Goal: Task Accomplishment & Management: Manage account settings

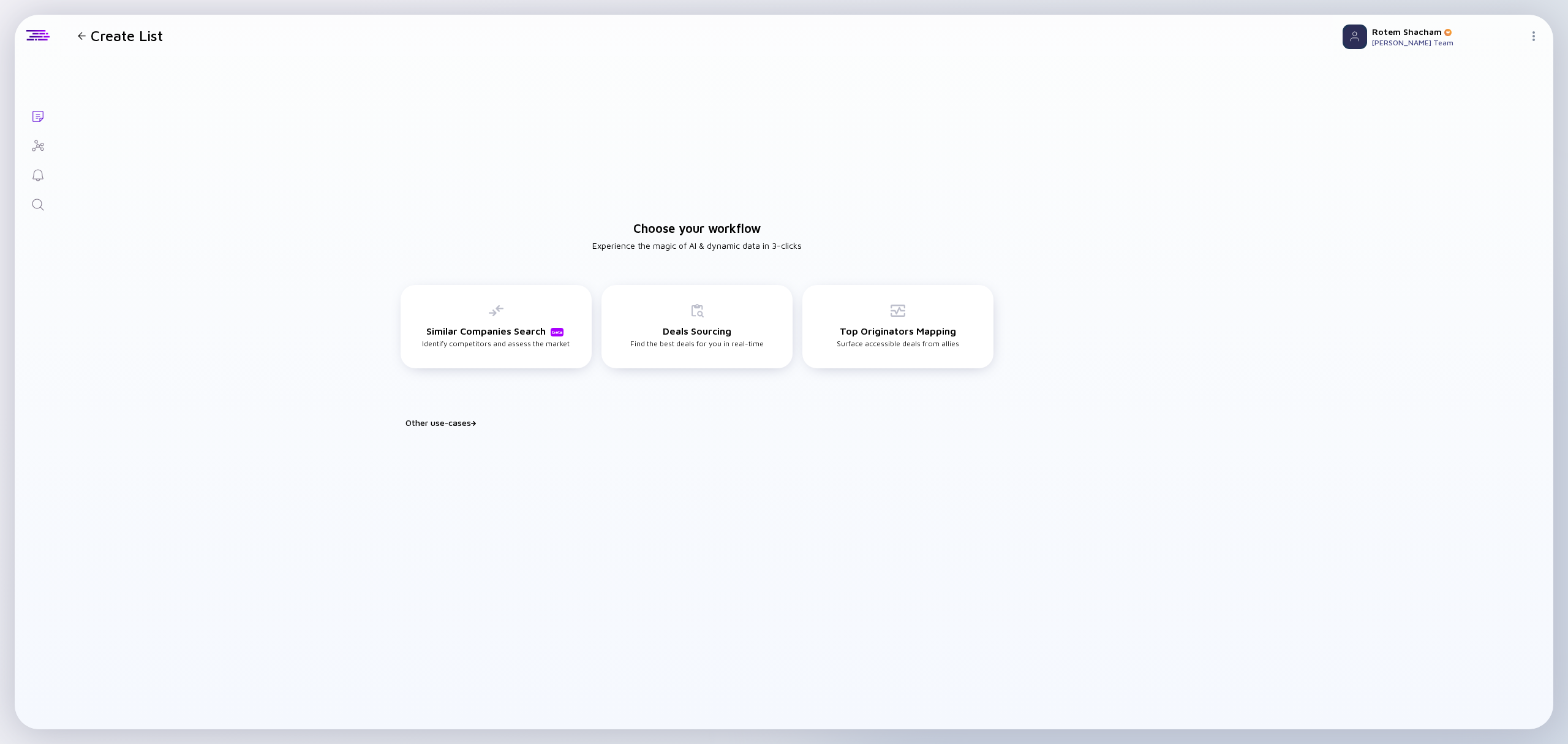
click at [47, 209] on link "Search" at bounding box center [38, 203] width 46 height 29
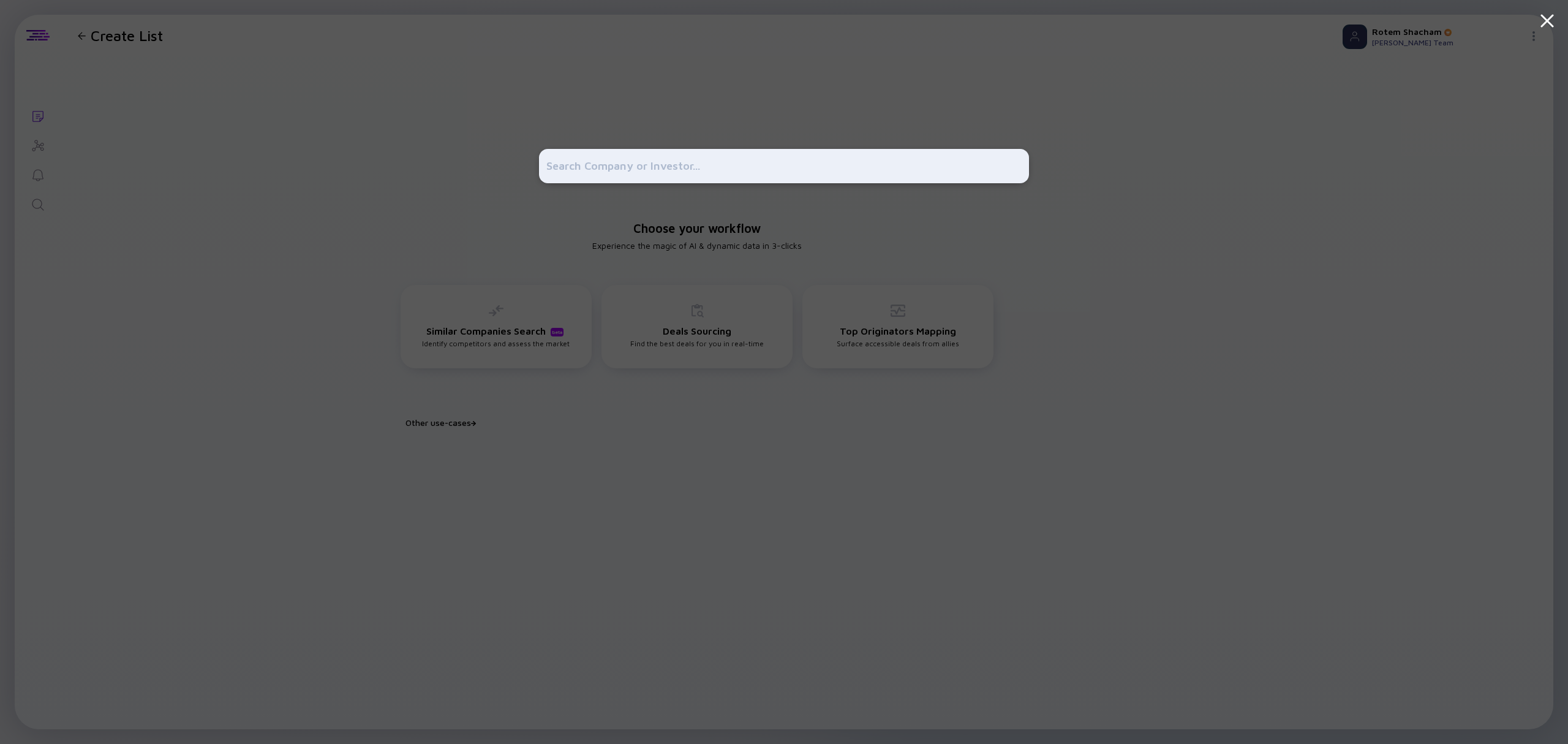
click at [369, 248] on div at bounding box center [784, 372] width 1568 height 744
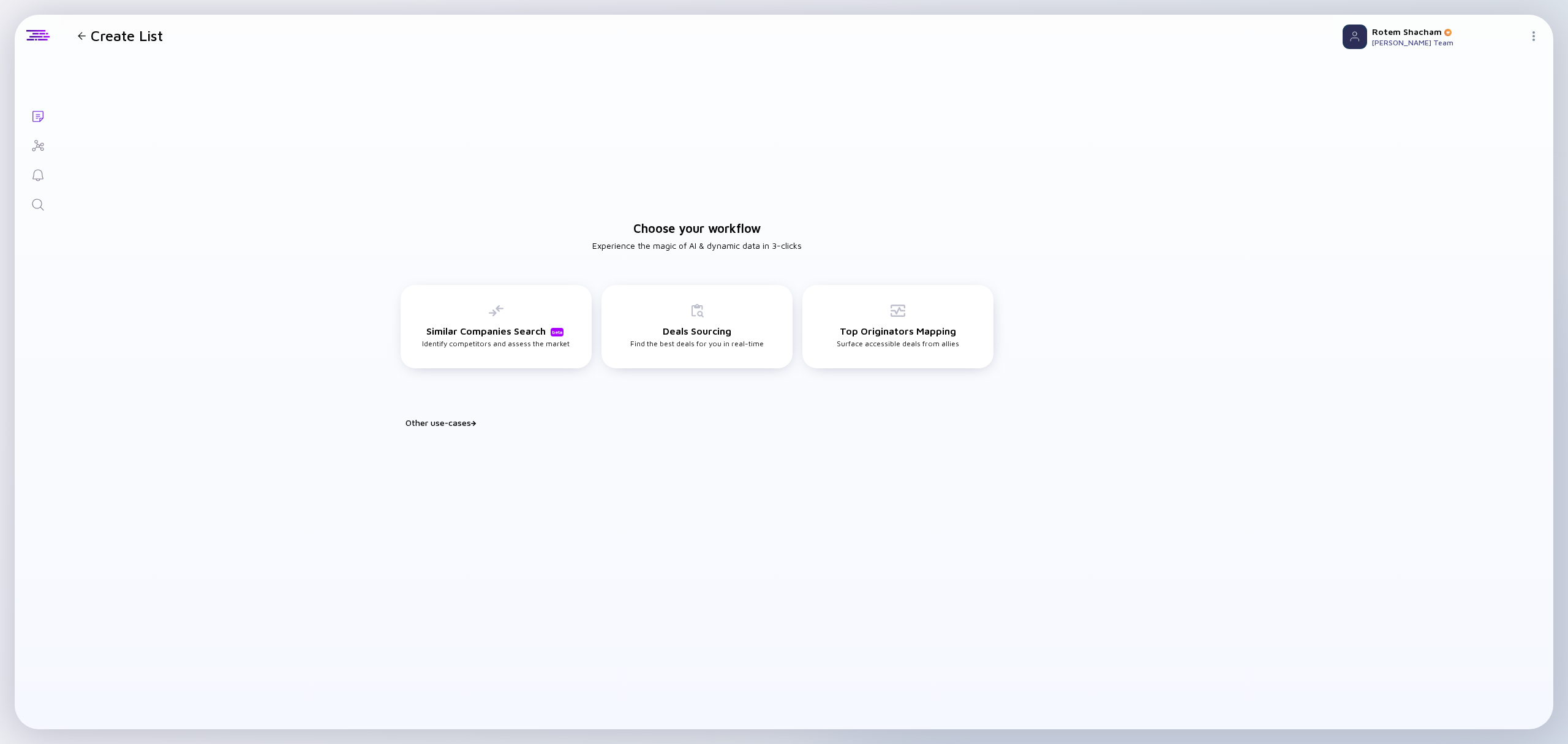
click at [35, 204] on icon "Search" at bounding box center [38, 205] width 15 height 15
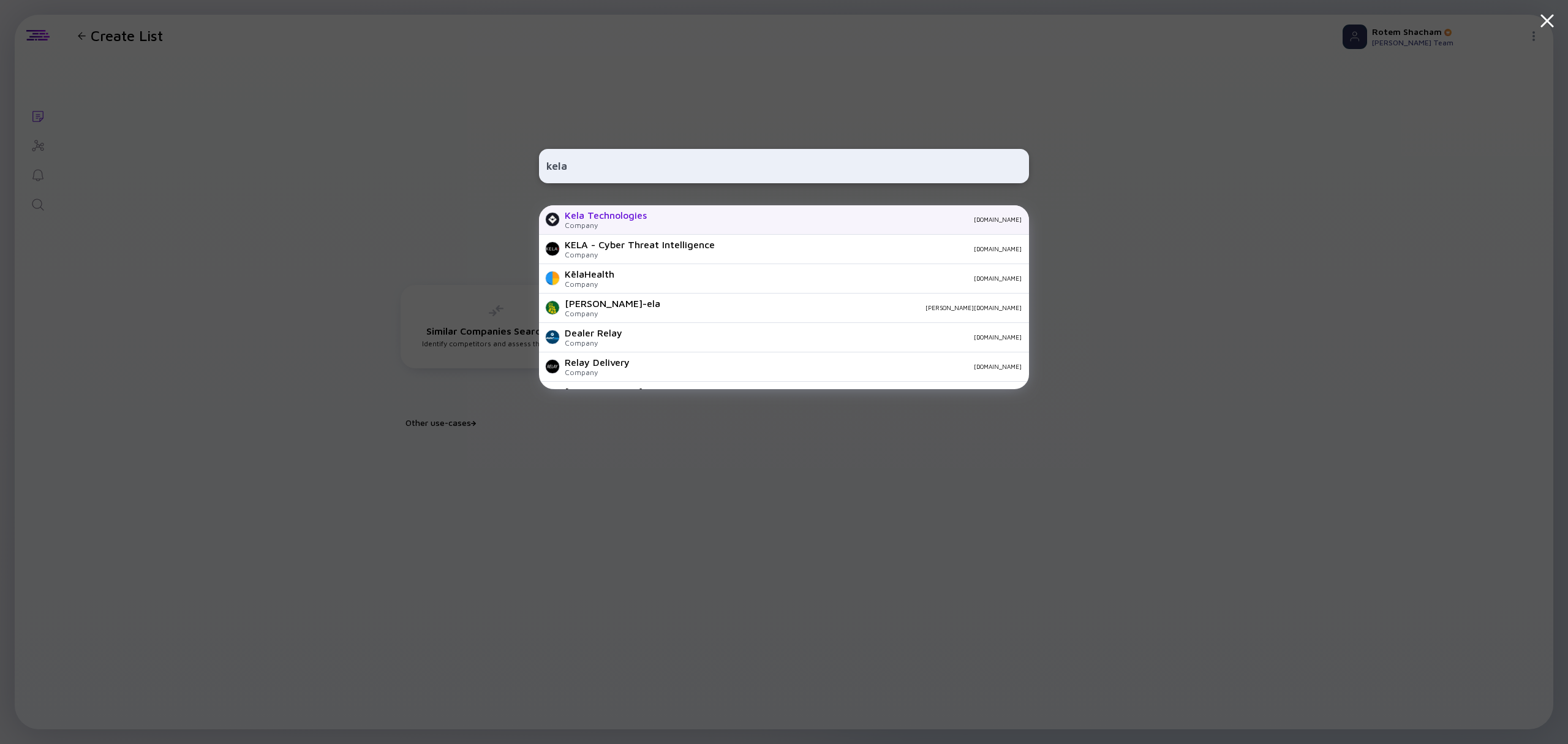
type input "kela"
click at [636, 216] on div "Kela Technologies" at bounding box center [606, 215] width 82 height 11
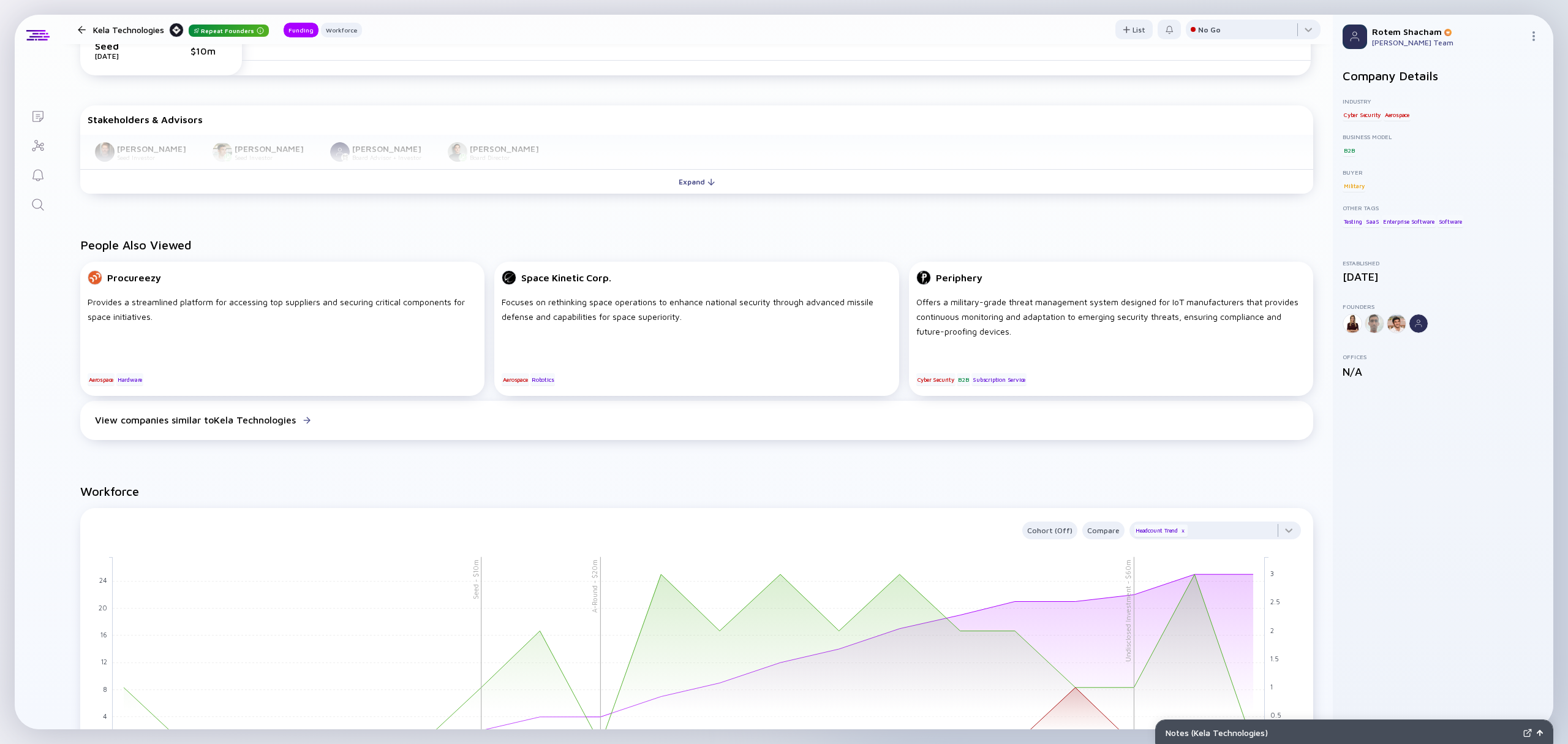
scroll to position [572, 0]
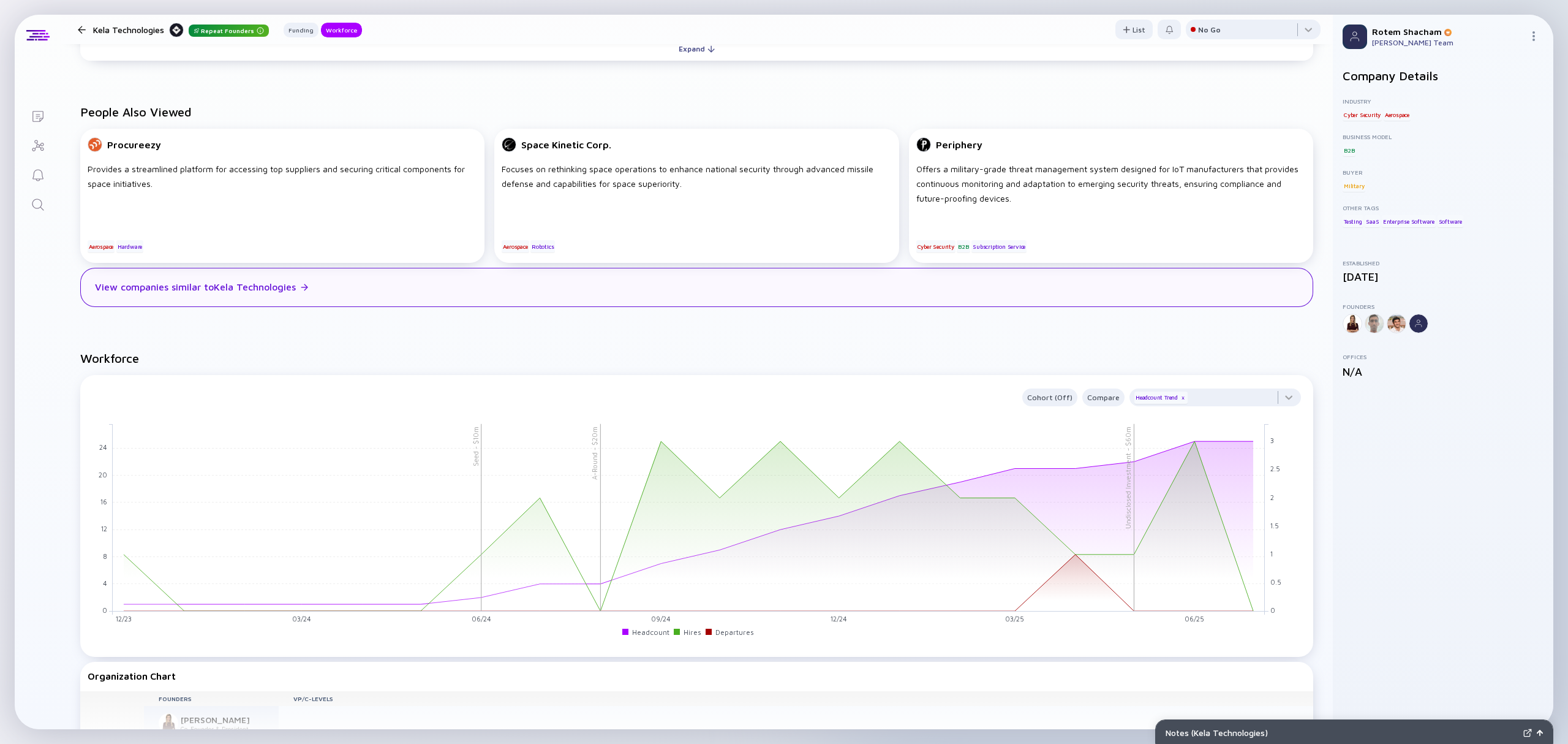
click at [274, 283] on div "View companies similar to Kela Technologies" at bounding box center [195, 287] width 201 height 11
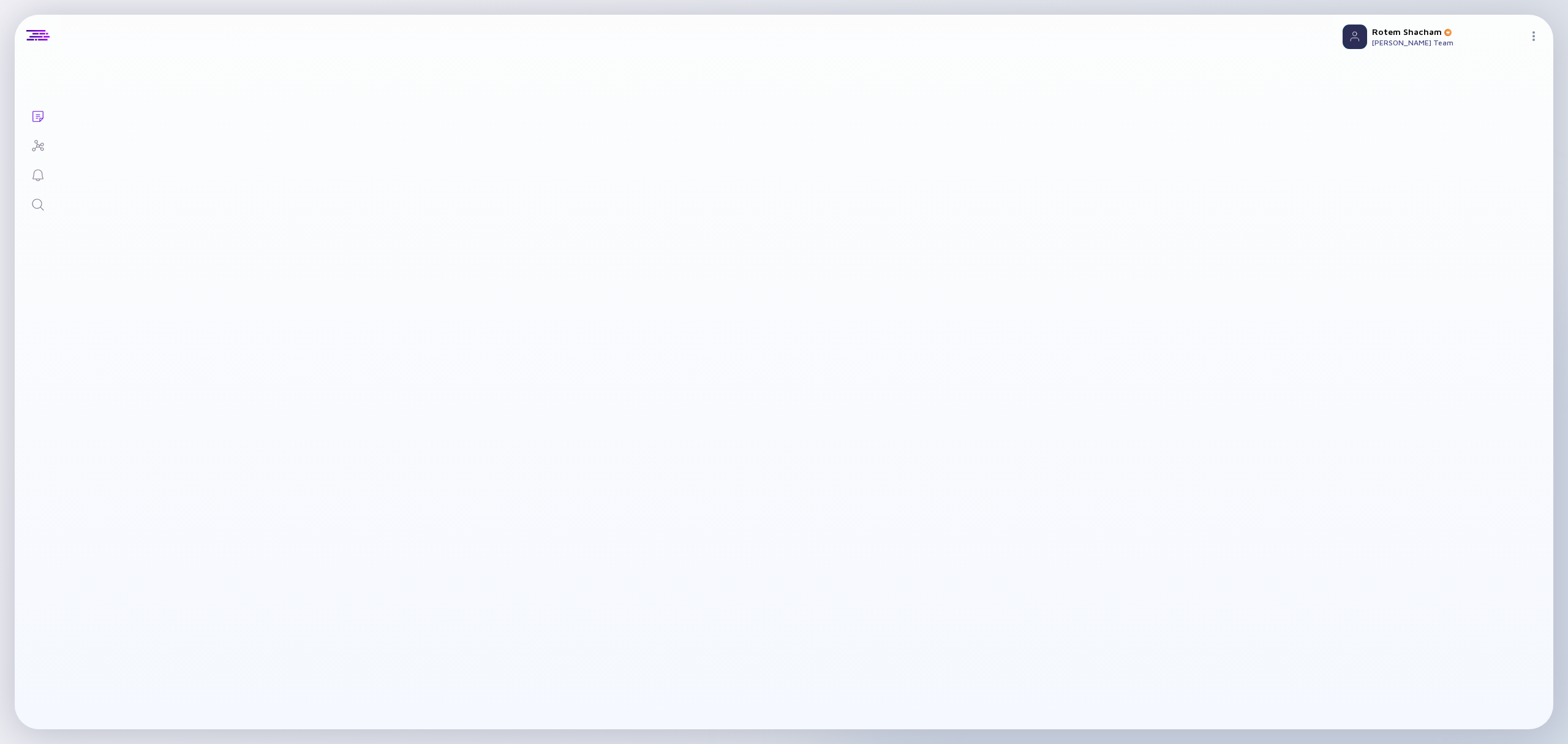
checkbox input "true"
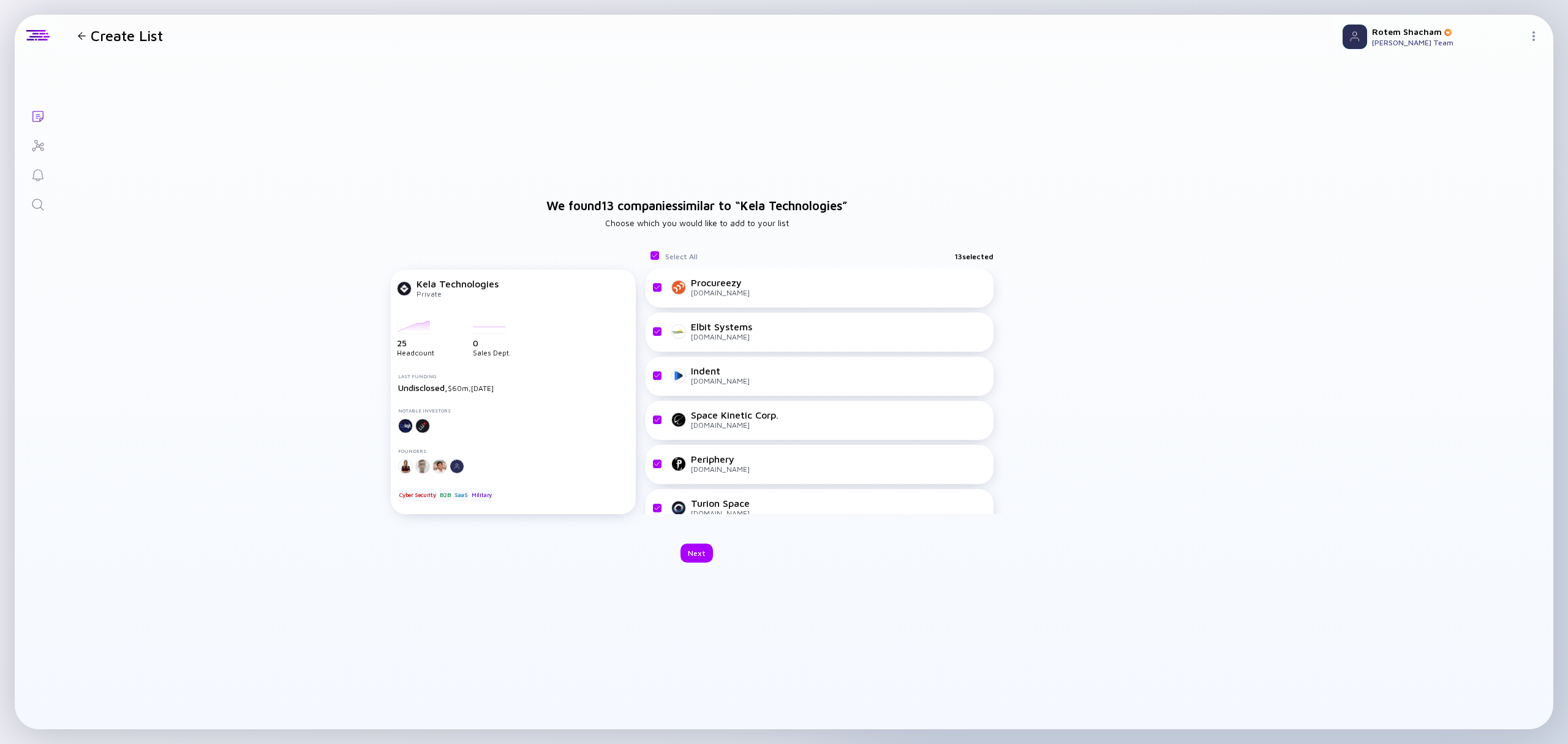
click at [413, 286] on div "Kela Technologies Private" at bounding box center [513, 288] width 230 height 20
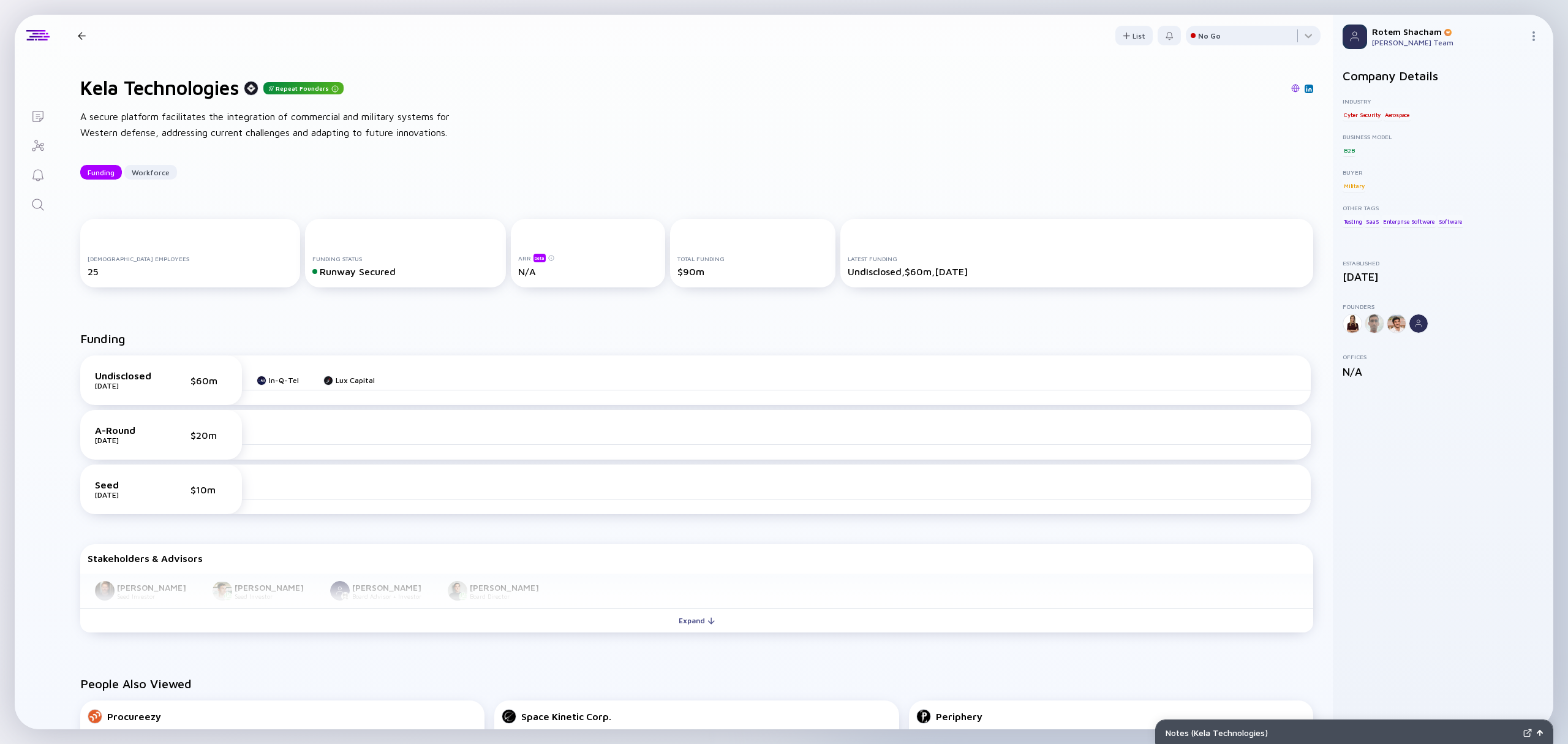
click at [46, 202] on link "Search" at bounding box center [38, 203] width 46 height 29
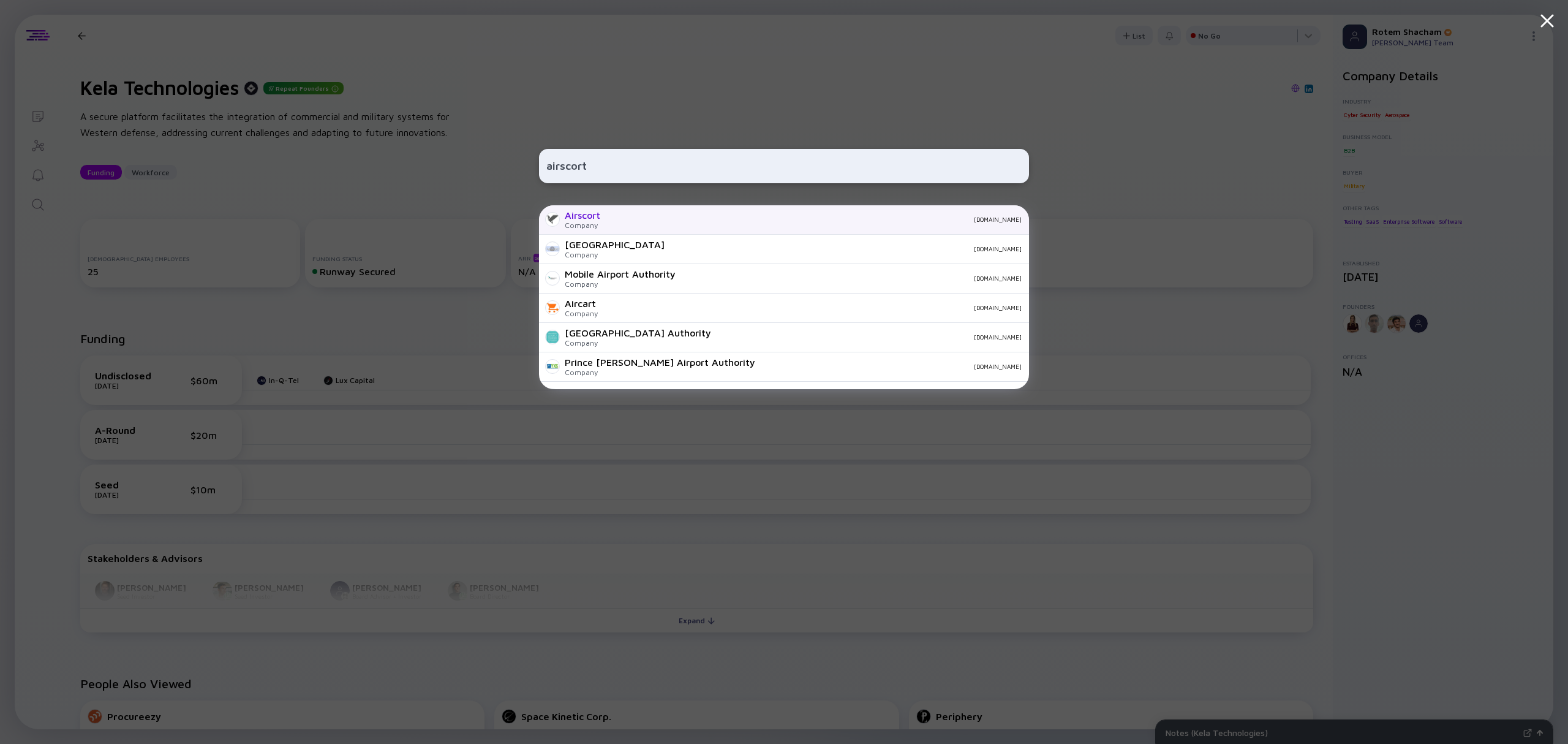
type input "airscort"
click at [607, 211] on div "Airscort Company airscort.me" at bounding box center [784, 220] width 490 height 29
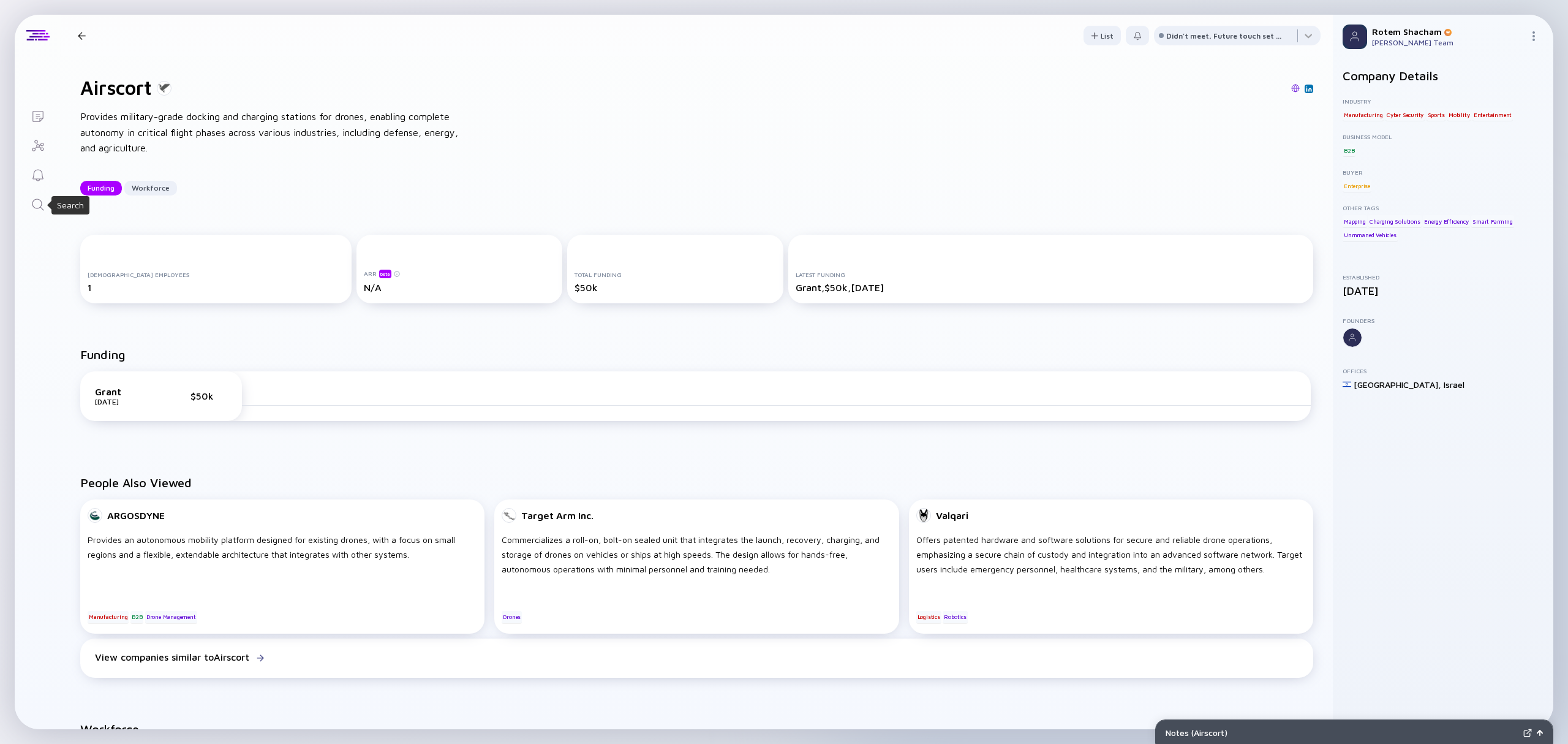
click at [47, 215] on link "Search" at bounding box center [38, 203] width 46 height 29
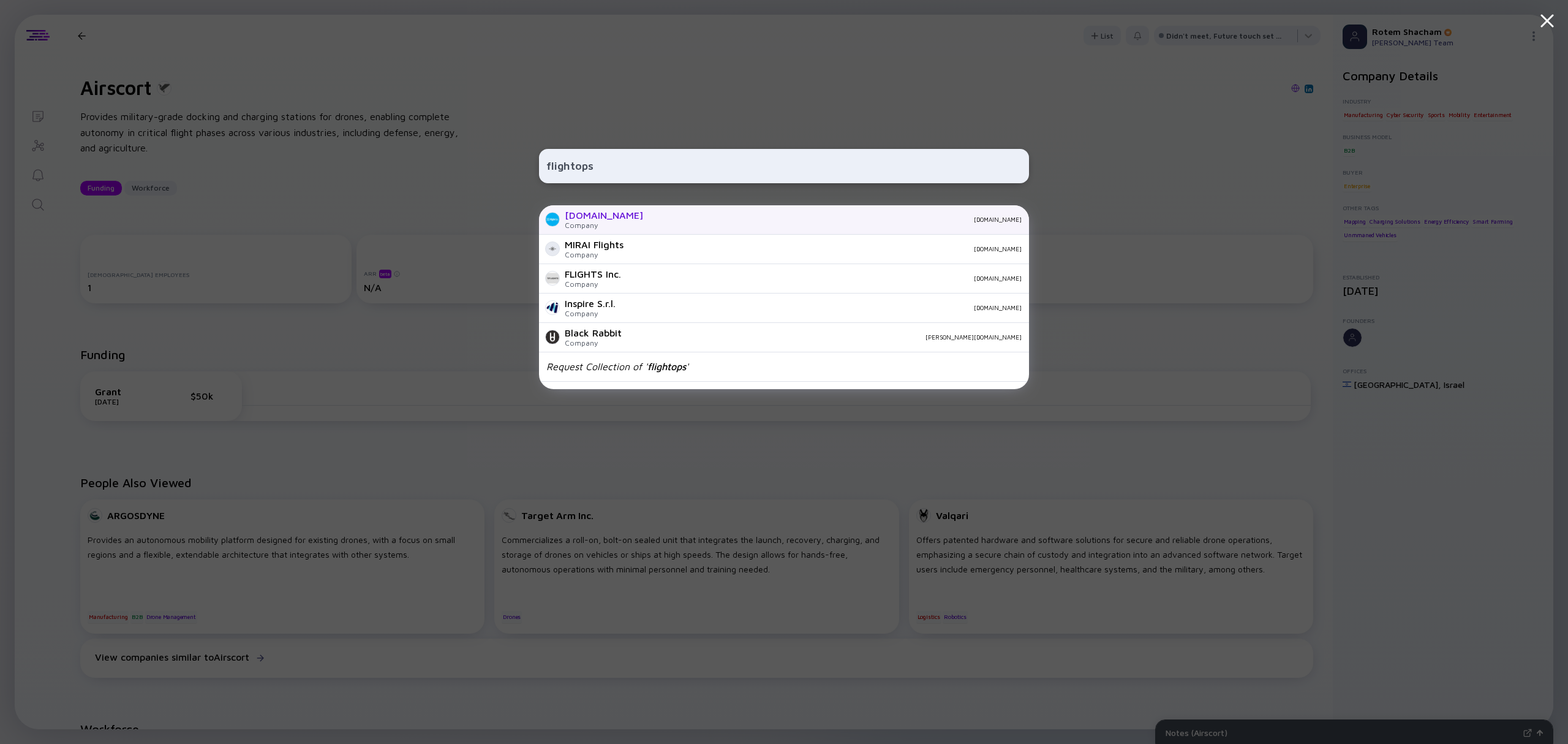
type input "flightops"
click at [627, 219] on div "FlightOps.io Company flightops.io" at bounding box center [784, 220] width 490 height 29
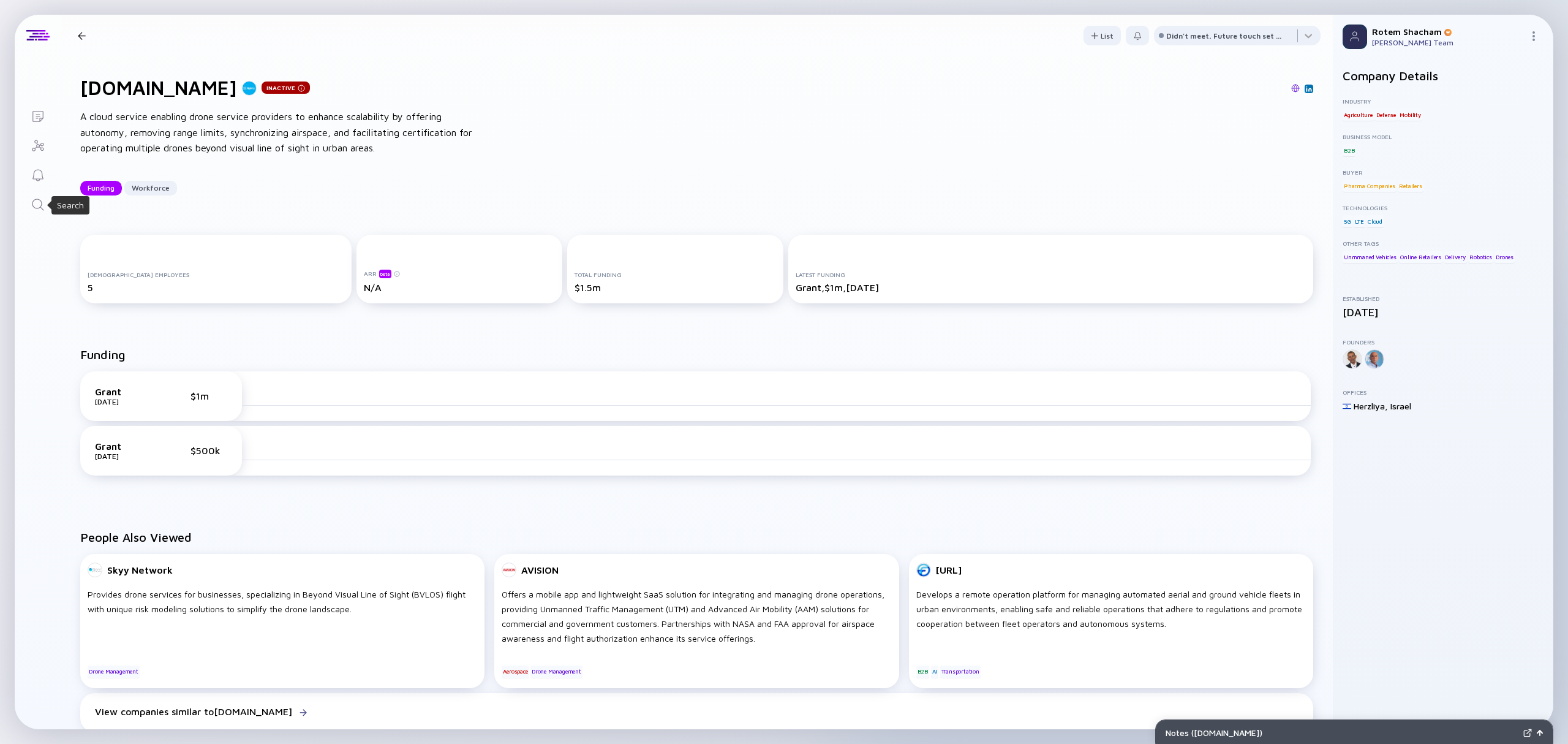
click at [40, 211] on icon "Search" at bounding box center [38, 205] width 15 height 15
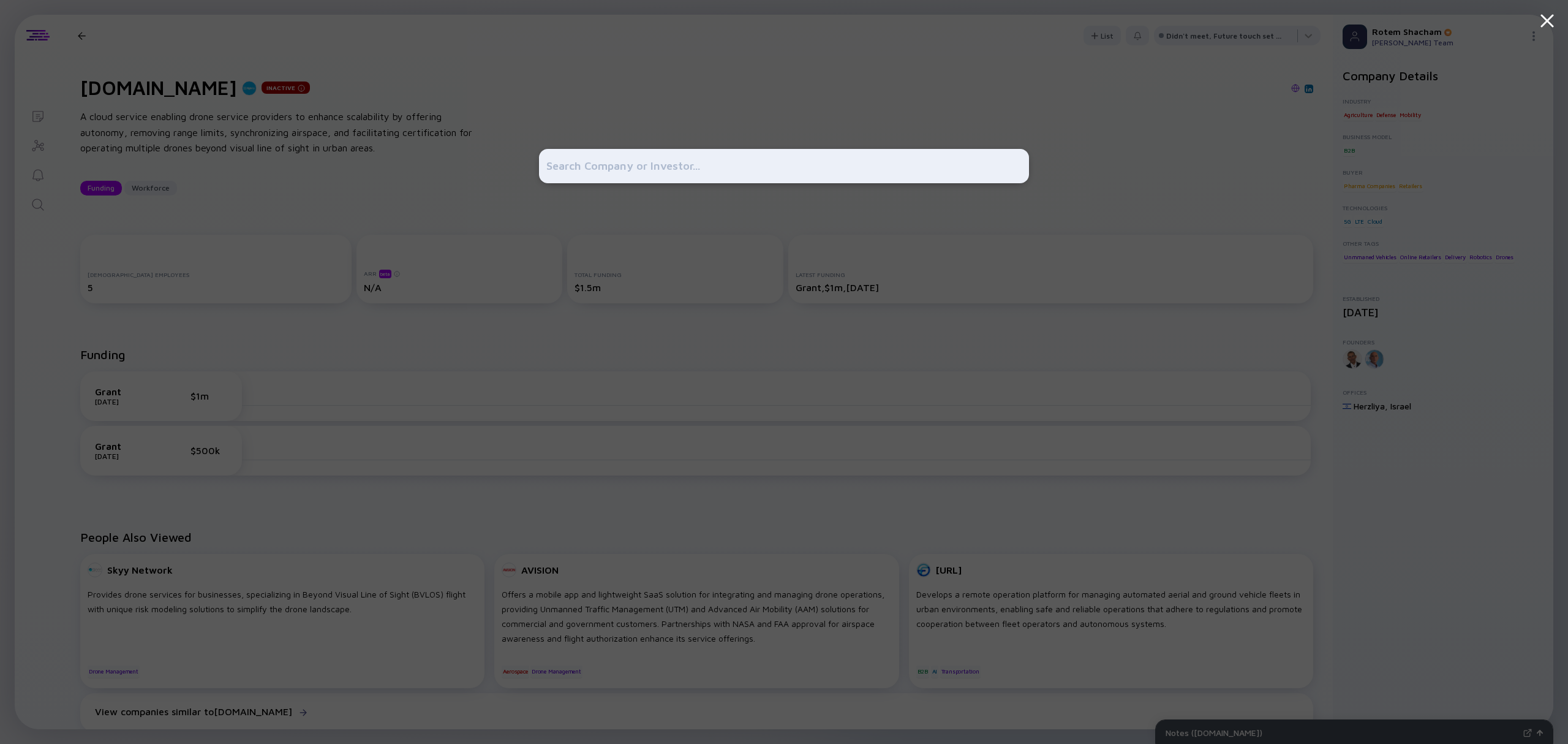
click at [241, 117] on div at bounding box center [784, 372] width 1568 height 744
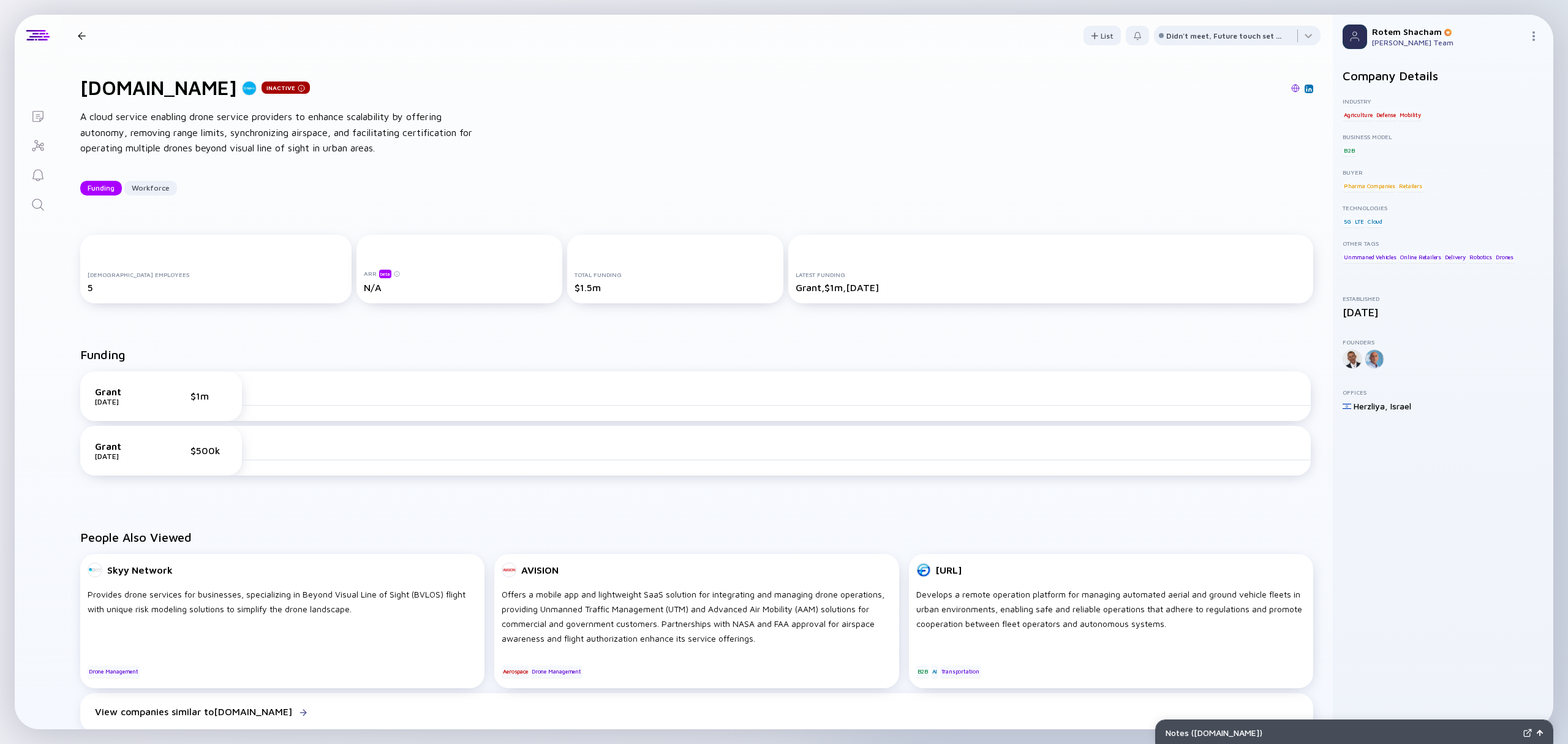
click at [82, 33] on div at bounding box center [82, 36] width 8 height 8
click at [39, 123] on icon "Lists" at bounding box center [38, 117] width 15 height 15
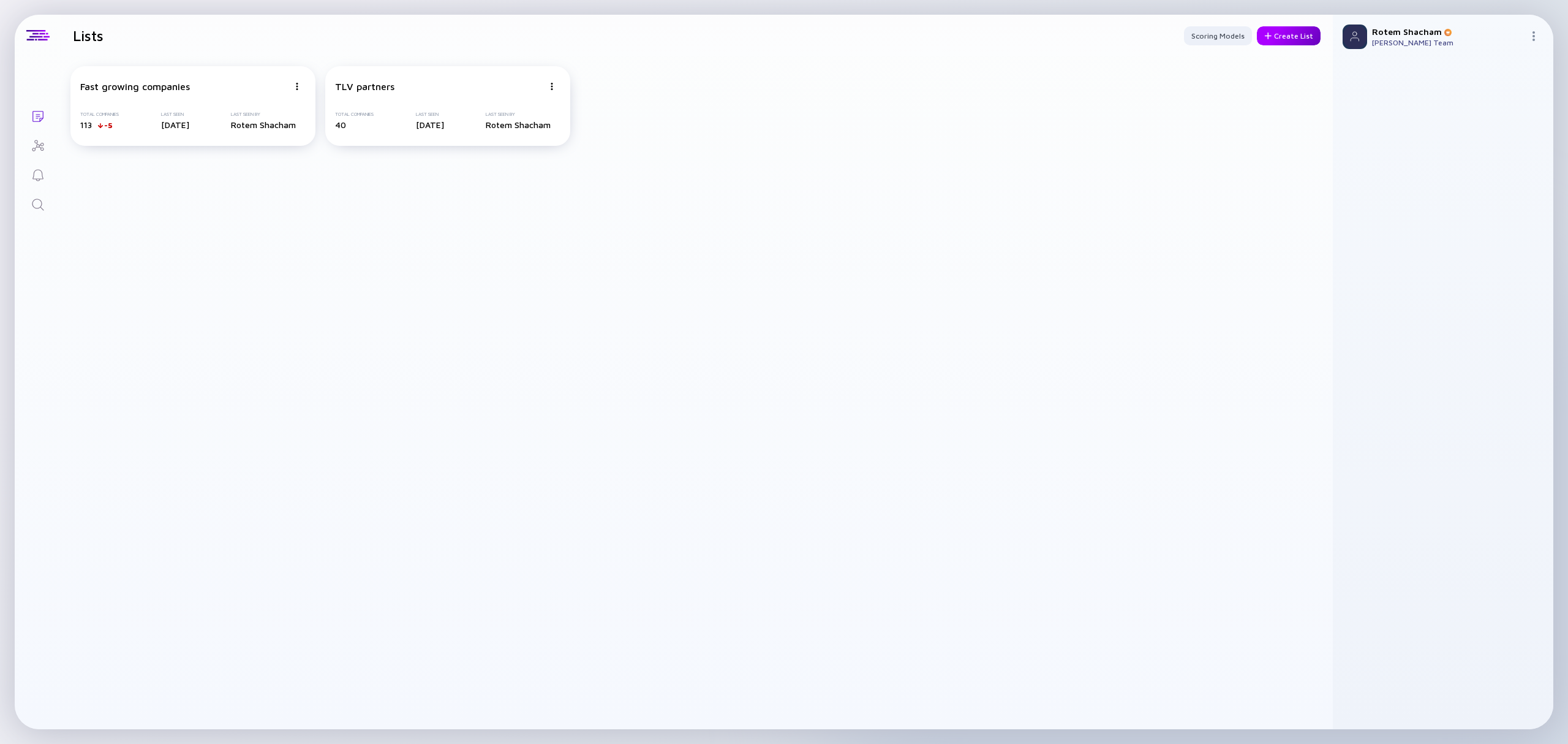
click at [1290, 36] on div "Create List" at bounding box center [1289, 36] width 64 height 19
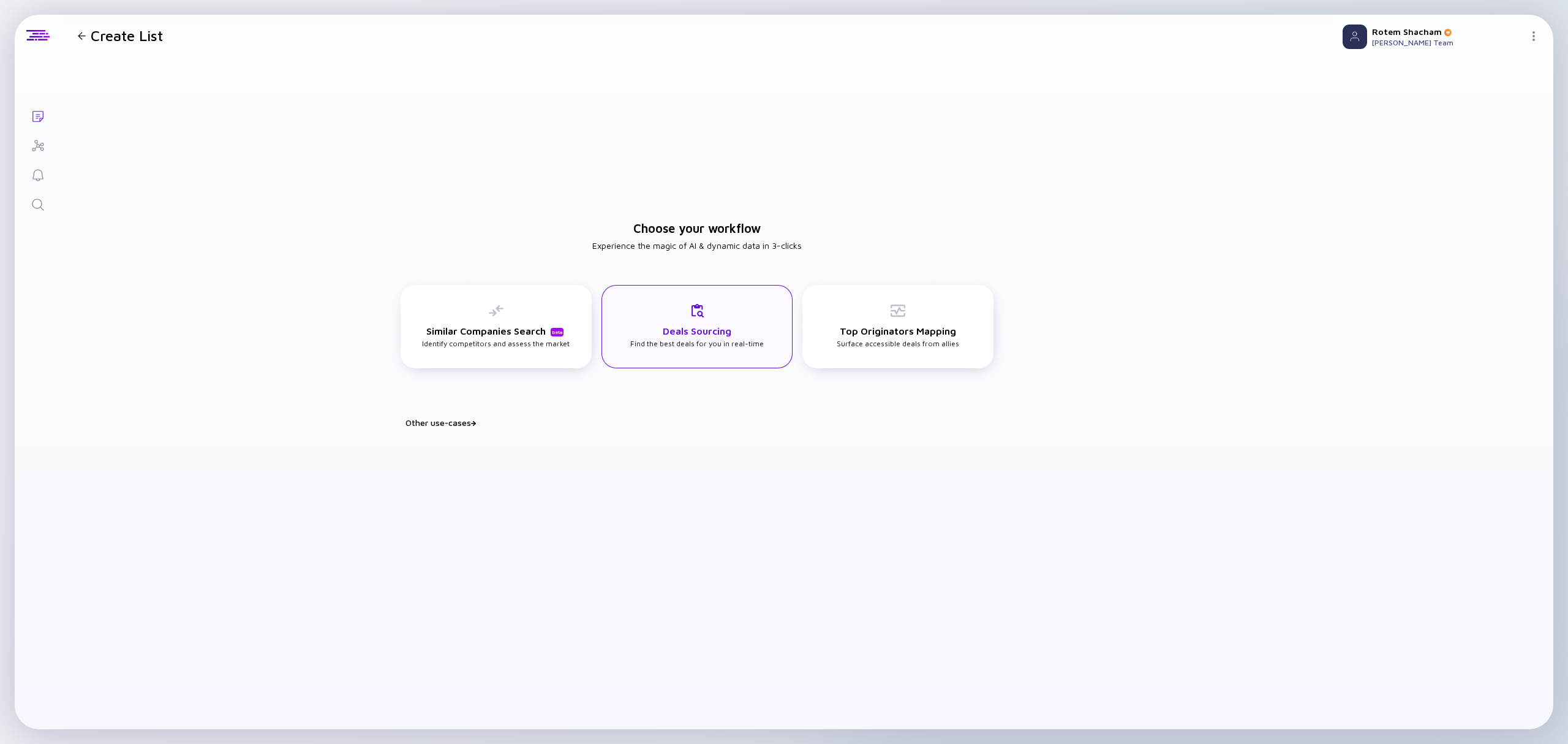
click at [633, 320] on div "Deals Sourcing Find the best deals for you in real-time" at bounding box center [697, 326] width 133 height 45
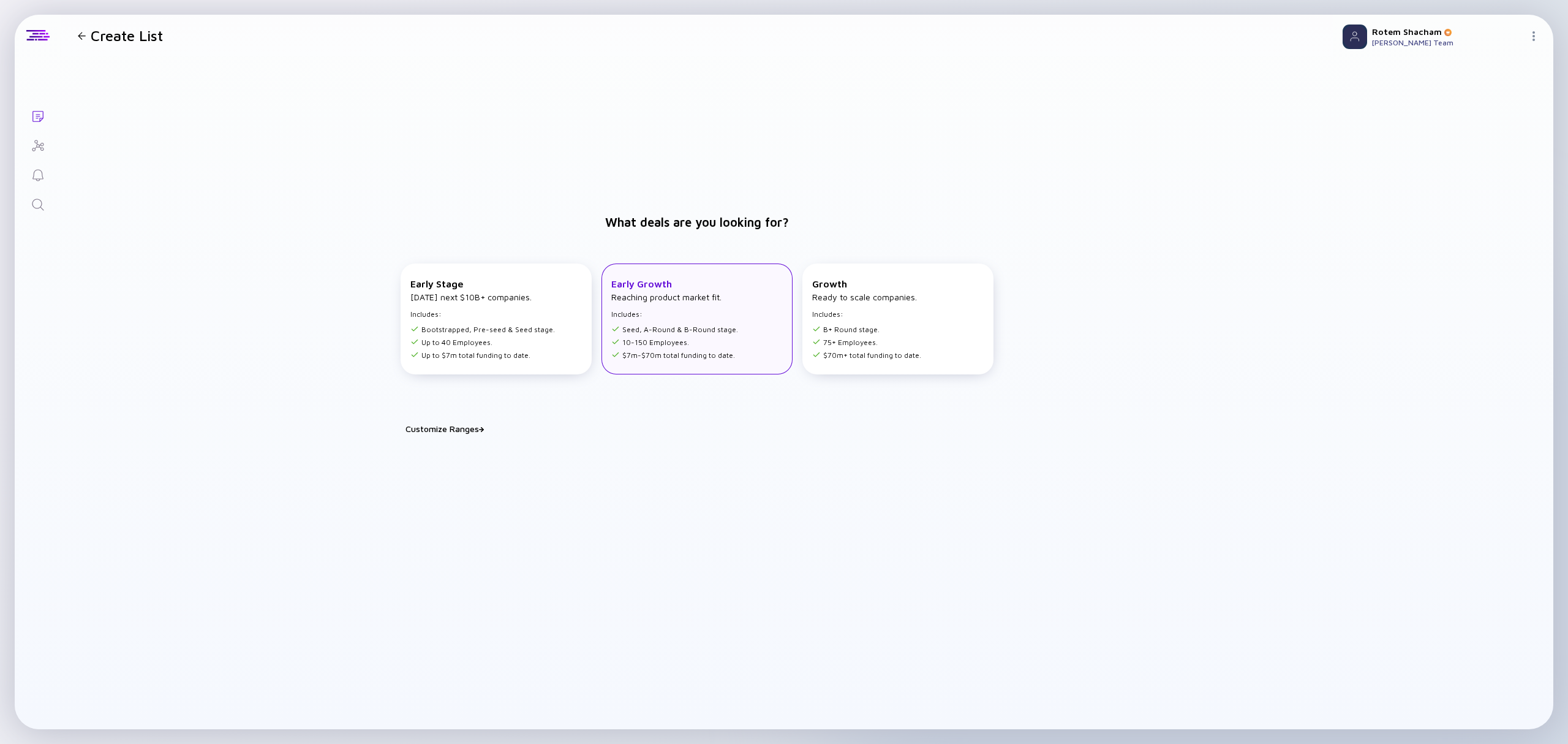
click at [669, 339] on li "10-150 Employees." at bounding box center [675, 342] width 127 height 9
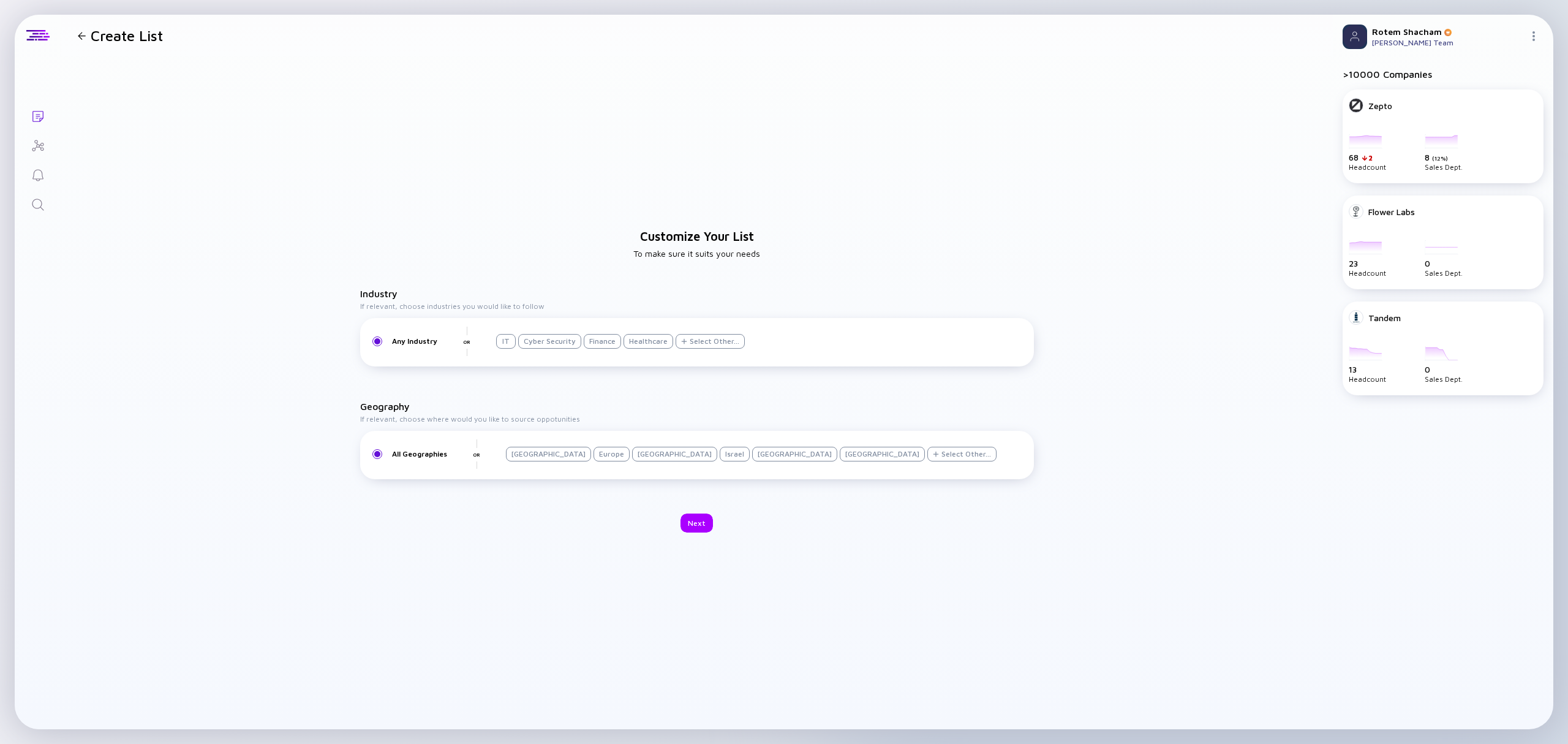
click at [723, 348] on div "Select Other..." at bounding box center [710, 342] width 69 height 15
click at [696, 179] on input "text" at bounding box center [697, 176] width 90 height 12
type input "de"
click at [672, 316] on div "Defense" at bounding box center [705, 318] width 129 height 24
click at [850, 394] on div "Industry If relevant, choose industries you would like to follow Any Industry O…" at bounding box center [697, 386] width 674 height 196
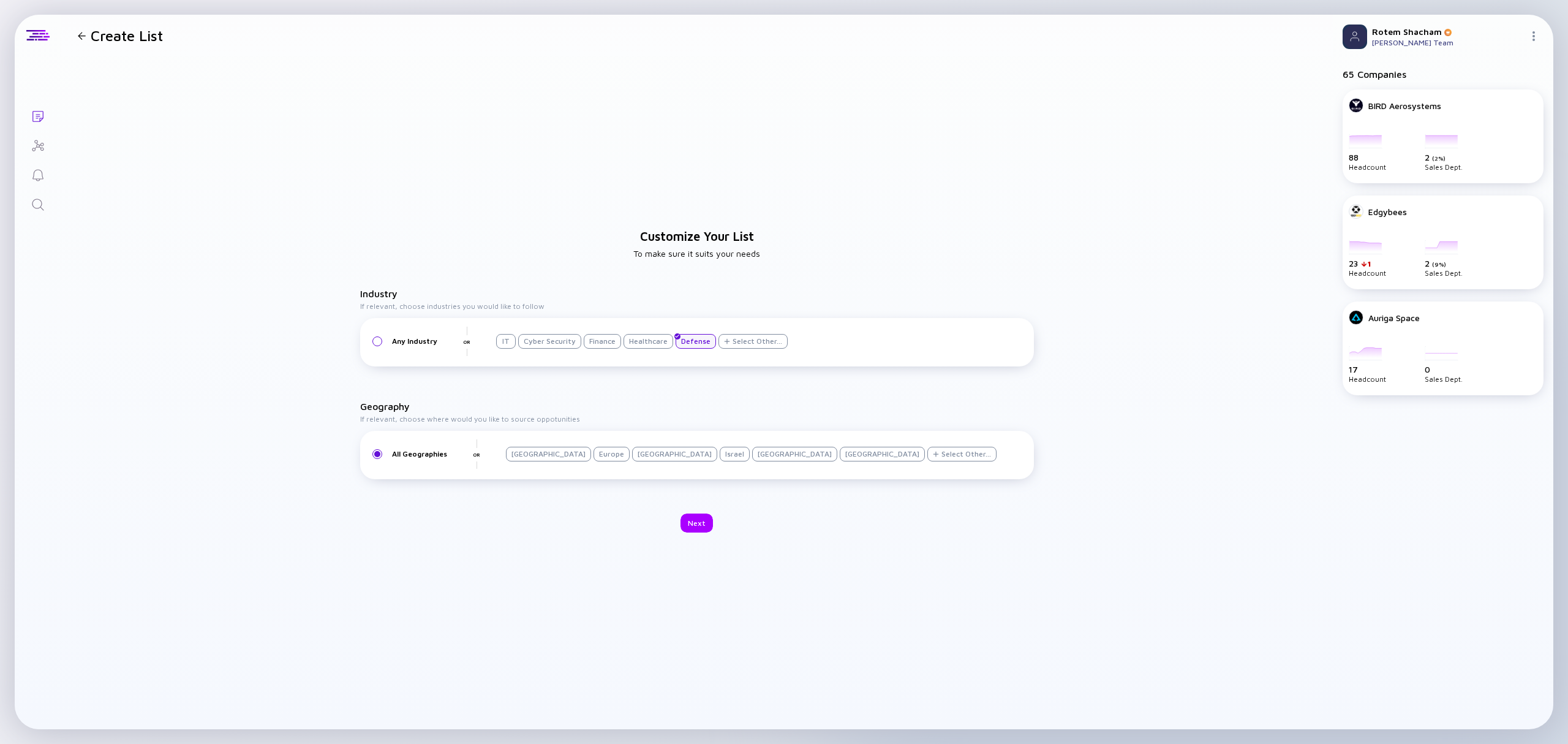
click at [720, 453] on div "Israel" at bounding box center [735, 454] width 30 height 15
click at [694, 519] on div "Next" at bounding box center [697, 523] width 32 height 19
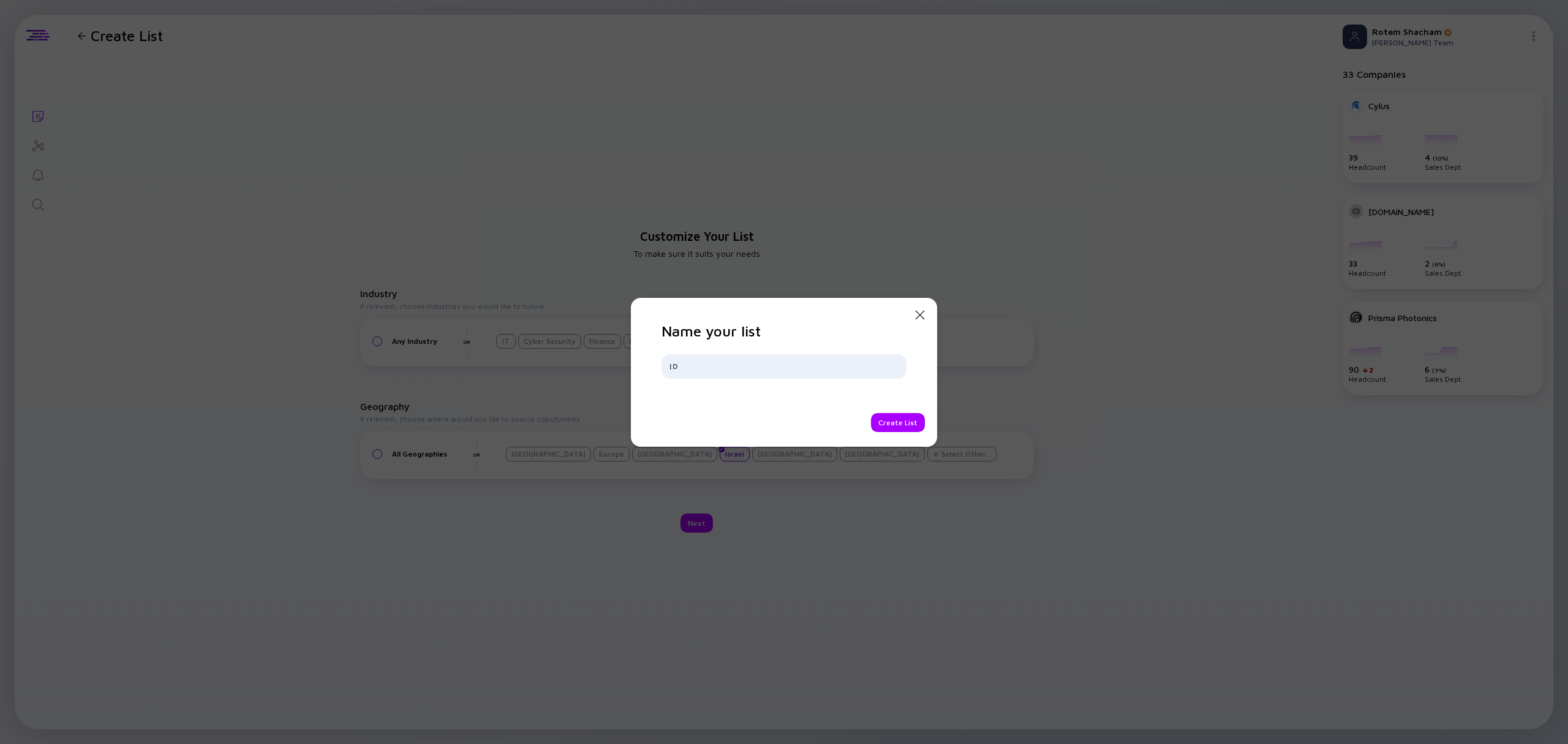
type input "|"
type input "Defense"
click at [888, 413] on div "Create List" at bounding box center [898, 422] width 54 height 19
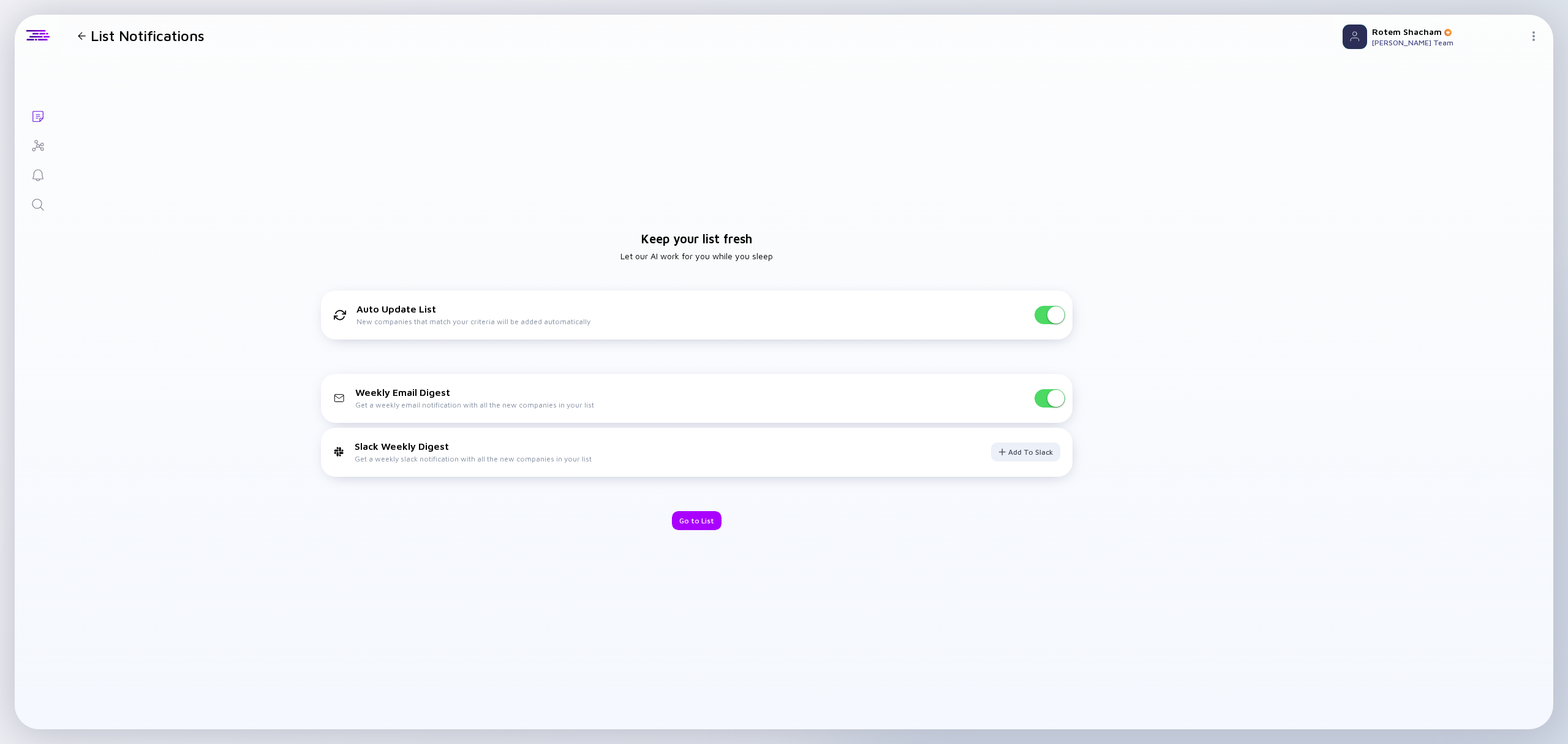
click at [1047, 403] on span at bounding box center [1050, 398] width 31 height 18
click at [706, 522] on div "Go to List" at bounding box center [697, 520] width 50 height 19
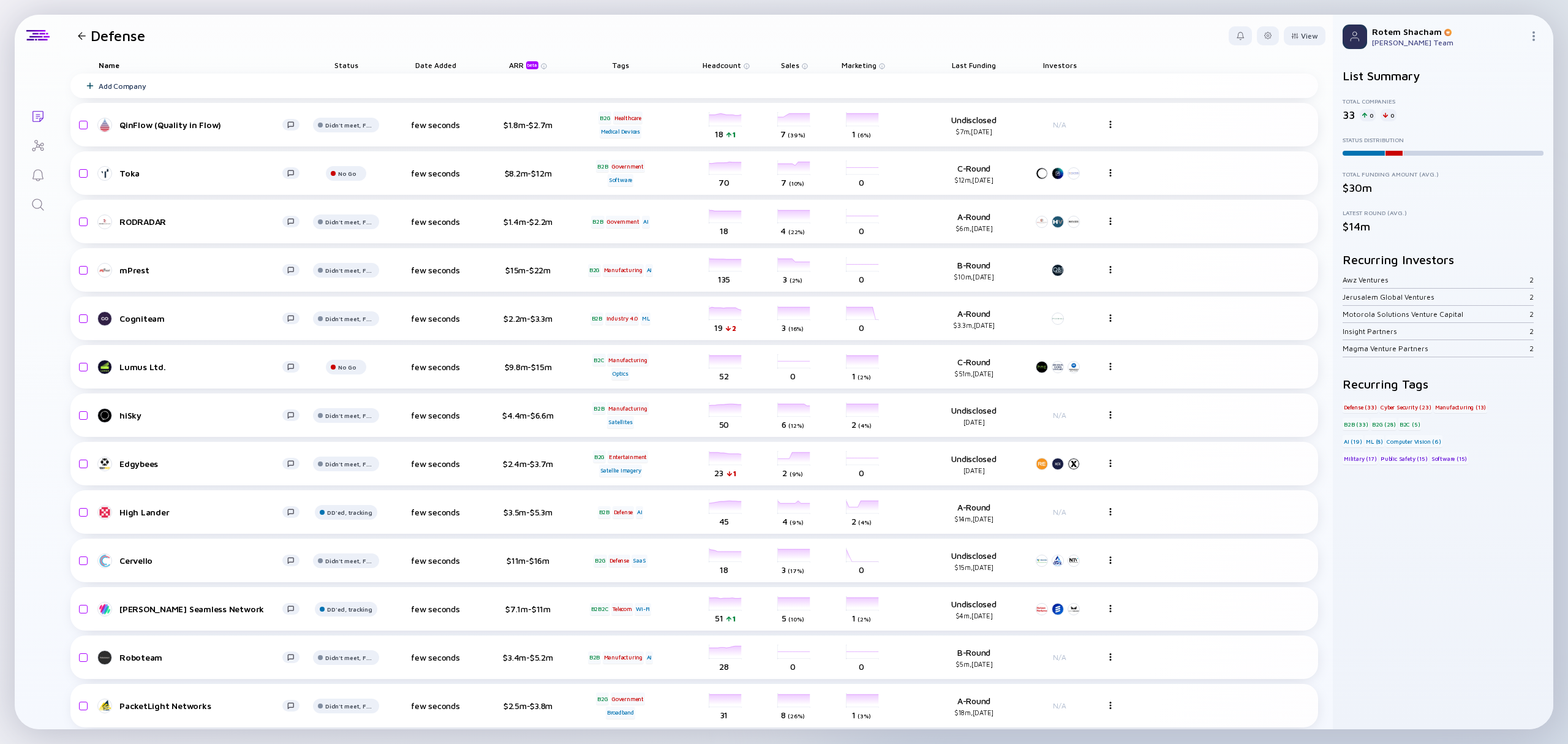
click at [84, 33] on div at bounding box center [82, 36] width 8 height 8
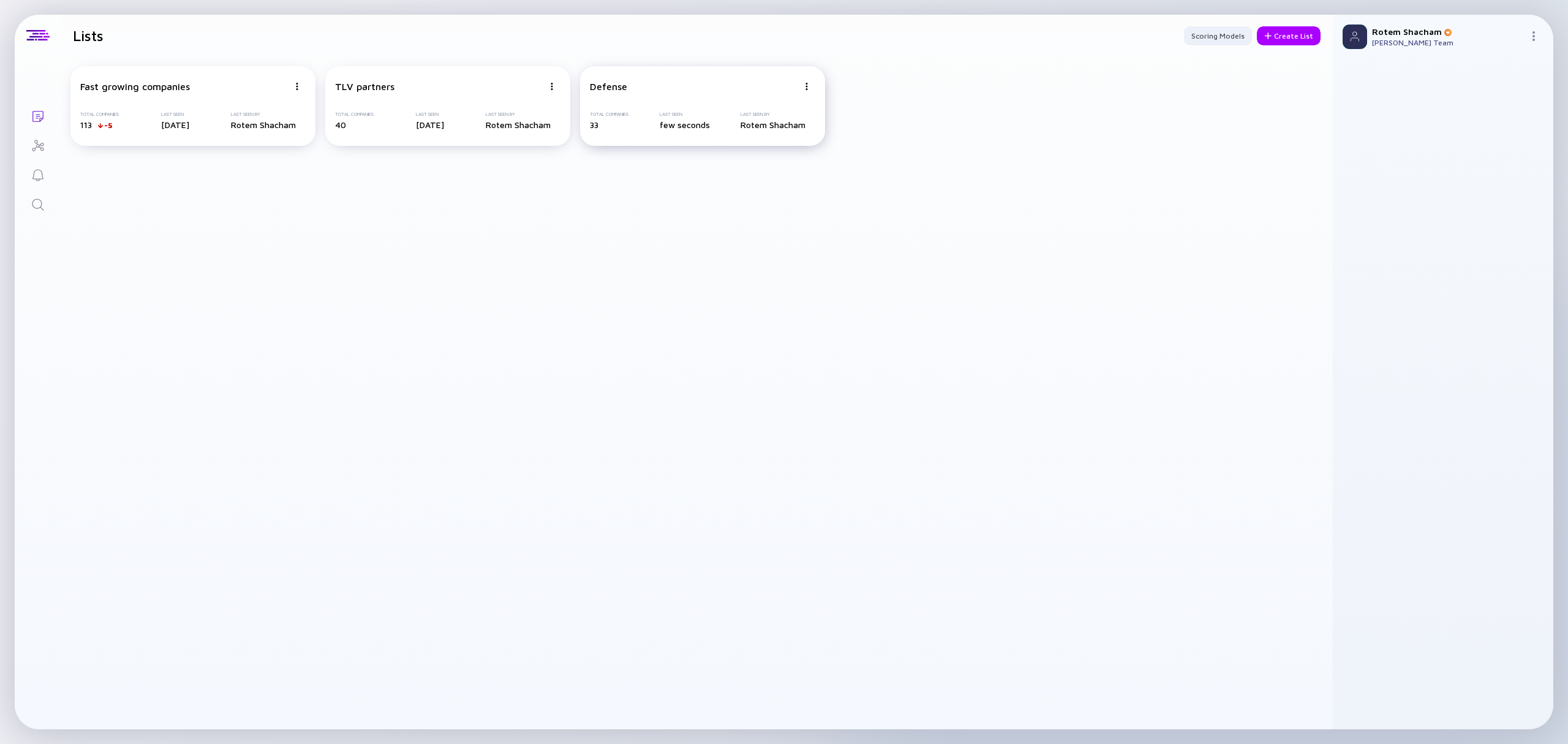
click at [802, 86] on div at bounding box center [807, 87] width 17 height 11
click at [301, 86] on img at bounding box center [297, 87] width 7 height 7
click at [773, 152] on div "Edit List" at bounding box center [763, 157] width 73 height 24
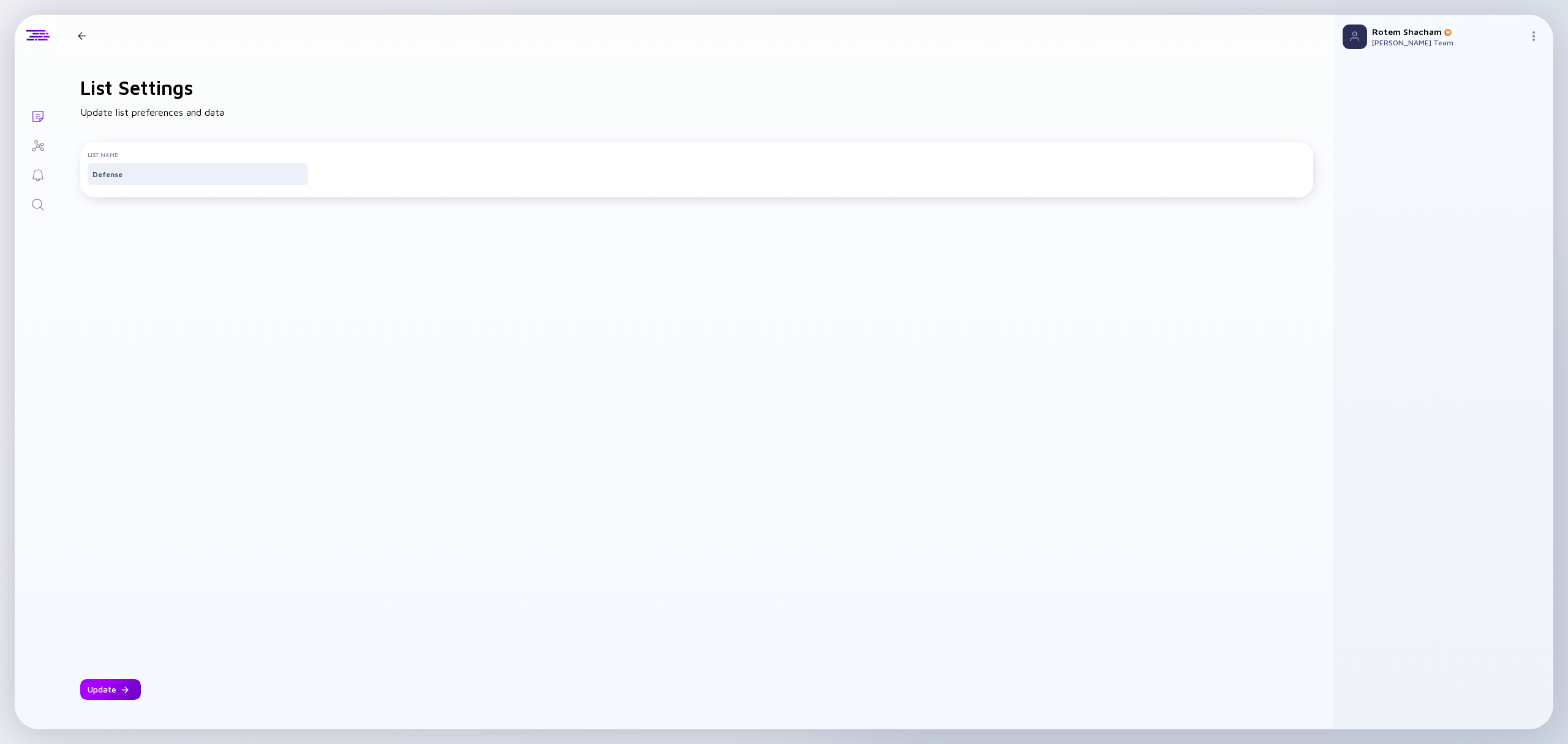
click at [116, 689] on div "Update" at bounding box center [110, 689] width 60 height 21
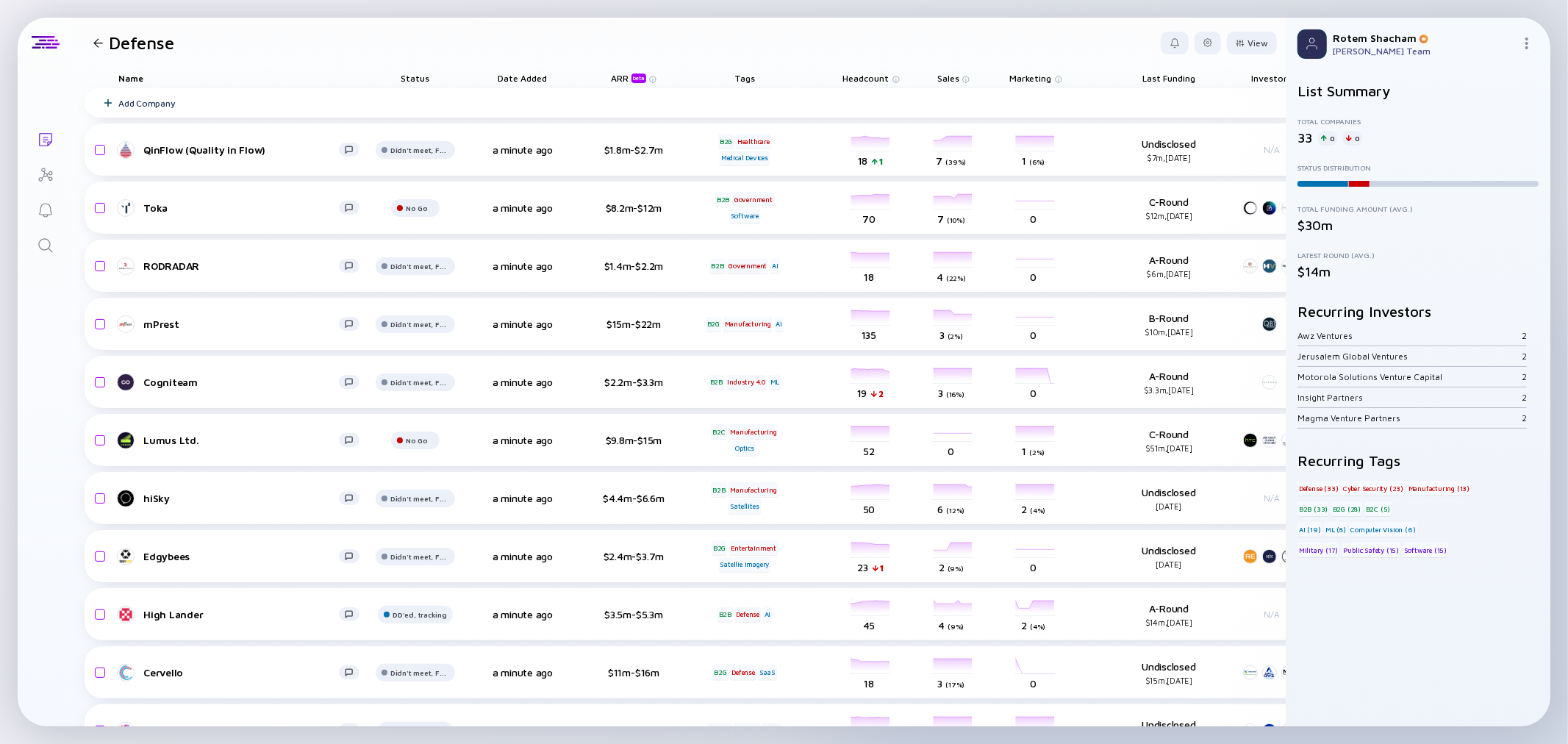
click at [1524, 40] on img at bounding box center [1527, 43] width 12 height 12
click at [1198, 31] on div at bounding box center [1207, 43] width 26 height 22
click at [1164, 154] on div "Edit Filter" at bounding box center [1163, 161] width 92 height 29
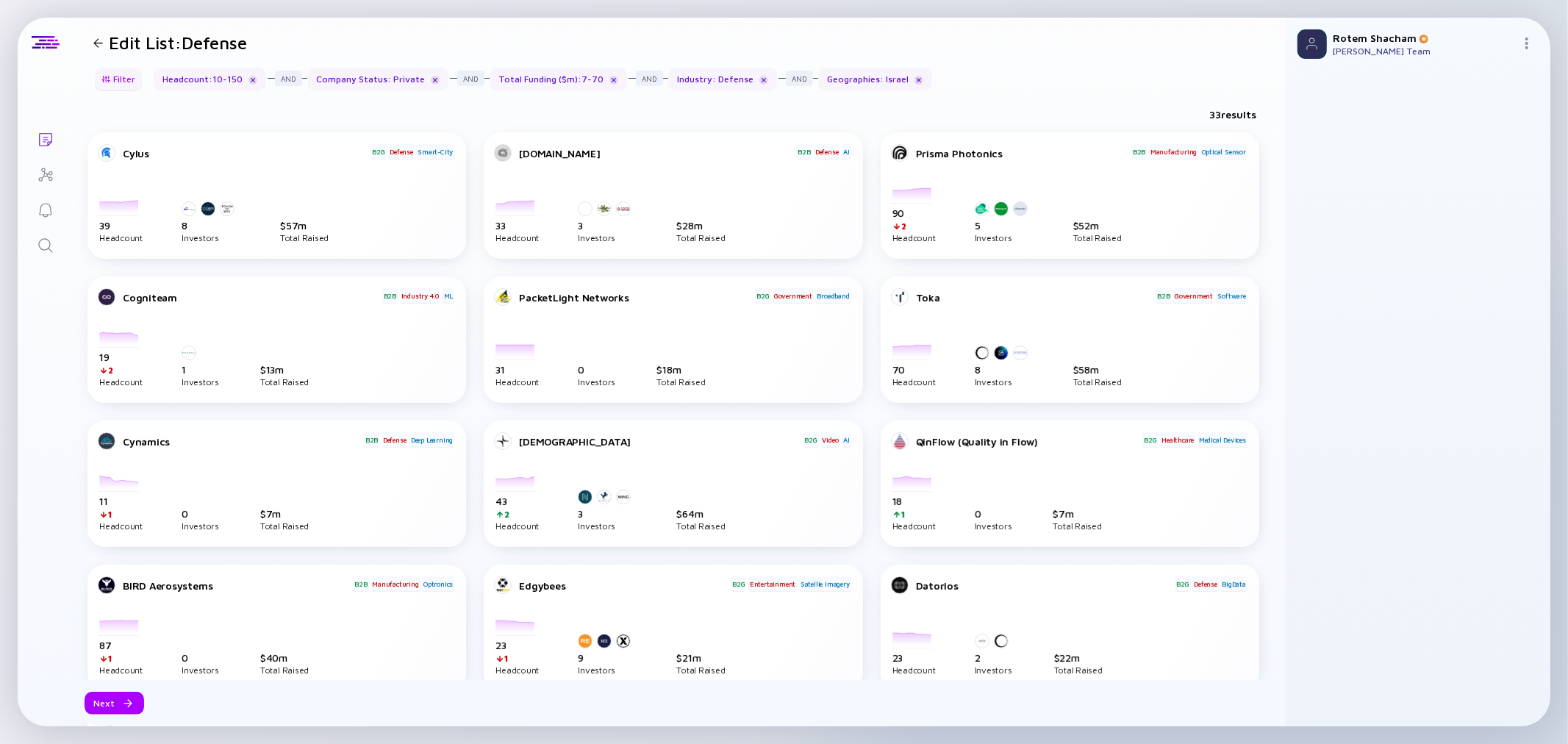
click at [108, 83] on div "Filter" at bounding box center [118, 79] width 52 height 22
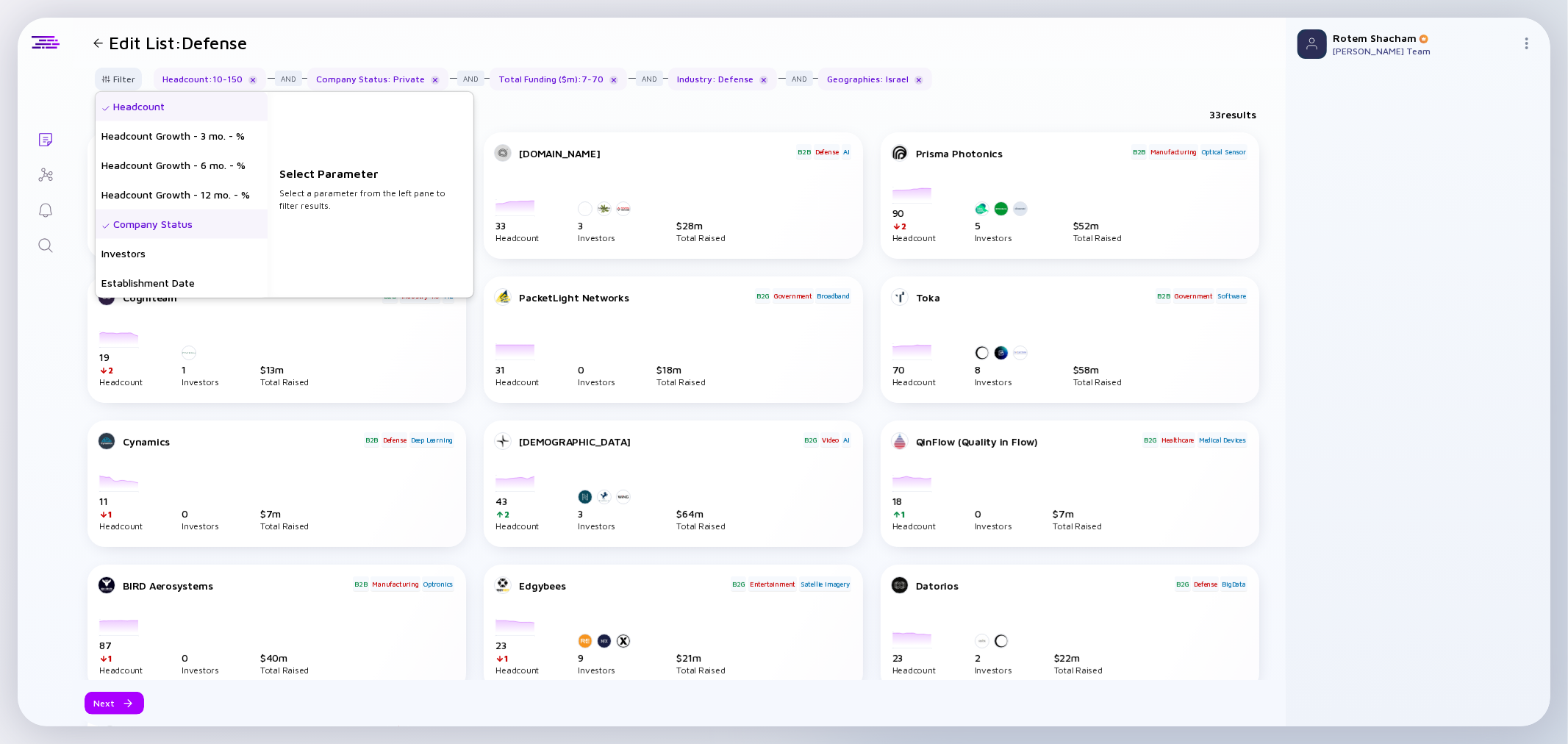
click at [578, 108] on div "33 results" at bounding box center [679, 118] width 1213 height 30
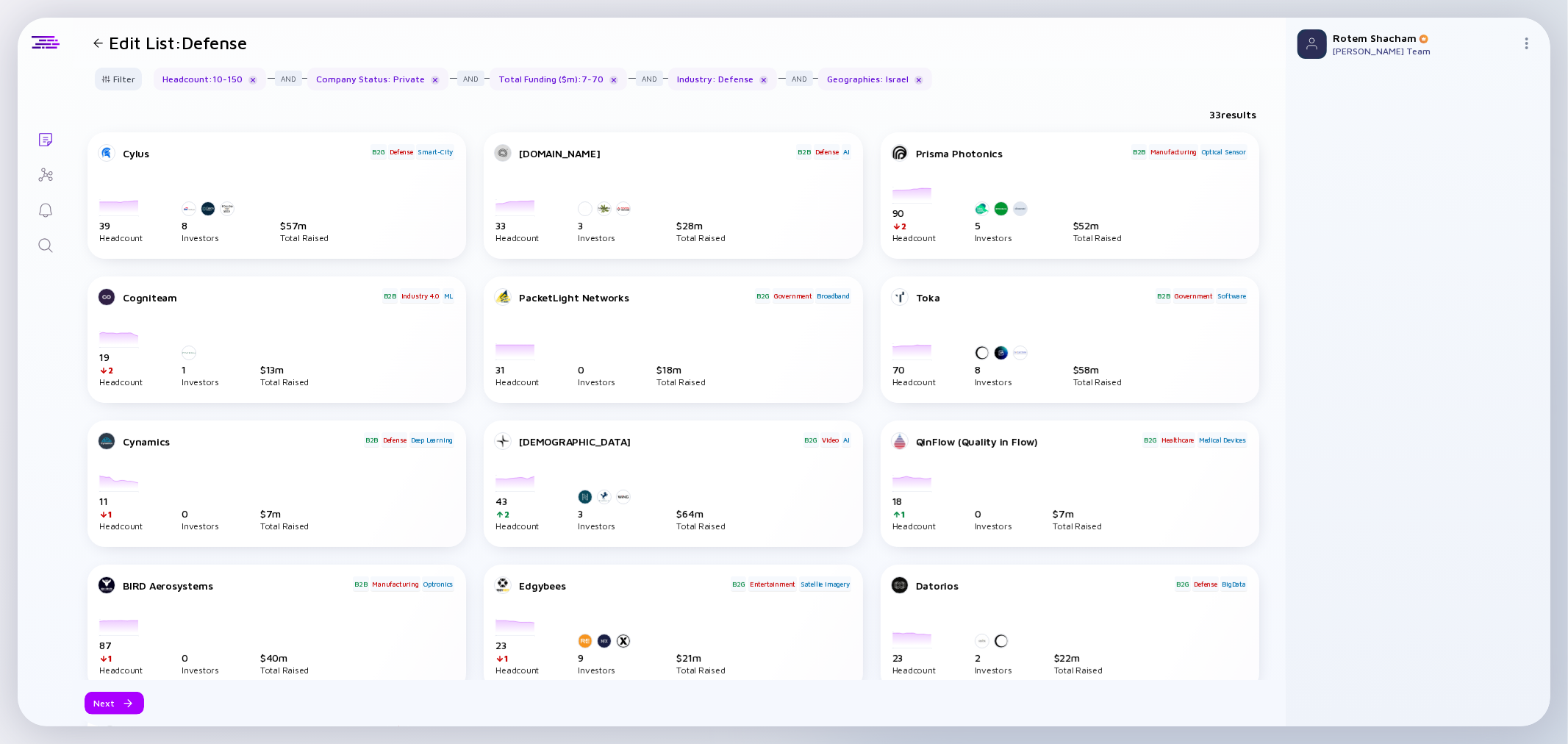
click at [97, 38] on div at bounding box center [98, 43] width 10 height 10
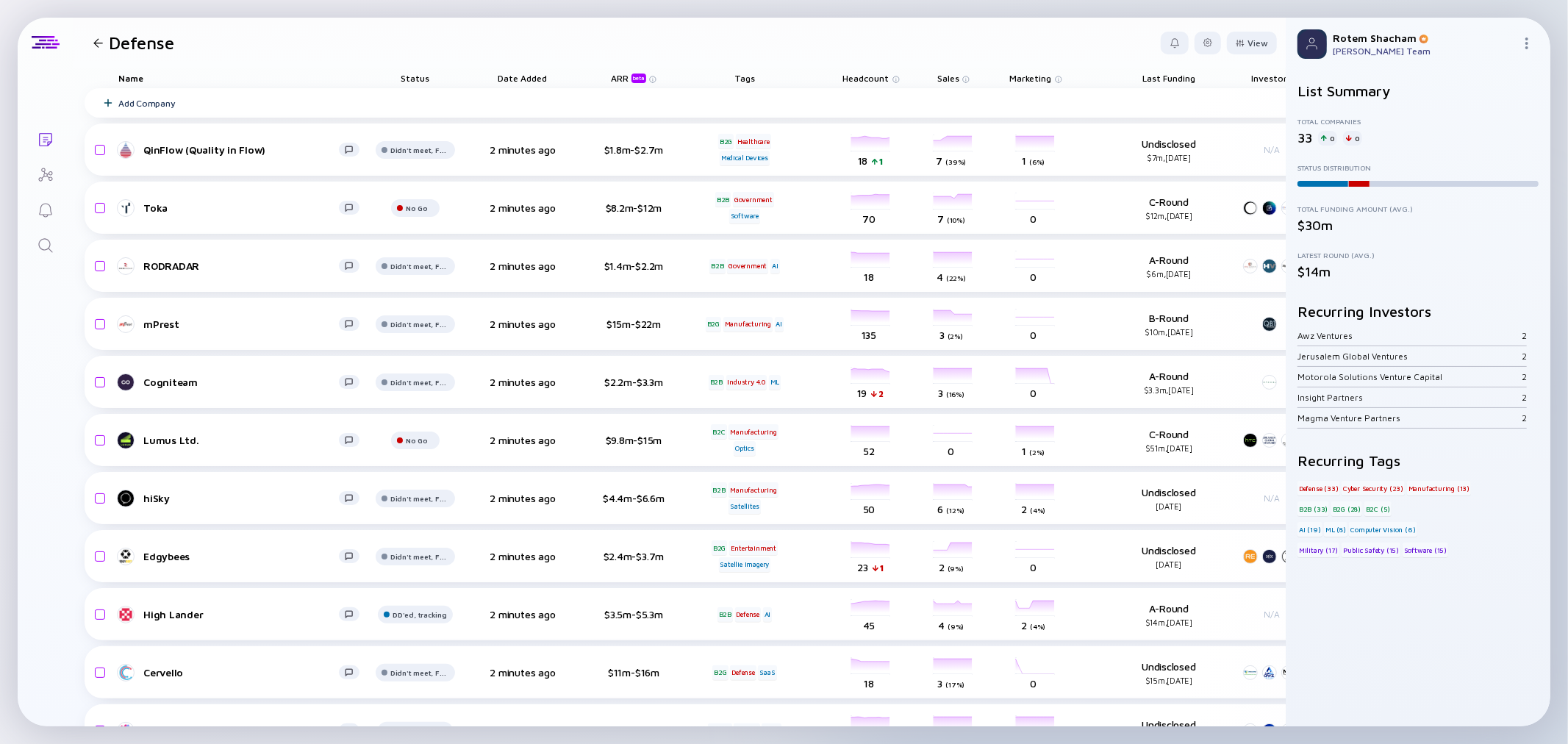
click at [866, 78] on span "Headcount" at bounding box center [866, 78] width 46 height 11
click at [813, 62] on header "Defense View" at bounding box center [679, 43] width 1213 height 50
click at [876, 76] on span "Headcount" at bounding box center [866, 78] width 46 height 11
click at [876, 96] on div "Sort by Headcount" at bounding box center [895, 100] width 90 height 13
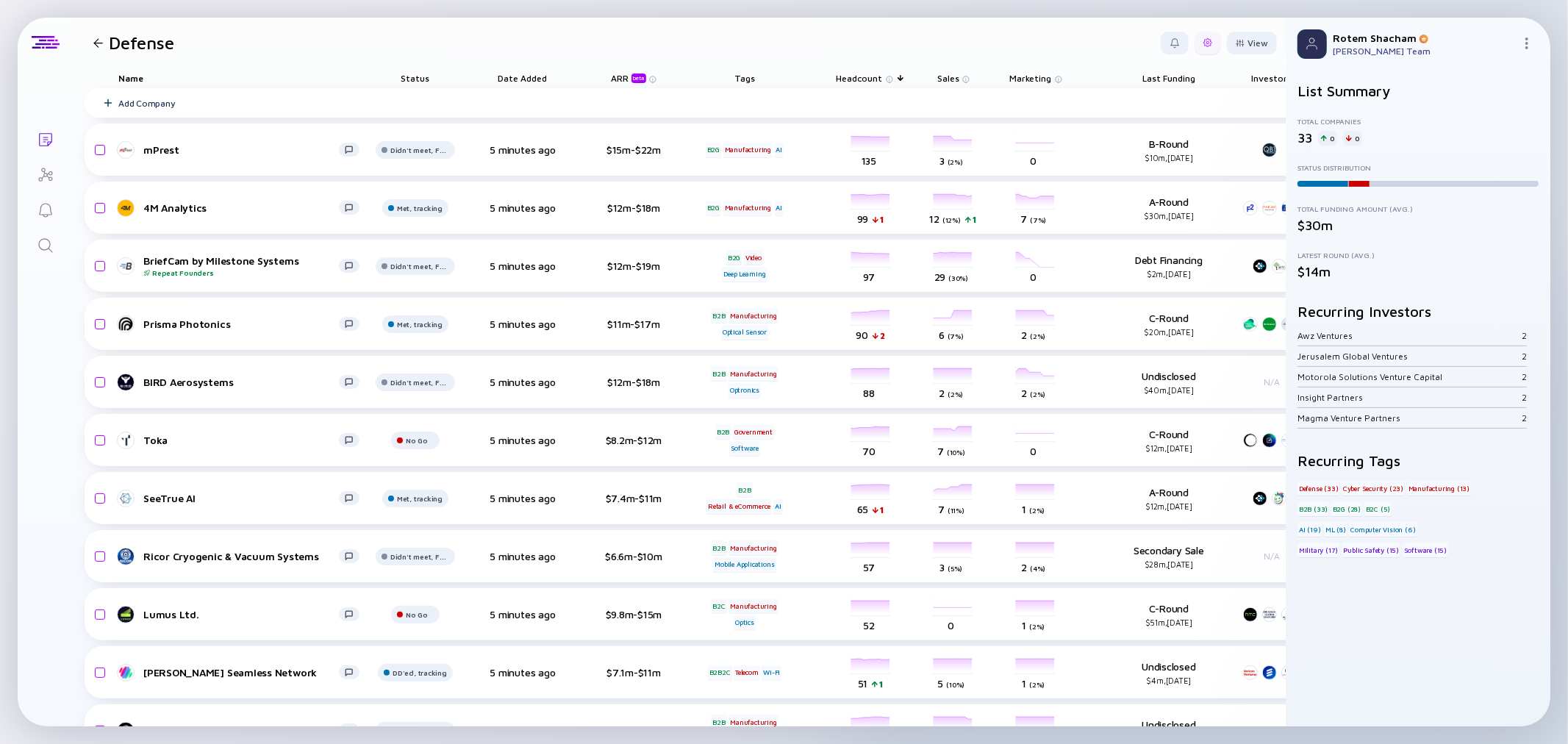
click at [1195, 49] on div at bounding box center [1207, 43] width 26 height 22
click at [1243, 34] on div "View" at bounding box center [1252, 43] width 50 height 22
click at [105, 49] on div "Defense" at bounding box center [131, 43] width 87 height 21
click at [111, 45] on h1 "Defense" at bounding box center [141, 43] width 65 height 21
click at [1525, 40] on img at bounding box center [1527, 43] width 12 height 12
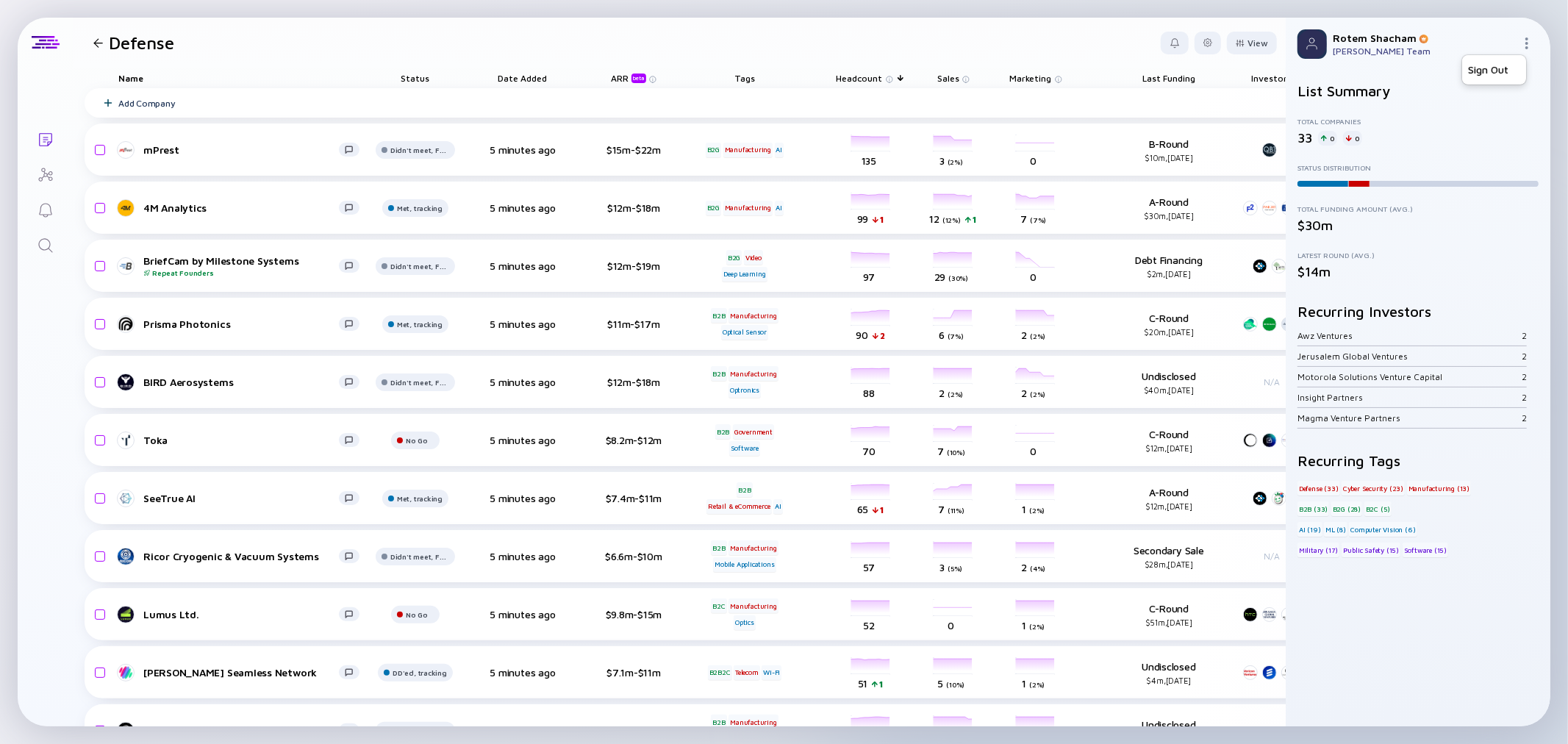
click at [1525, 40] on img at bounding box center [1527, 43] width 12 height 12
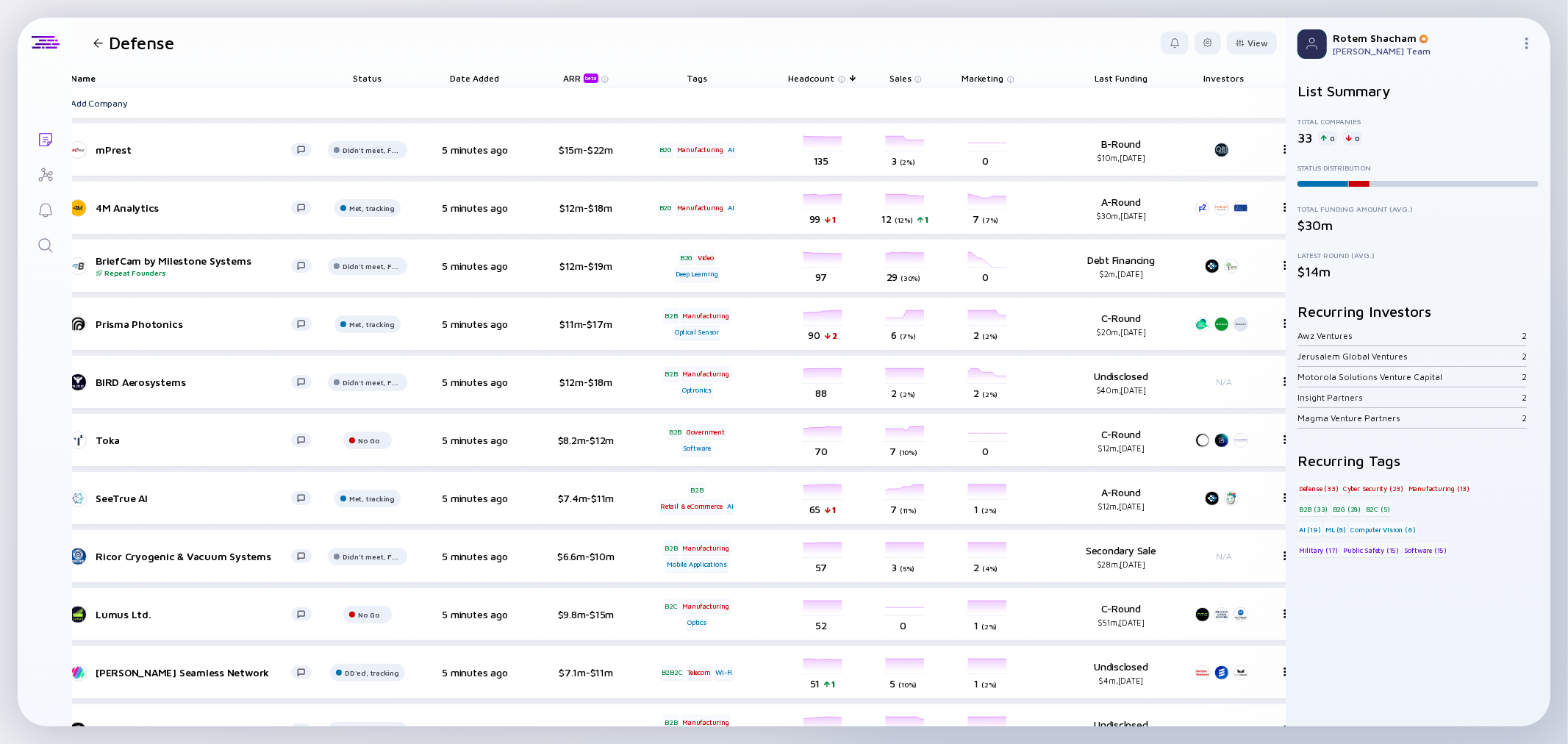
scroll to position [0, 100]
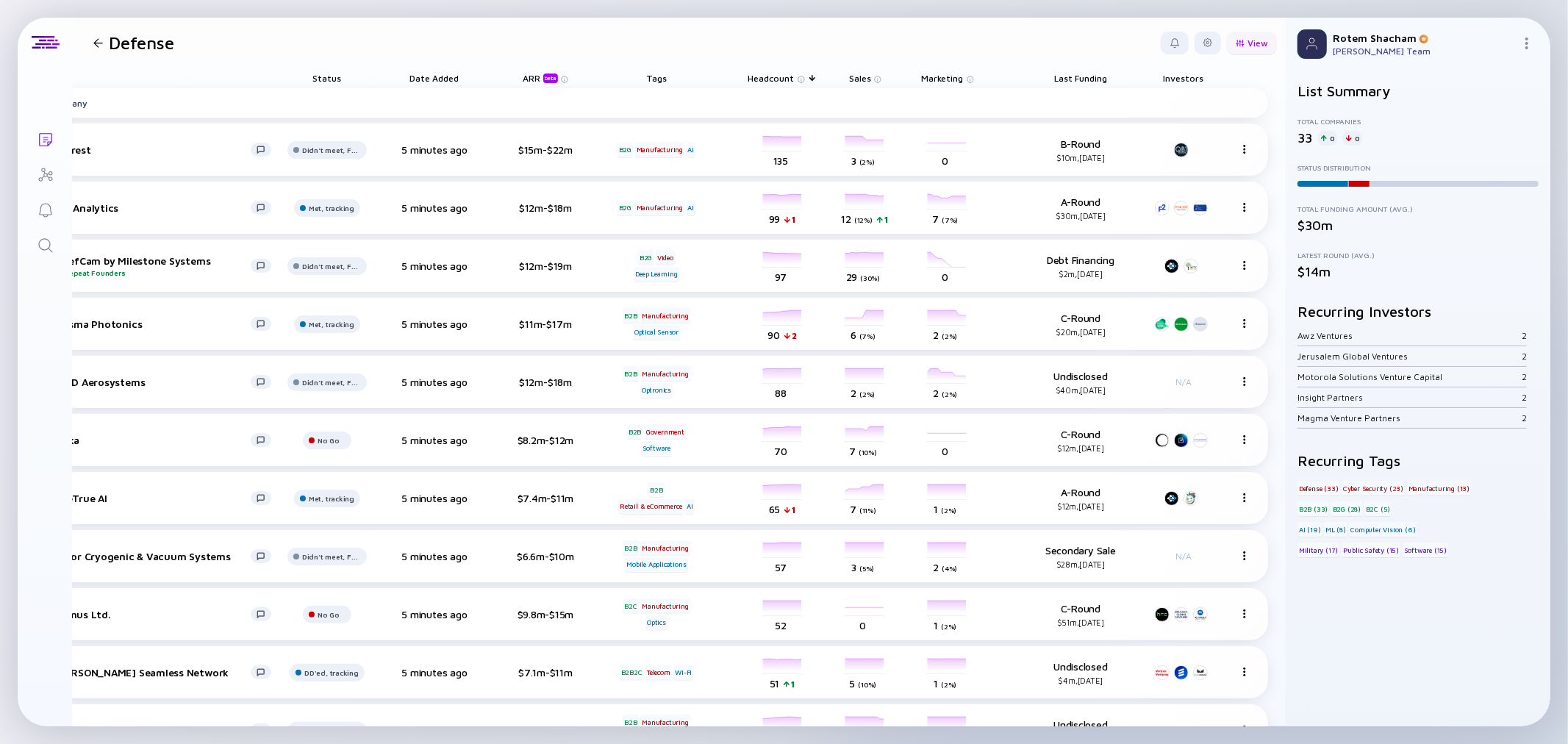
click at [1249, 38] on div "View" at bounding box center [1252, 43] width 50 height 22
click at [1192, 179] on div "Offices" at bounding box center [1215, 186] width 99 height 29
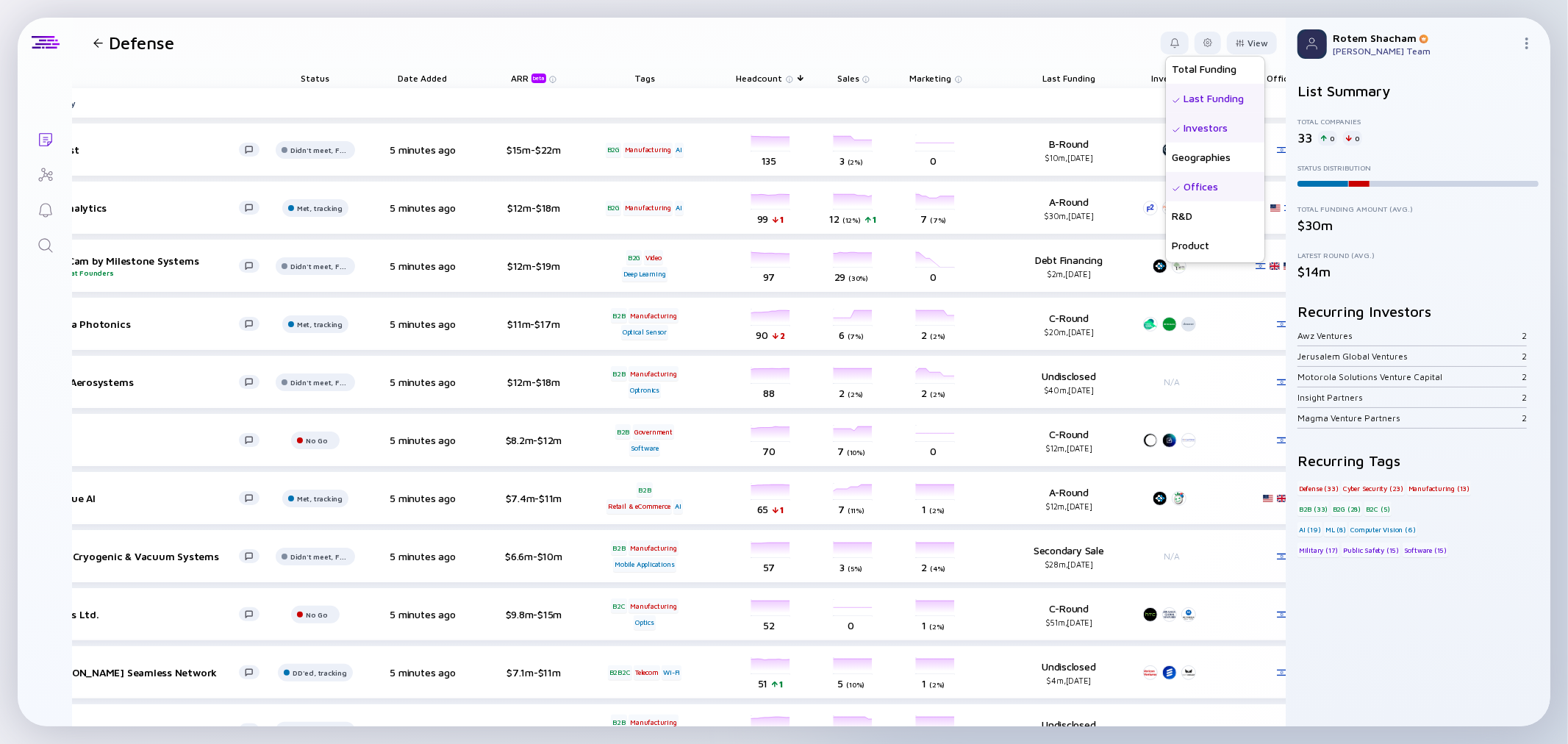
click at [1068, 49] on header "Defense View Name Status Tags ARR beta Founders Date Added Headcount Sales Mark…" at bounding box center [679, 43] width 1213 height 50
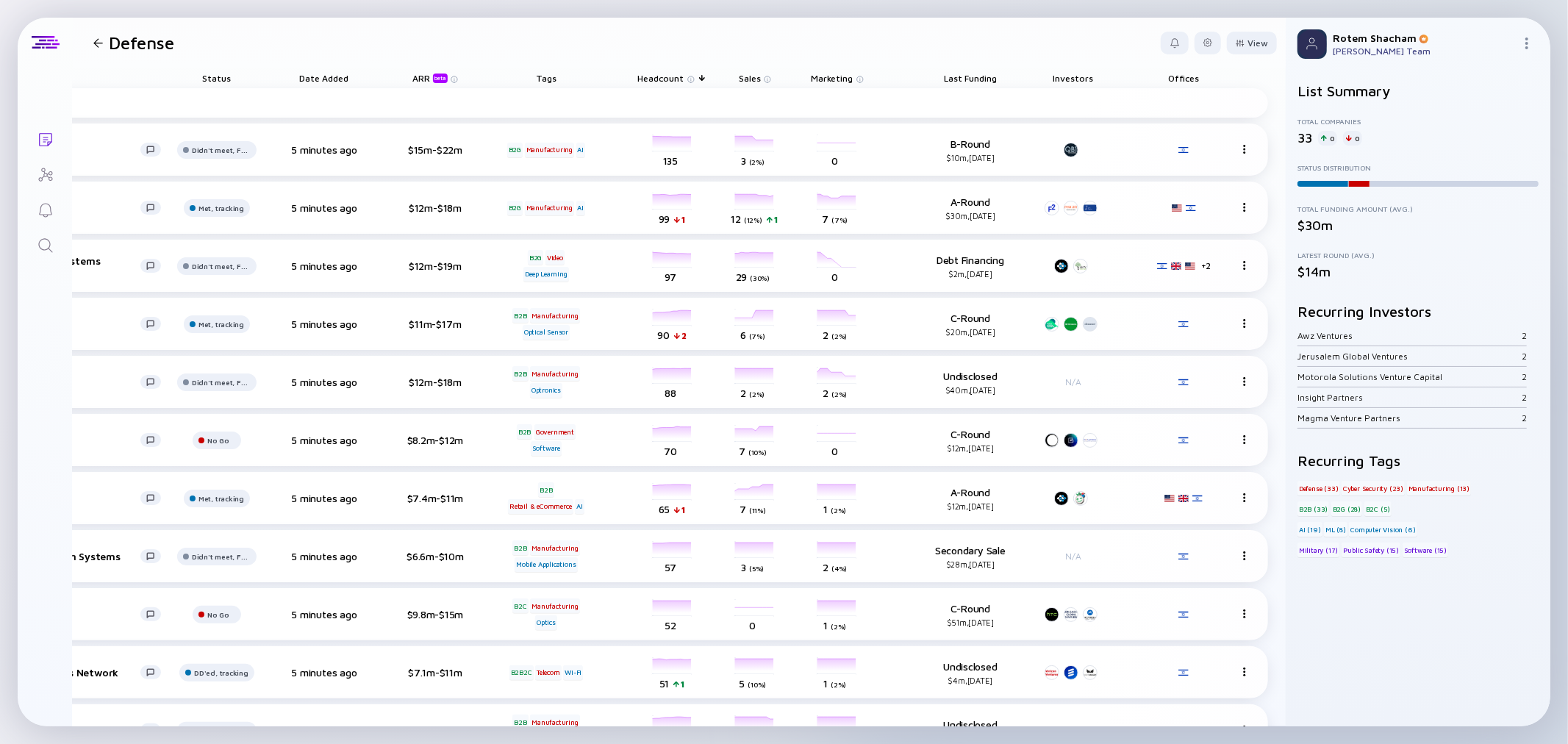
scroll to position [0, 0]
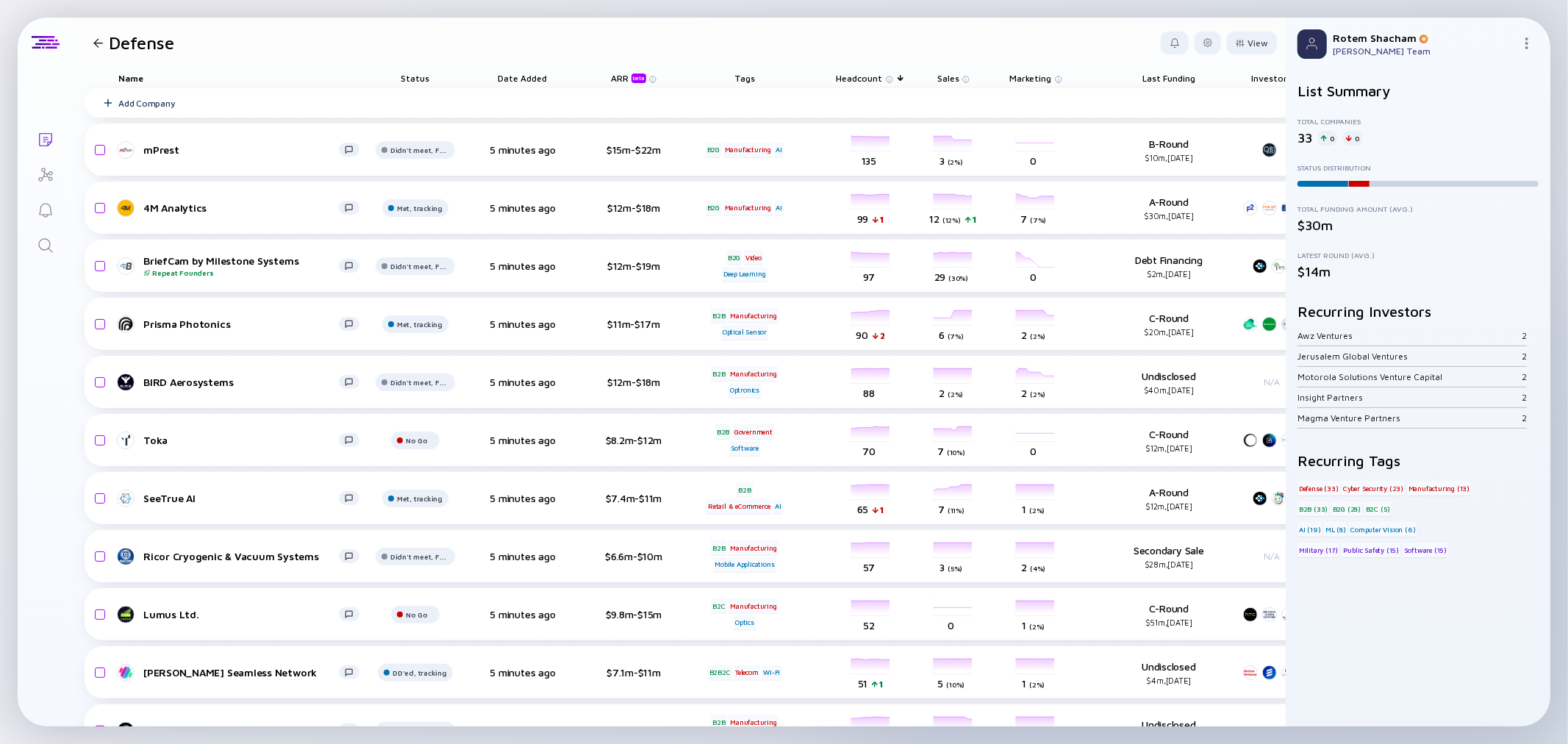
click at [100, 43] on div at bounding box center [98, 43] width 10 height 10
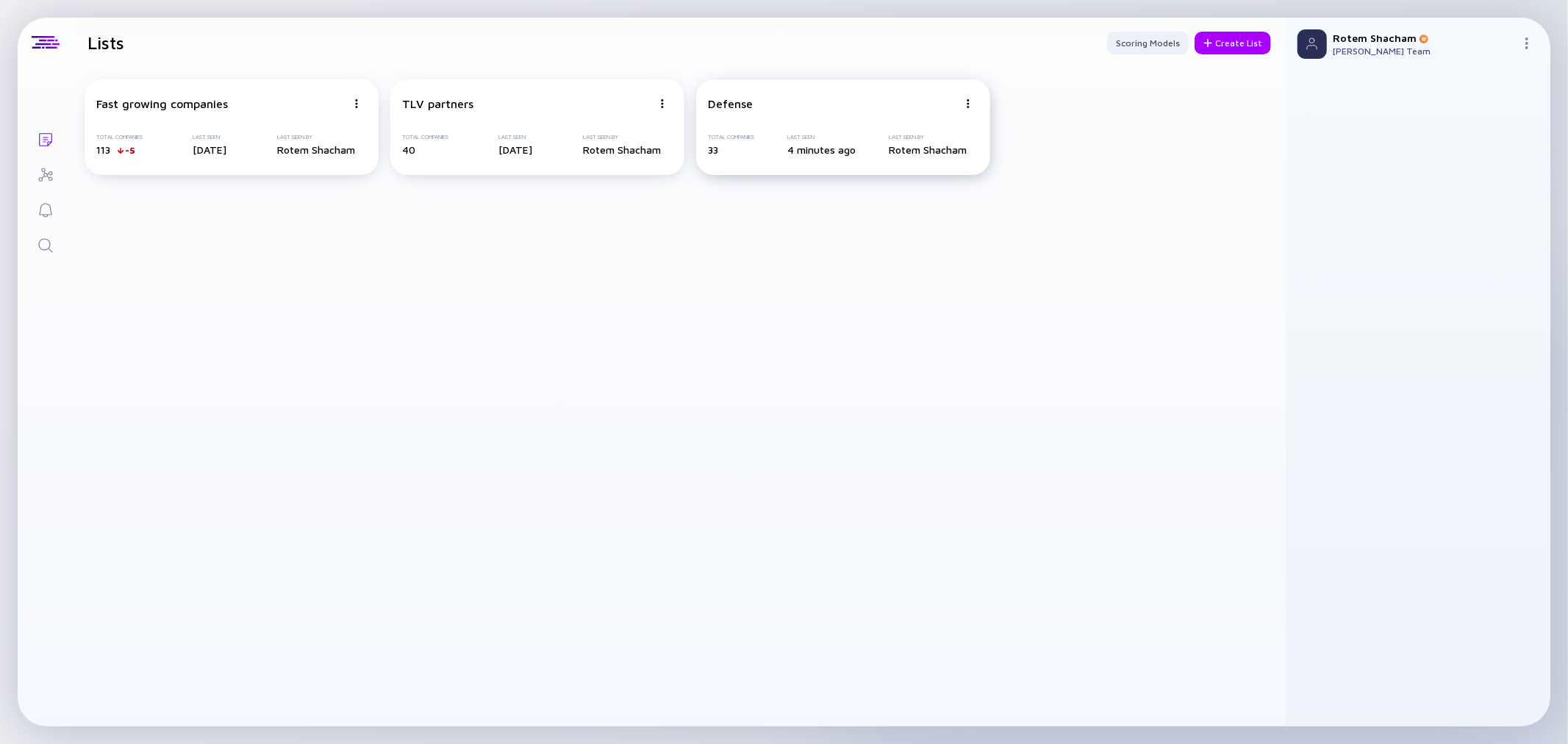
click at [361, 105] on img at bounding box center [357, 104] width 9 height 9
click at [903, 186] on div "Edit List" at bounding box center [916, 188] width 88 height 29
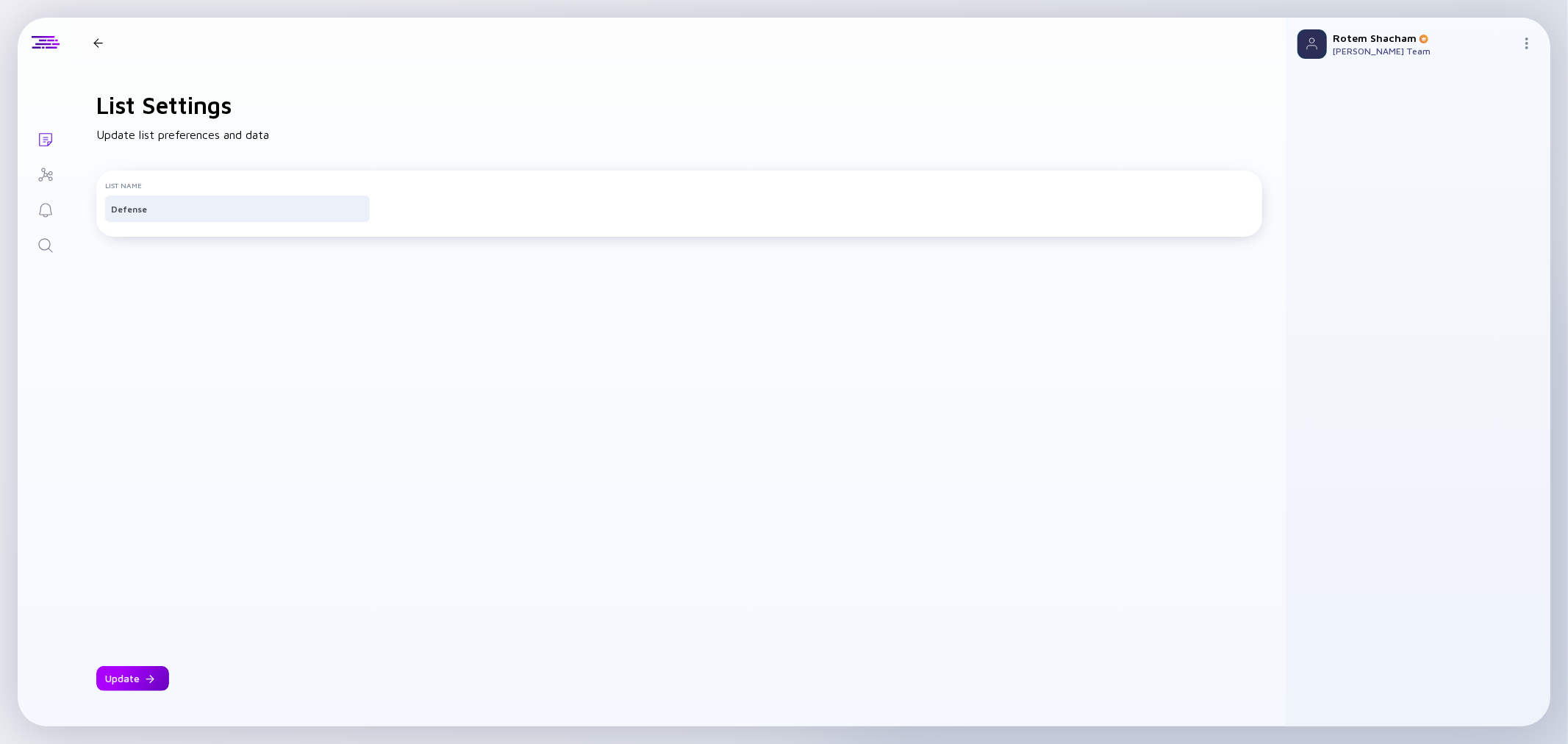
click at [129, 690] on div "Update" at bounding box center [132, 678] width 73 height 25
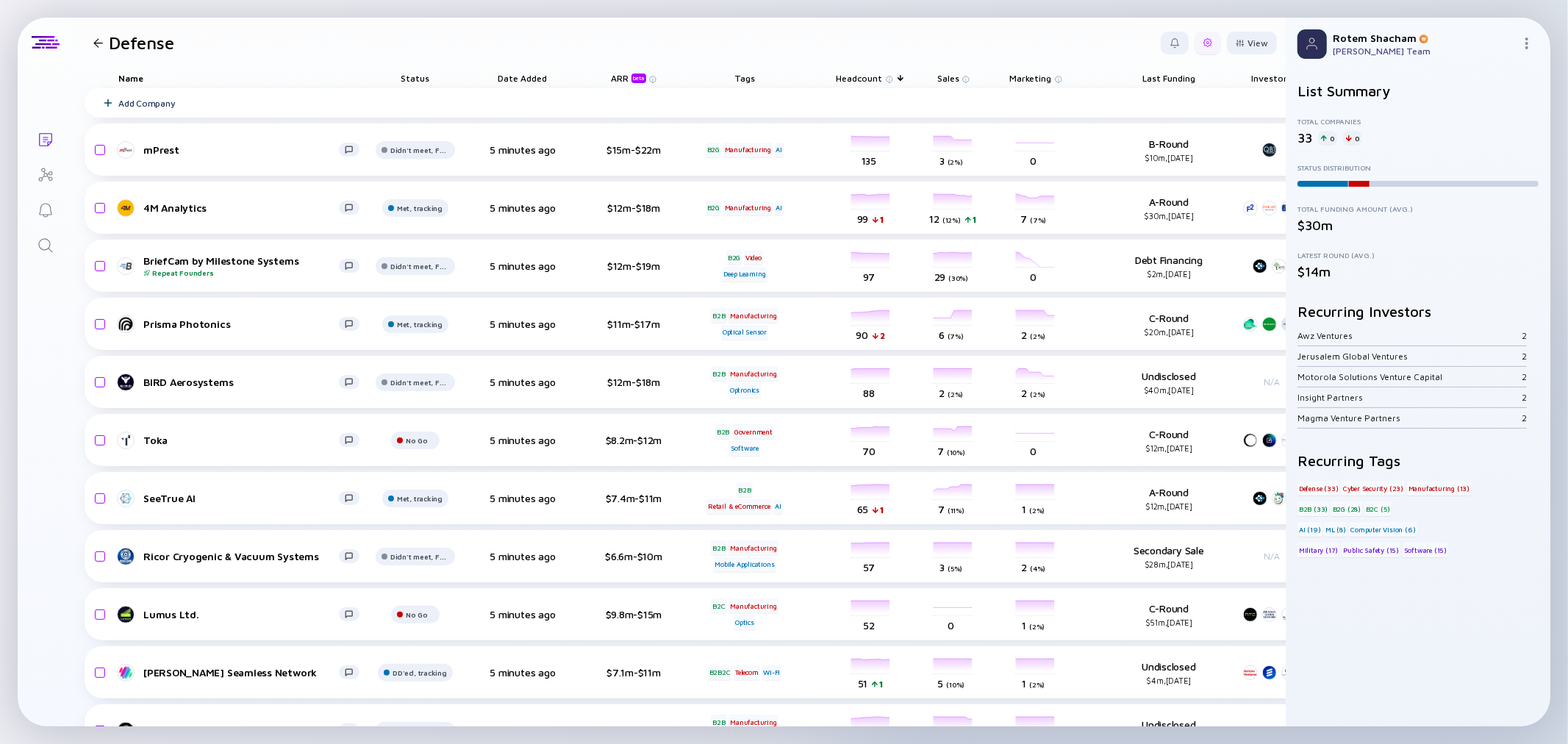
click at [1204, 43] on div at bounding box center [1208, 43] width 9 height 9
click at [1154, 157] on div "Edit Filter" at bounding box center [1163, 161] width 92 height 29
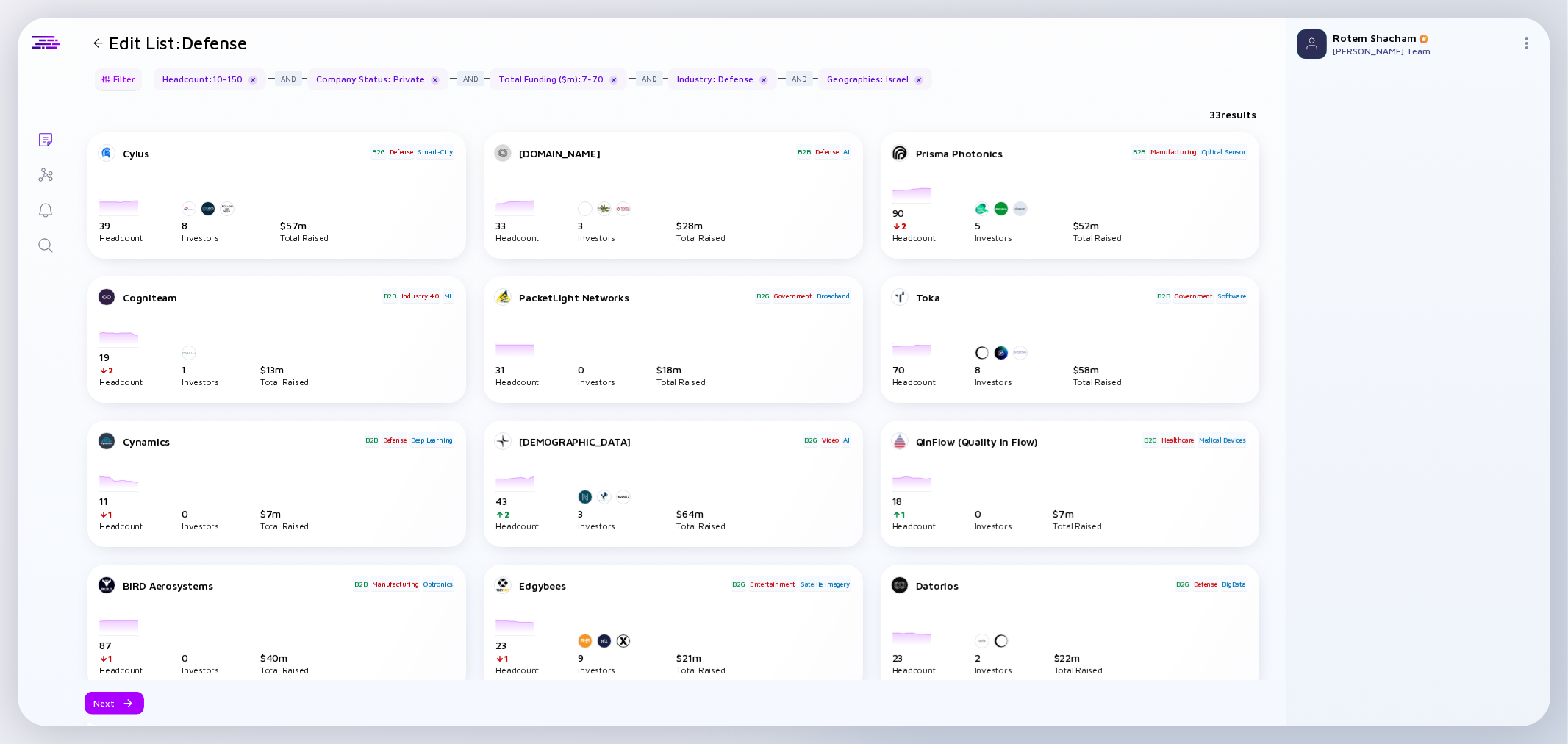
click at [114, 70] on div "Filter" at bounding box center [118, 79] width 52 height 22
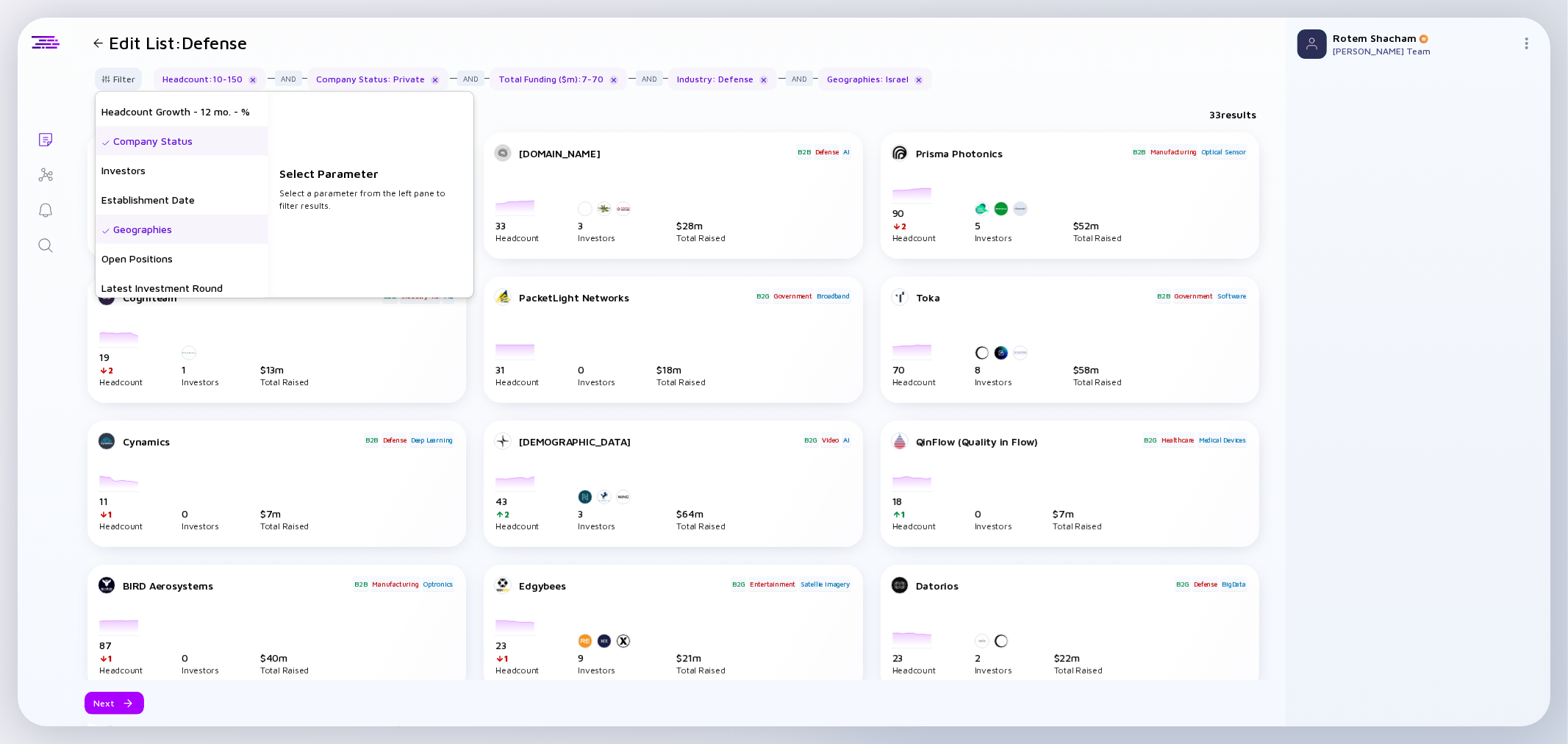
scroll to position [55, 0]
click at [920, 113] on div "33 results" at bounding box center [679, 118] width 1213 height 30
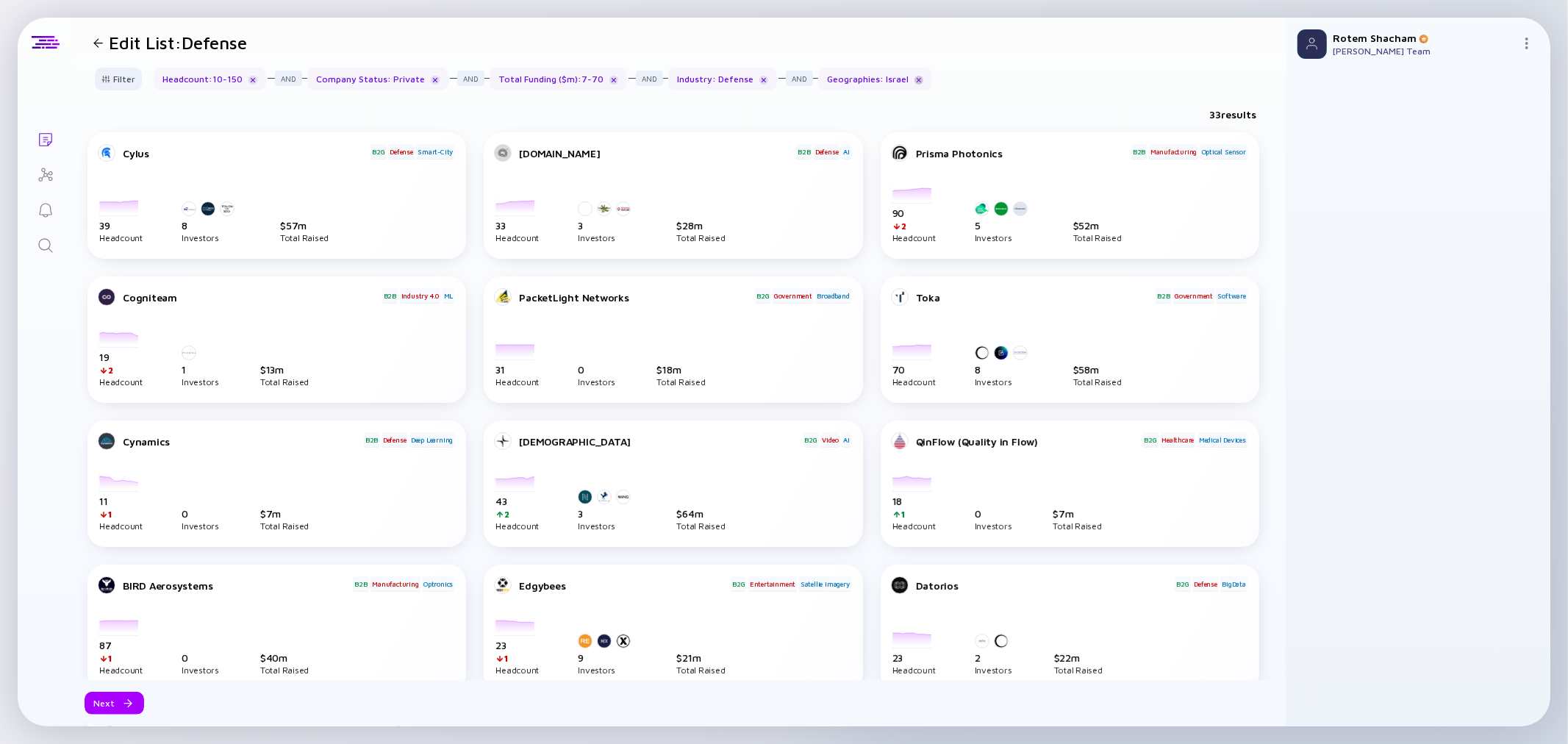
click at [914, 77] on div at bounding box center [919, 80] width 9 height 9
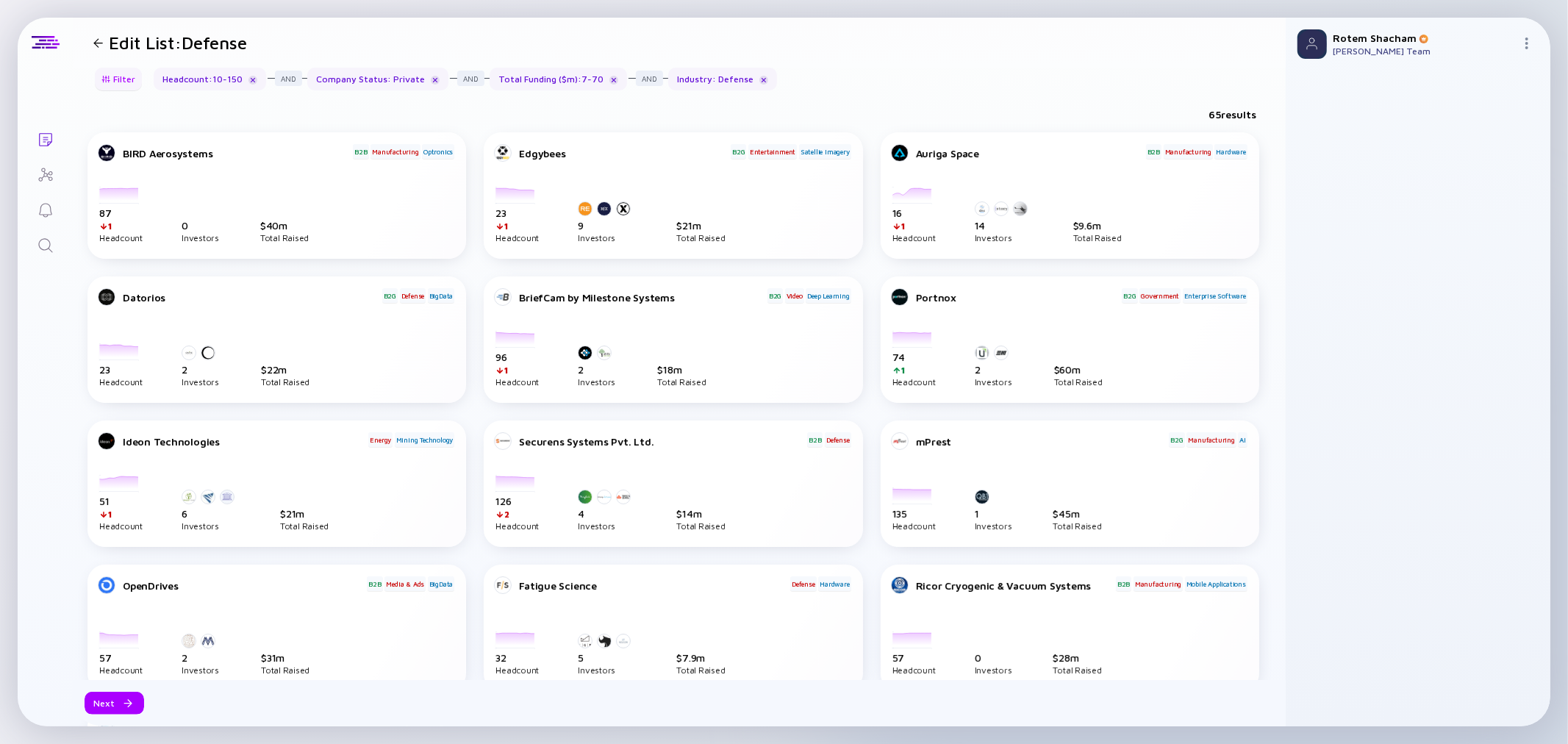
click at [107, 82] on div at bounding box center [106, 79] width 9 height 8
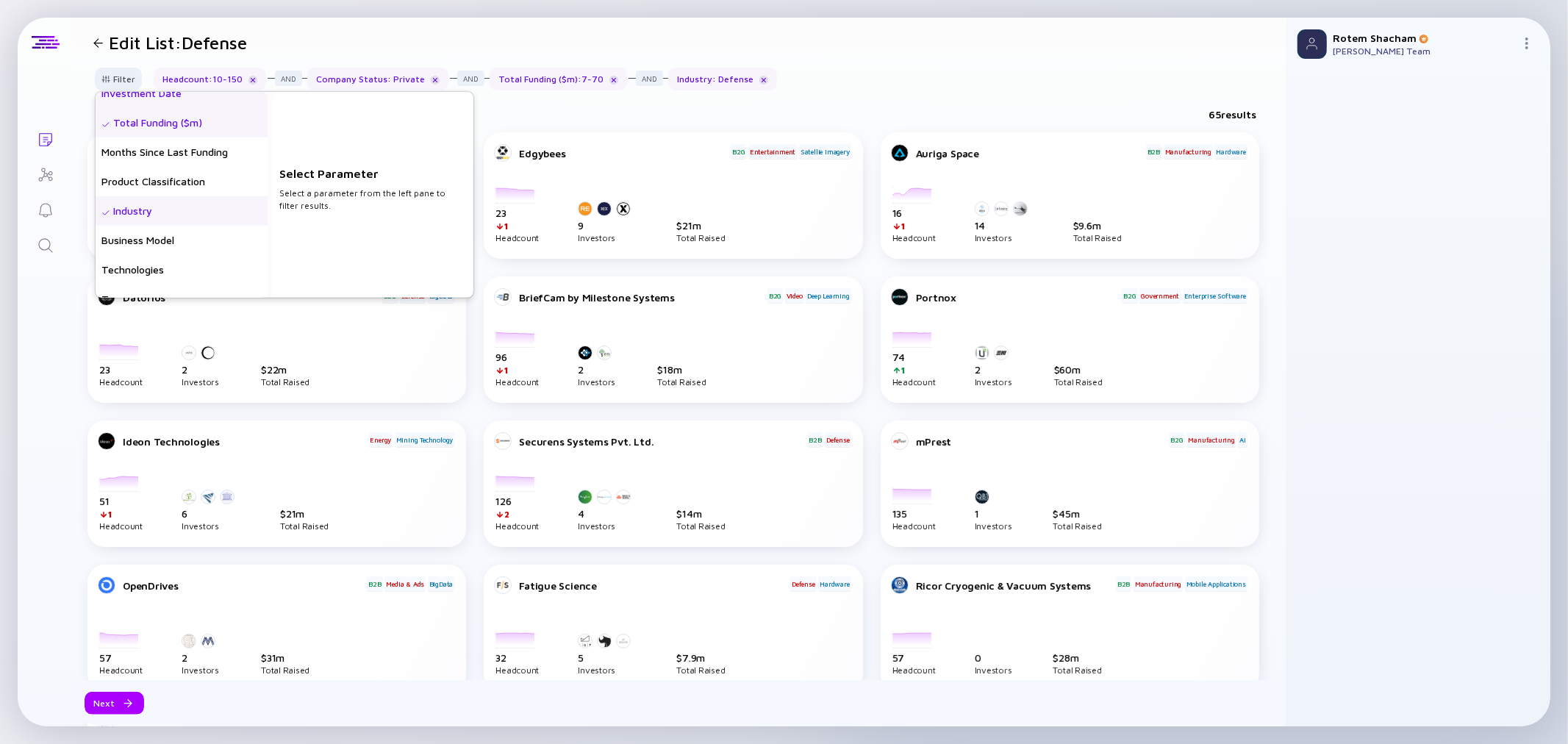
scroll to position [326, 0]
click at [166, 194] on div "Industry" at bounding box center [182, 192] width 172 height 29
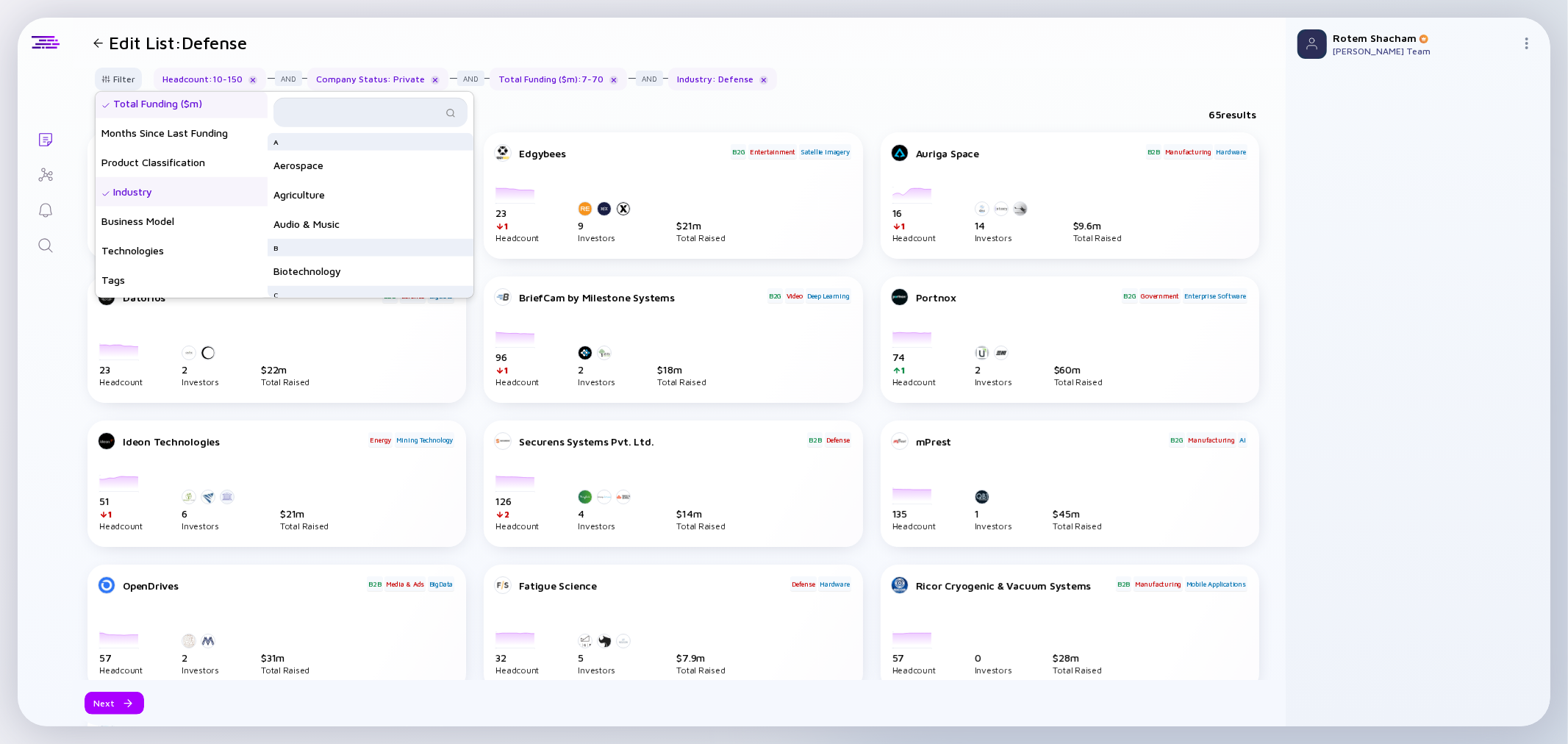
click at [337, 111] on input "text" at bounding box center [361, 113] width 159 height 15
type input "d"
click at [964, 76] on div "Filter Headcount Headcount Growth - 3 mo. - % Headcount Growth - 6 mo. - % Head…" at bounding box center [679, 85] width 1213 height 34
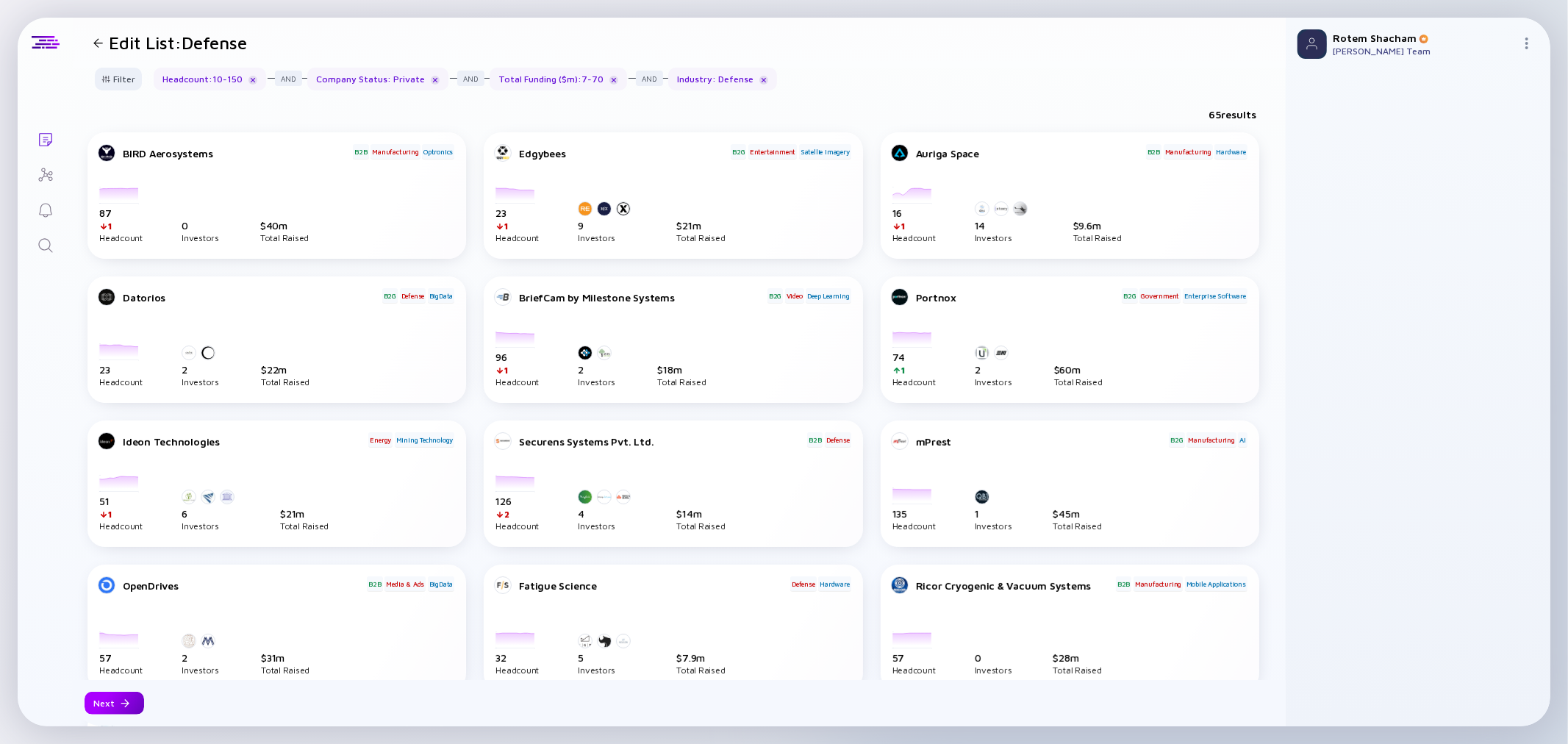
click at [115, 698] on div "Next" at bounding box center [114, 704] width 60 height 22
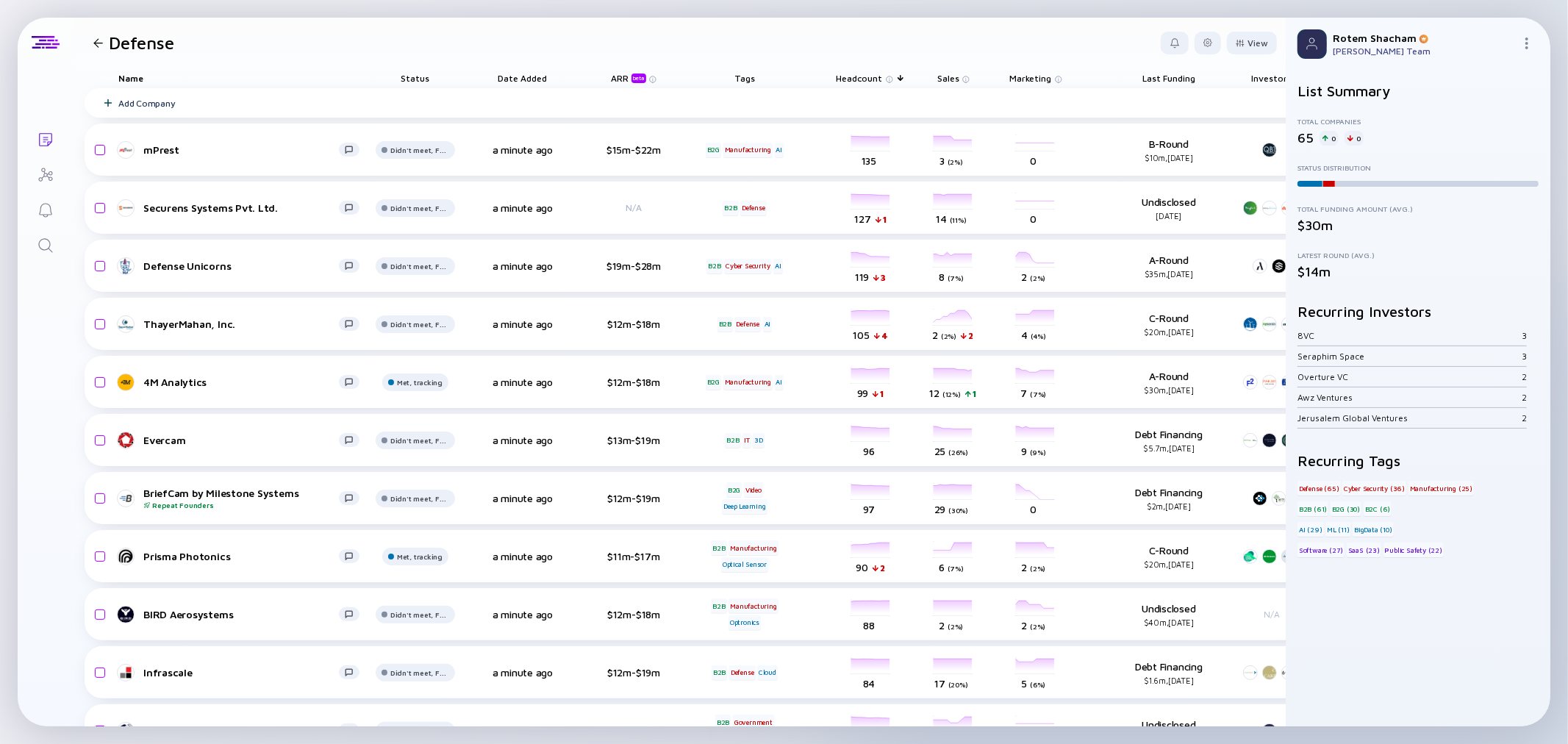
click at [656, 31] on header "Defense View" at bounding box center [679, 43] width 1213 height 50
click at [101, 40] on div at bounding box center [98, 43] width 10 height 10
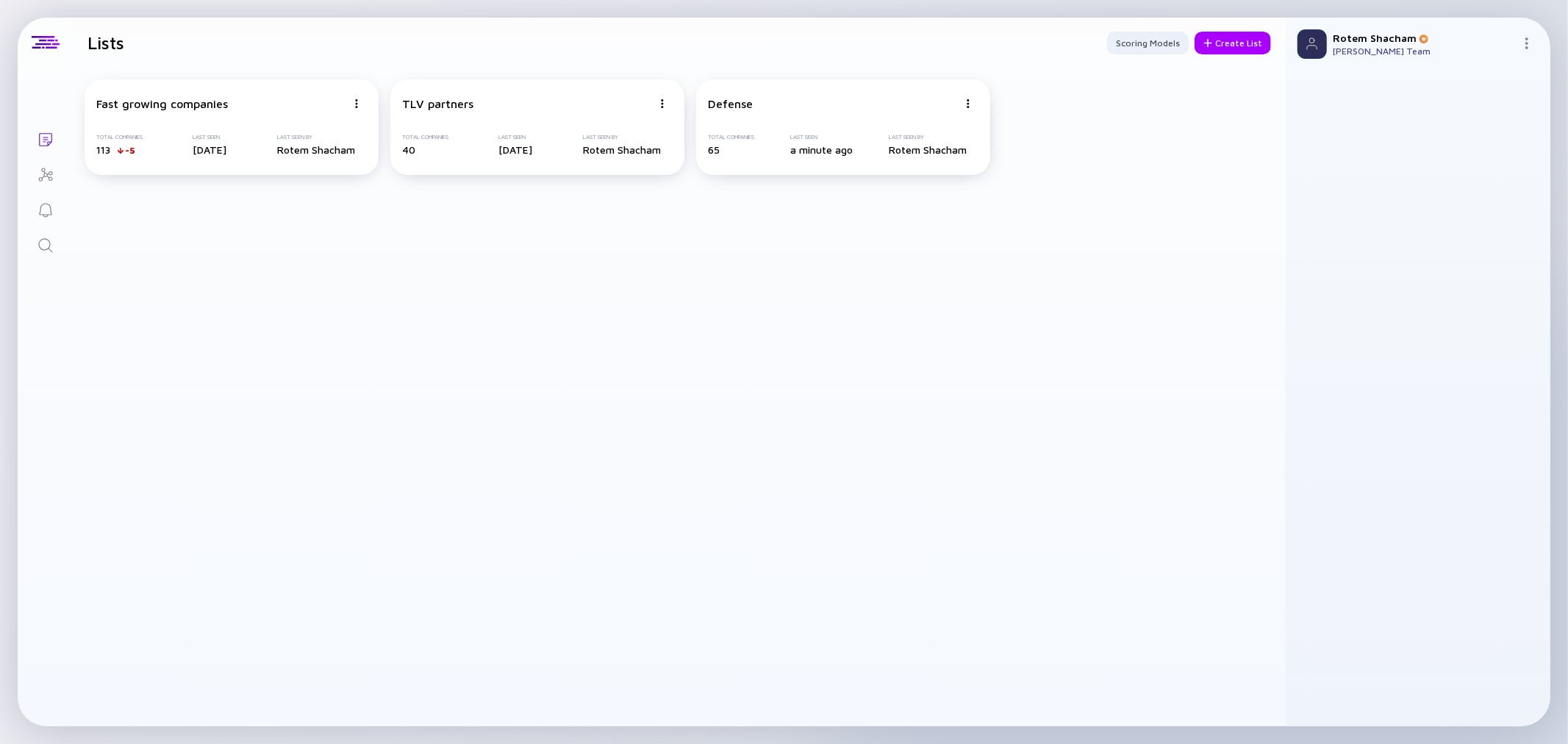
click at [45, 240] on icon "Search" at bounding box center [46, 246] width 18 height 18
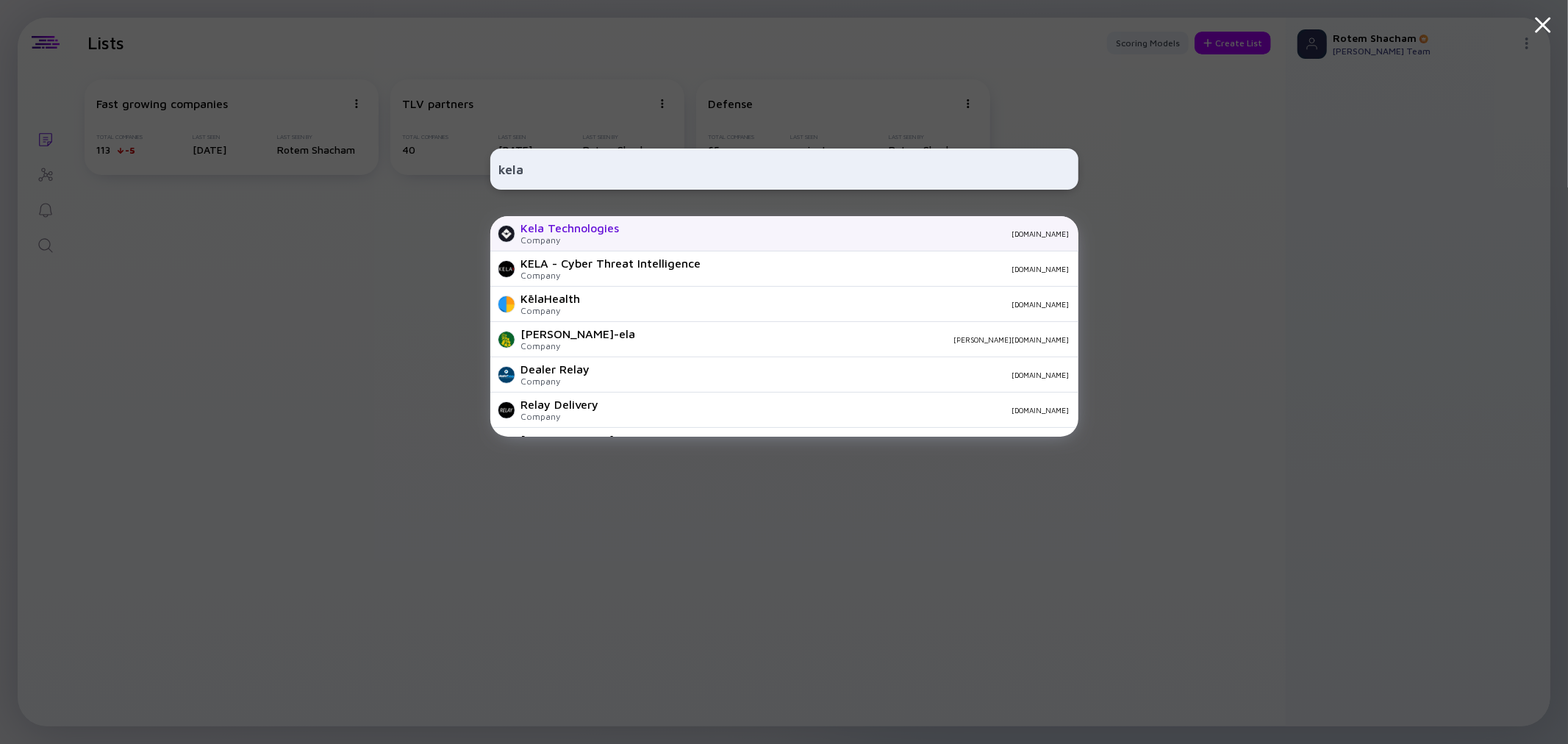
type input "kela"
click at [563, 239] on div "Company" at bounding box center [571, 240] width 99 height 11
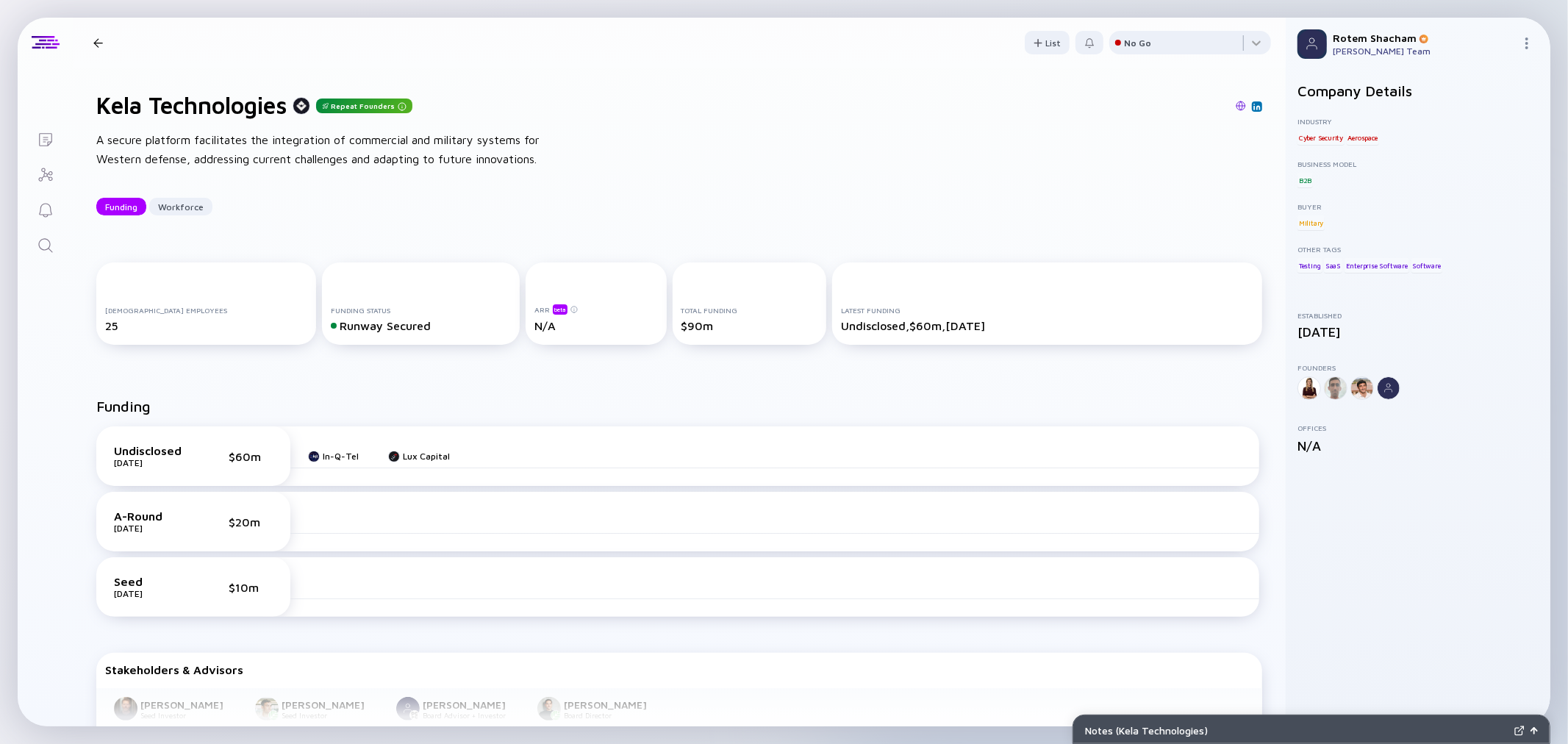
click at [99, 46] on div at bounding box center [98, 43] width 10 height 10
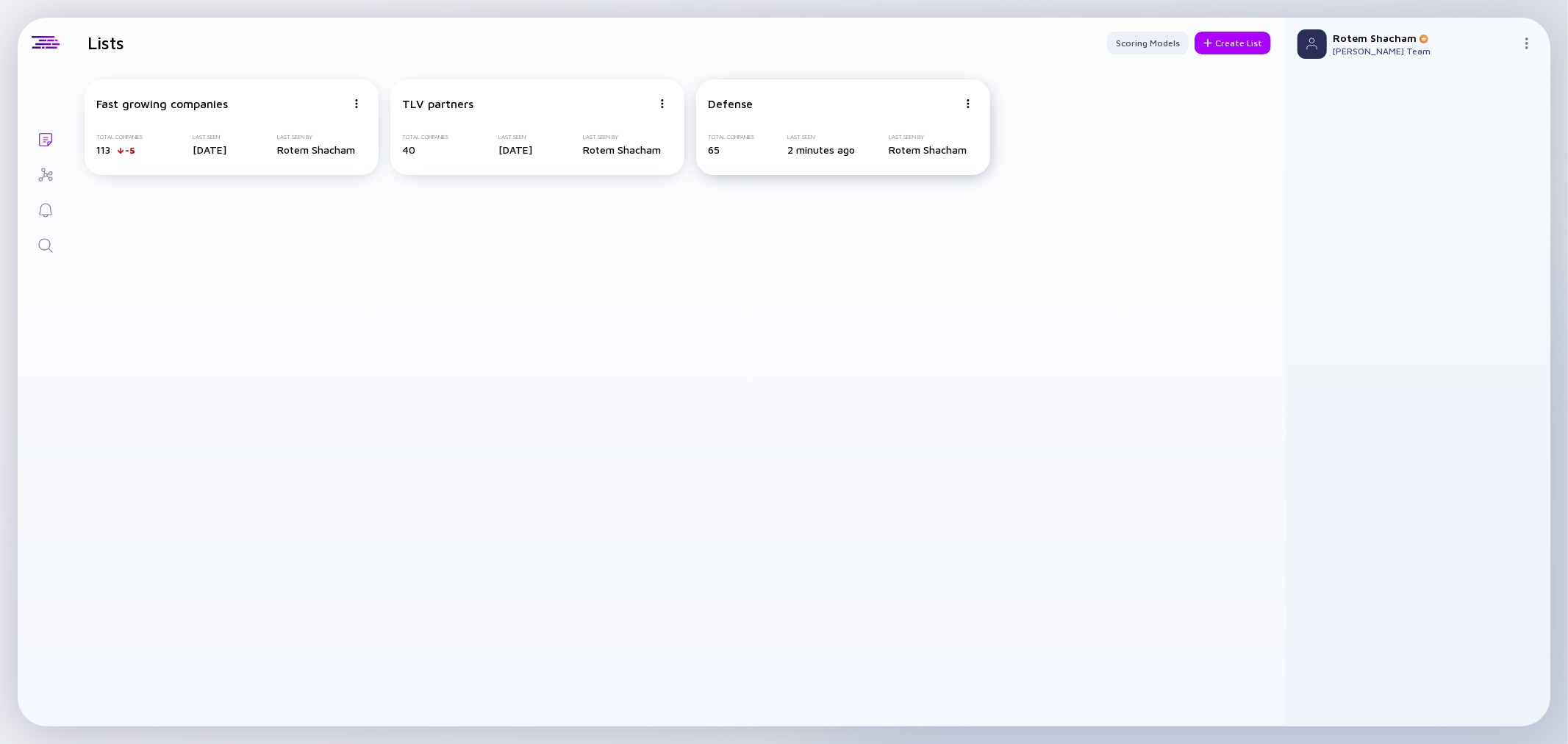
click at [361, 97] on div at bounding box center [357, 104] width 9 height 13
click at [937, 187] on div "Edit List" at bounding box center [916, 188] width 88 height 29
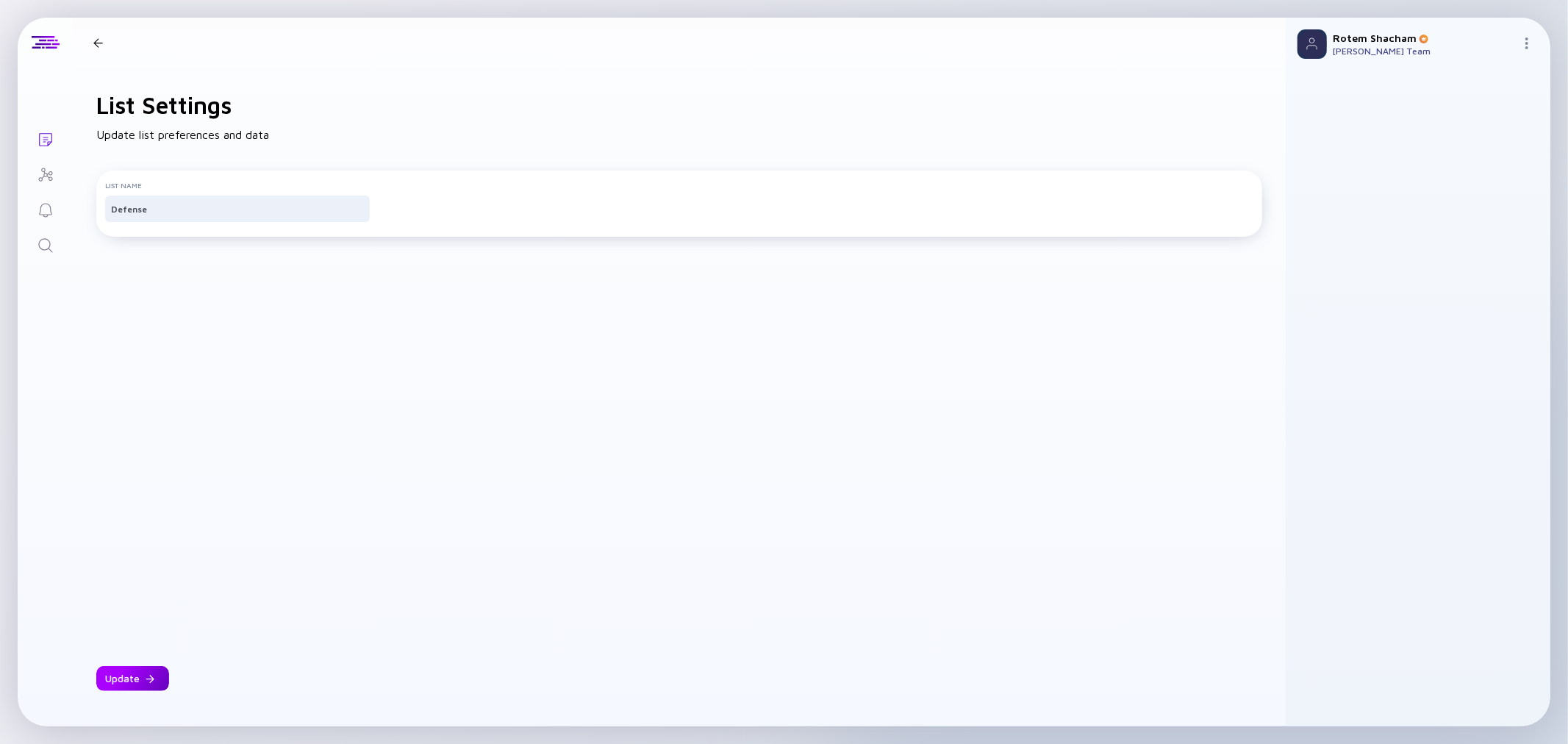
click at [141, 683] on div "Update" at bounding box center [132, 678] width 73 height 25
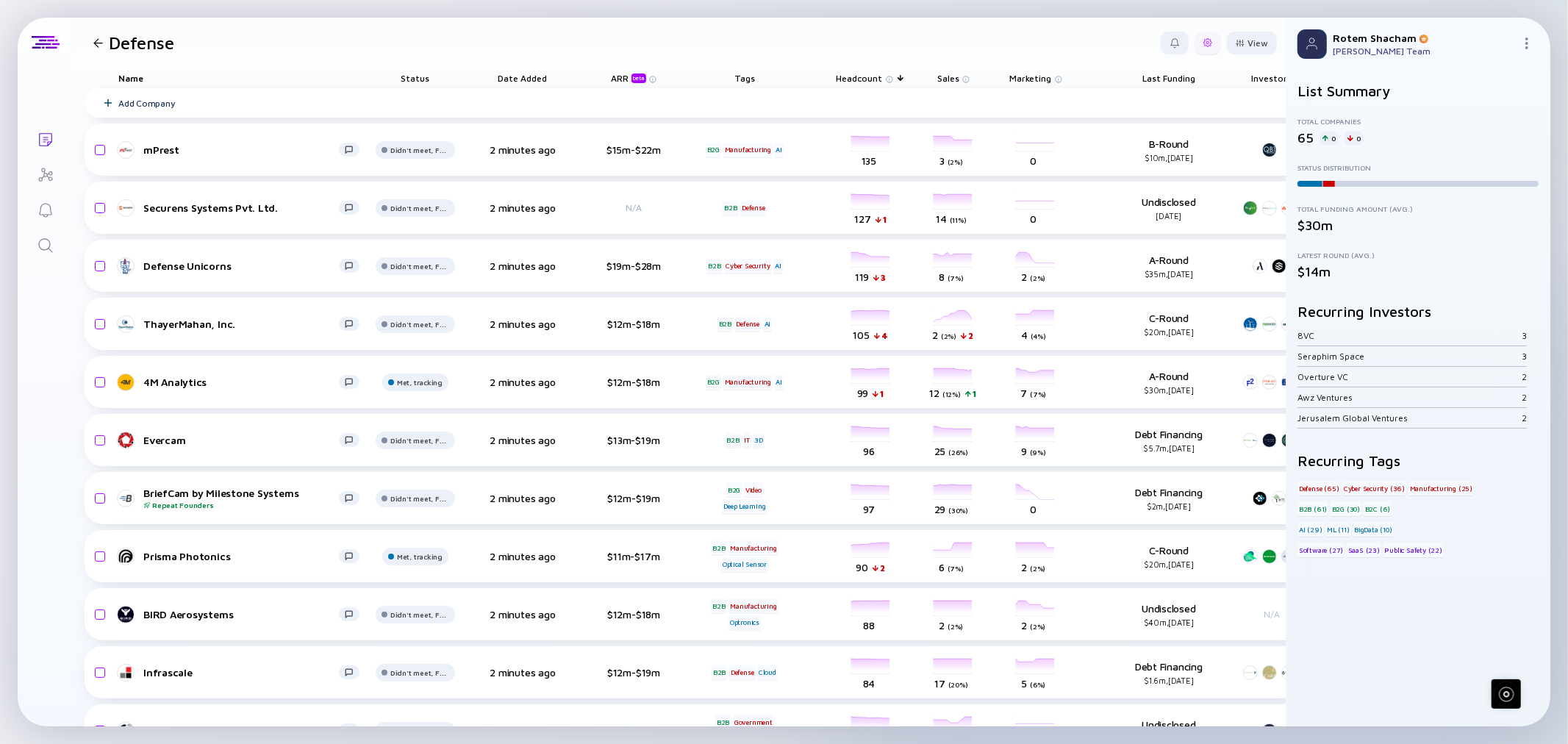
click at [1201, 39] on div at bounding box center [1207, 43] width 26 height 22
click at [1170, 163] on div "Edit Filter" at bounding box center [1163, 161] width 92 height 29
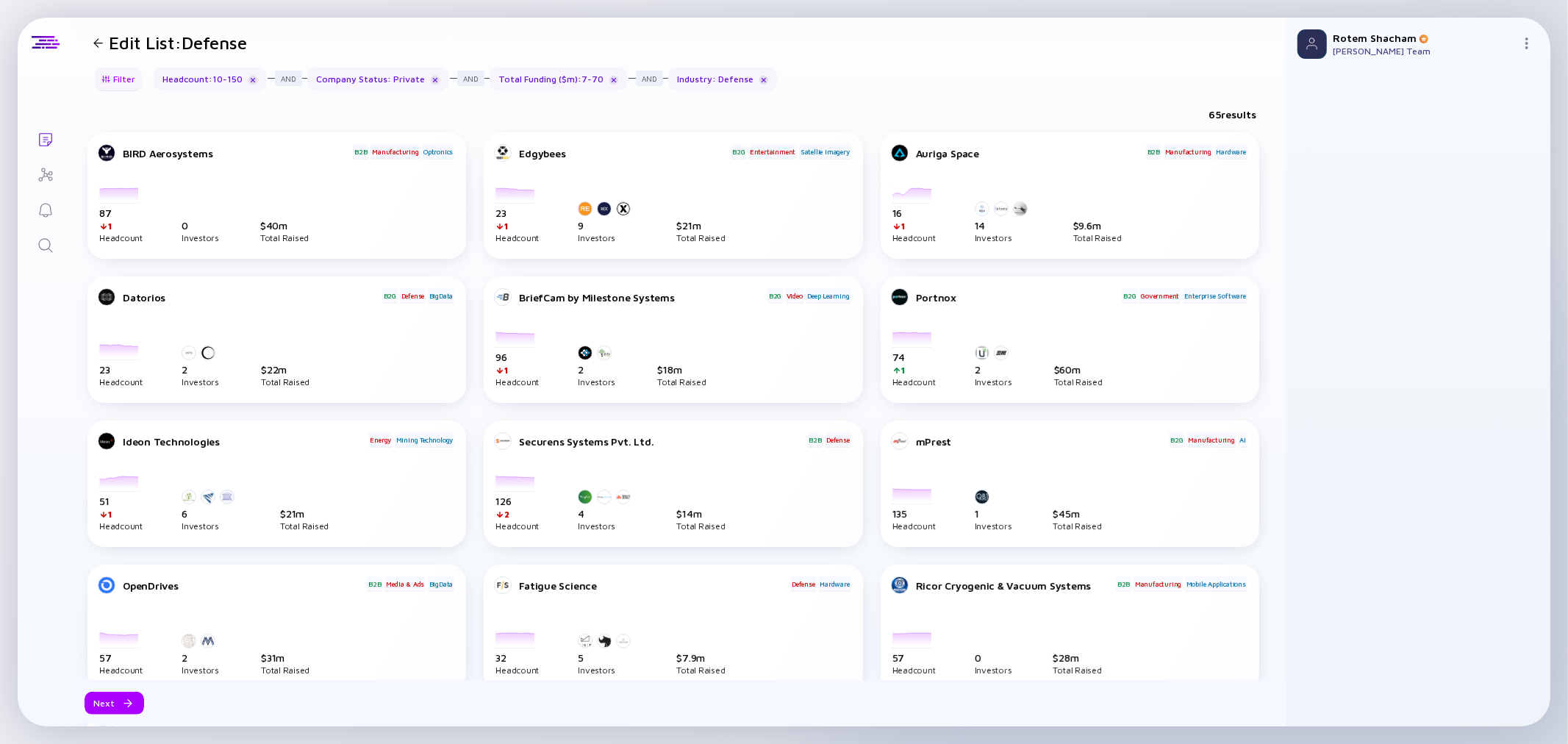
click at [118, 79] on div "Filter" at bounding box center [118, 79] width 52 height 22
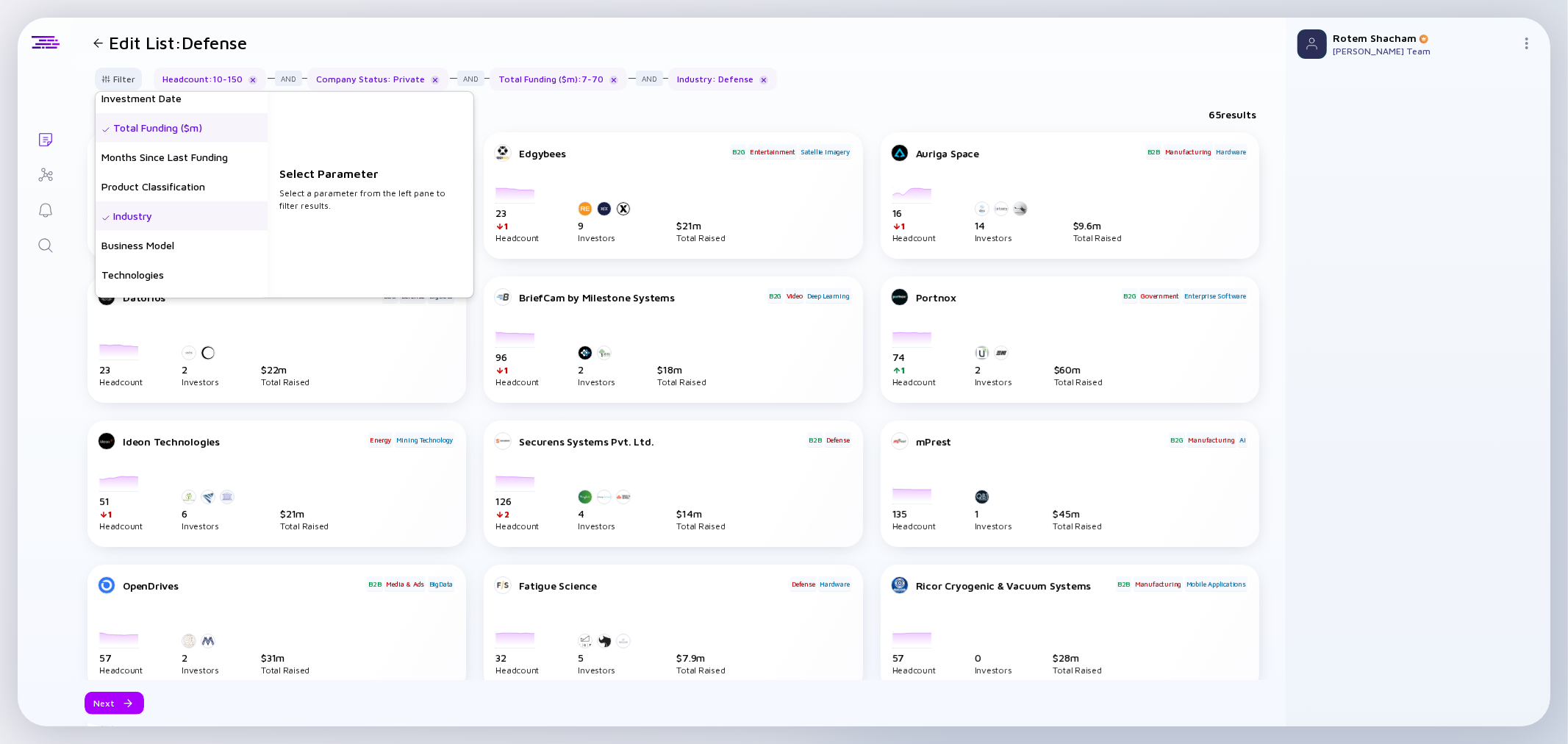
scroll to position [326, 0]
click at [152, 192] on div "Industry" at bounding box center [182, 192] width 172 height 29
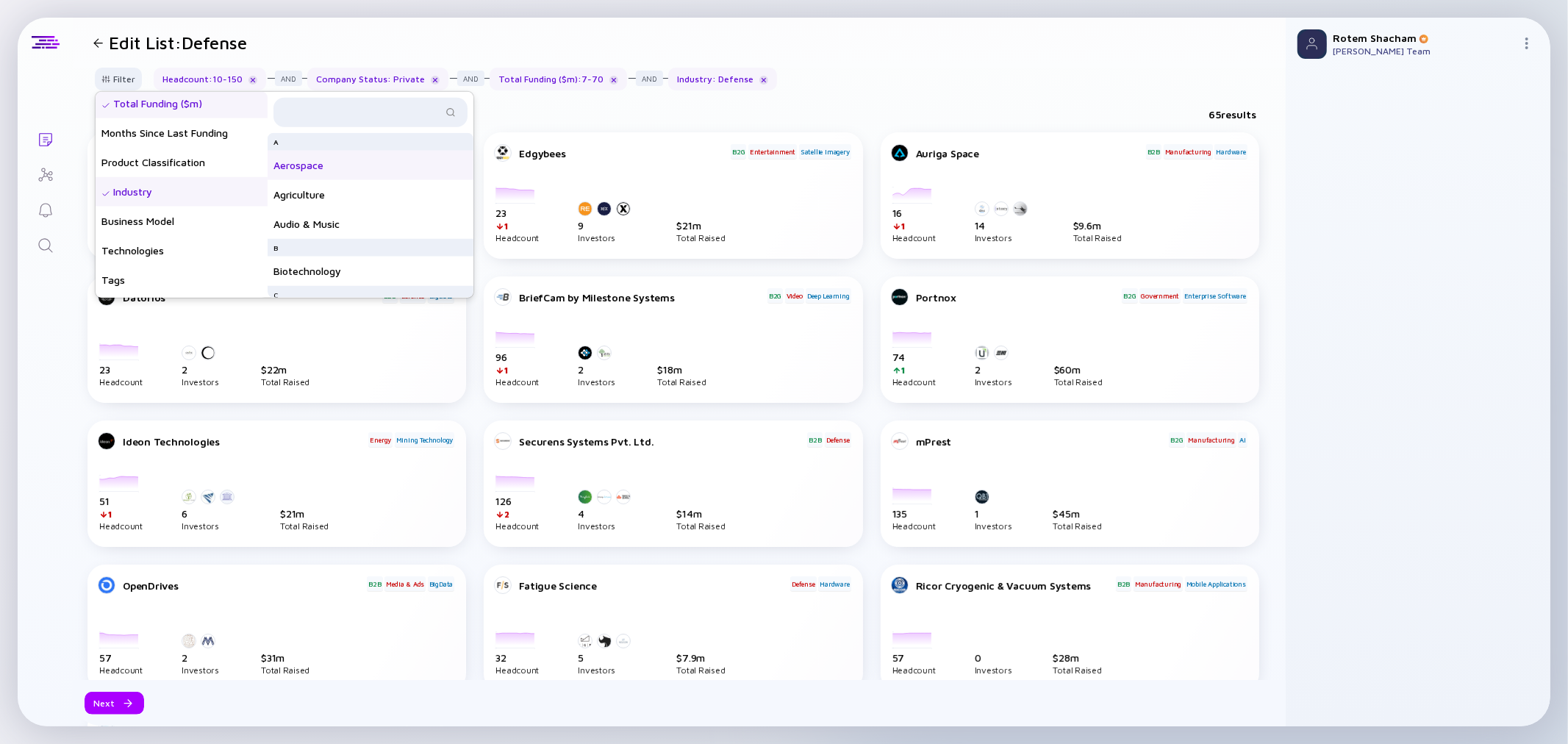
click at [321, 159] on div "Aerospace" at bounding box center [370, 165] width 206 height 29
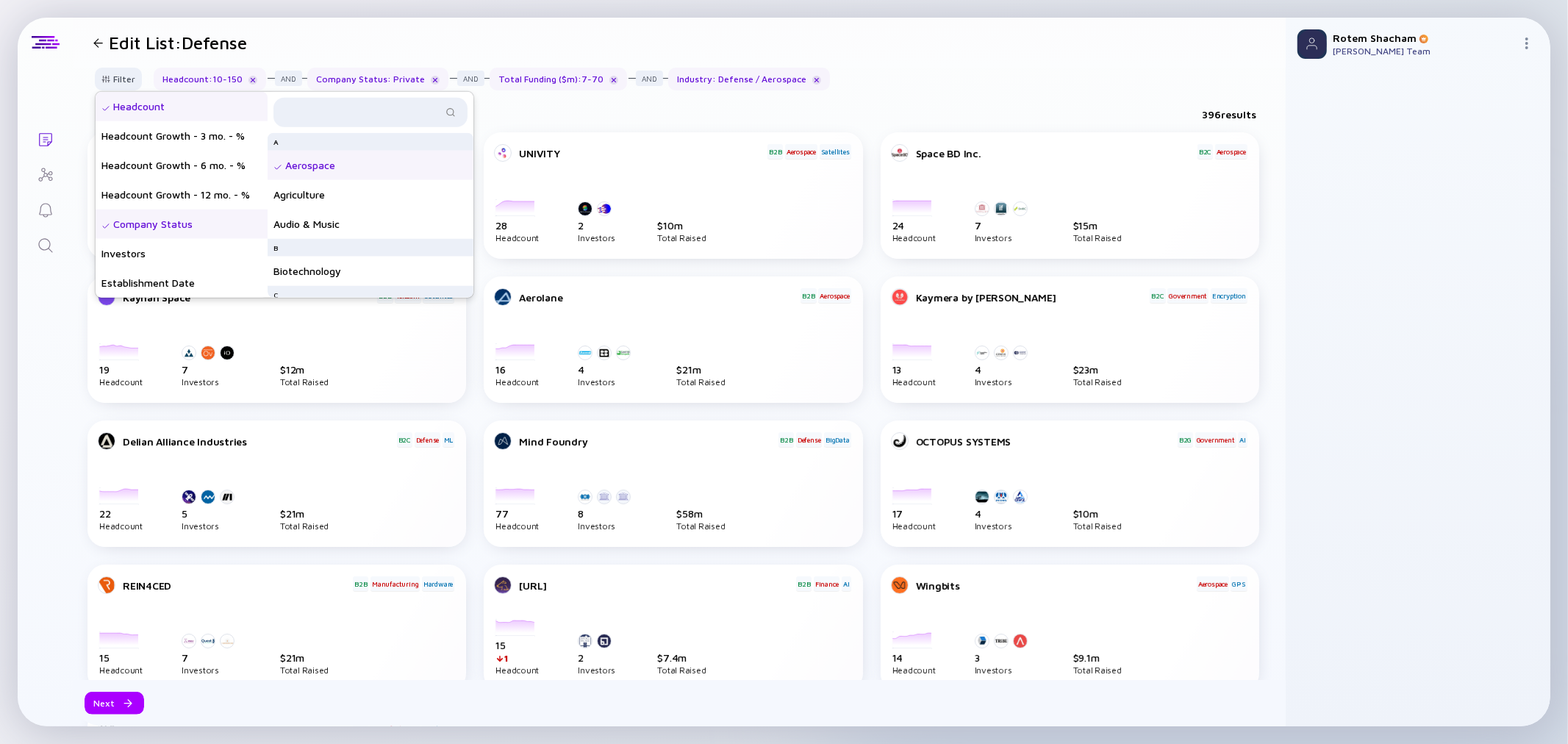
scroll to position [82, 0]
click at [199, 240] on div "Geographies" at bounding box center [182, 231] width 172 height 29
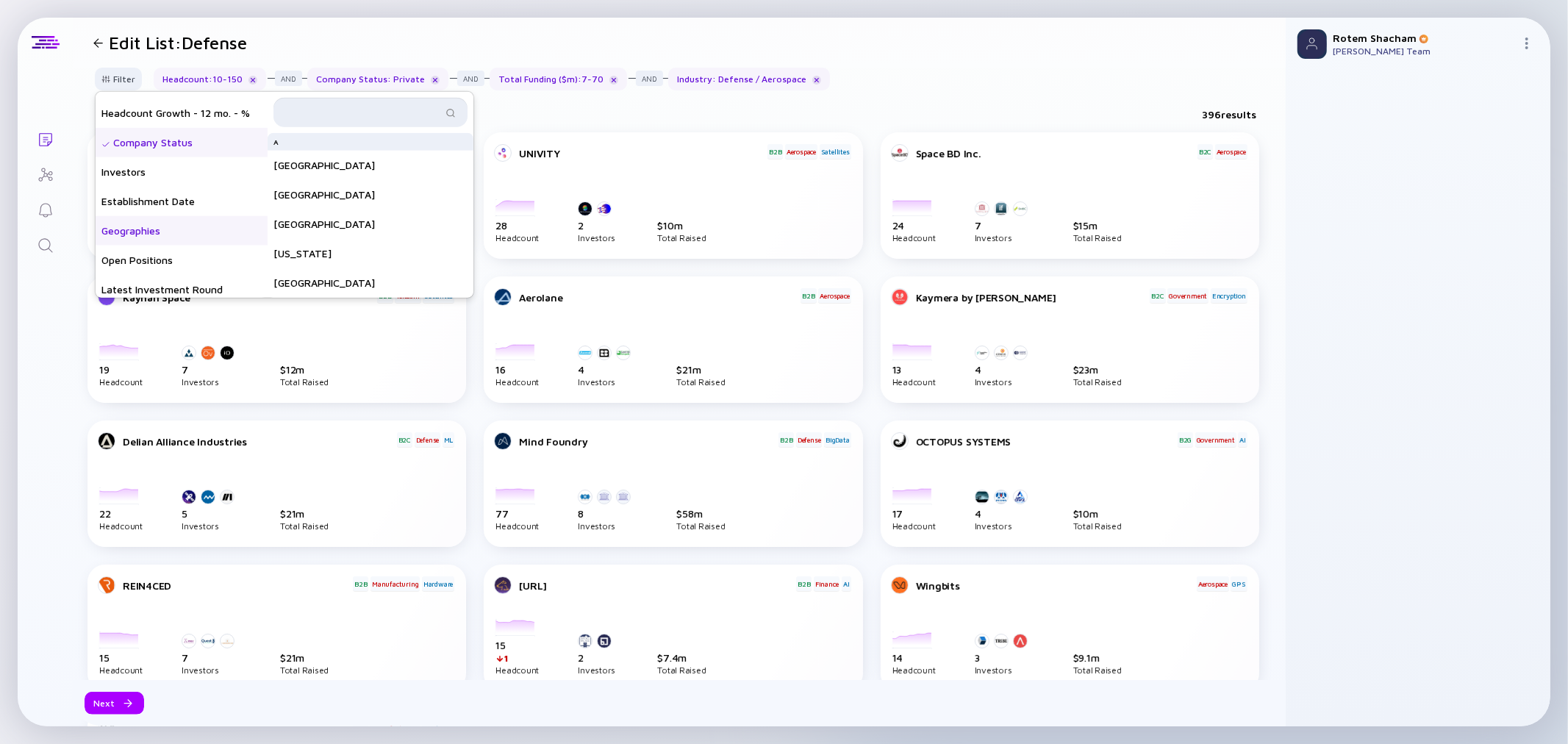
click at [352, 112] on input "text" at bounding box center [361, 113] width 159 height 15
type input "israel"
click at [328, 148] on div "Israel" at bounding box center [370, 147] width 206 height 29
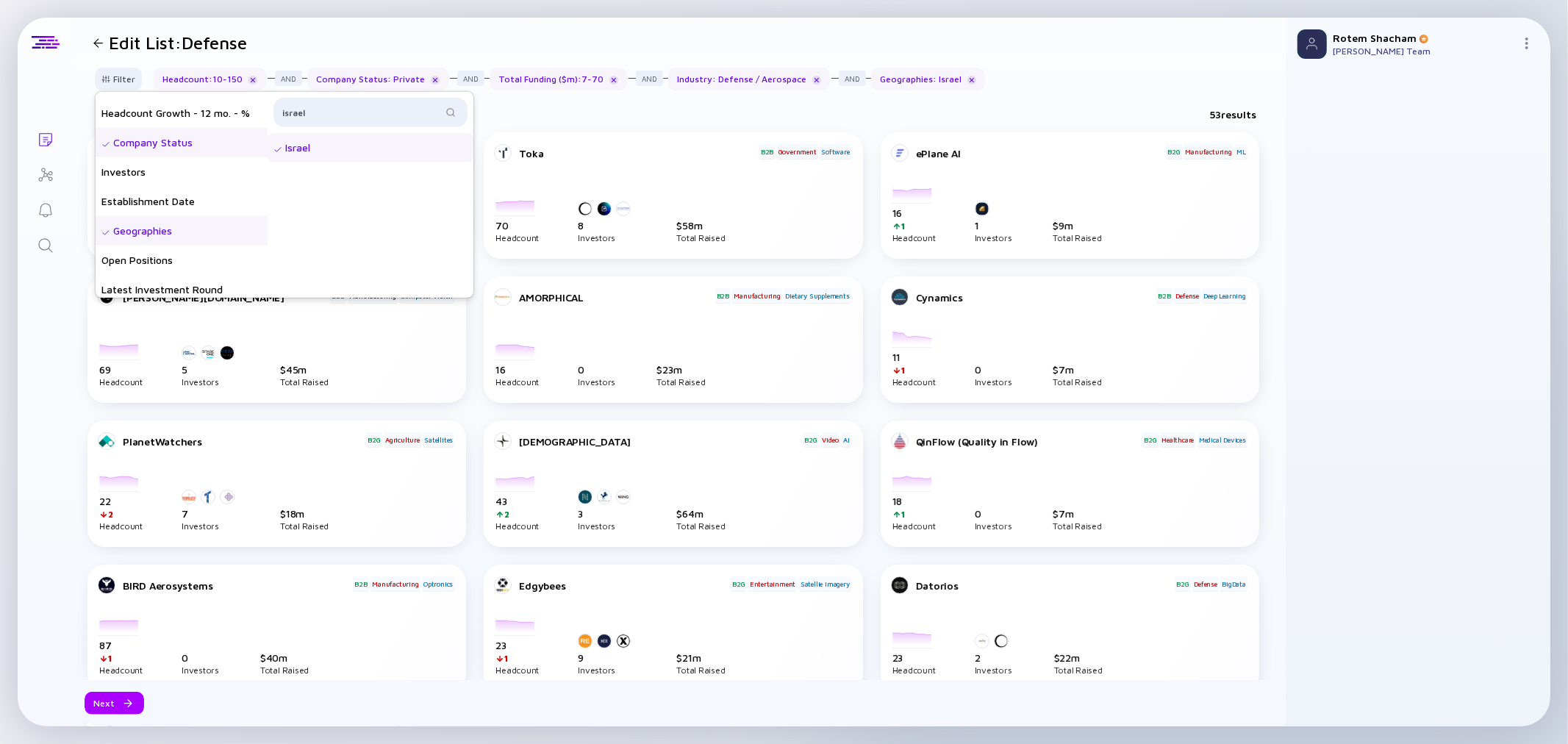
click at [551, 104] on div "53 results" at bounding box center [679, 118] width 1213 height 30
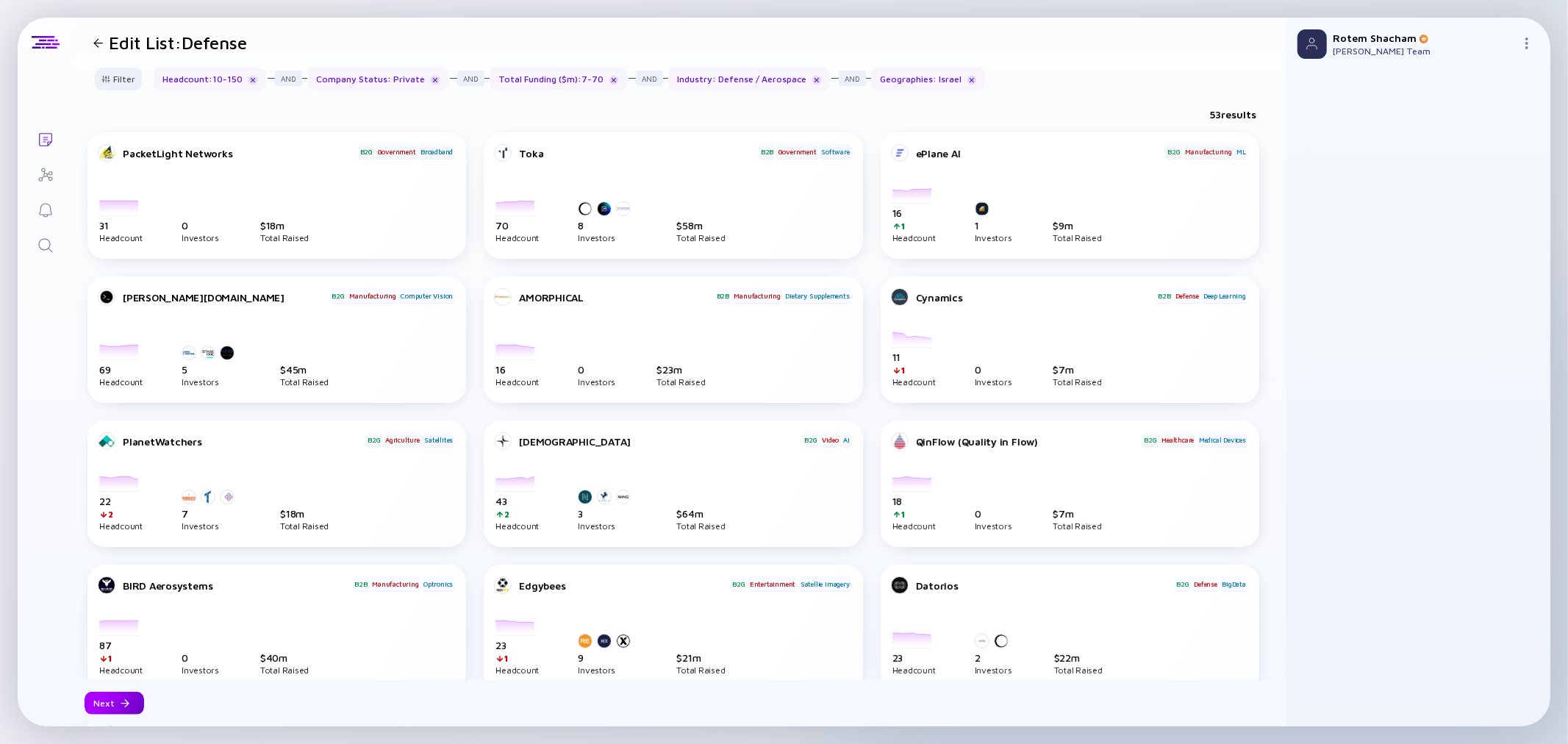
click at [123, 703] on div at bounding box center [125, 704] width 9 height 9
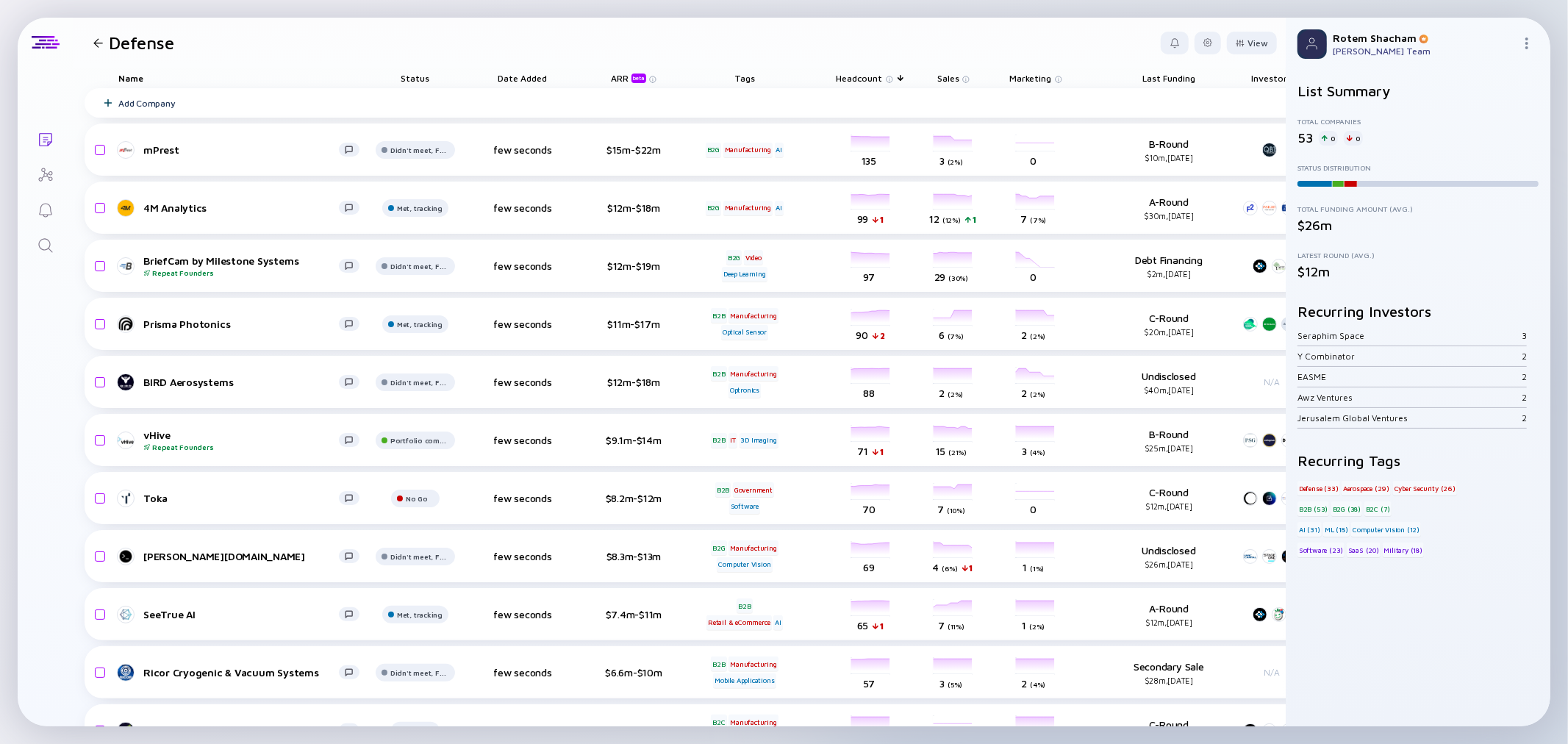
click at [1162, 75] on span "Last Funding" at bounding box center [1169, 78] width 53 height 11
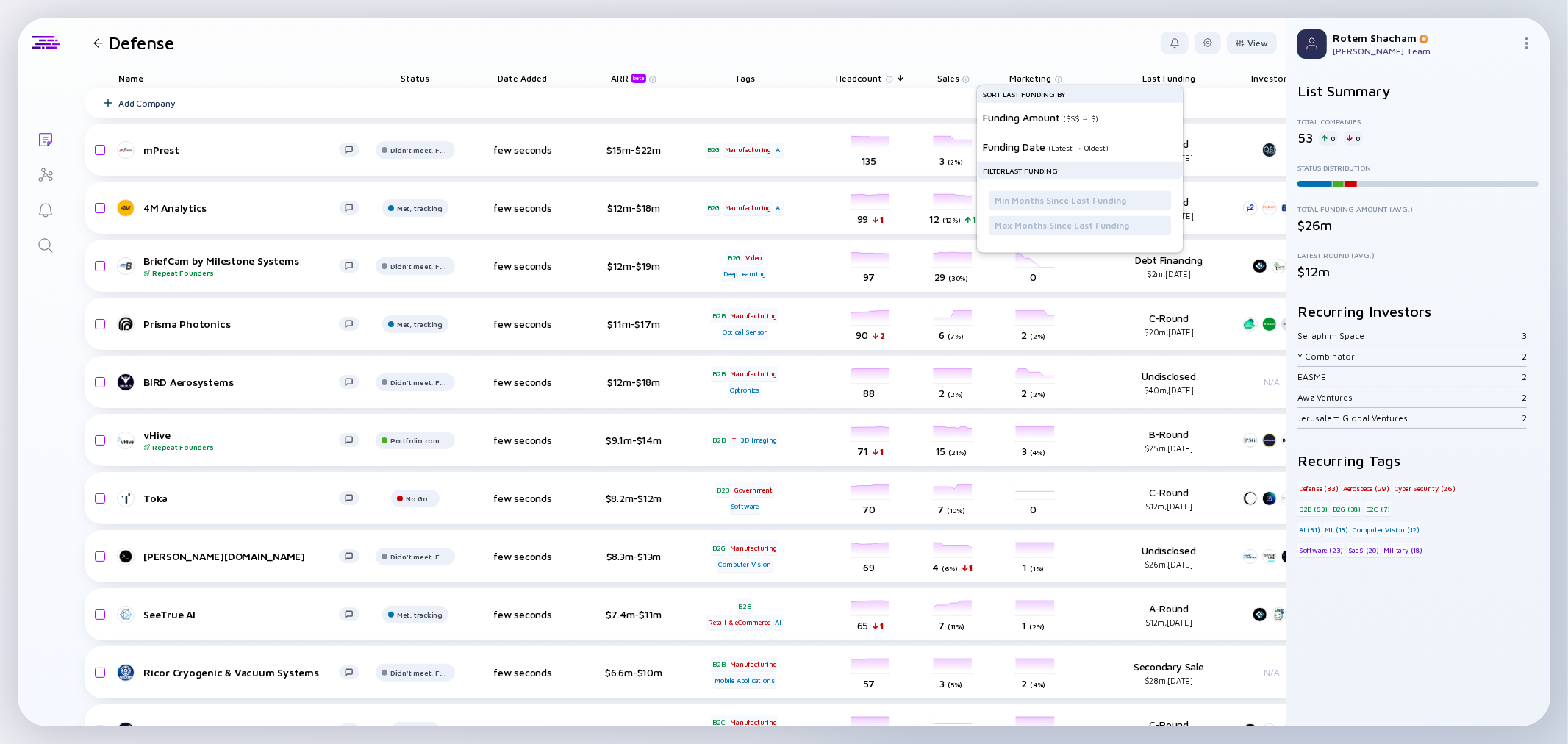
click at [868, 78] on span "Headcount" at bounding box center [860, 78] width 46 height 11
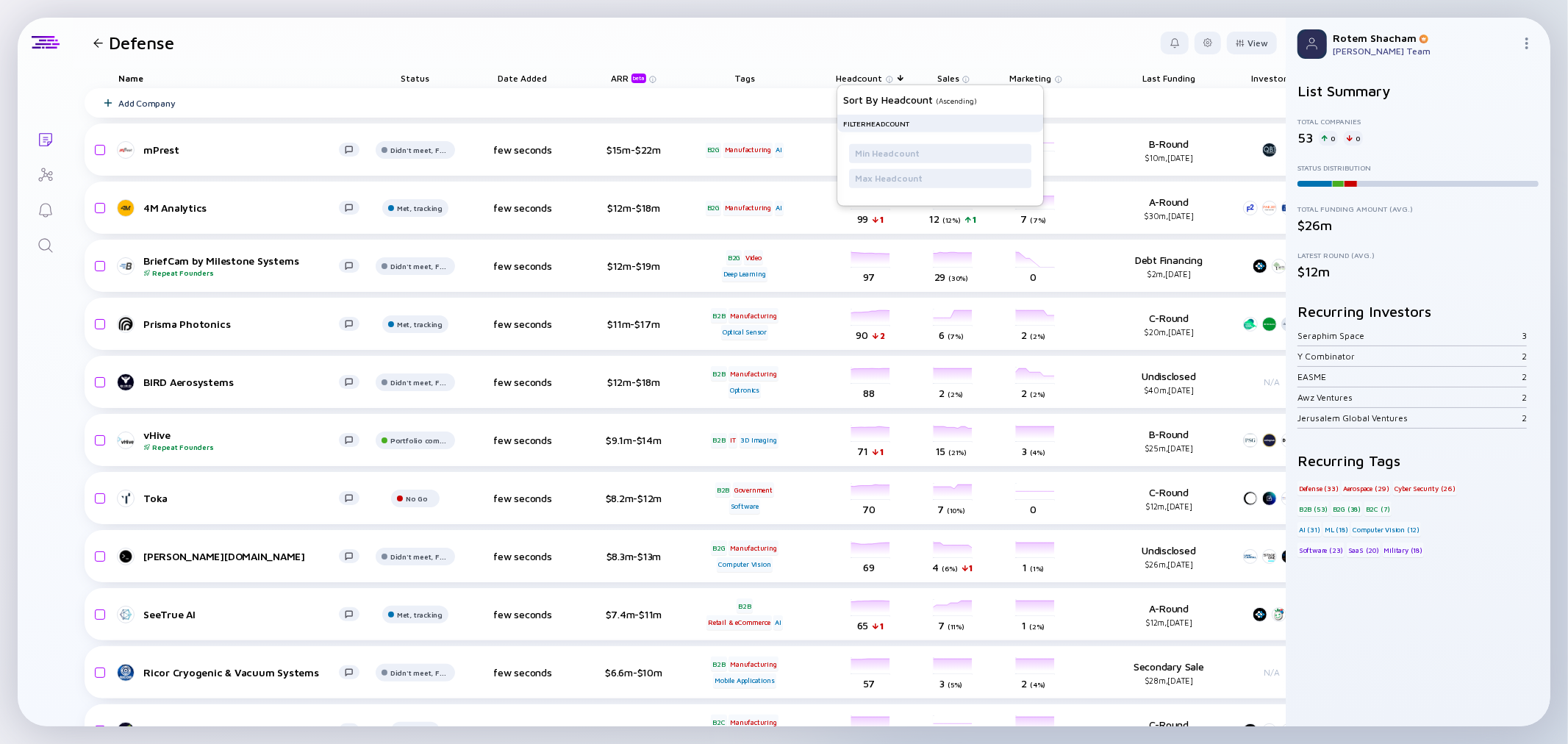
click at [868, 73] on span "Headcount" at bounding box center [860, 78] width 46 height 11
click at [816, 46] on header "Defense View" at bounding box center [679, 43] width 1213 height 50
click at [110, 105] on icon at bounding box center [108, 103] width 9 height 9
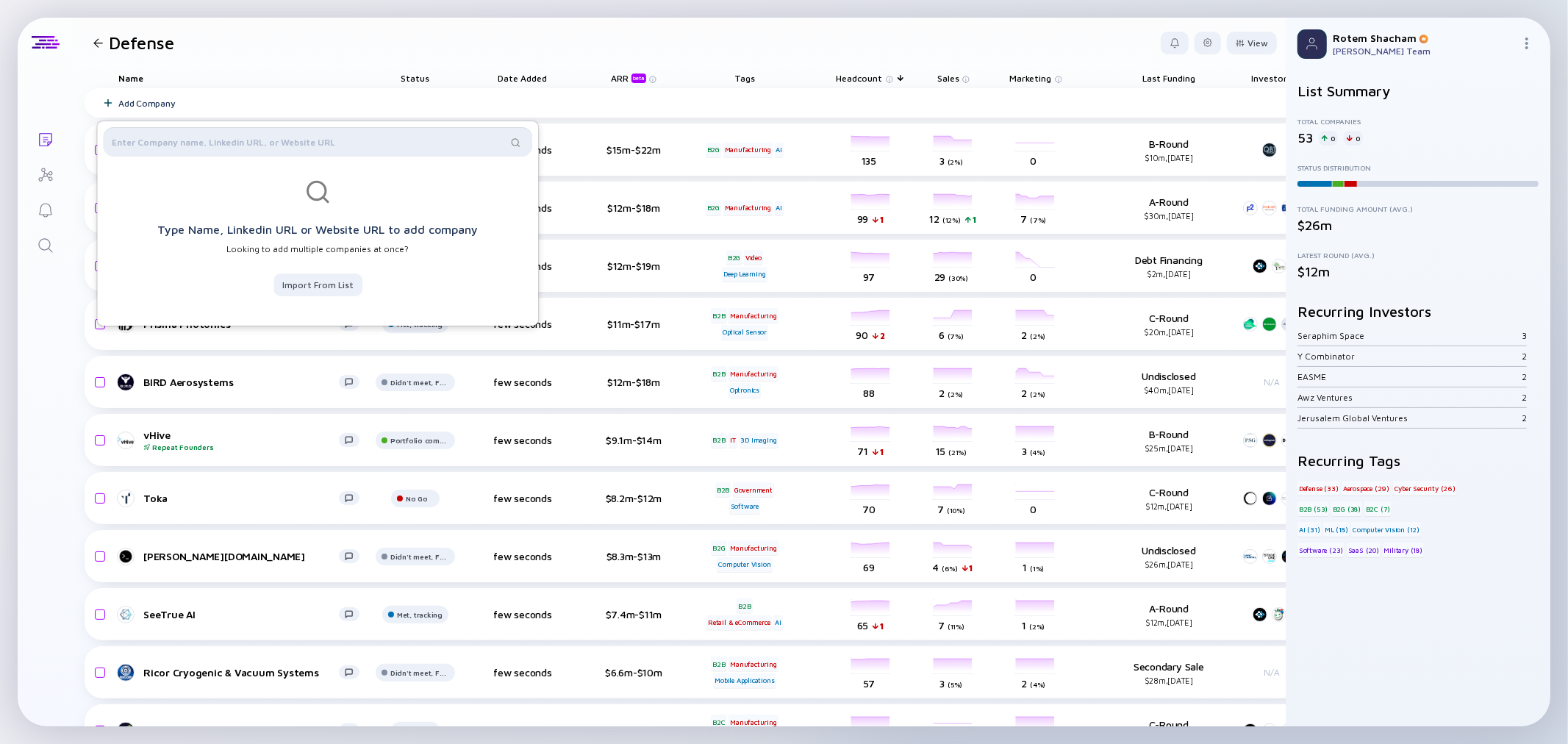
click at [224, 141] on input "text" at bounding box center [309, 142] width 395 height 15
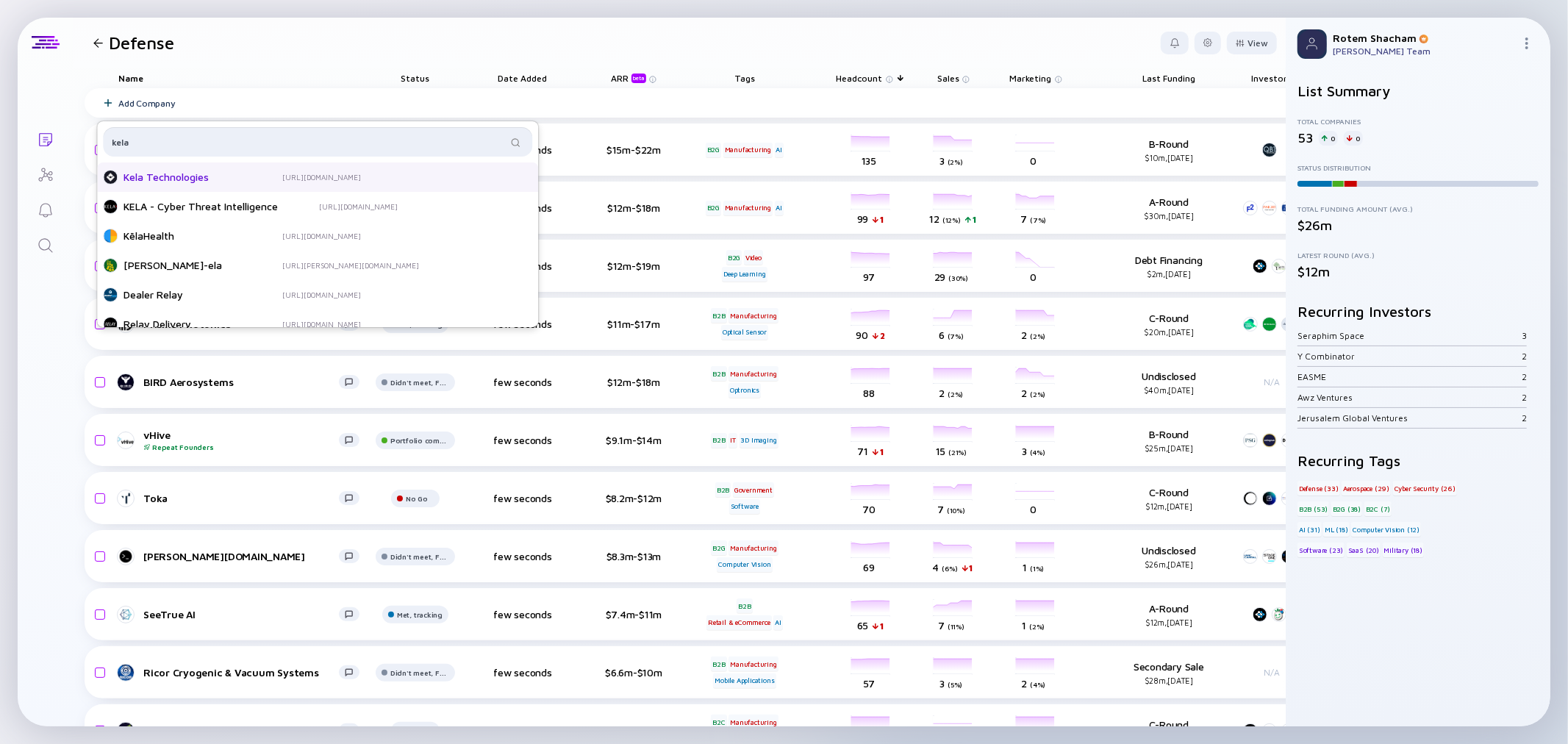
type input "kela"
click at [201, 170] on div "Kela Technologies https://kelasys.com/" at bounding box center [250, 177] width 294 height 15
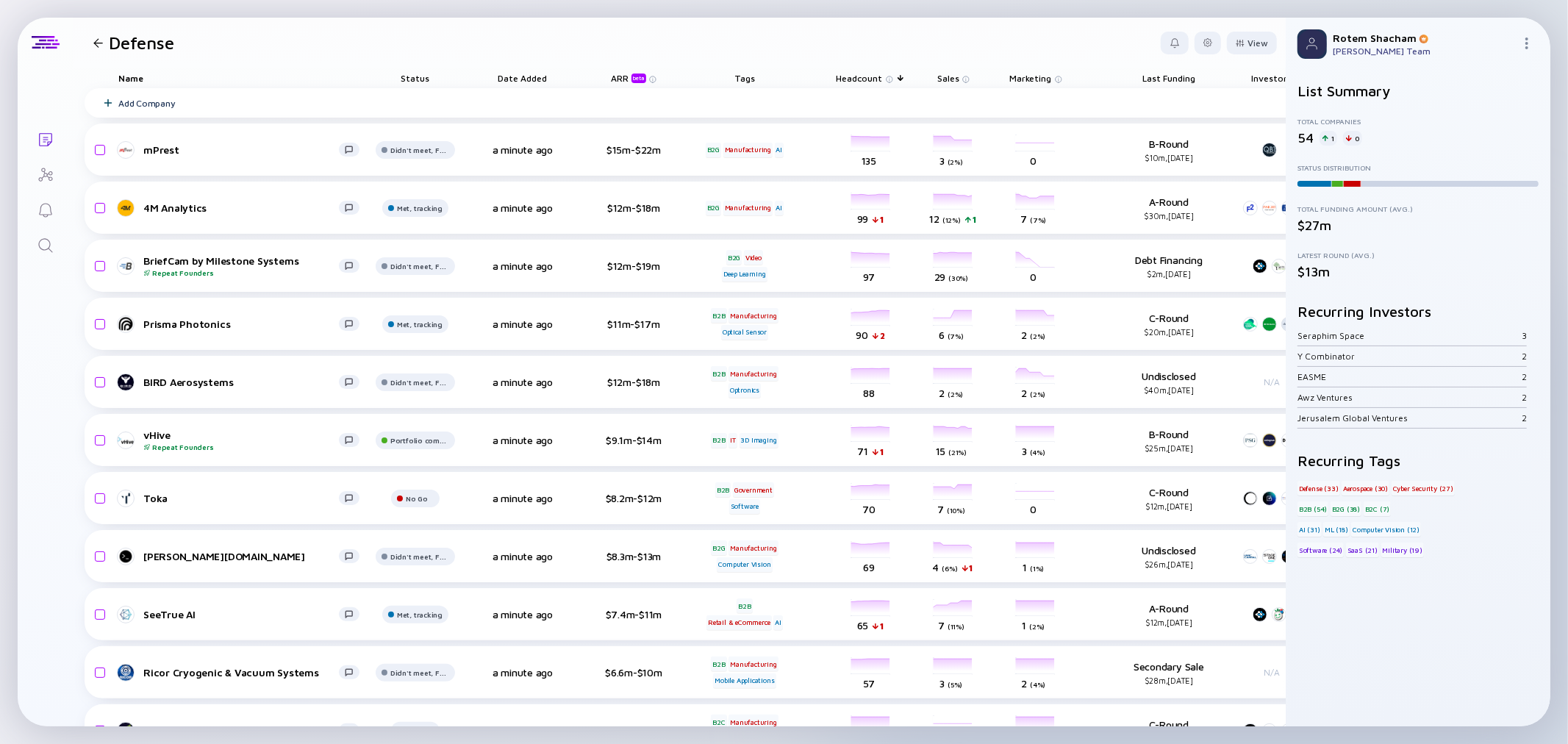
click at [870, 76] on span "Headcount" at bounding box center [860, 78] width 46 height 11
click at [895, 100] on div "Sort by Headcount" at bounding box center [888, 100] width 90 height 13
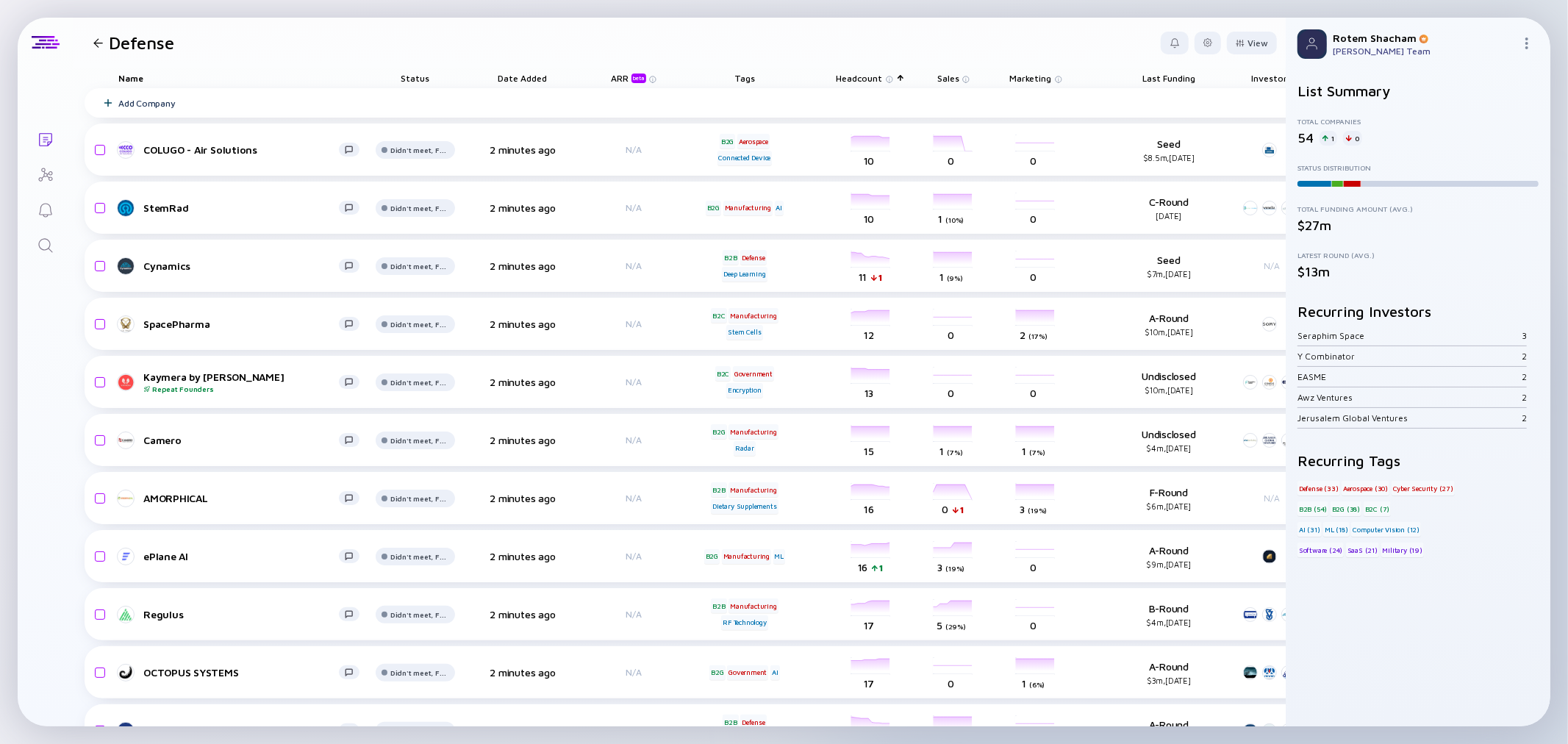
click at [876, 81] on span "Headcount" at bounding box center [860, 78] width 46 height 11
click at [878, 94] on div "Sort by Headcount" at bounding box center [888, 100] width 90 height 13
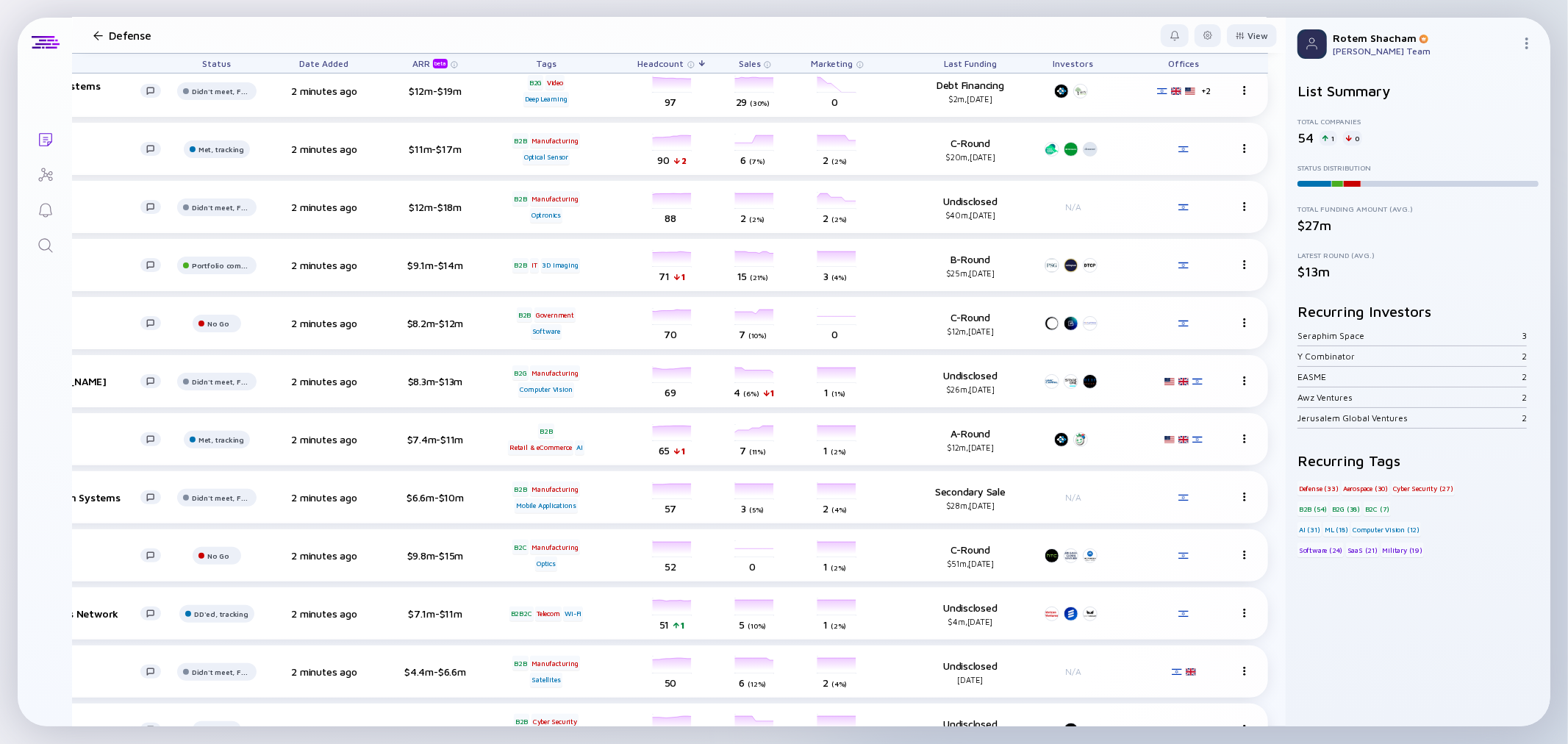
scroll to position [0, 210]
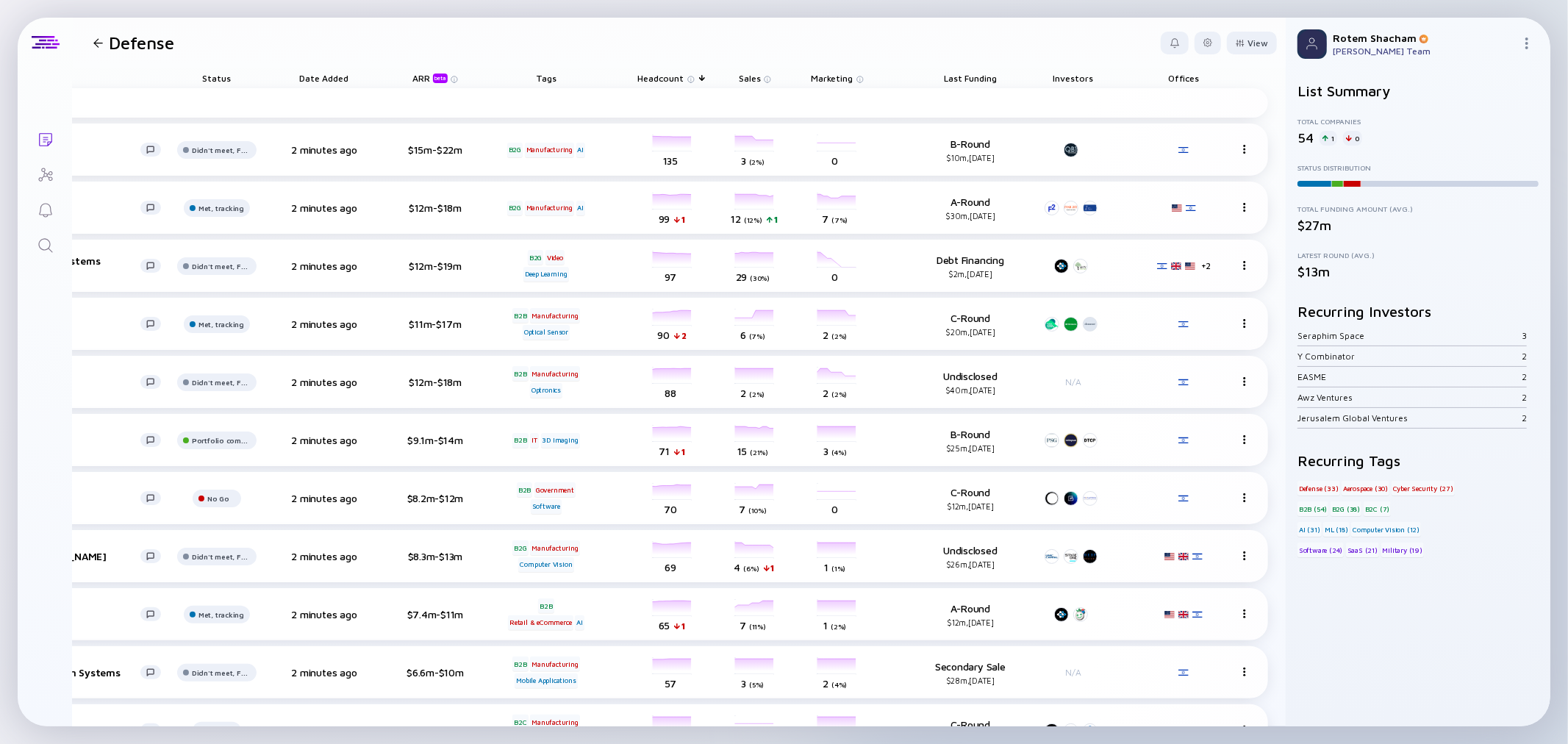
click at [967, 76] on span "Last Funding" at bounding box center [970, 78] width 53 height 11
click at [976, 53] on header "Defense View" at bounding box center [679, 43] width 1213 height 50
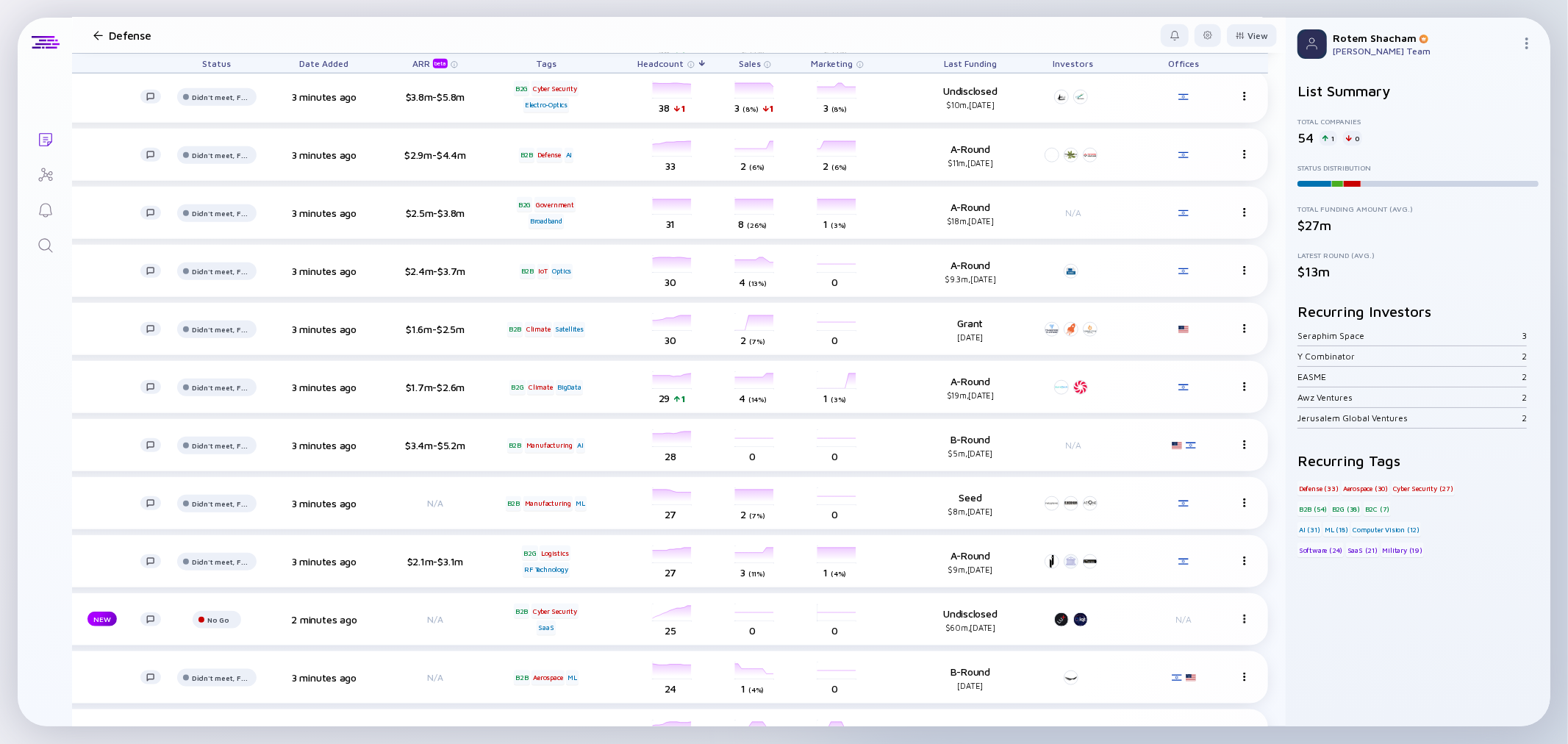
scroll to position [1156, 210]
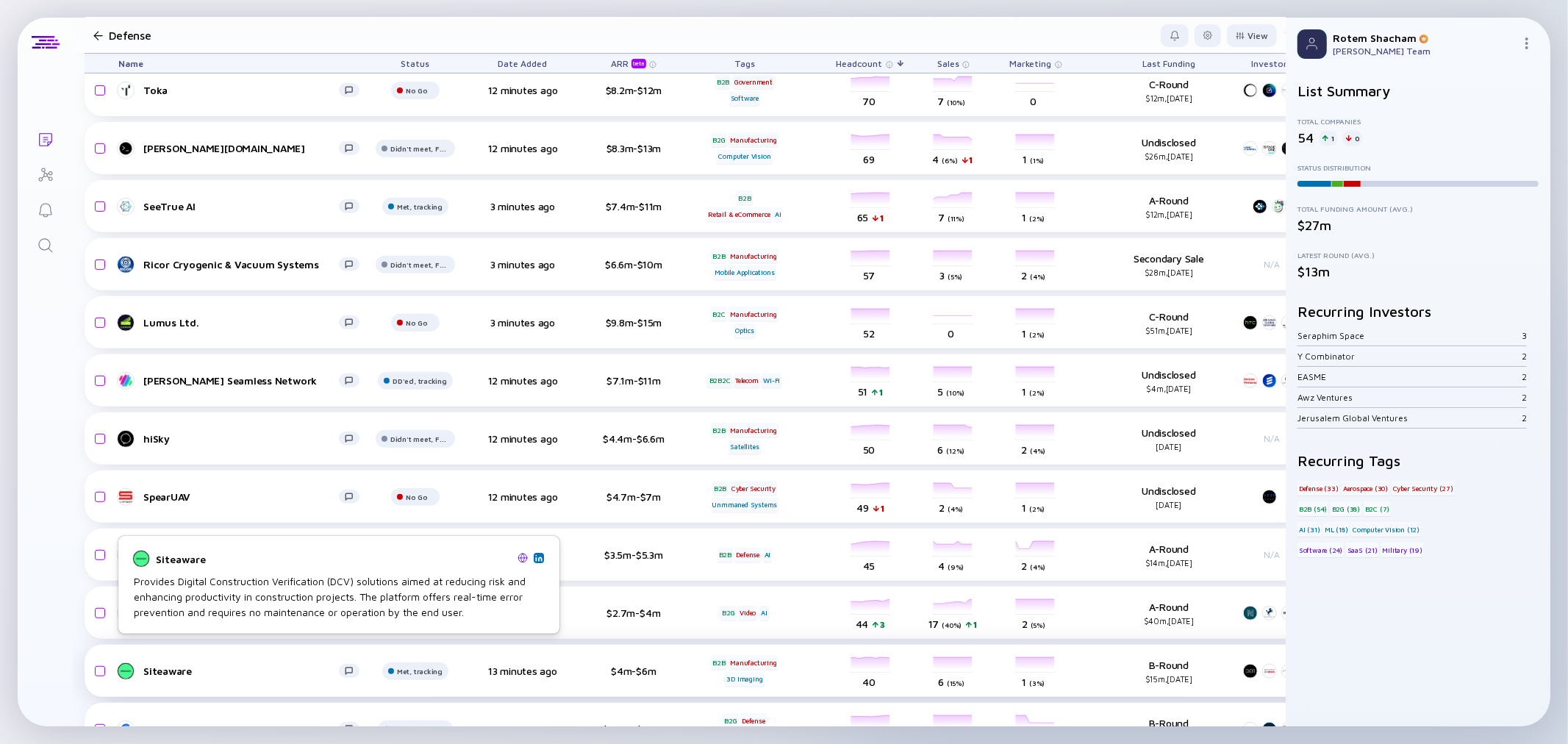
scroll to position [490, 0]
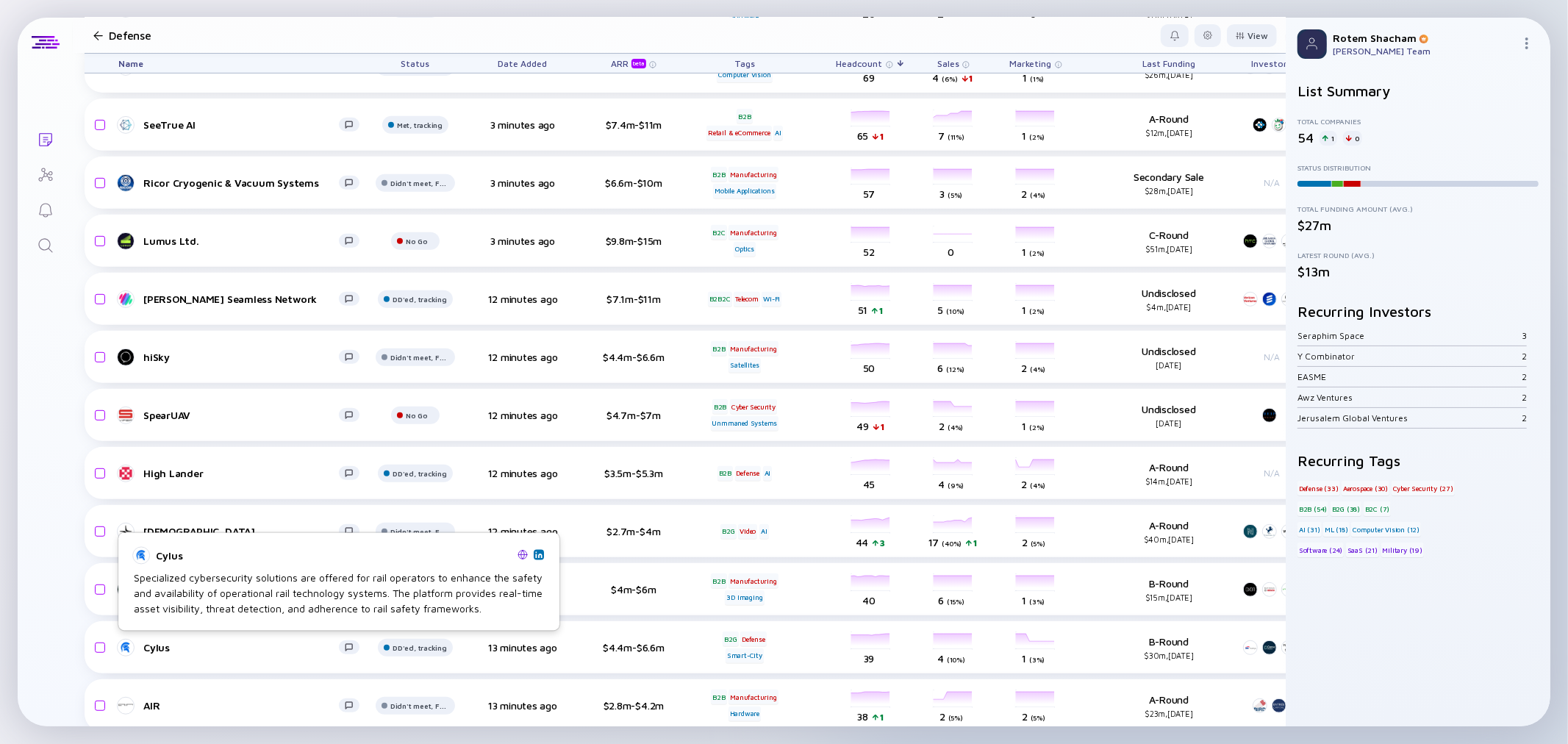
click at [520, 555] on img at bounding box center [523, 555] width 10 height 10
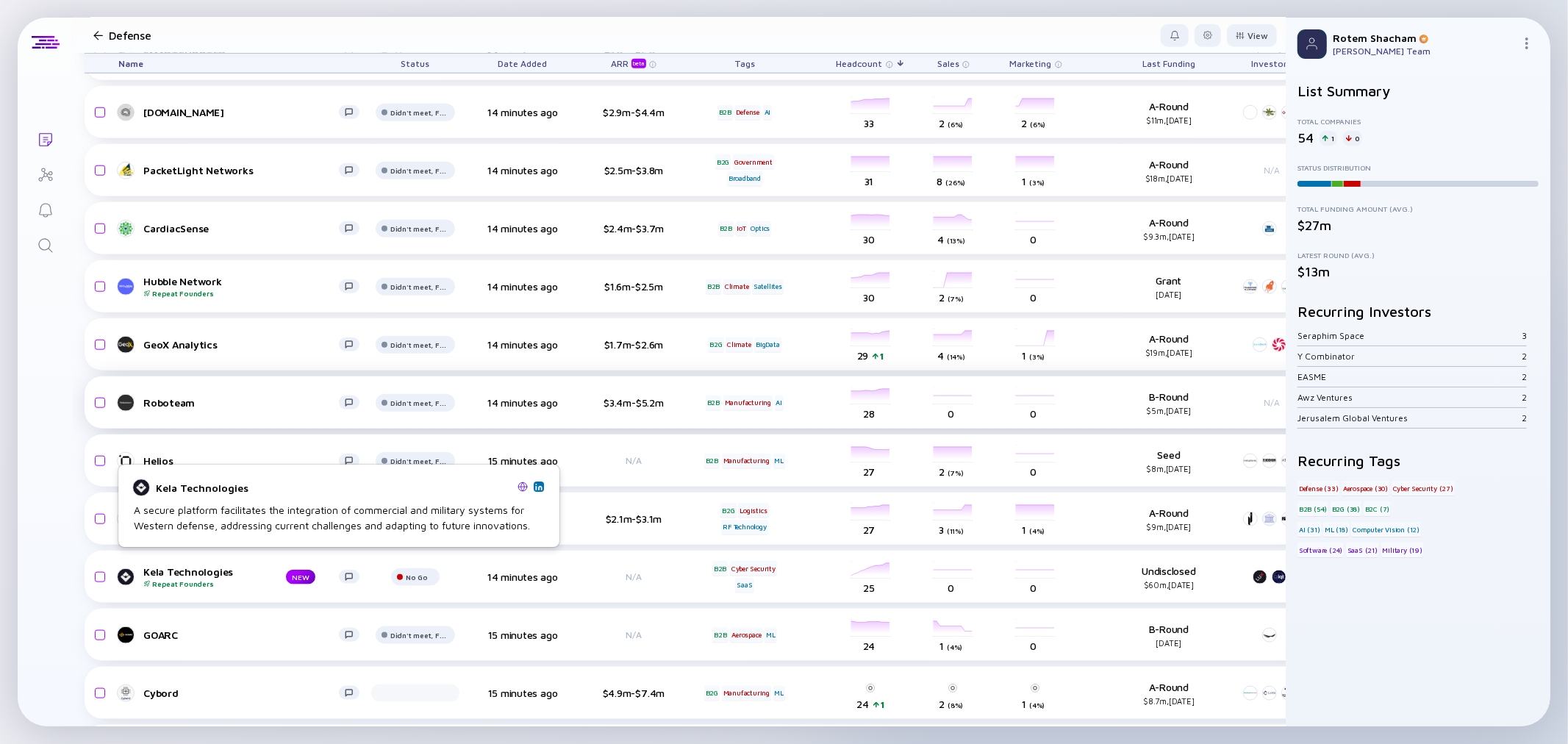
scroll to position [1225, 0]
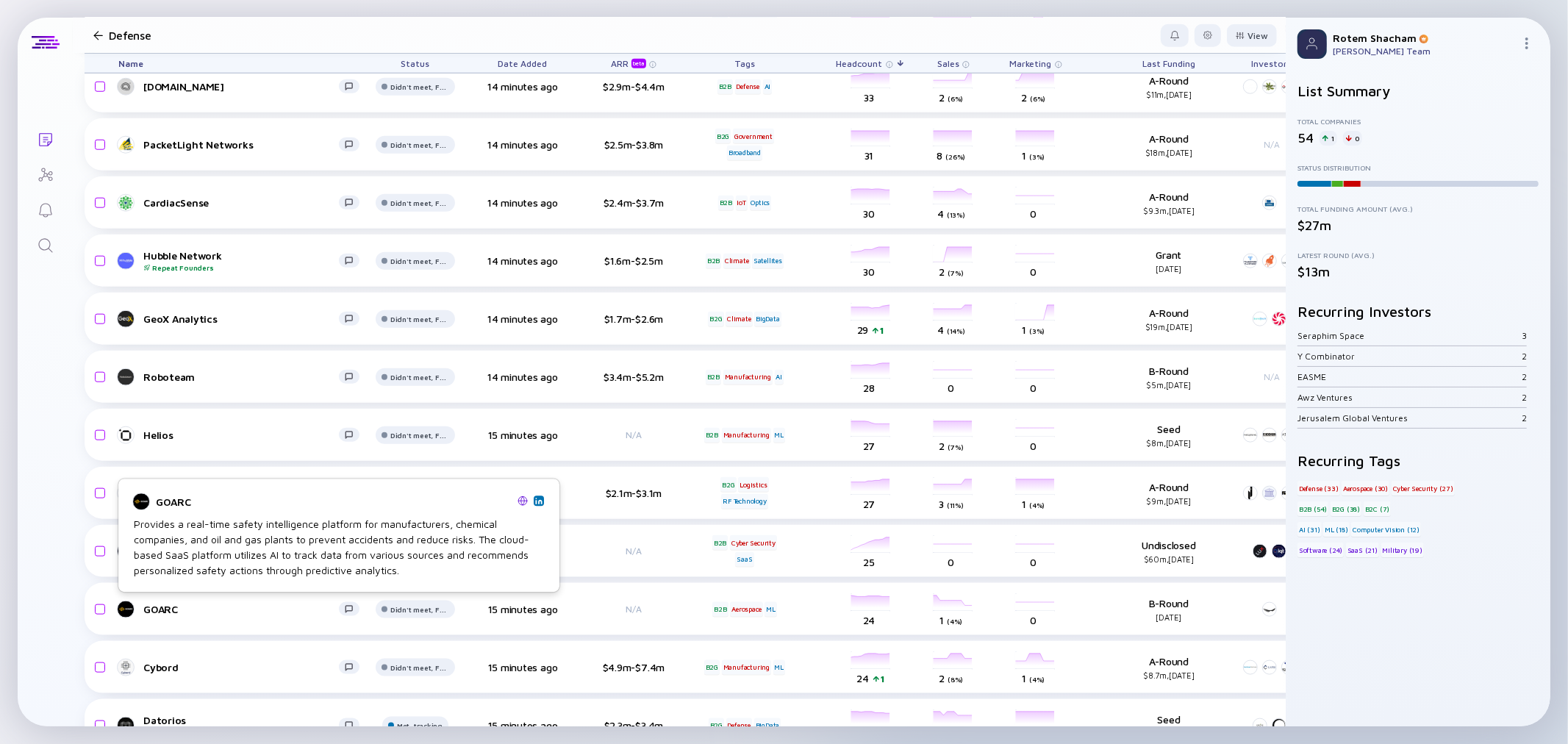
click at [523, 497] on img at bounding box center [523, 501] width 10 height 10
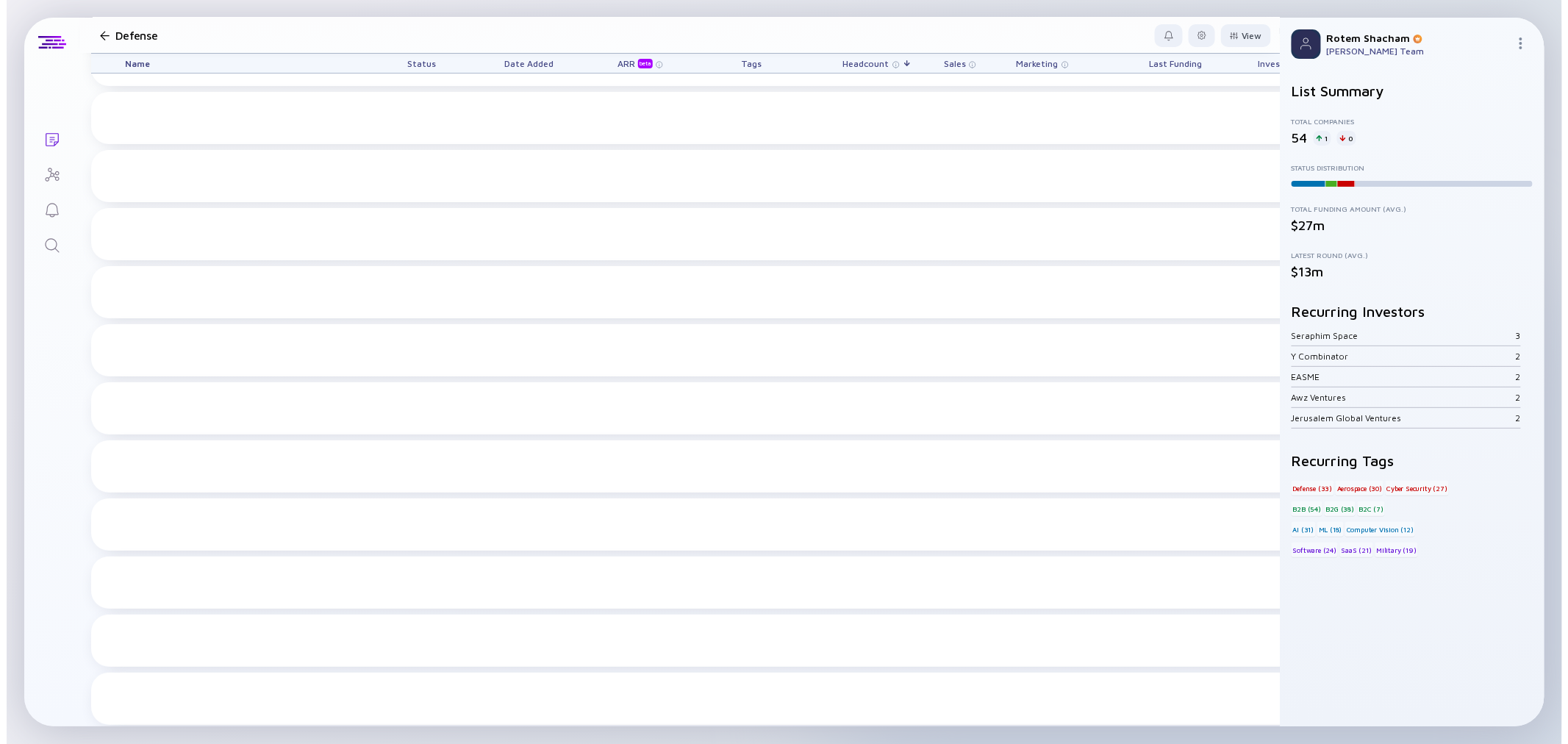
scroll to position [0, 0]
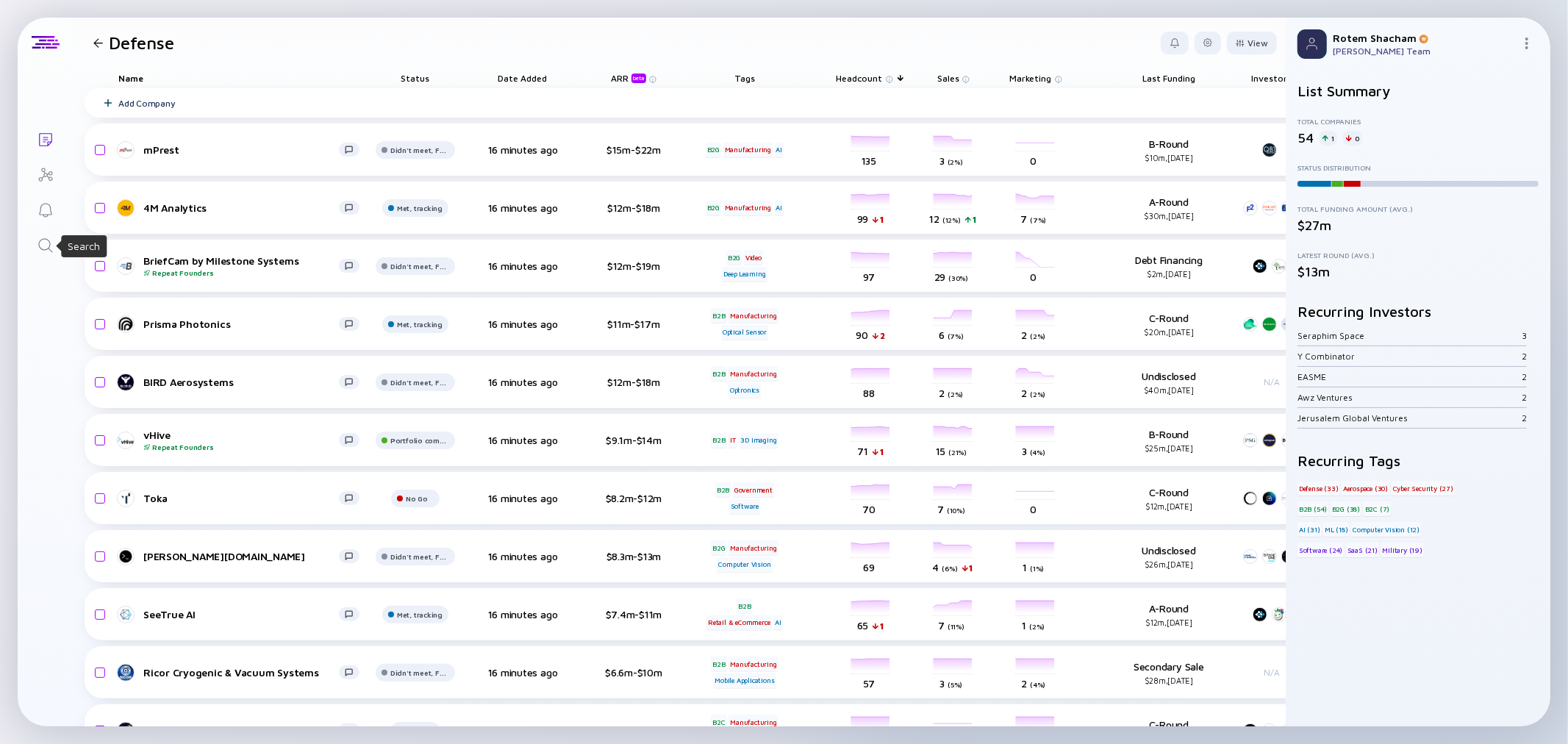
click at [47, 246] on icon "Search" at bounding box center [46, 246] width 18 height 18
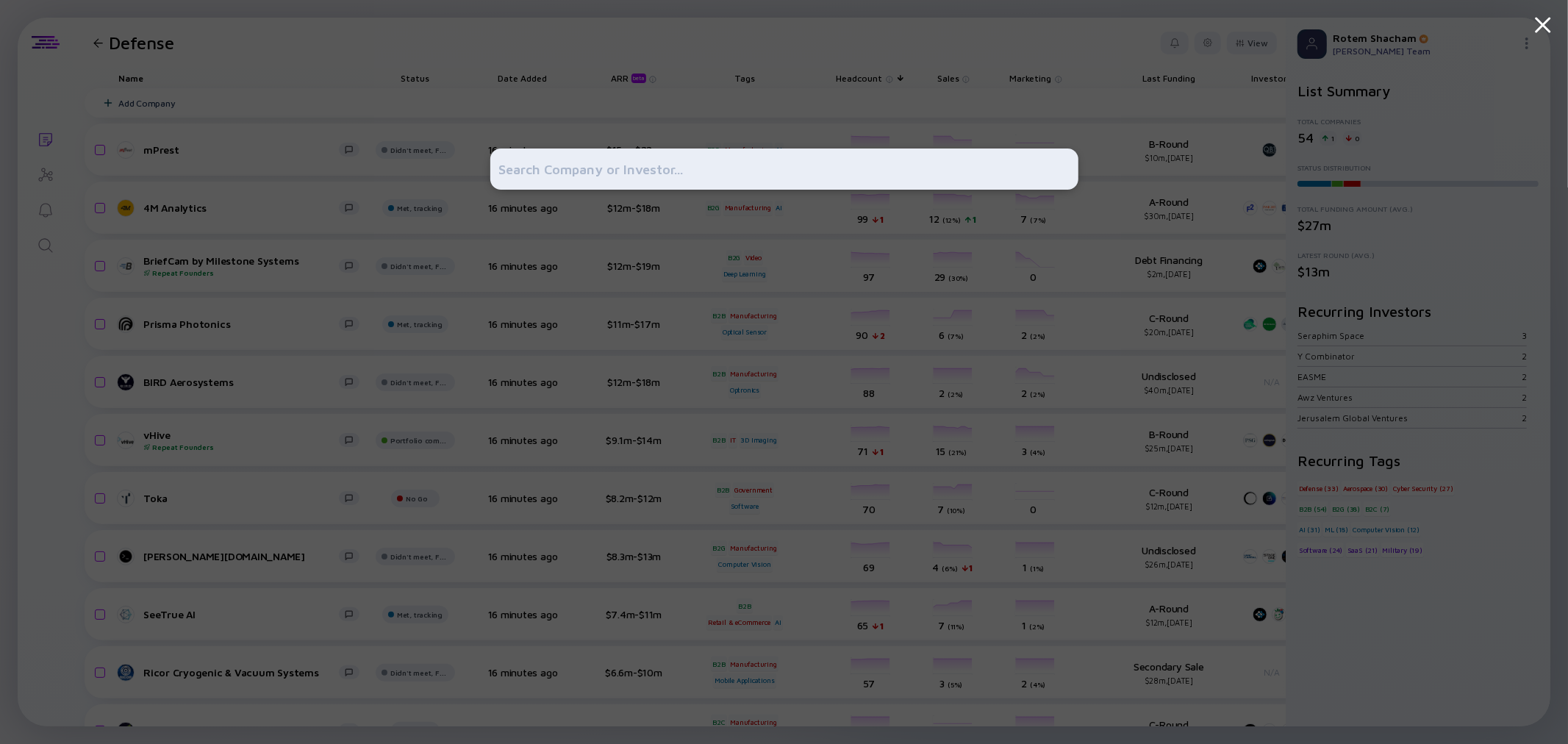
type input "e"
type input "xtend"
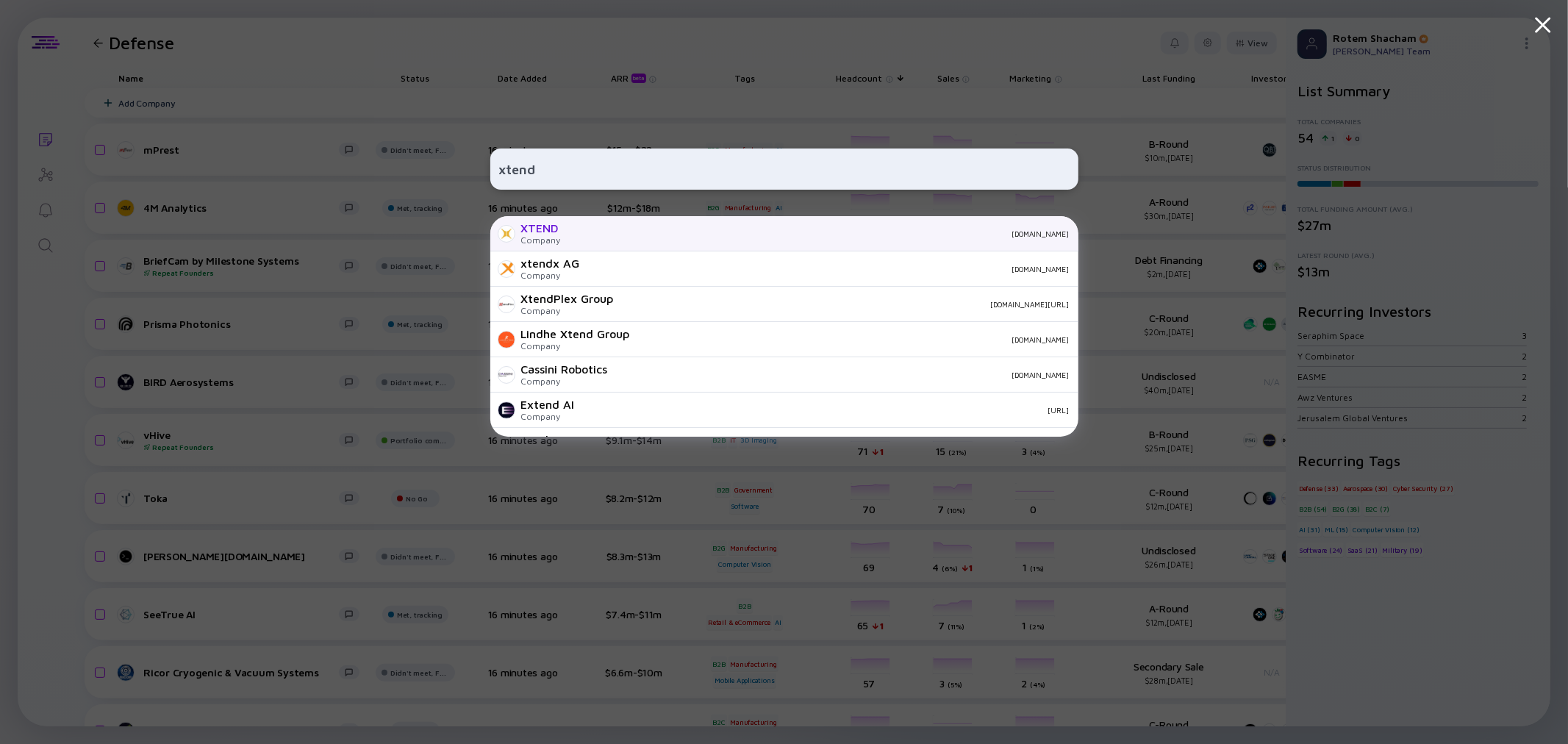
click at [537, 232] on div "XTEND" at bounding box center [541, 228] width 40 height 13
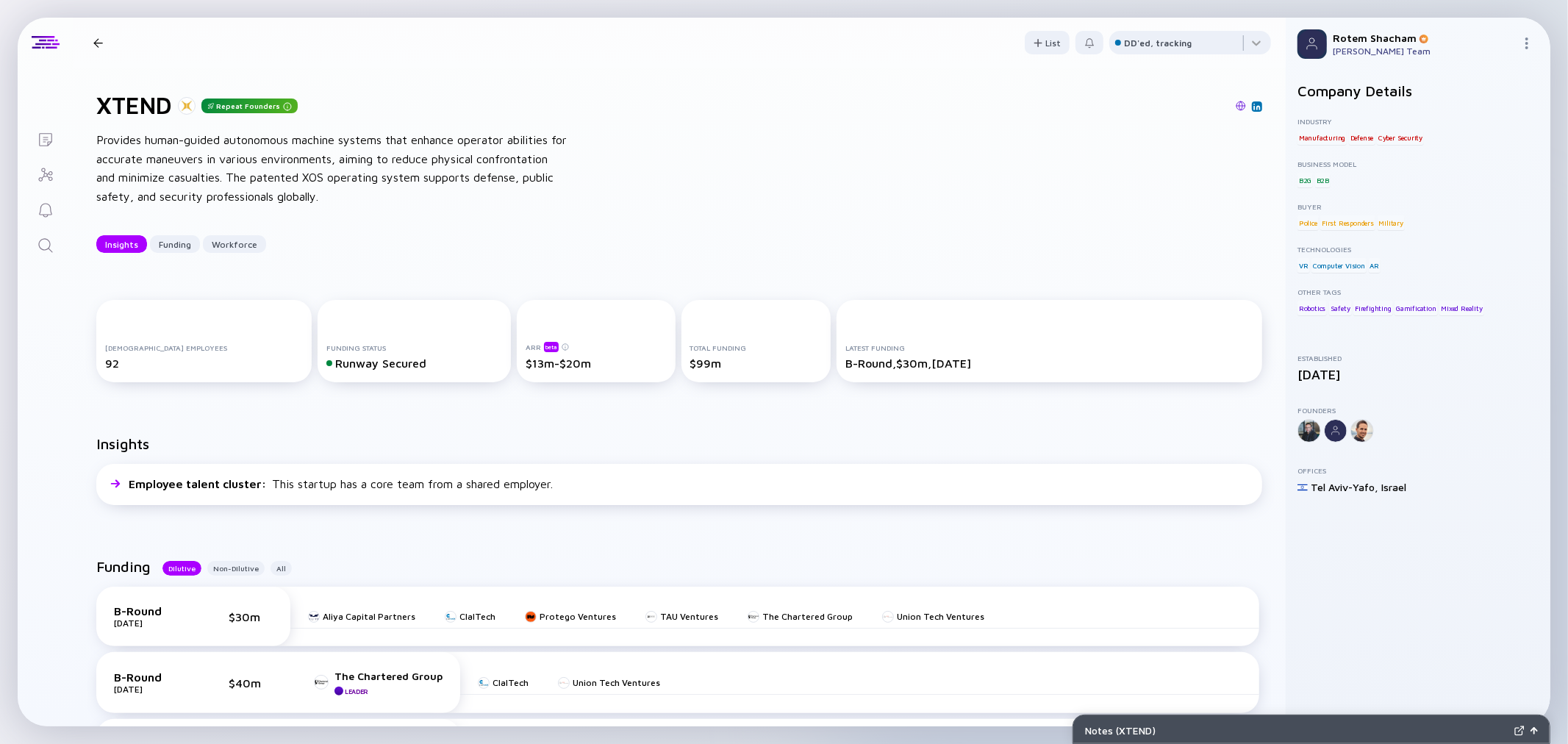
click at [108, 41] on div at bounding box center [98, 43] width 21 height 10
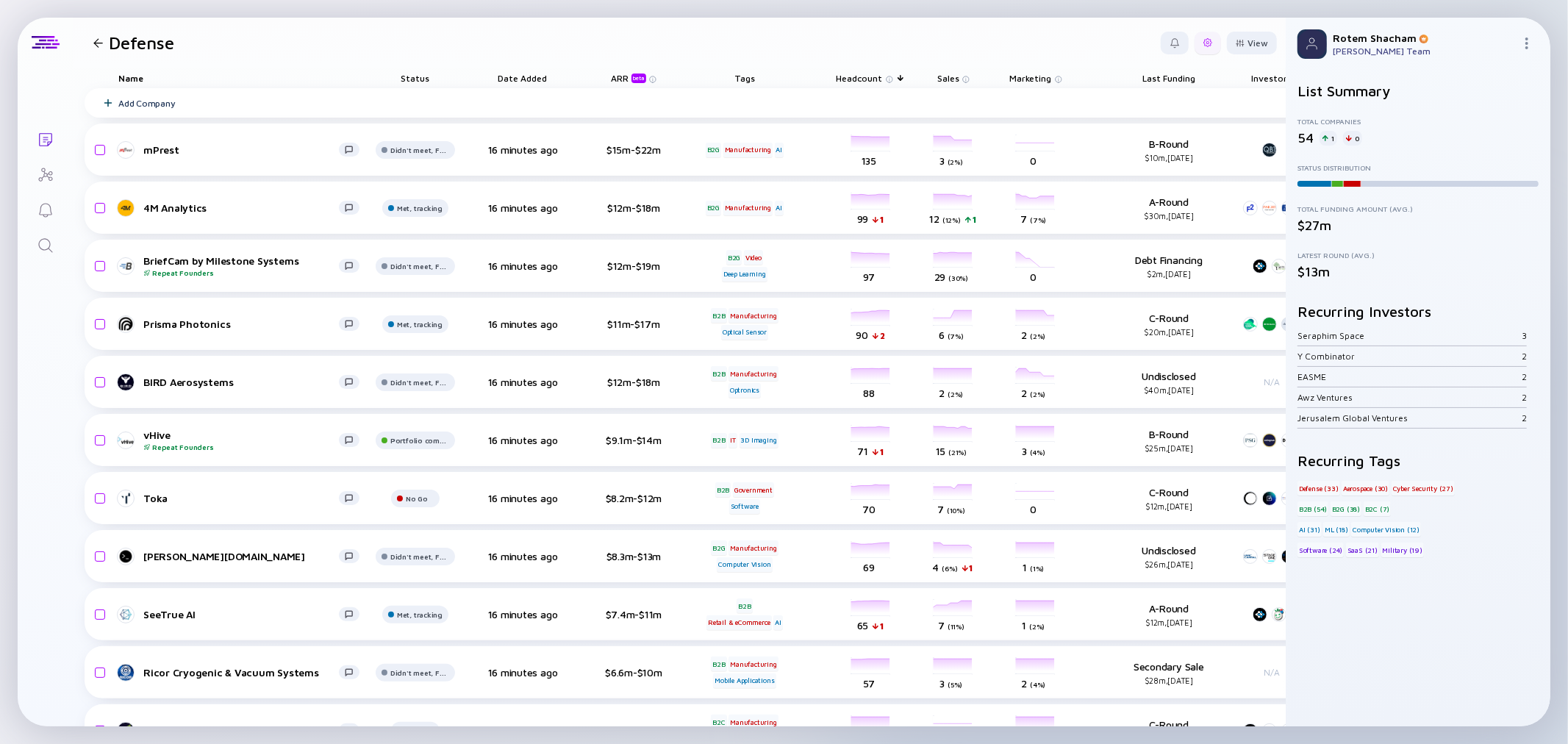
click at [1195, 47] on div at bounding box center [1207, 43] width 26 height 22
click at [1157, 166] on div "Edit Filter" at bounding box center [1163, 161] width 92 height 29
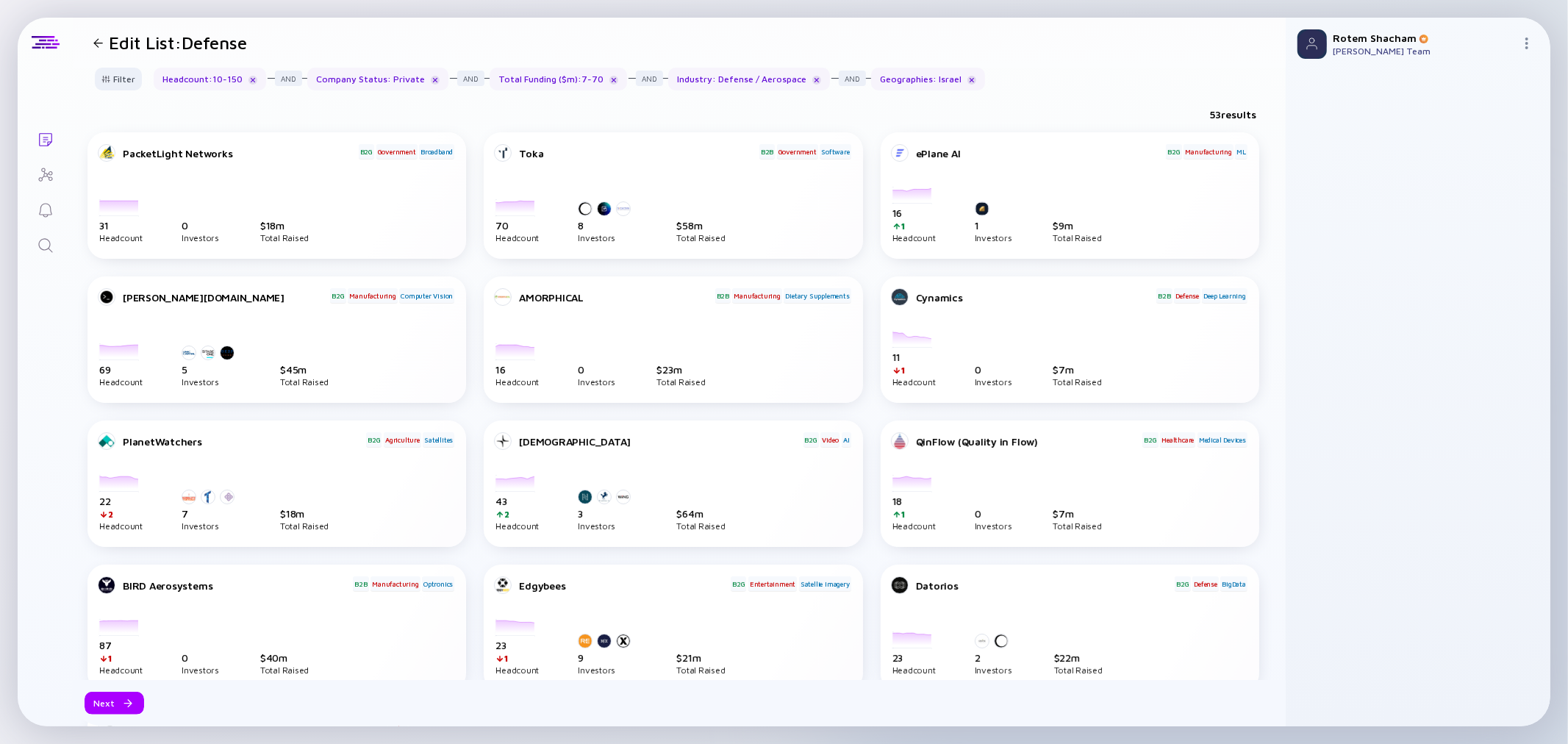
click at [564, 86] on div "Total Funding ($m) : 7 - 70" at bounding box center [558, 79] width 138 height 22
click at [129, 76] on div "Filter" at bounding box center [118, 79] width 52 height 22
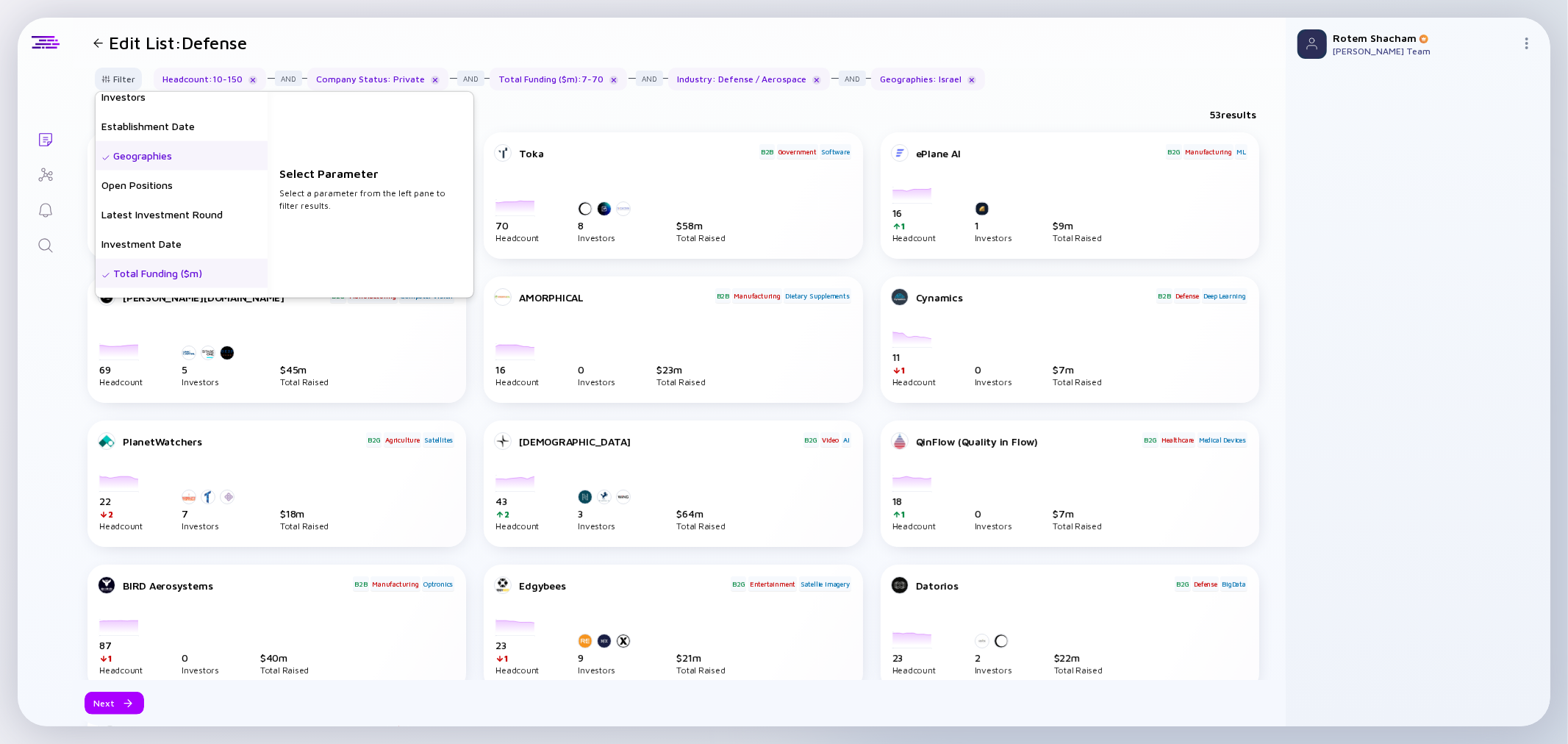
scroll to position [163, 0]
click at [211, 275] on div "Total Funding ($m)" at bounding box center [182, 266] width 172 height 29
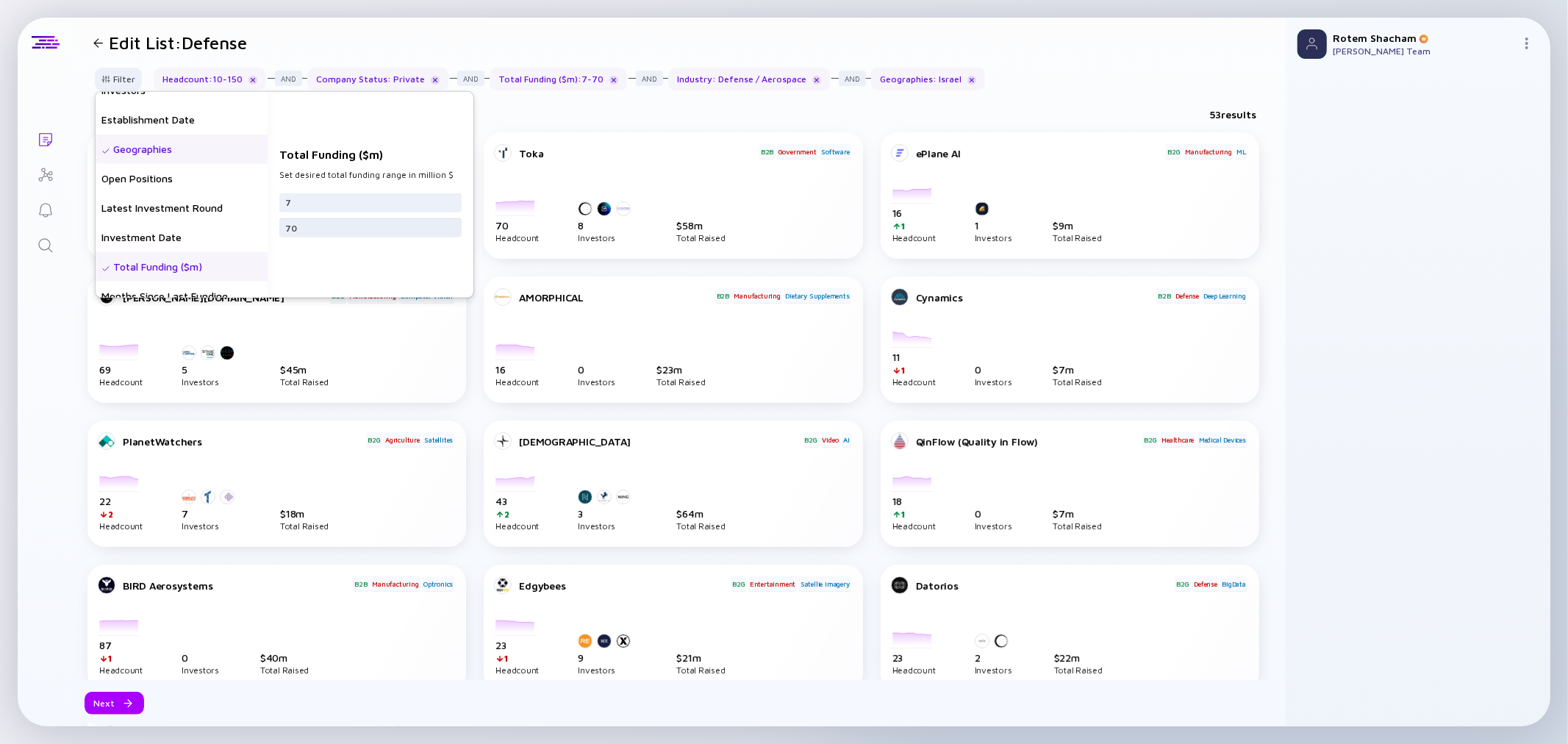
click at [319, 225] on input "70" at bounding box center [370, 228] width 171 height 15
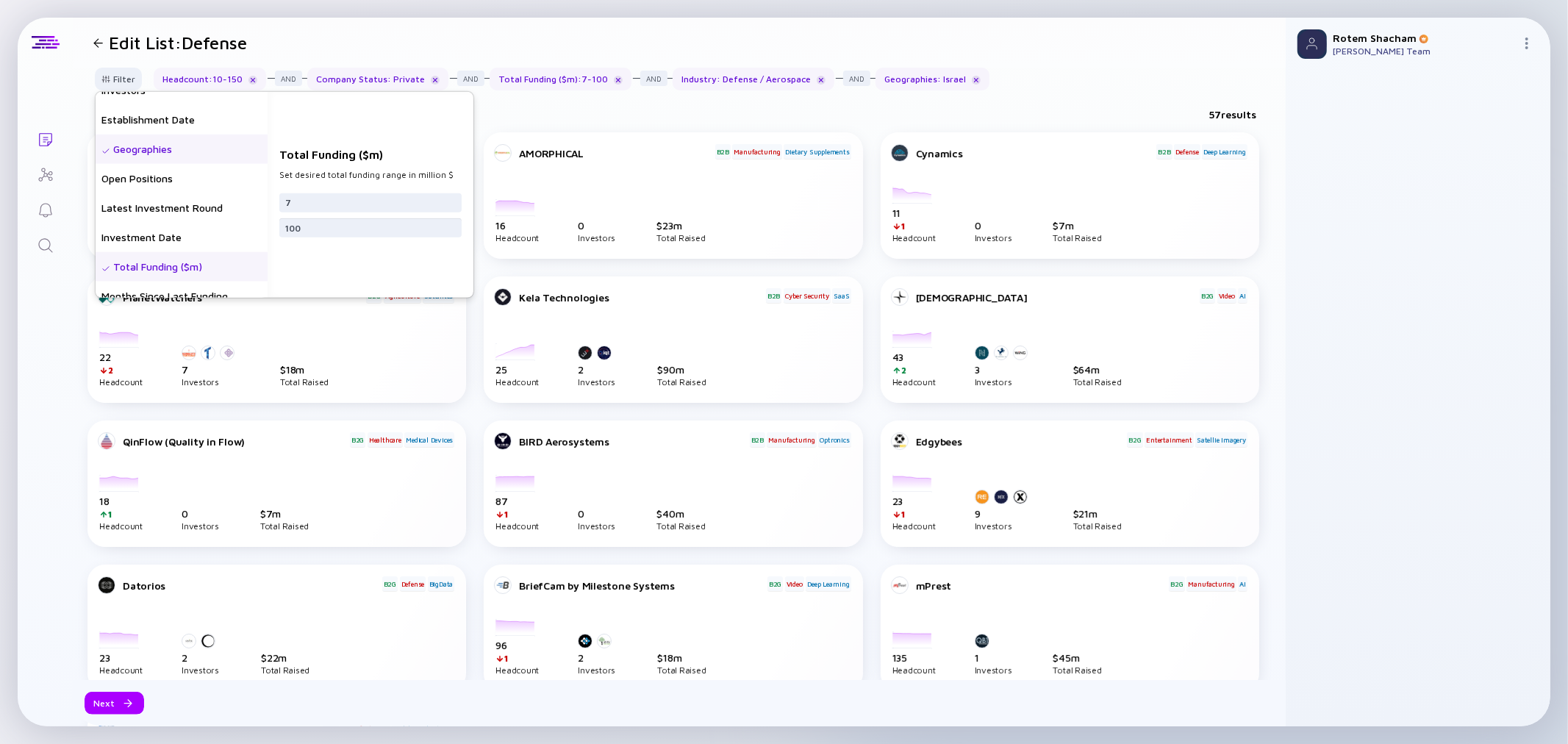
type input "100"
click at [349, 258] on div "Total Funding ($m) Set desired total funding range in million $ 7 100" at bounding box center [370, 195] width 206 height 206
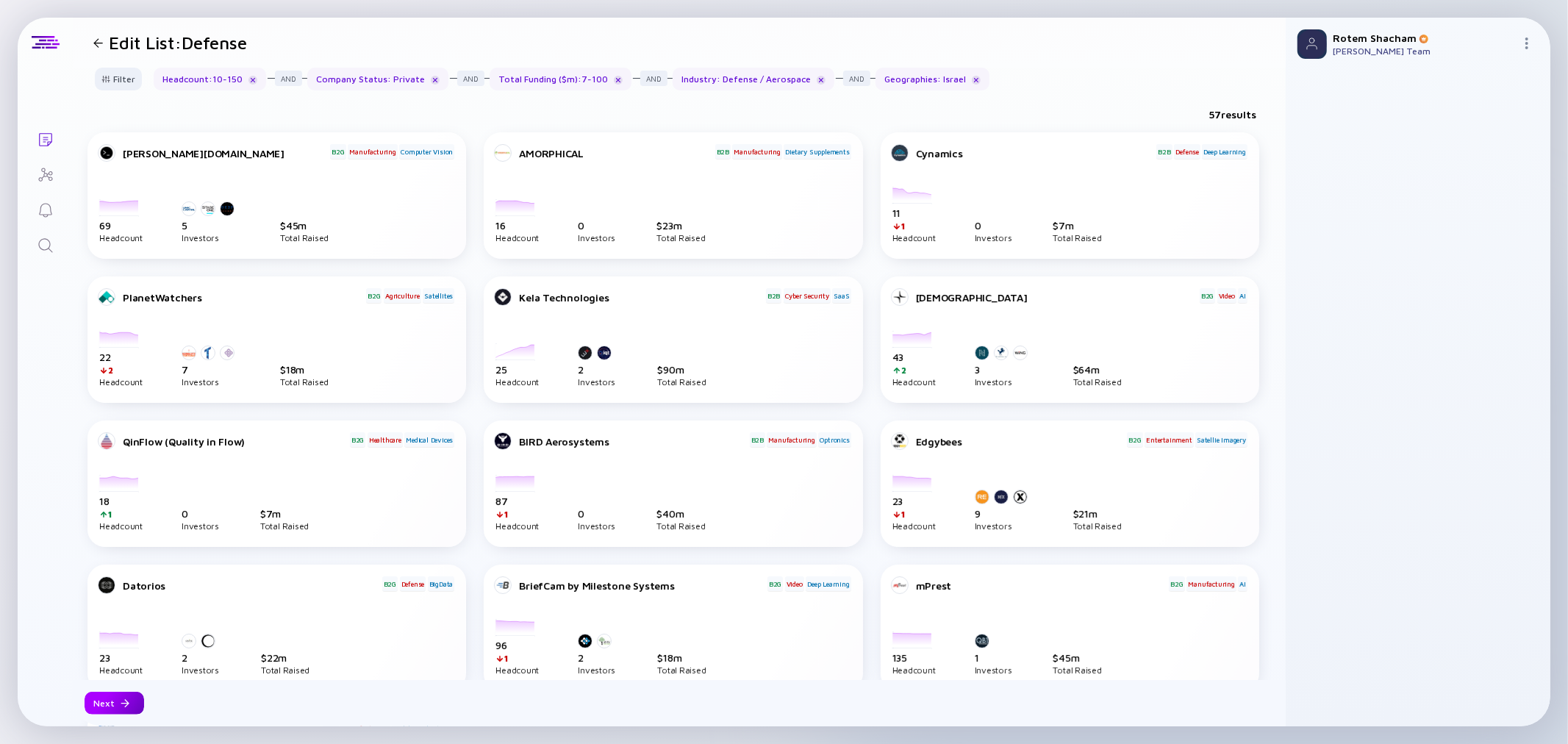
click at [99, 704] on div "Next" at bounding box center [114, 704] width 60 height 22
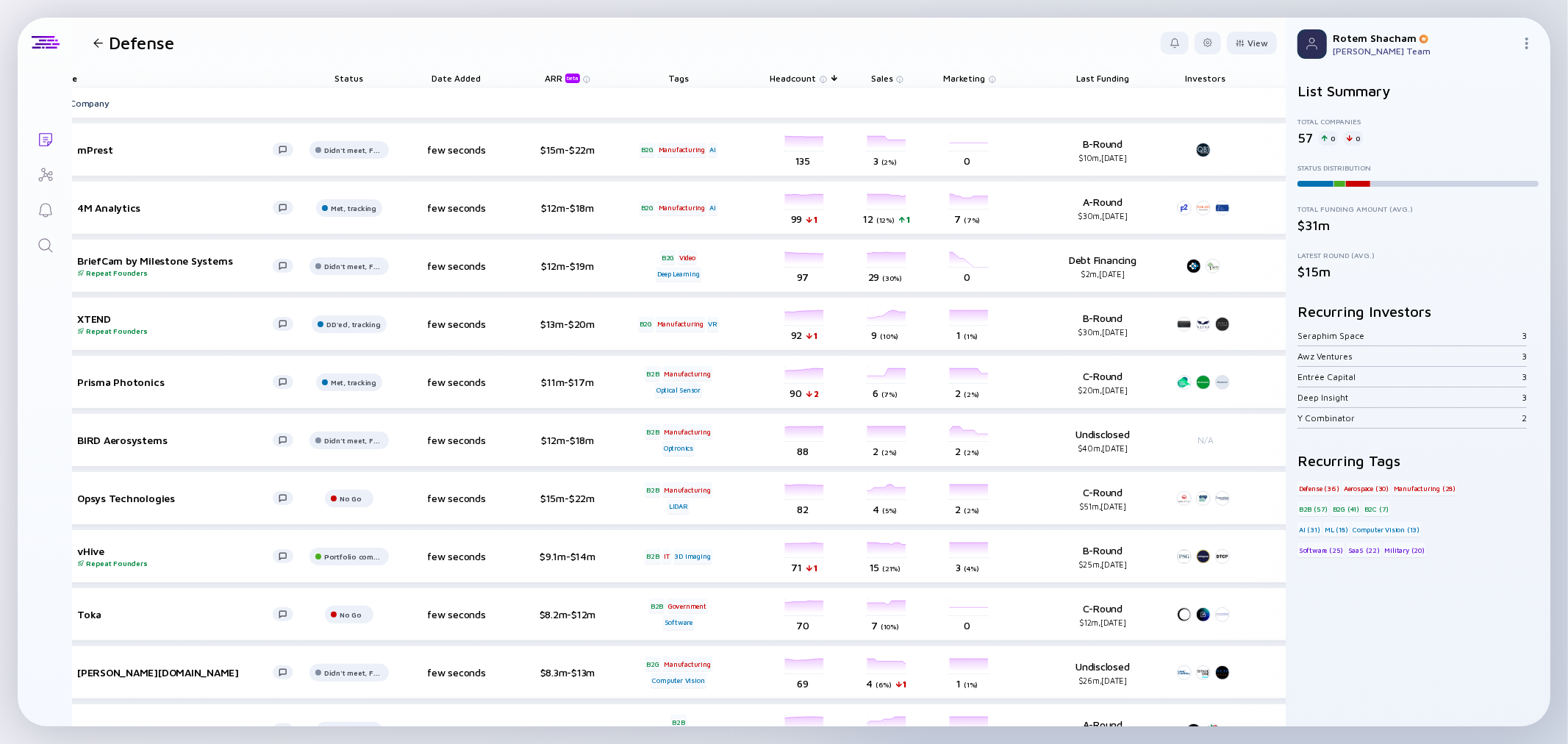
scroll to position [0, 210]
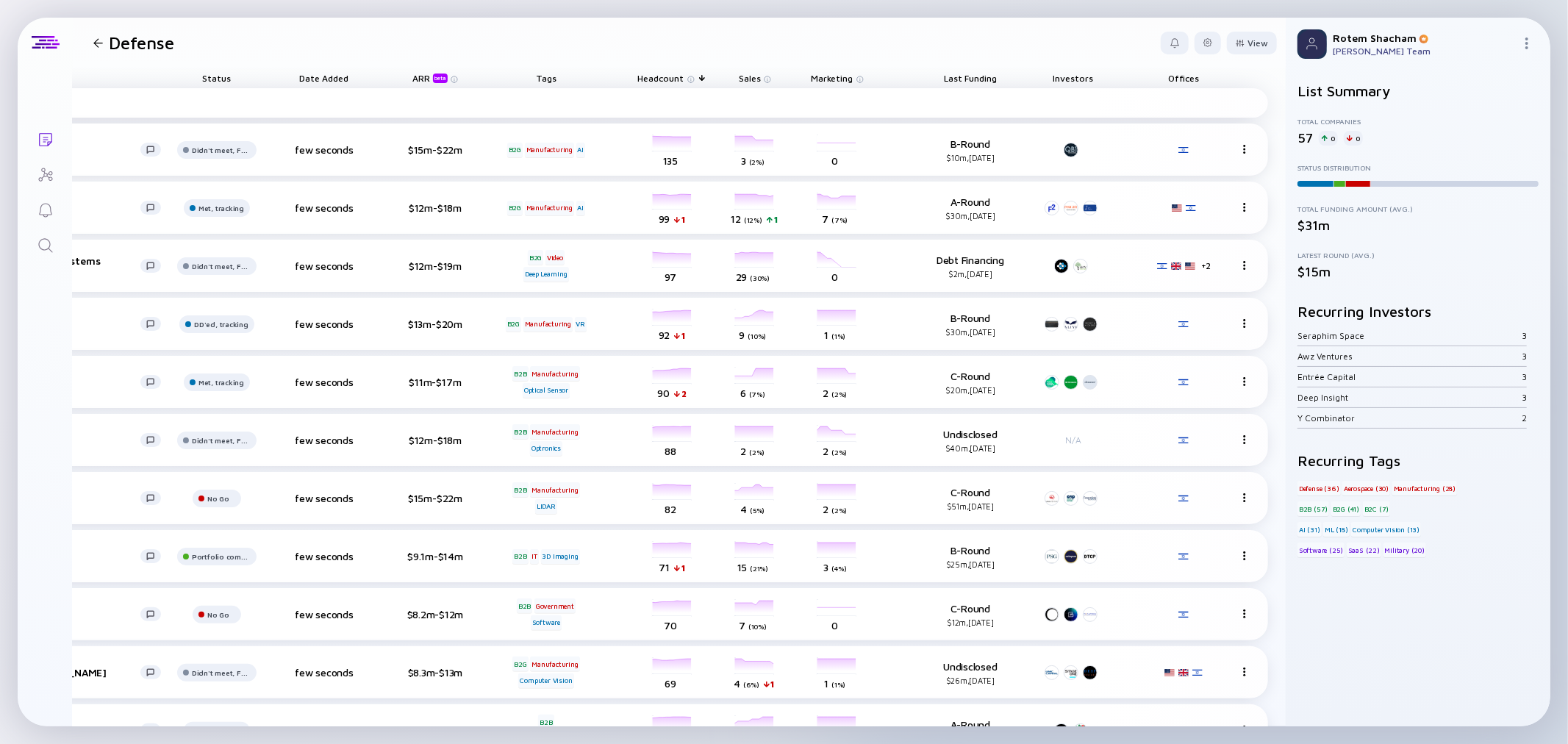
click at [946, 103] on div "Add Company" at bounding box center [577, 103] width 1382 height 29
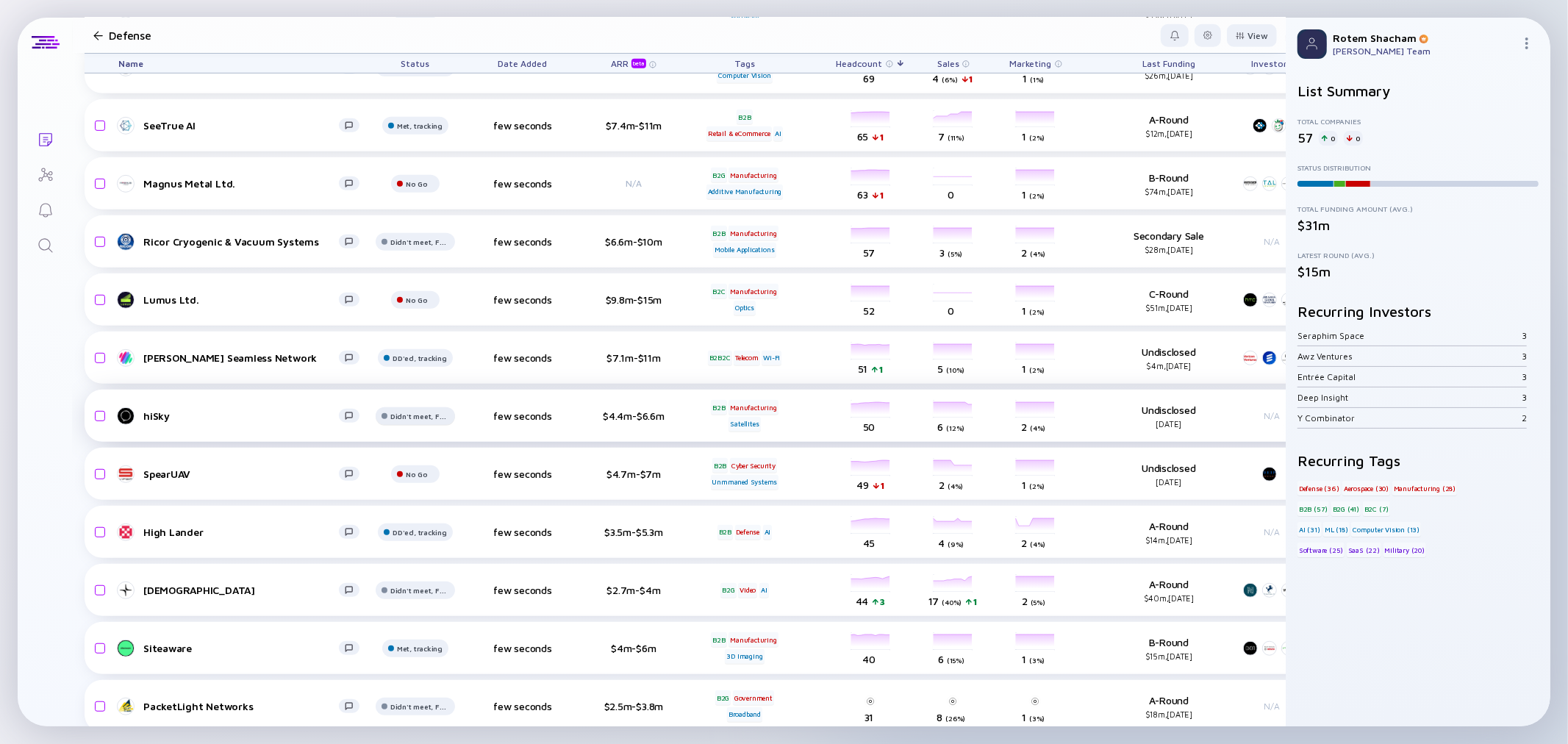
scroll to position [0, 0]
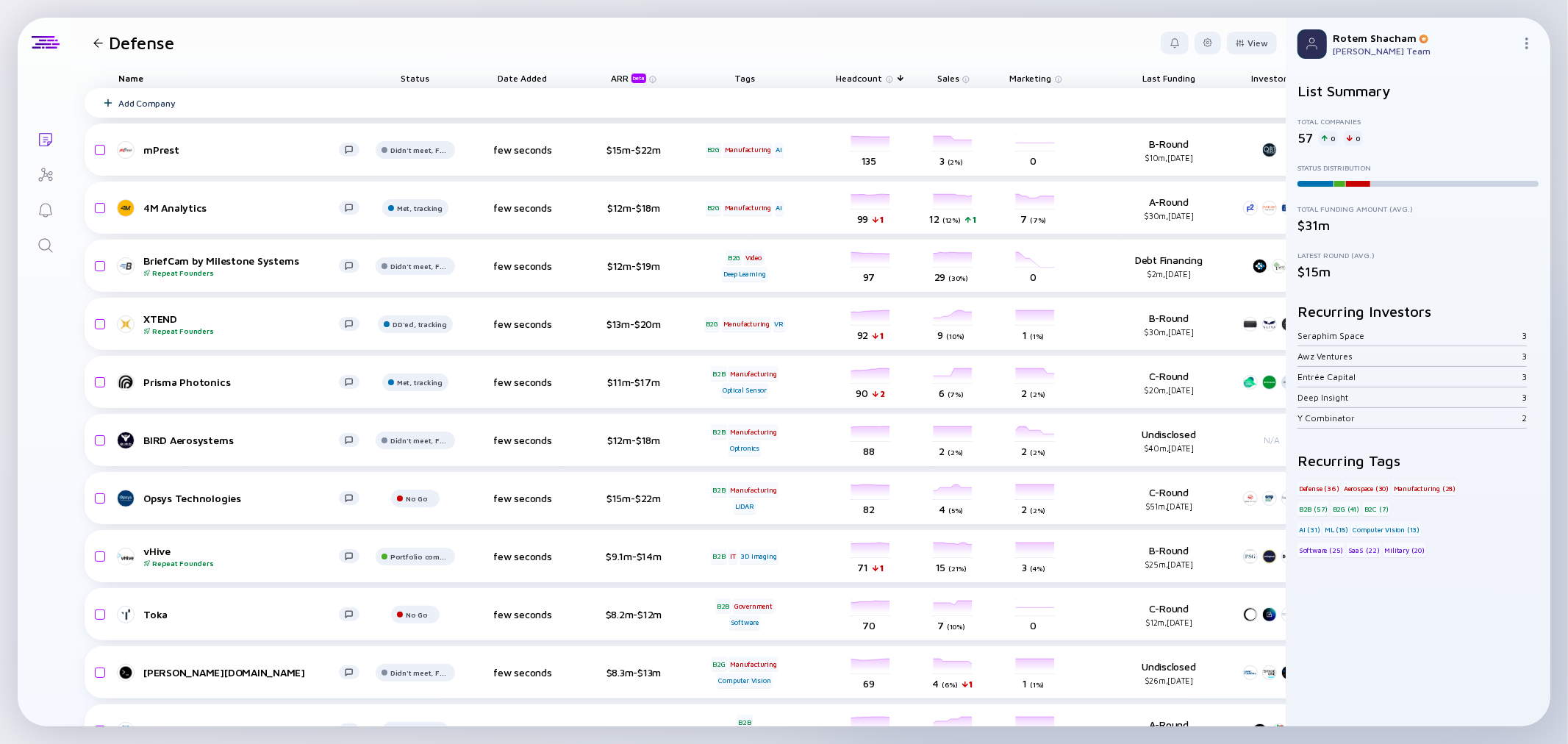
click at [148, 102] on div "Add Company" at bounding box center [147, 103] width 57 height 11
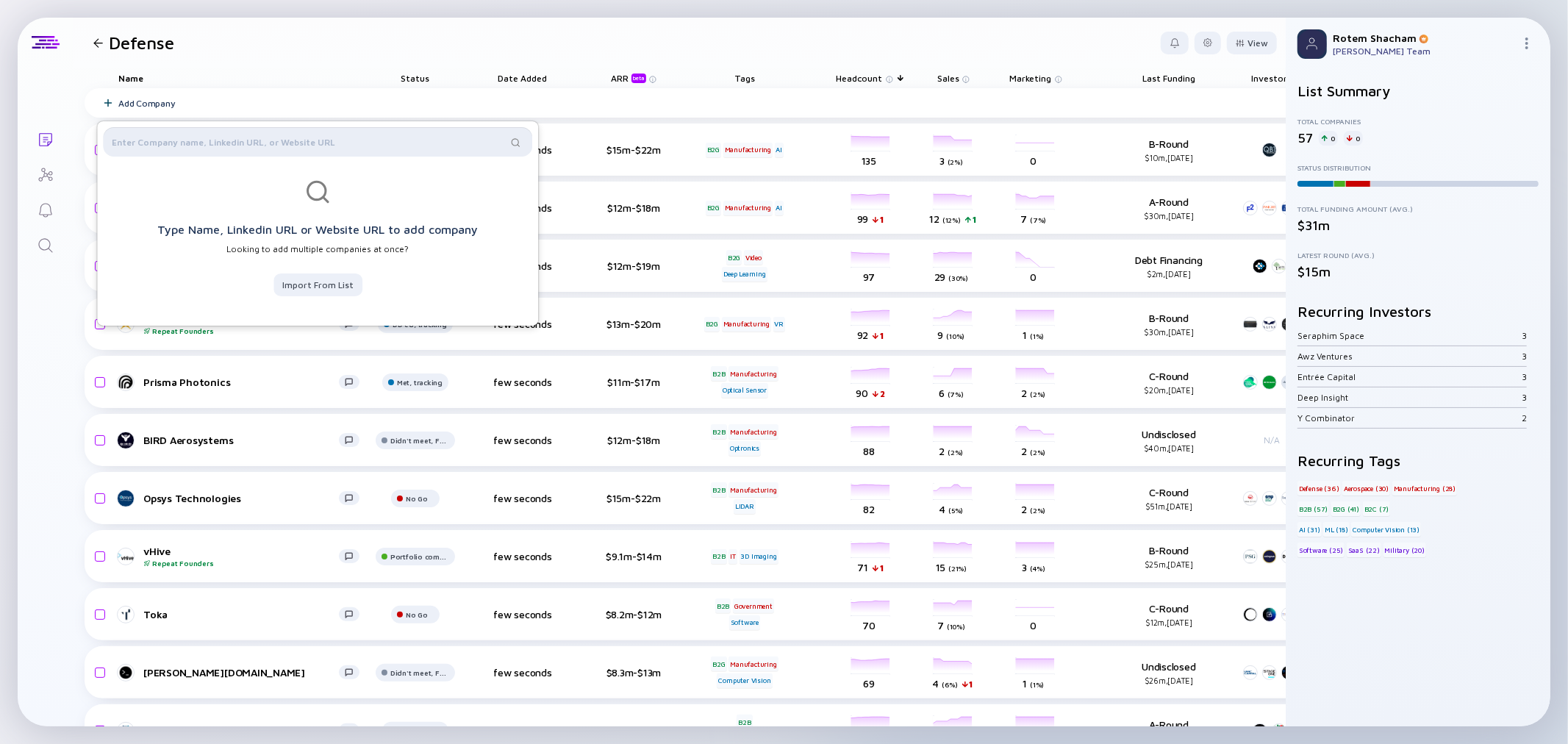
click at [174, 143] on input "text" at bounding box center [309, 142] width 395 height 15
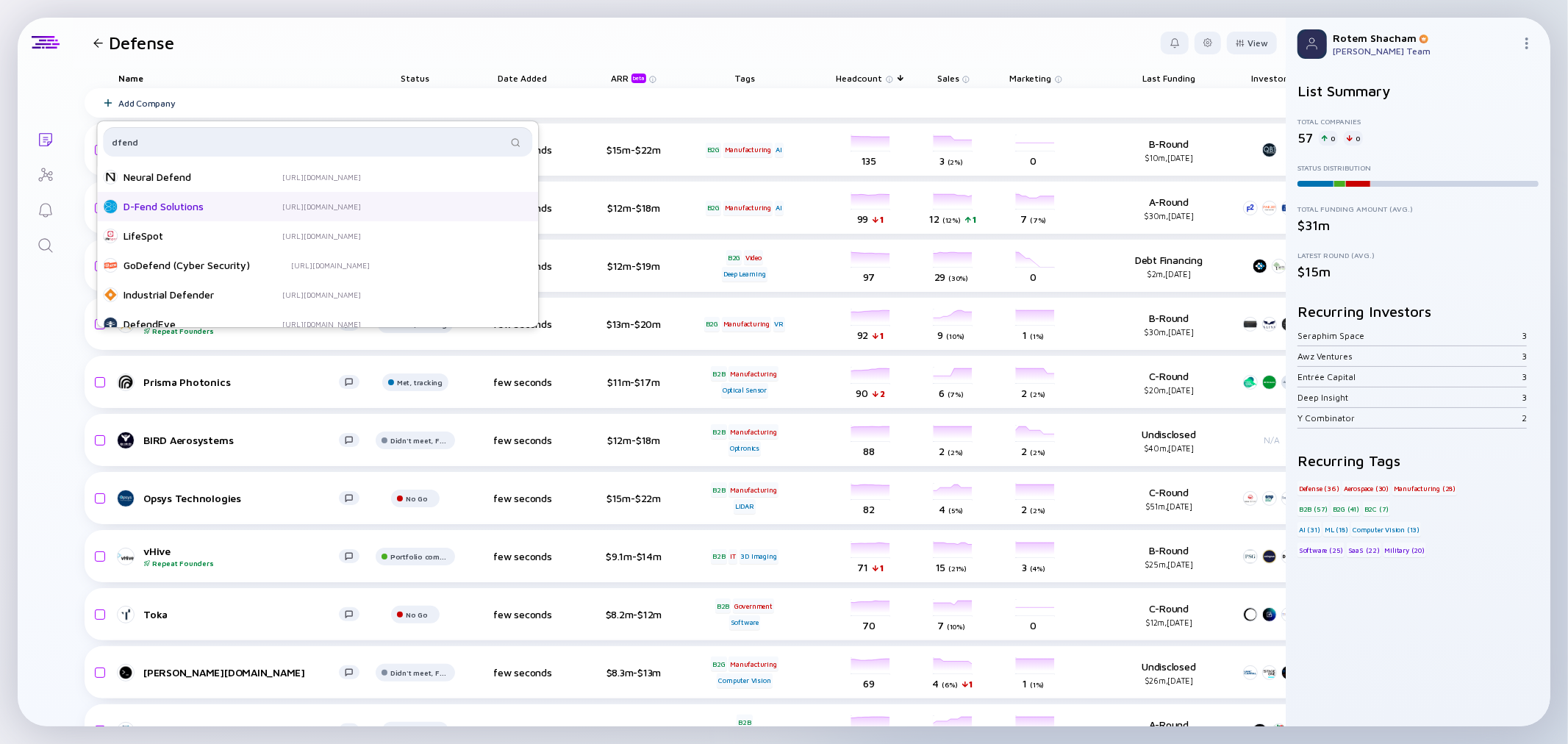
type input "dfend"
click at [187, 207] on div "D-Fend Solutions" at bounding box center [182, 207] width 117 height 15
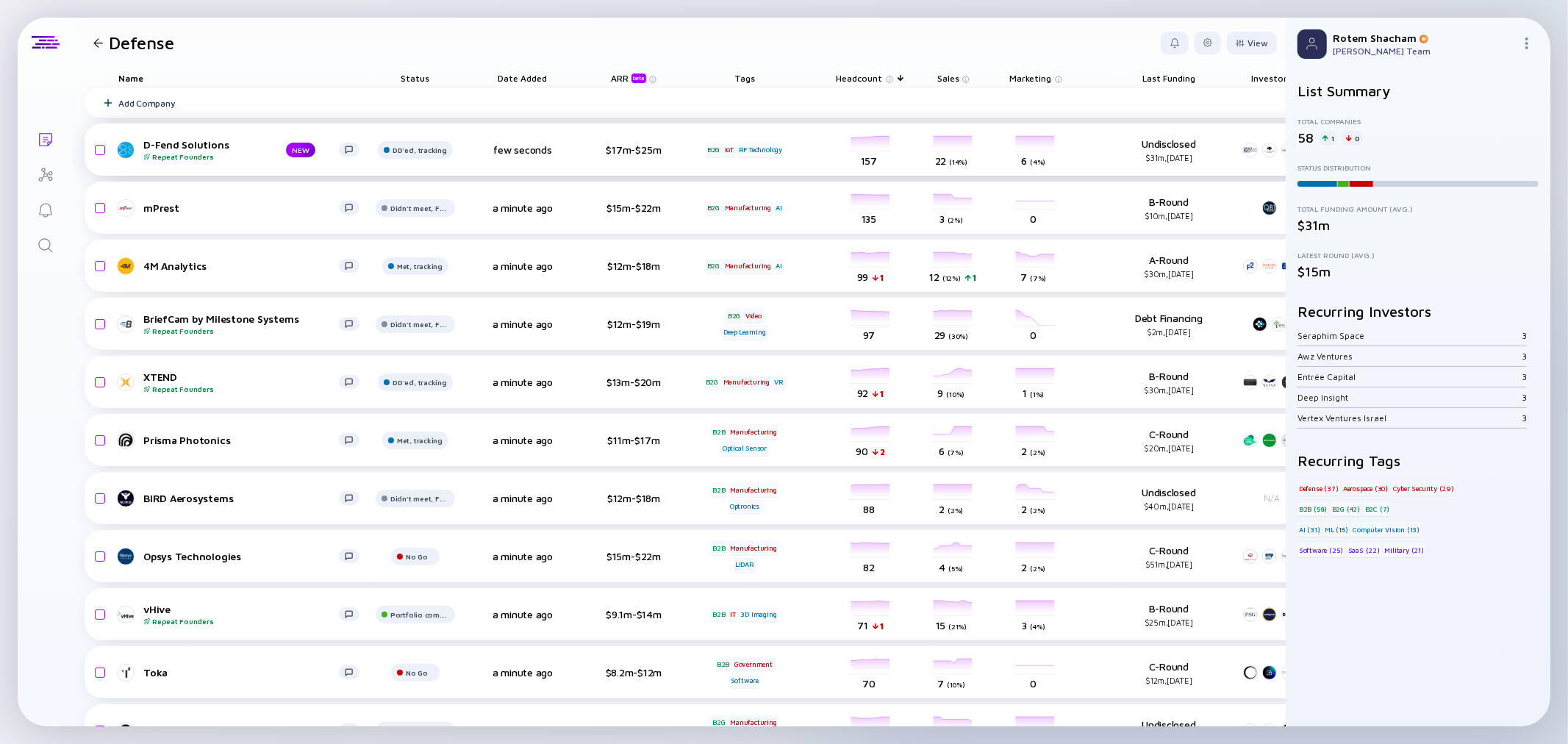
click at [232, 165] on div "D-Fend Solutions Repeat Founders NEW DD'ed, tracking few seconds $17m-$25m B2G …" at bounding box center [775, 150] width 1382 height 52
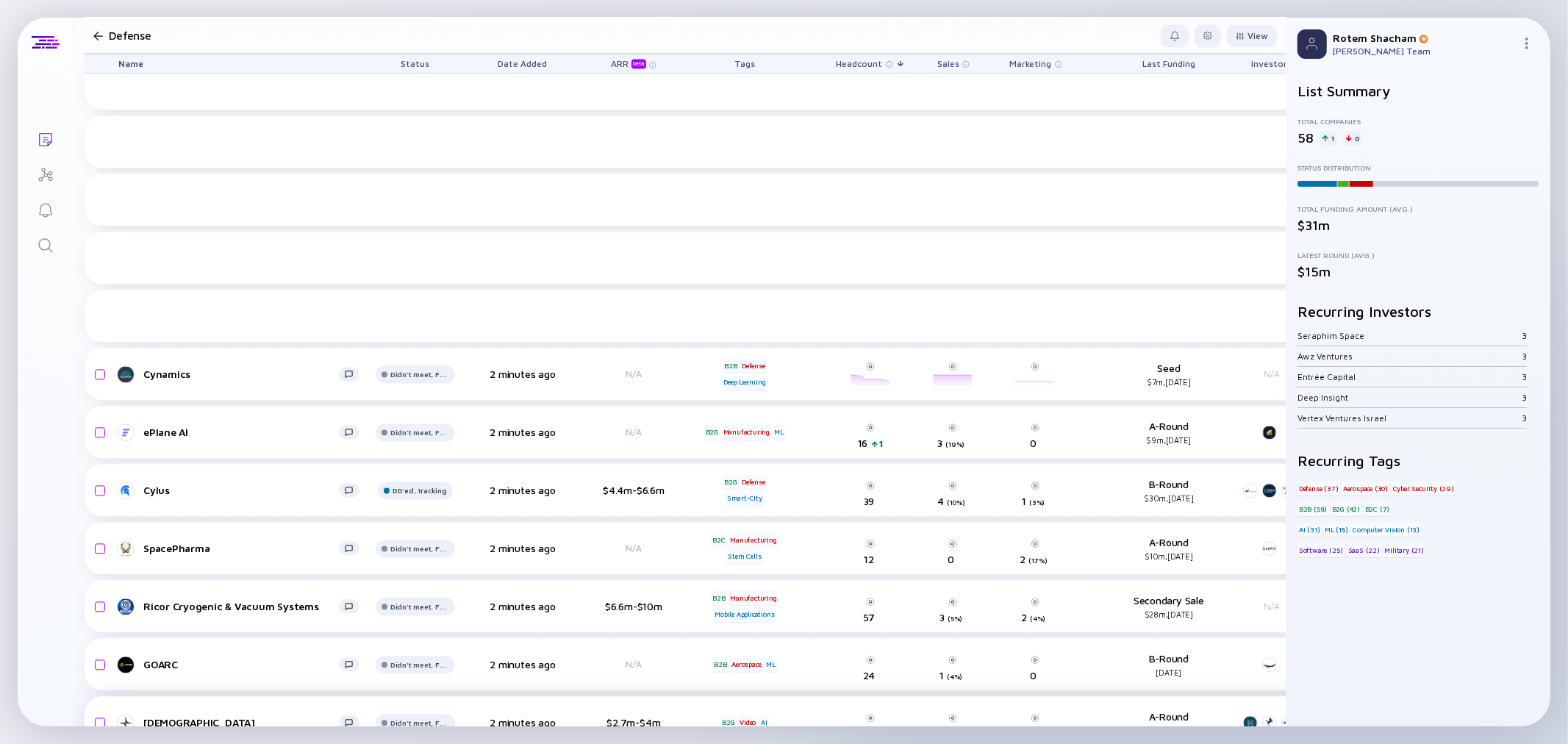
scroll to position [2777, 0]
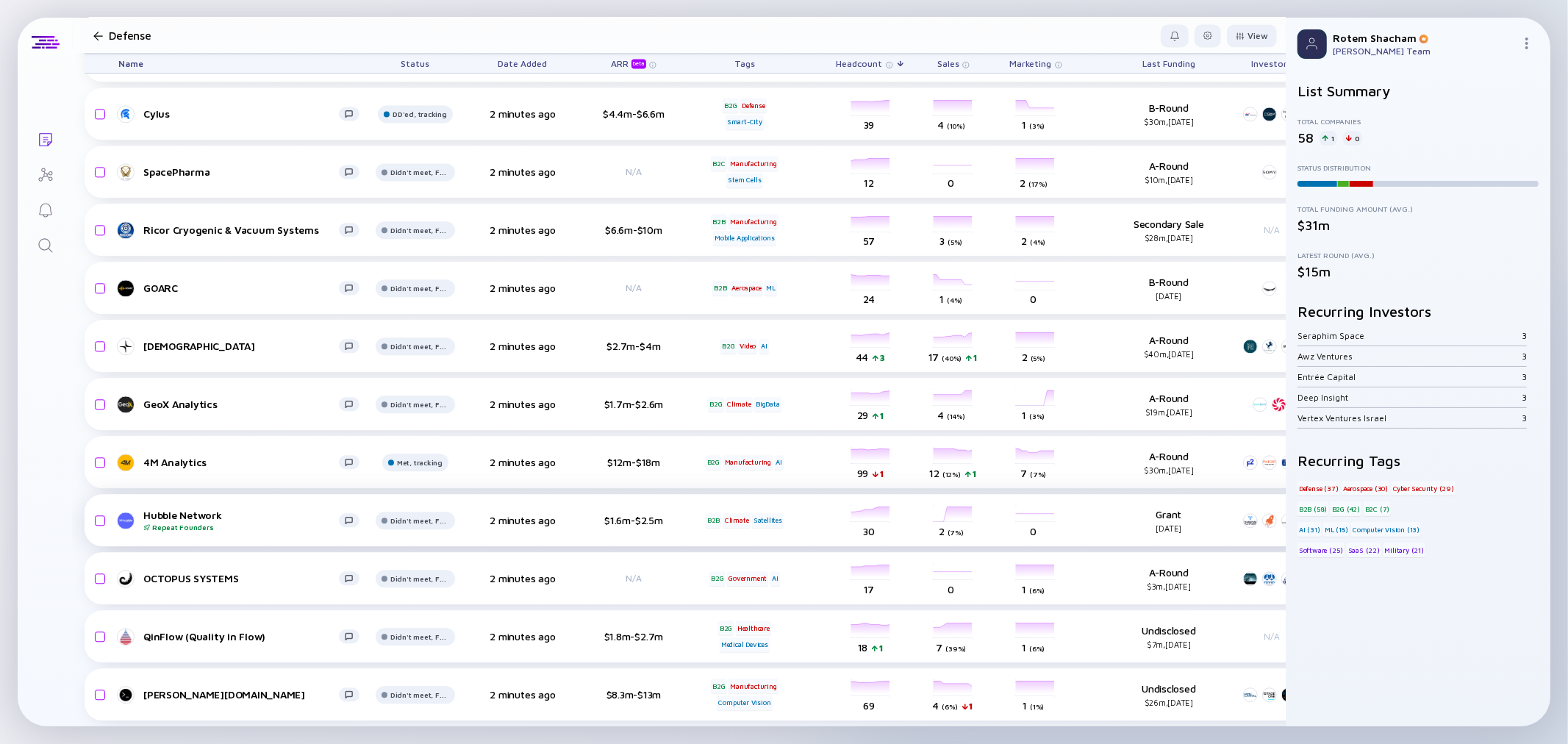
click at [186, 509] on div "Hubble Network Repeat Founders" at bounding box center [241, 520] width 195 height 22
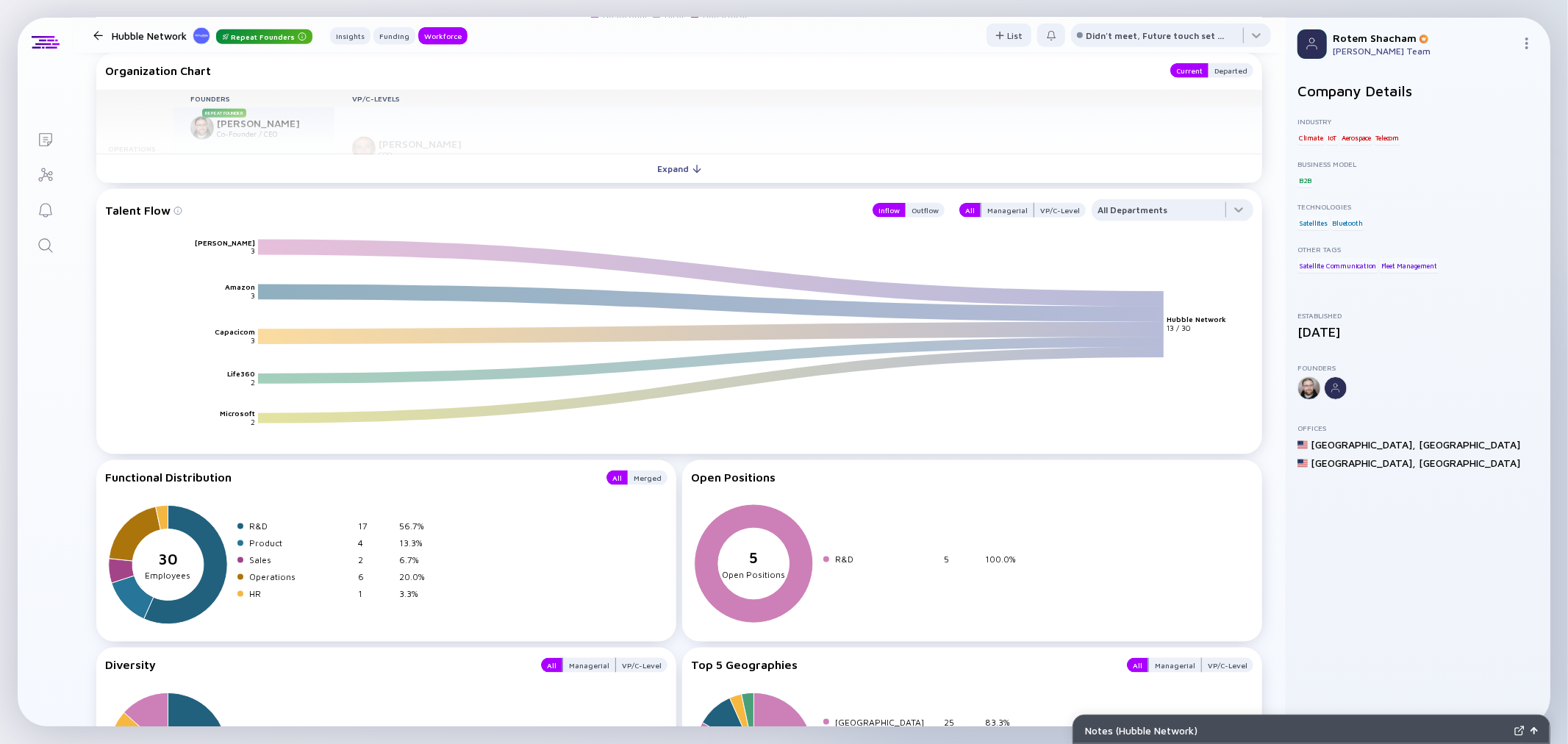
scroll to position [1634, 0]
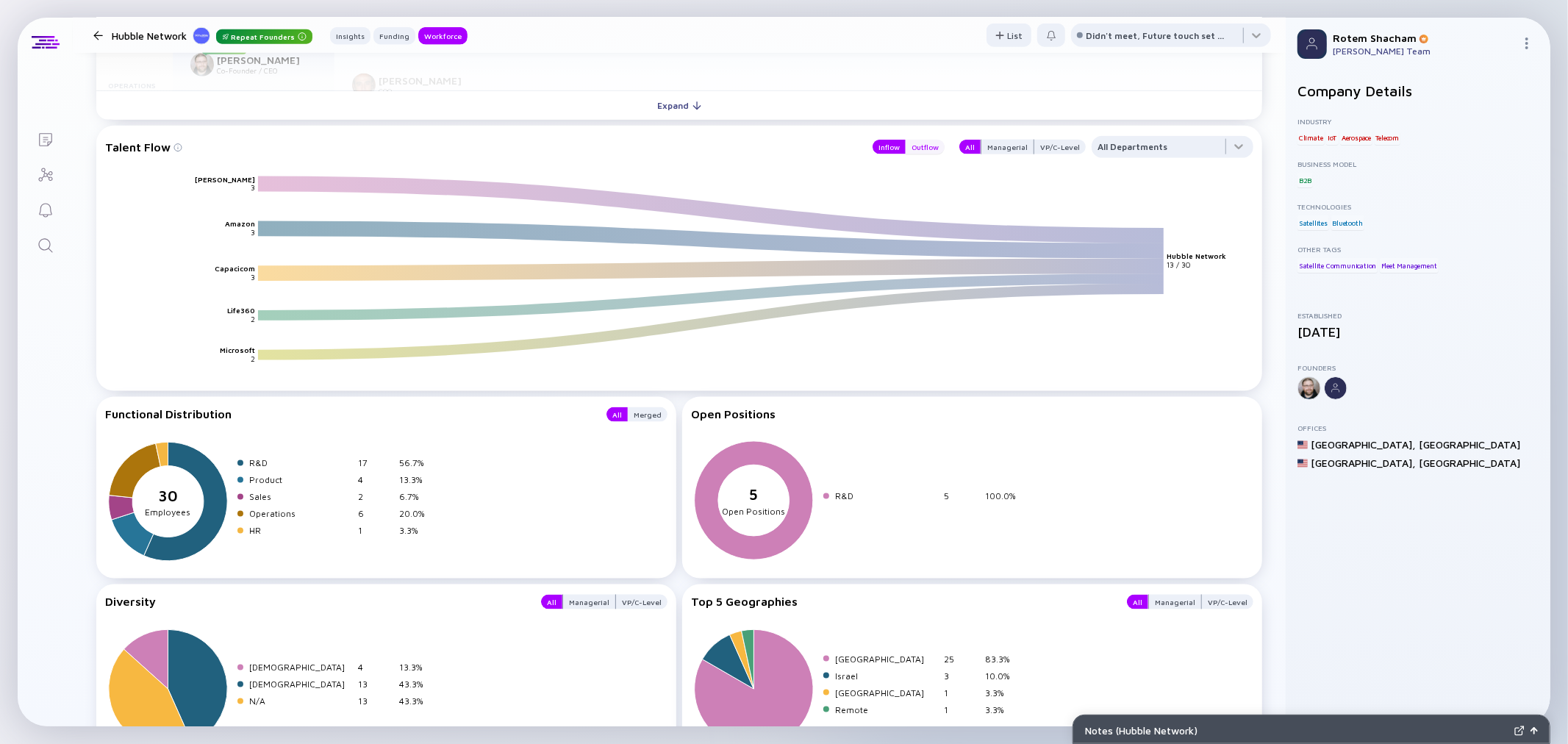
click at [915, 145] on div "Outflow" at bounding box center [925, 147] width 39 height 15
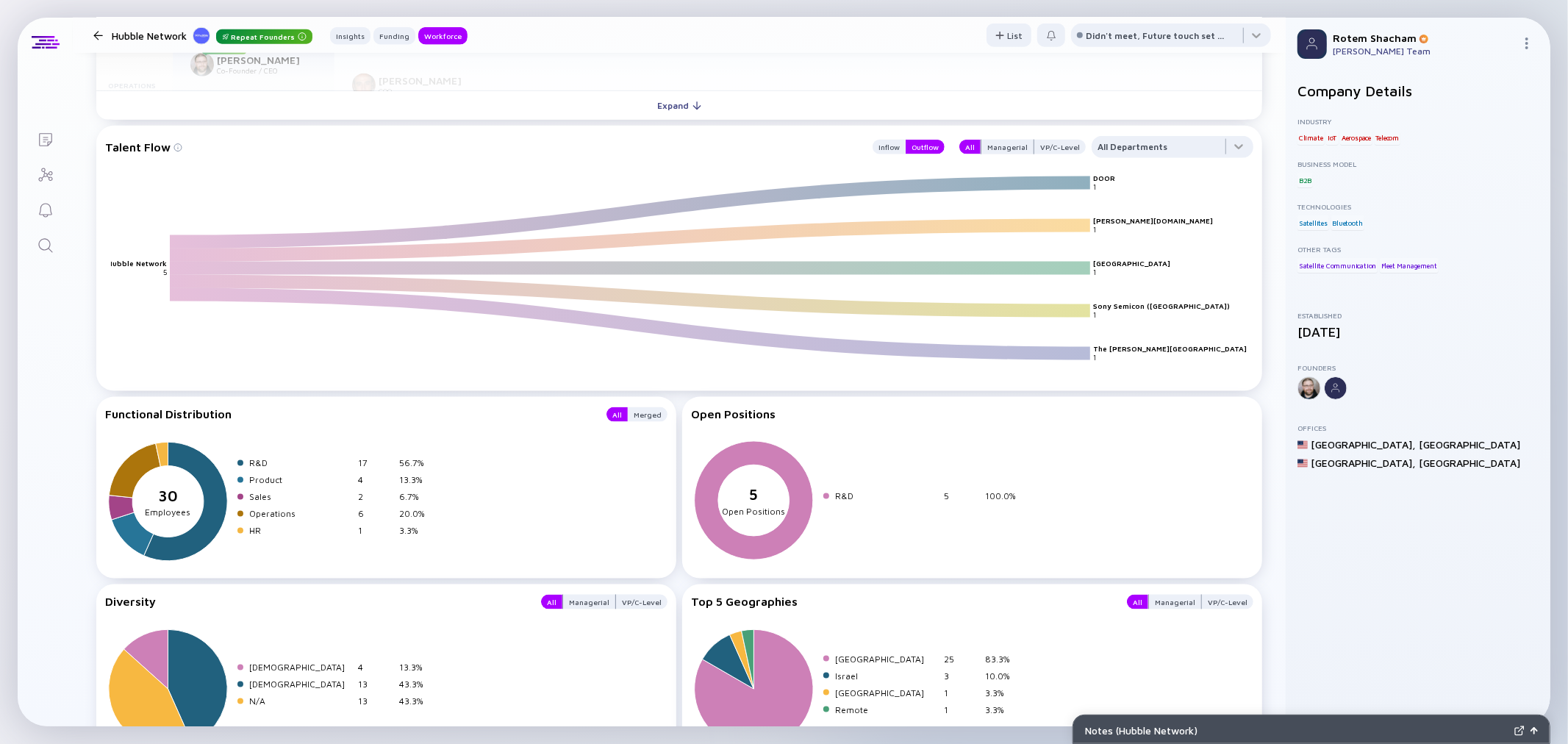
click at [144, 30] on div "Hubble Network Repeat Founders" at bounding box center [212, 35] width 200 height 19
click at [107, 31] on div at bounding box center [98, 35] width 21 height 10
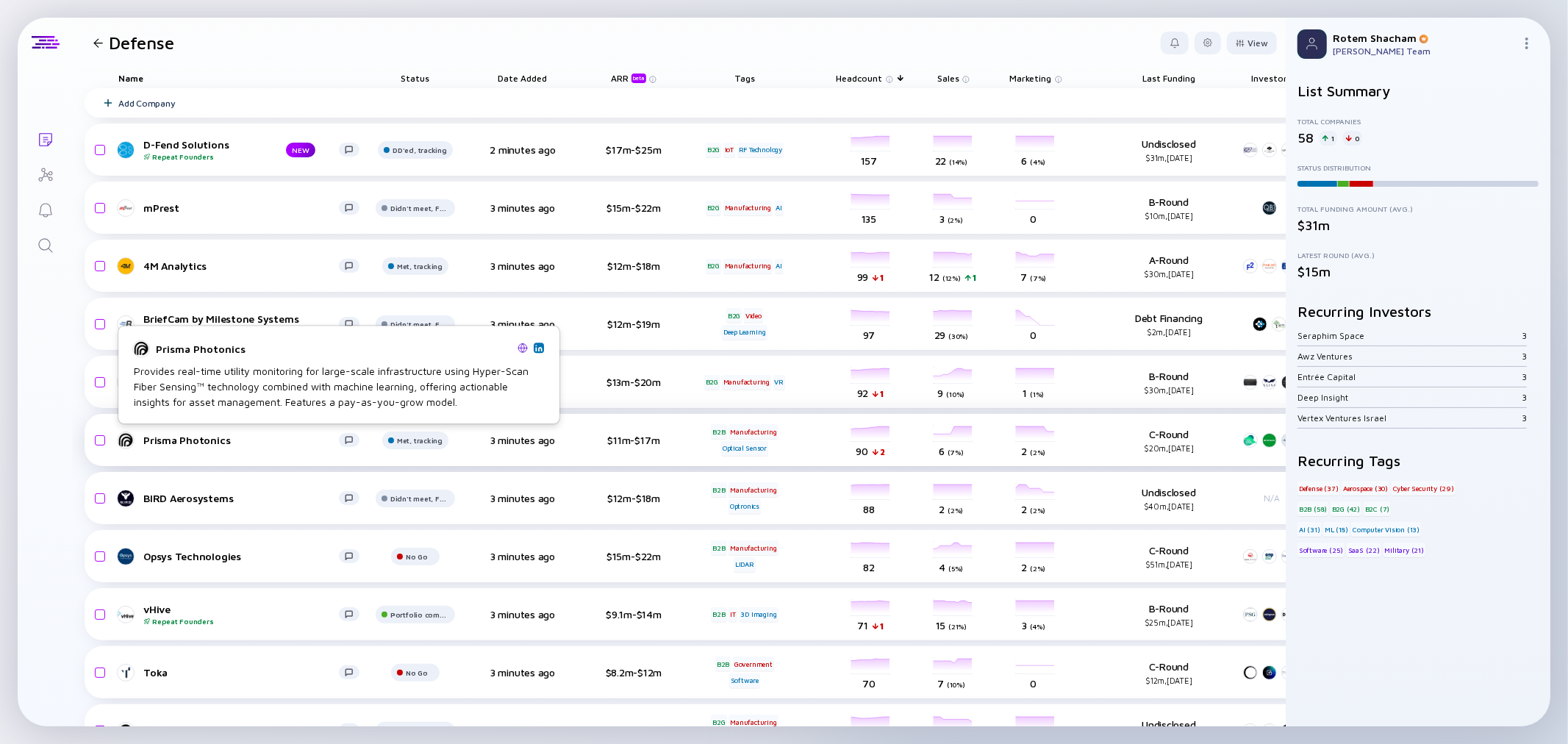
click at [211, 443] on div "Prisma Photonics" at bounding box center [241, 440] width 195 height 13
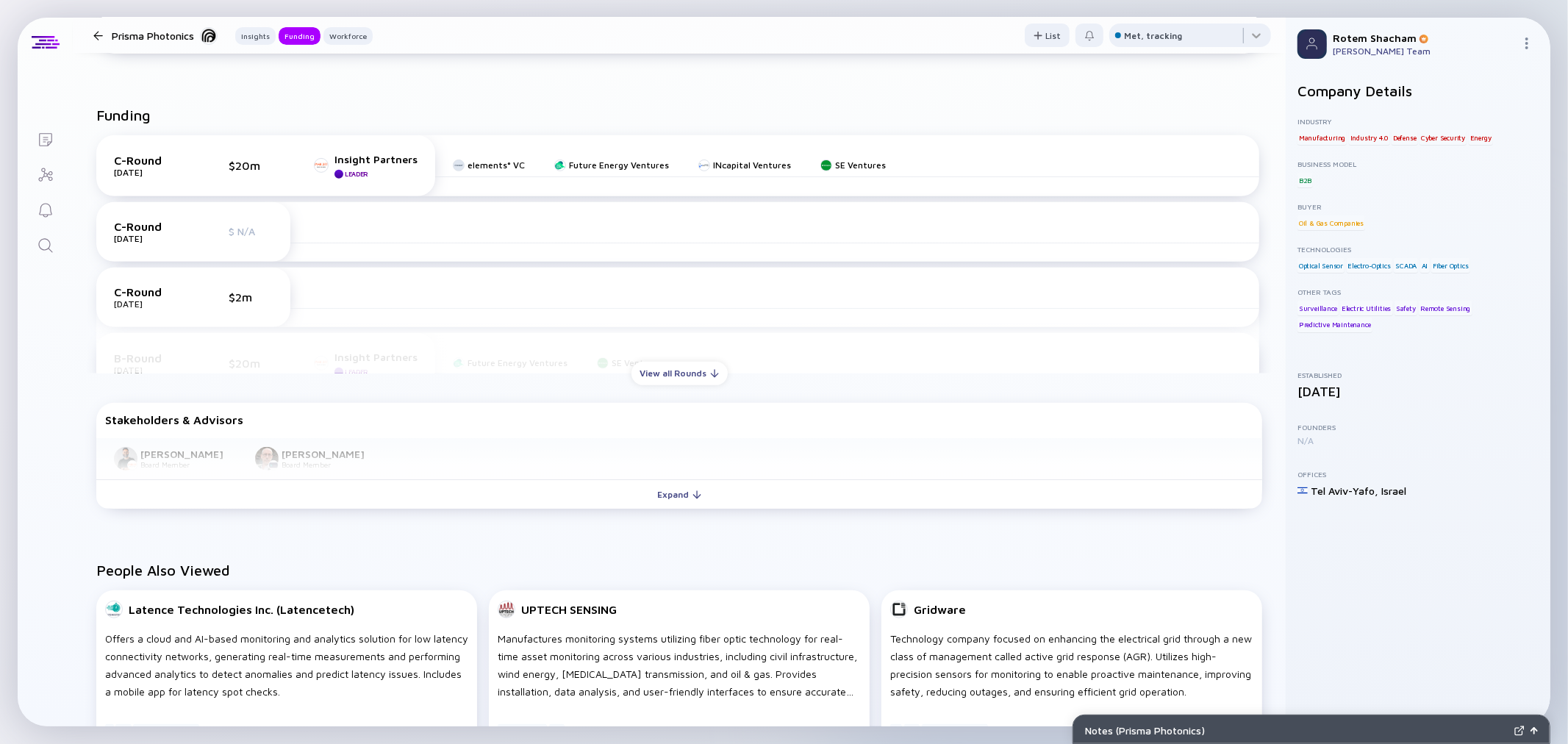
scroll to position [490, 0]
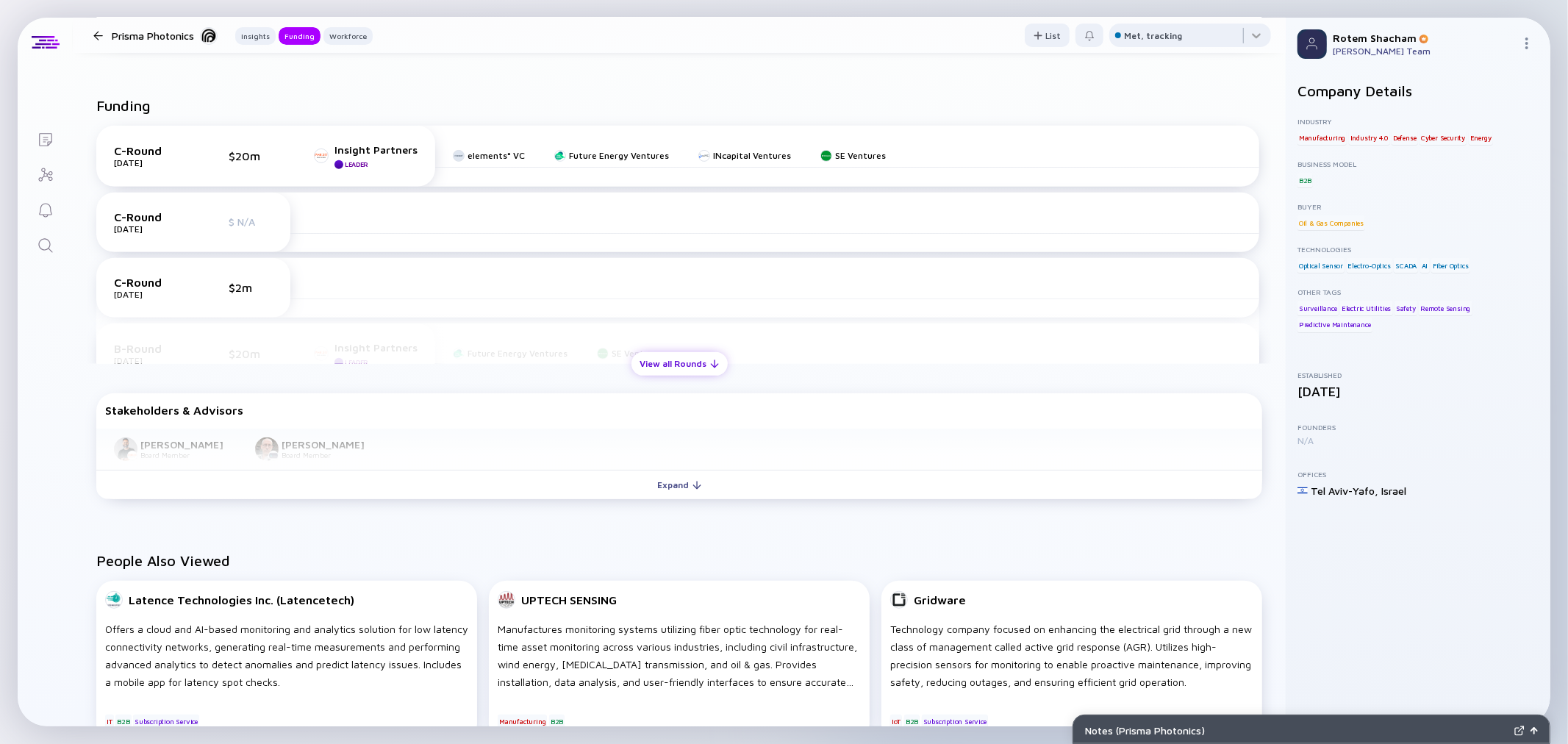
click at [653, 363] on div "View all Rounds" at bounding box center [679, 364] width 97 height 22
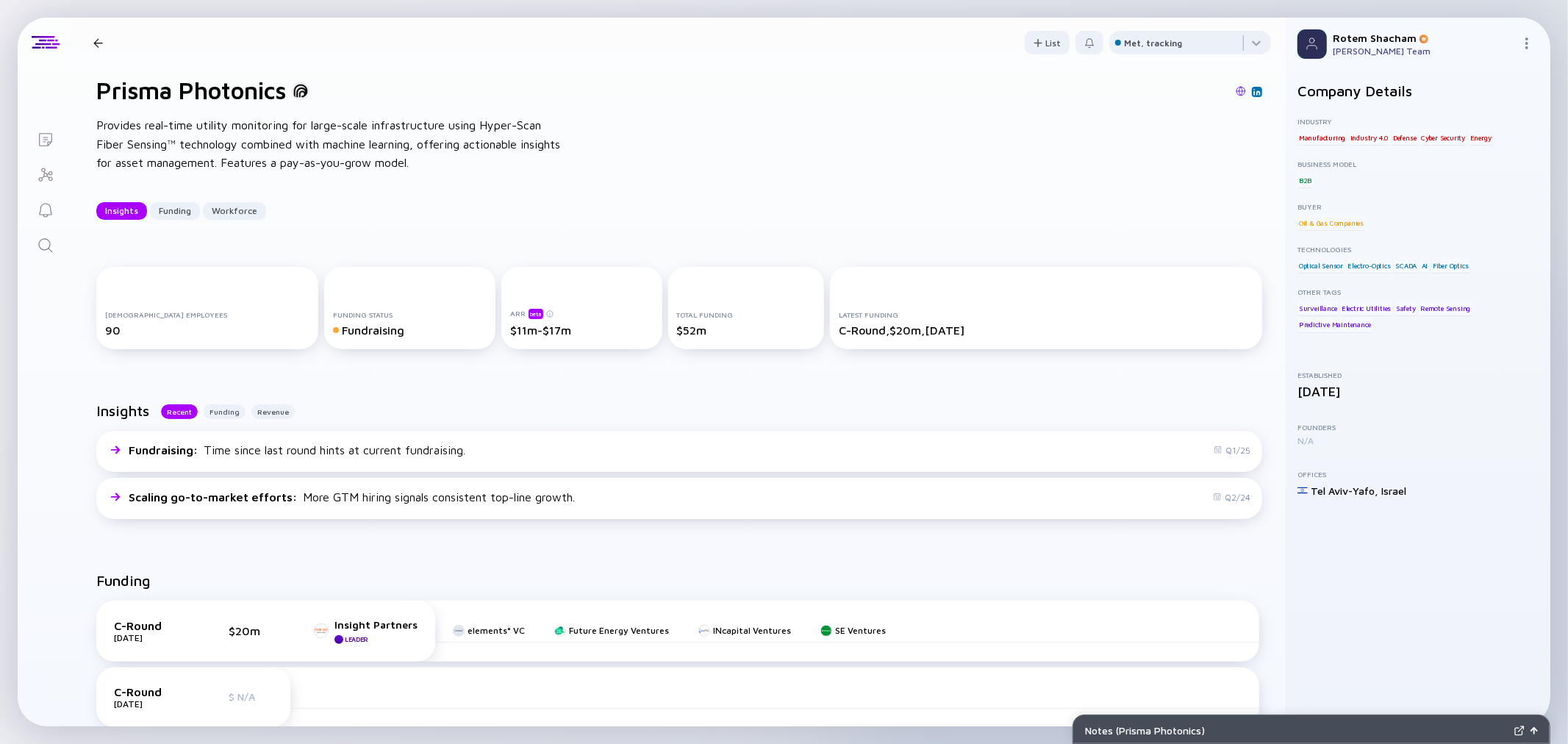
scroll to position [0, 0]
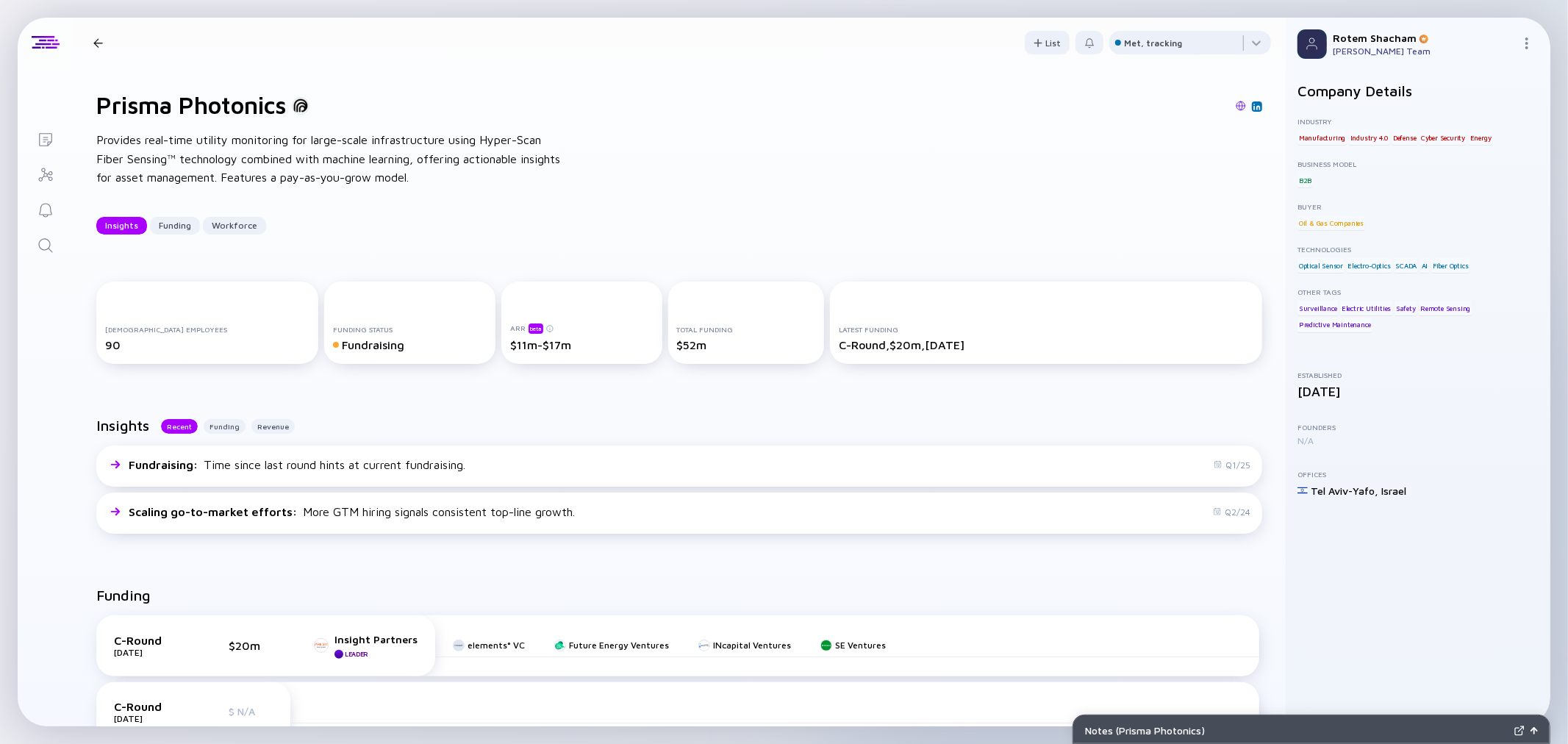
click at [94, 46] on div at bounding box center [98, 43] width 10 height 10
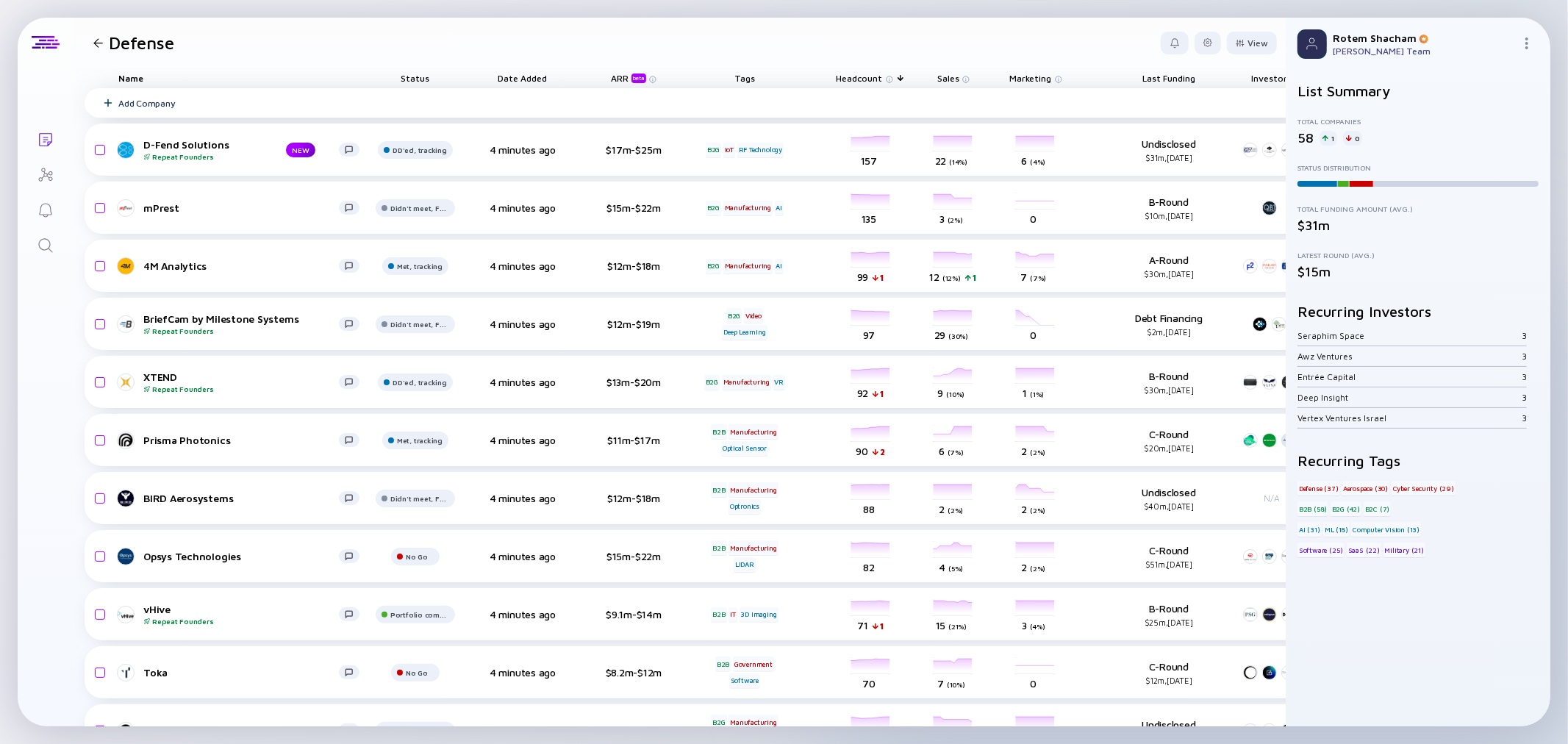
click at [145, 104] on div "Add Company" at bounding box center [147, 103] width 57 height 11
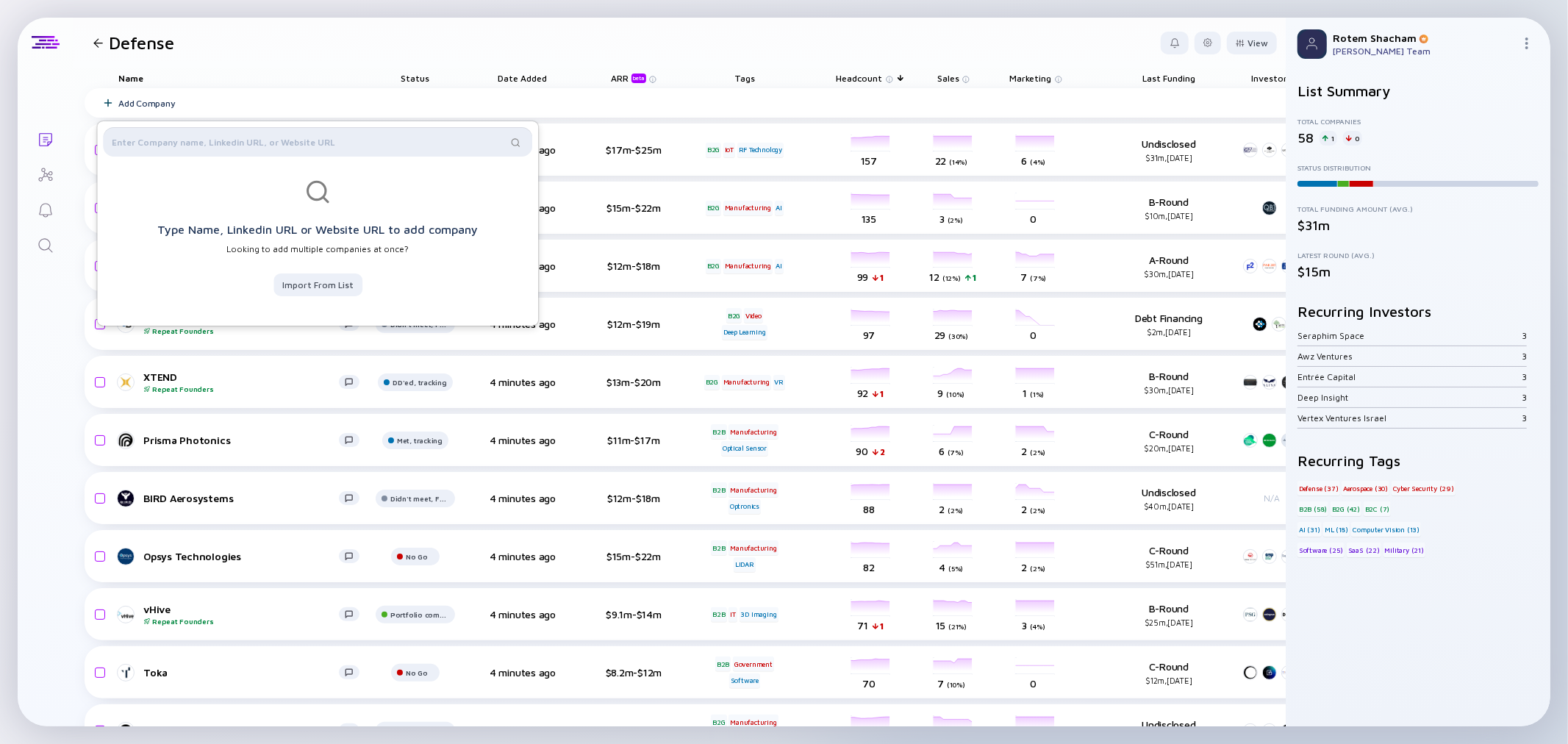
click at [174, 138] on input "text" at bounding box center [309, 142] width 395 height 15
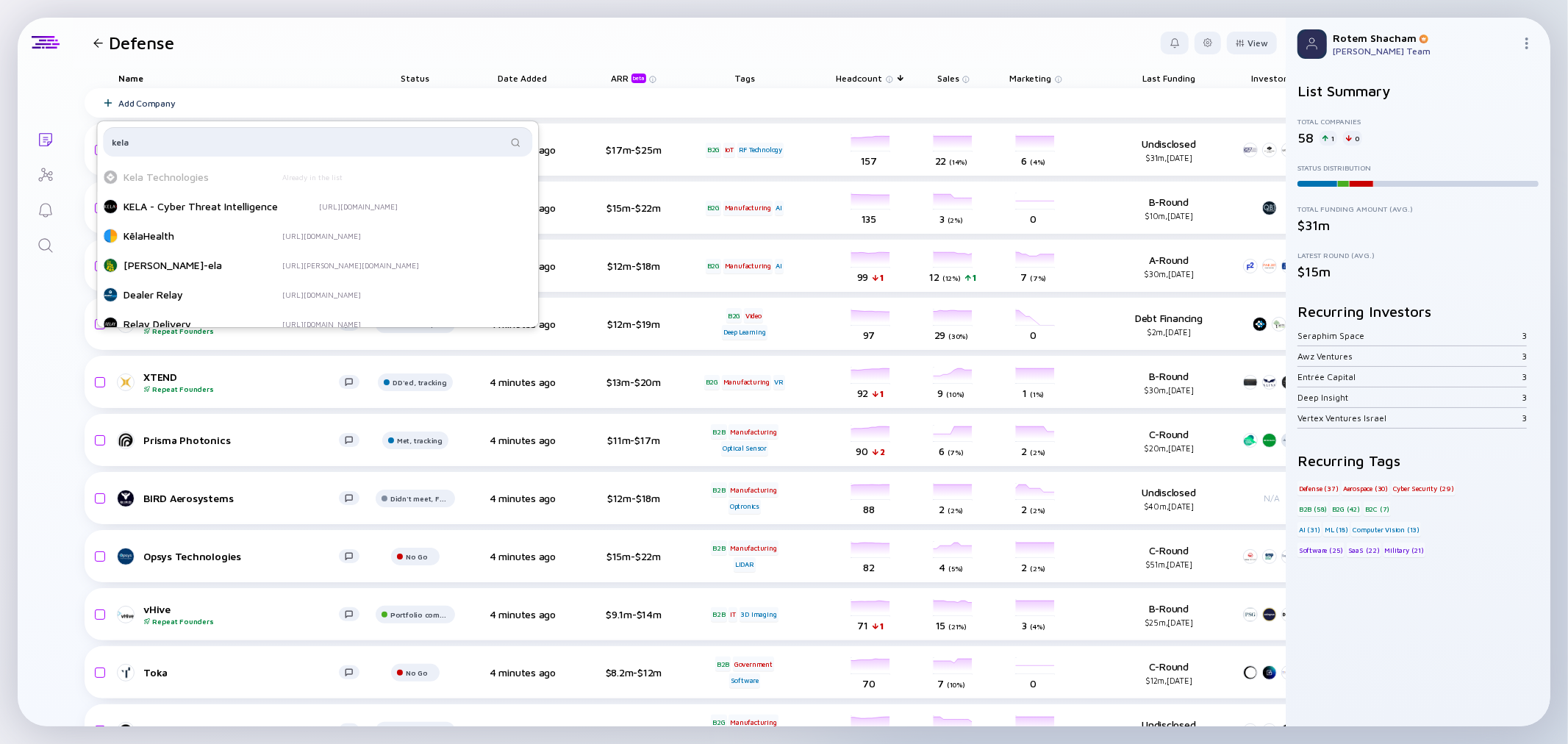
type input "kela"
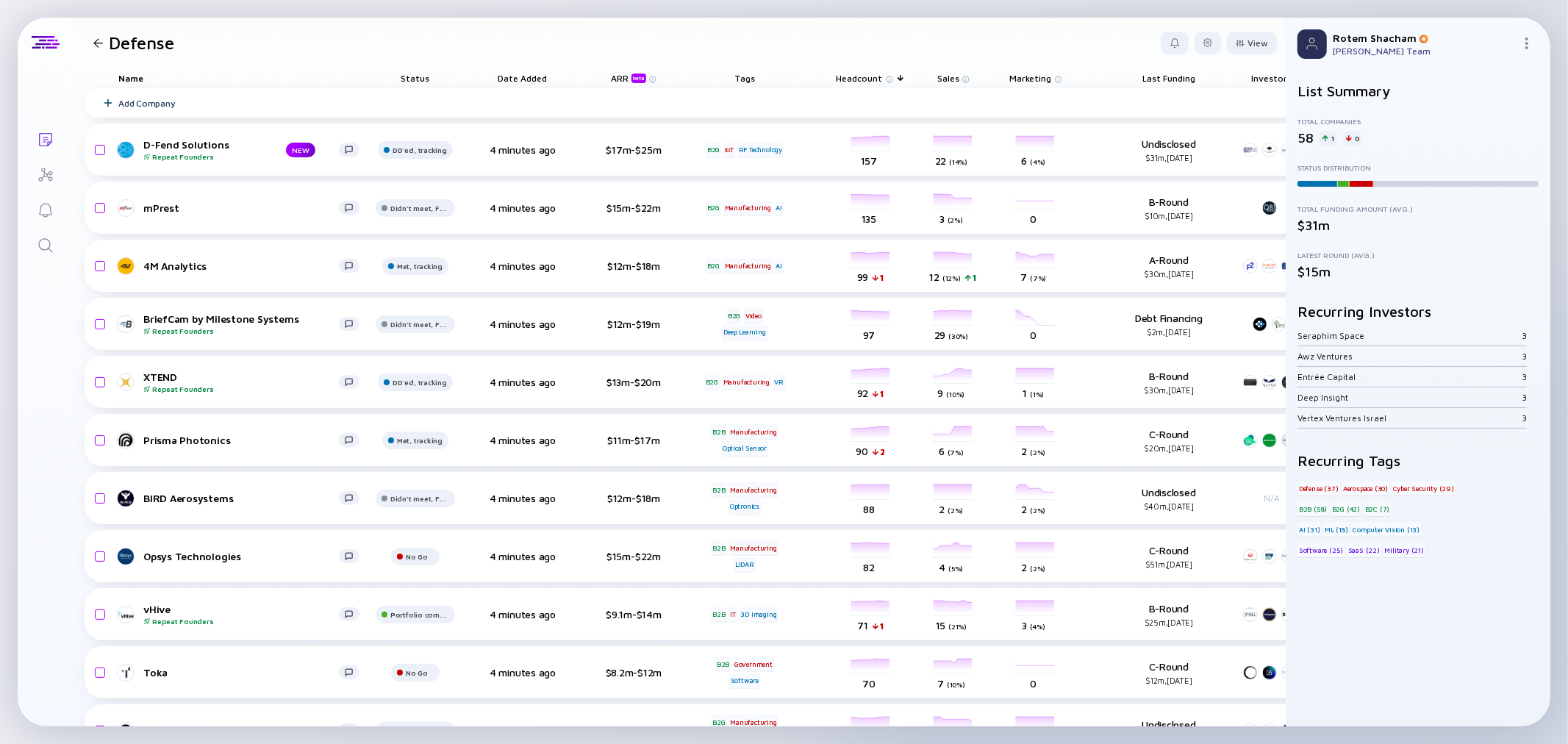
click at [236, 68] on div "Name" at bounding box center [239, 78] width 265 height 21
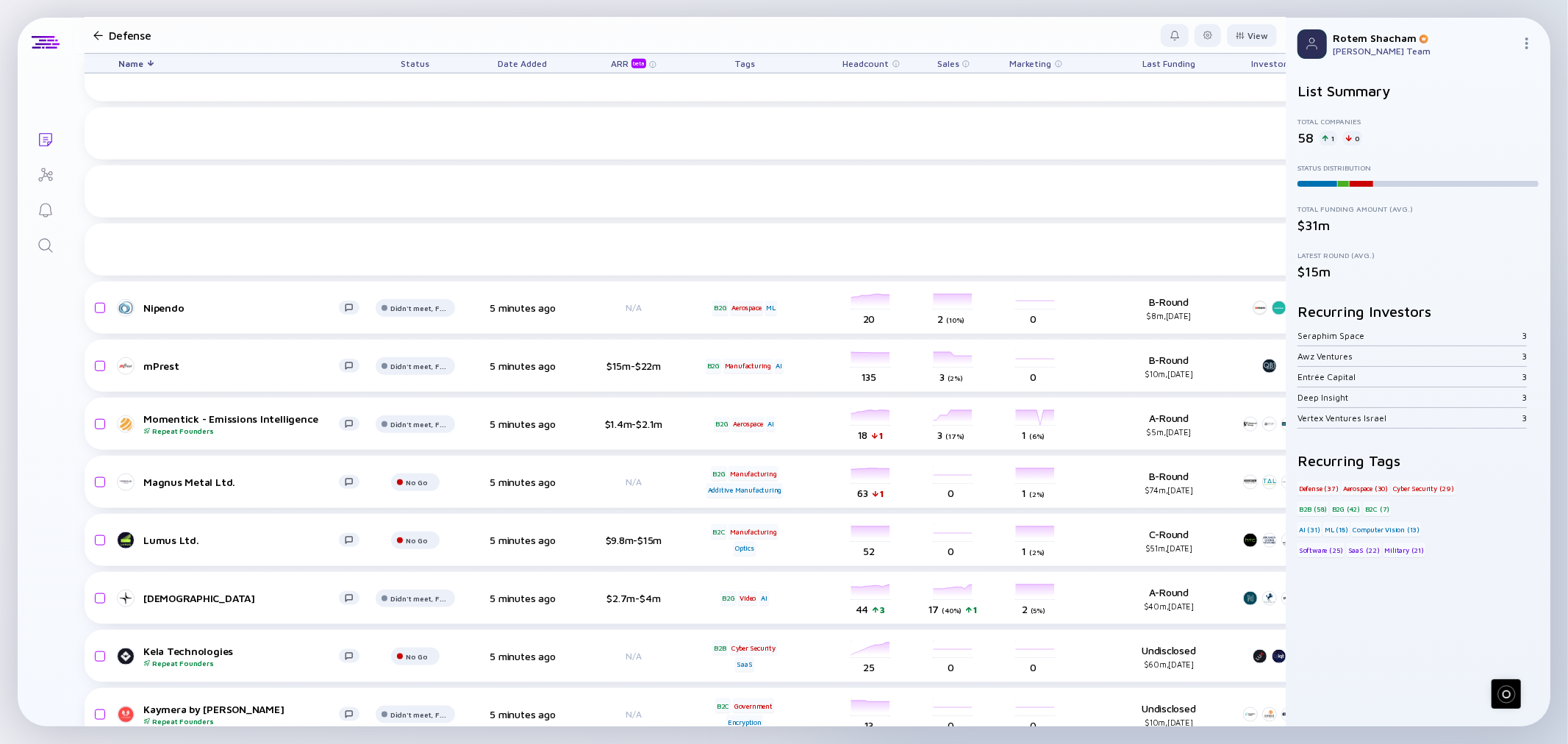
scroll to position [1504, 0]
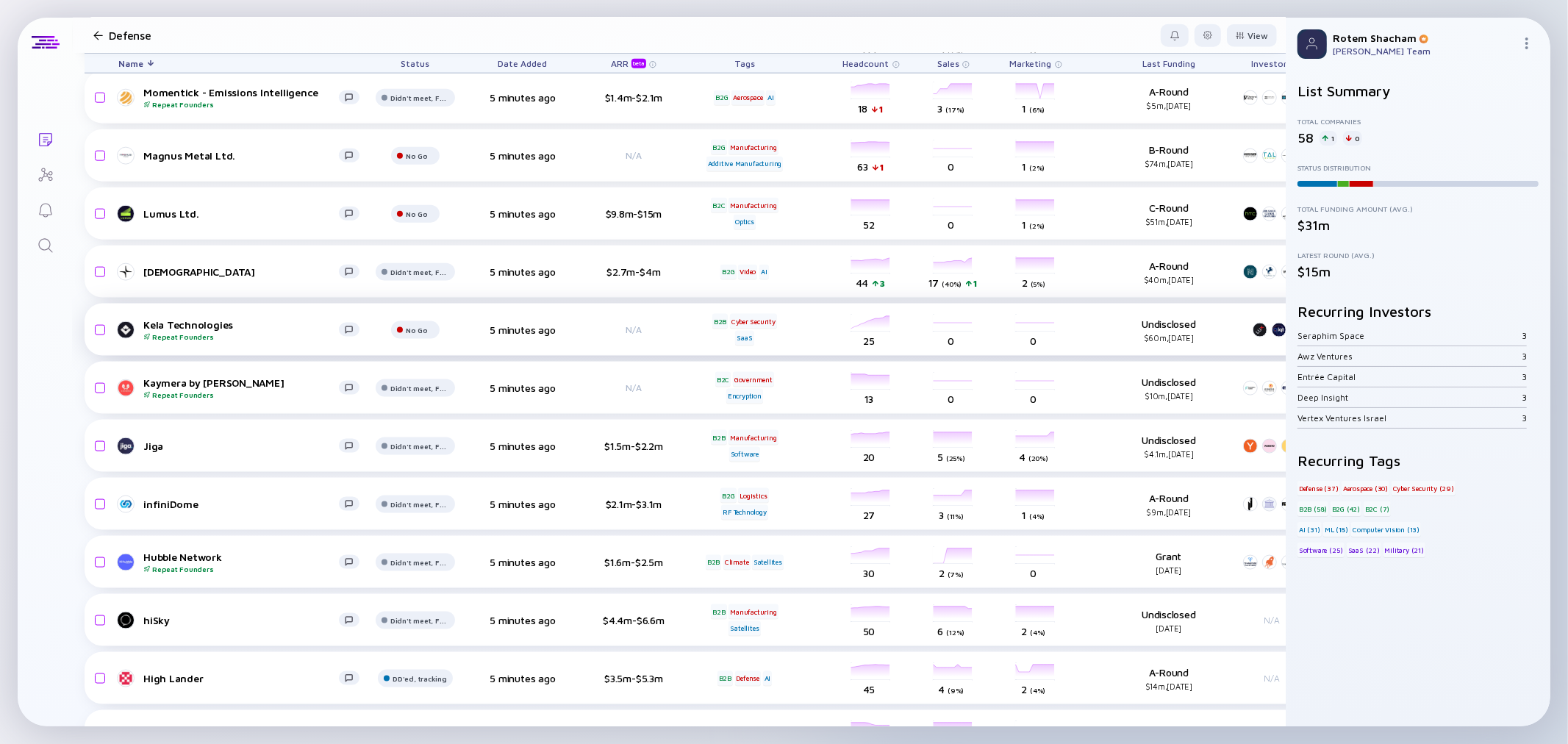
click at [759, 335] on div "B2B Cyber Security SaaS" at bounding box center [744, 330] width 82 height 31
click at [202, 323] on div "Kela Technologies Repeat Founders" at bounding box center [241, 329] width 195 height 22
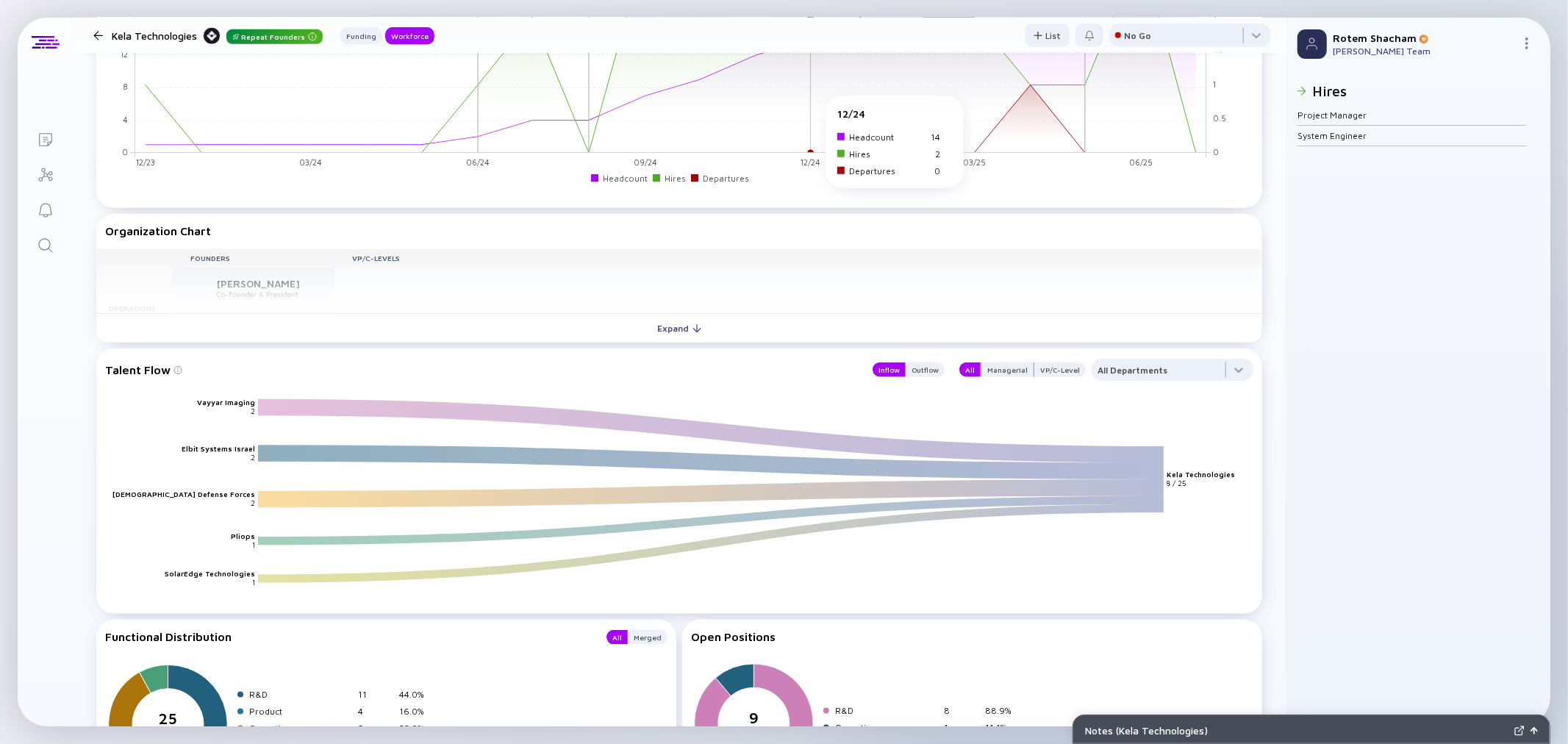
scroll to position [1307, 0]
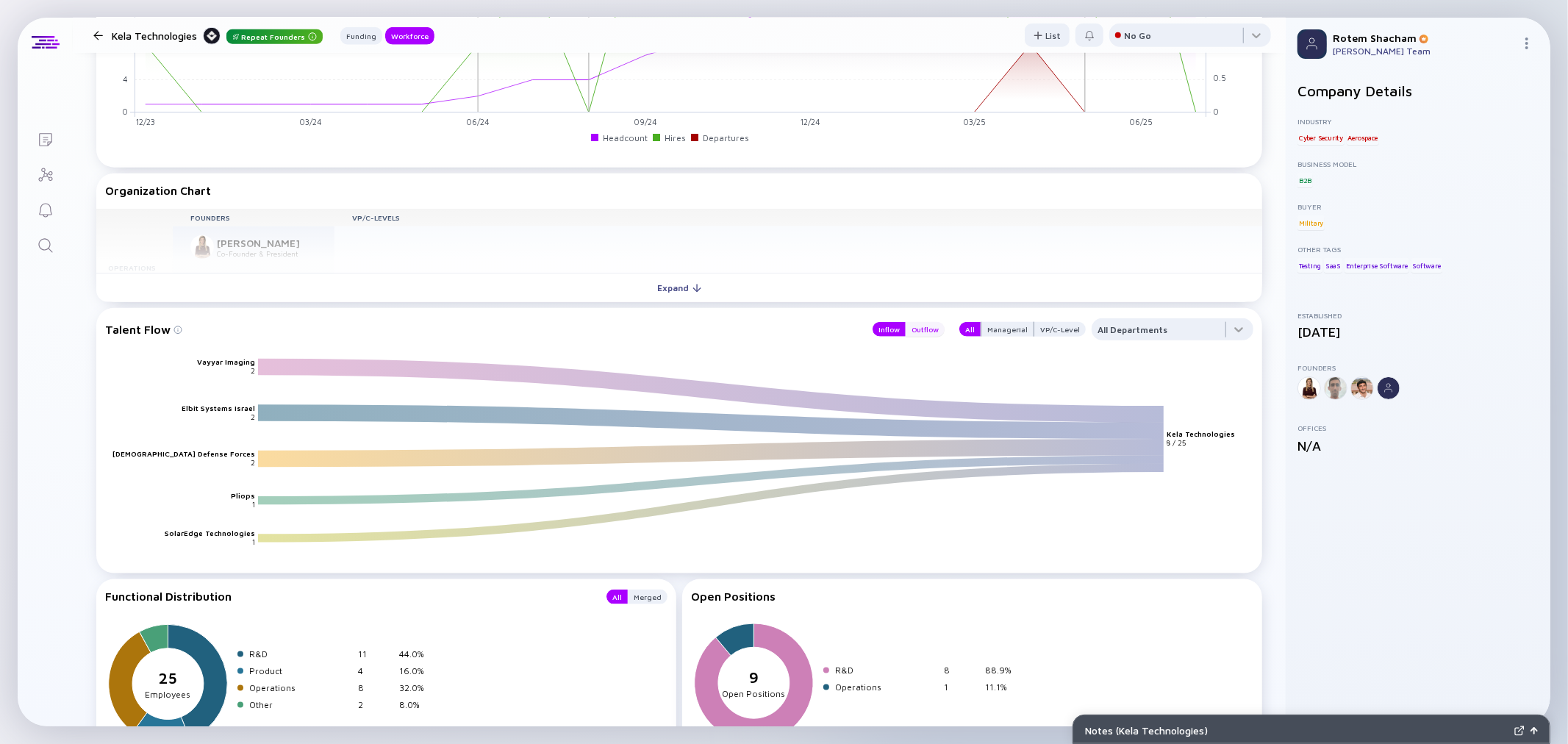
click at [928, 332] on div "Outflow" at bounding box center [925, 329] width 39 height 15
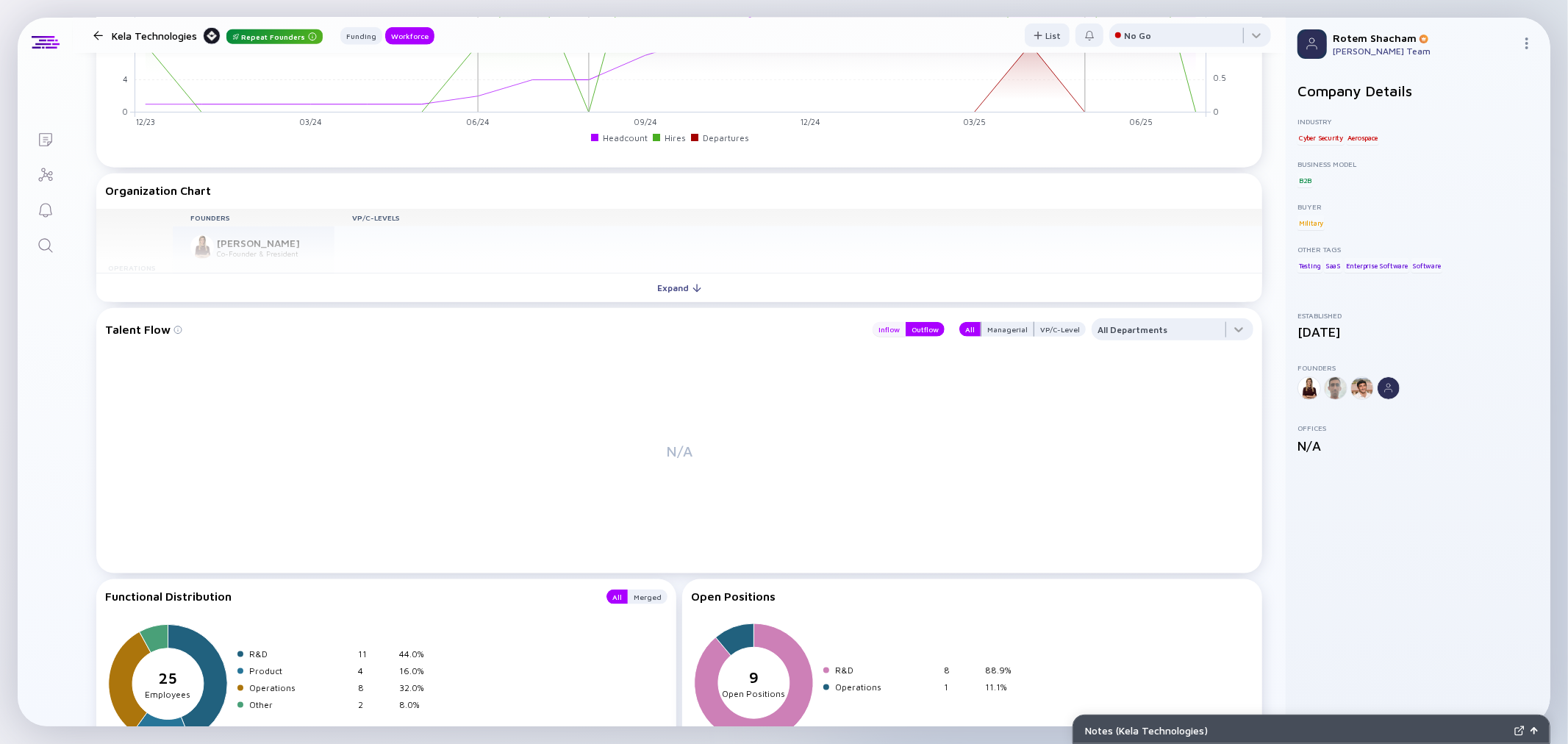
click at [897, 329] on div "Inflow" at bounding box center [889, 329] width 33 height 15
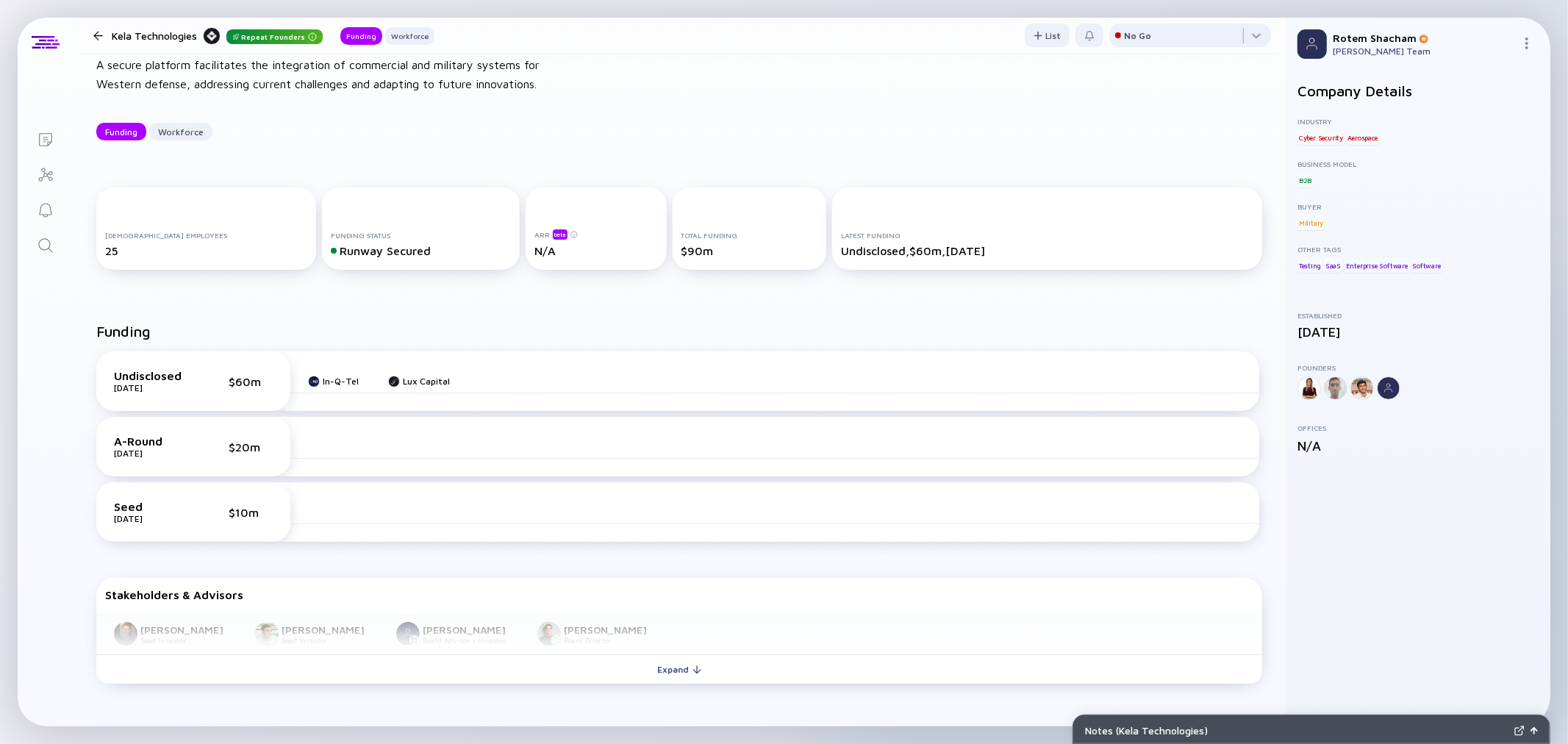
scroll to position [0, 0]
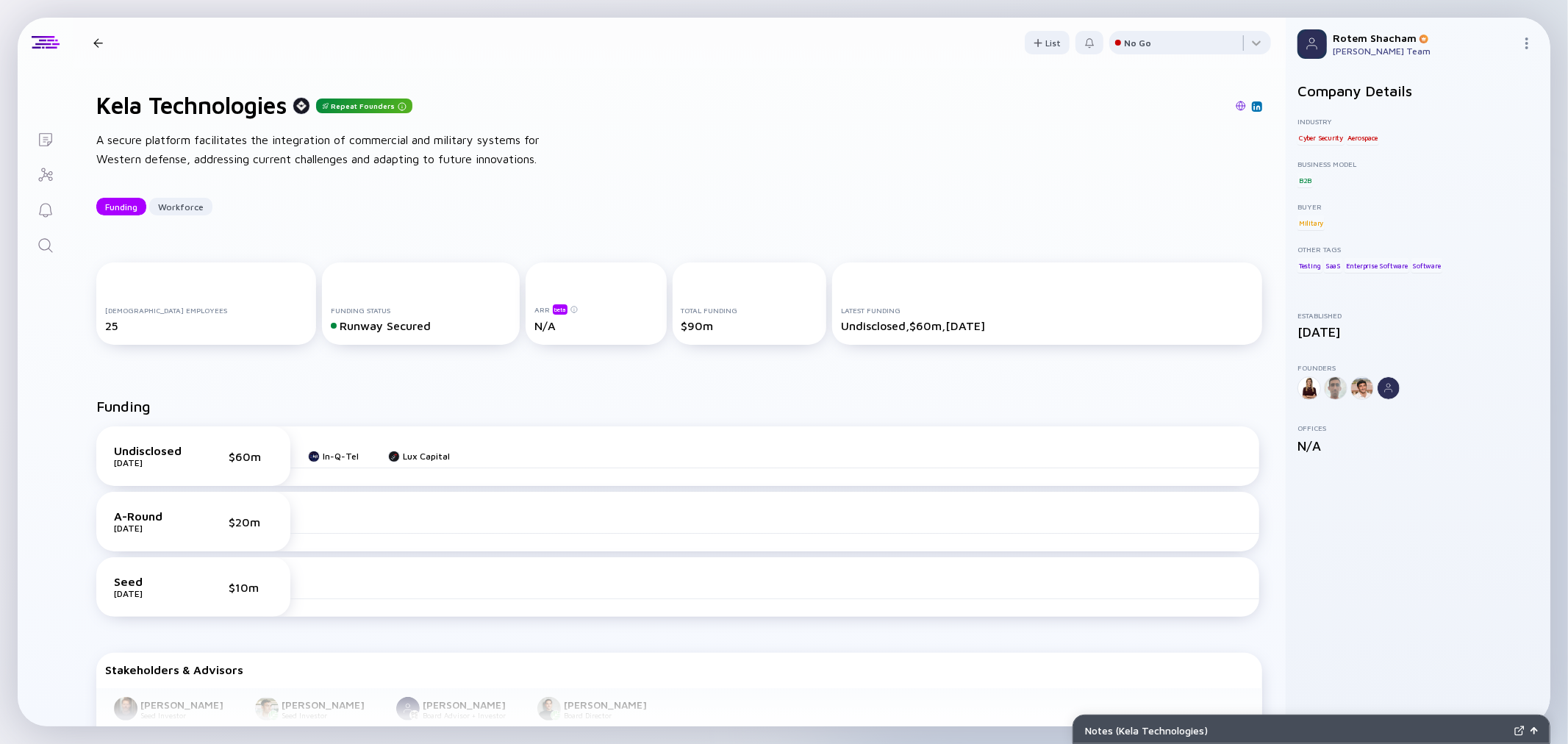
click at [94, 43] on div at bounding box center [98, 43] width 10 height 10
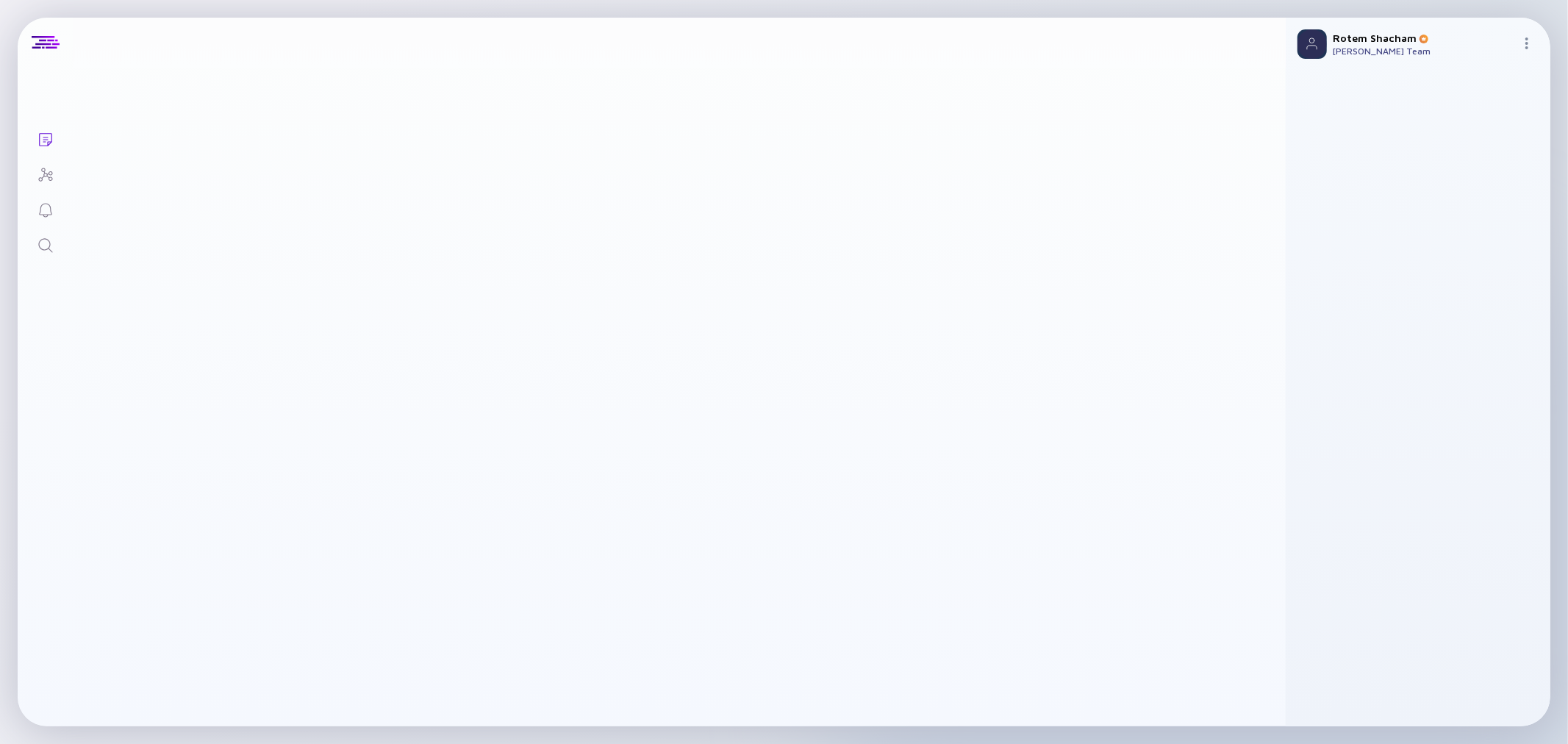
scroll to position [1504, 0]
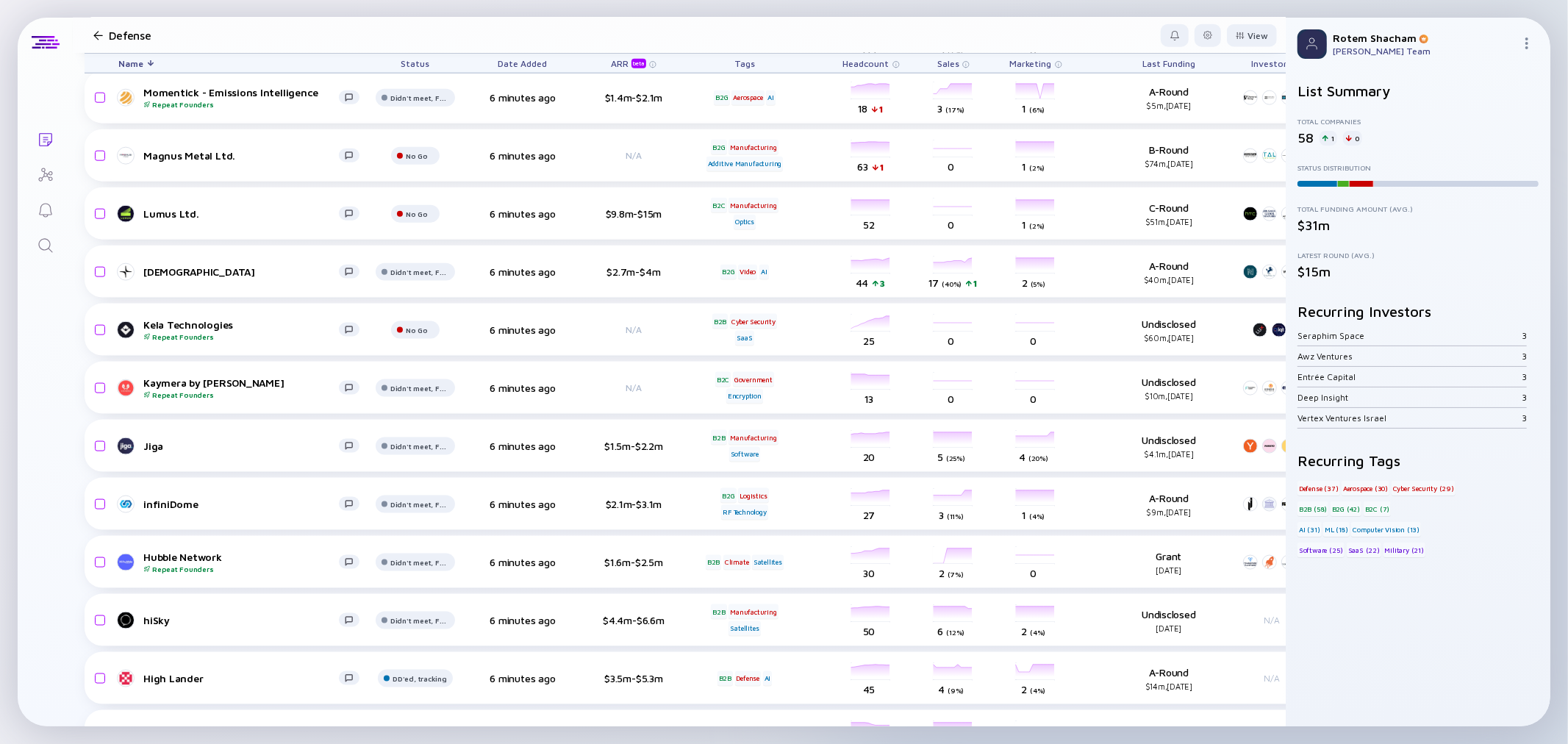
click at [105, 29] on div "Defense" at bounding box center [131, 35] width 87 height 21
click at [1199, 40] on div at bounding box center [1207, 35] width 26 height 22
click at [1175, 150] on div "Edit Filter" at bounding box center [1163, 153] width 92 height 29
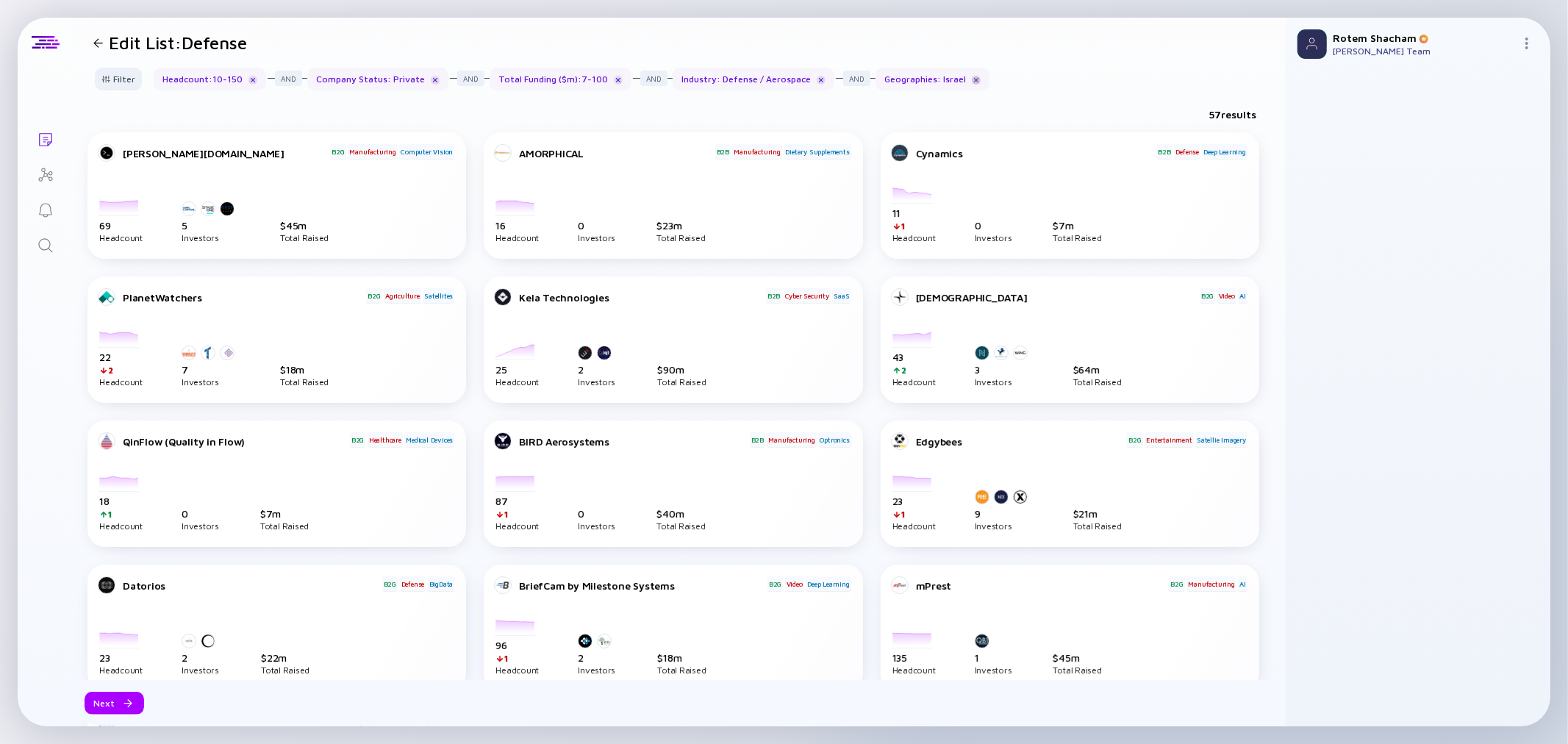
click at [972, 76] on div at bounding box center [976, 80] width 9 height 9
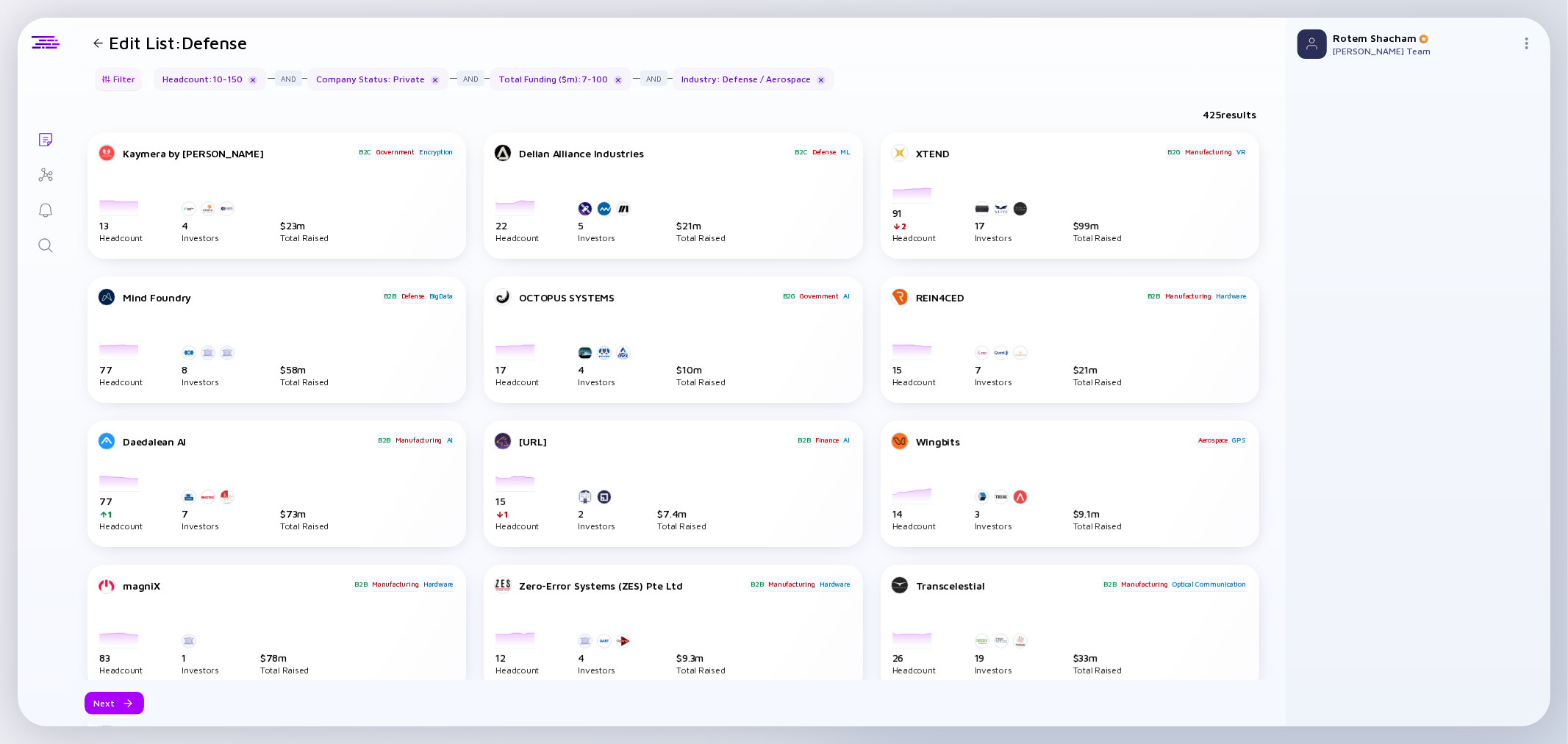
click at [115, 85] on div "Filter" at bounding box center [118, 79] width 52 height 22
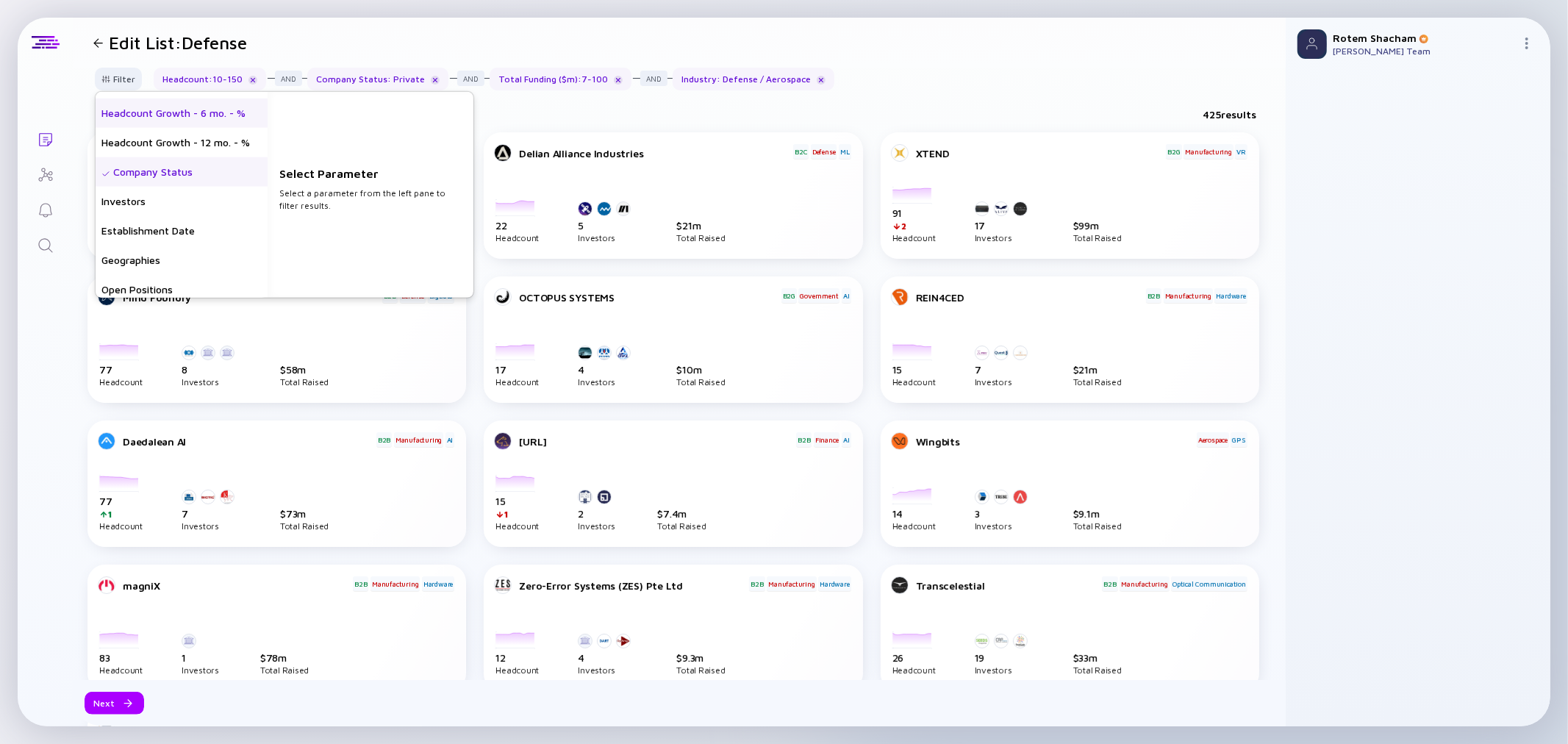
scroll to position [82, 0]
click at [195, 229] on div "Geographies" at bounding box center [182, 231] width 172 height 29
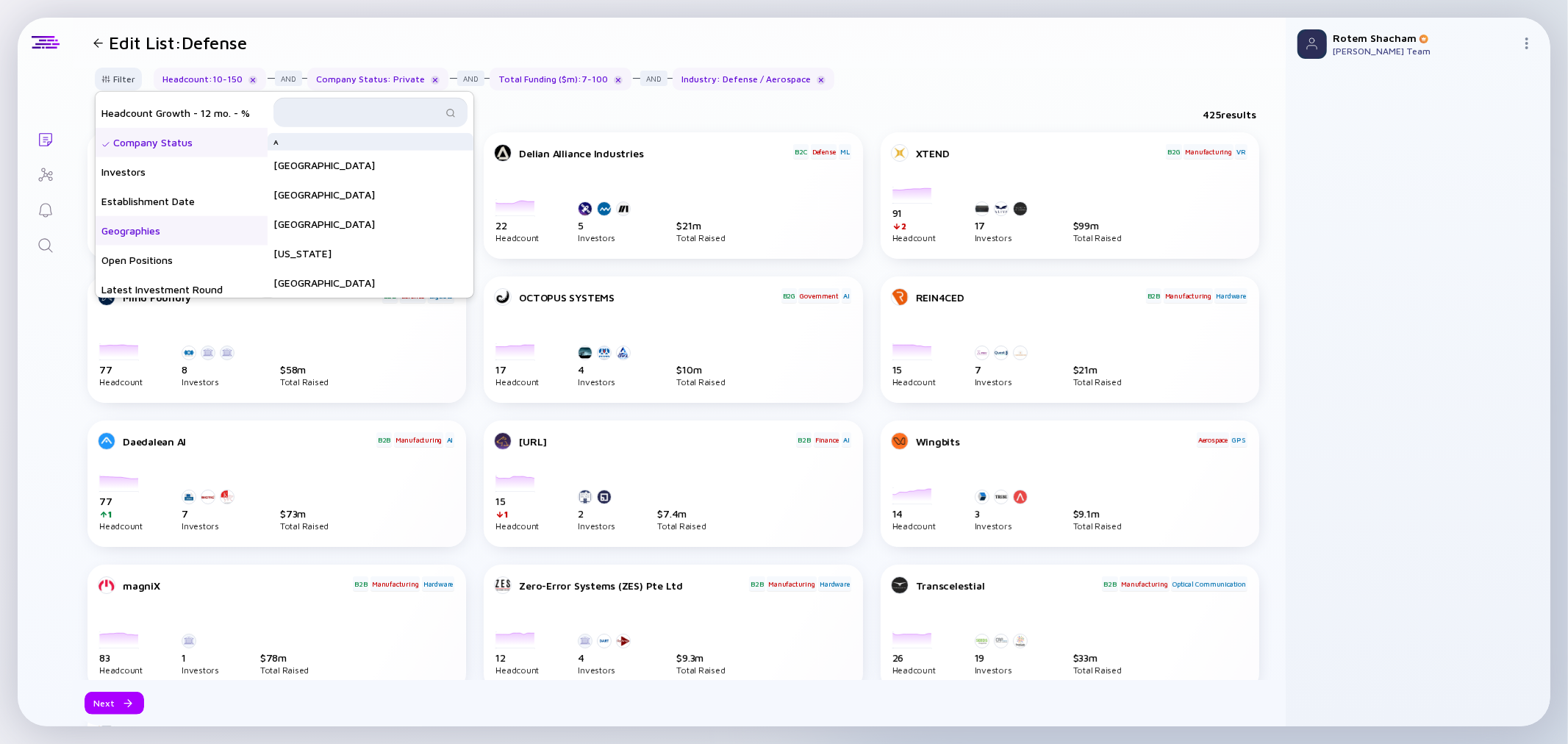
click at [343, 112] on input "text" at bounding box center [361, 113] width 159 height 15
type input "israel"
click at [309, 155] on div "Israel" at bounding box center [370, 147] width 206 height 29
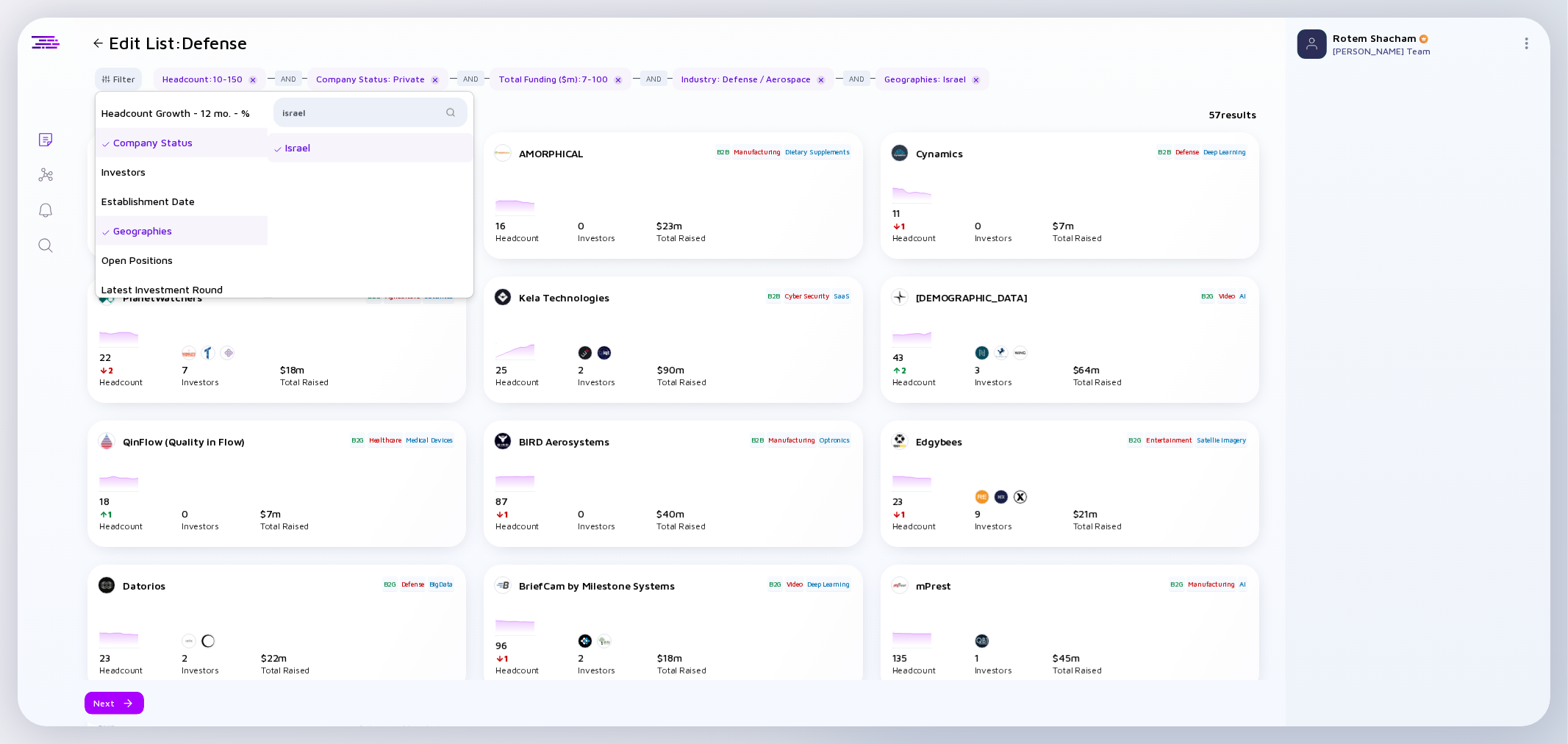
click at [818, 112] on div "57 results" at bounding box center [679, 118] width 1213 height 30
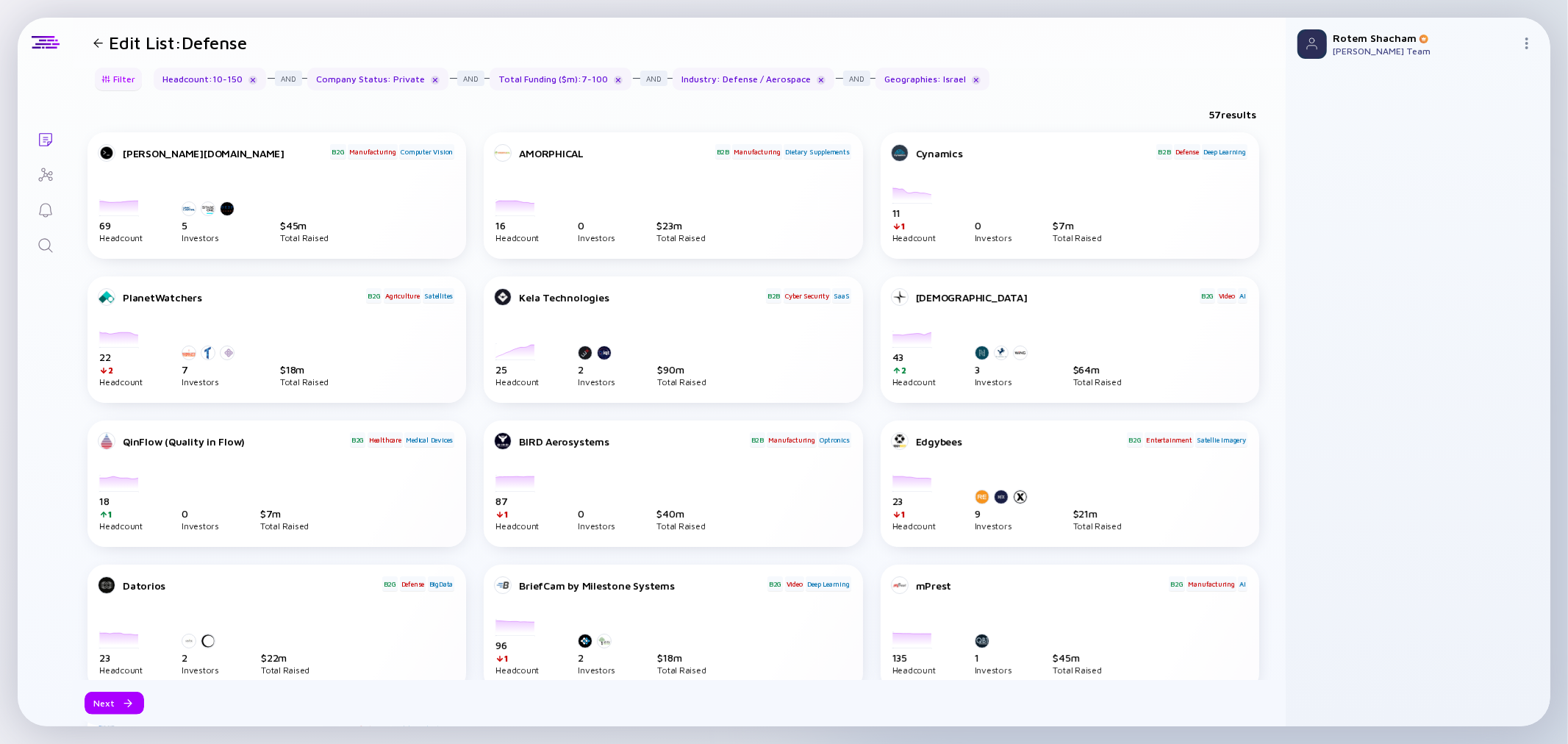
click at [134, 88] on div "Filter" at bounding box center [118, 79] width 52 height 22
click at [529, 107] on div "57 results" at bounding box center [679, 118] width 1213 height 30
click at [540, 82] on div "Total Funding ($m) : 7 - 100" at bounding box center [560, 79] width 142 height 22
click at [108, 66] on header "Edit List: Defense" at bounding box center [679, 43] width 1213 height 50
click at [112, 76] on div "Filter" at bounding box center [118, 79] width 52 height 22
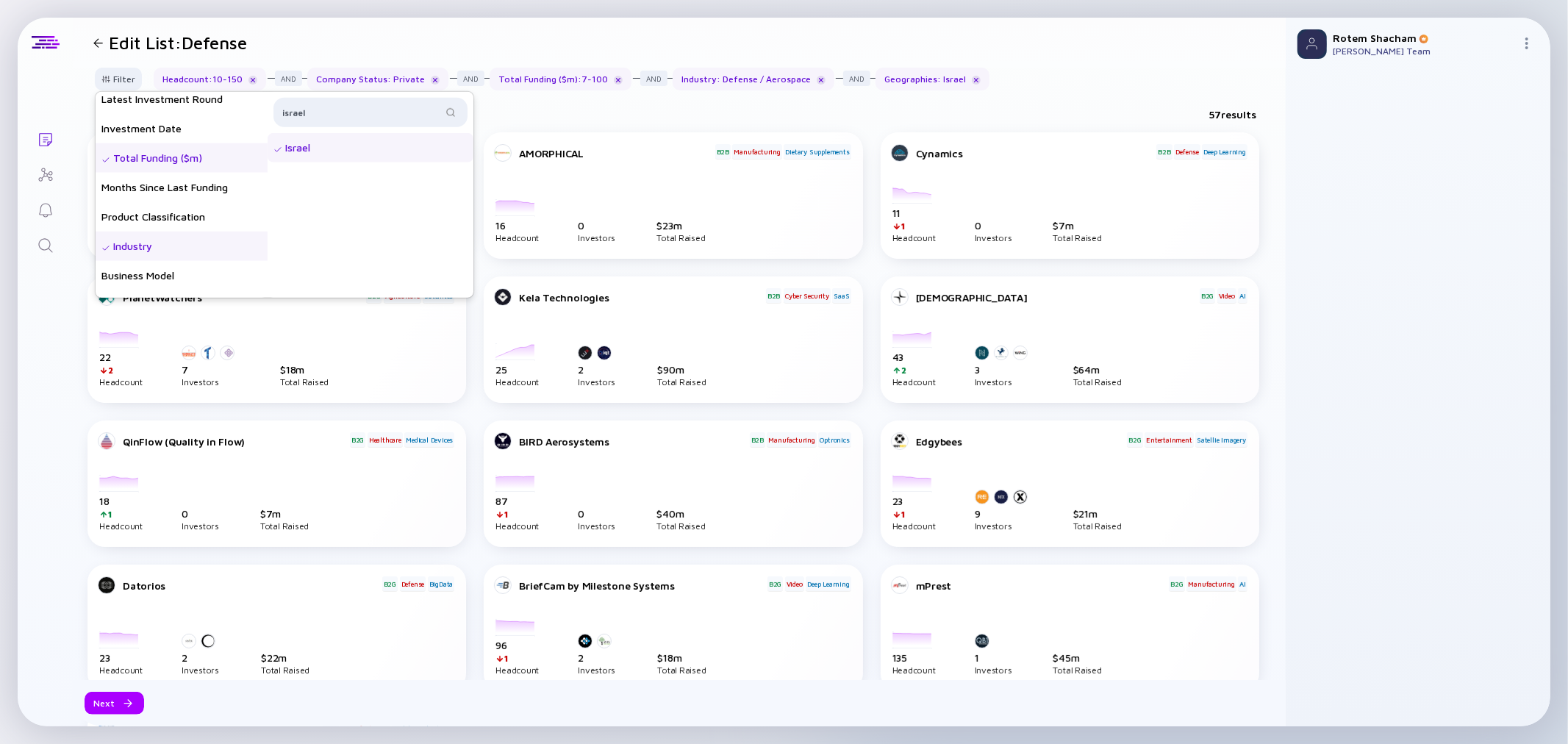
scroll to position [245, 0]
click at [157, 182] on div "Total Funding ($m)" at bounding box center [182, 185] width 172 height 29
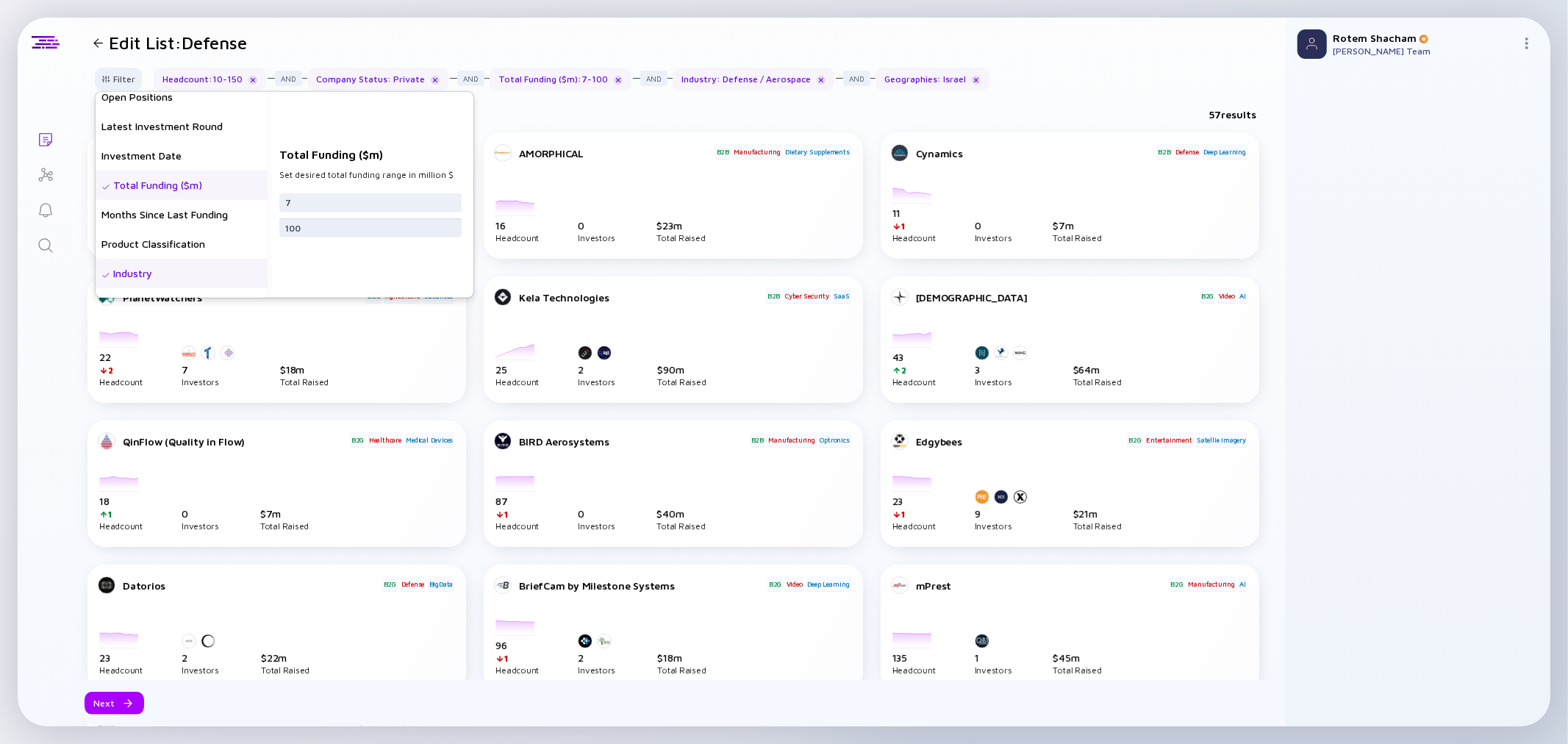
click at [307, 230] on input "100" at bounding box center [370, 228] width 171 height 15
click at [304, 204] on input "7" at bounding box center [370, 202] width 171 height 15
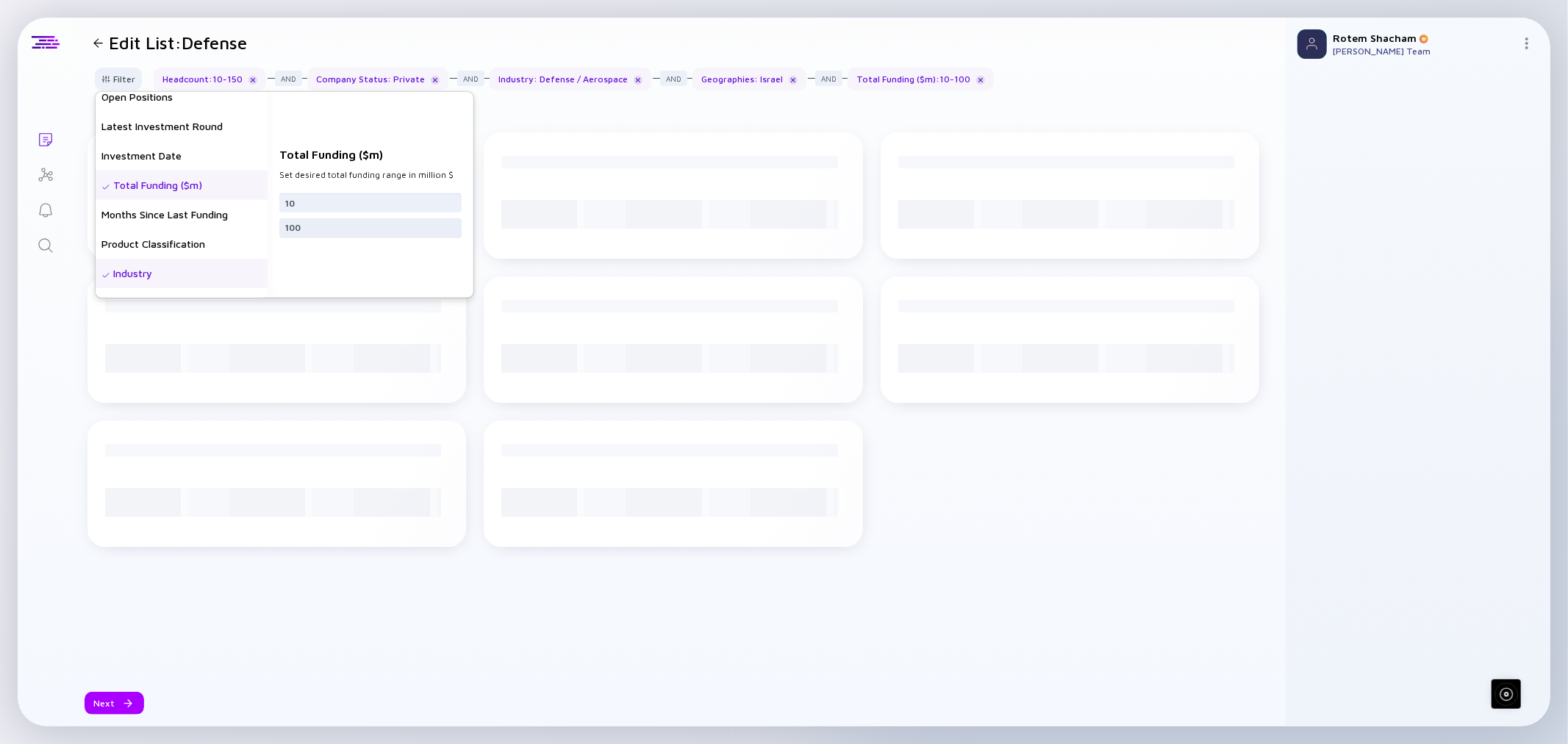
type input "10"
click at [310, 231] on input "100" at bounding box center [370, 228] width 171 height 15
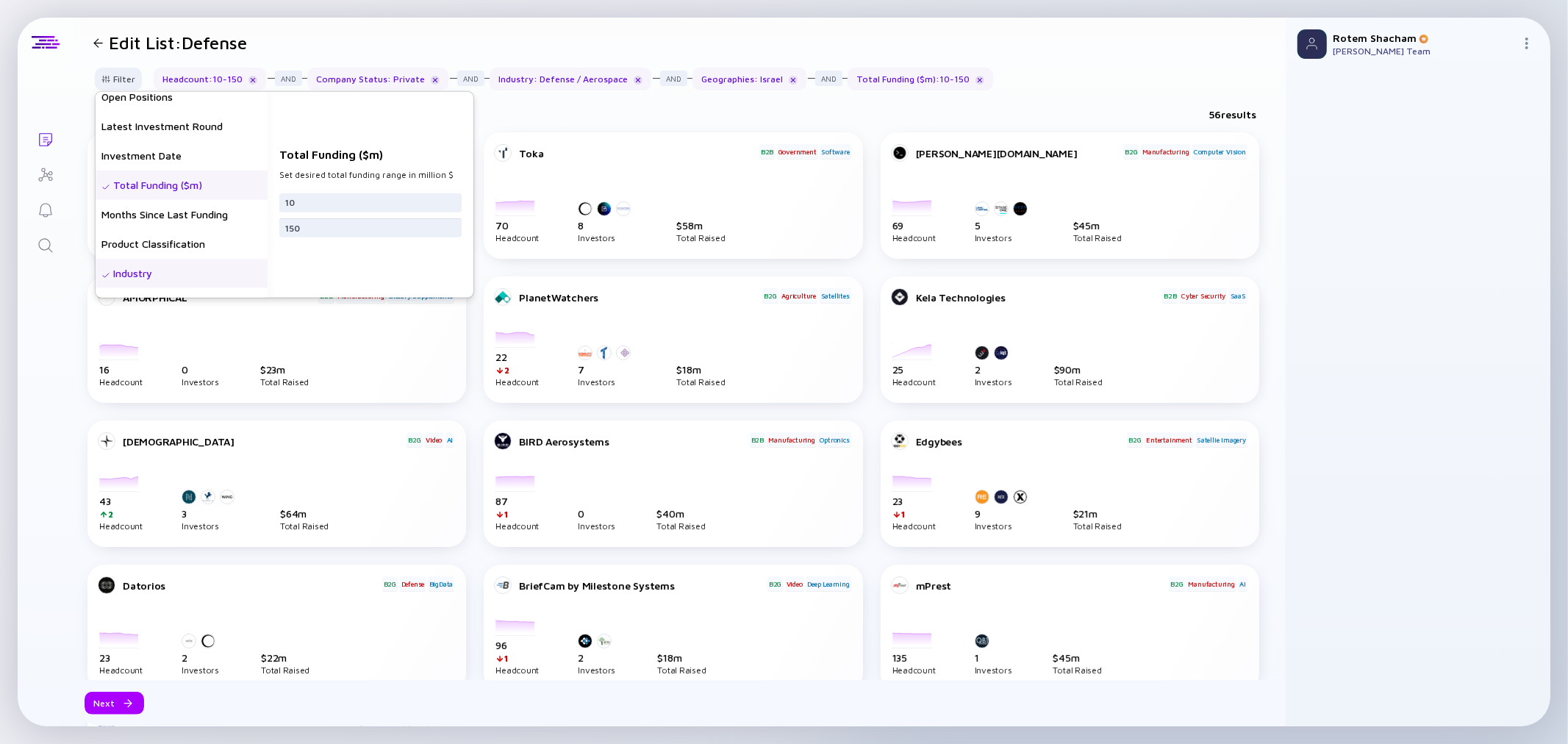
type input "150"
click at [569, 118] on div "56 results" at bounding box center [679, 118] width 1213 height 30
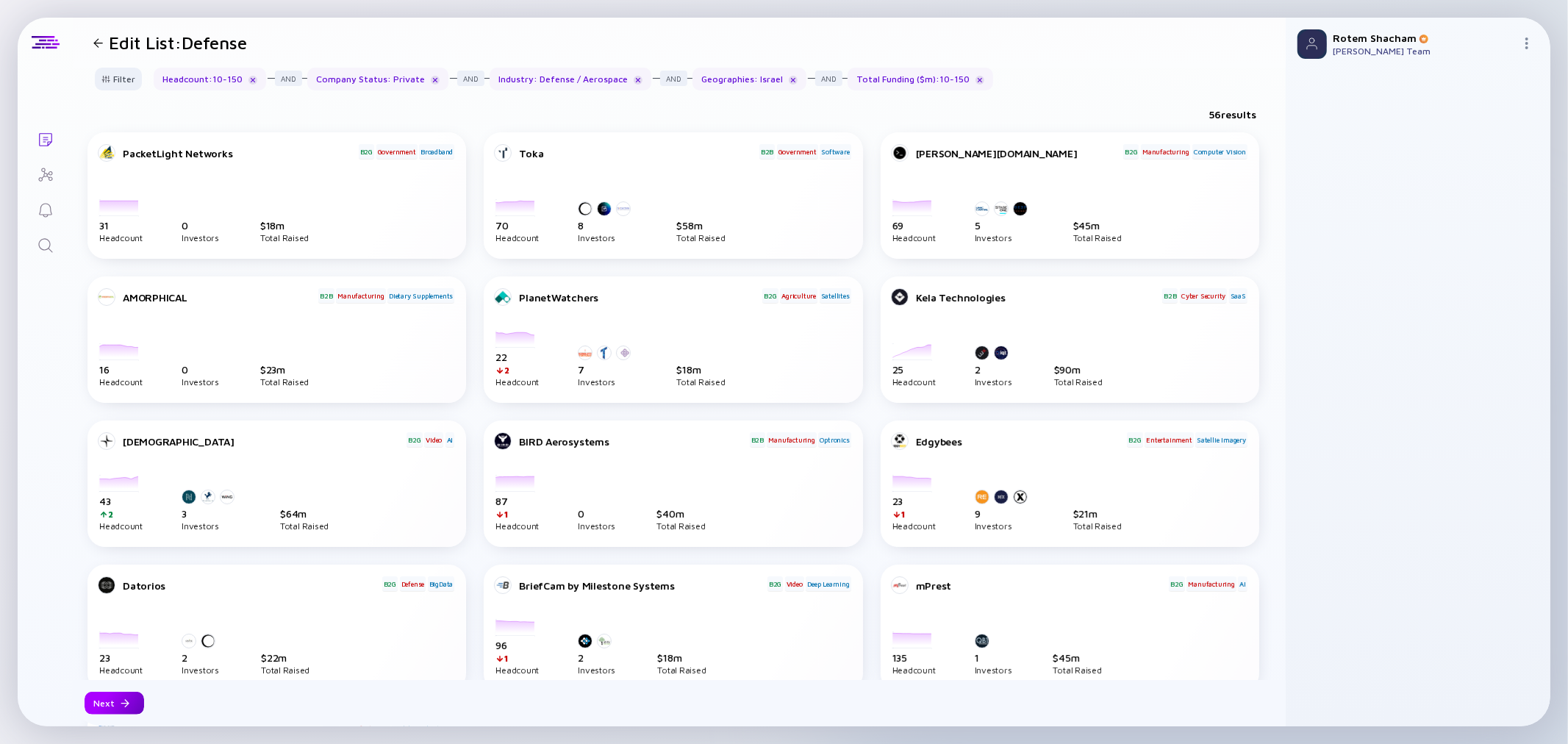
click at [110, 708] on div "Next" at bounding box center [114, 704] width 60 height 22
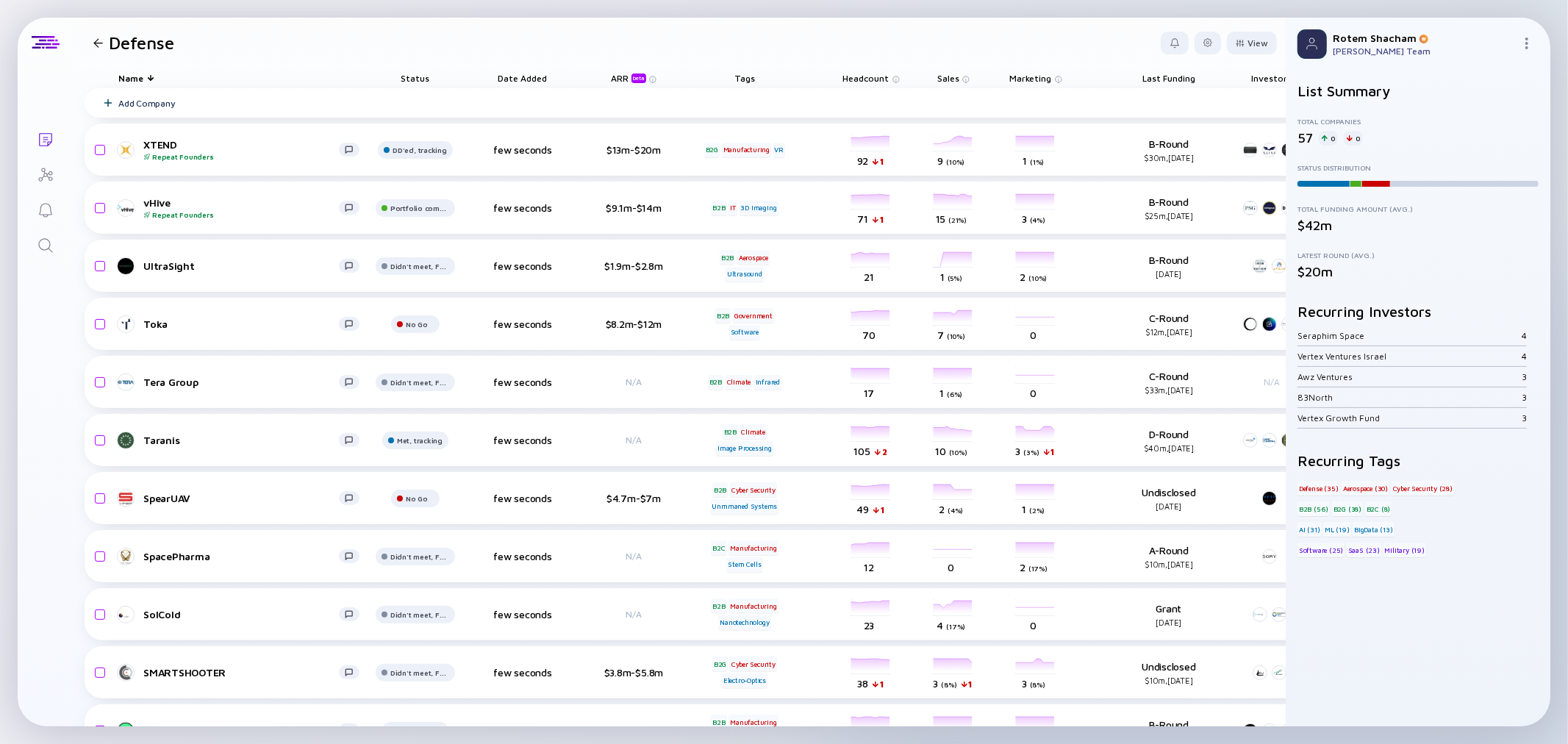
click at [872, 77] on span "Headcount" at bounding box center [866, 78] width 46 height 11
click at [884, 101] on div "Sort by Headcount" at bounding box center [895, 100] width 90 height 13
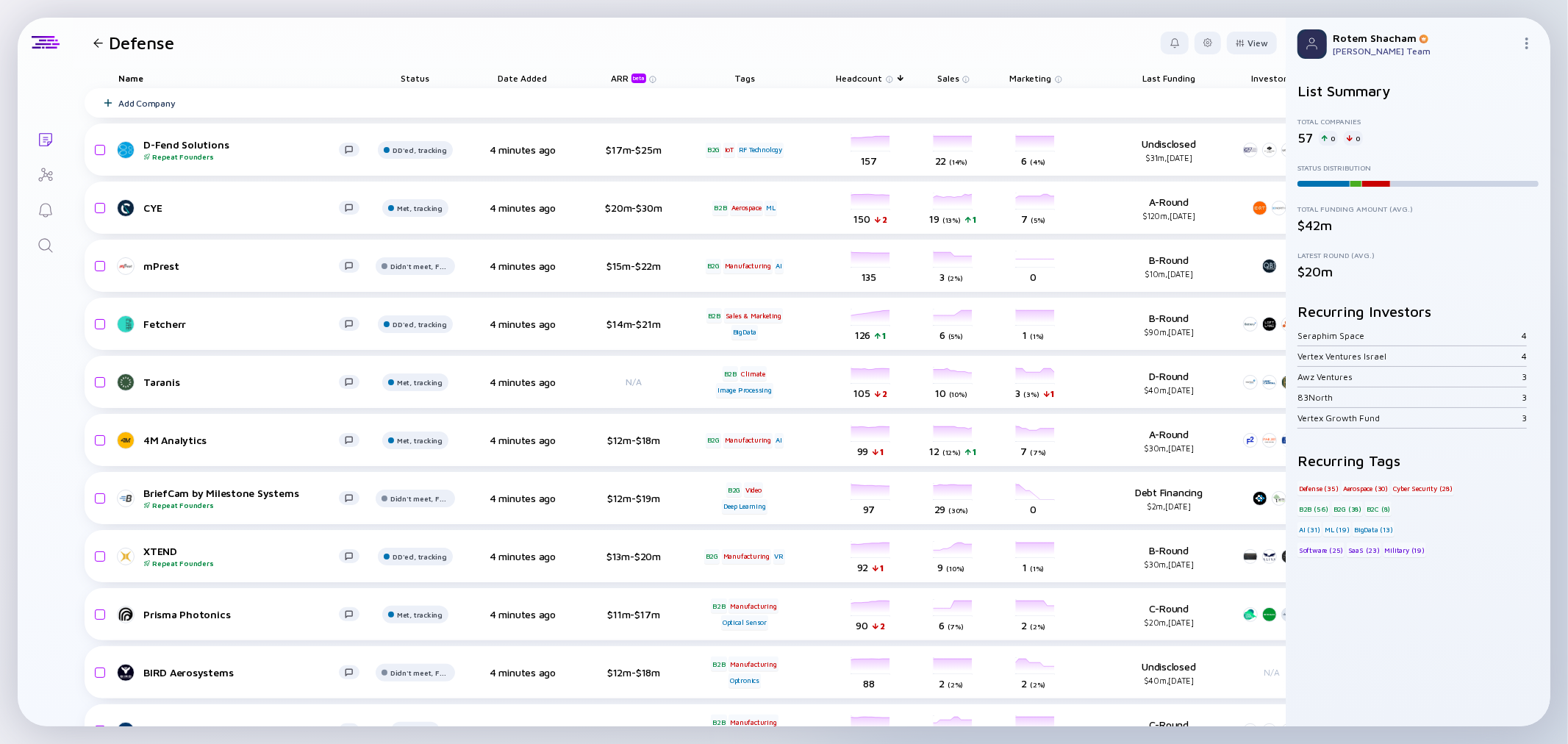
click at [99, 40] on div at bounding box center [98, 43] width 10 height 10
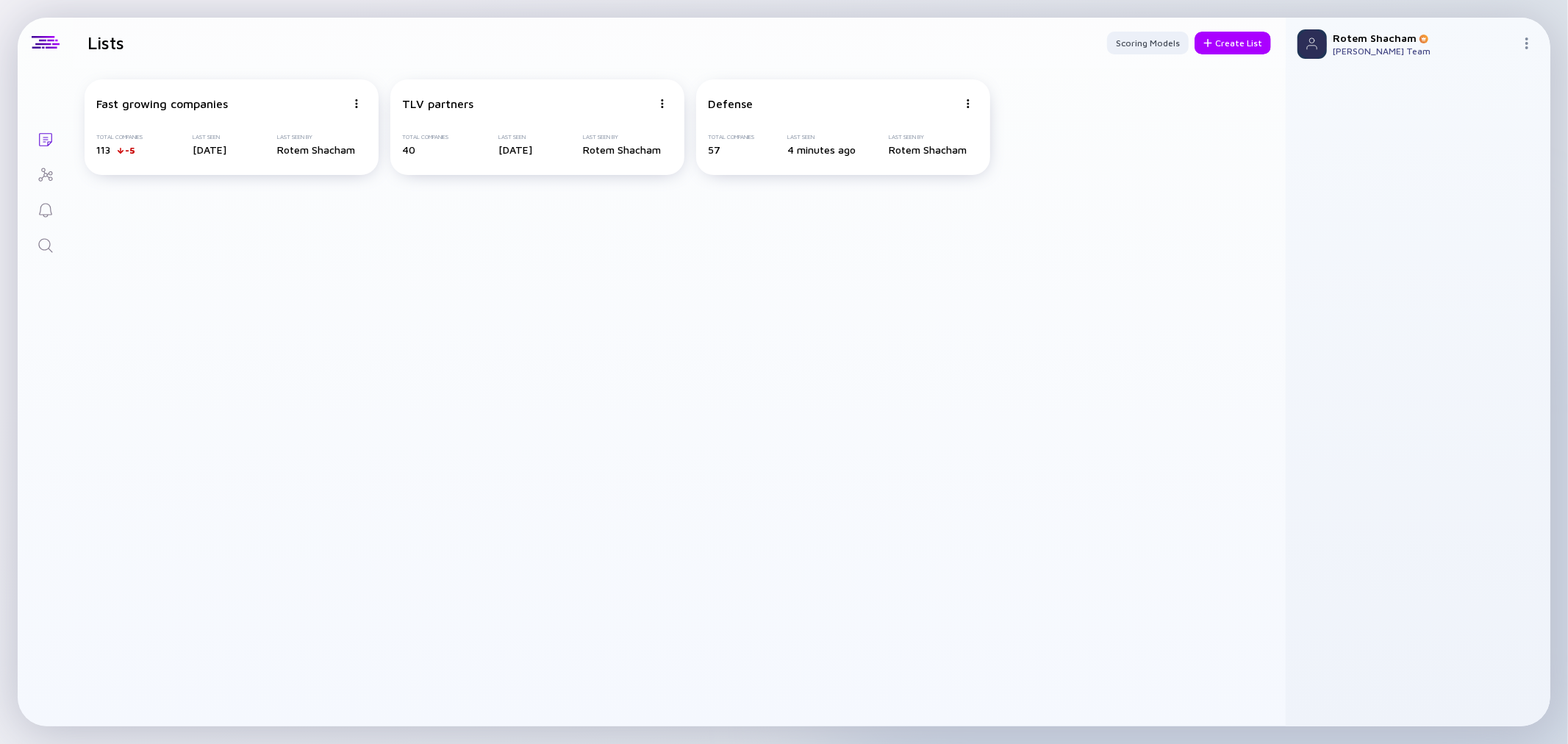
click at [43, 243] on icon "Search" at bounding box center [46, 246] width 18 height 18
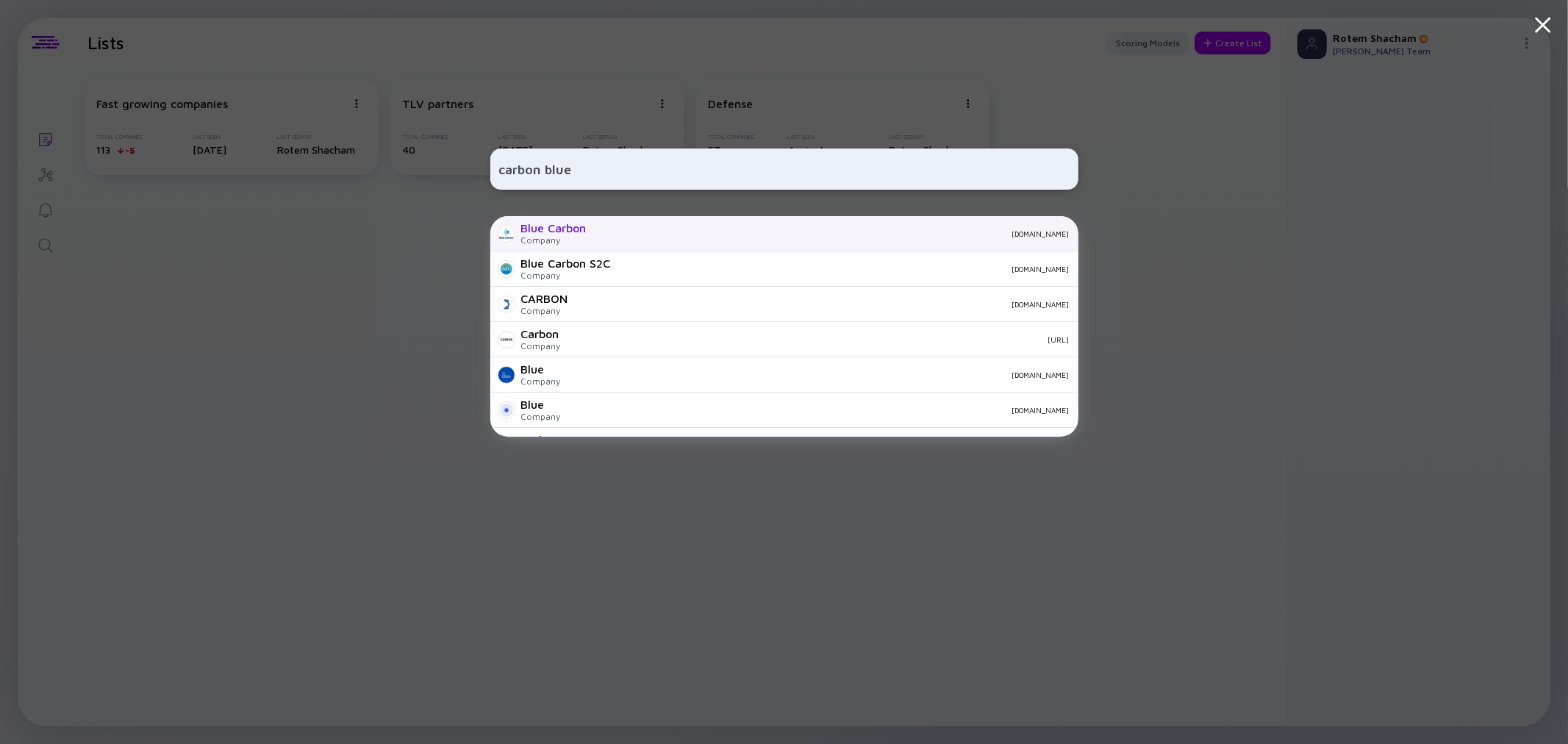
type input "carbon blue"
click at [571, 236] on div "Company" at bounding box center [554, 240] width 65 height 11
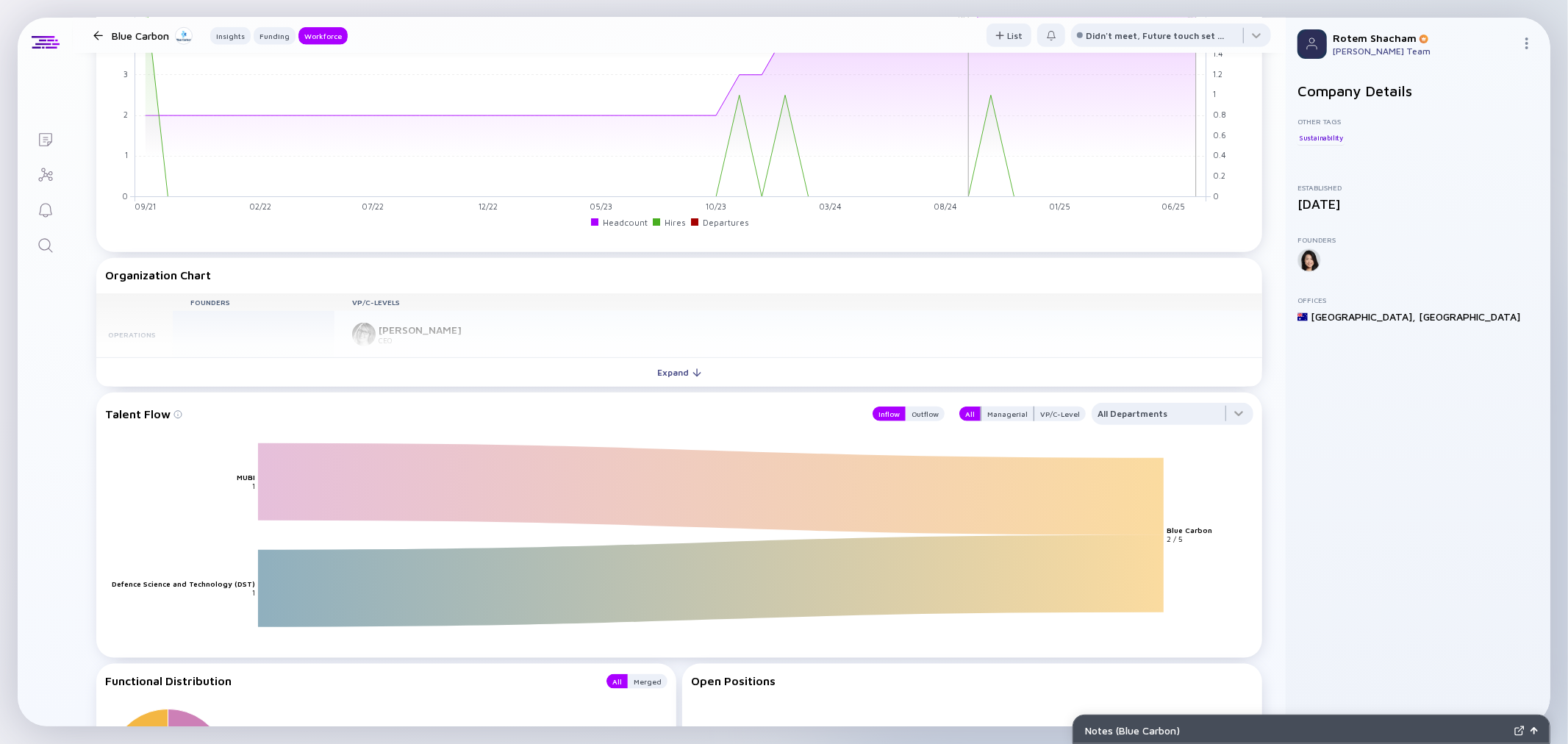
scroll to position [1144, 0]
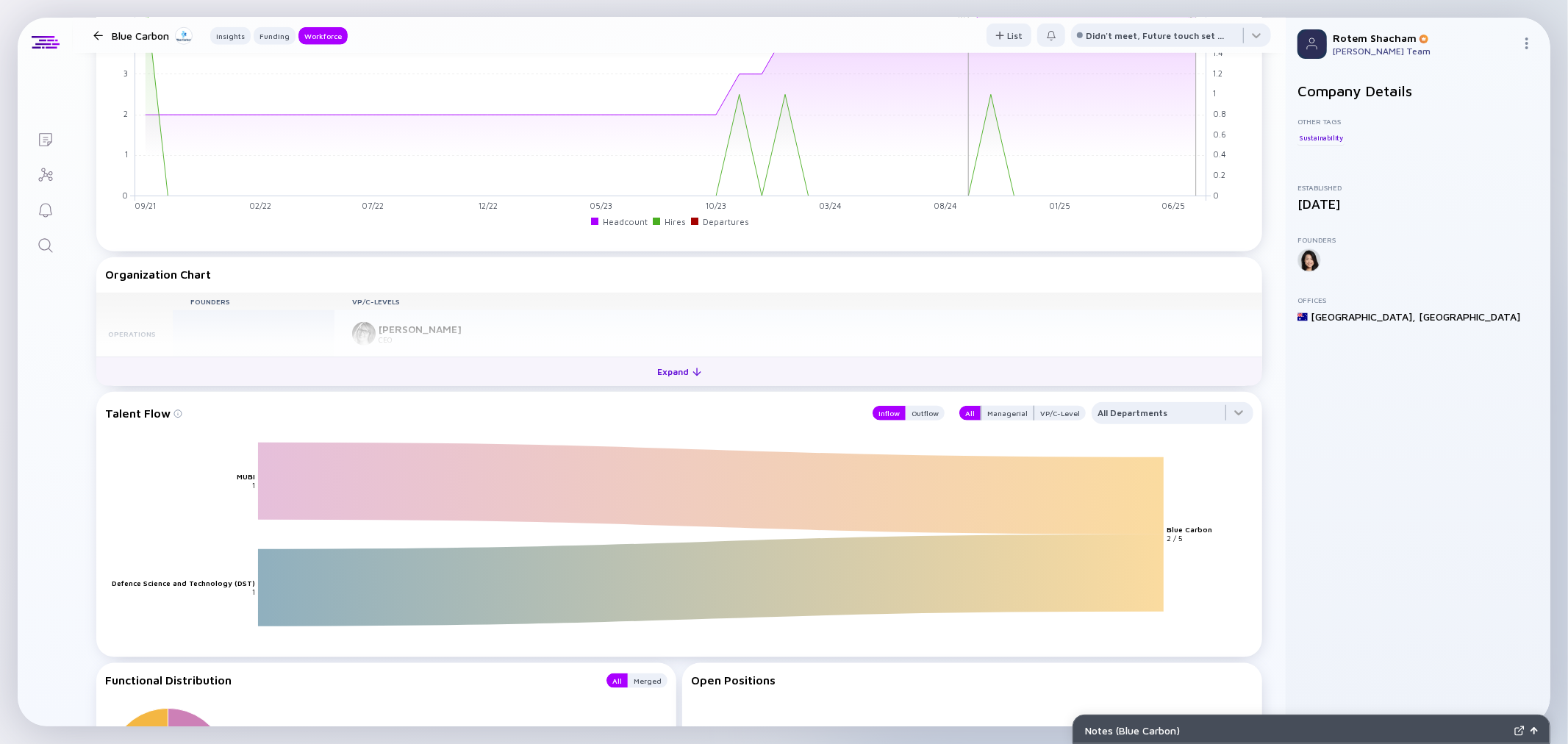
click at [670, 372] on div "Expand" at bounding box center [680, 371] width 61 height 22
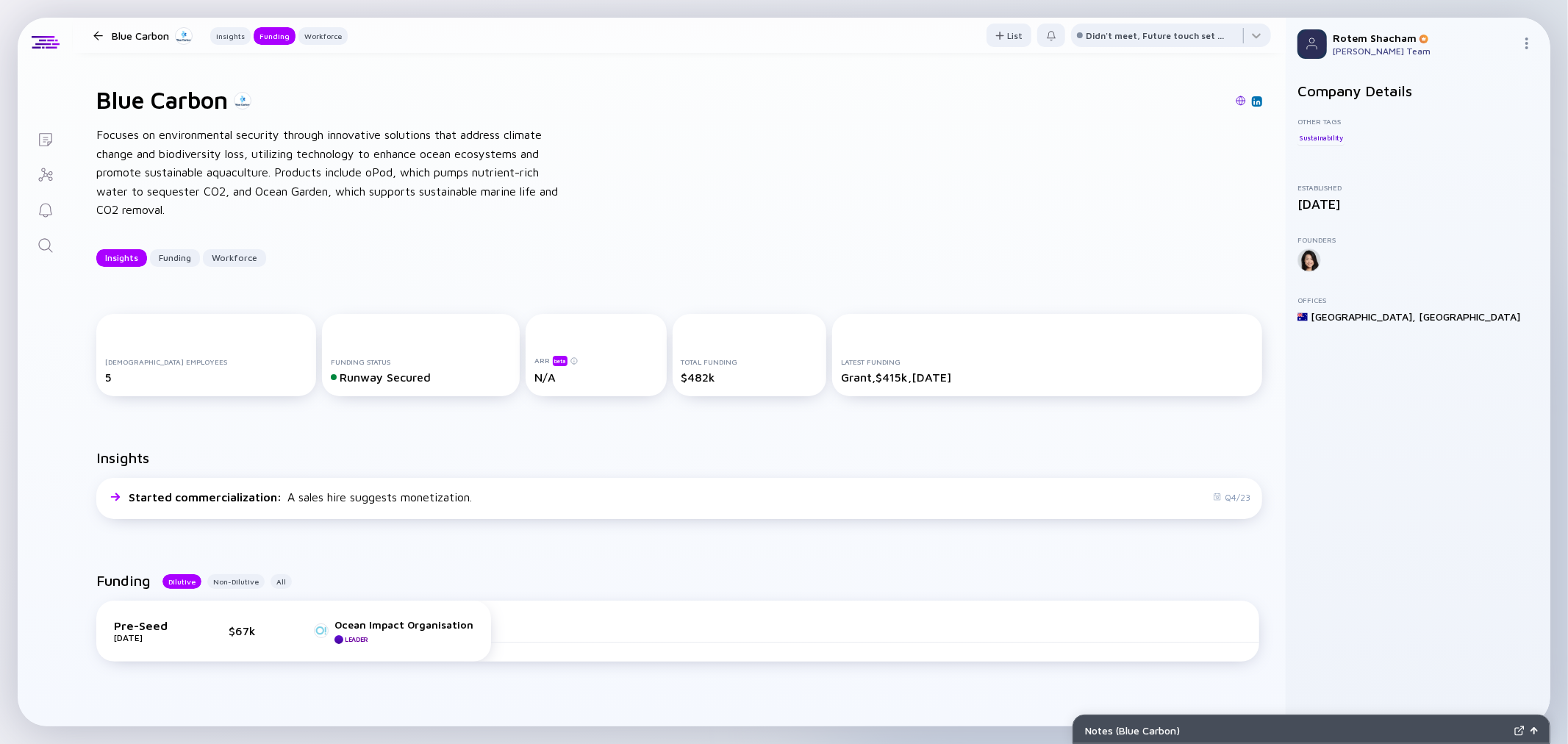
scroll to position [0, 0]
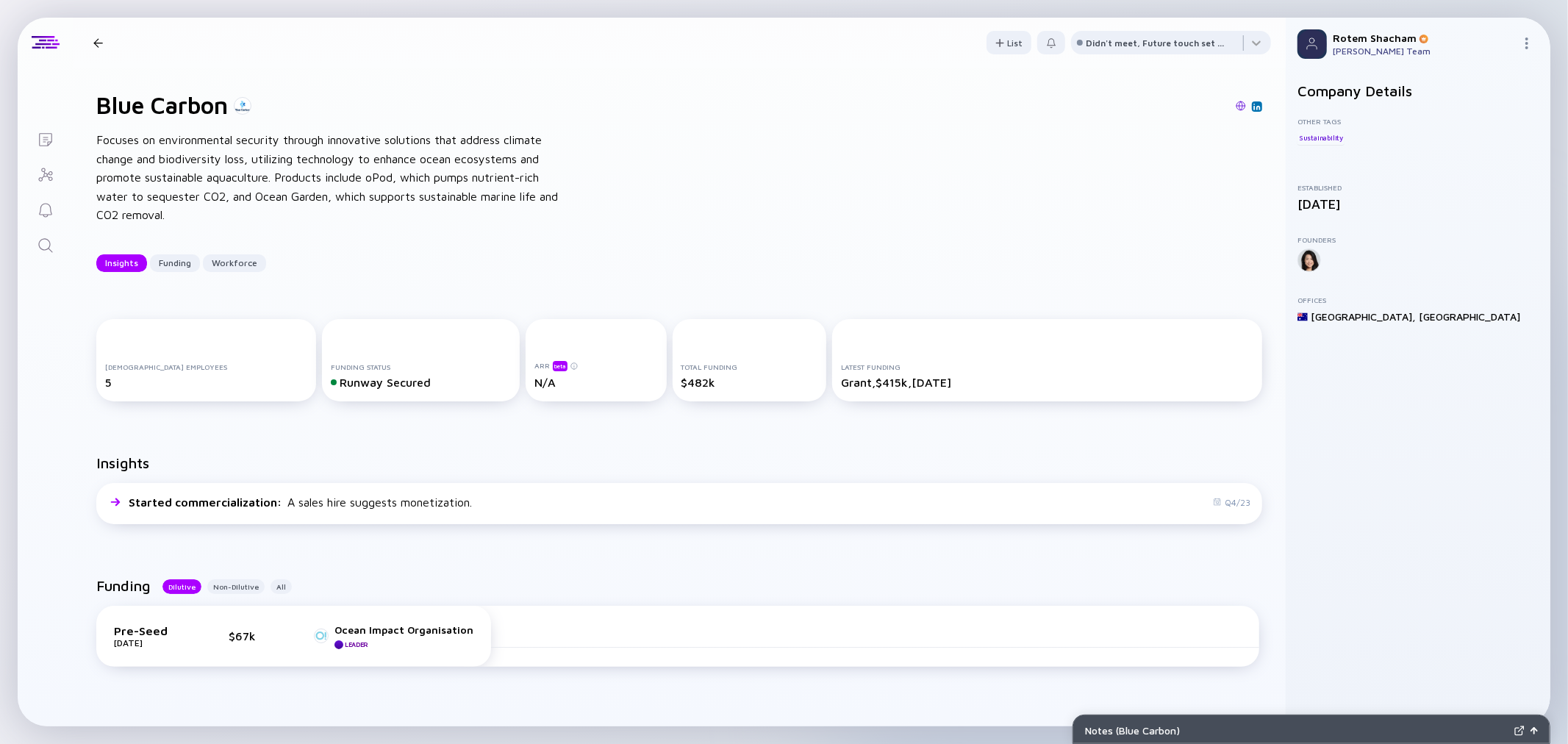
click at [96, 40] on div at bounding box center [98, 43] width 10 height 10
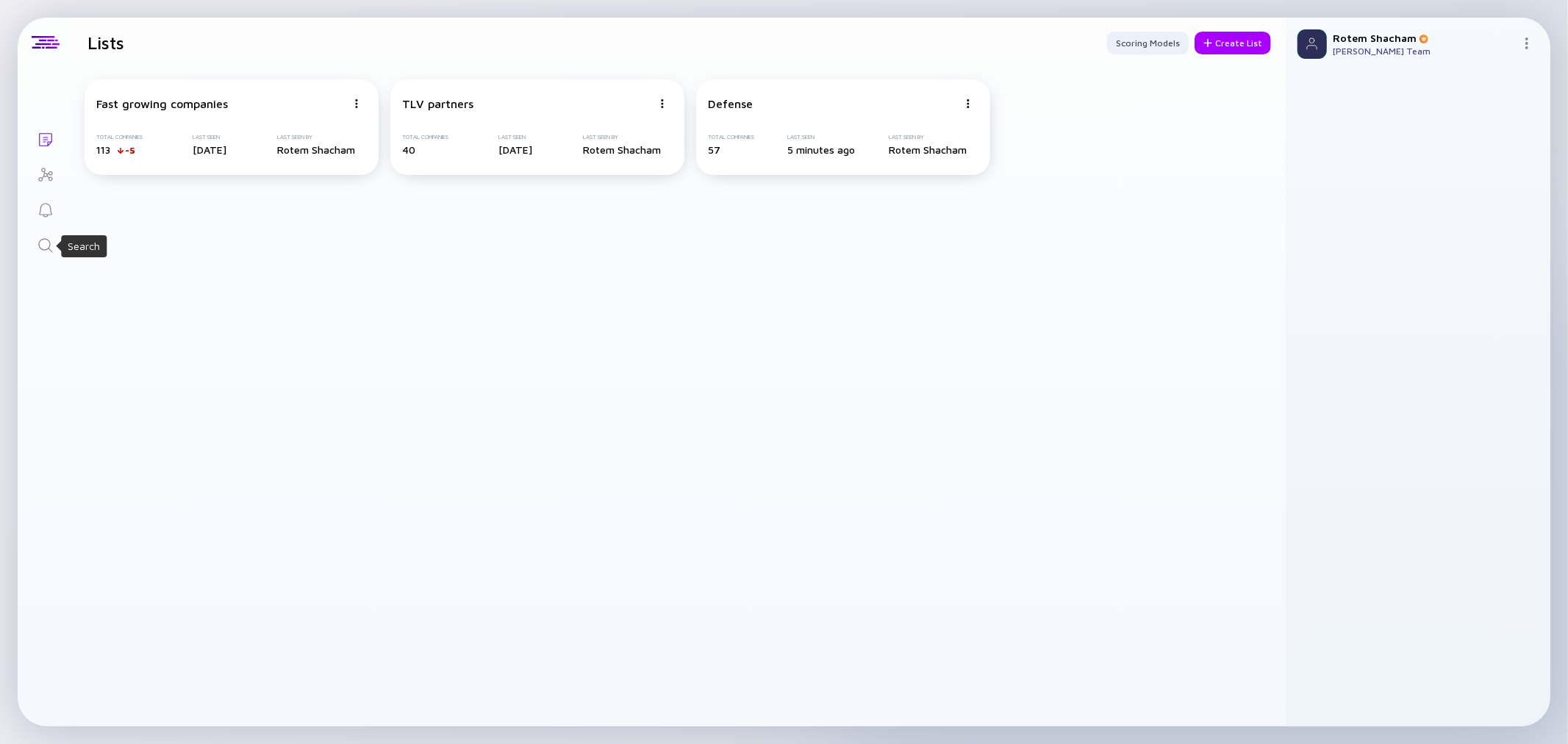
click at [43, 248] on icon "Search" at bounding box center [45, 245] width 14 height 14
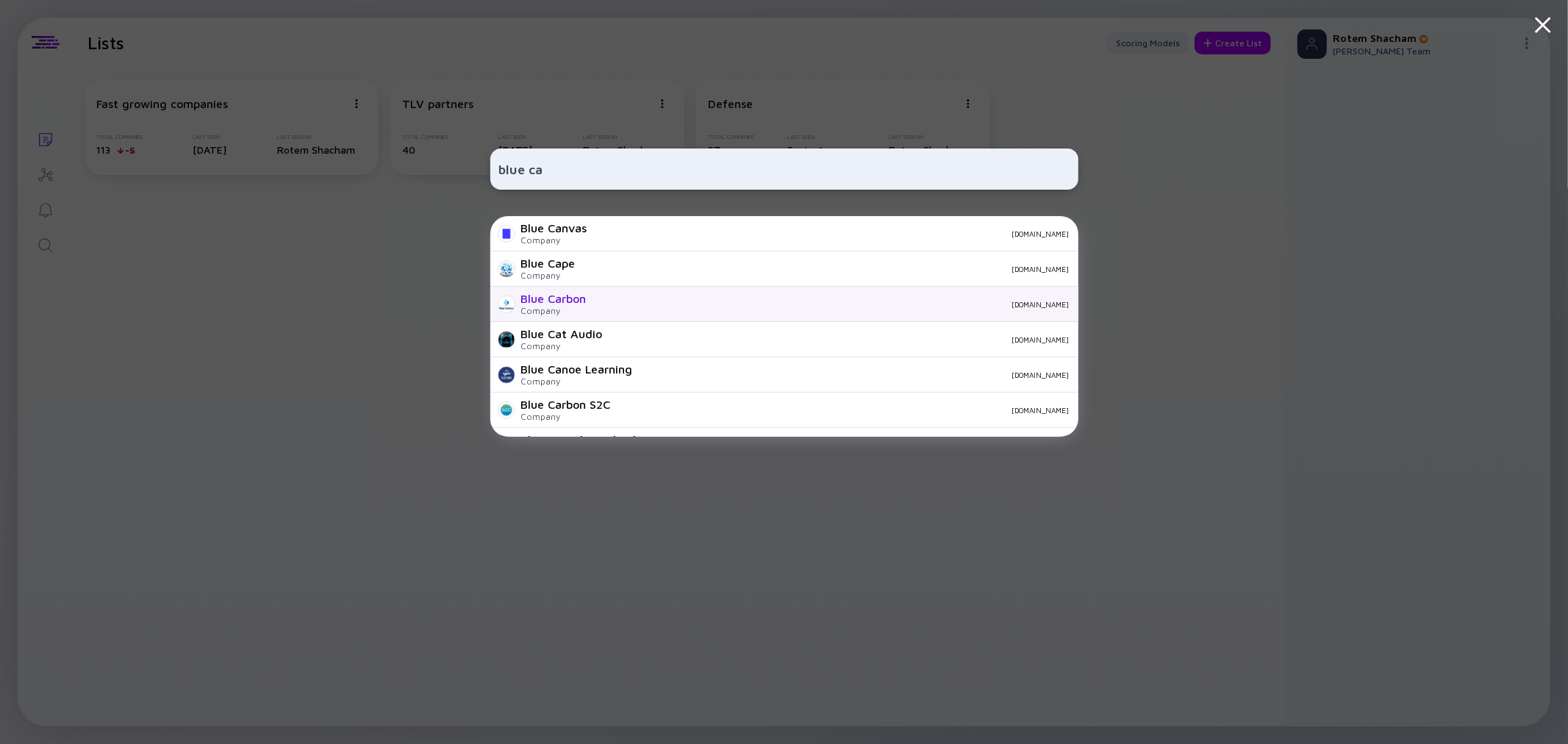
type input "blue ca"
click at [577, 298] on div "Blue Carbon" at bounding box center [554, 299] width 65 height 13
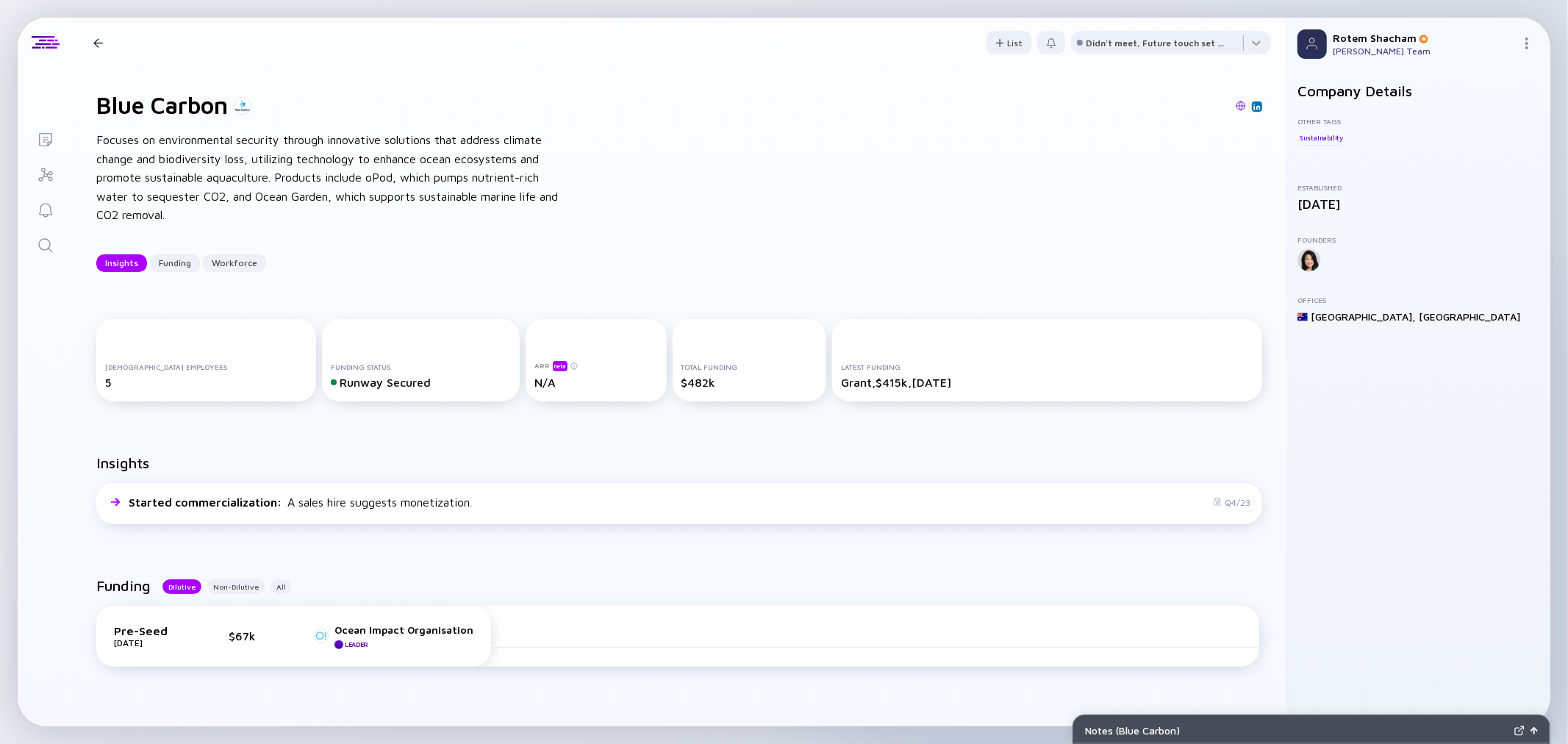
click at [43, 253] on icon "Search" at bounding box center [46, 246] width 18 height 18
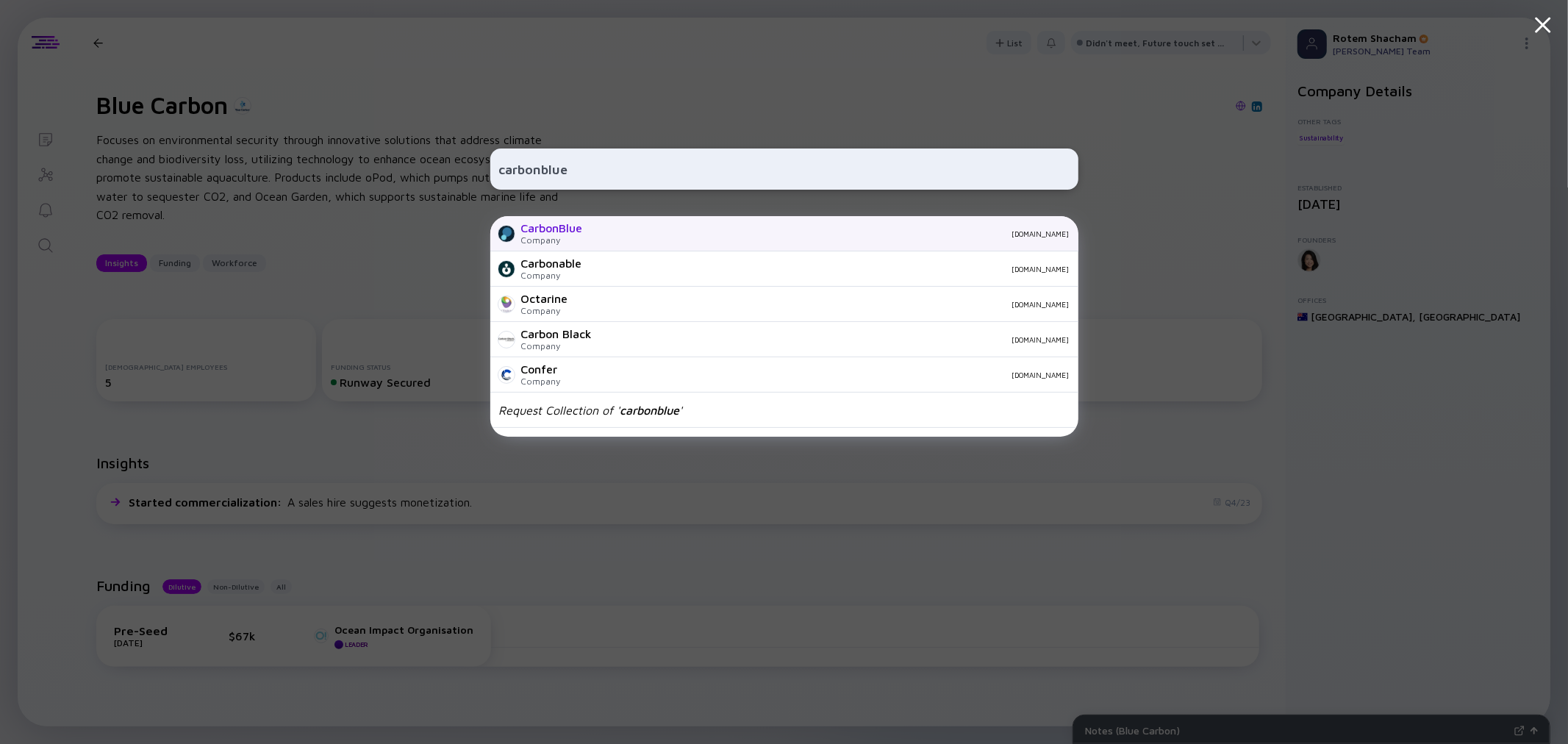
type input "carbonblue"
click at [549, 236] on div "Company" at bounding box center [552, 240] width 62 height 11
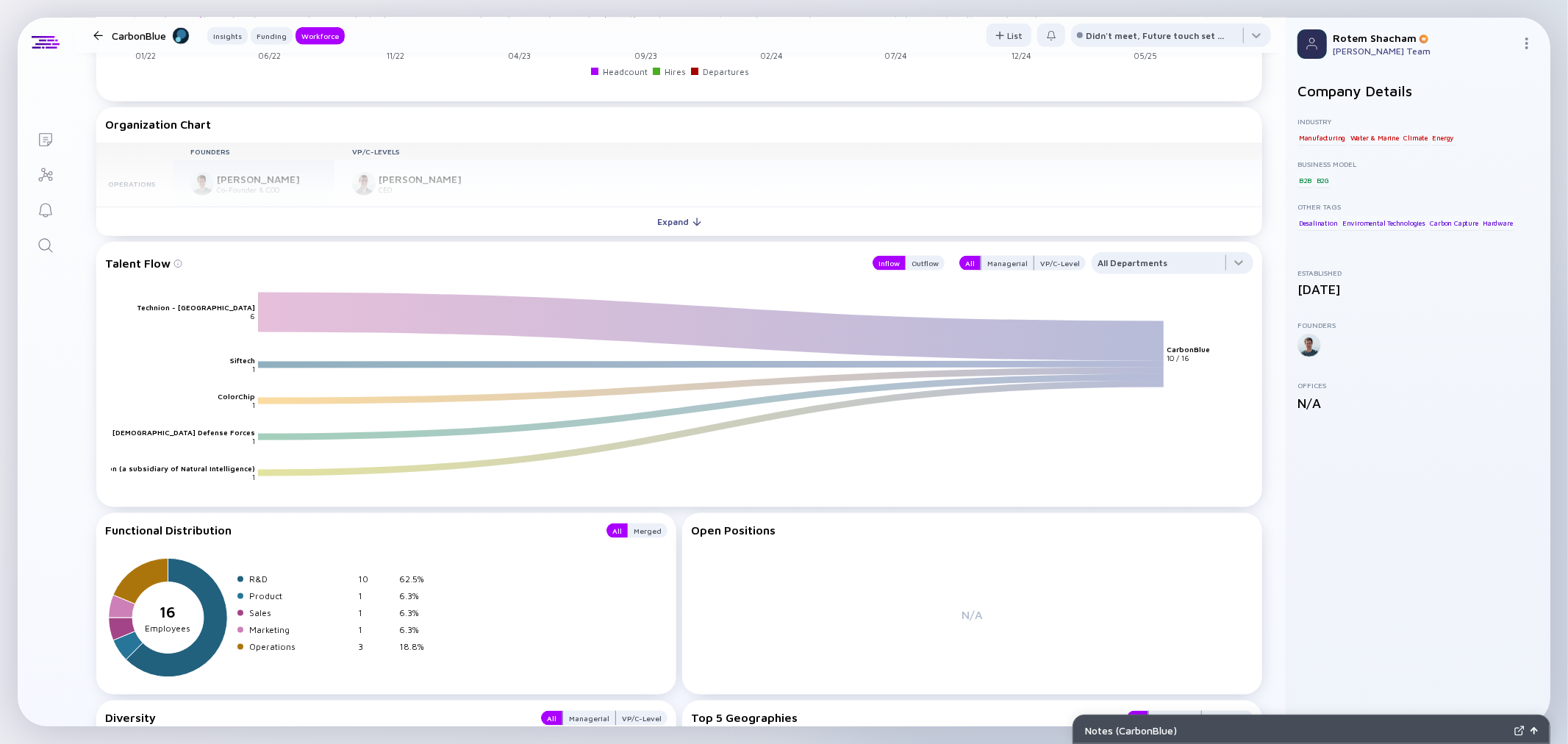
scroll to position [1498, 0]
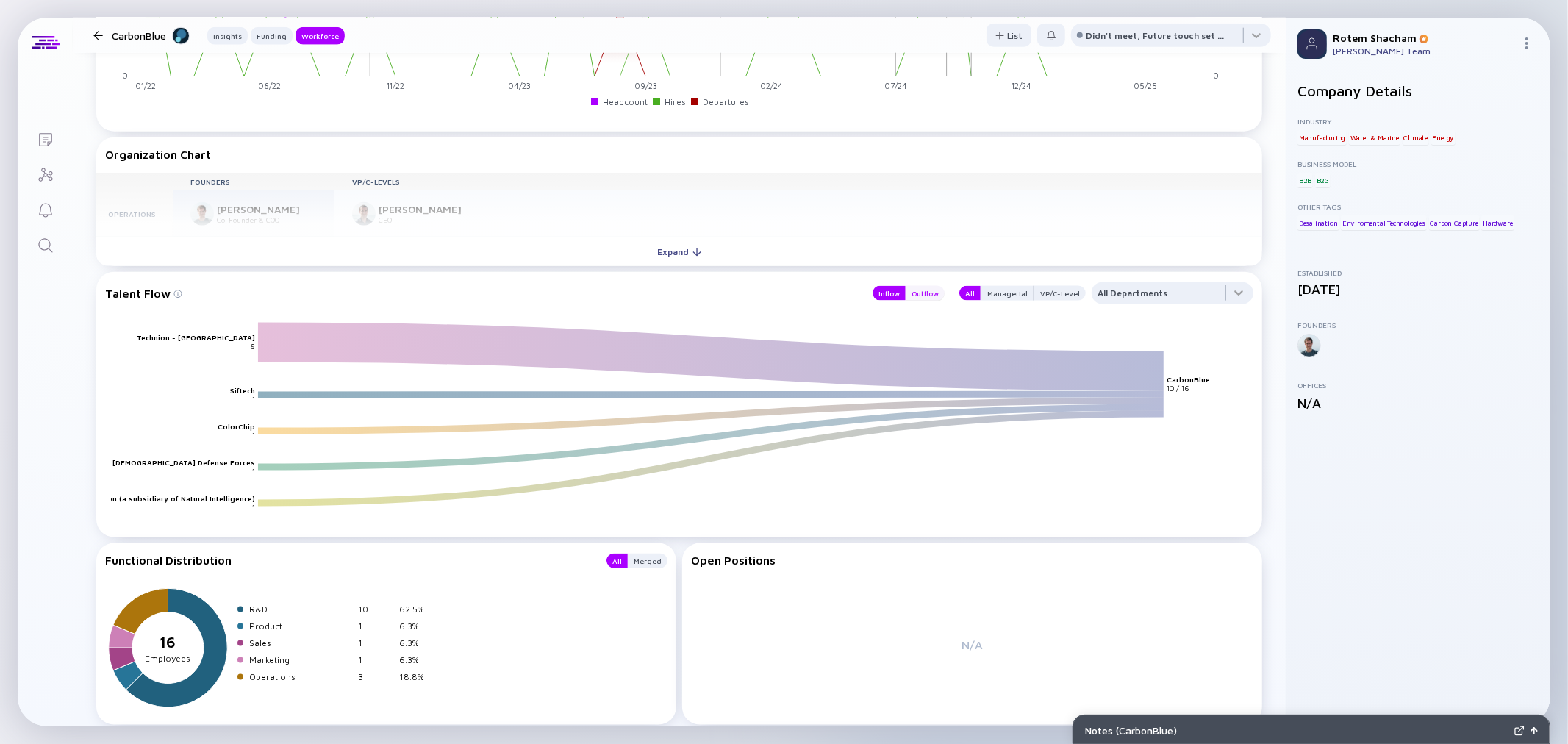
click at [911, 290] on div "Outflow" at bounding box center [925, 293] width 39 height 15
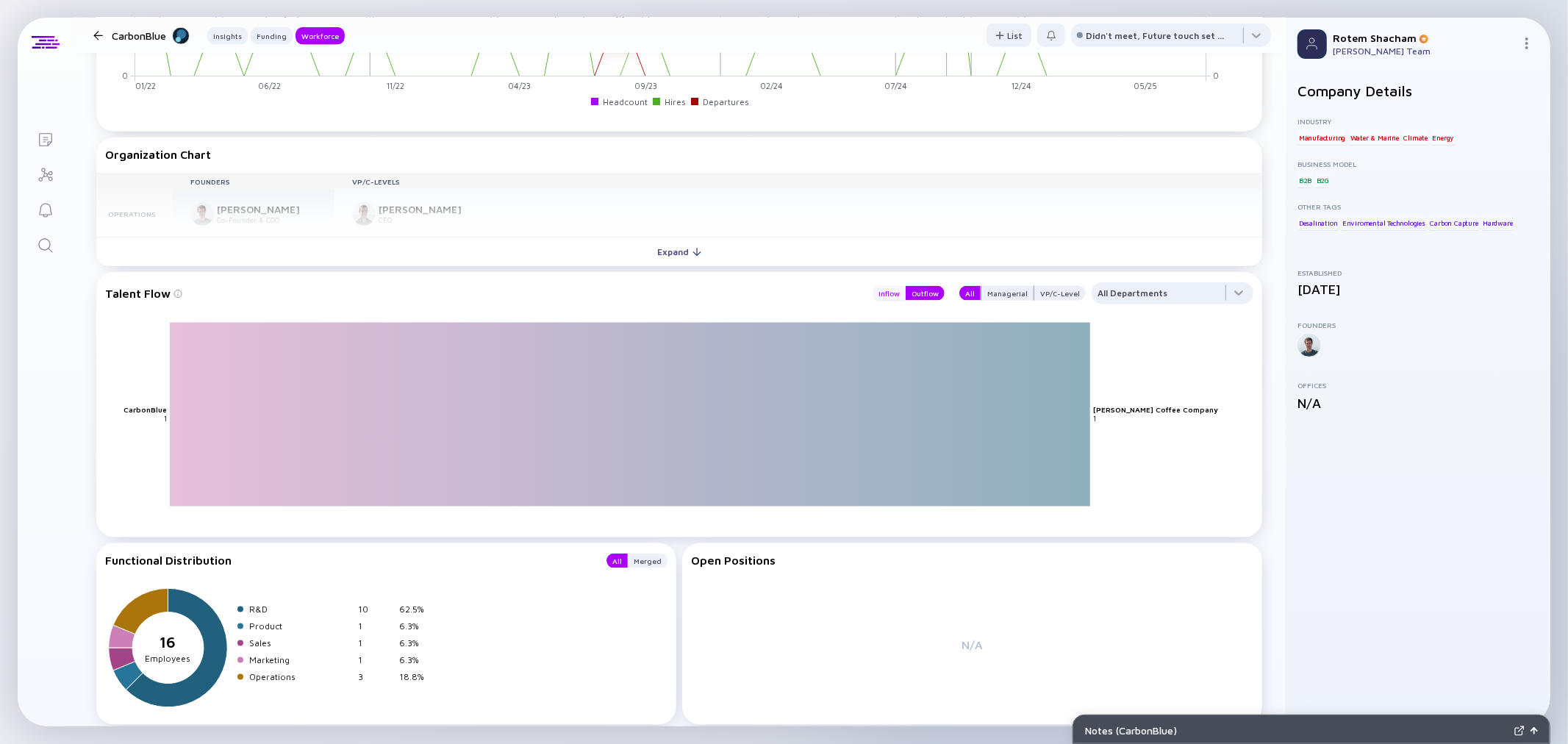
click at [873, 287] on div "Inflow" at bounding box center [889, 293] width 33 height 15
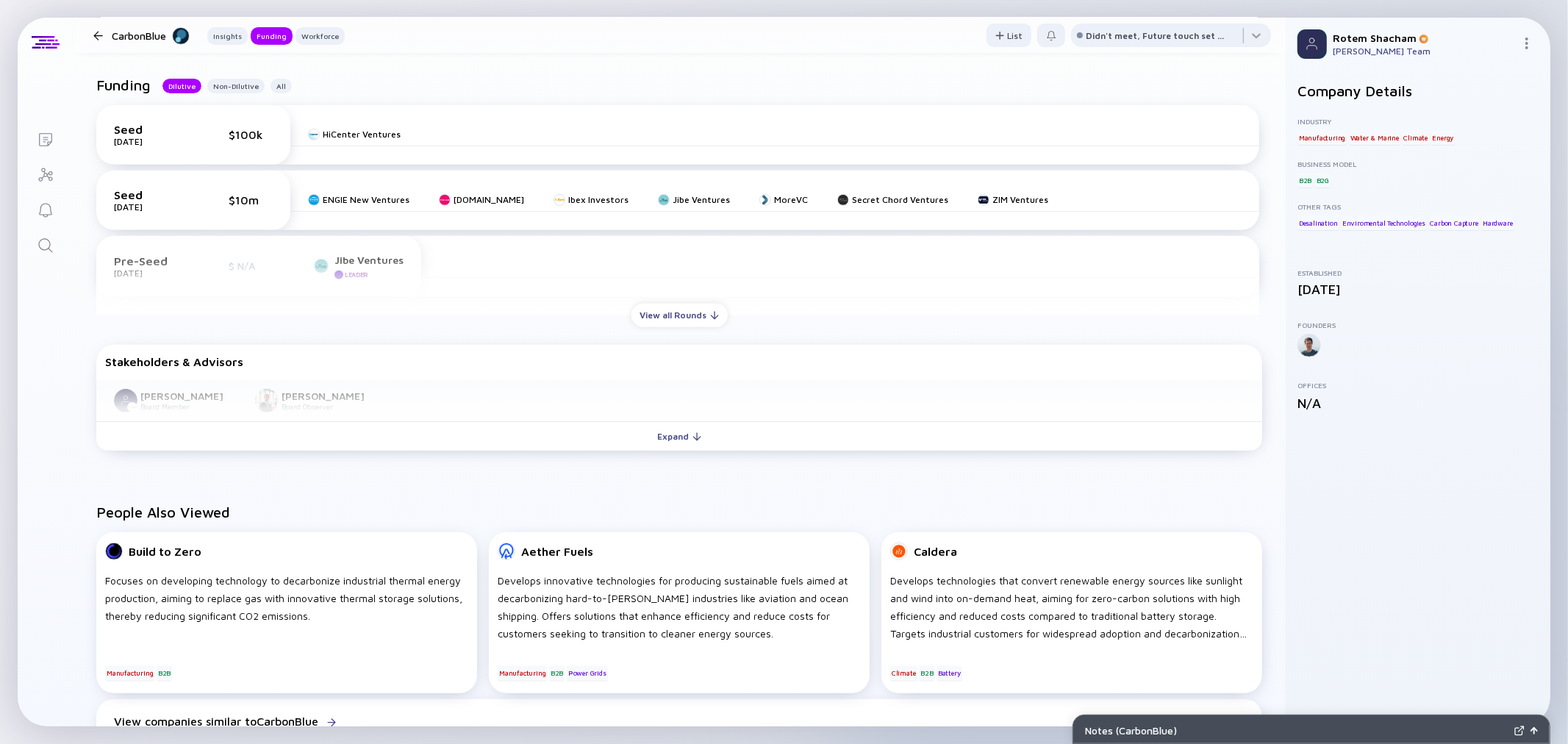
scroll to position [436, 0]
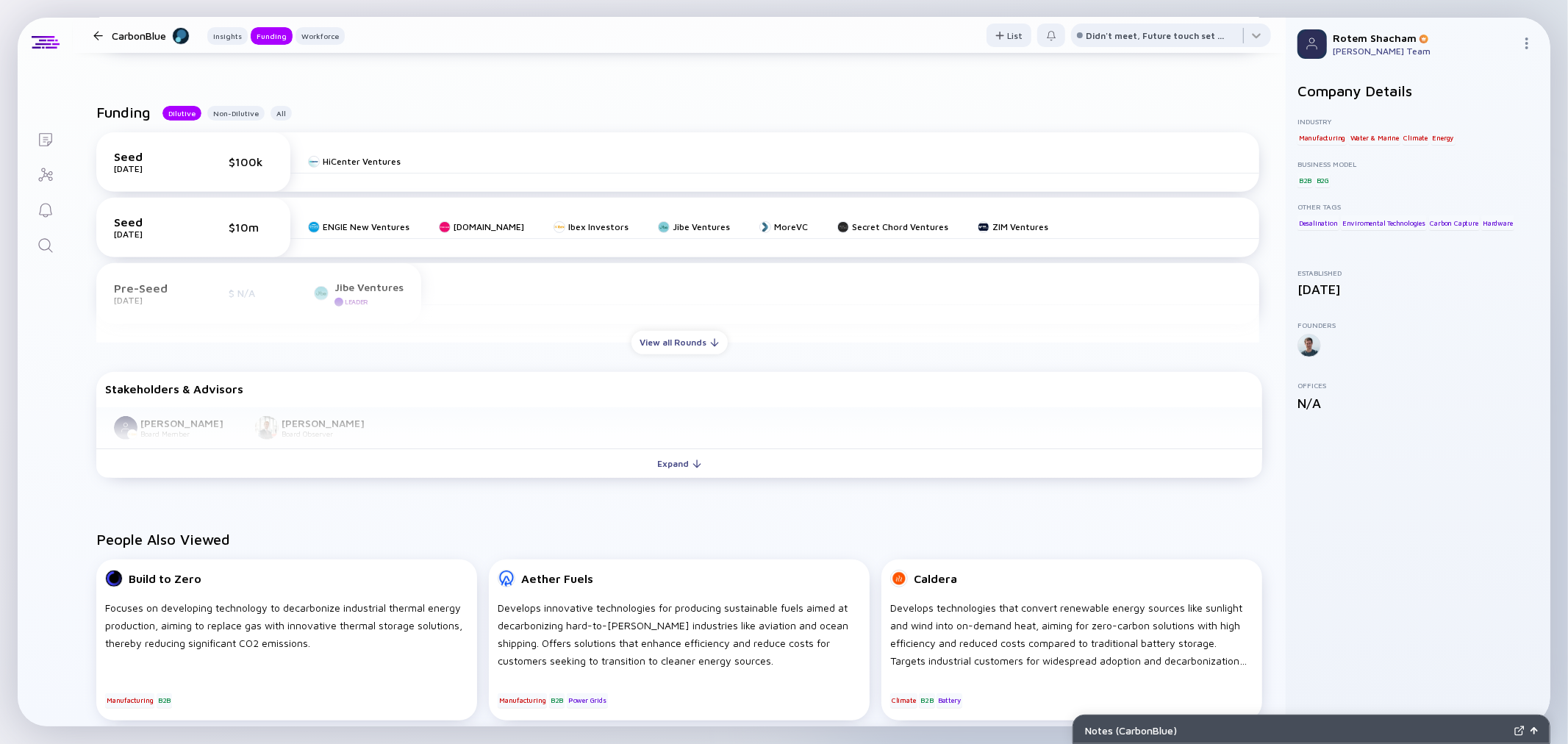
click at [98, 32] on div at bounding box center [98, 35] width 10 height 10
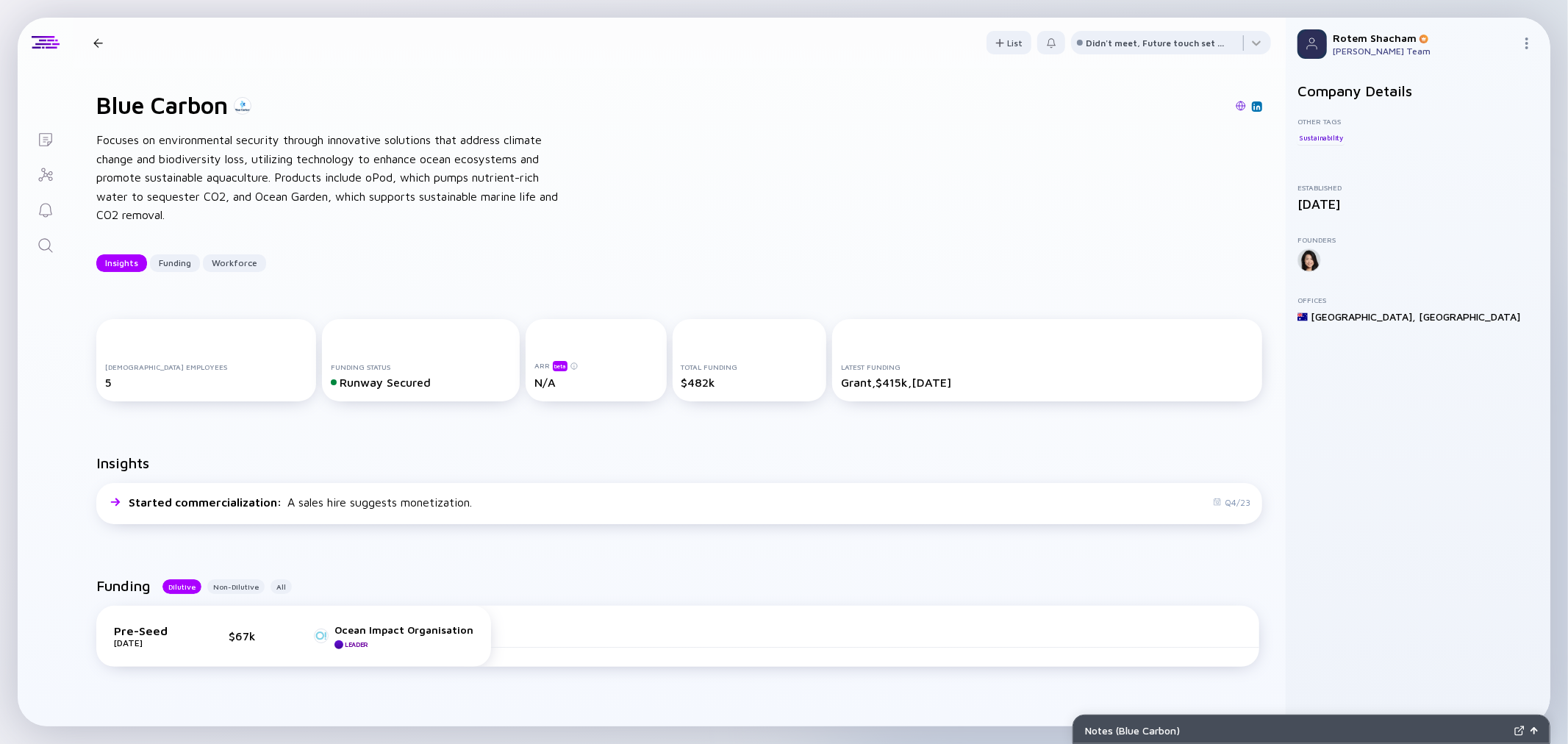
click at [49, 136] on icon "Lists" at bounding box center [46, 140] width 18 height 18
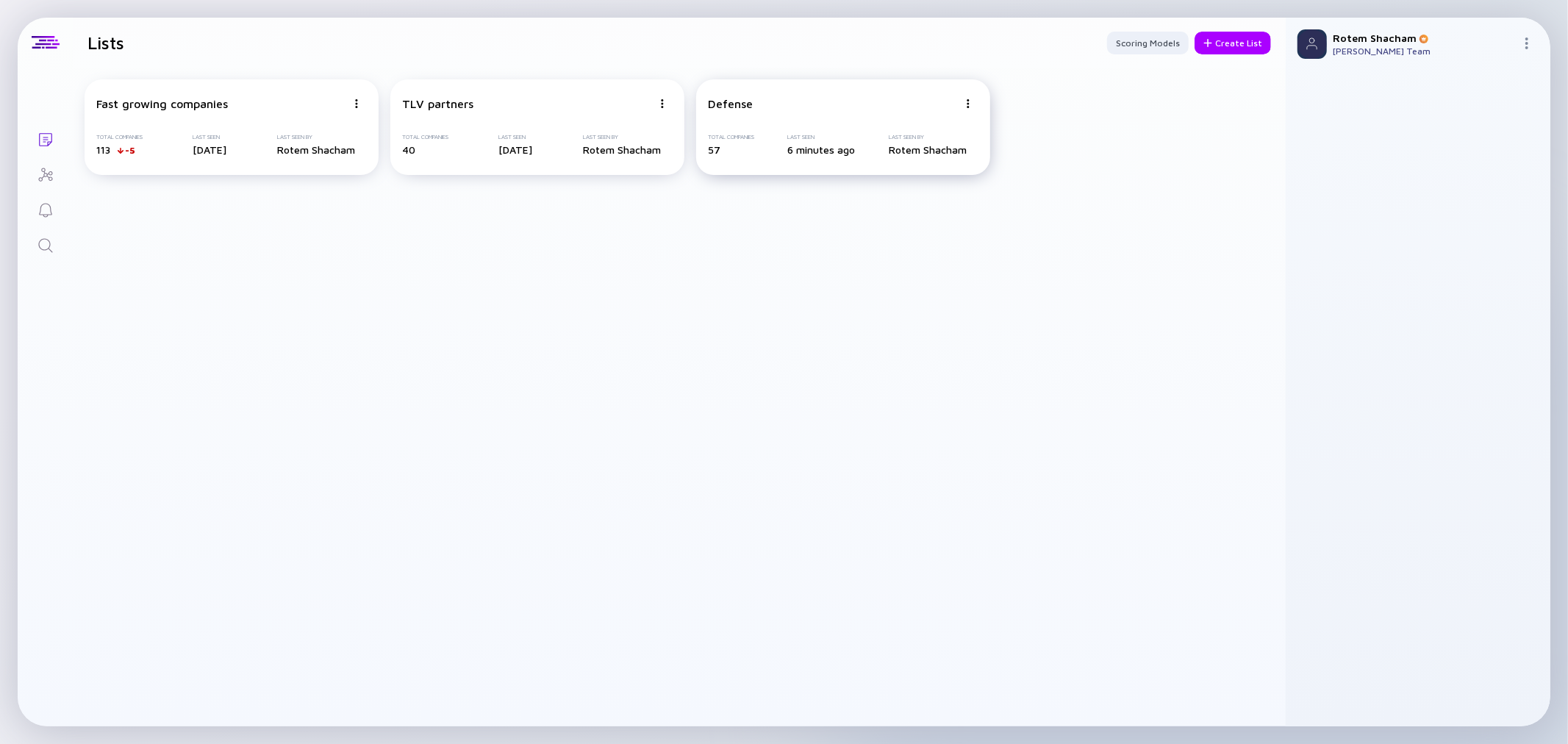
click at [361, 105] on img at bounding box center [357, 104] width 9 height 9
click at [958, 156] on div "Duplicate List" at bounding box center [916, 159] width 88 height 29
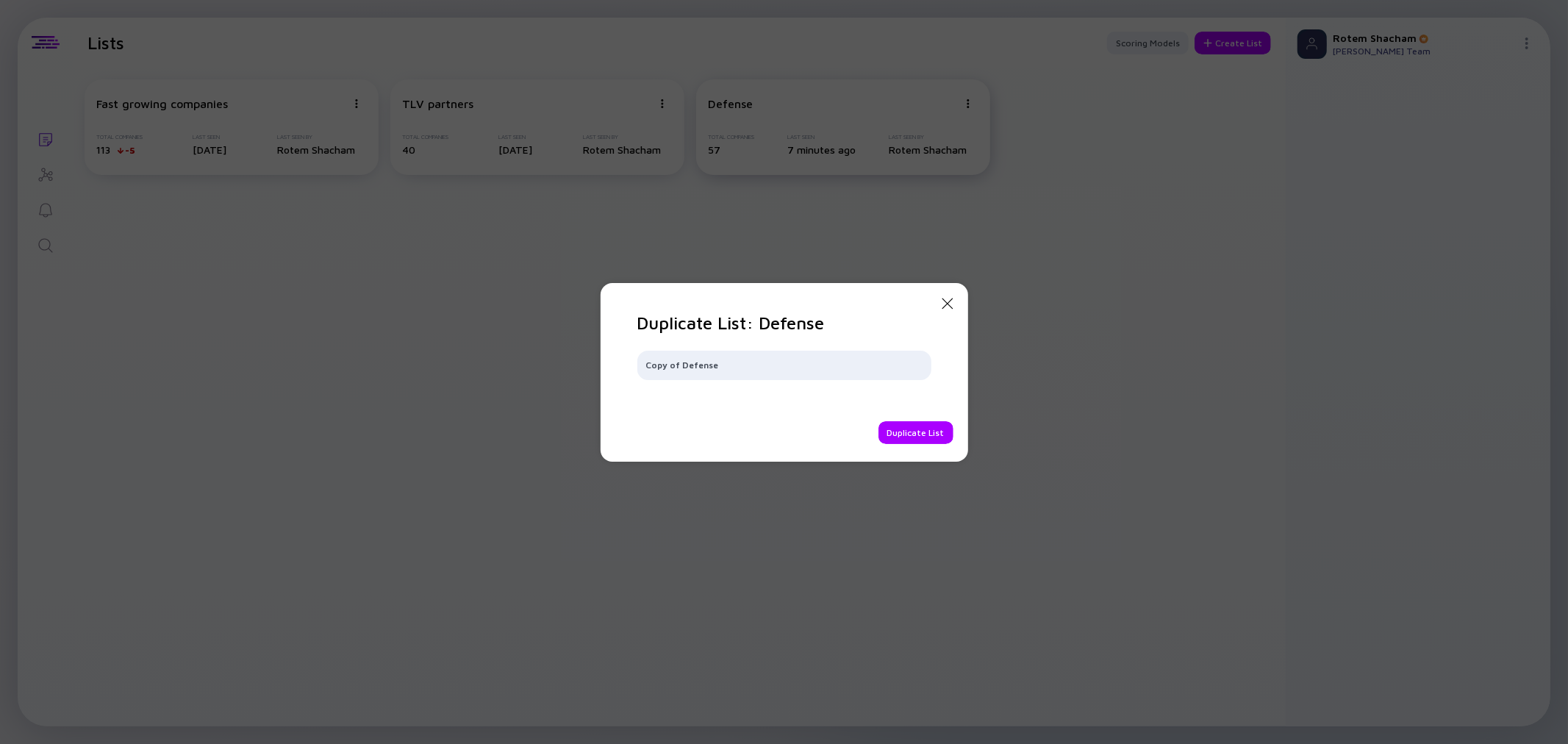
drag, startPoint x: 753, startPoint y: 373, endPoint x: 555, endPoint y: 369, distance: 198.0
click at [555, 369] on div "Close Modal Duplicate List: Defense Copy of Defense Duplicate List" at bounding box center [784, 372] width 1568 height 744
type input "DeepT"
click at [889, 430] on div "Duplicate List" at bounding box center [916, 433] width 75 height 22
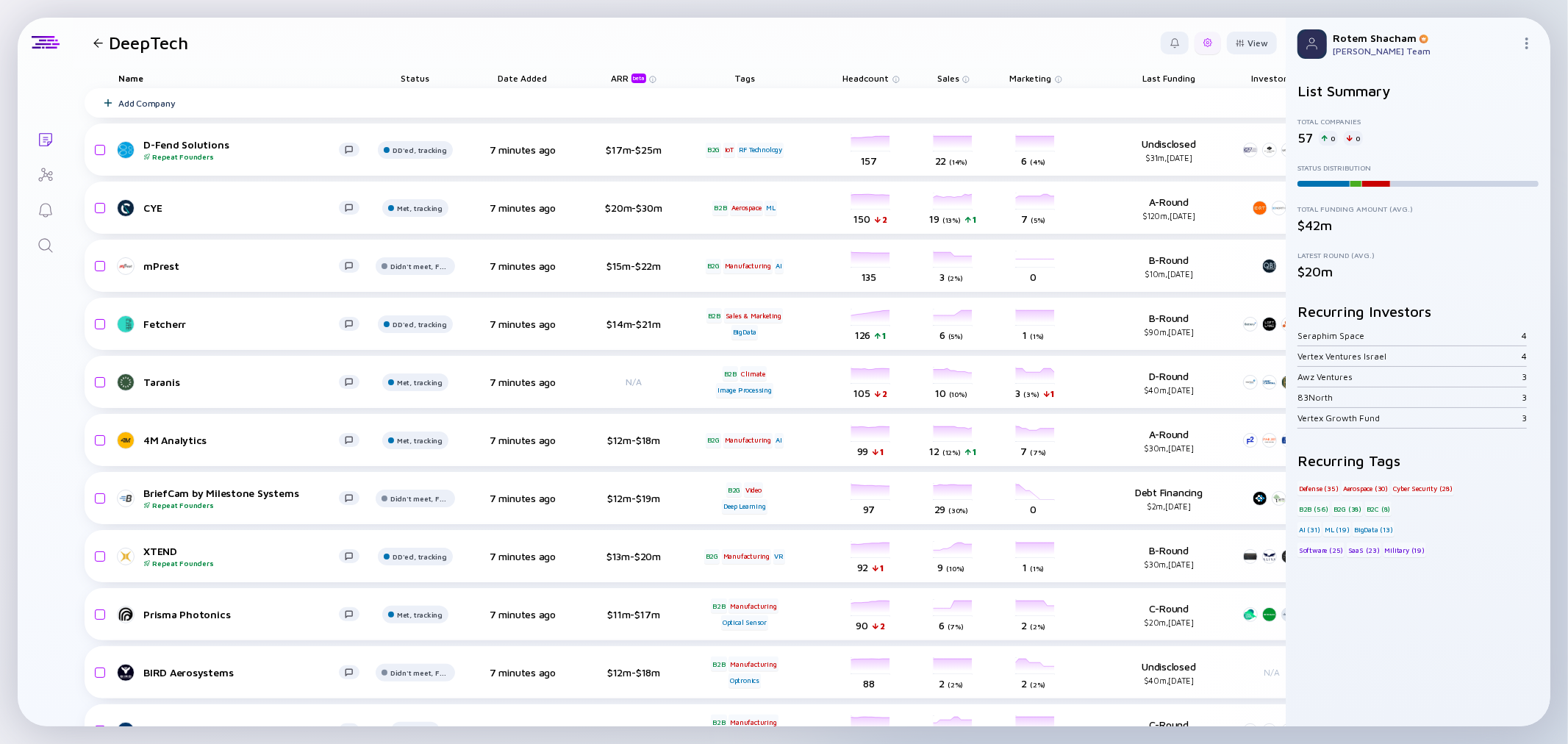
click at [1195, 35] on div at bounding box center [1207, 43] width 26 height 22
click at [1165, 164] on div "Edit Filter" at bounding box center [1163, 161] width 92 height 29
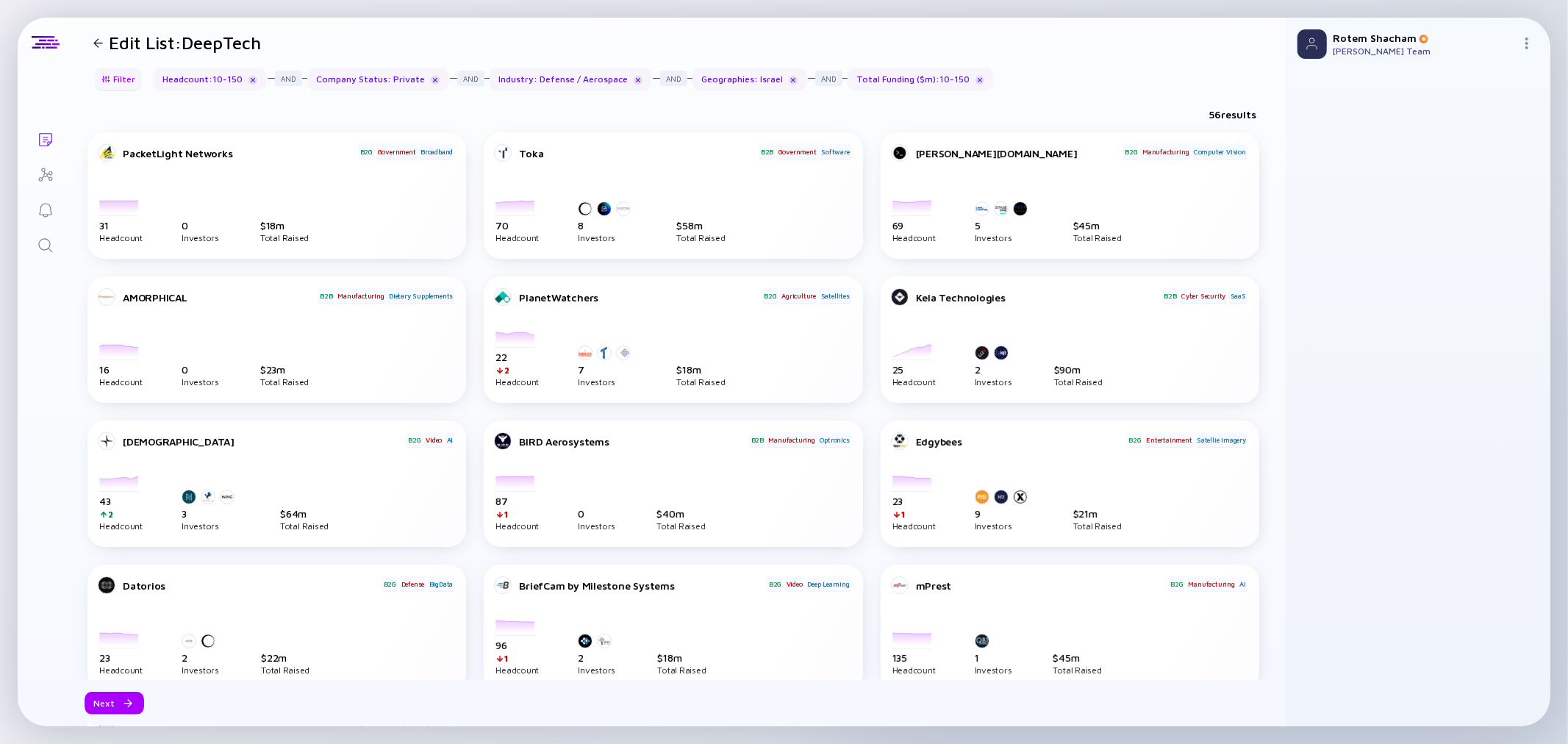
click at [105, 75] on div at bounding box center [106, 79] width 9 height 8
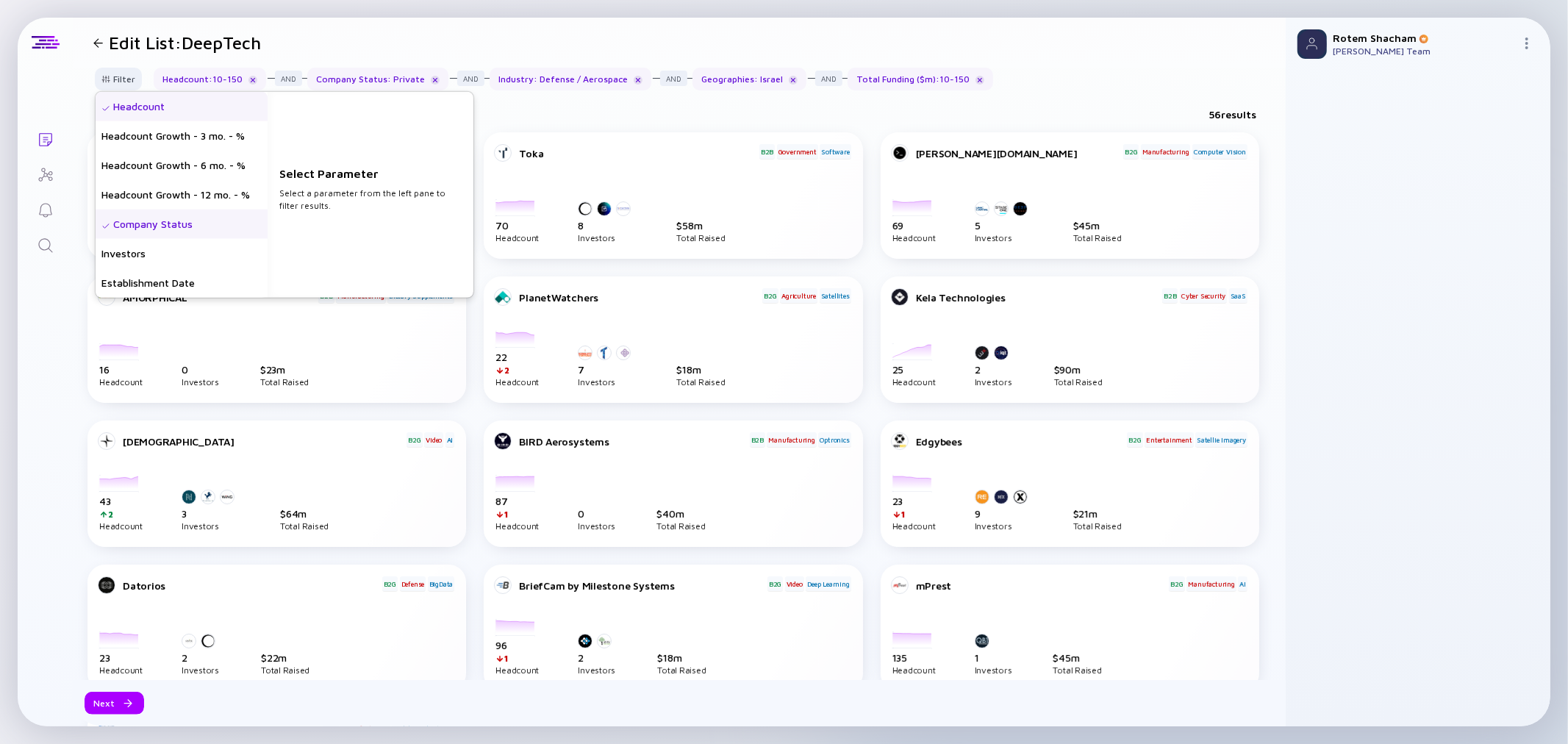
click at [509, 94] on div "Filter Headcount Headcount Growth - 3 mo. - % Headcount Growth - 6 mo. - % Head…" at bounding box center [679, 85] width 1213 height 34
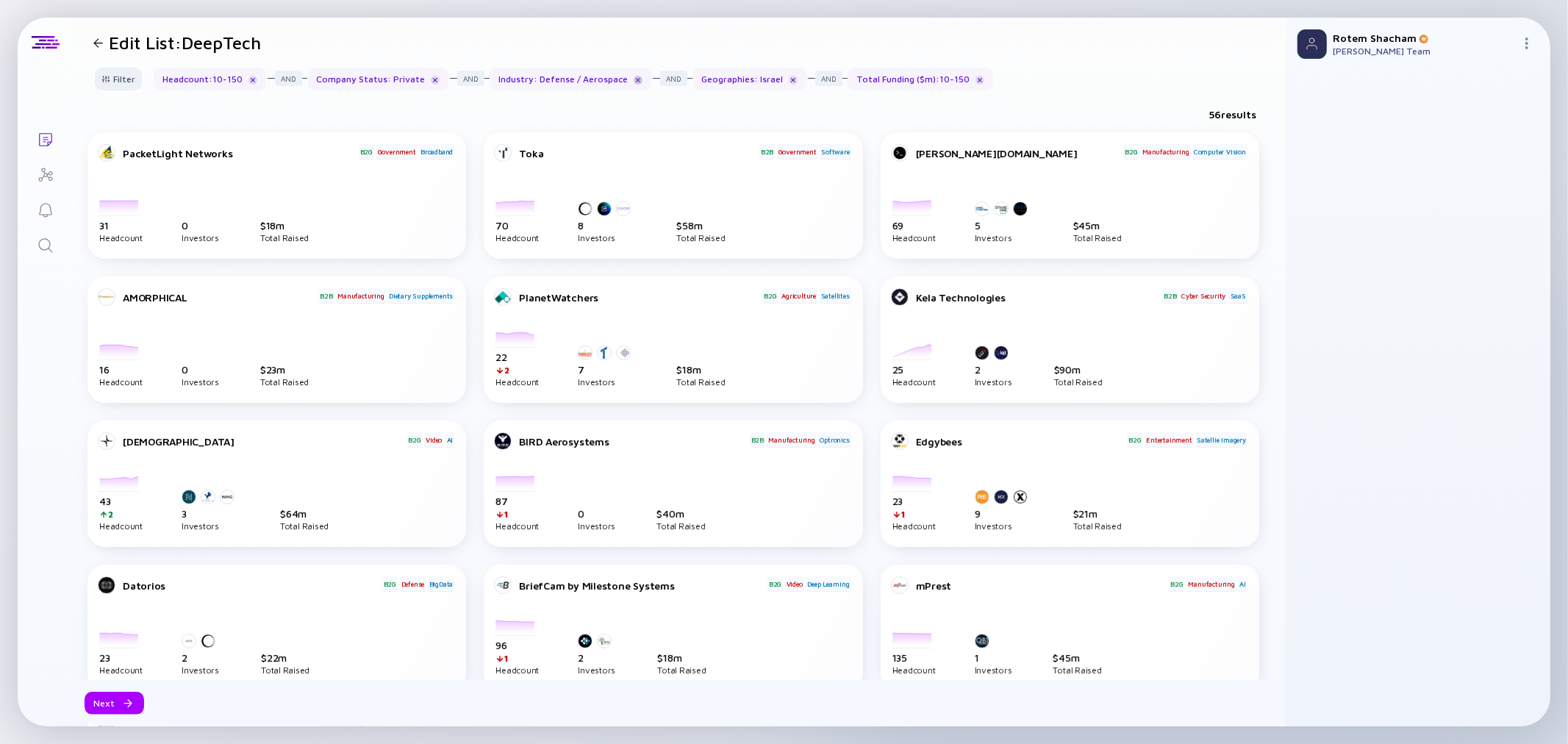
click at [634, 76] on div at bounding box center [638, 80] width 9 height 9
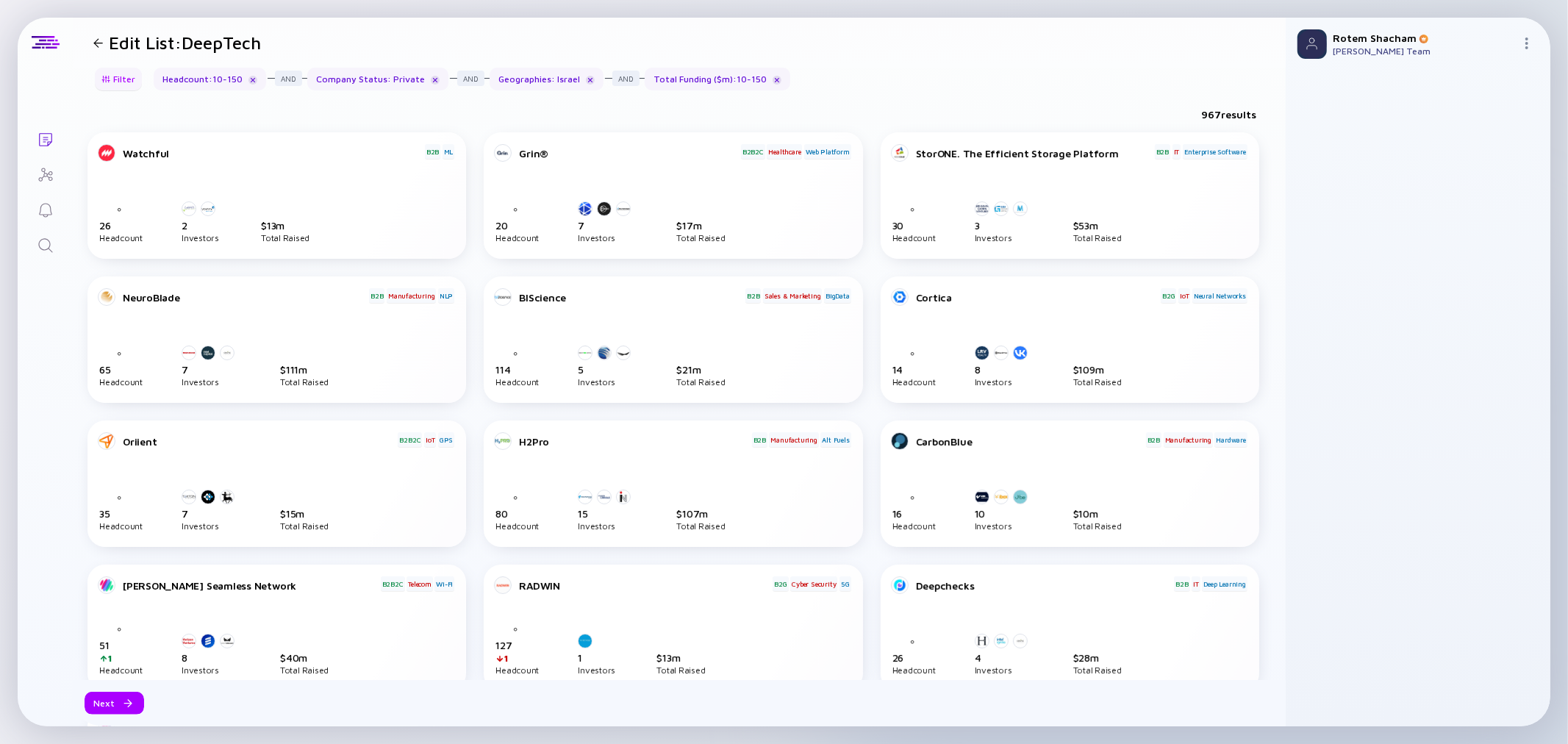
click at [110, 78] on div at bounding box center [106, 79] width 9 height 8
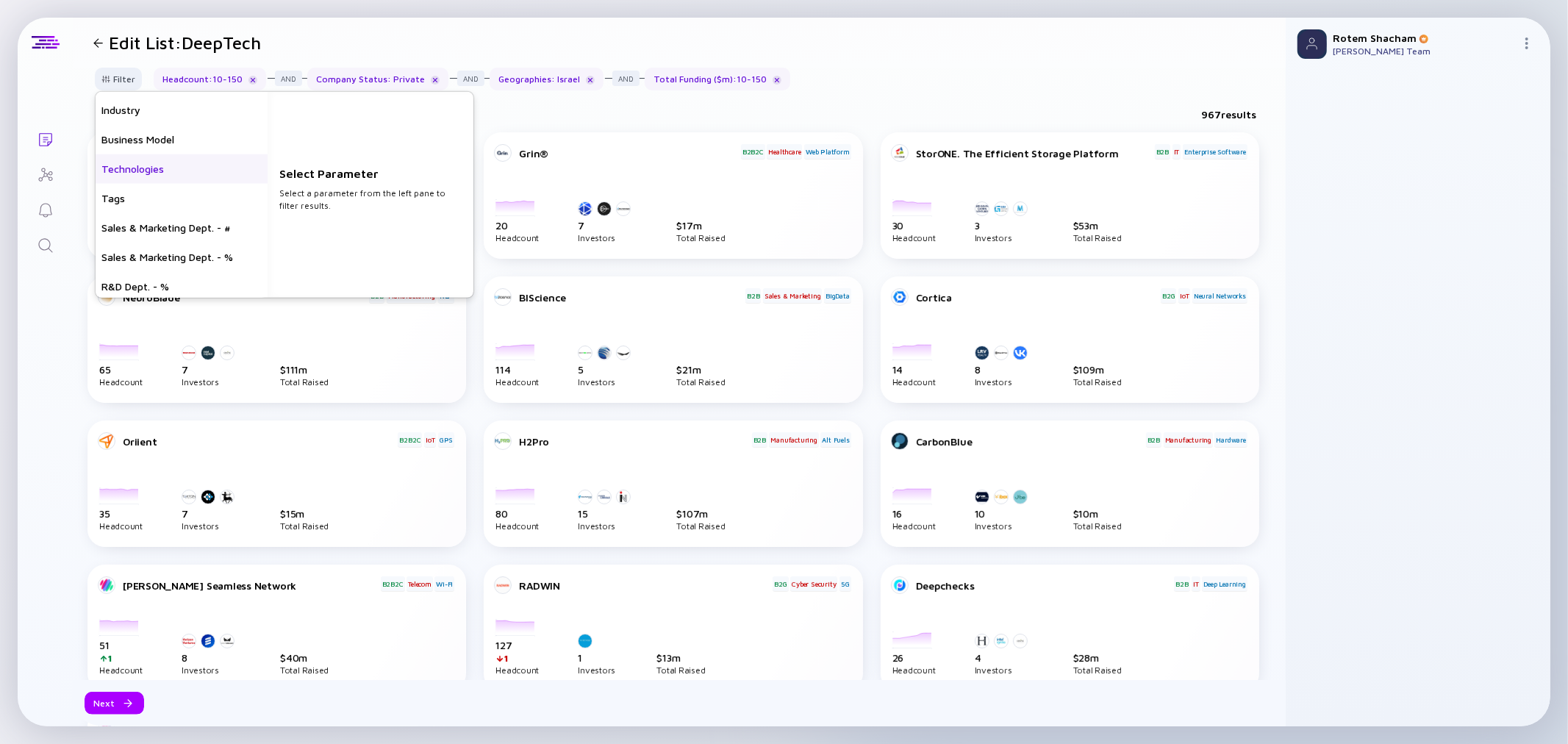
scroll to position [326, 0]
click at [146, 185] on div "Industry" at bounding box center [182, 192] width 172 height 29
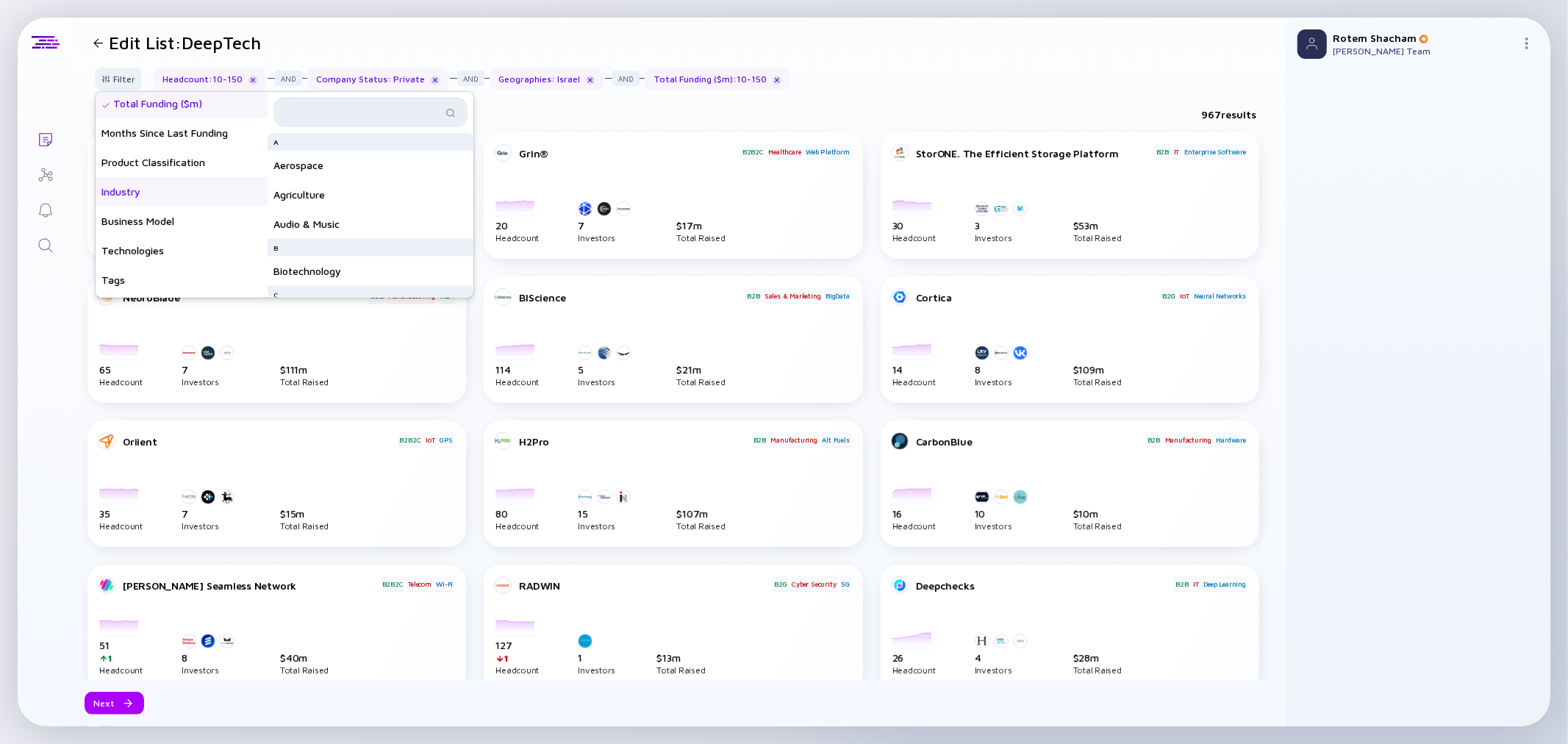
click at [359, 108] on input "text" at bounding box center [361, 113] width 159 height 15
type input "deep"
click at [320, 146] on div "DeepTech" at bounding box center [370, 147] width 206 height 29
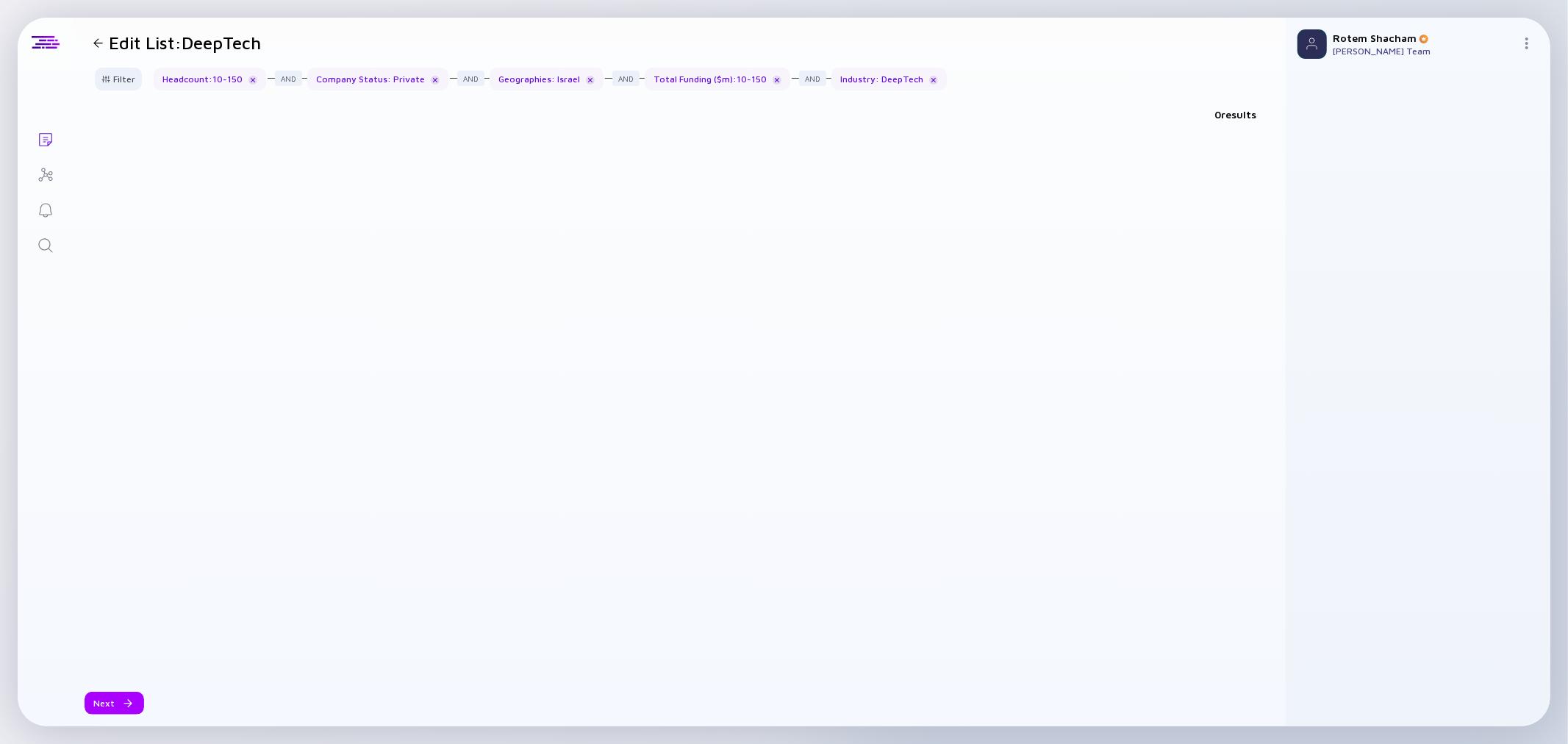
click at [505, 114] on div "0 results" at bounding box center [679, 118] width 1213 height 30
click at [99, 701] on div "Next" at bounding box center [114, 704] width 60 height 22
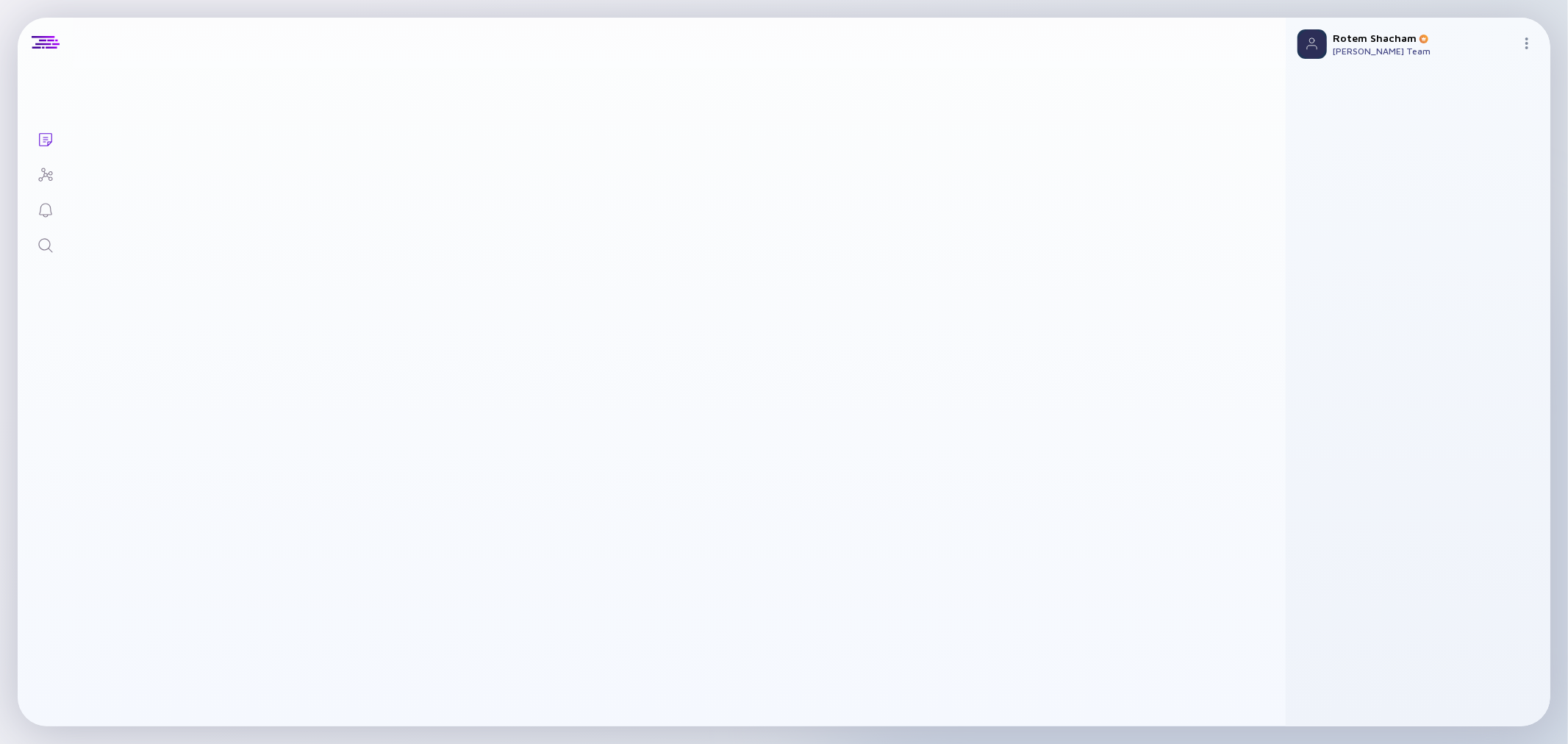
click at [45, 246] on icon "Search" at bounding box center [46, 246] width 18 height 18
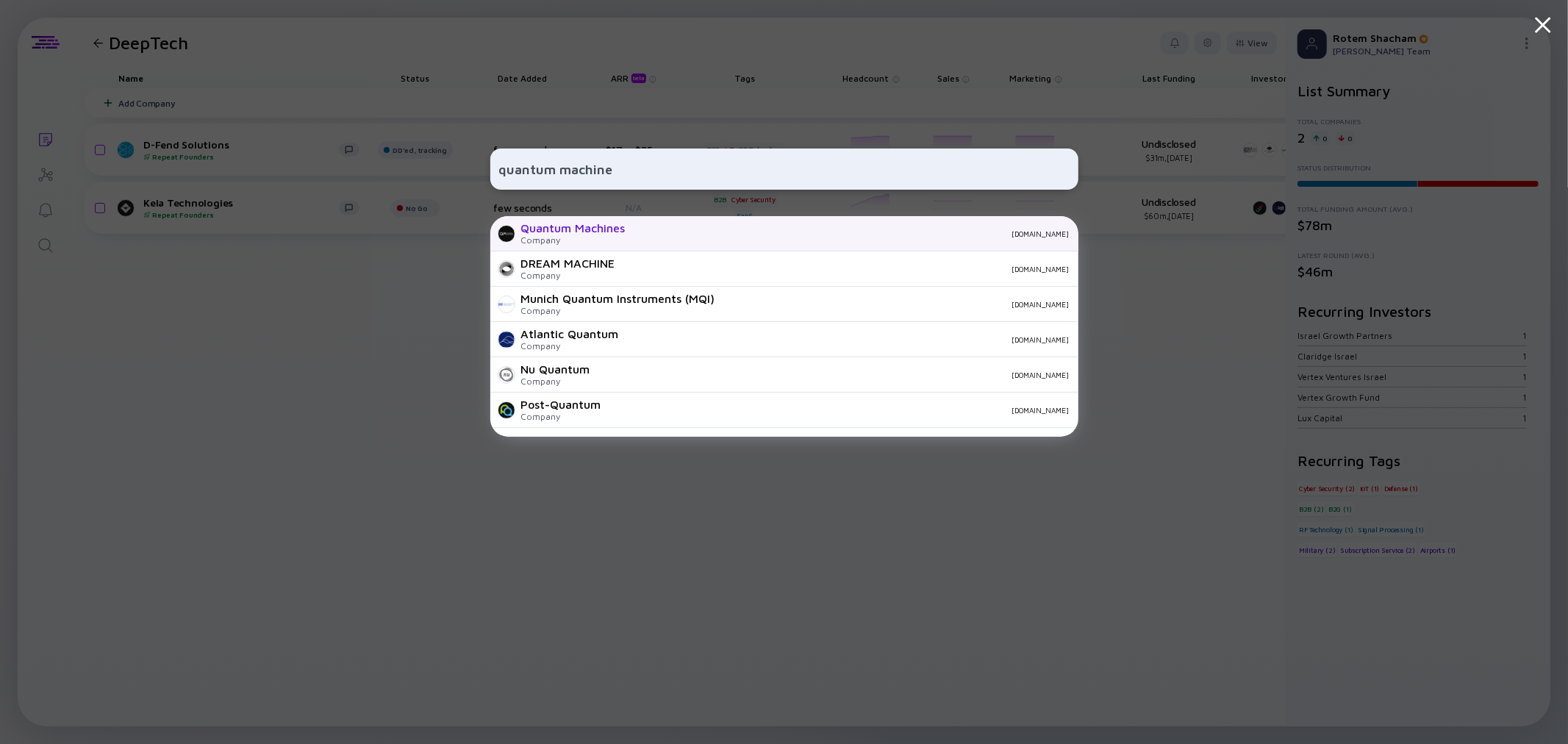
type input "quantum machine"
click at [606, 239] on div "Company" at bounding box center [574, 240] width 105 height 11
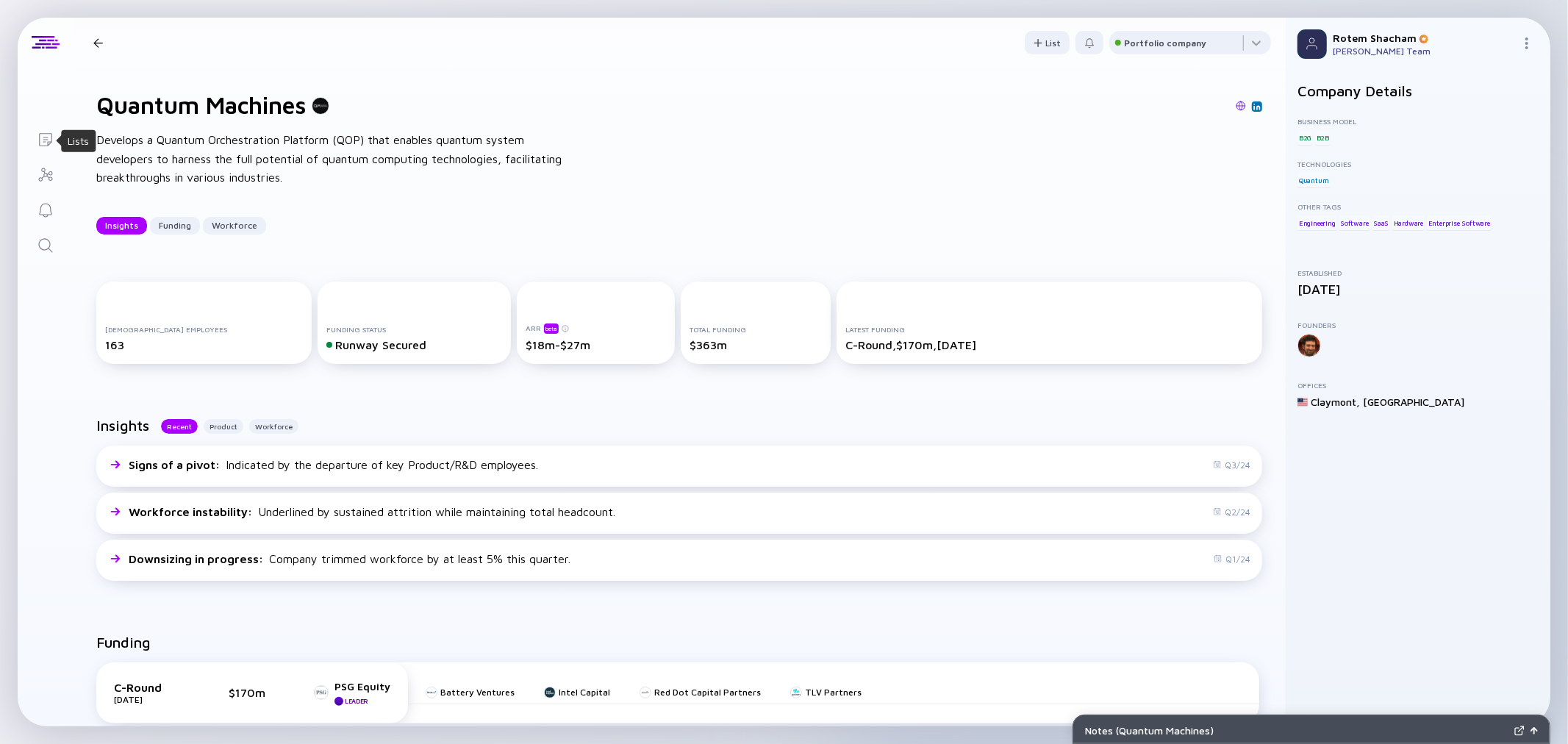
click at [45, 141] on icon "Lists" at bounding box center [46, 140] width 18 height 18
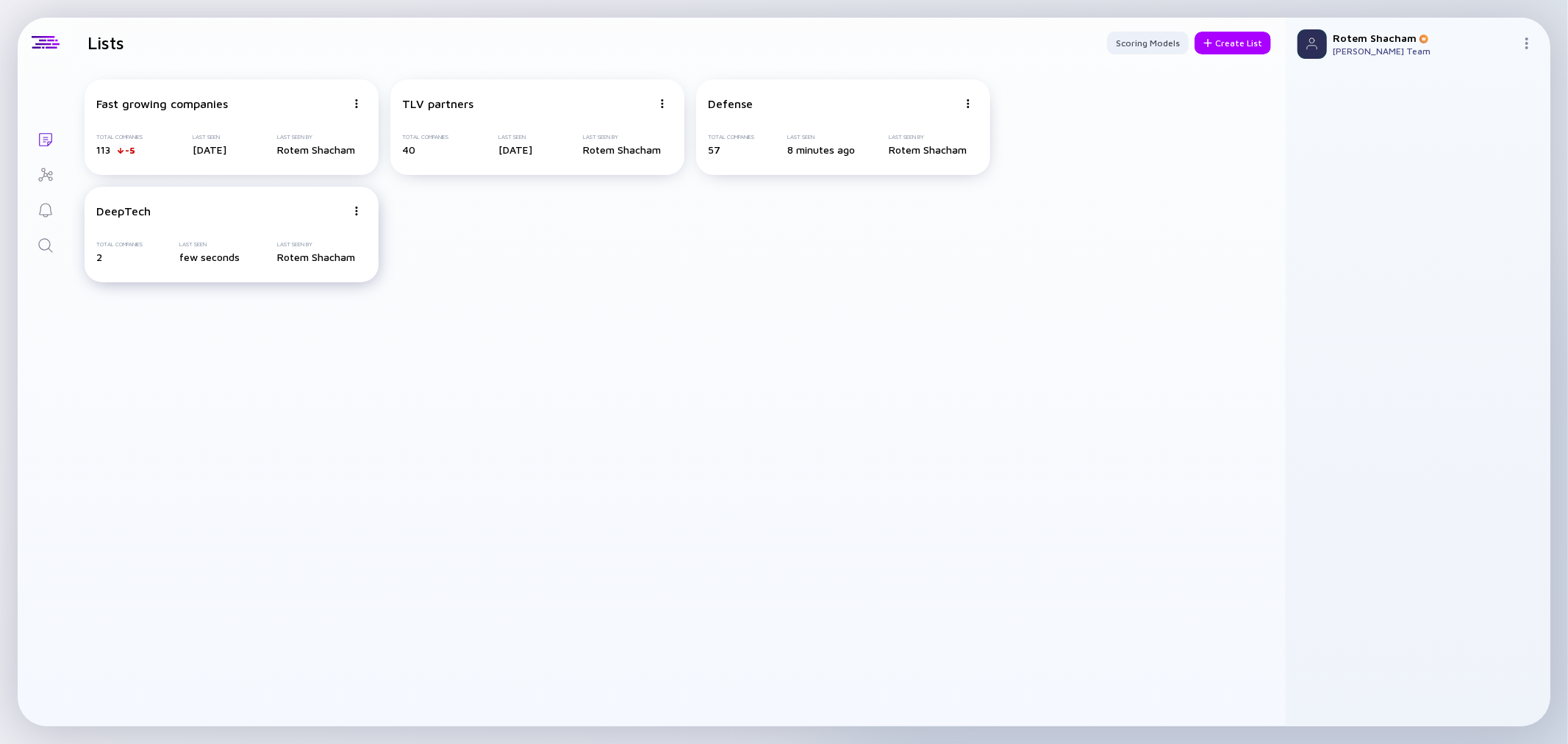
click at [226, 222] on div "DeepTech Total Companies 2 Last Seen few seconds Last Seen By Rotem Shacham" at bounding box center [231, 235] width 294 height 96
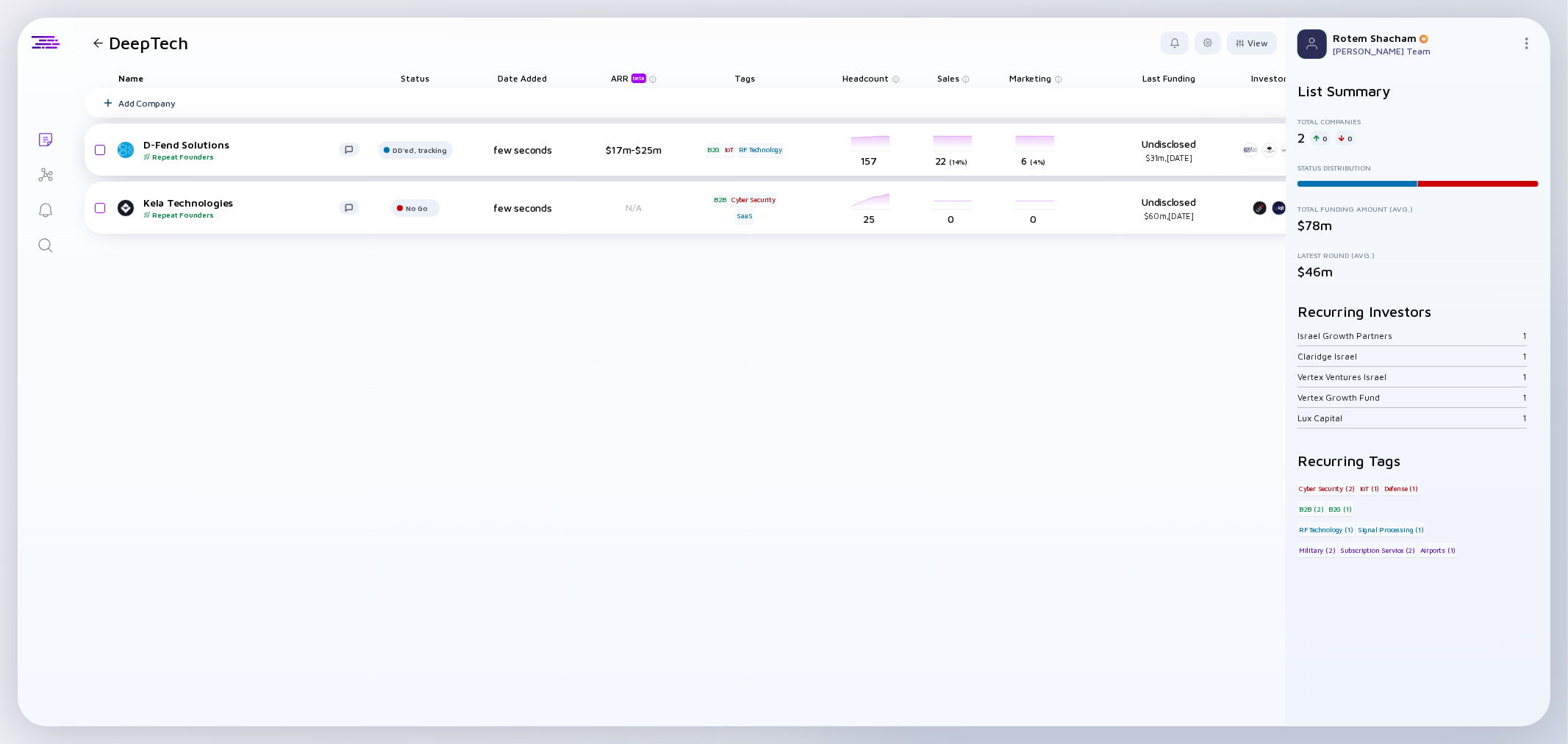
click at [96, 153] on input "checkbox" at bounding box center [98, 150] width 18 height 34
checkbox input "true"
click at [102, 199] on input "checkbox" at bounding box center [98, 207] width 18 height 34
checkbox input "true"
click at [1213, 40] on div "Remove from list" at bounding box center [1231, 43] width 93 height 22
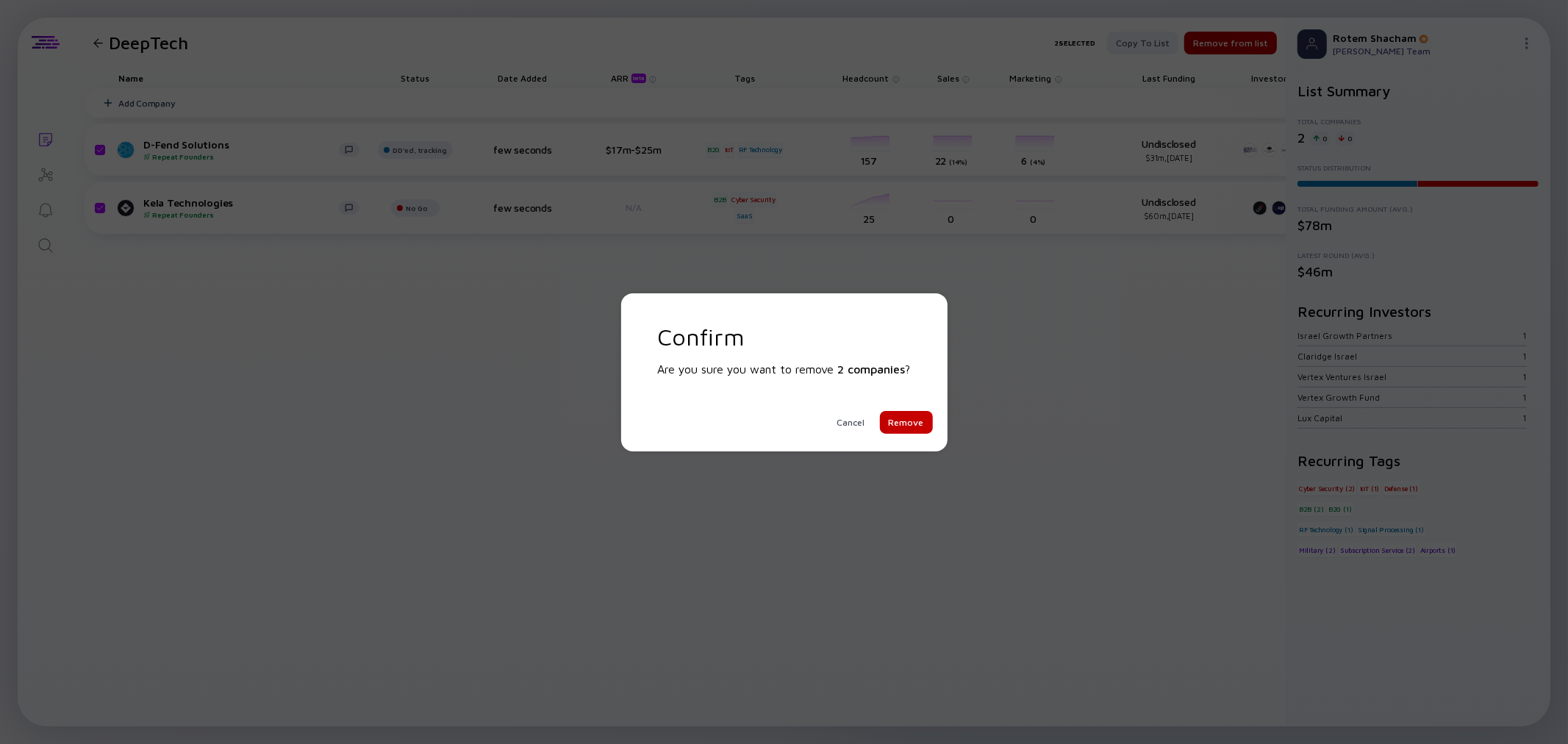
click at [926, 419] on div "Remove" at bounding box center [906, 422] width 53 height 22
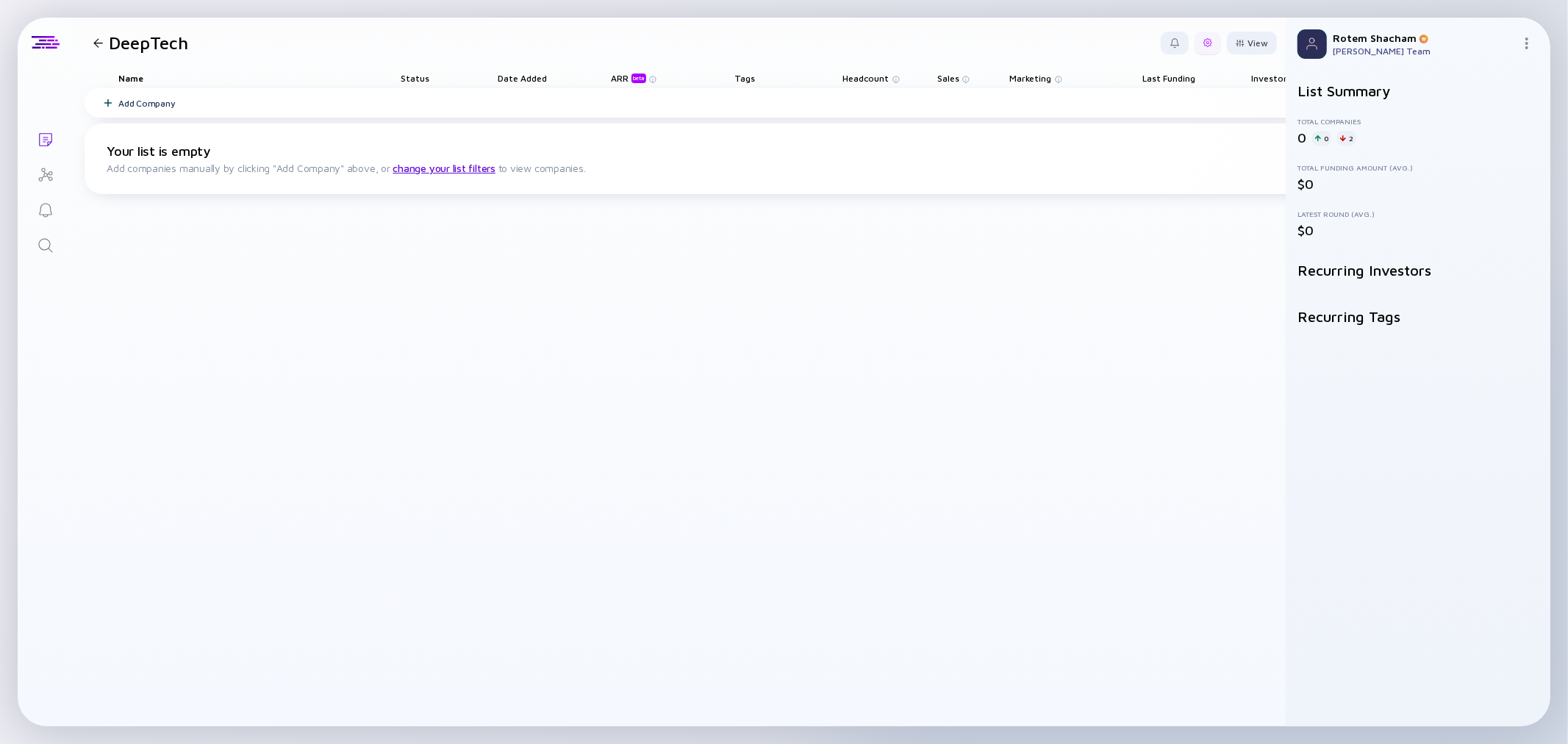
click at [1203, 44] on div at bounding box center [1207, 43] width 26 height 22
click at [1150, 162] on div "Edit Filter" at bounding box center [1163, 161] width 92 height 29
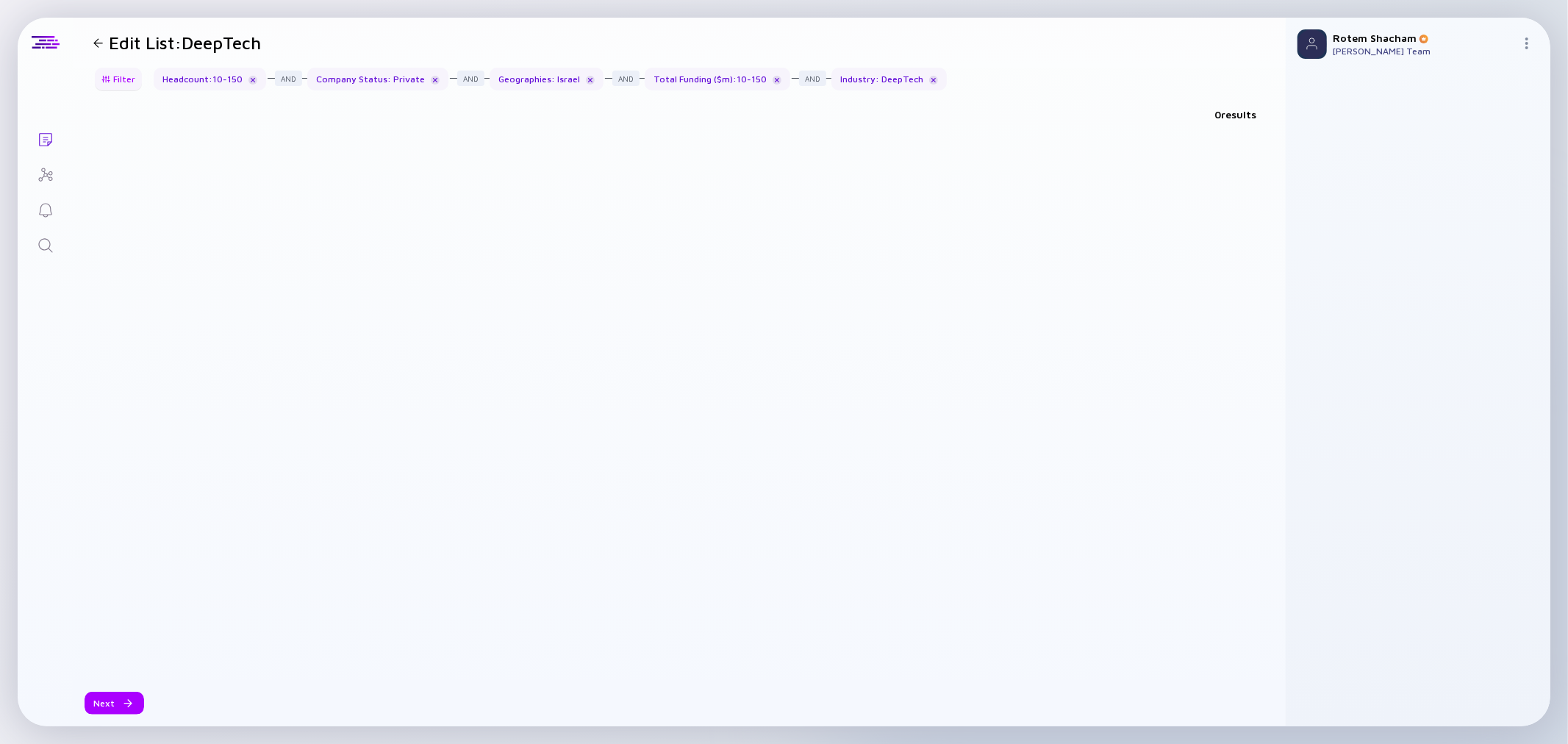
click at [98, 79] on div "Filter" at bounding box center [118, 79] width 52 height 22
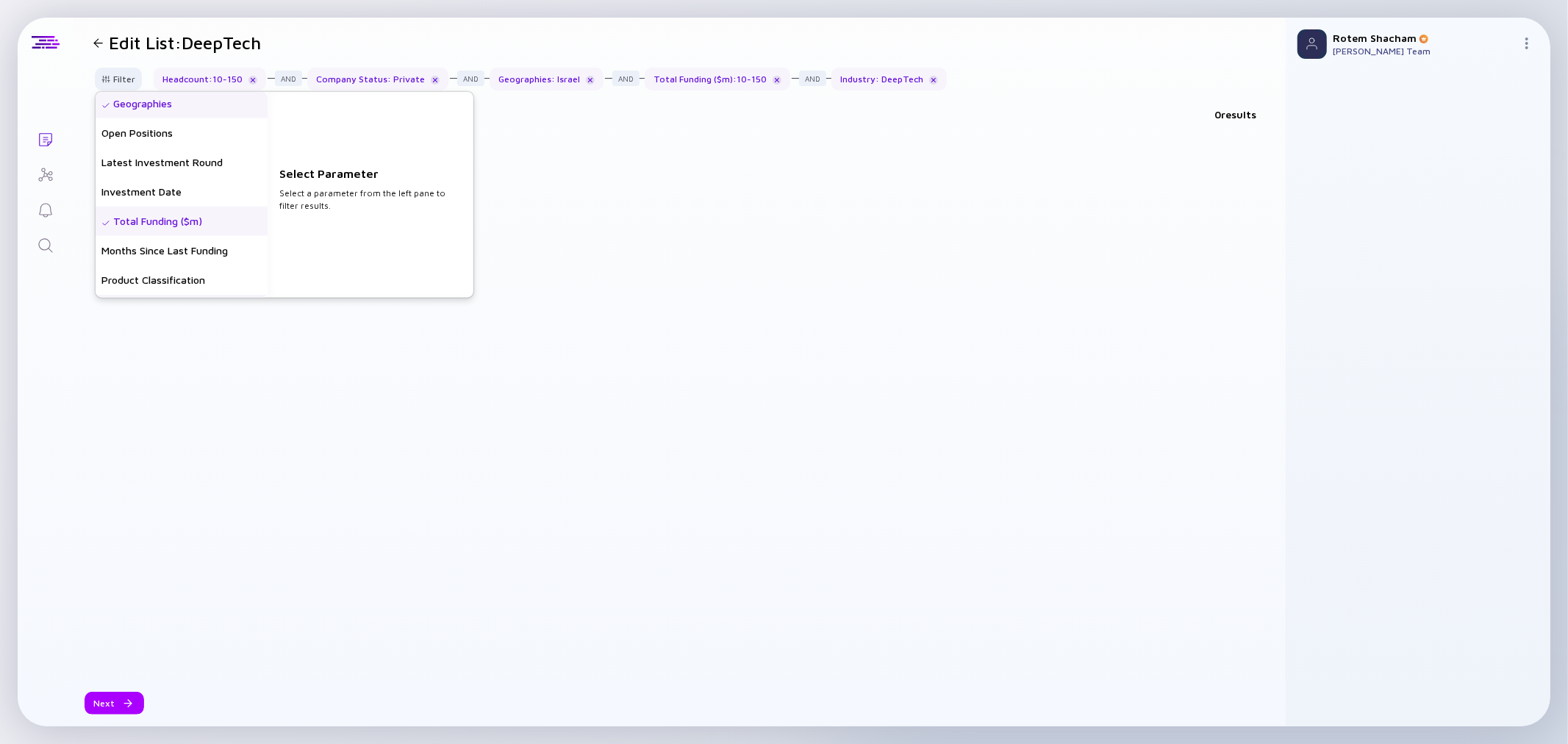
scroll to position [245, 0]
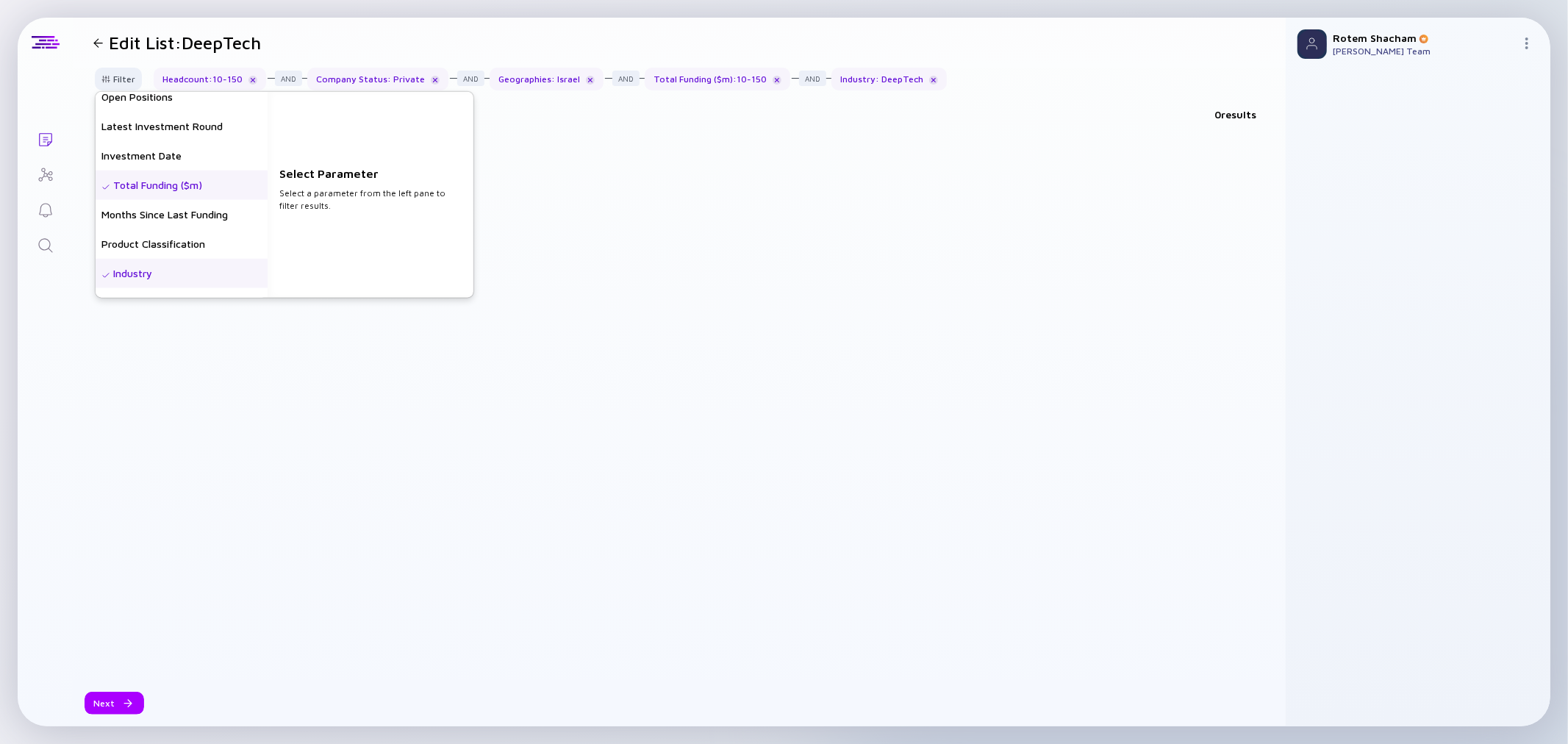
click at [193, 269] on div "Industry" at bounding box center [182, 273] width 172 height 29
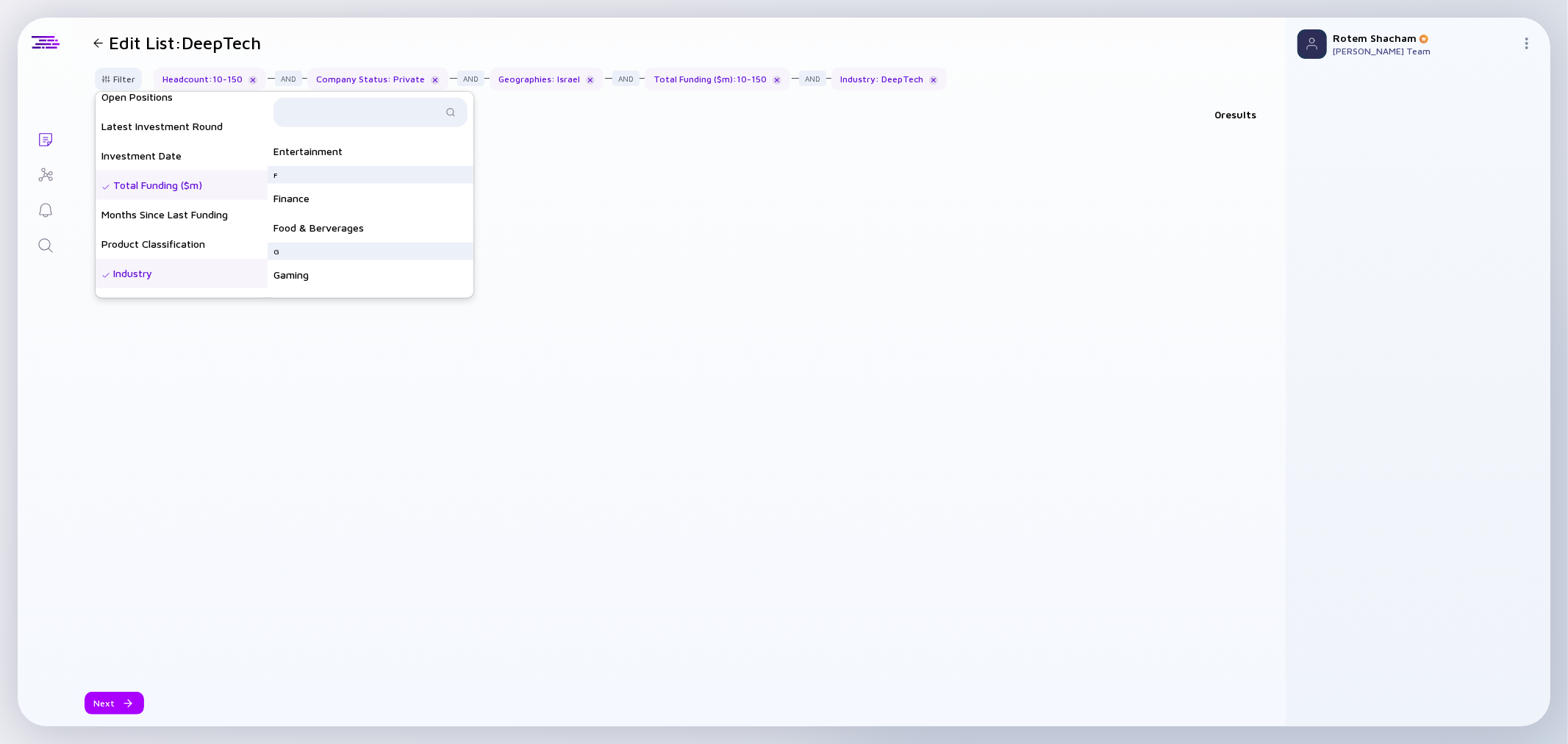
scroll to position [326, 0]
click at [398, 211] on div "Energy" at bounding box center [370, 204] width 206 height 29
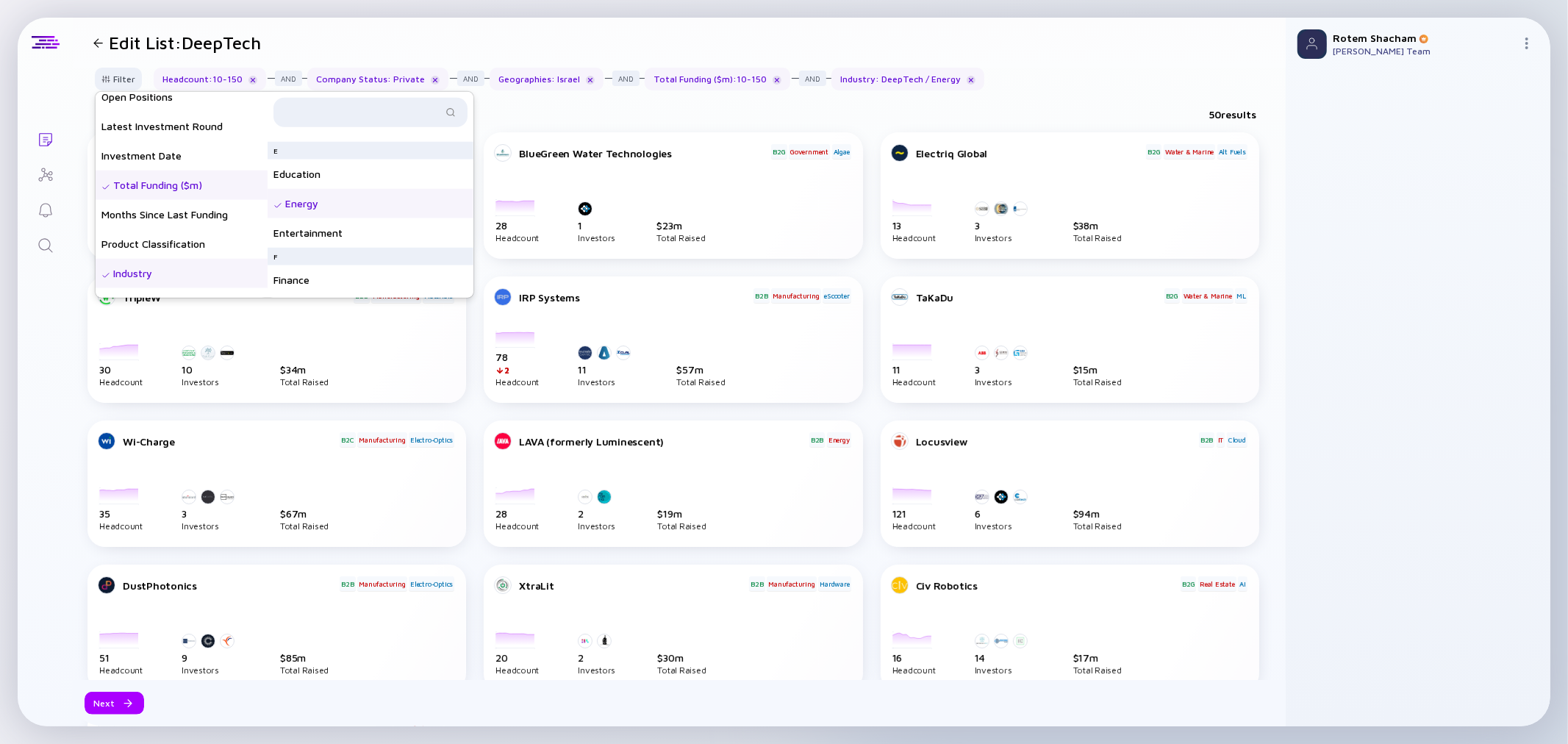
click at [518, 107] on div "50 results" at bounding box center [679, 118] width 1213 height 30
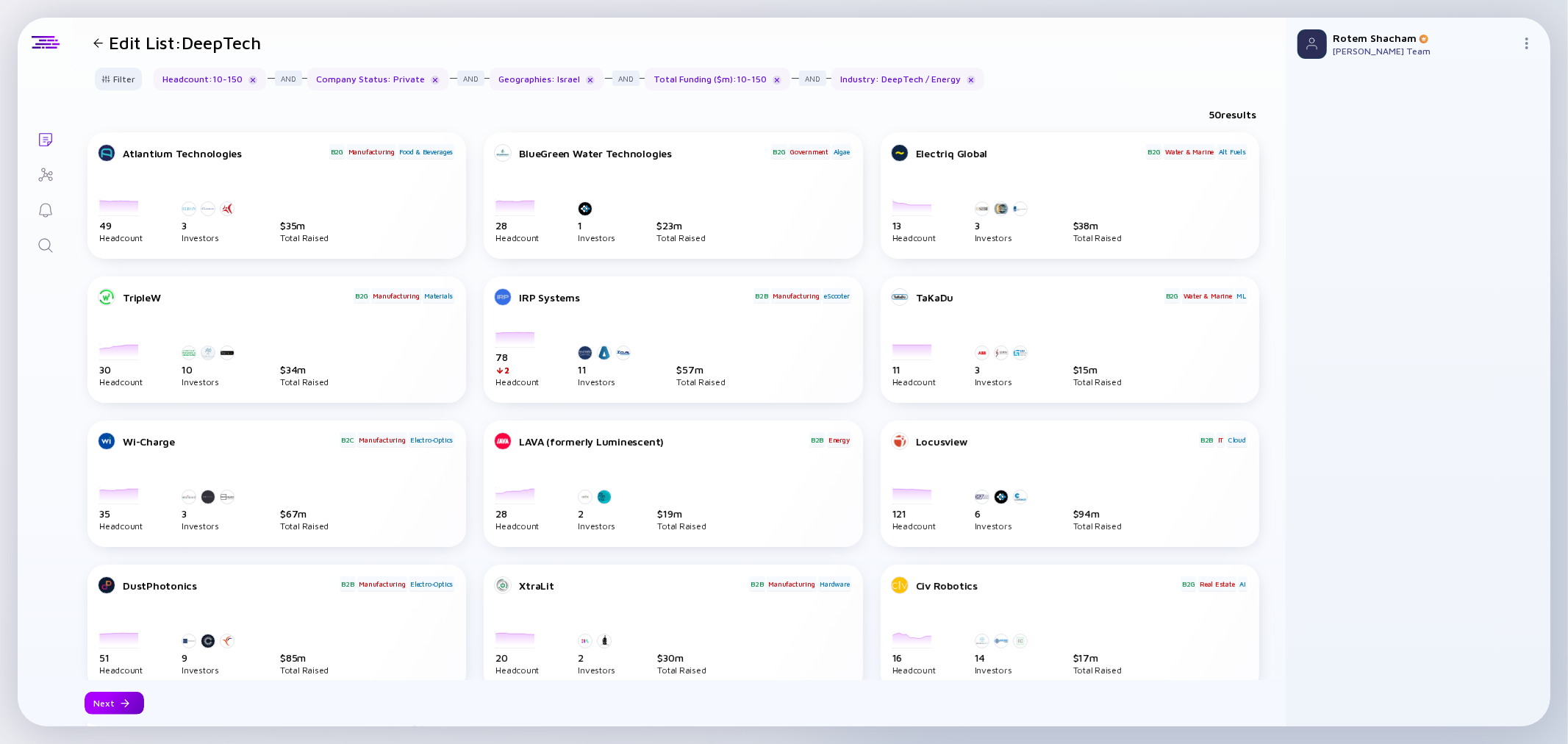
click at [126, 704] on div at bounding box center [125, 704] width 9 height 9
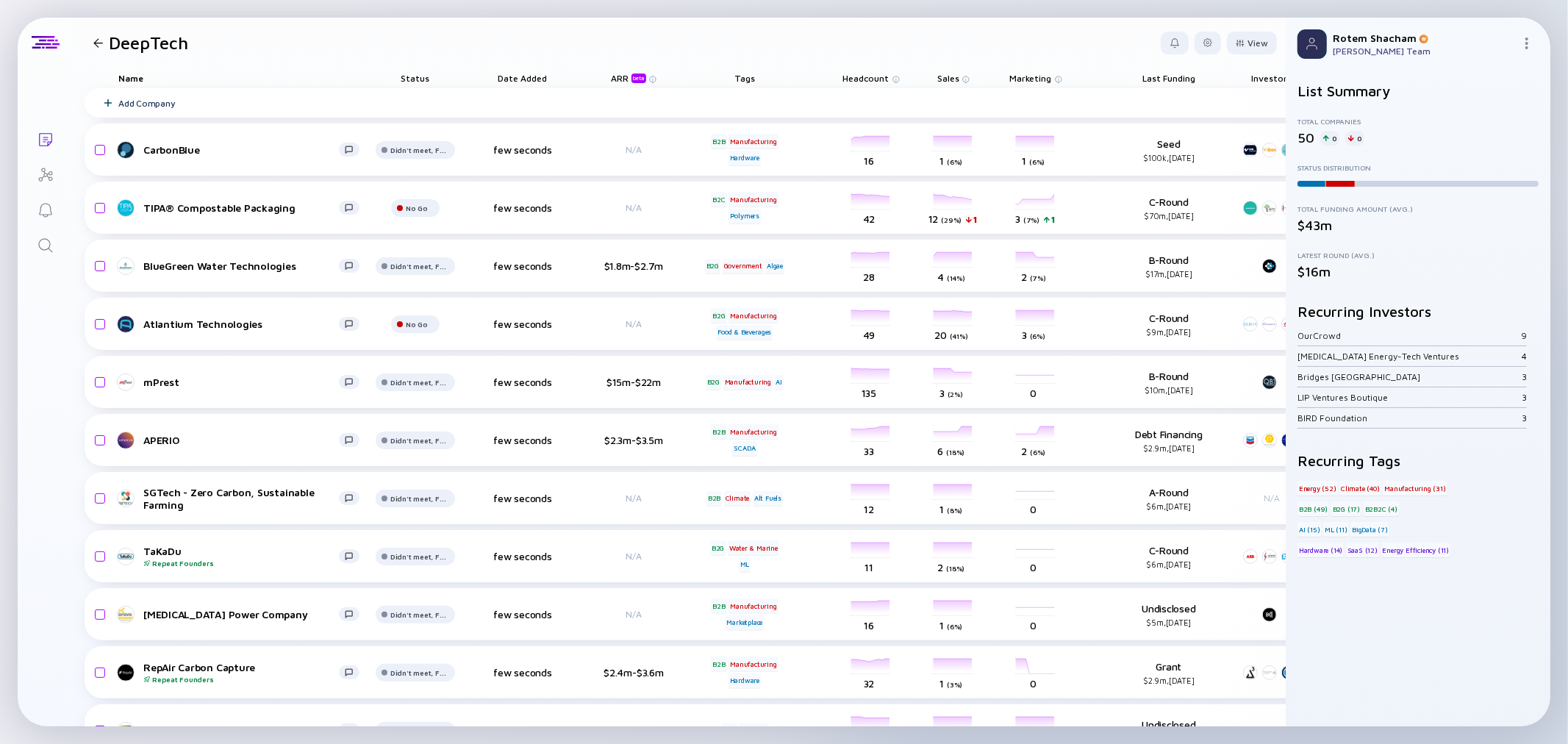
click at [857, 81] on span "Headcount" at bounding box center [866, 78] width 46 height 11
click at [880, 100] on div "Sort by Headcount" at bounding box center [895, 100] width 90 height 13
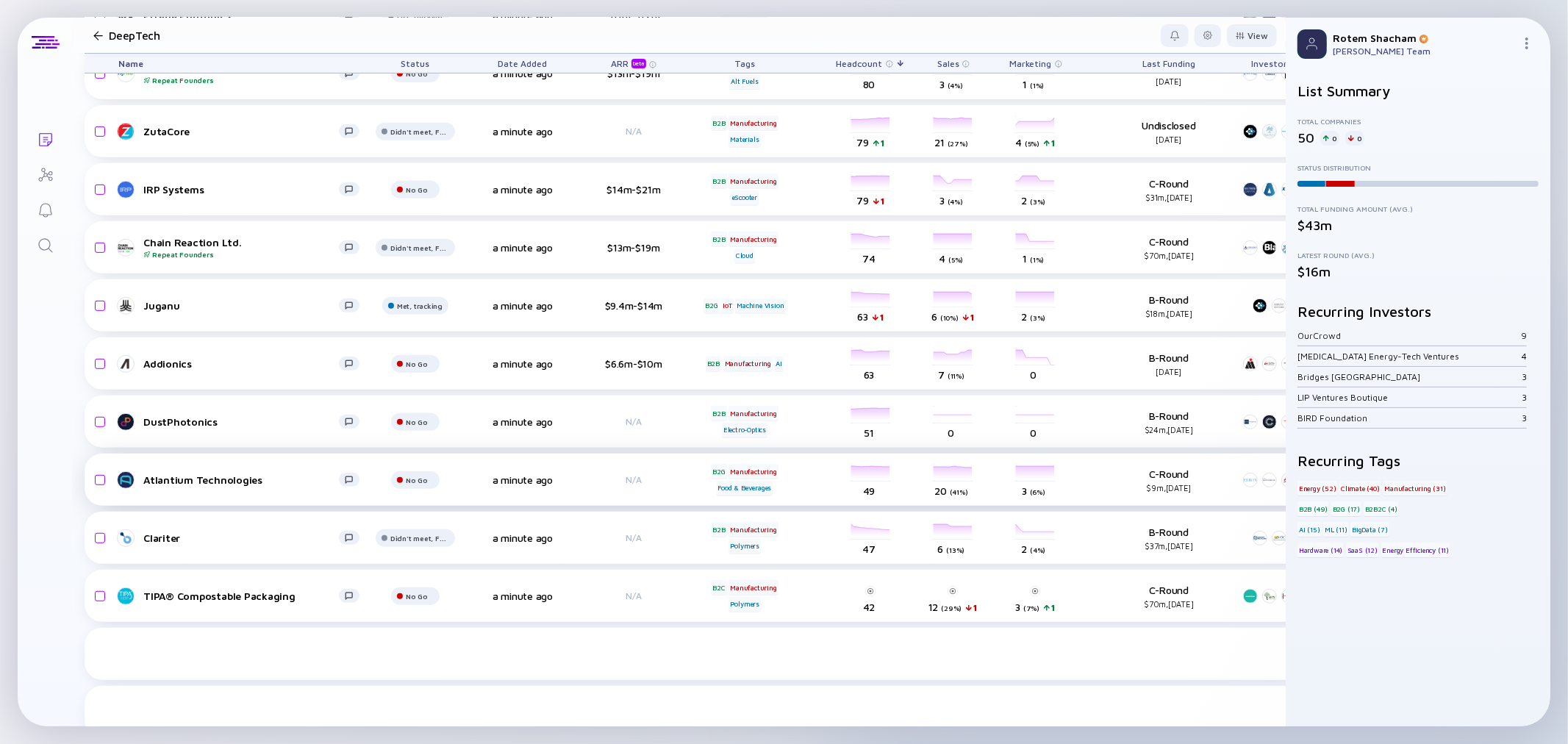
scroll to position [490, 0]
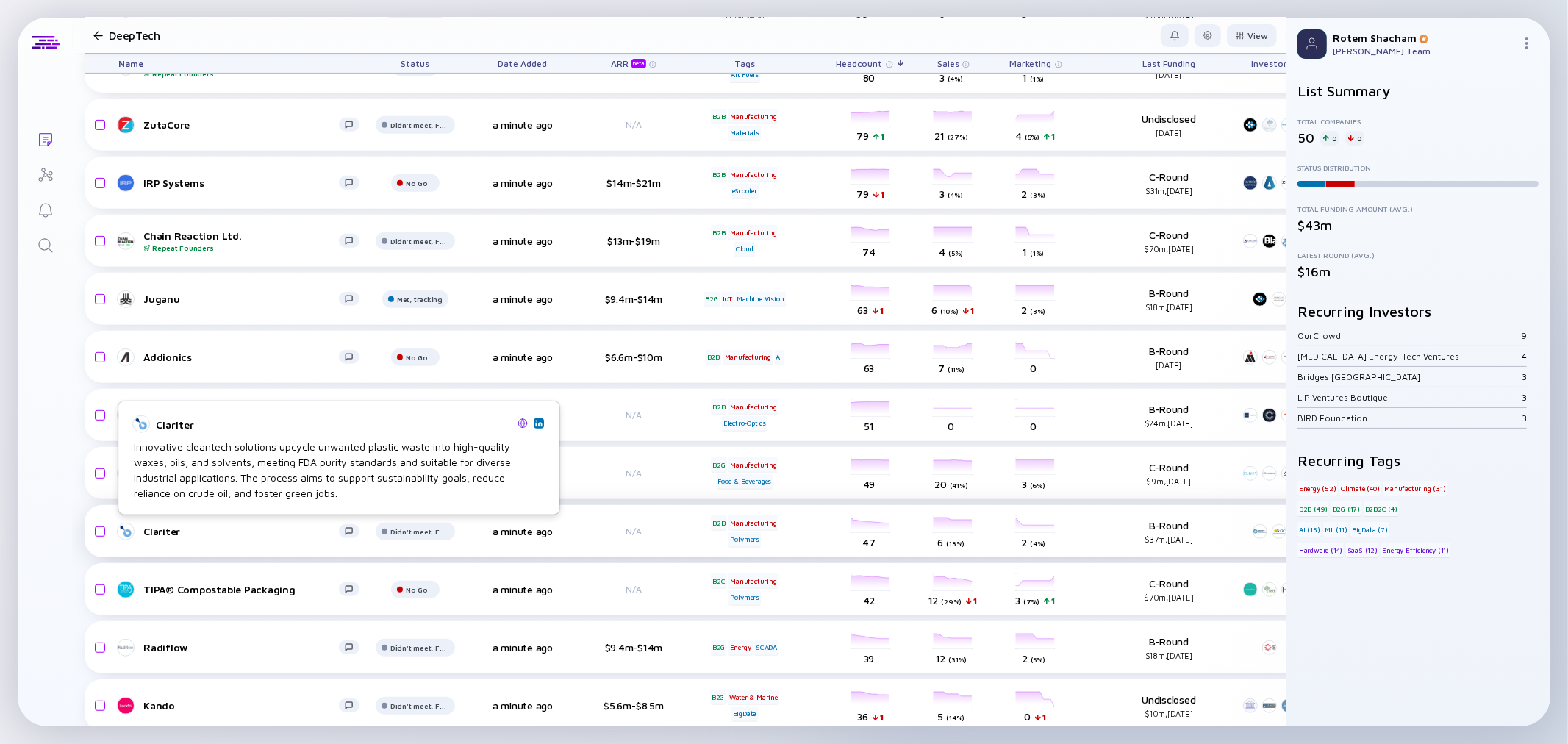
click at [172, 527] on div "Clariter" at bounding box center [241, 531] width 195 height 13
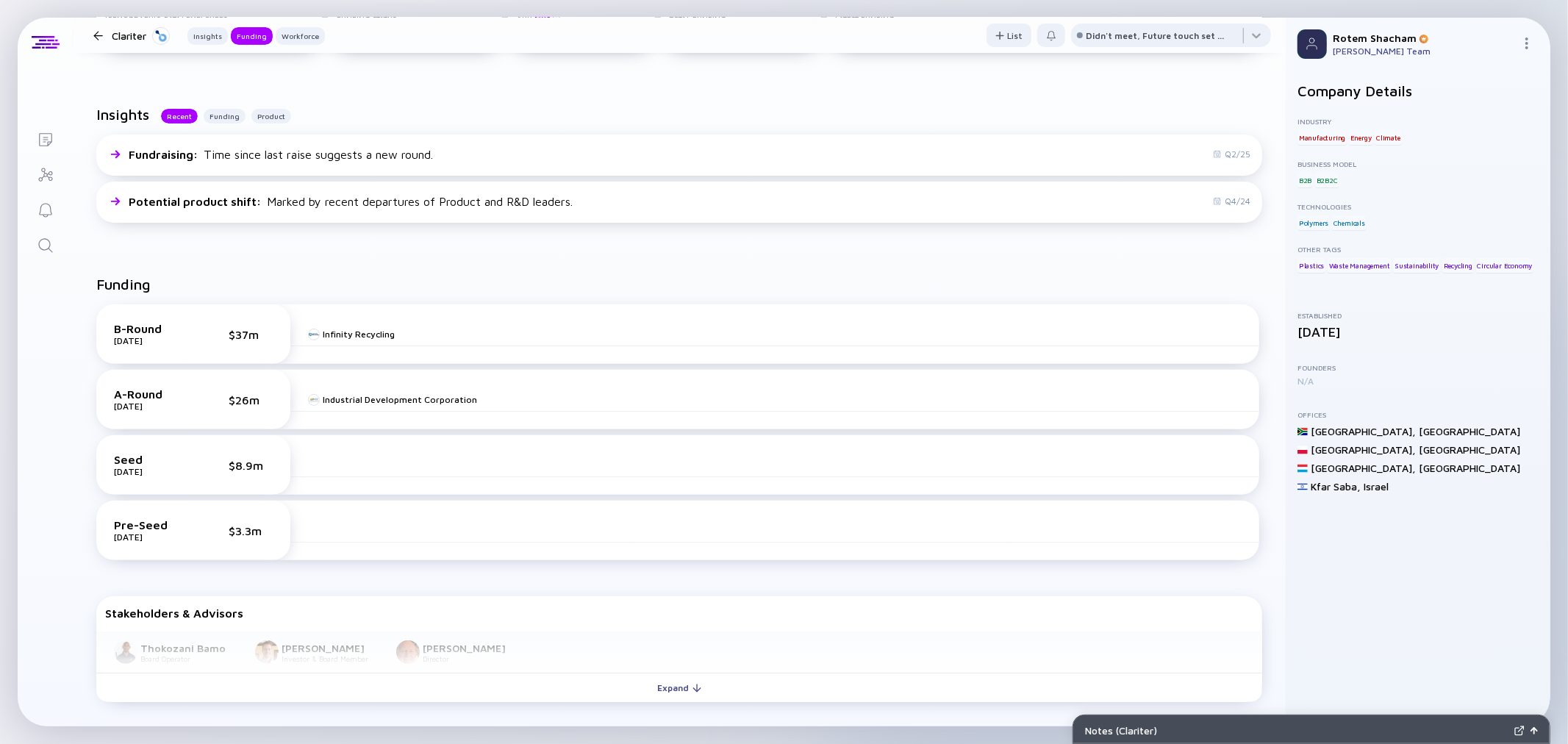
scroll to position [490, 0]
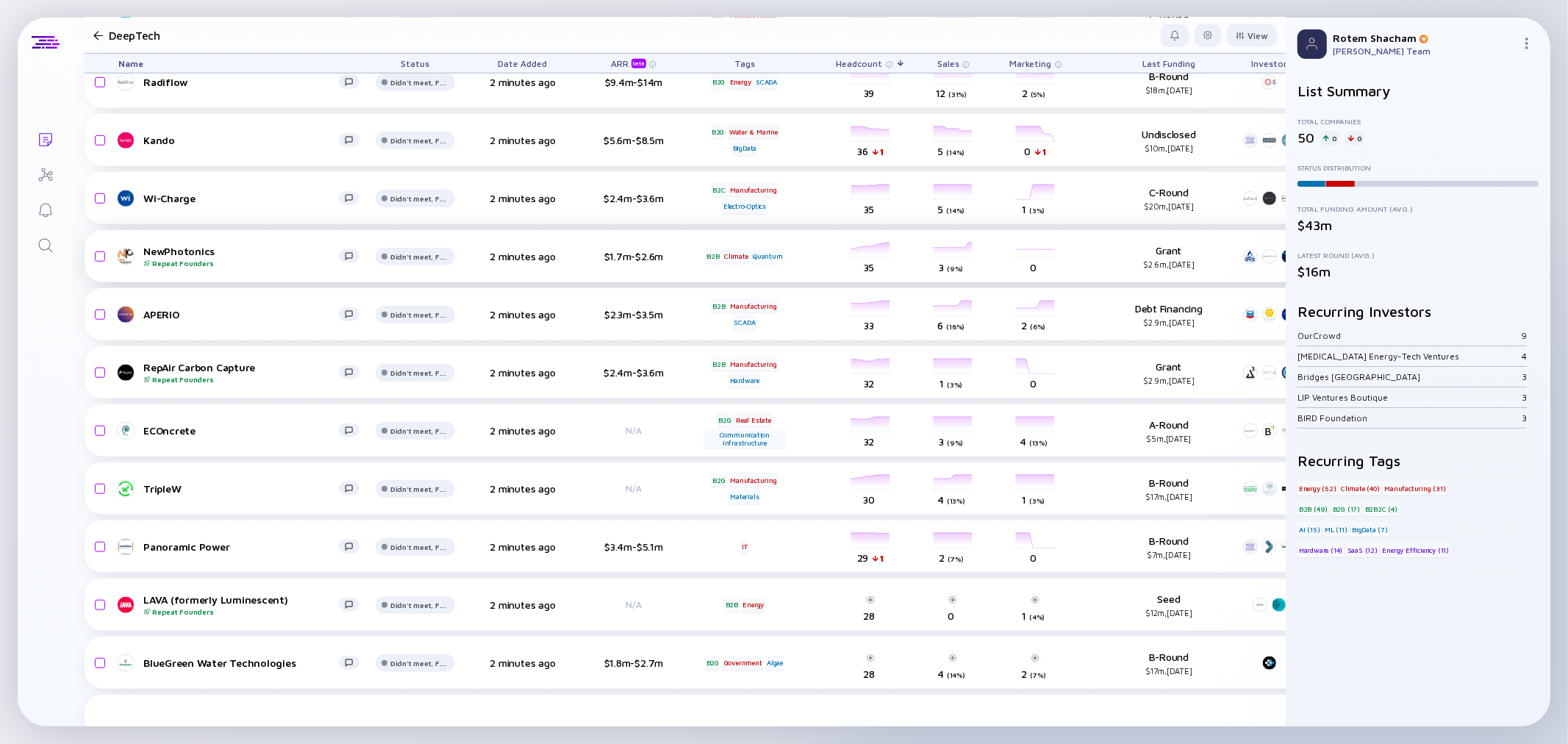
scroll to position [1062, 0]
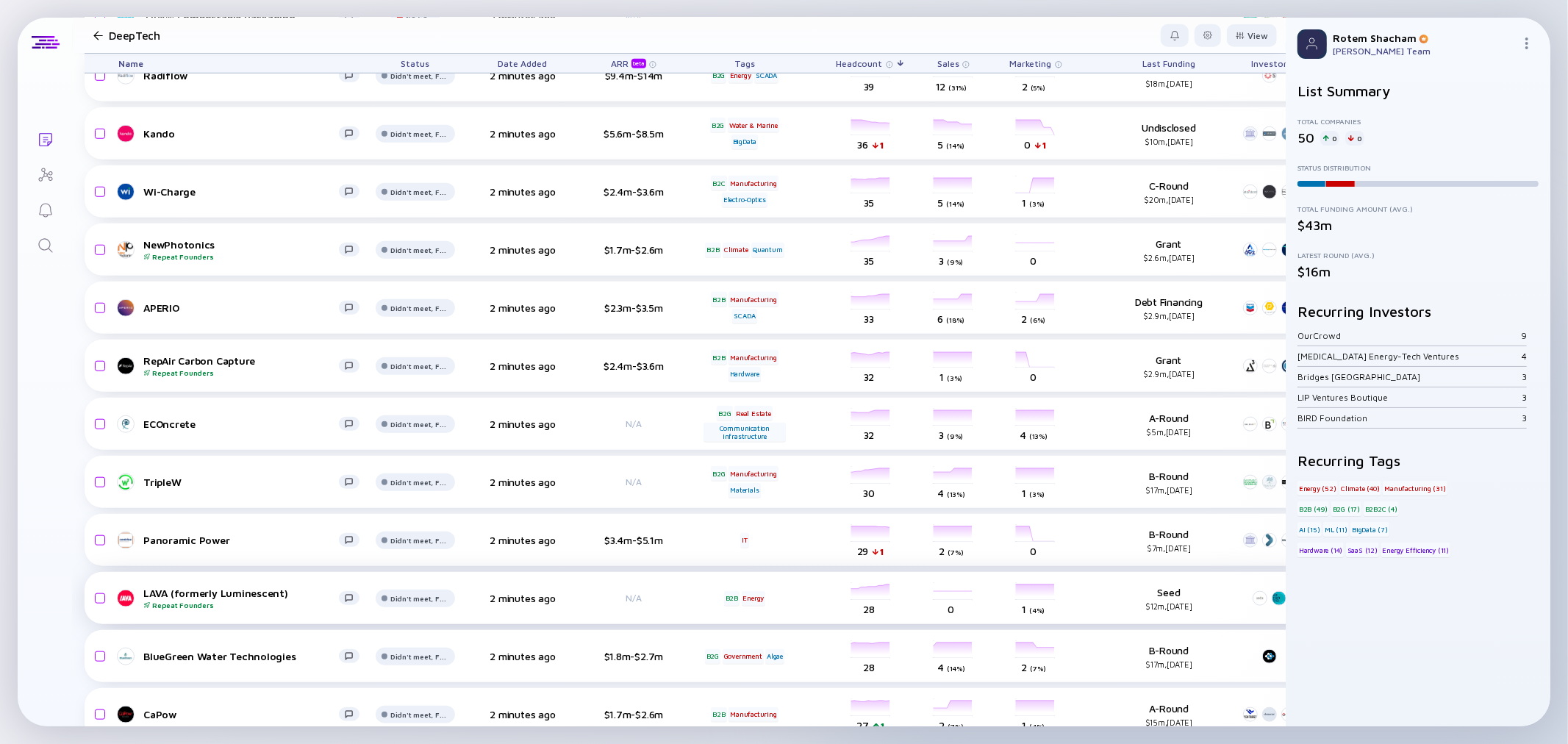
drag, startPoint x: 172, startPoint y: 586, endPoint x: 174, endPoint y: 598, distance: 12.2
click at [174, 598] on div "LAVA (formerly Luminescent) Repeat Founders" at bounding box center [241, 598] width 195 height 22
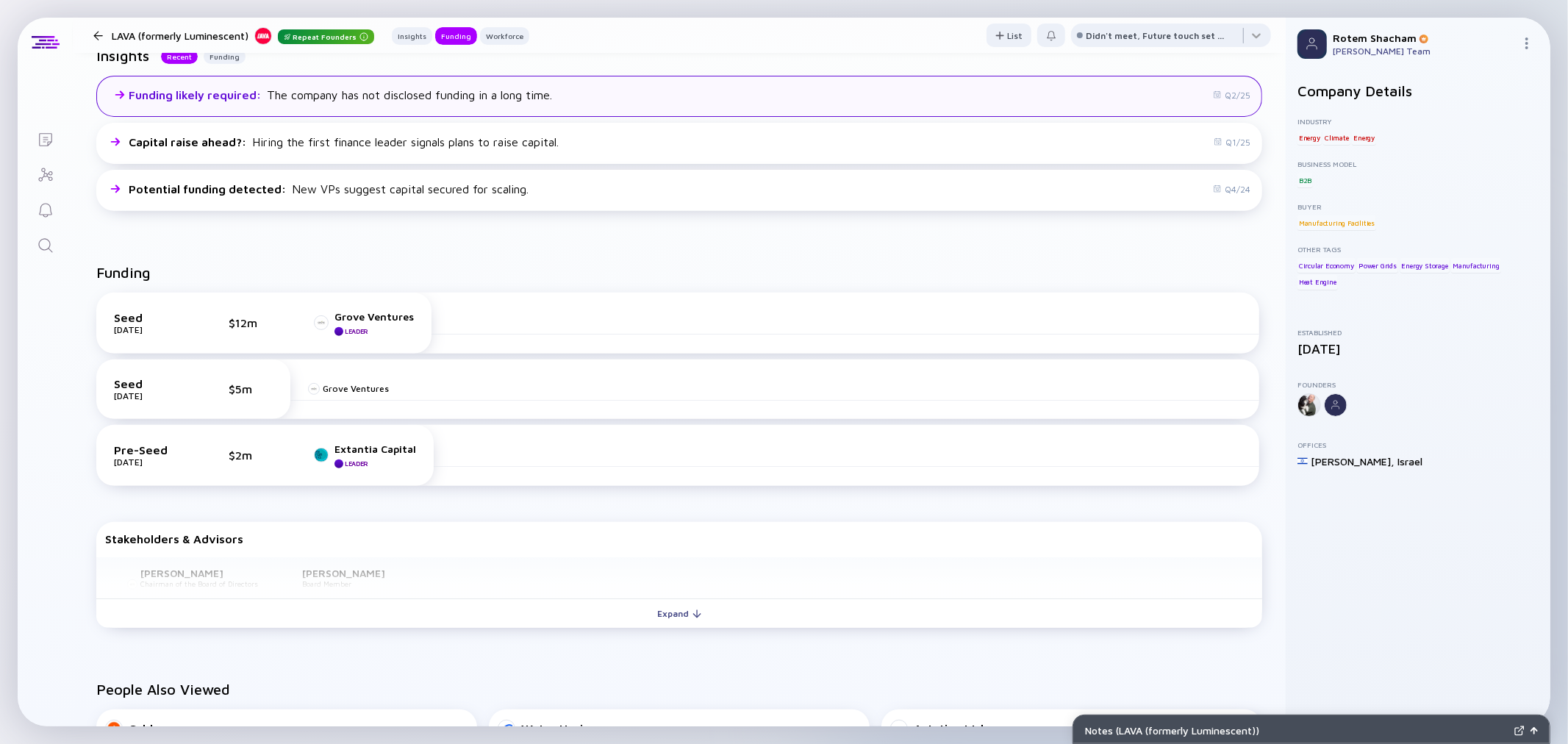
scroll to position [408, 0]
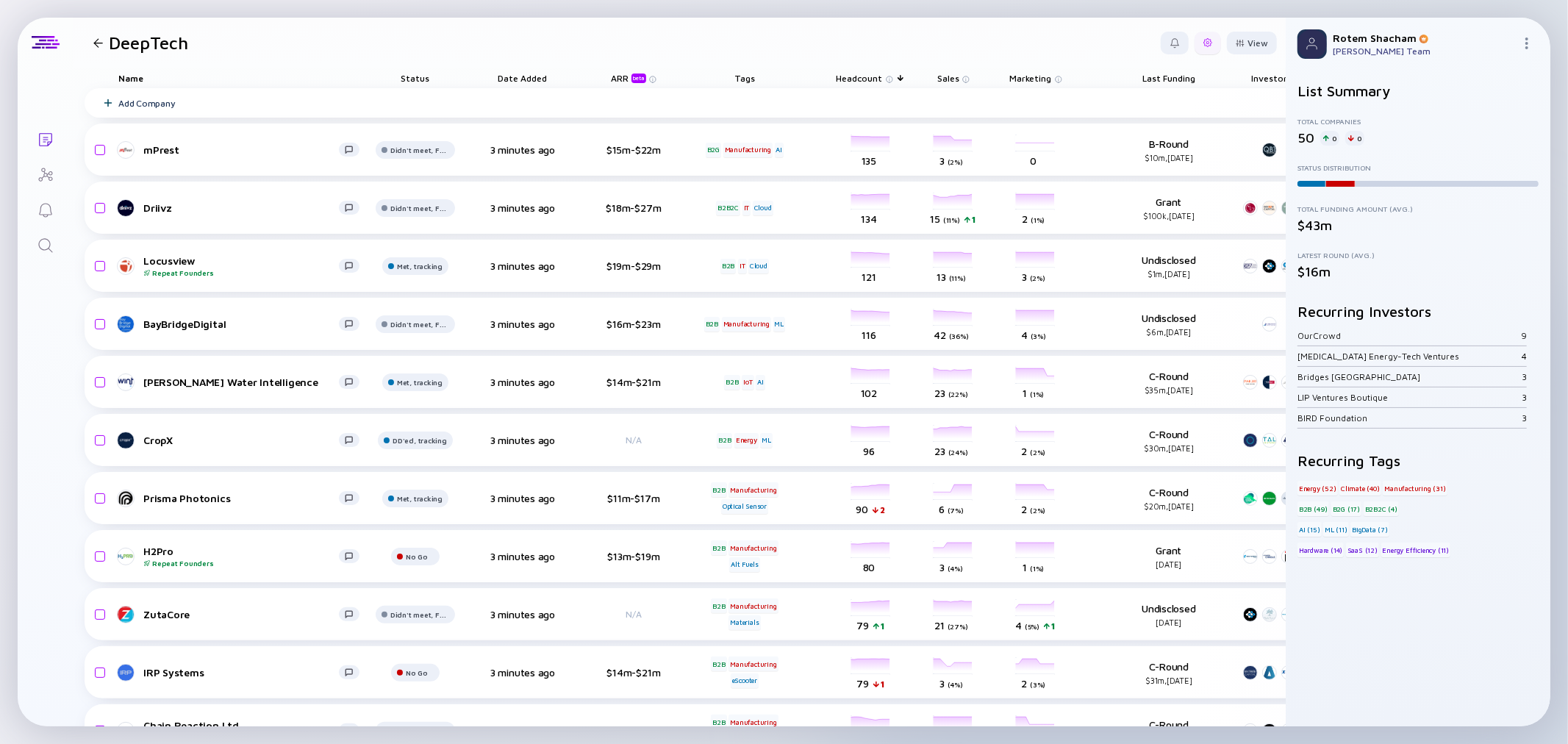
click at [1195, 37] on div at bounding box center [1207, 43] width 26 height 22
click at [1163, 164] on div "Edit Filter" at bounding box center [1163, 161] width 92 height 29
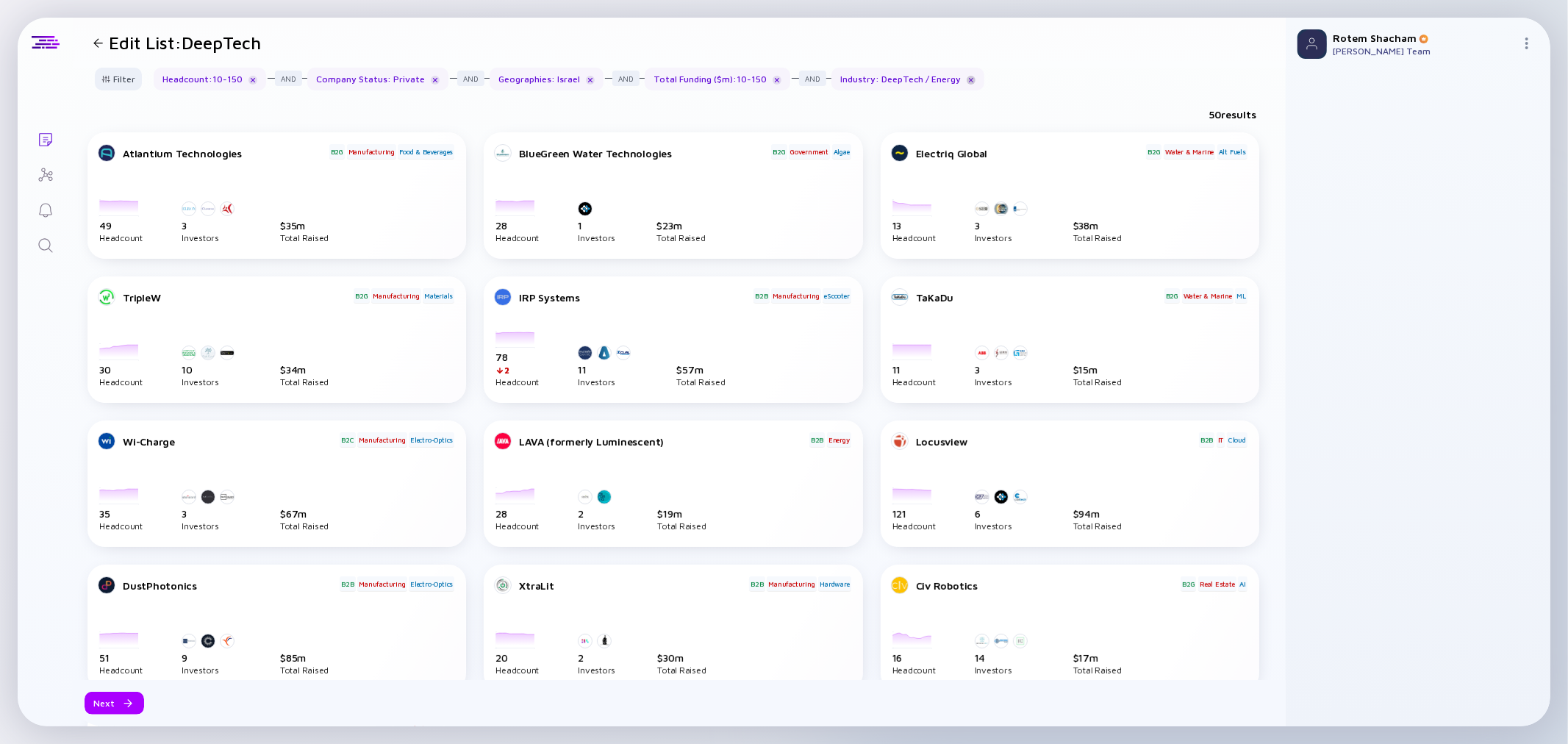
click at [967, 78] on div at bounding box center [971, 80] width 9 height 9
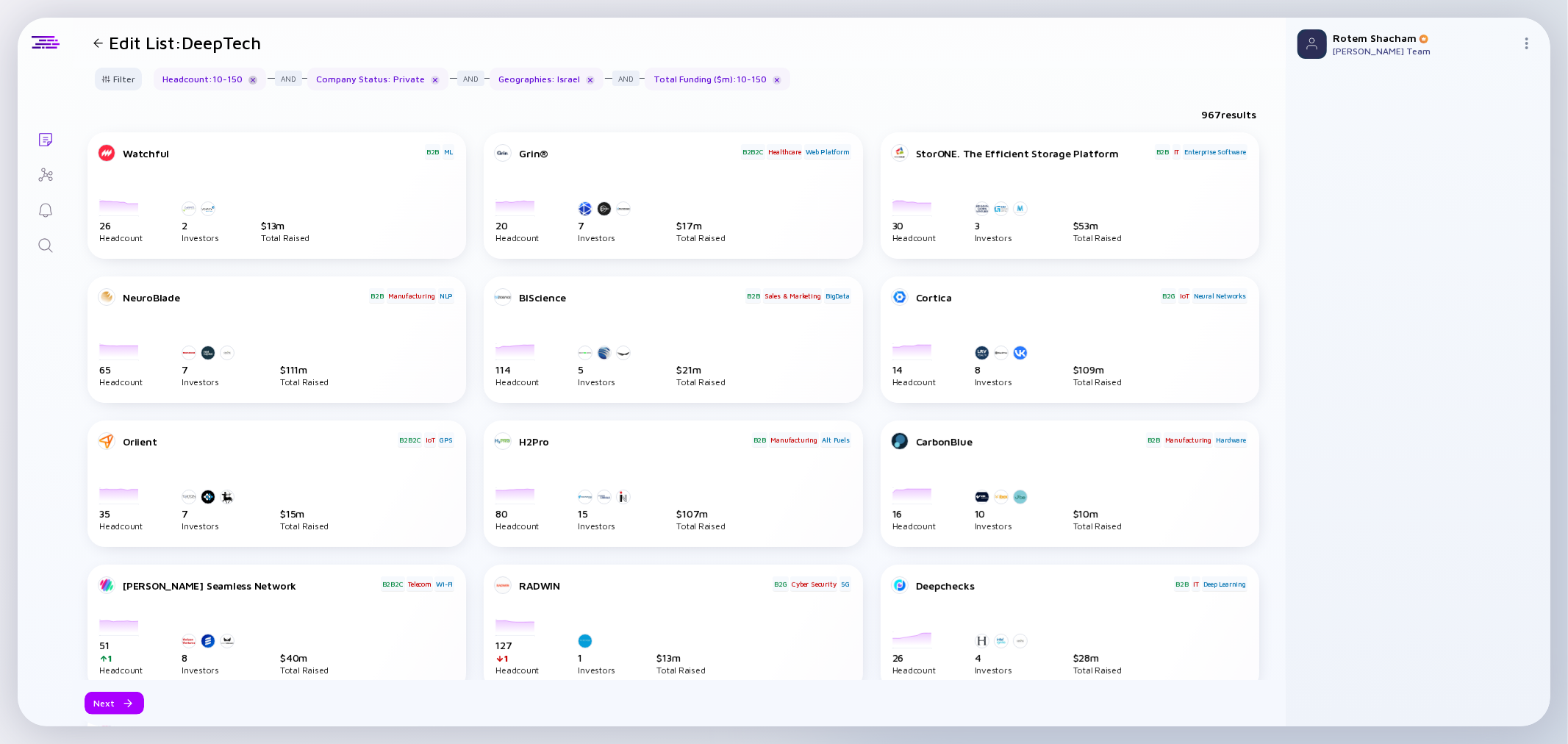
click at [251, 81] on div at bounding box center [253, 80] width 9 height 9
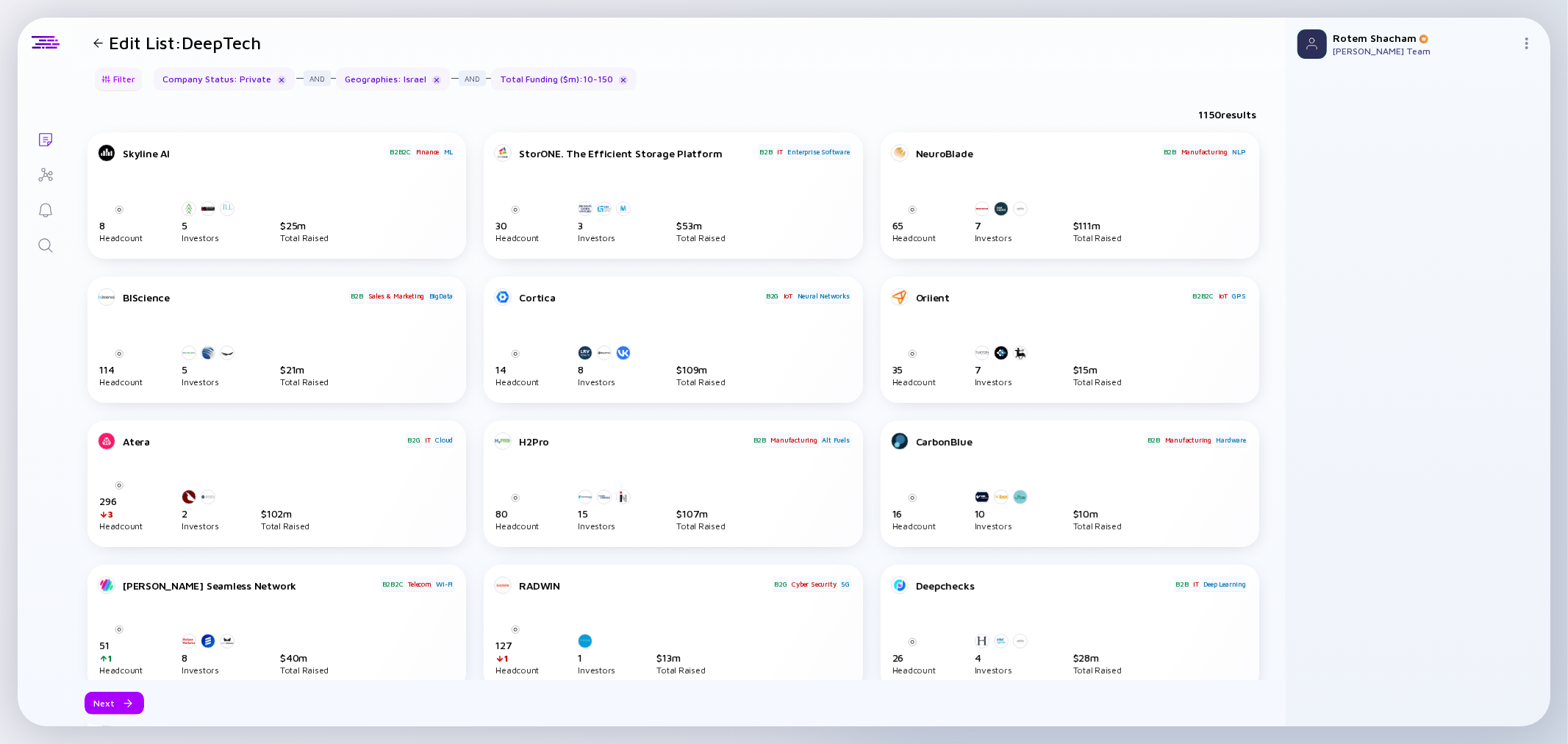
click at [125, 82] on div "Filter" at bounding box center [118, 79] width 52 height 22
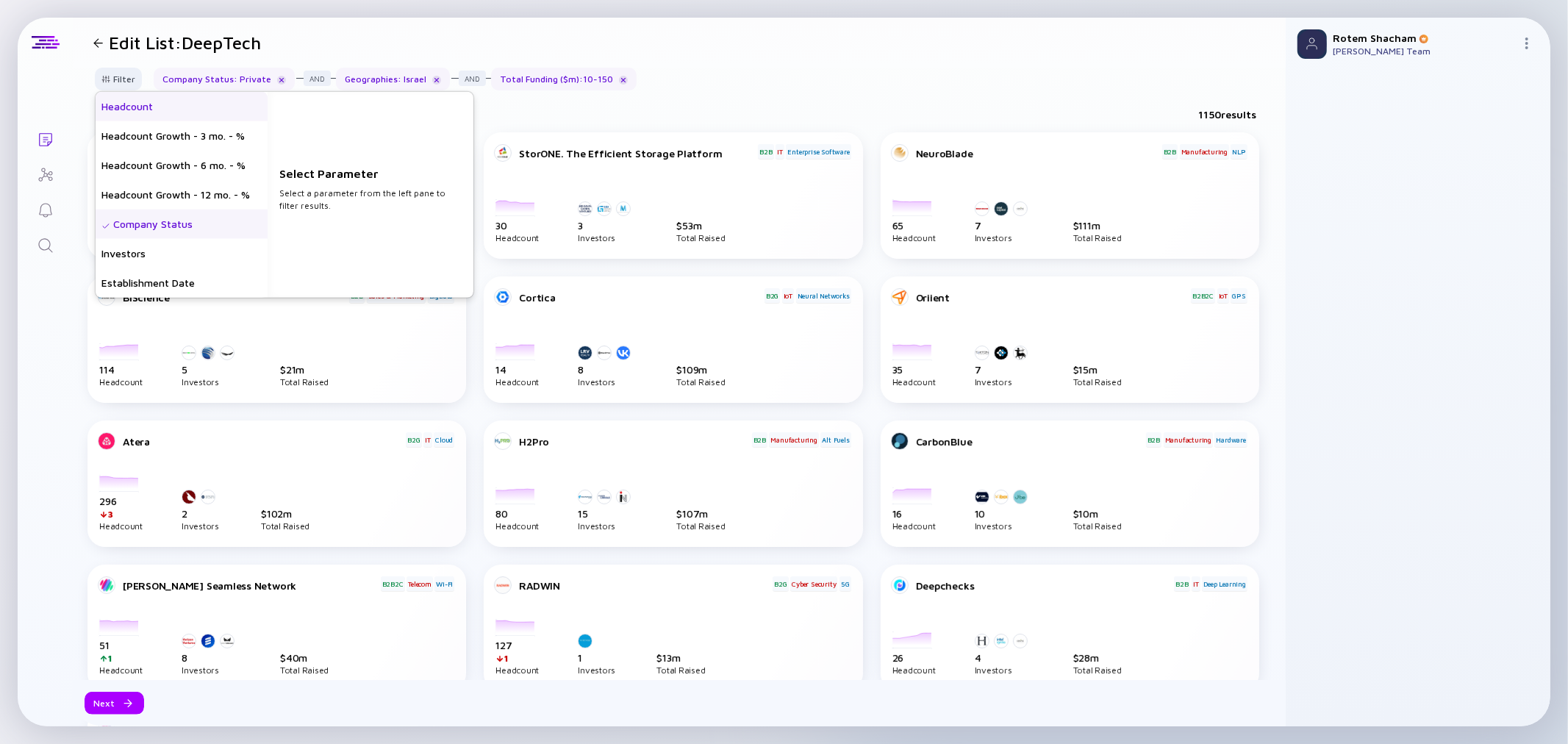
click at [162, 106] on div "Headcount" at bounding box center [182, 106] width 172 height 29
click at [348, 204] on input "text" at bounding box center [370, 202] width 171 height 15
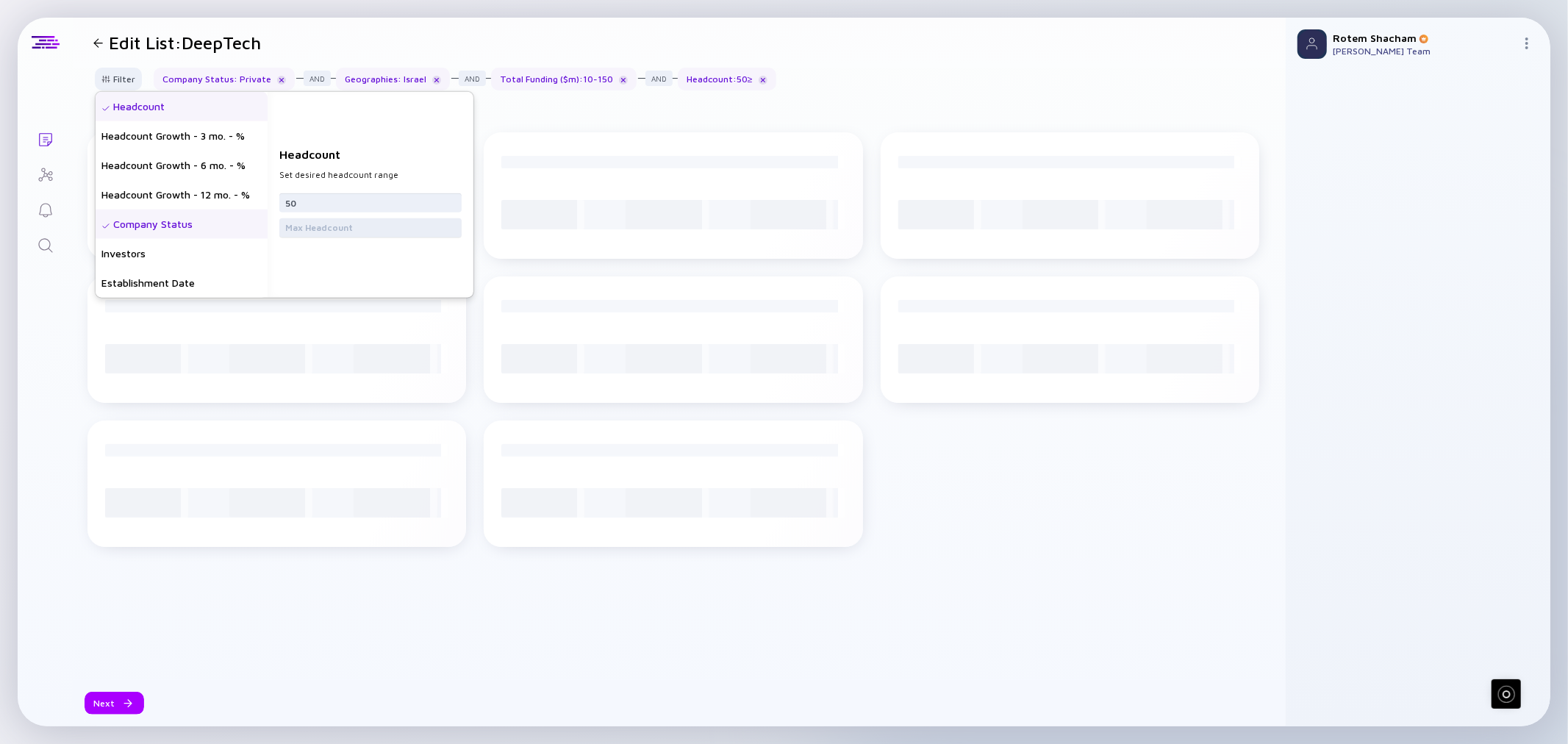
type input "50"
click at [428, 224] on input "text" at bounding box center [370, 228] width 171 height 15
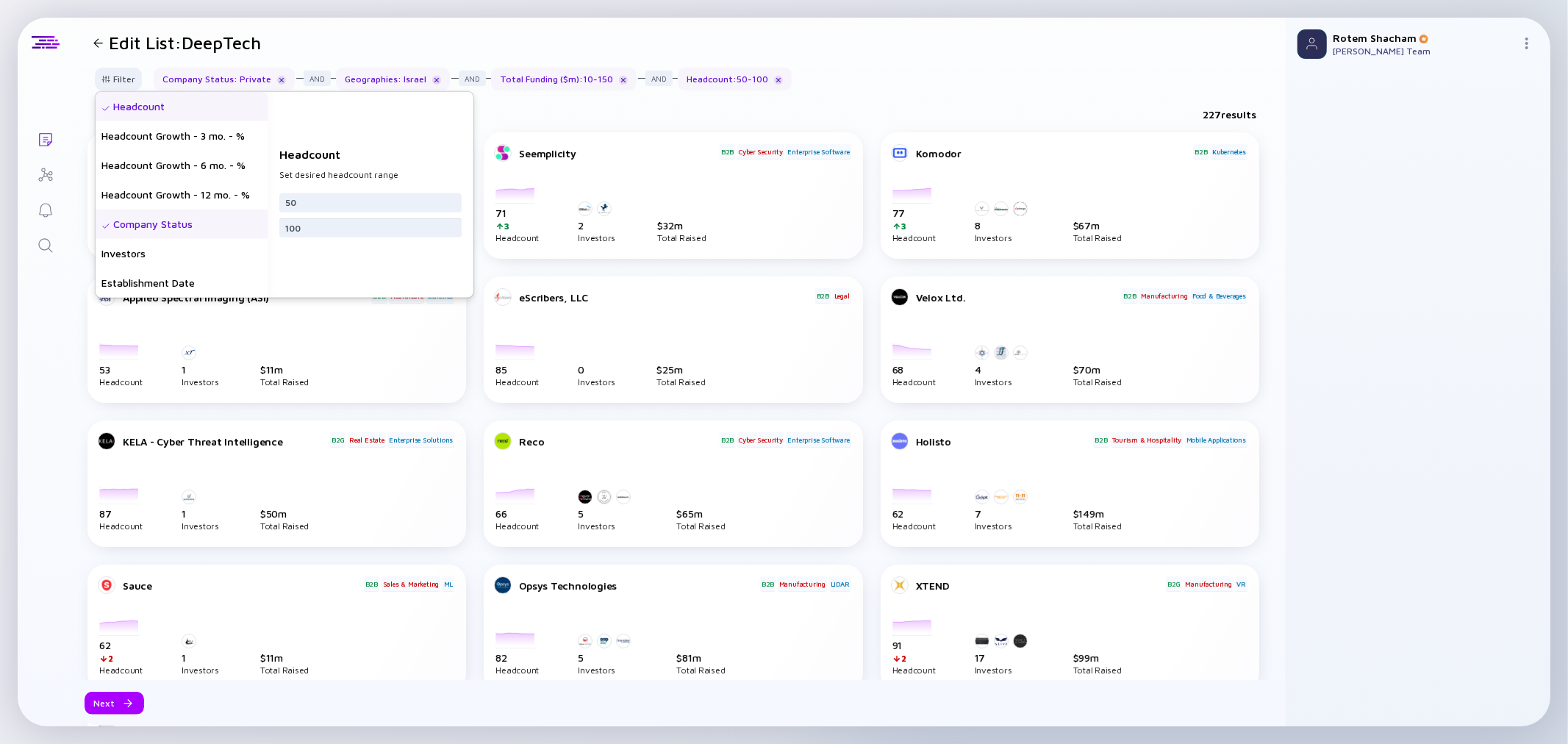
type input "100"
click at [565, 106] on div "227 results" at bounding box center [679, 118] width 1213 height 30
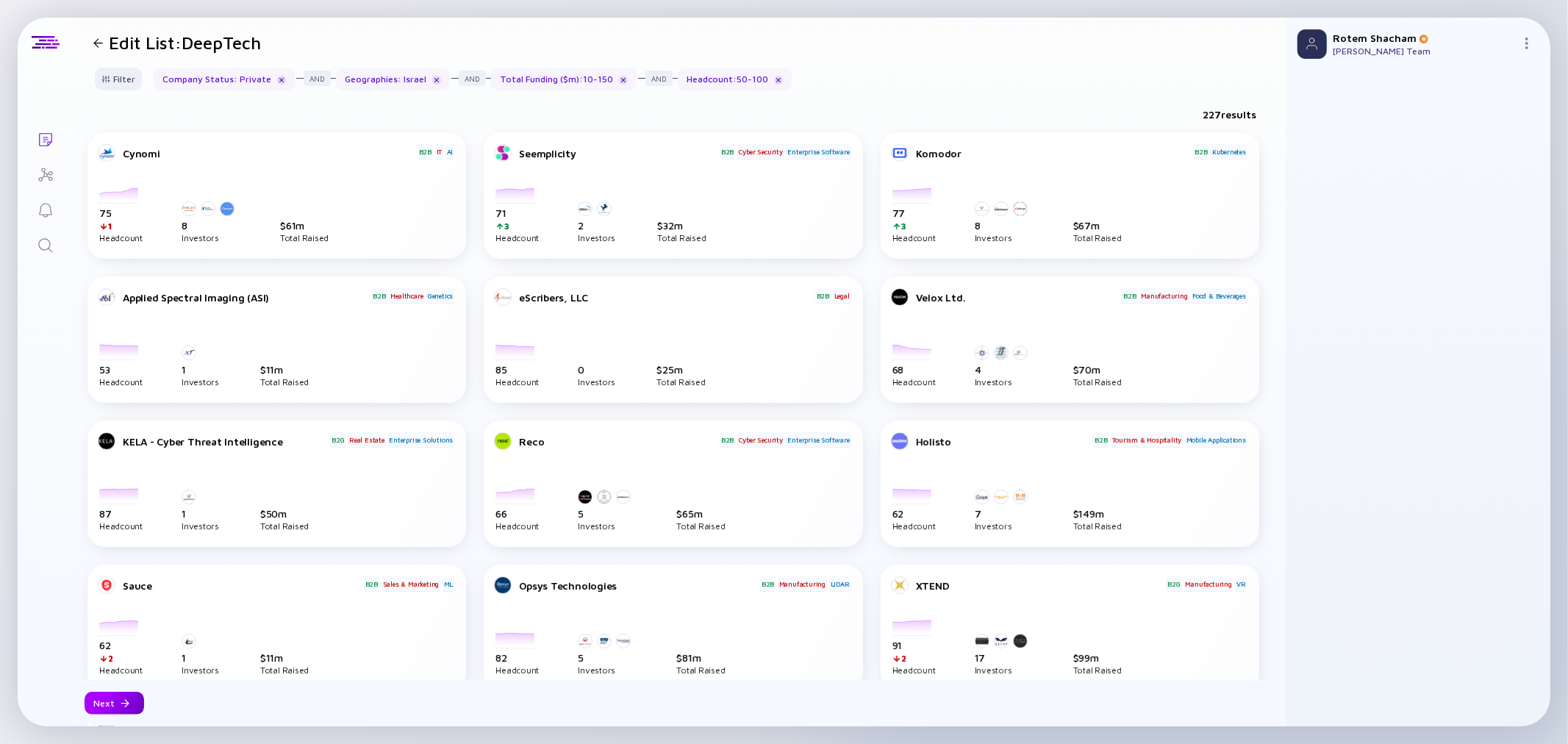
click at [120, 704] on div at bounding box center [125, 704] width 9 height 9
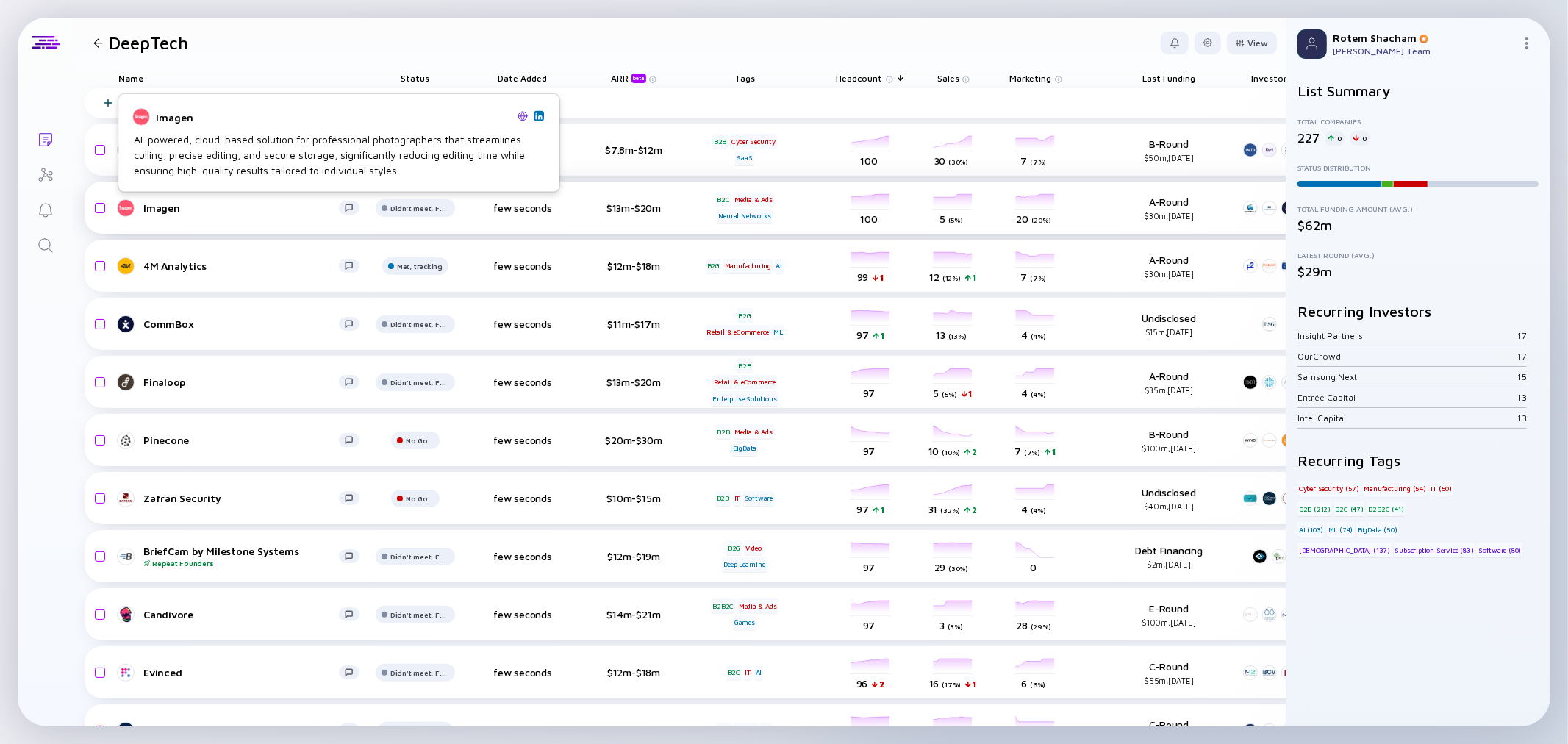
click at [155, 209] on div "Imagen" at bounding box center [241, 207] width 195 height 13
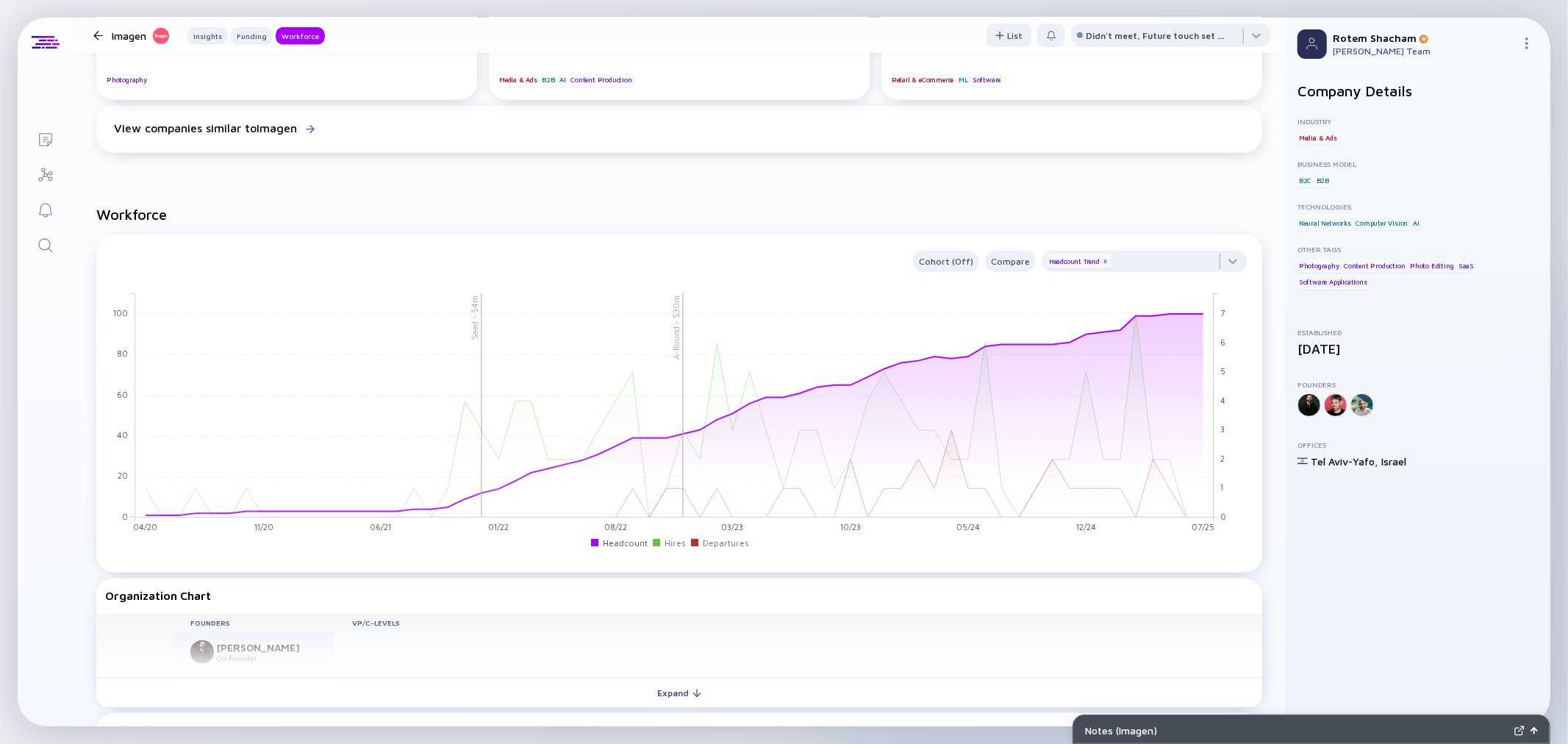
scroll to position [1307, 0]
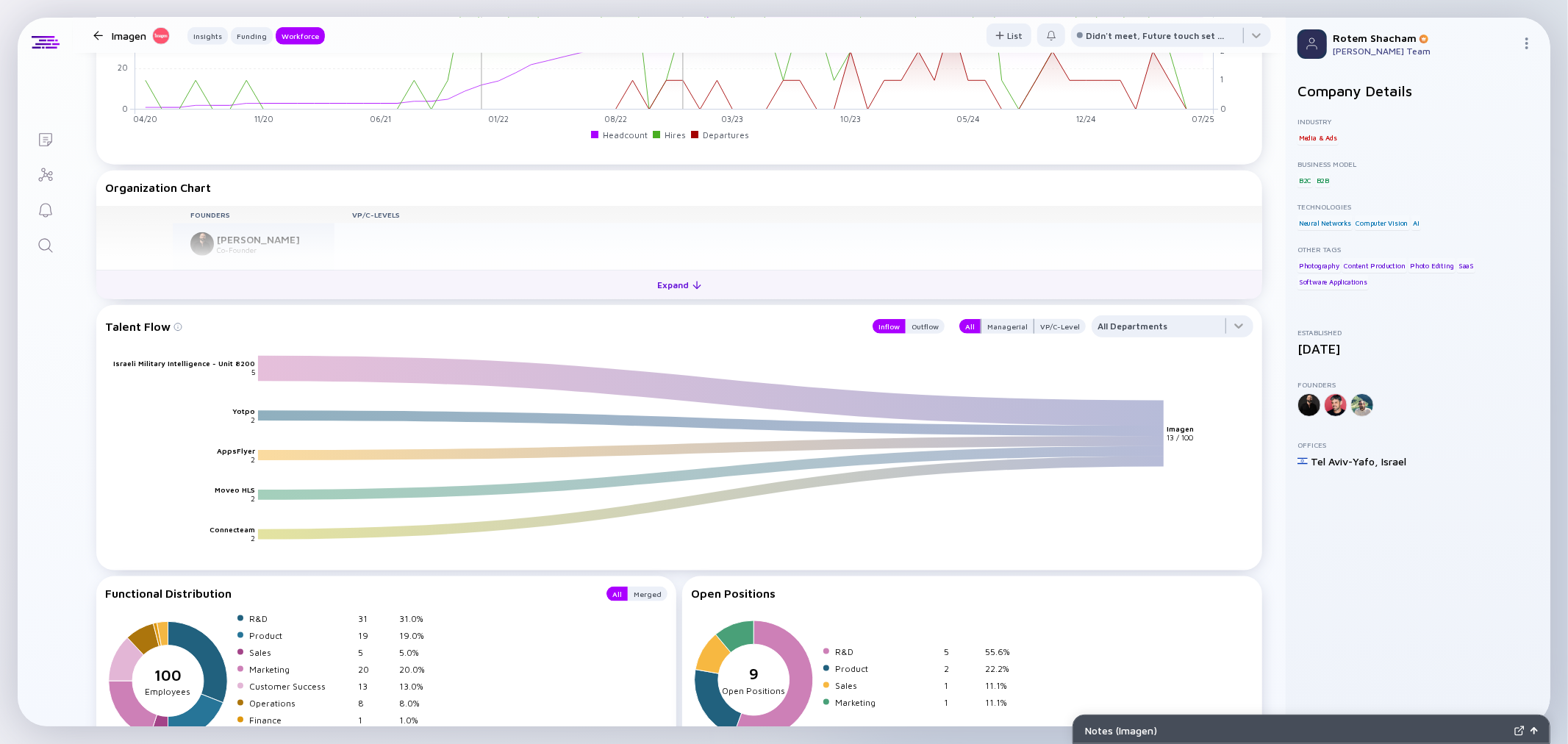
click at [680, 281] on div "Expand" at bounding box center [680, 285] width 61 height 22
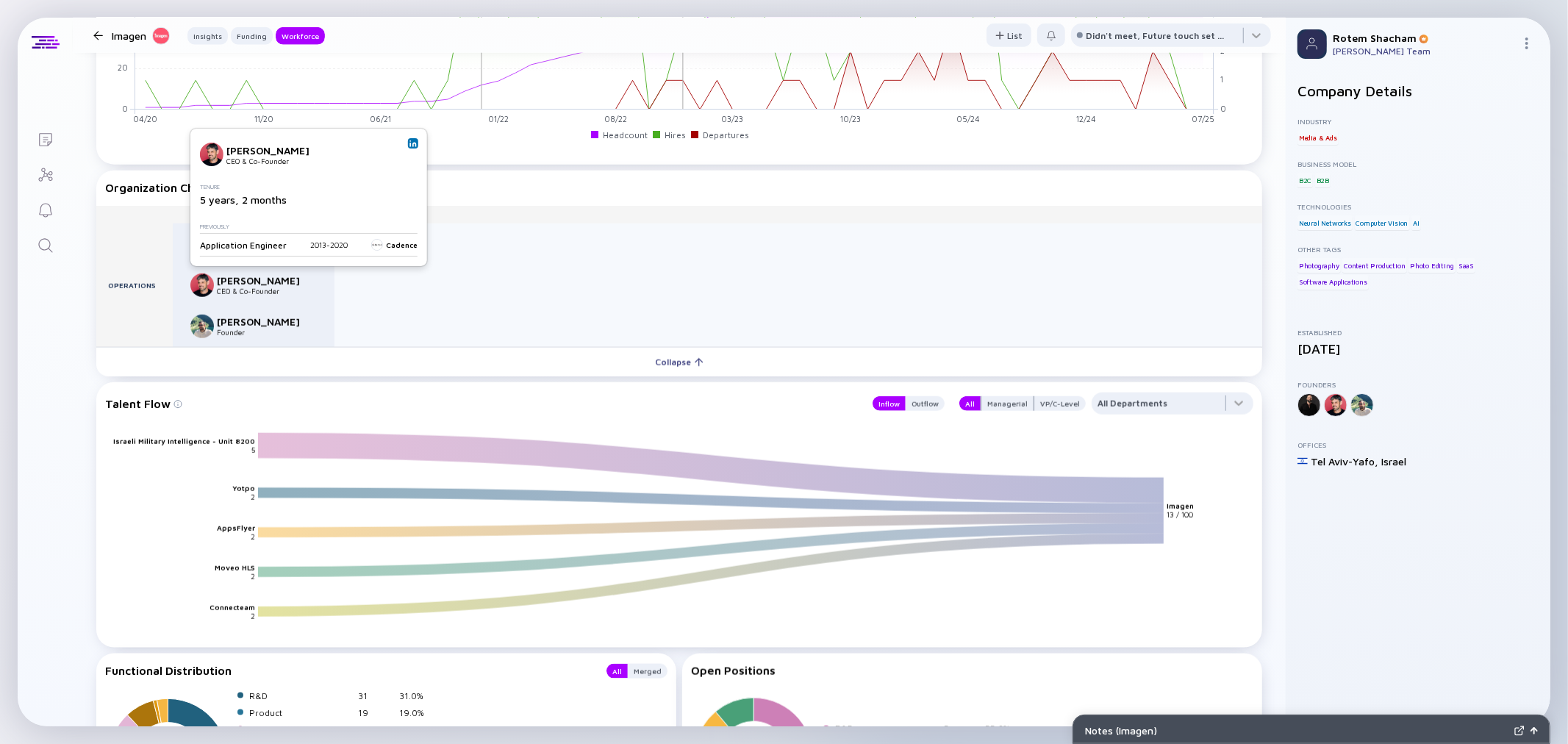
click at [409, 144] on img at bounding box center [413, 144] width 7 height 7
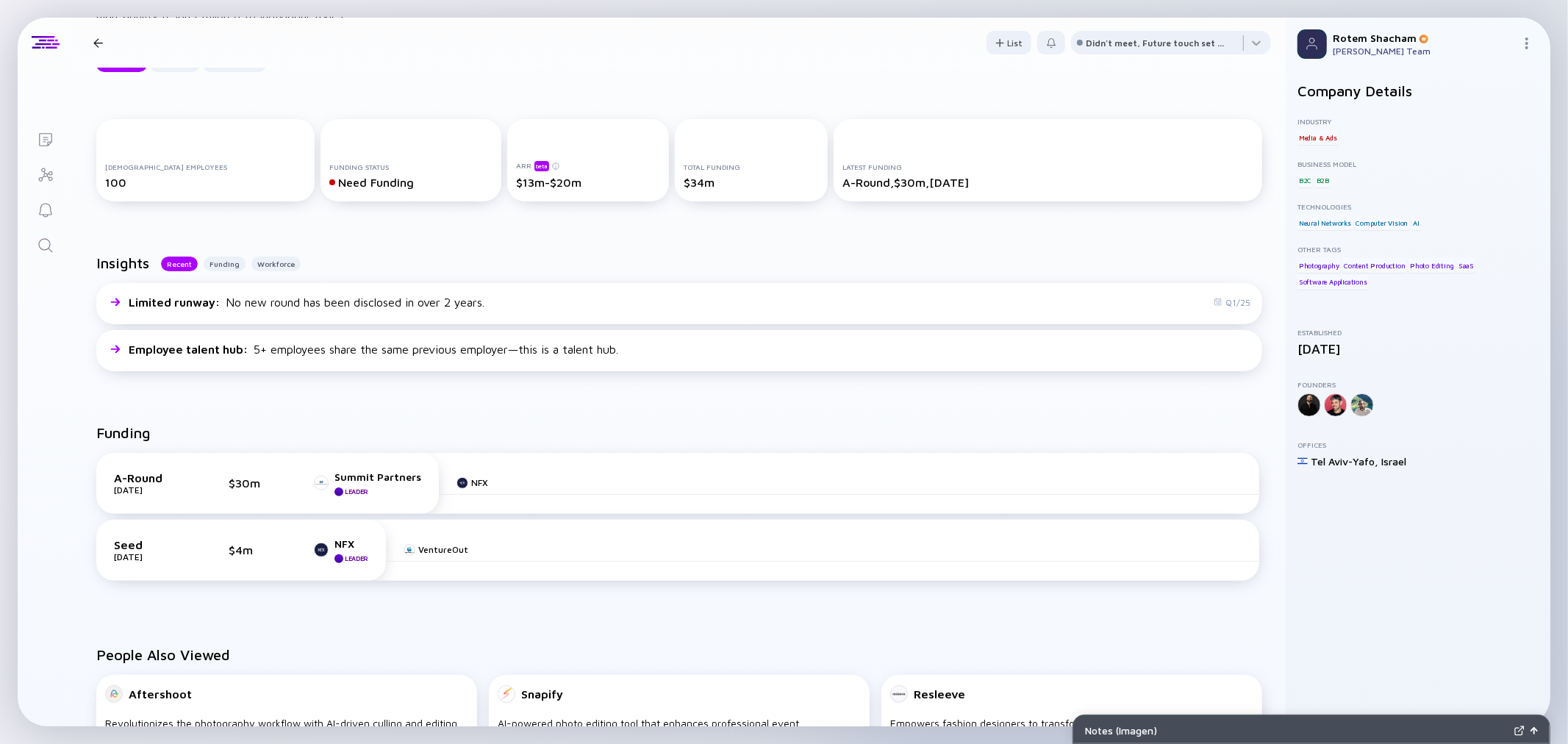
scroll to position [163, 0]
click at [1046, 35] on div at bounding box center [1051, 36] width 10 height 10
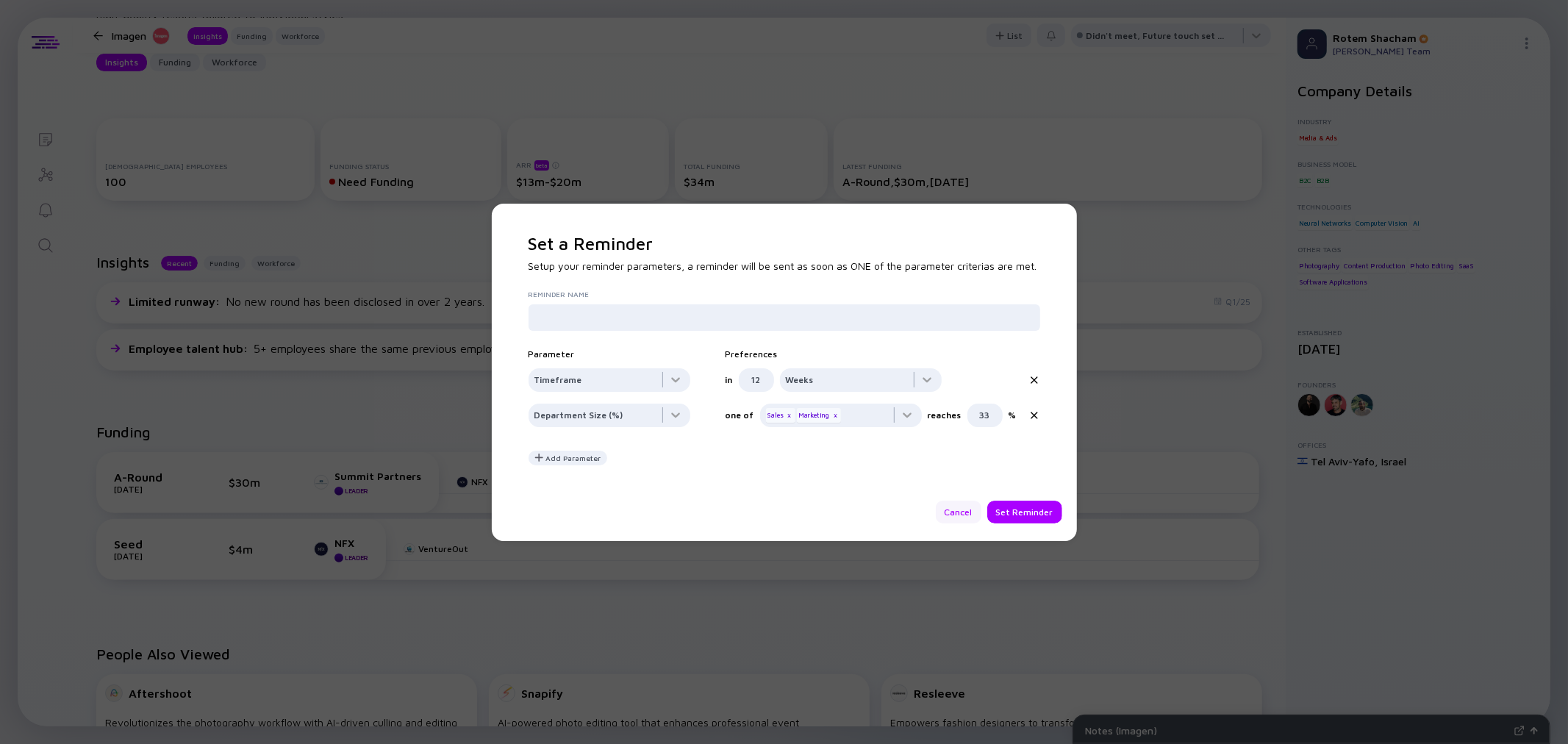
click at [961, 508] on div "Cancel" at bounding box center [958, 512] width 46 height 22
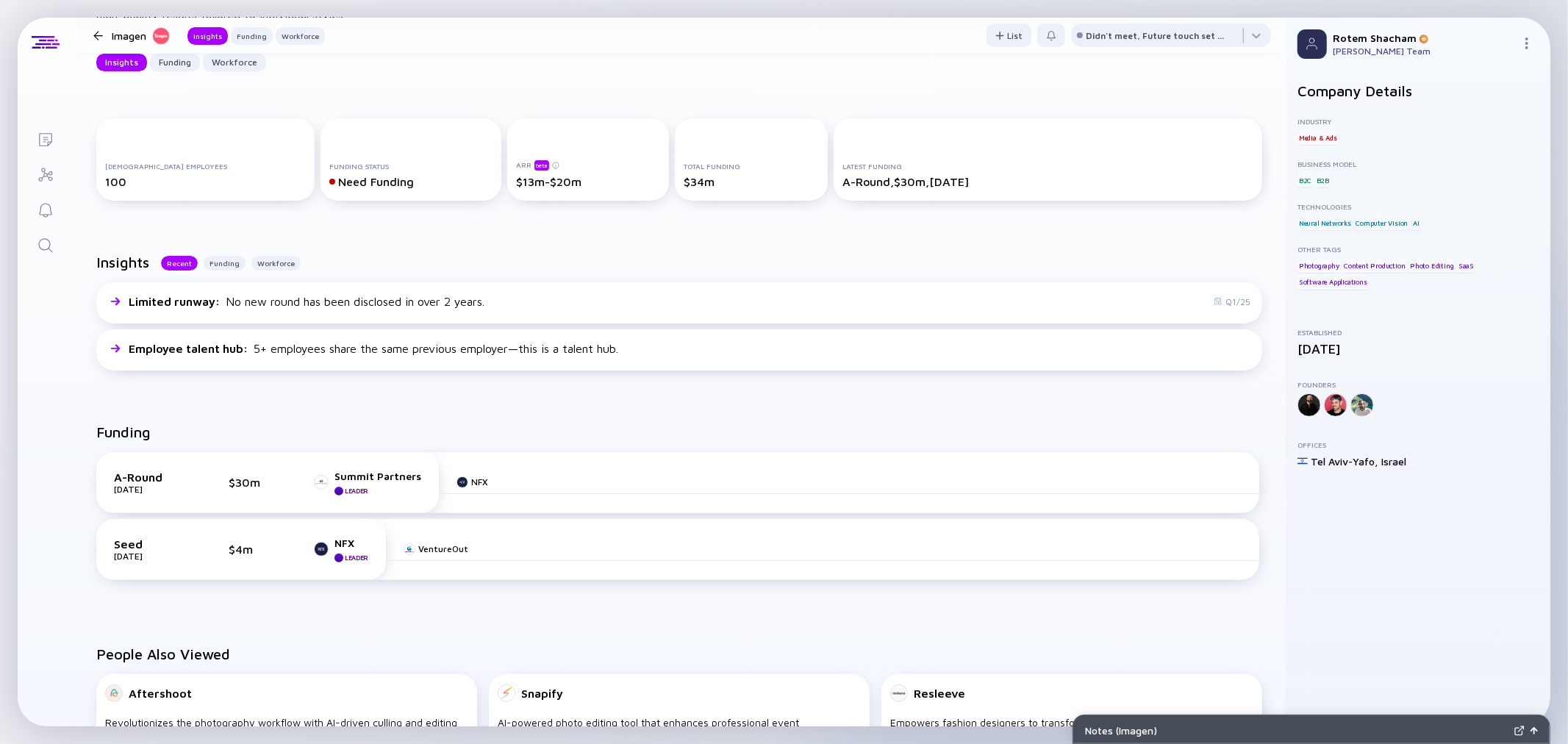
click at [94, 33] on div at bounding box center [98, 35] width 10 height 10
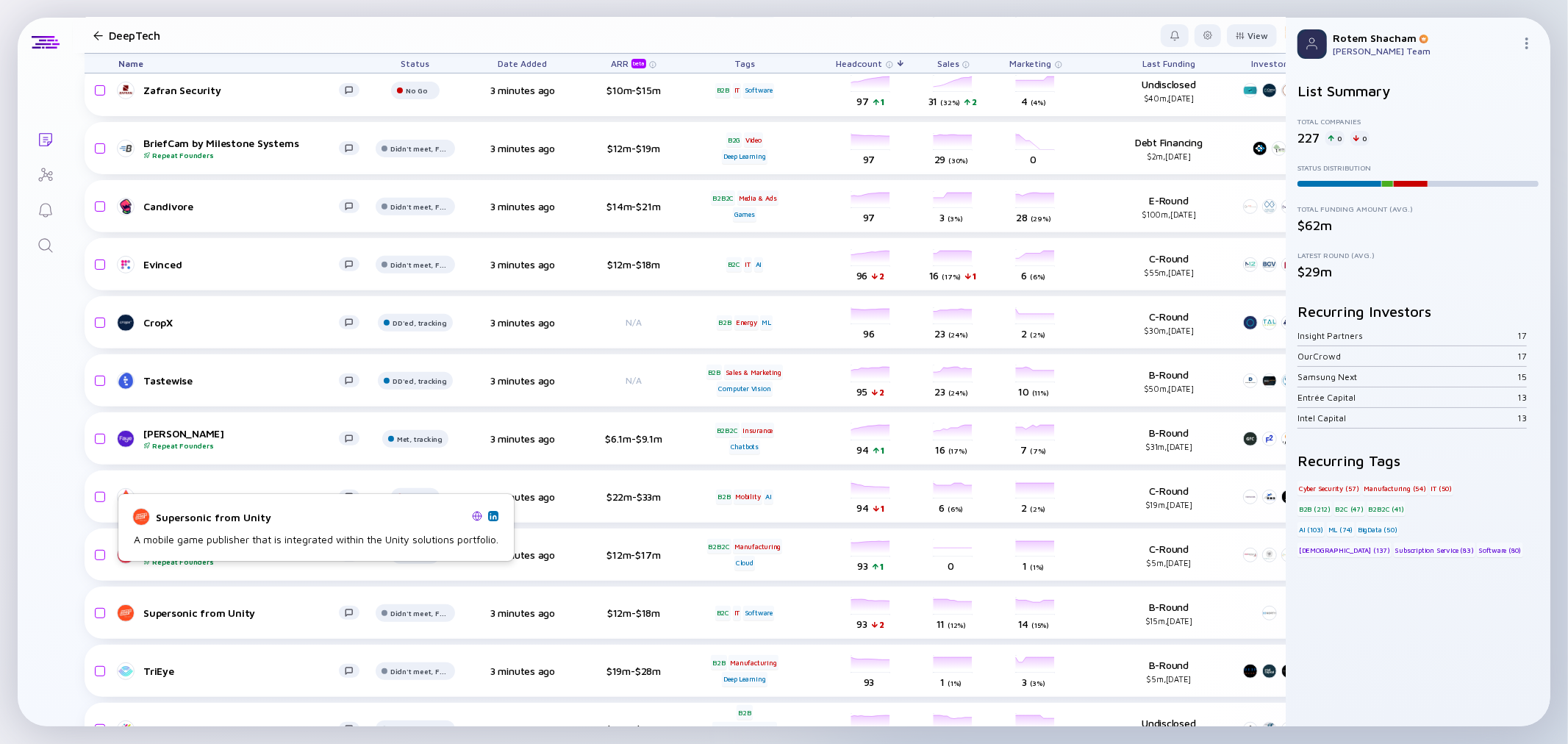
scroll to position [571, 0]
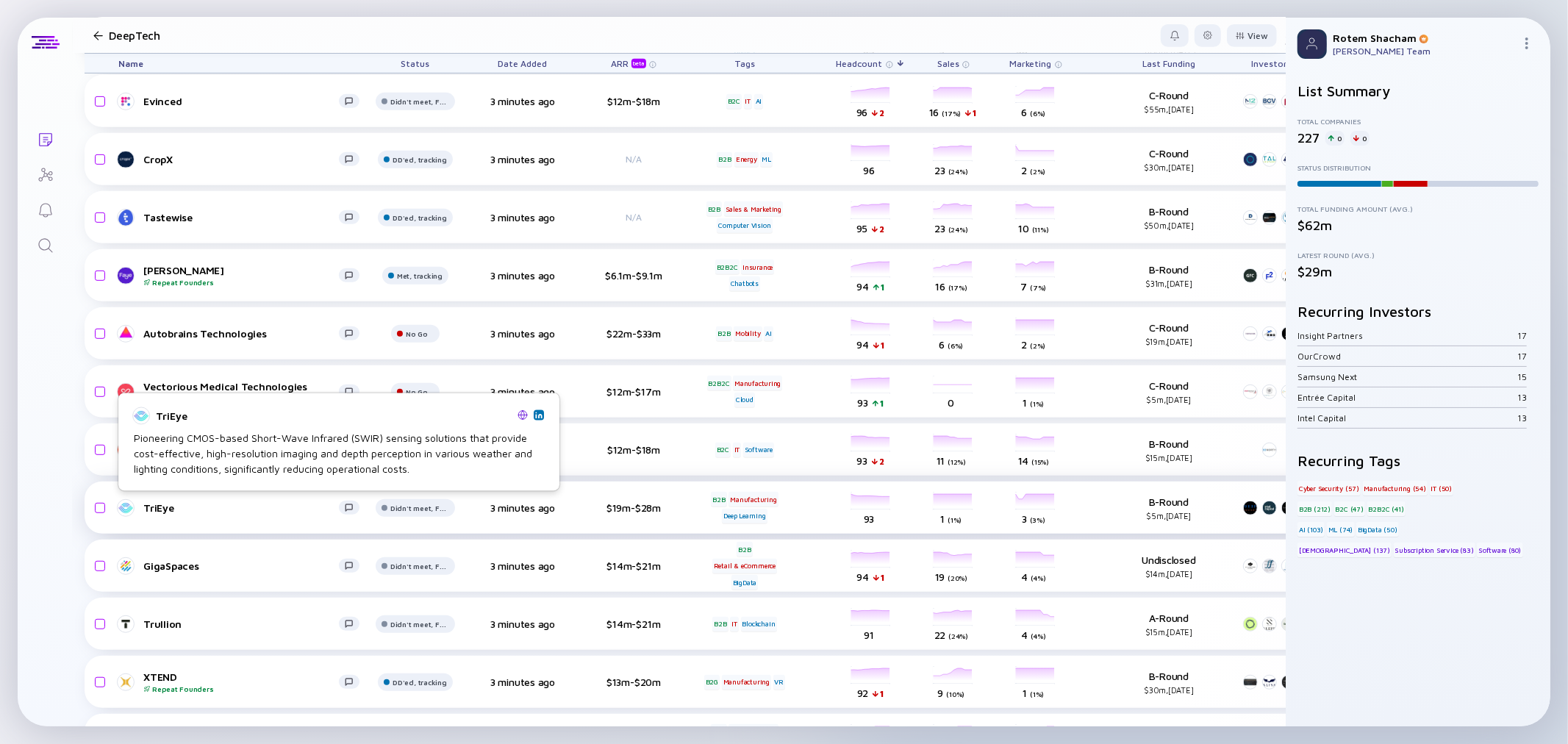
click at [171, 507] on div "TriEye" at bounding box center [241, 507] width 195 height 13
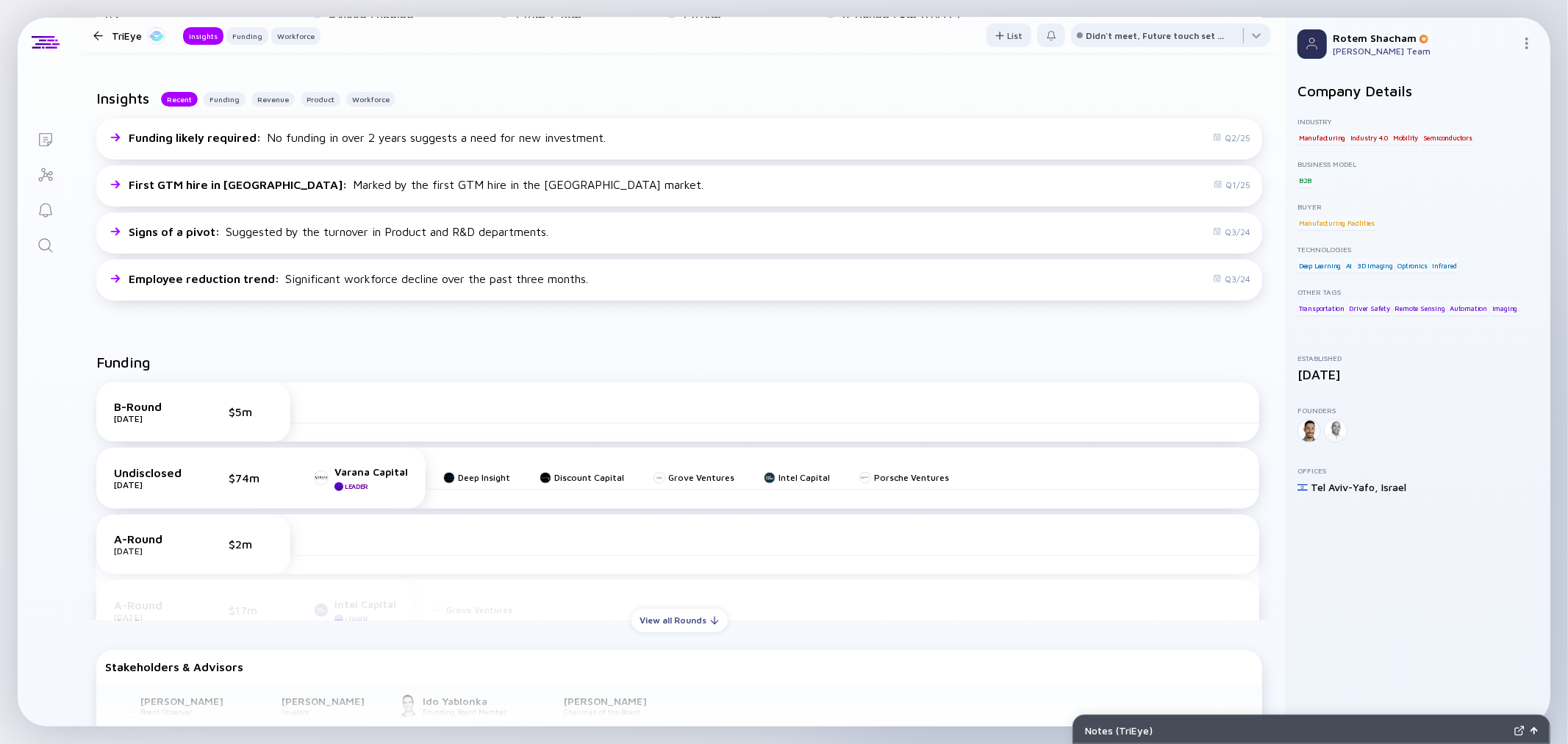
scroll to position [326, 0]
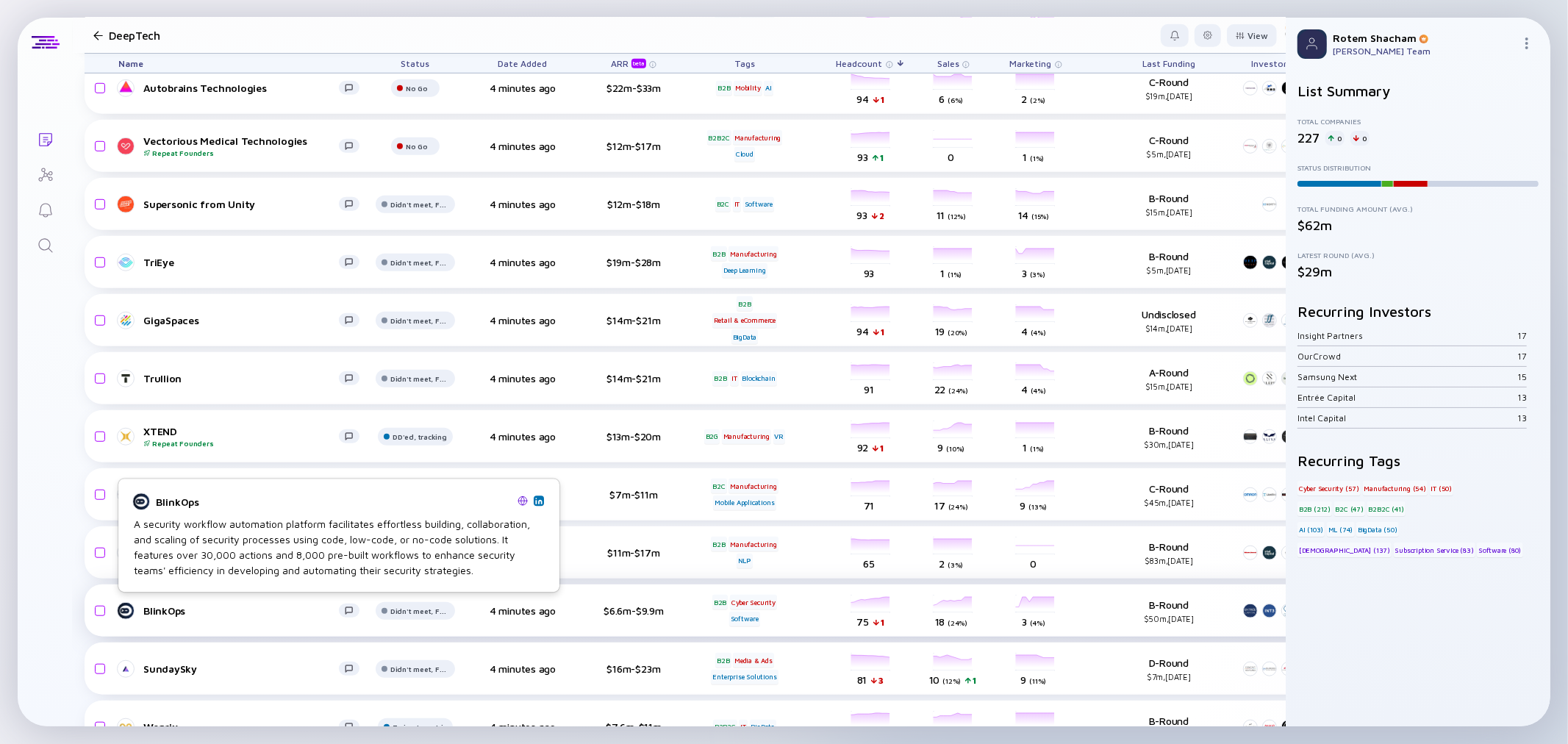
scroll to position [899, 0]
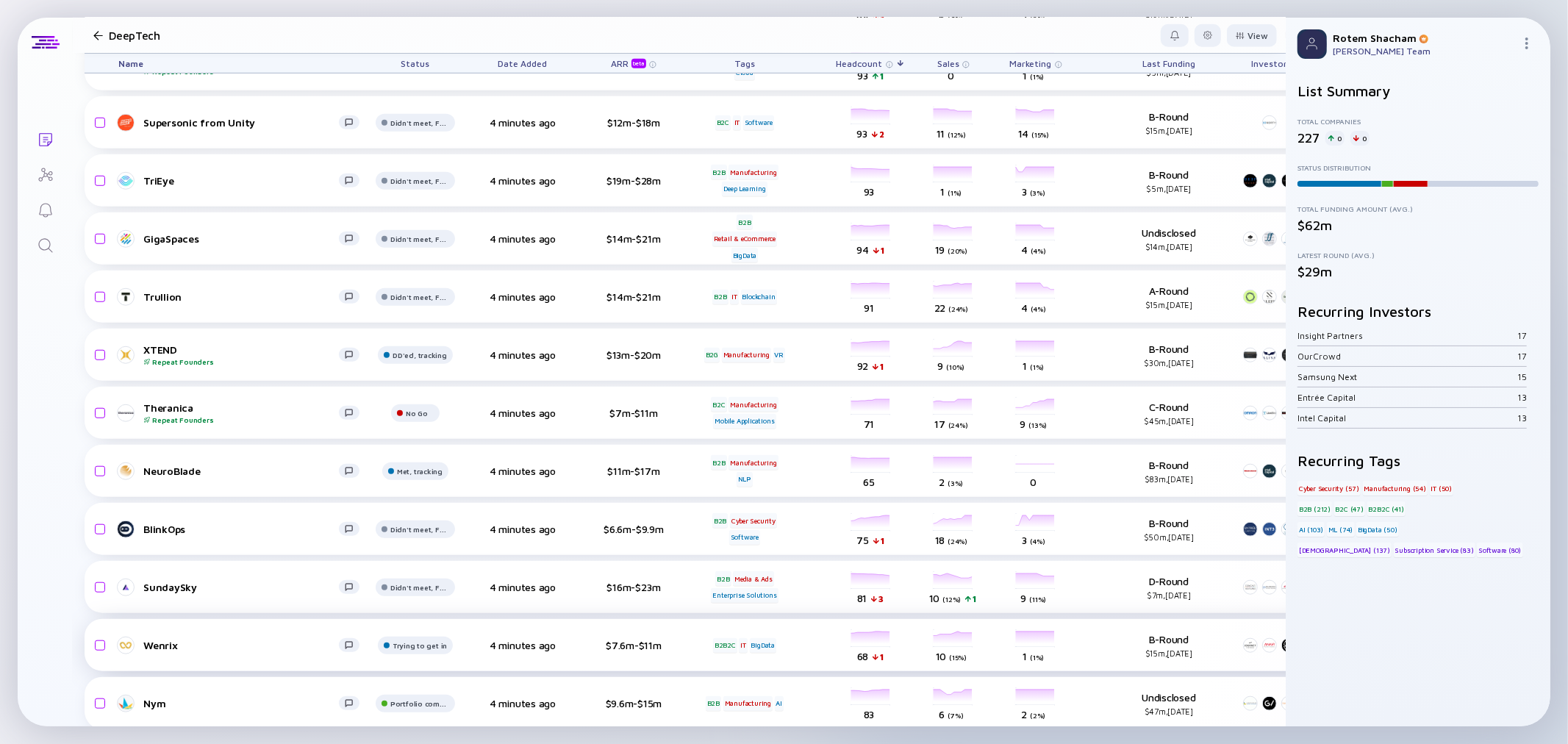
click at [167, 646] on div "Wenrix" at bounding box center [241, 645] width 195 height 13
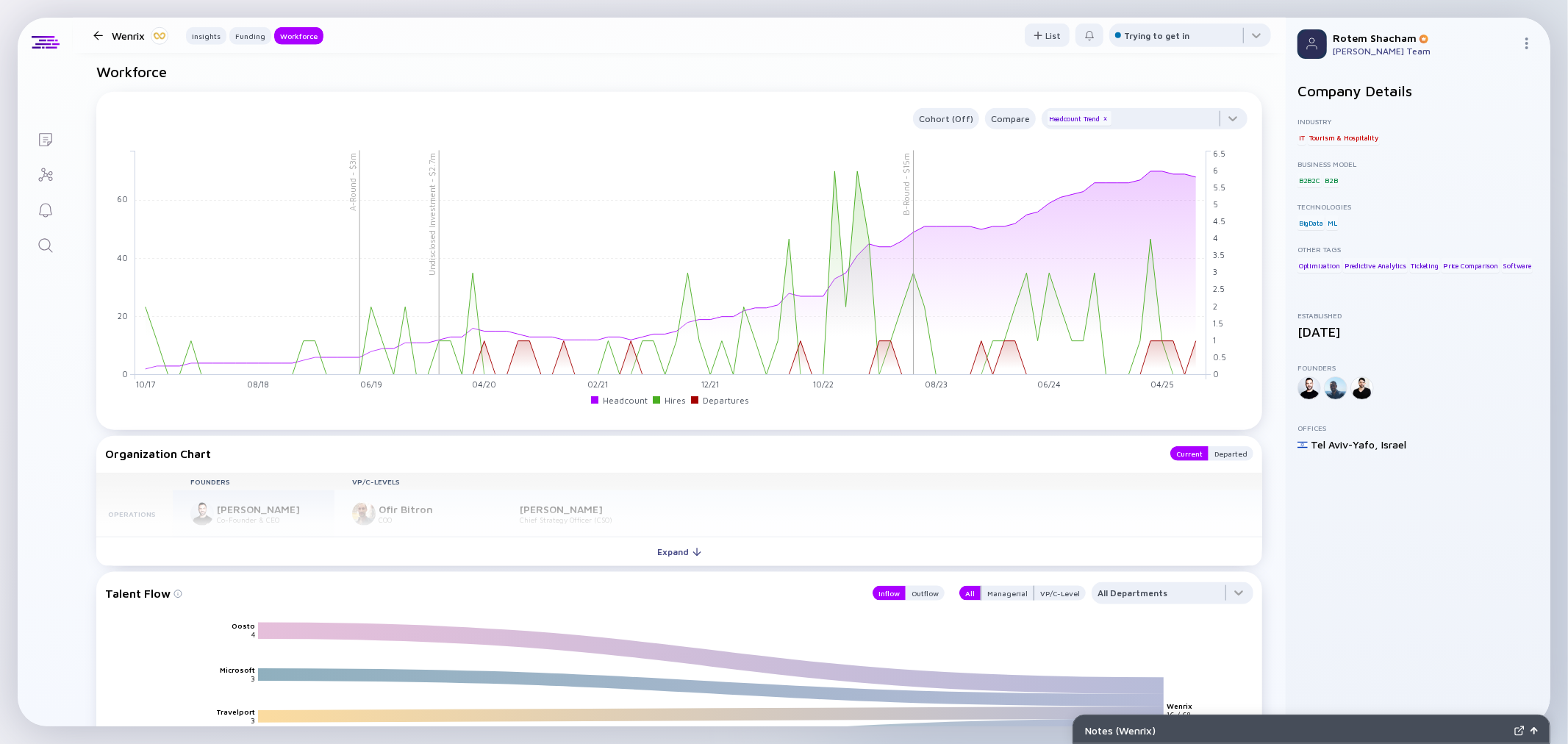
scroll to position [1307, 0]
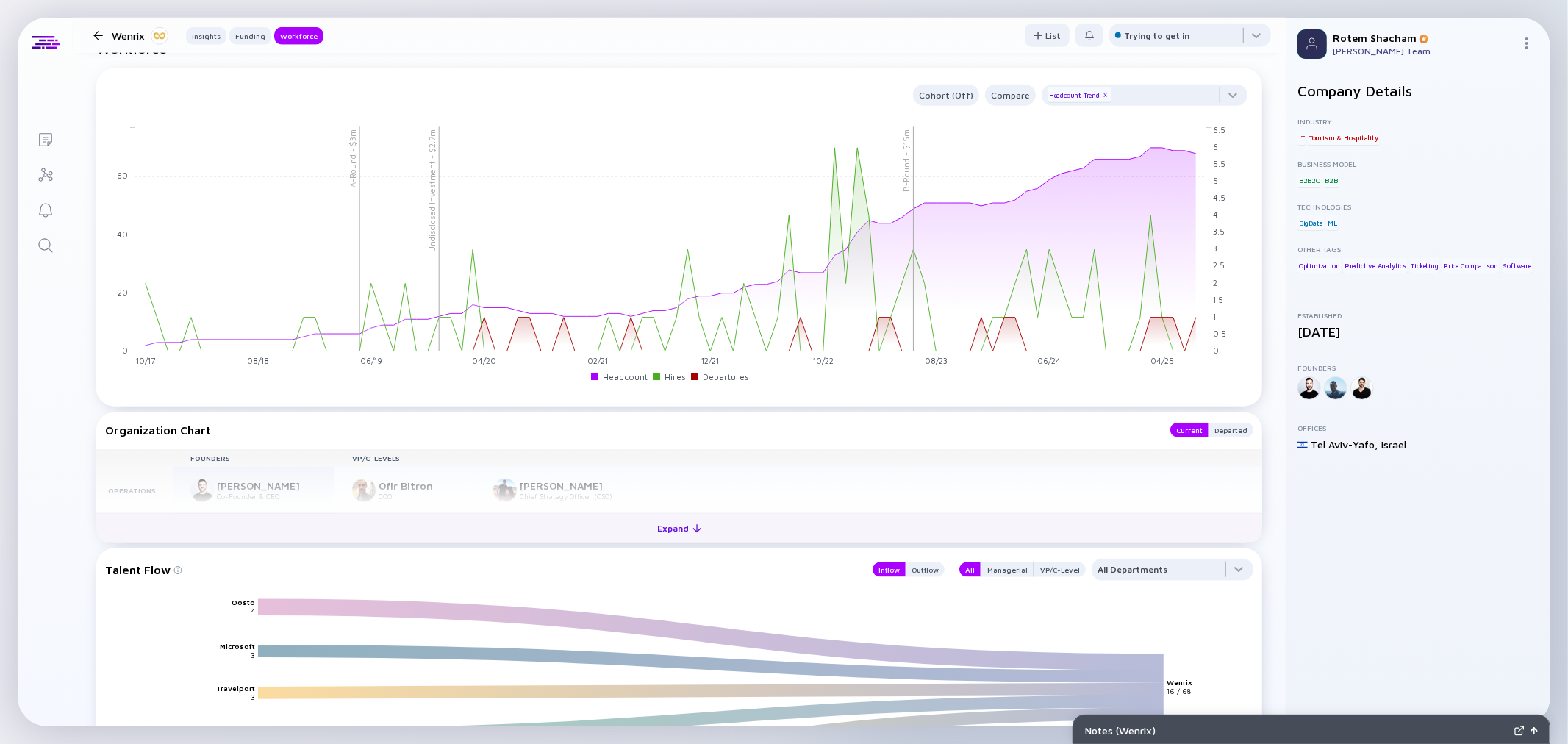
click at [693, 528] on div at bounding box center [697, 529] width 9 height 9
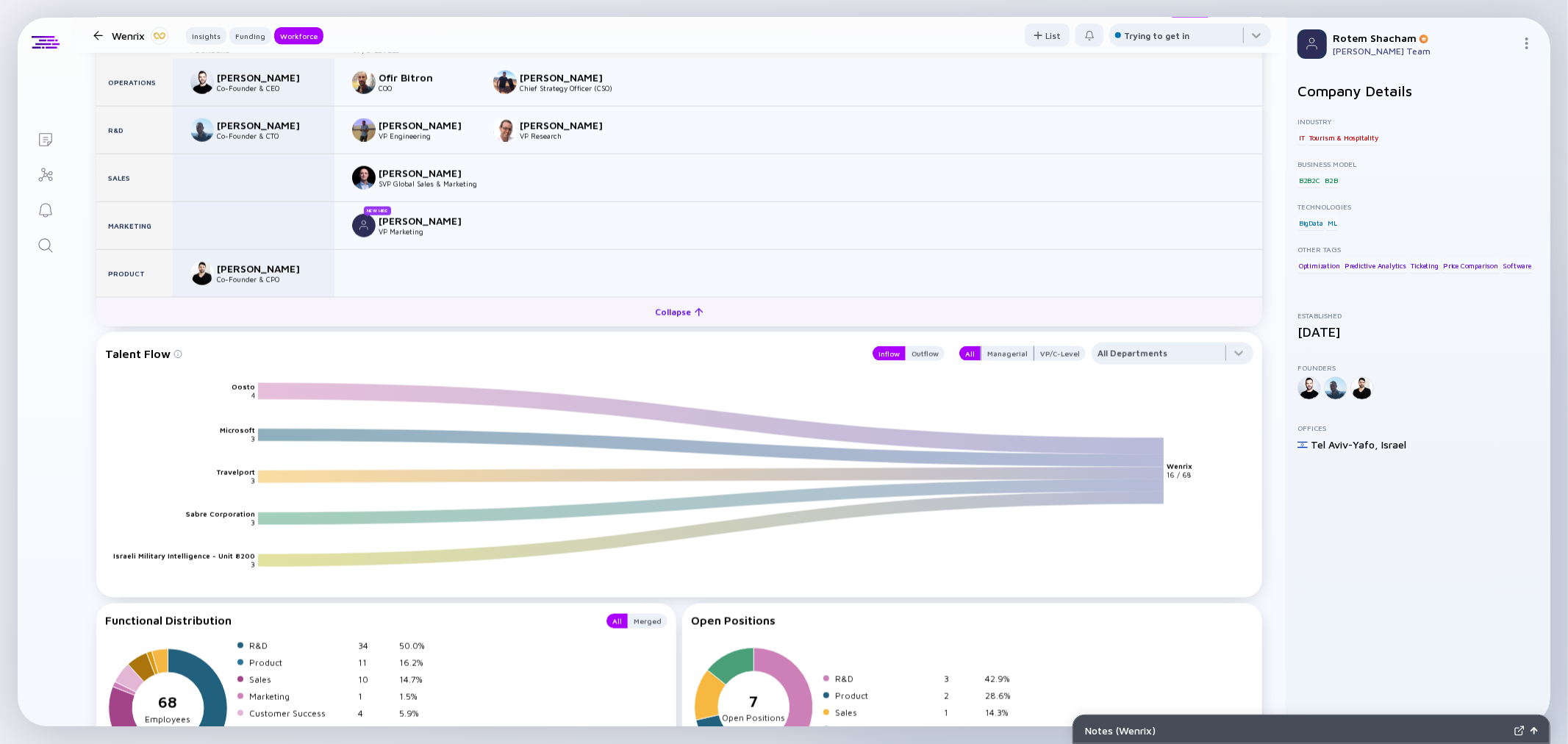
scroll to position [1716, 0]
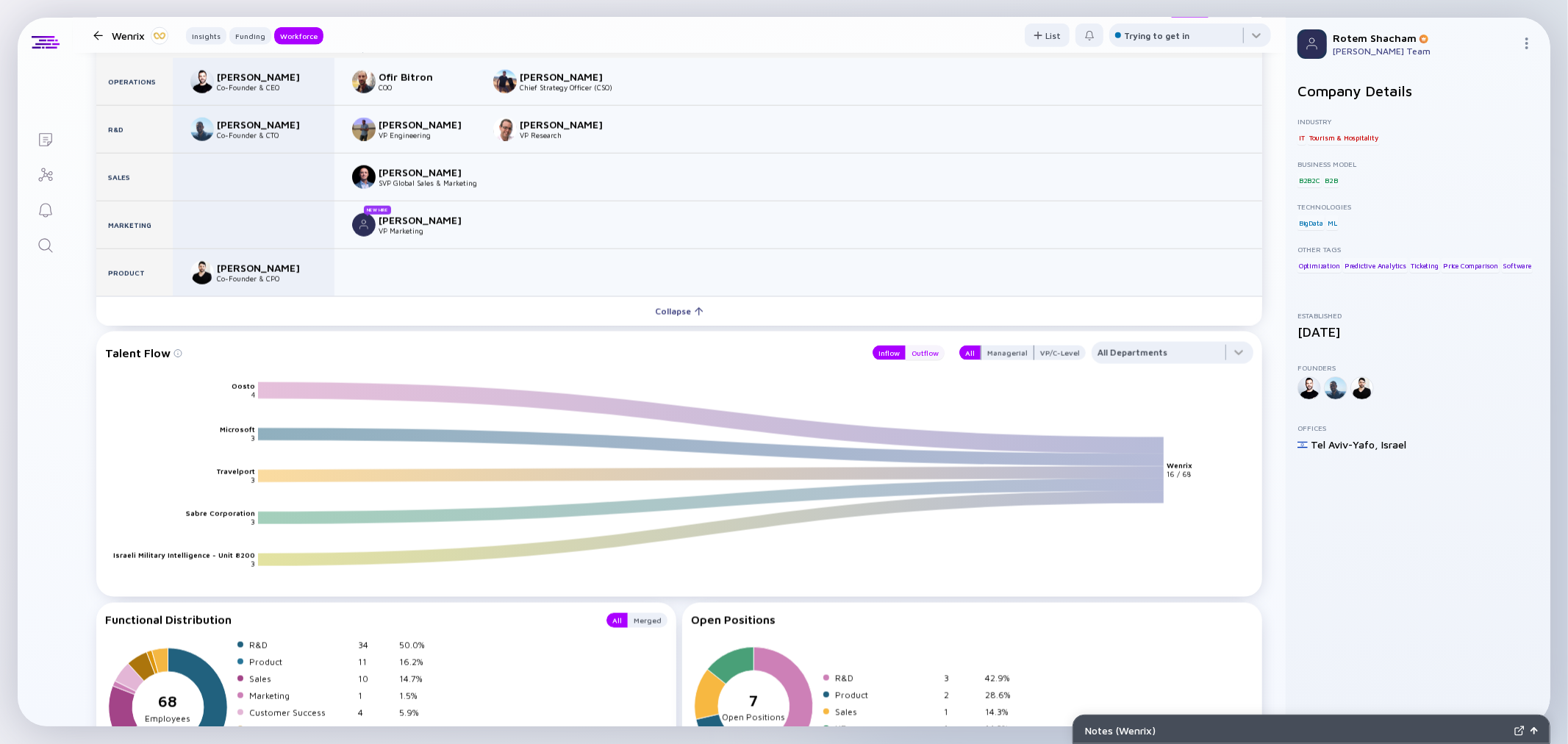
click at [926, 356] on div "Outflow" at bounding box center [925, 353] width 39 height 15
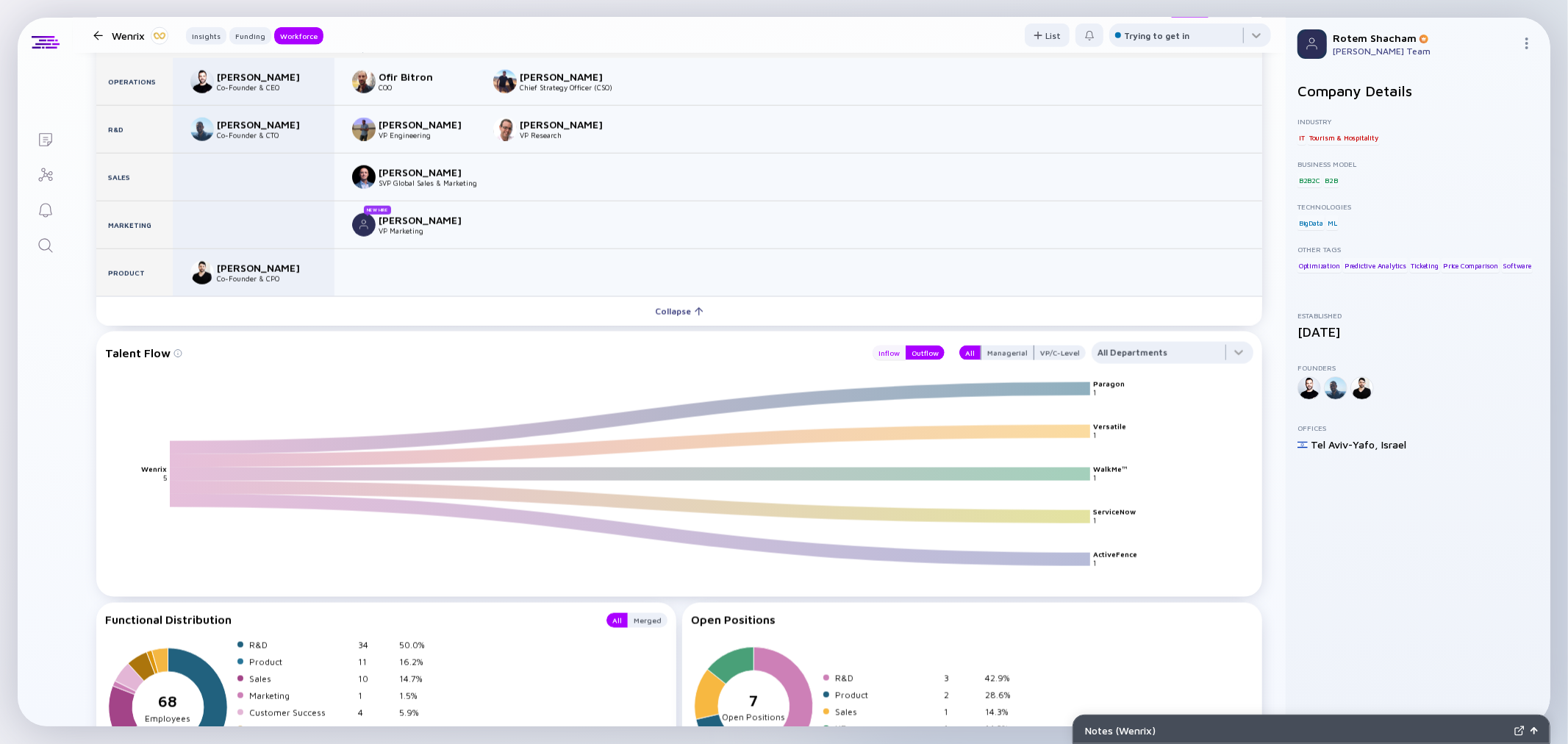
click at [891, 347] on div "Inflow" at bounding box center [889, 353] width 33 height 15
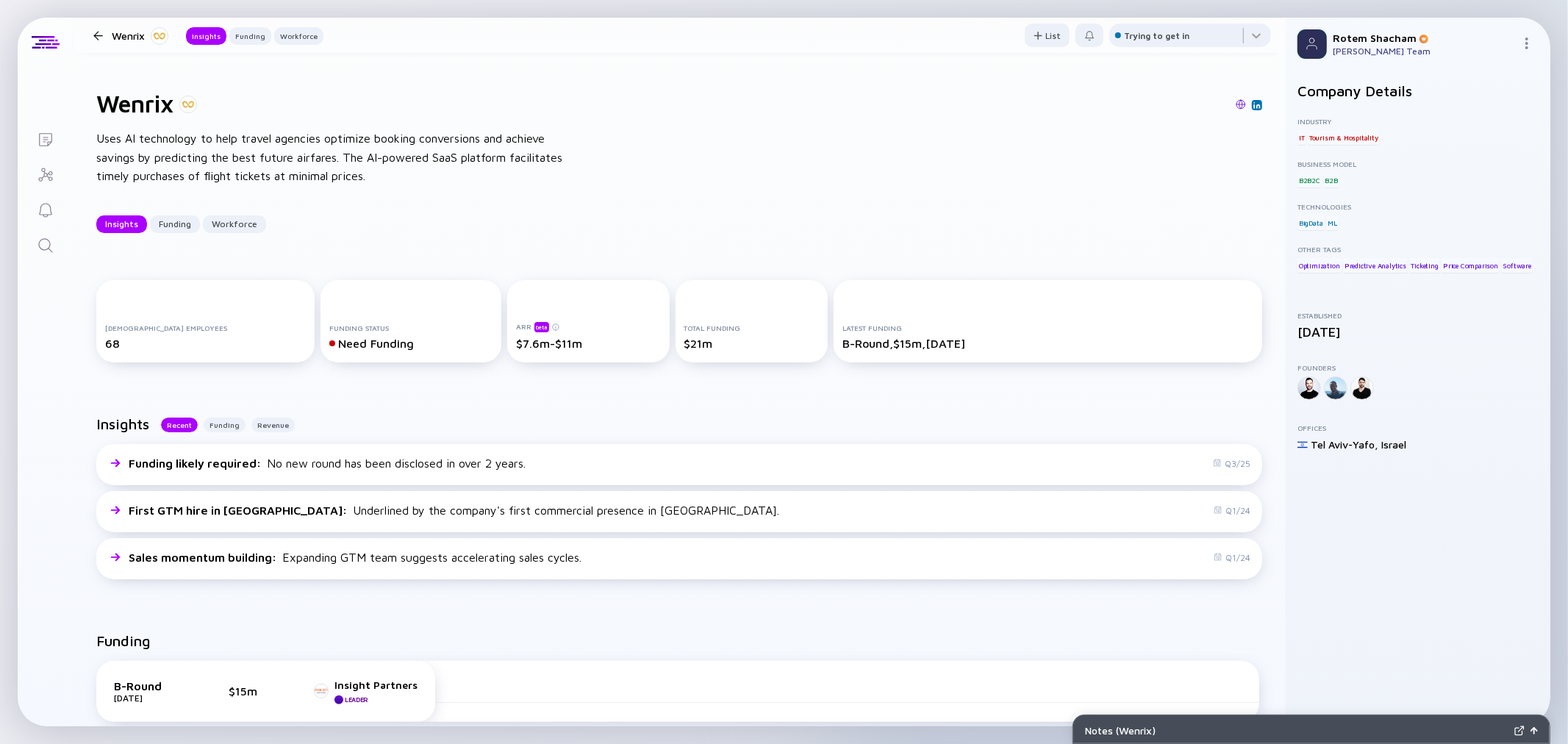
scroll to position [0, 0]
click at [105, 45] on div at bounding box center [98, 43] width 21 height 10
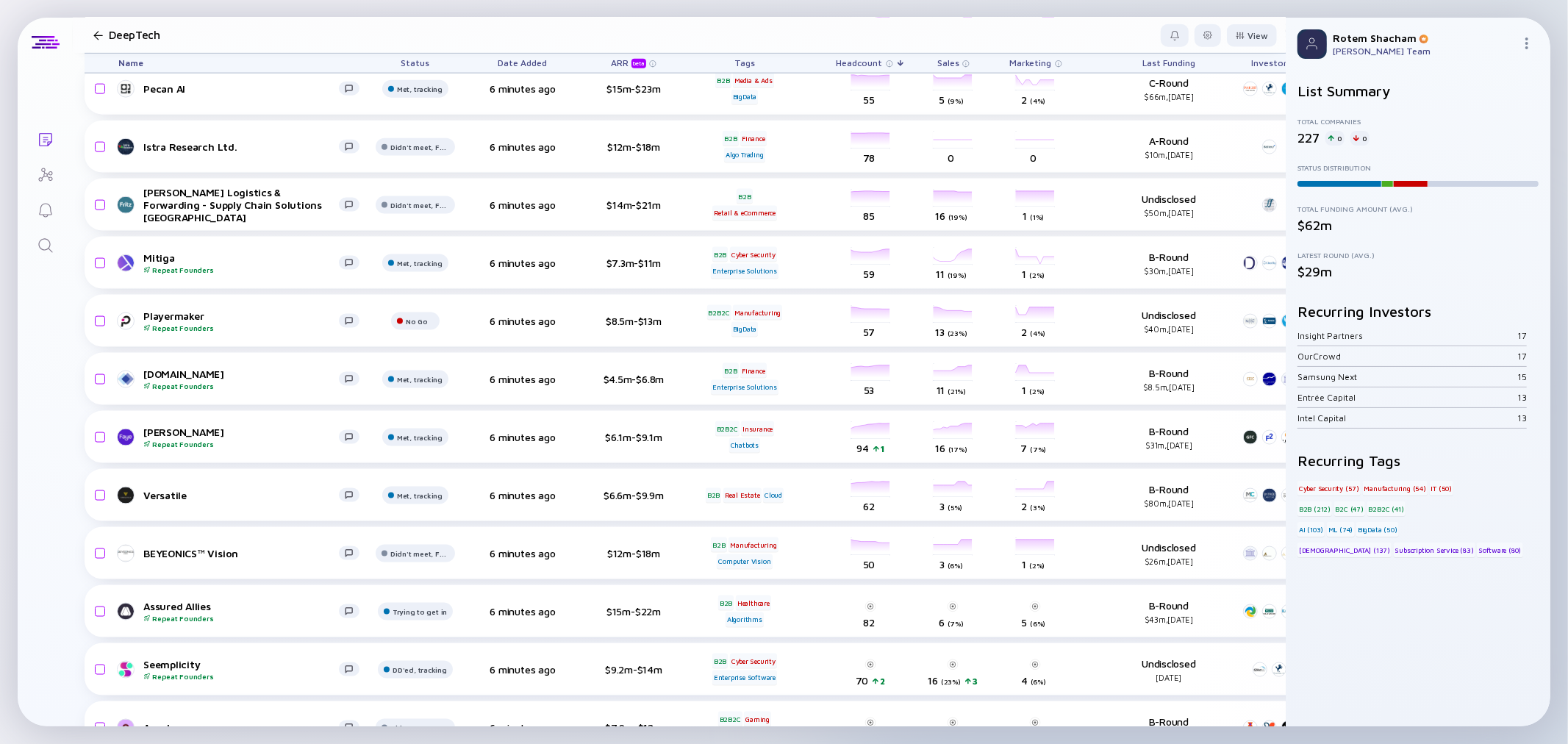
scroll to position [1634, 0]
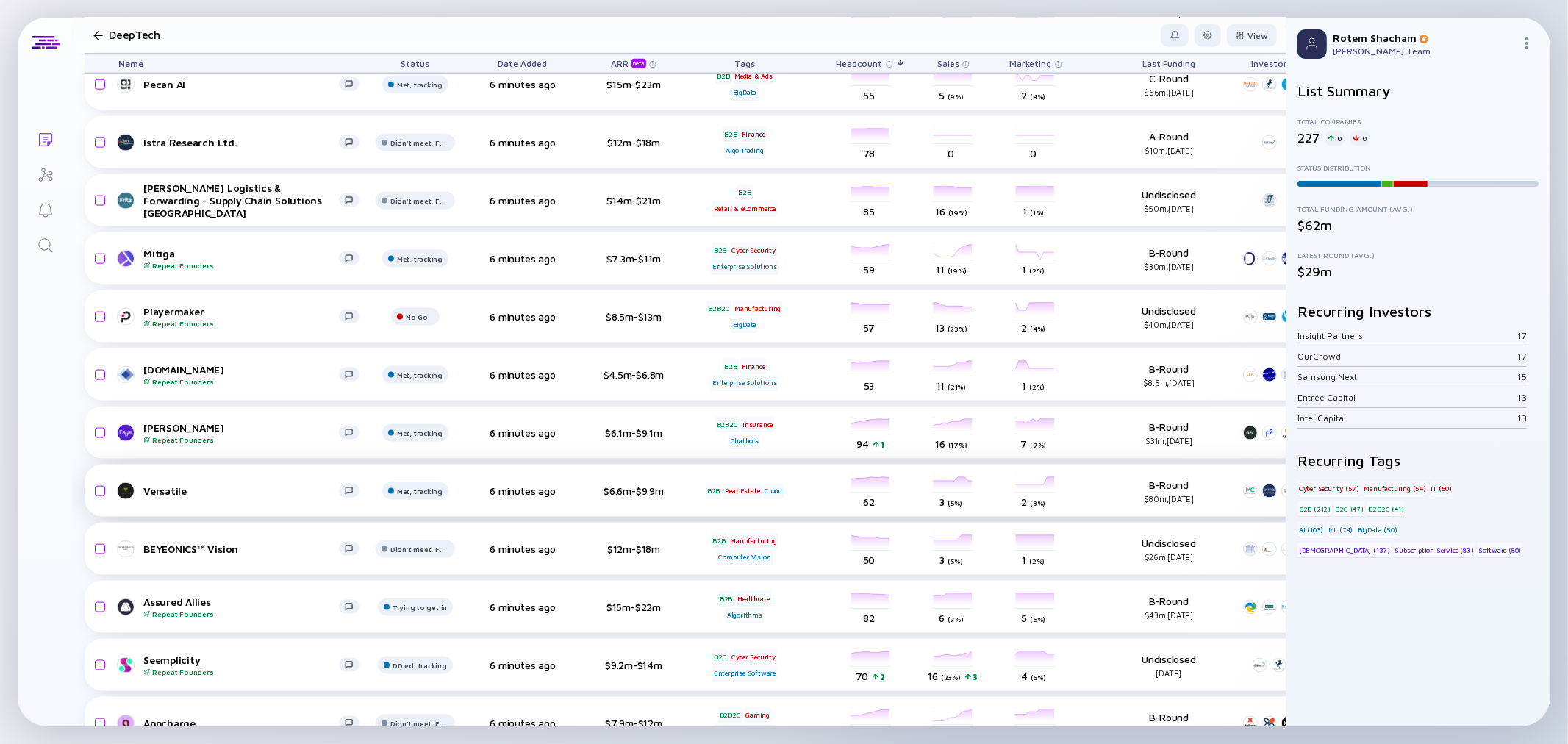
click at [151, 495] on div "Versatile" at bounding box center [241, 491] width 195 height 13
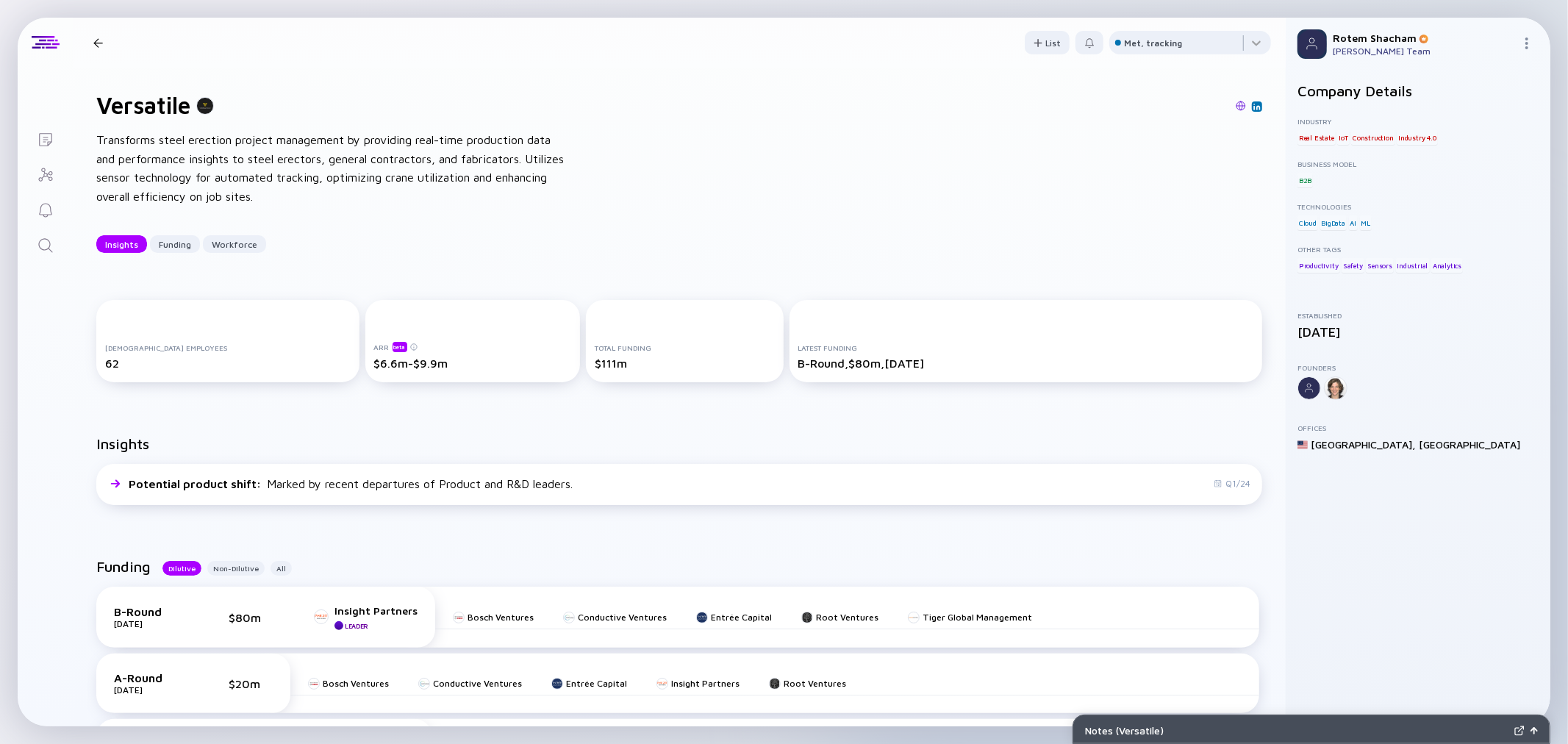
click at [99, 43] on div at bounding box center [98, 43] width 10 height 10
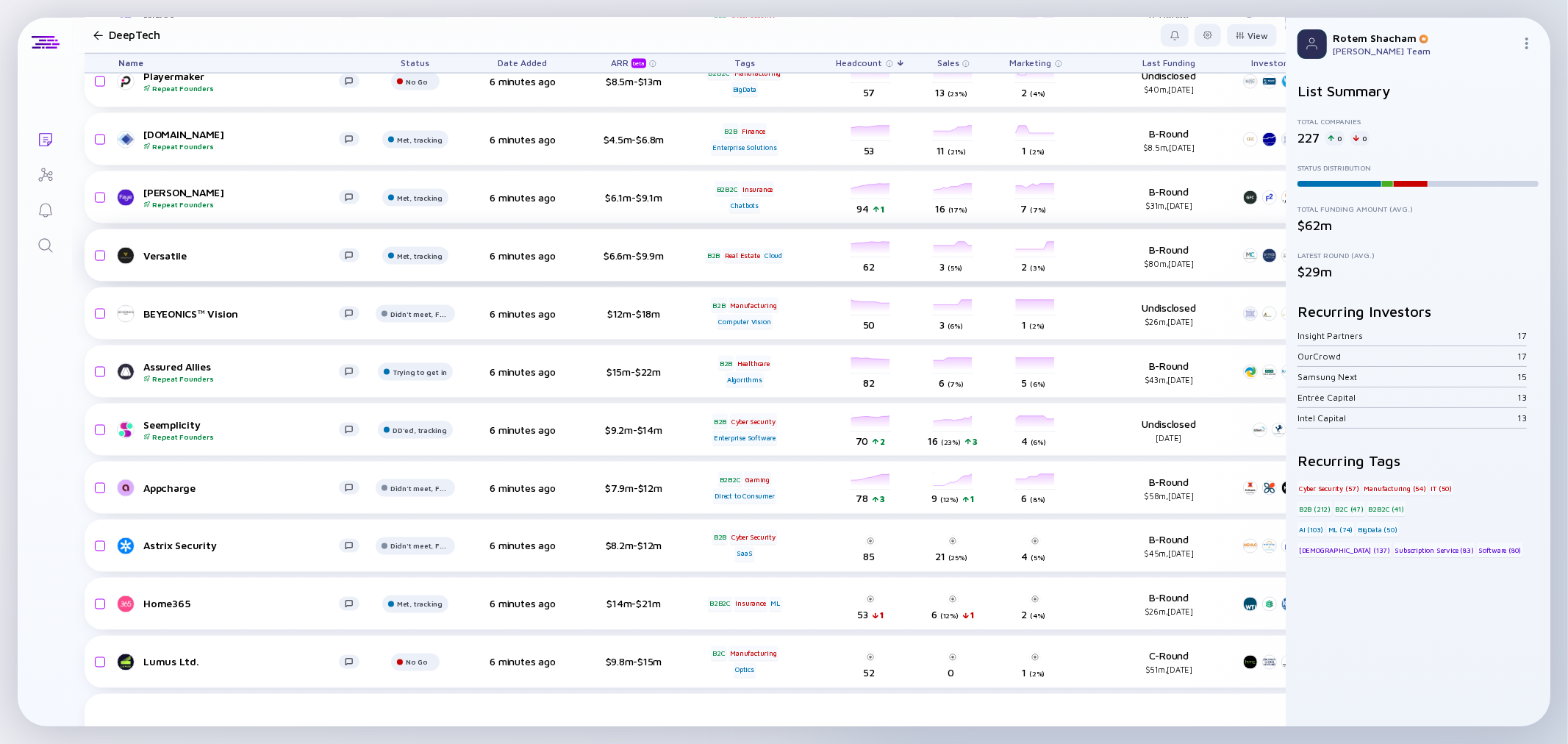
scroll to position [1879, 0]
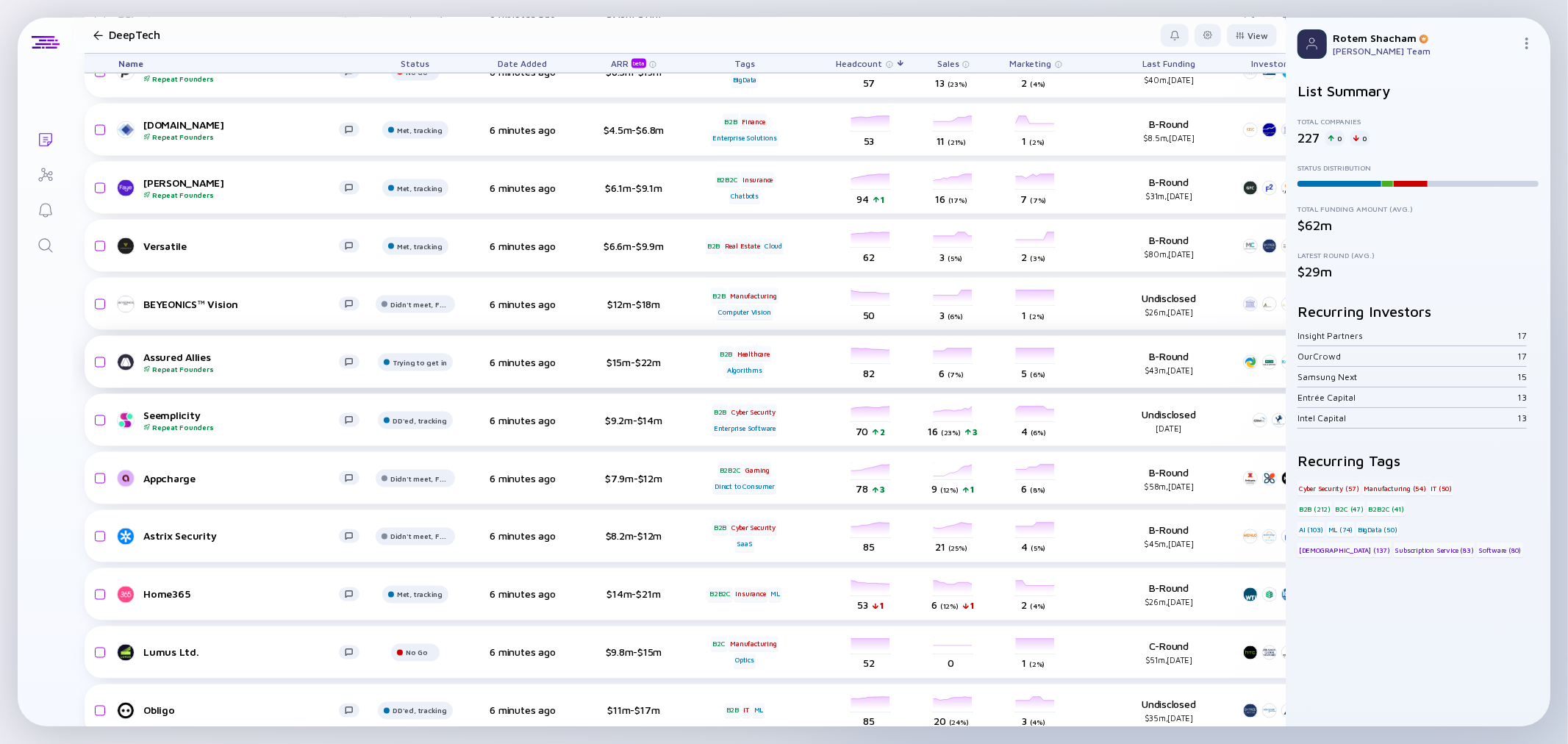
click at [153, 358] on div "Assured Allies Repeat Founders" at bounding box center [241, 362] width 195 height 22
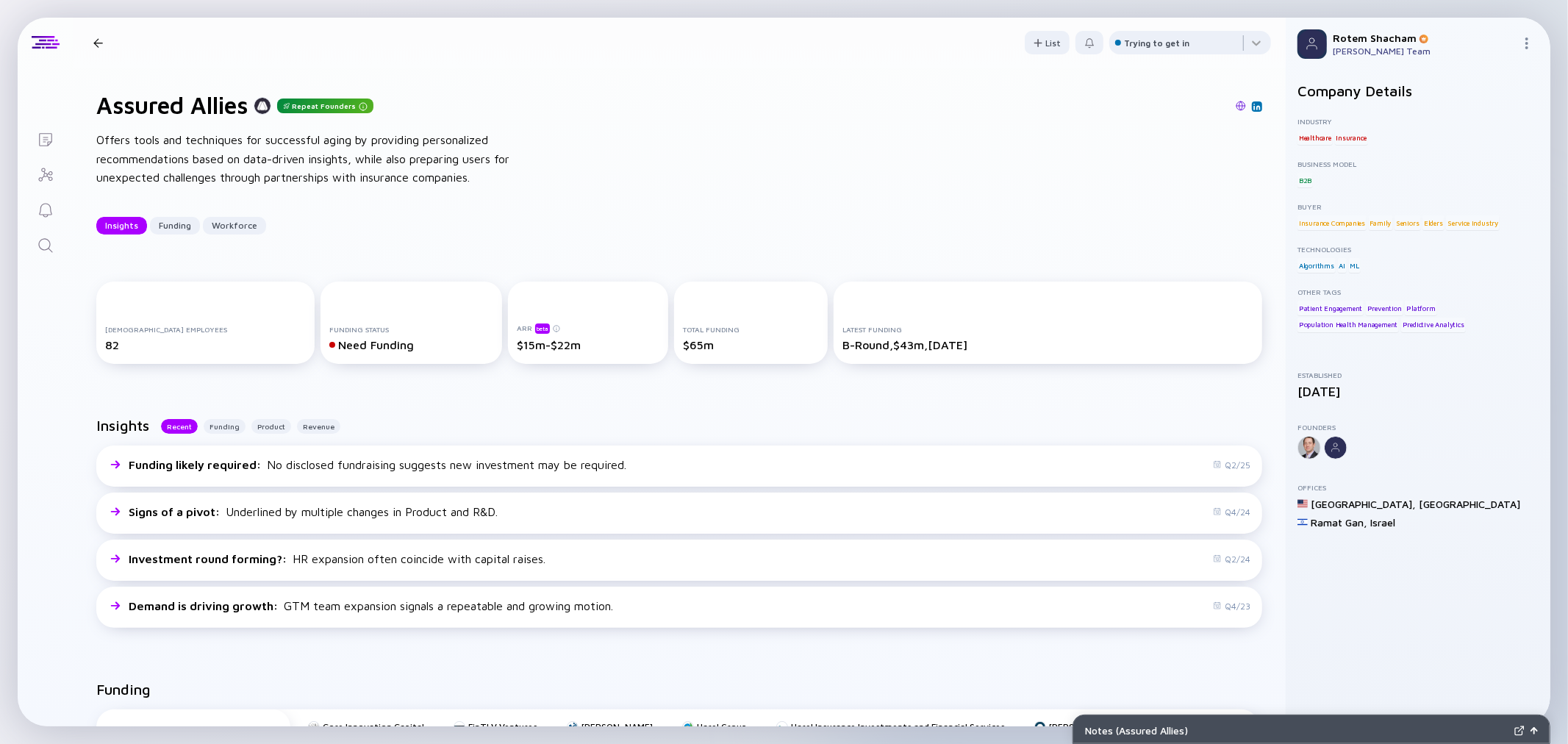
click at [98, 39] on div at bounding box center [98, 43] width 10 height 10
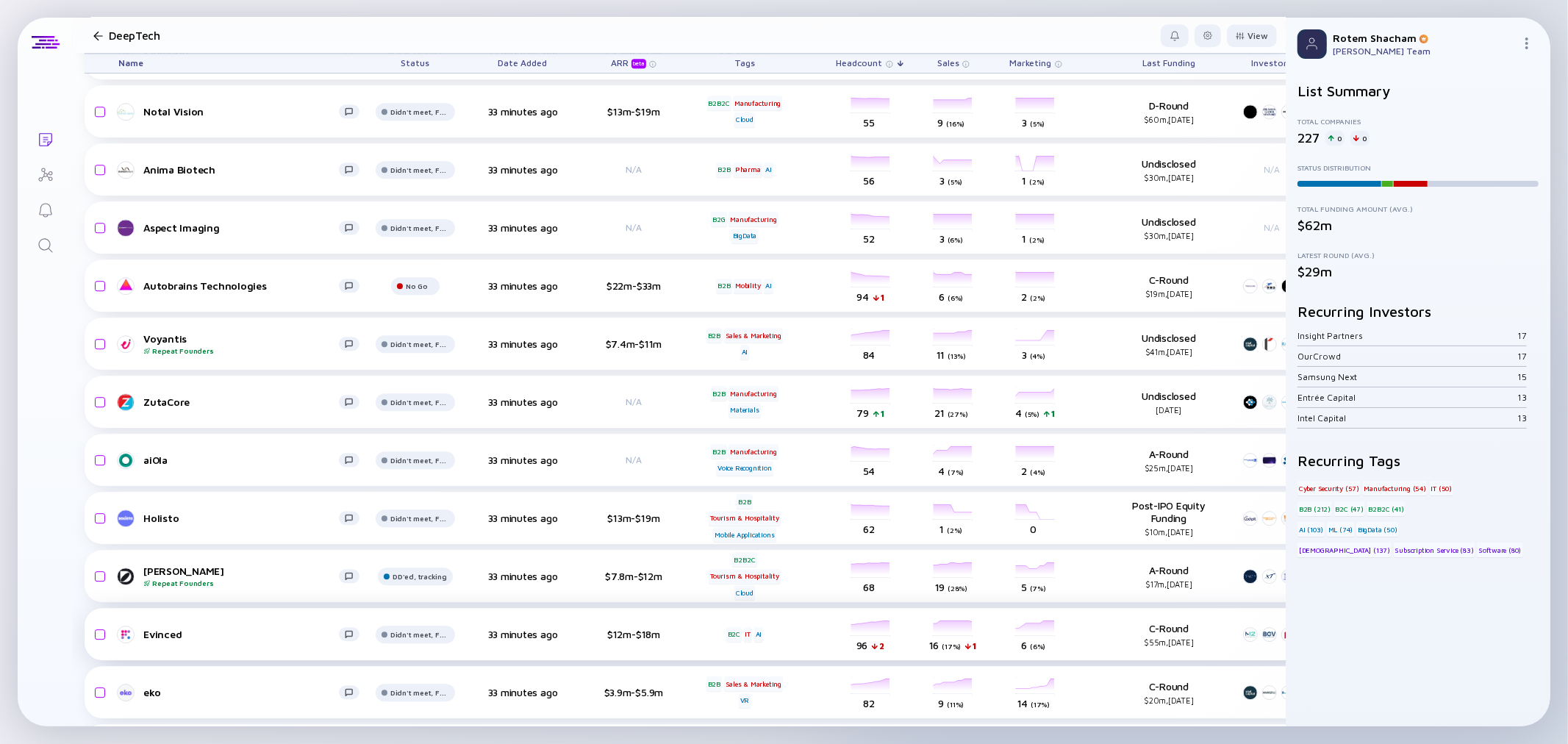
scroll to position [3432, 0]
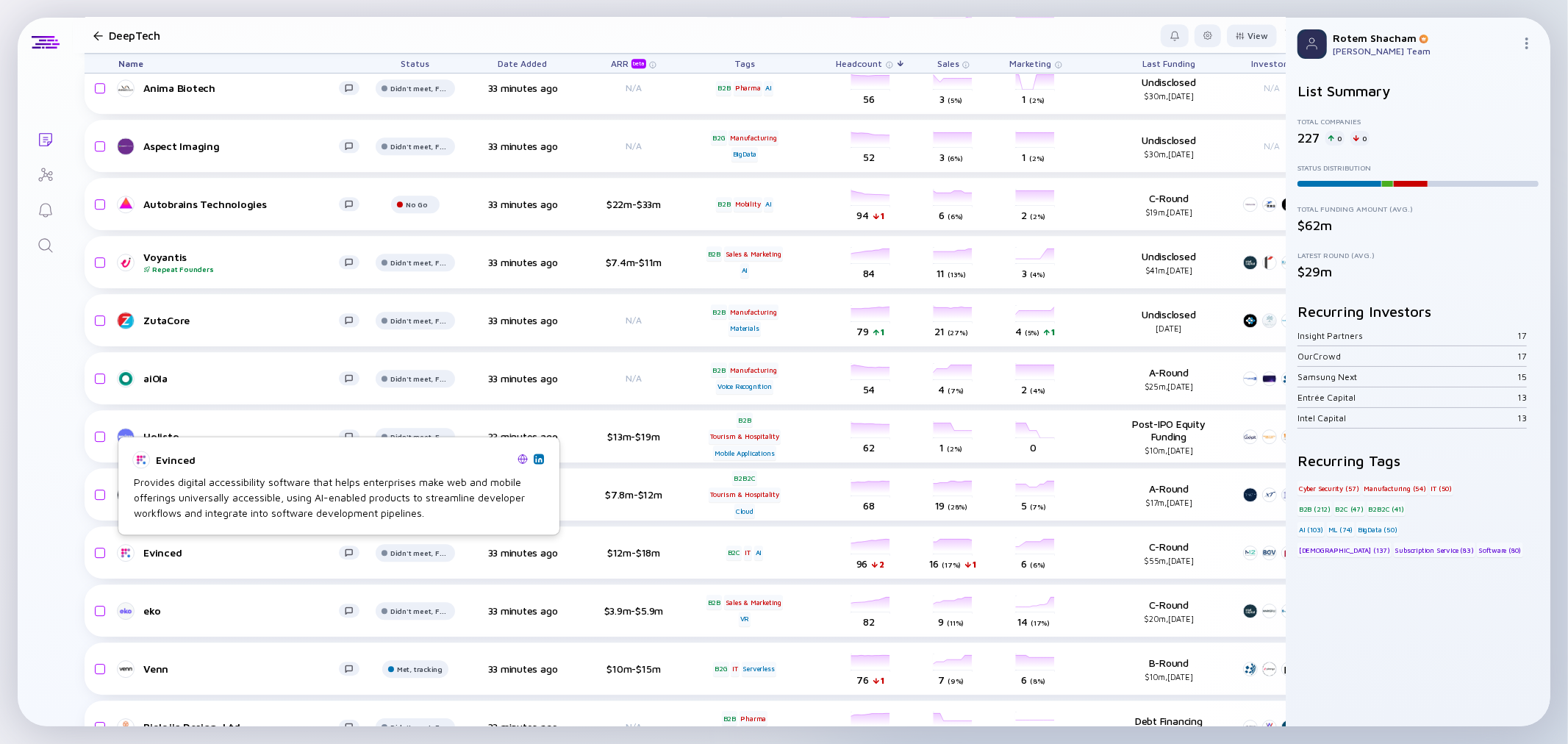
click at [518, 461] on img at bounding box center [523, 459] width 10 height 10
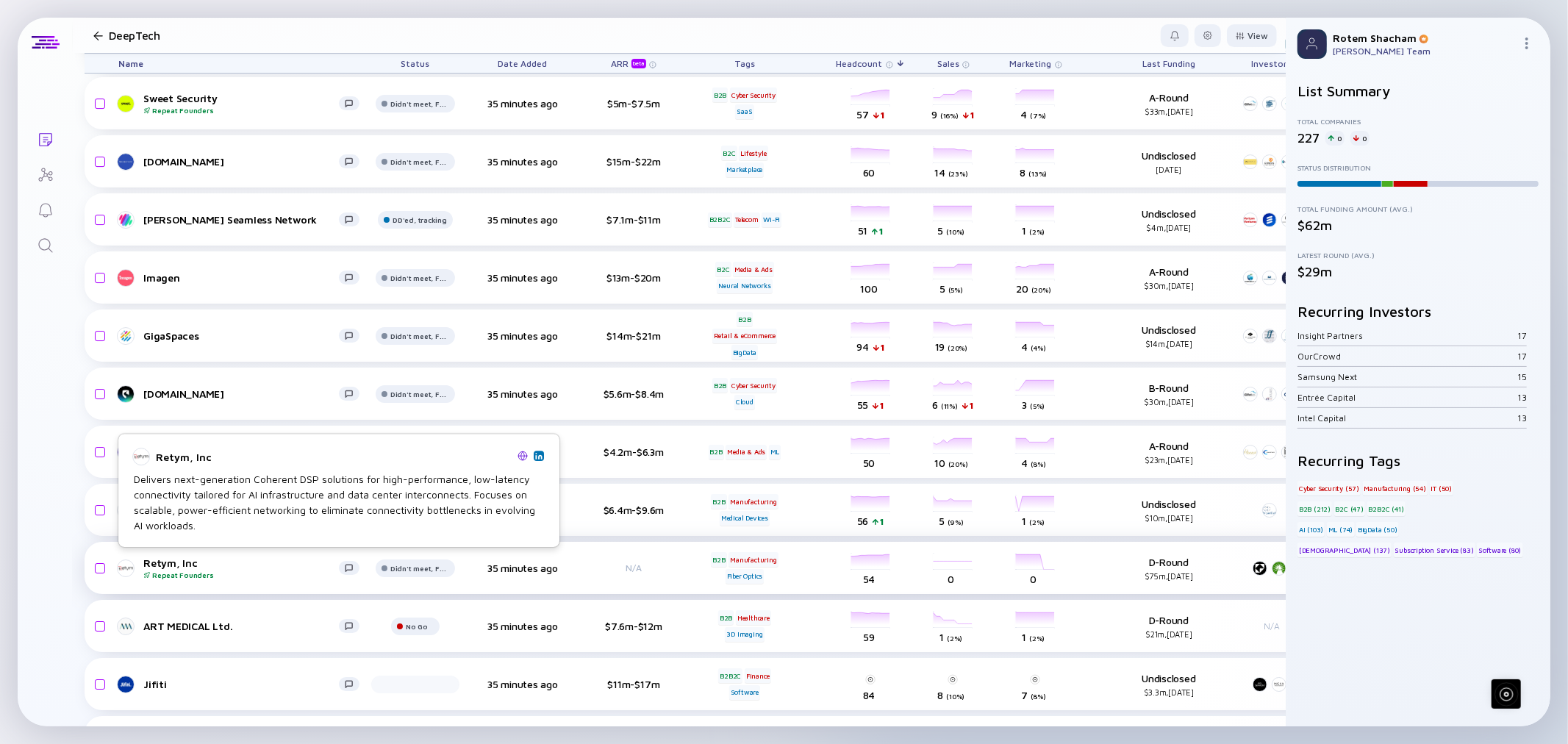
scroll to position [4167, 0]
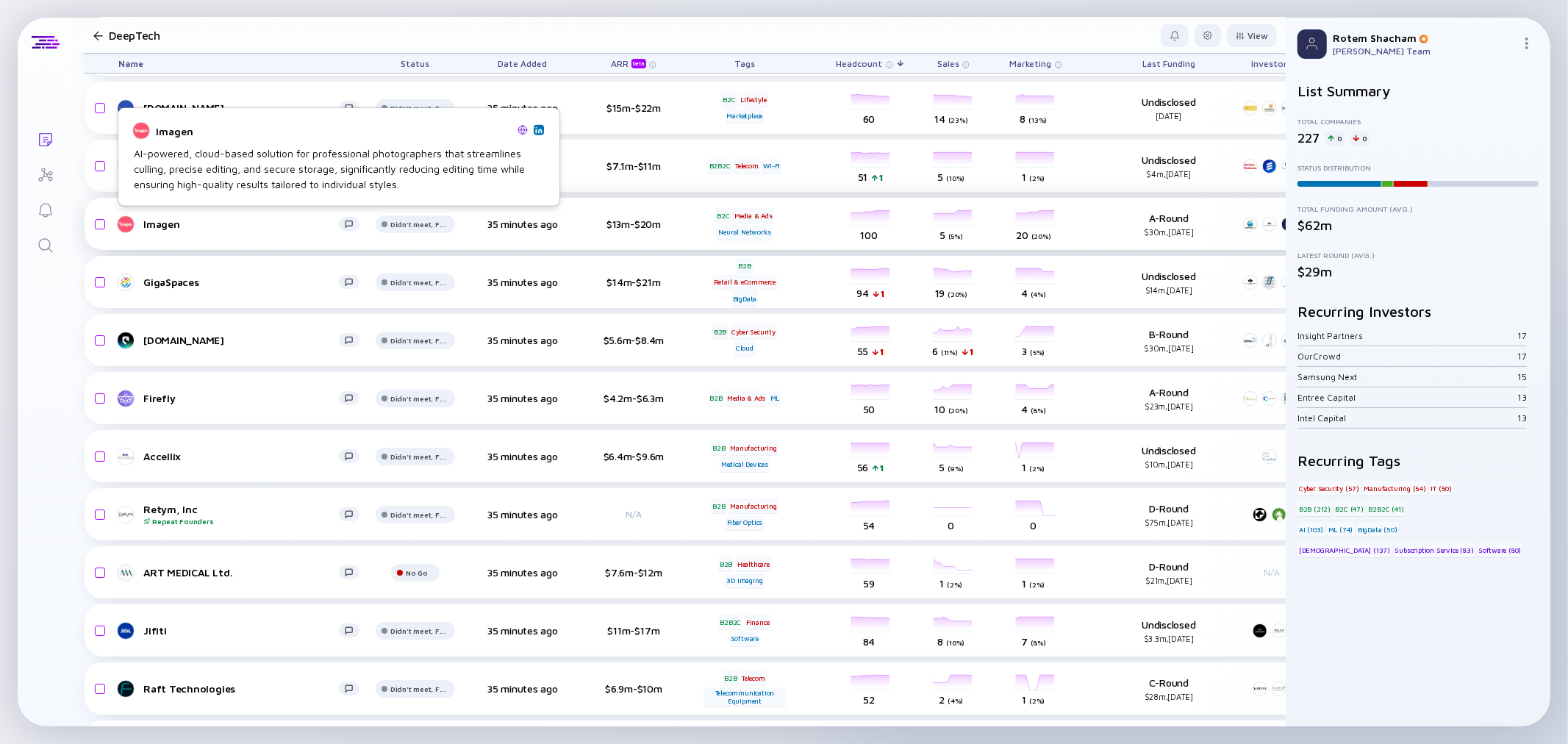
click at [165, 219] on div "Imagen" at bounding box center [241, 224] width 195 height 13
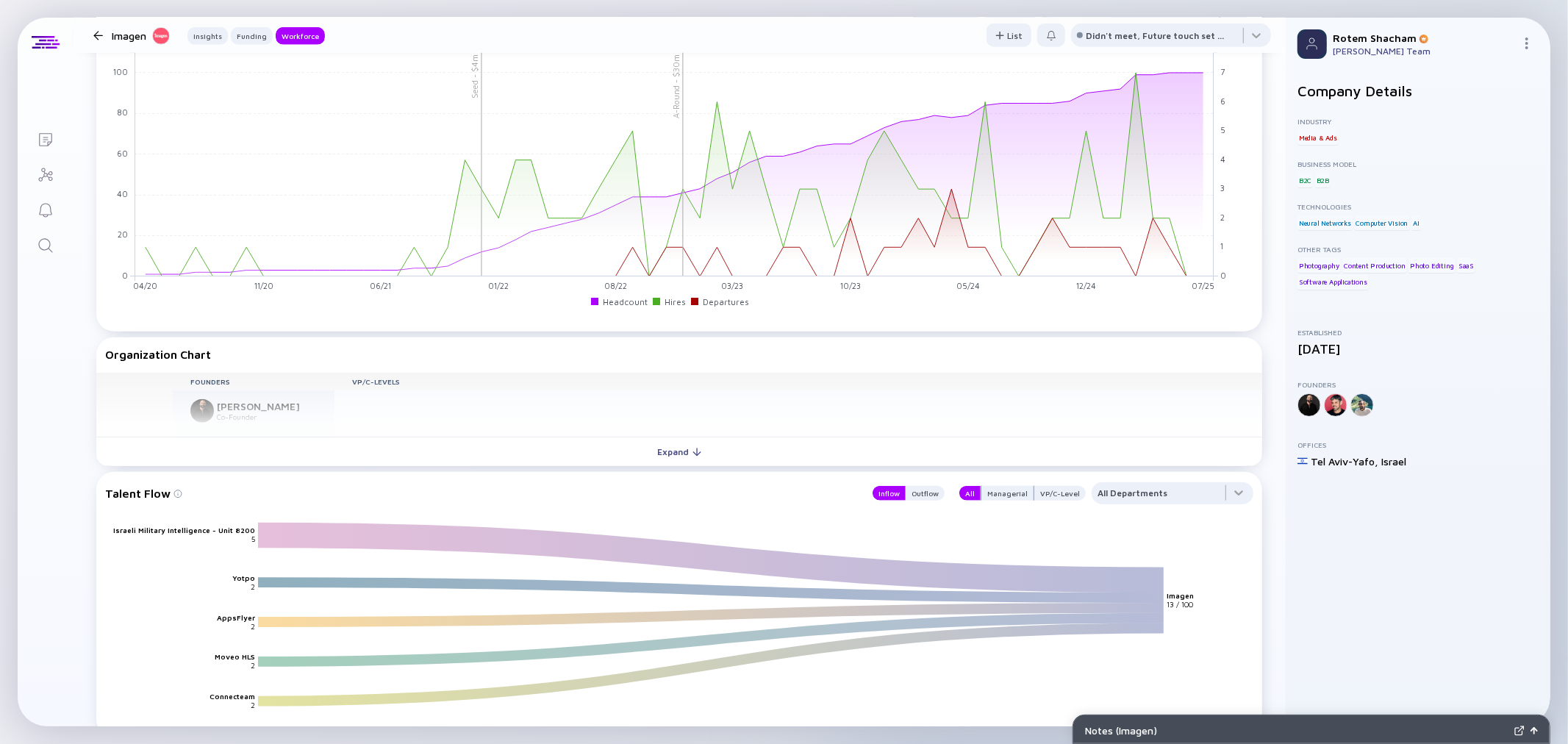
scroll to position [1143, 0]
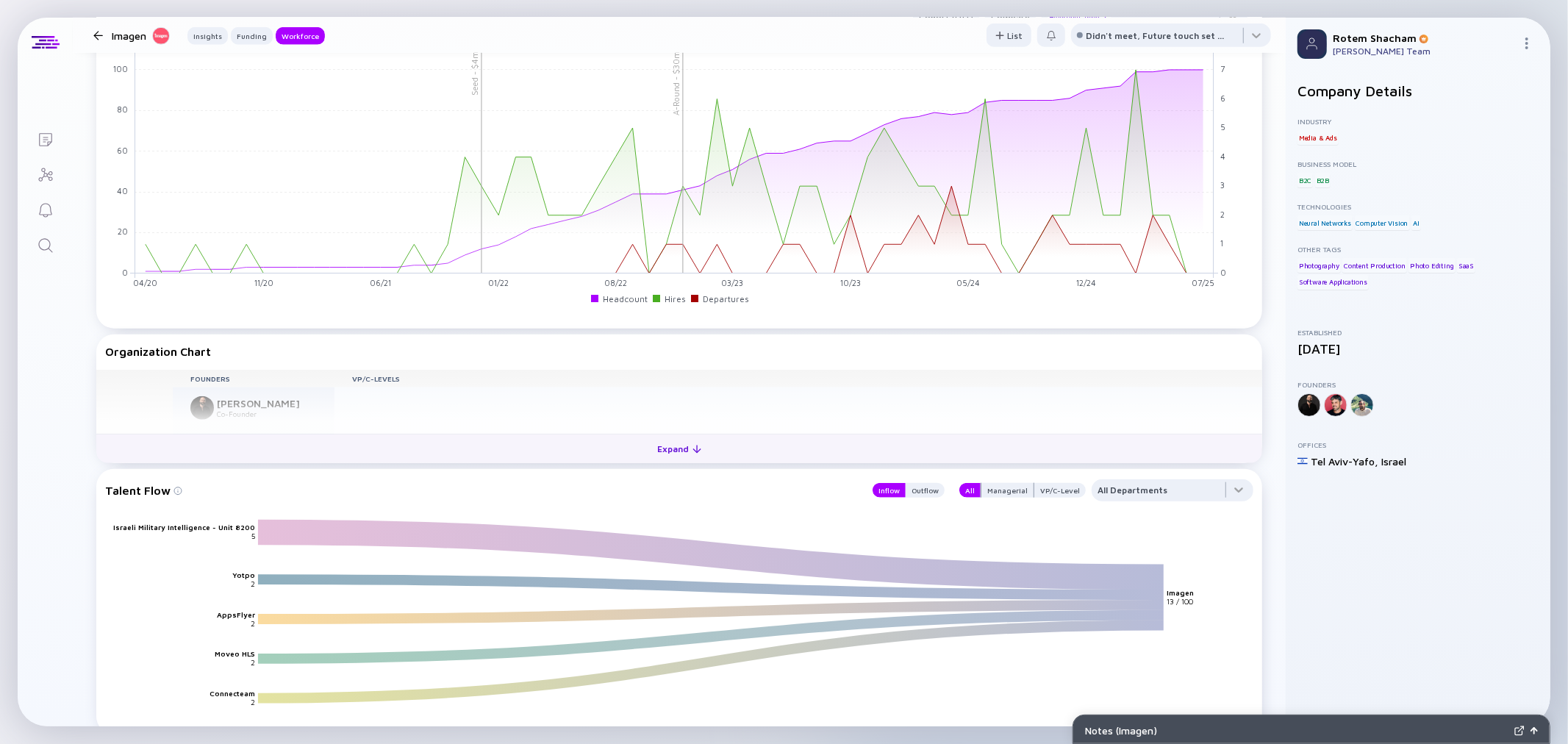
click at [693, 445] on div at bounding box center [697, 449] width 9 height 9
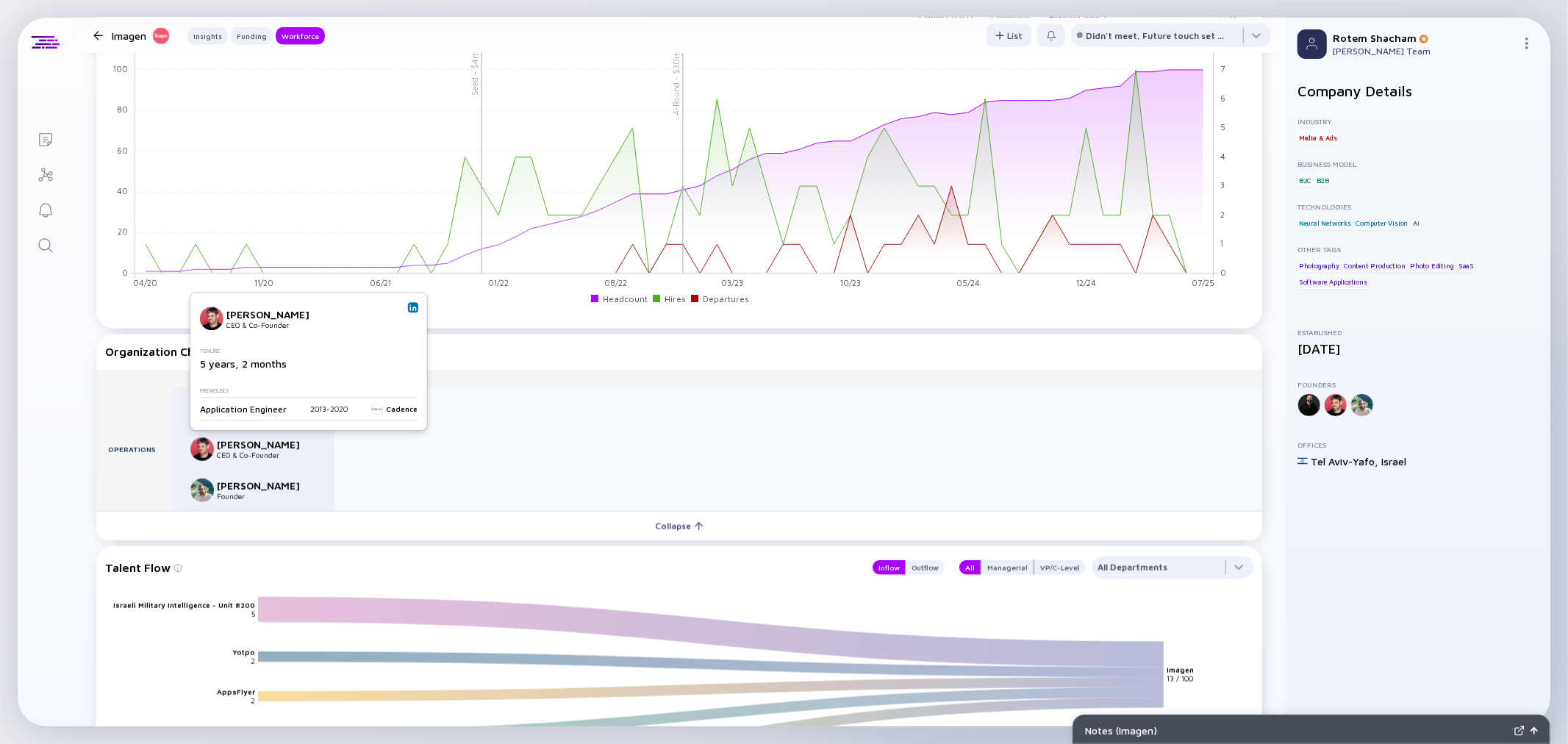
click at [414, 304] on div "Yotam Gil CEO & Co-Founder Tenure 5 years, 2 months Previously Application Engi…" at bounding box center [308, 362] width 236 height 138
click at [409, 305] on img at bounding box center [413, 308] width 7 height 7
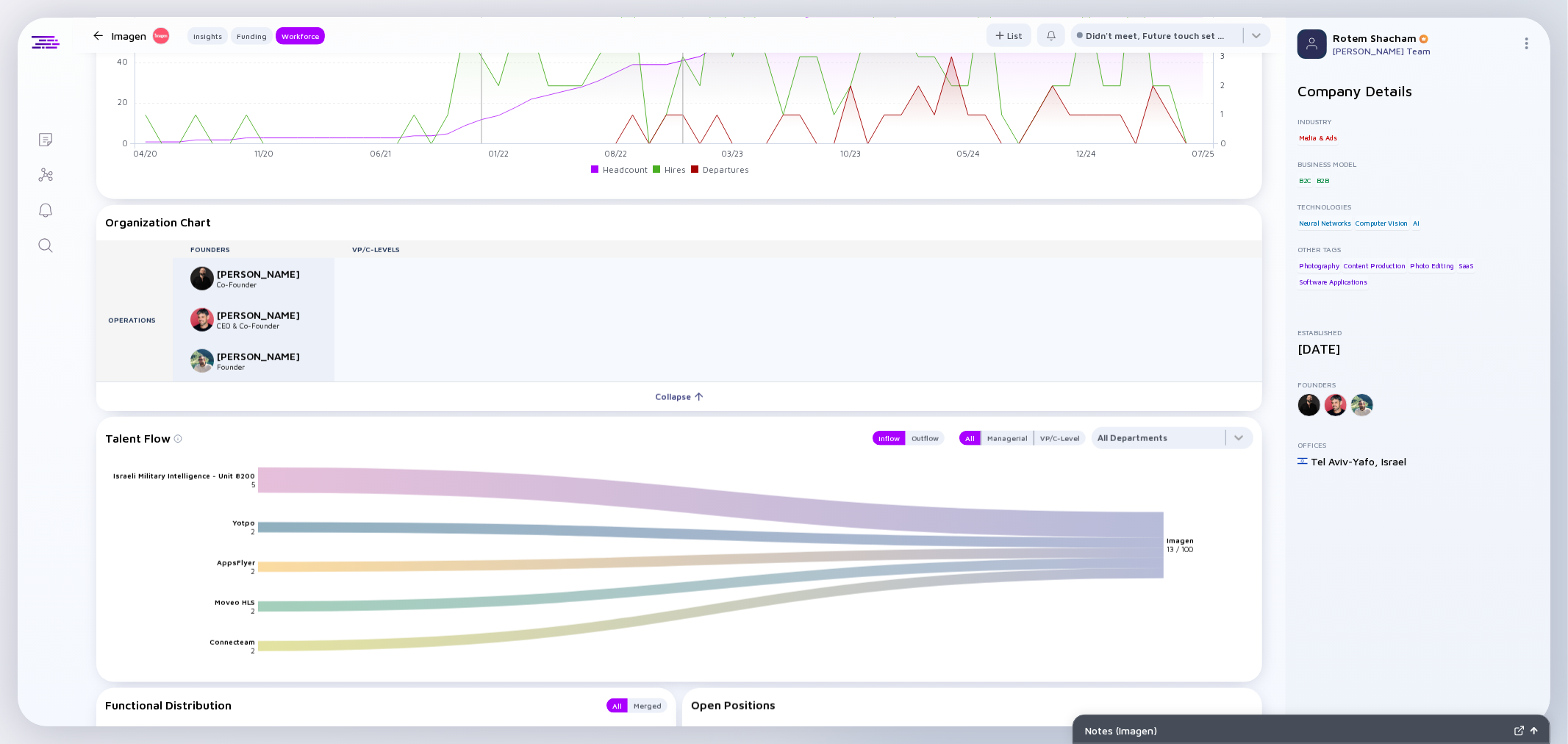
scroll to position [1254, 0]
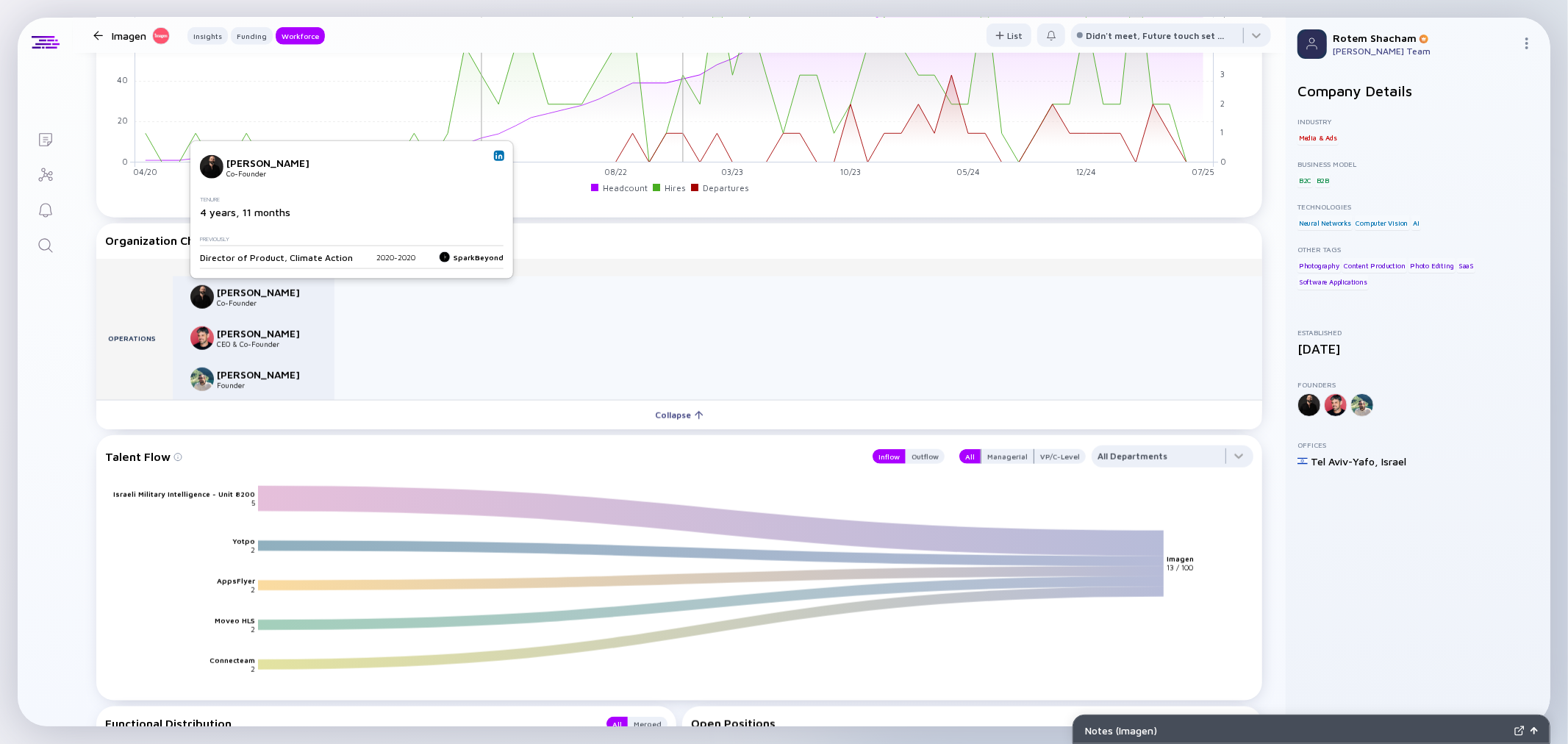
click at [495, 156] on img at bounding box center [499, 156] width 7 height 7
click at [97, 31] on div at bounding box center [98, 35] width 10 height 10
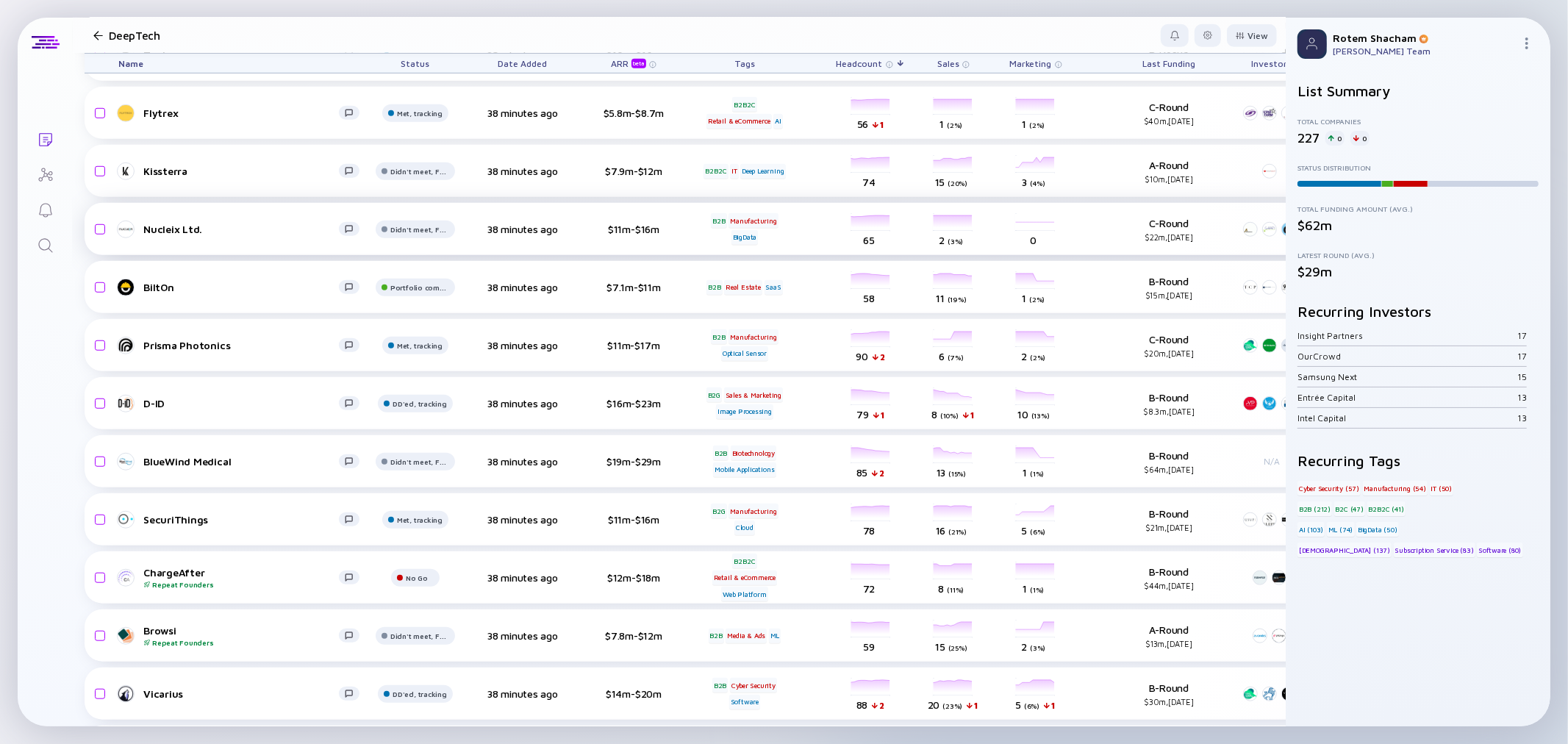
scroll to position [5638, 0]
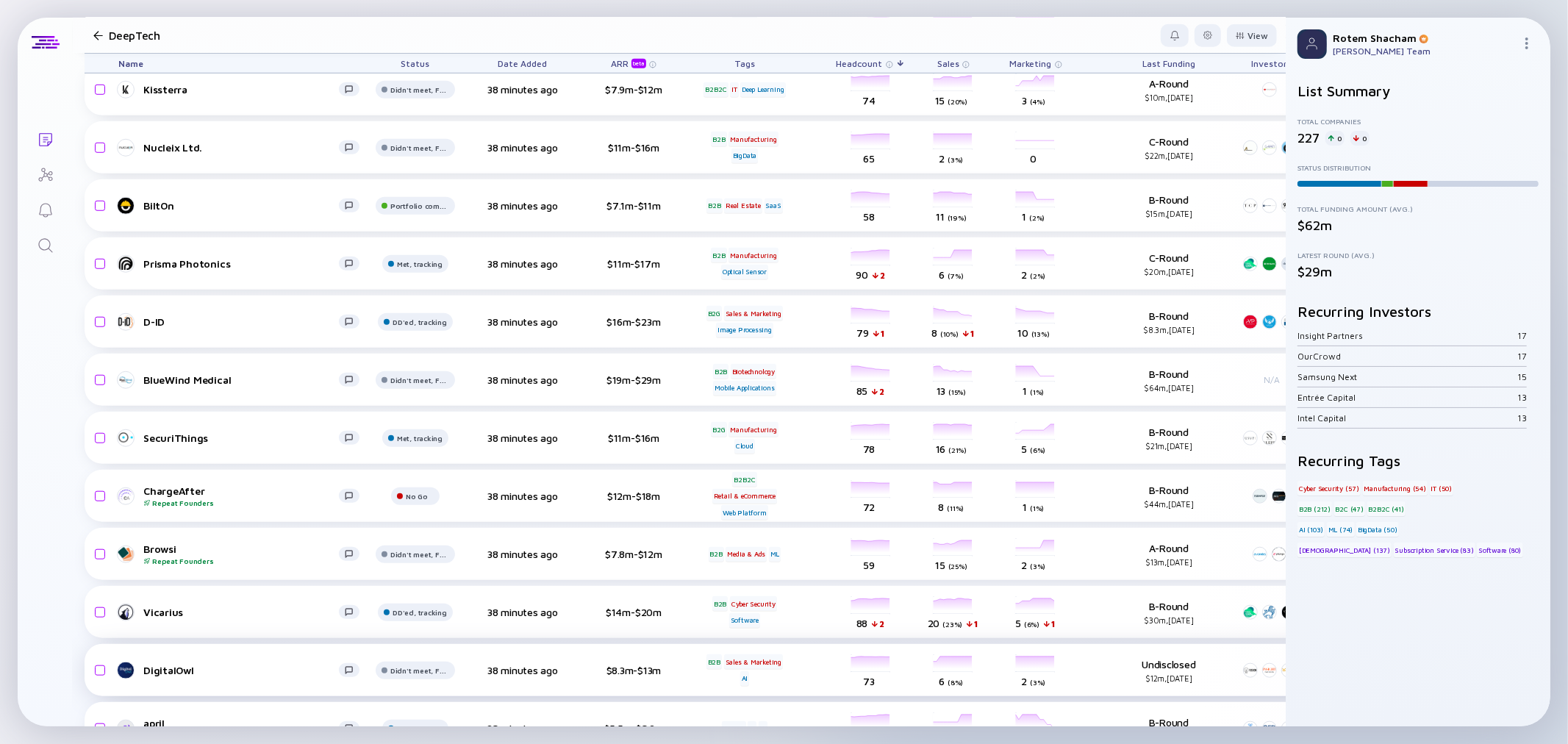
click at [165, 666] on div "DigitalOwl" at bounding box center [241, 670] width 195 height 13
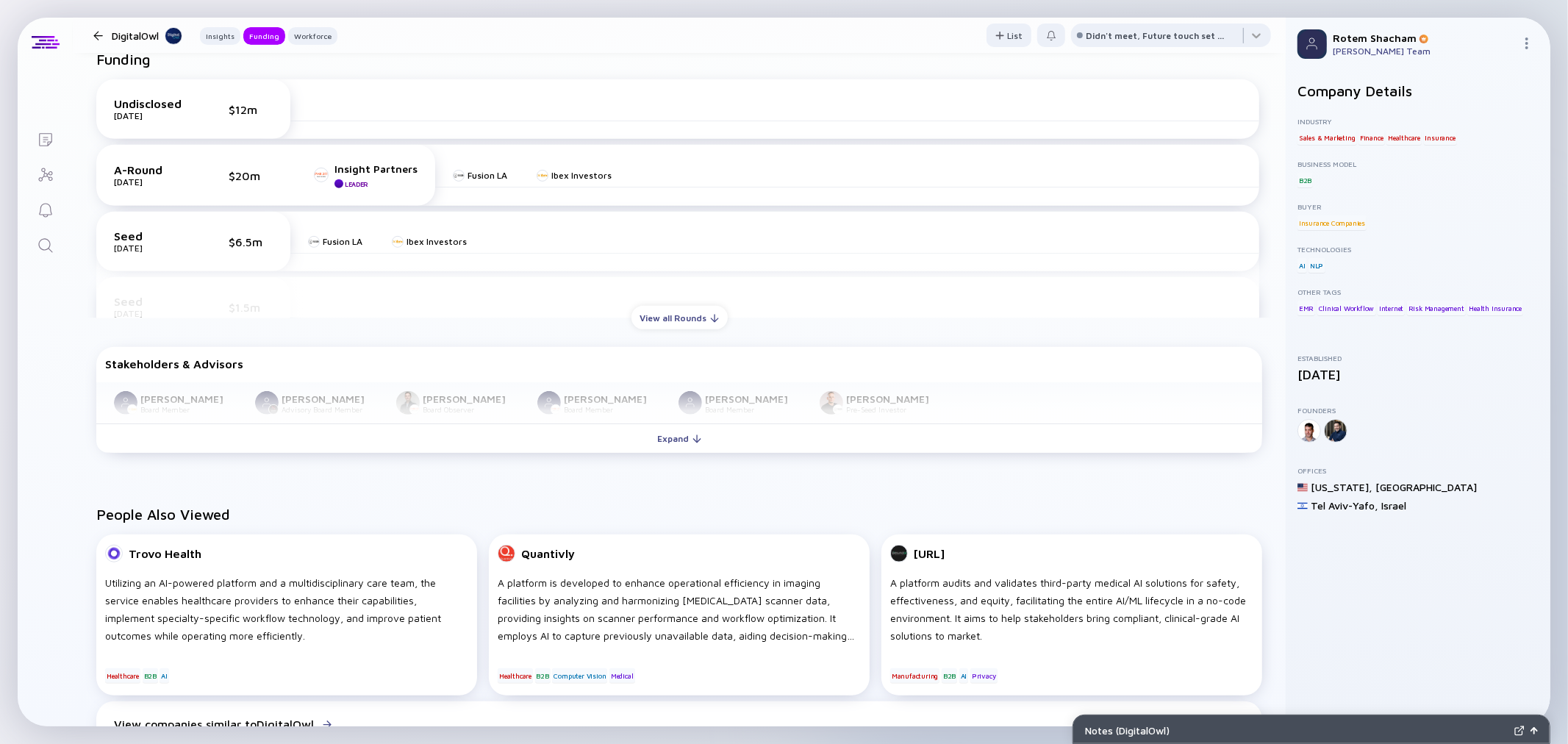
scroll to position [571, 0]
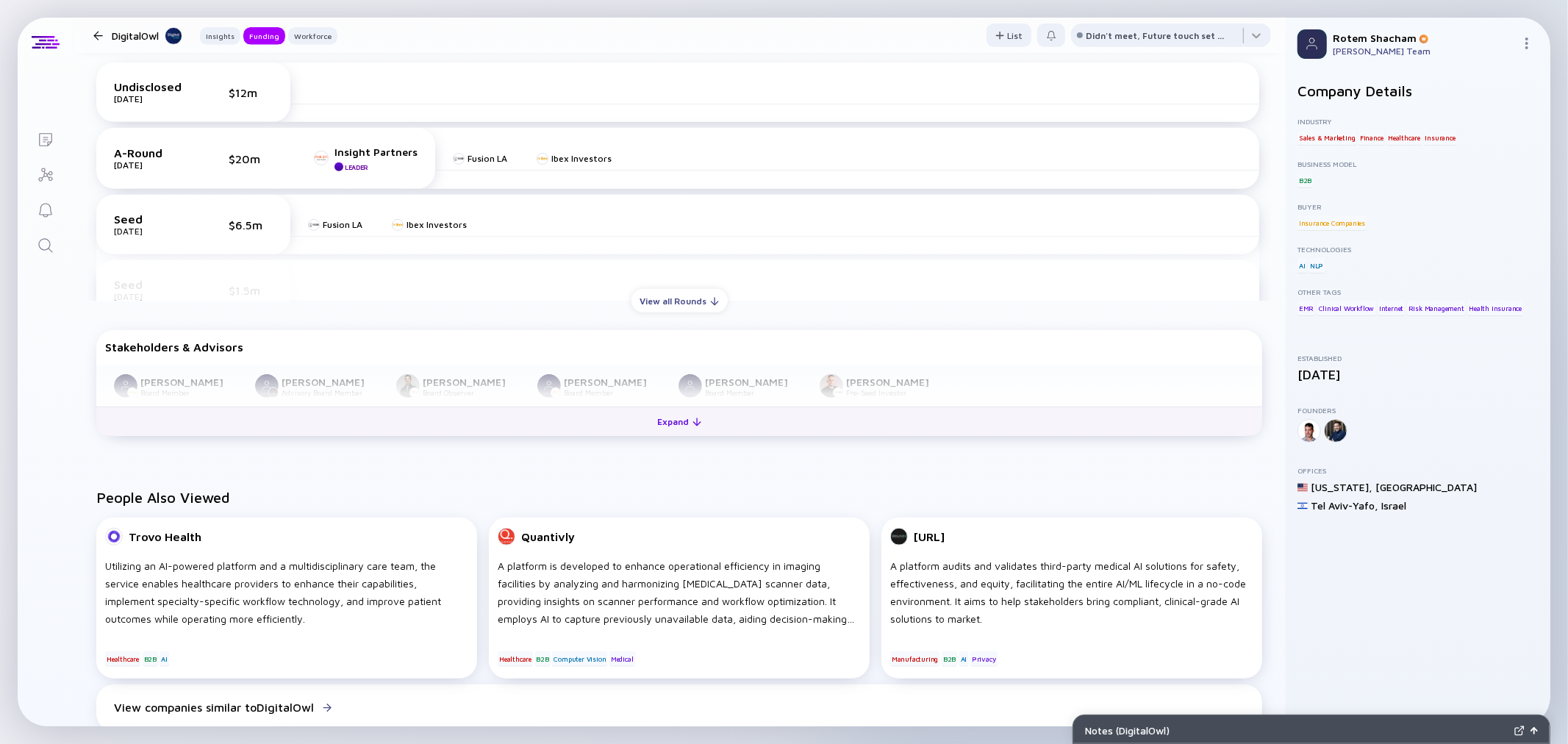
click at [682, 432] on div "Expand" at bounding box center [680, 421] width 61 height 22
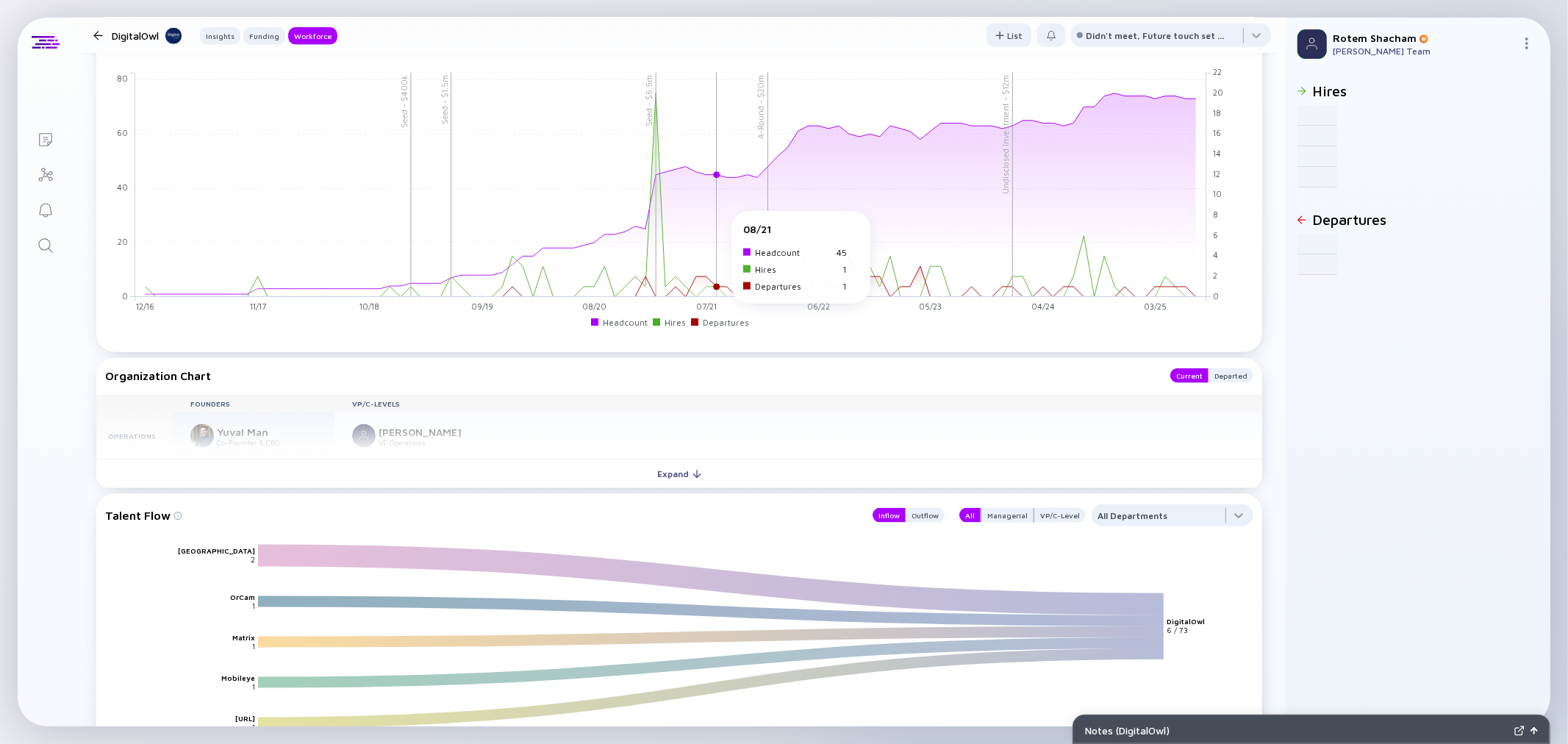
scroll to position [1388, 0]
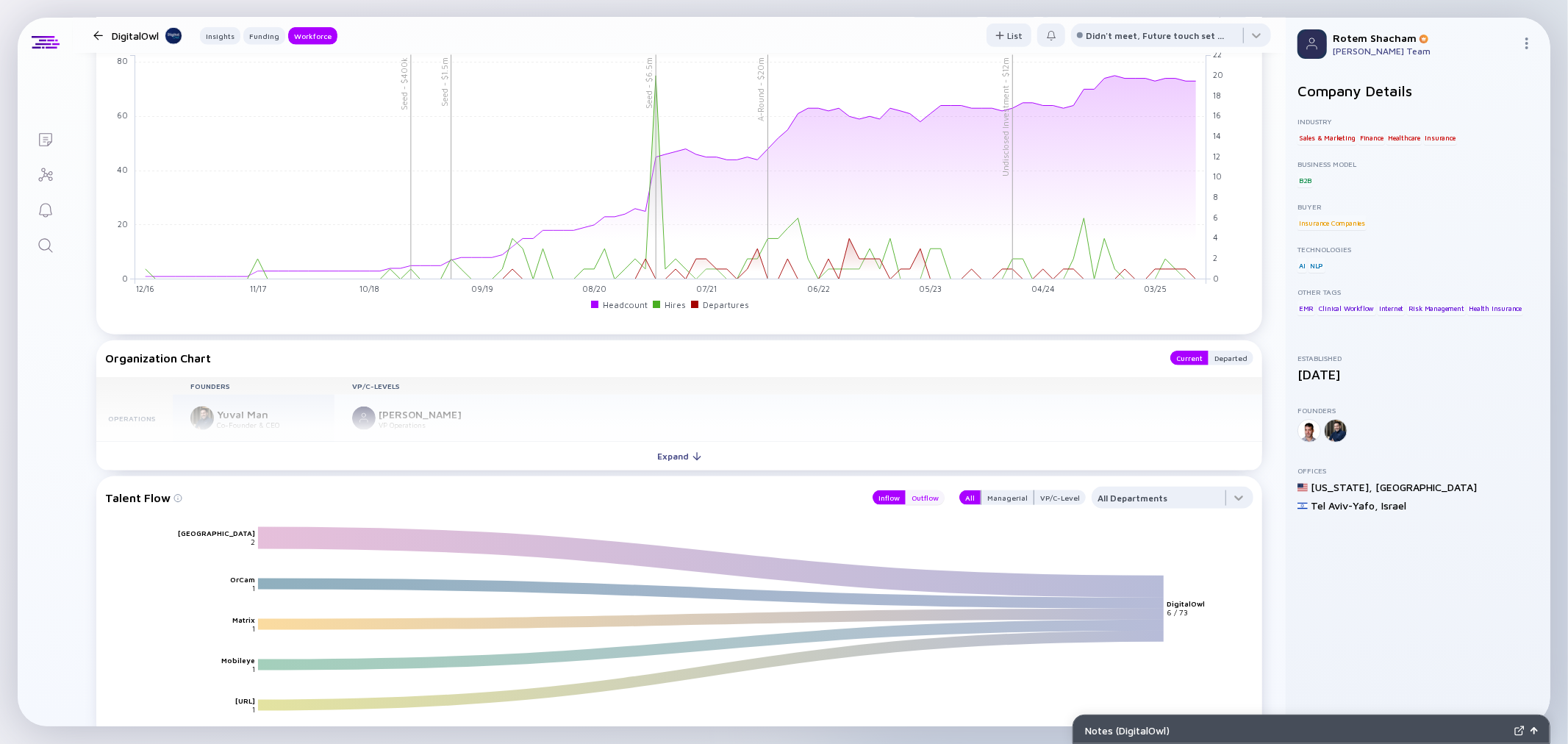
click at [921, 490] on div "Outflow" at bounding box center [925, 498] width 39 height 15
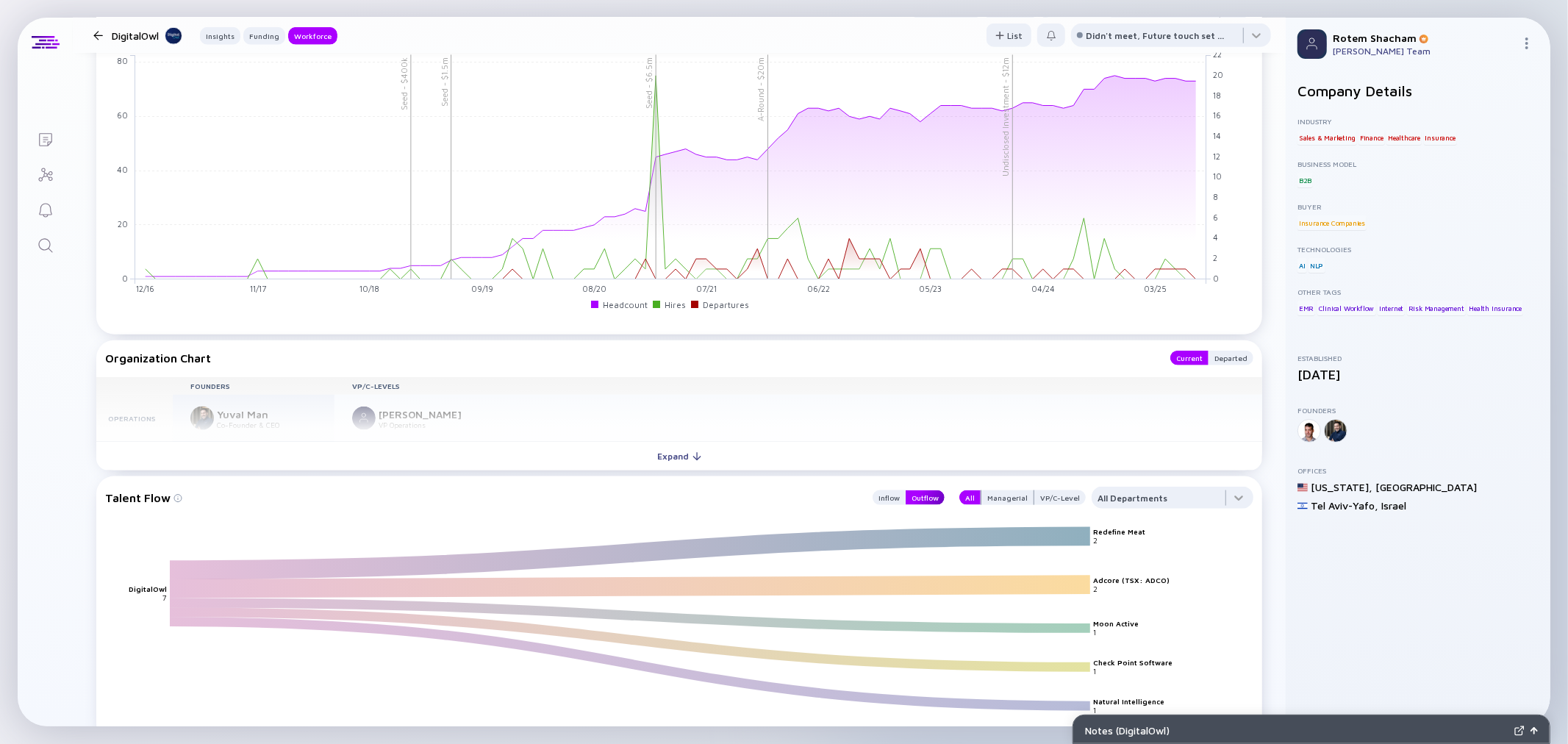
scroll to position [1552, 0]
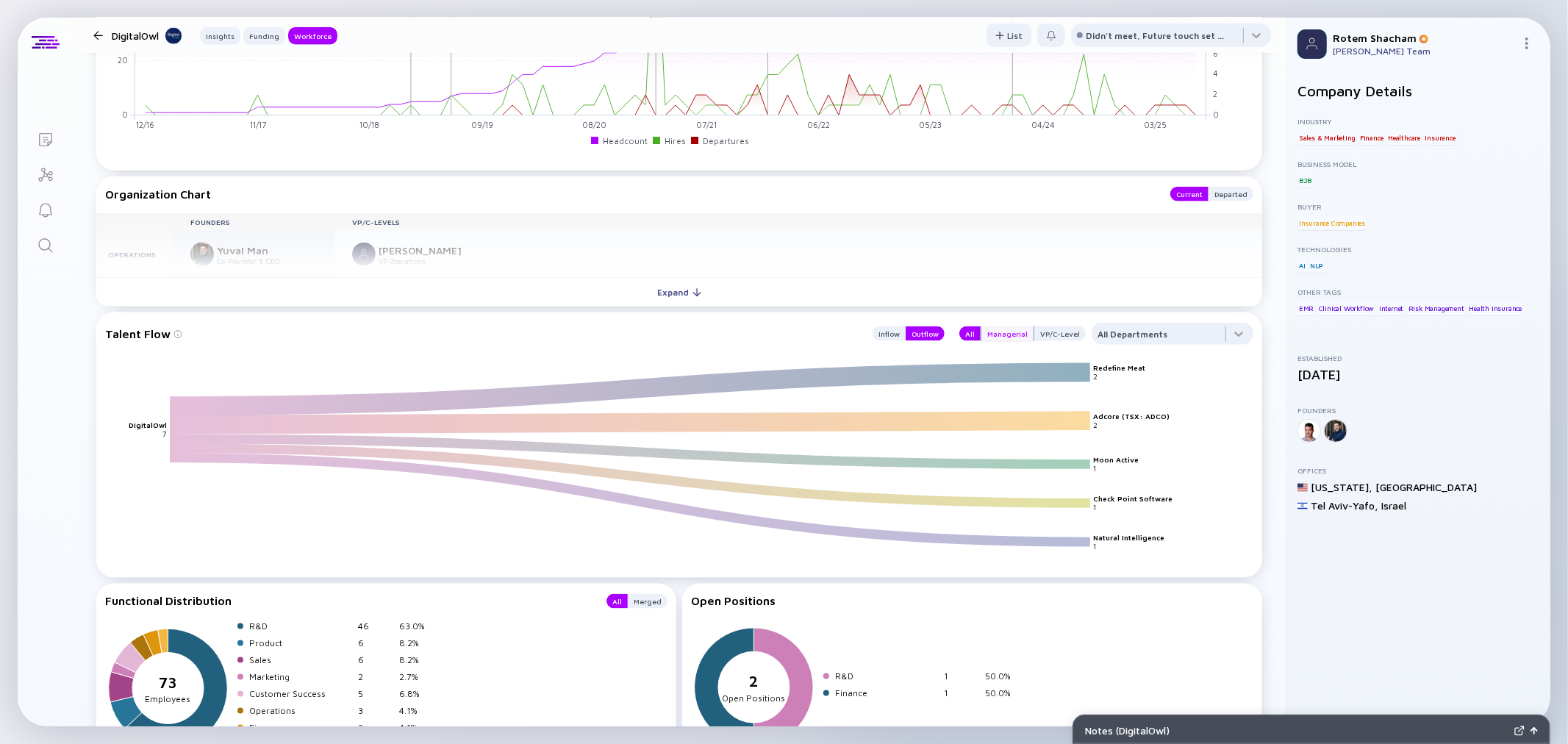
click at [982, 329] on div "Managerial" at bounding box center [1008, 334] width 52 height 15
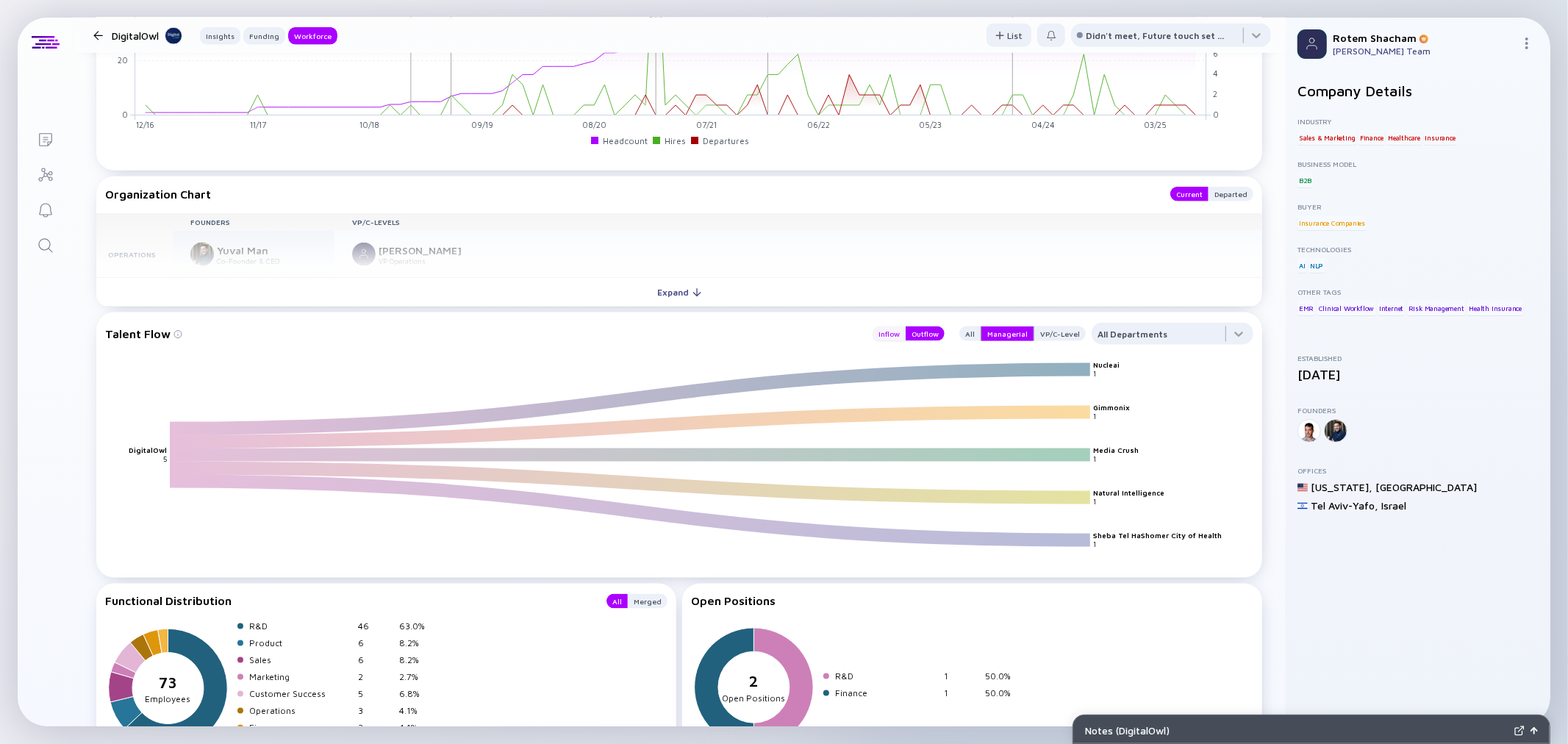
click at [890, 336] on div "Inflow" at bounding box center [889, 334] width 33 height 15
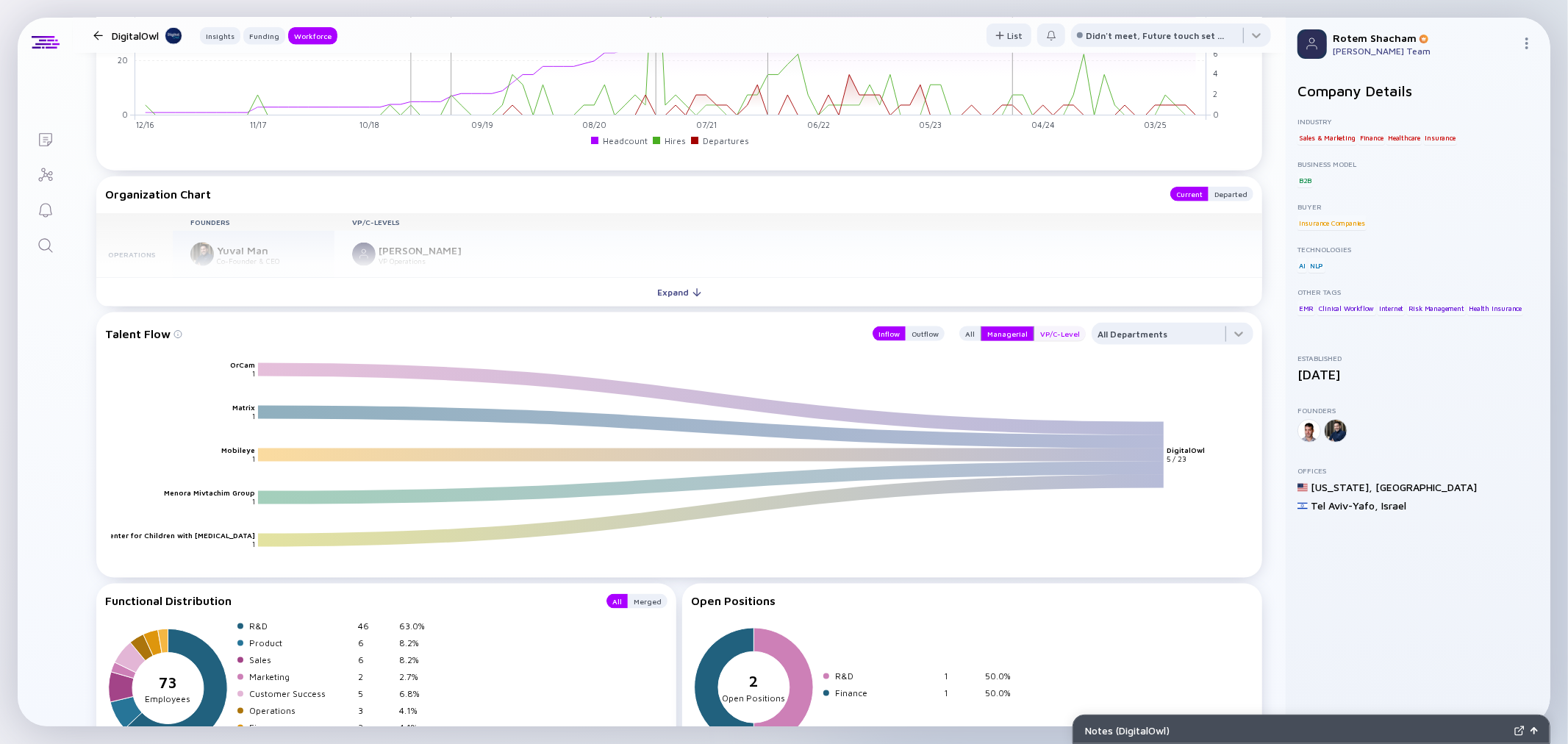
click at [1036, 334] on div "VP/C-Level" at bounding box center [1060, 334] width 52 height 15
click at [993, 340] on div "Managerial" at bounding box center [1008, 334] width 52 height 15
click at [917, 333] on div "Outflow" at bounding box center [925, 334] width 39 height 15
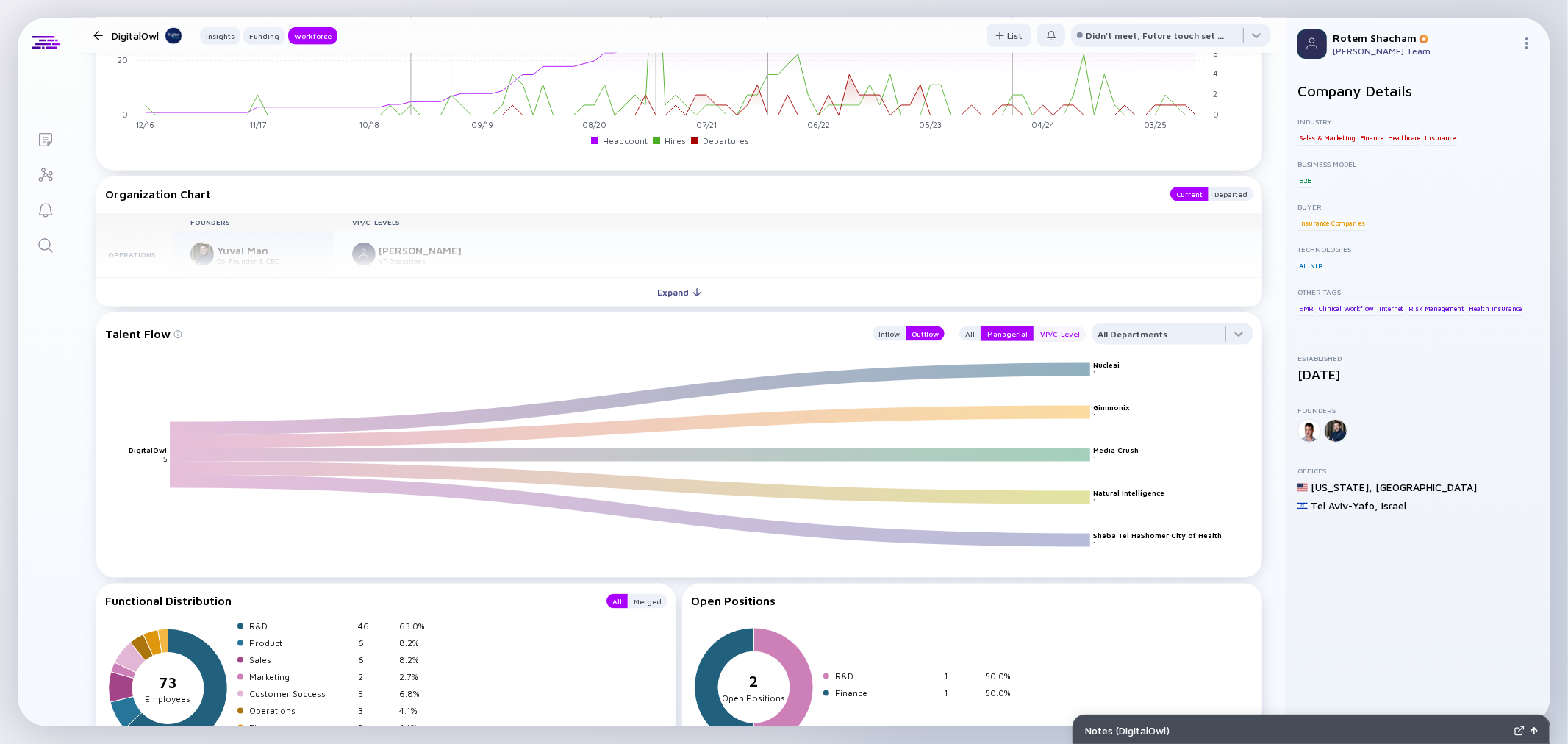
click at [1046, 335] on div "VP/C-Level" at bounding box center [1060, 334] width 52 height 15
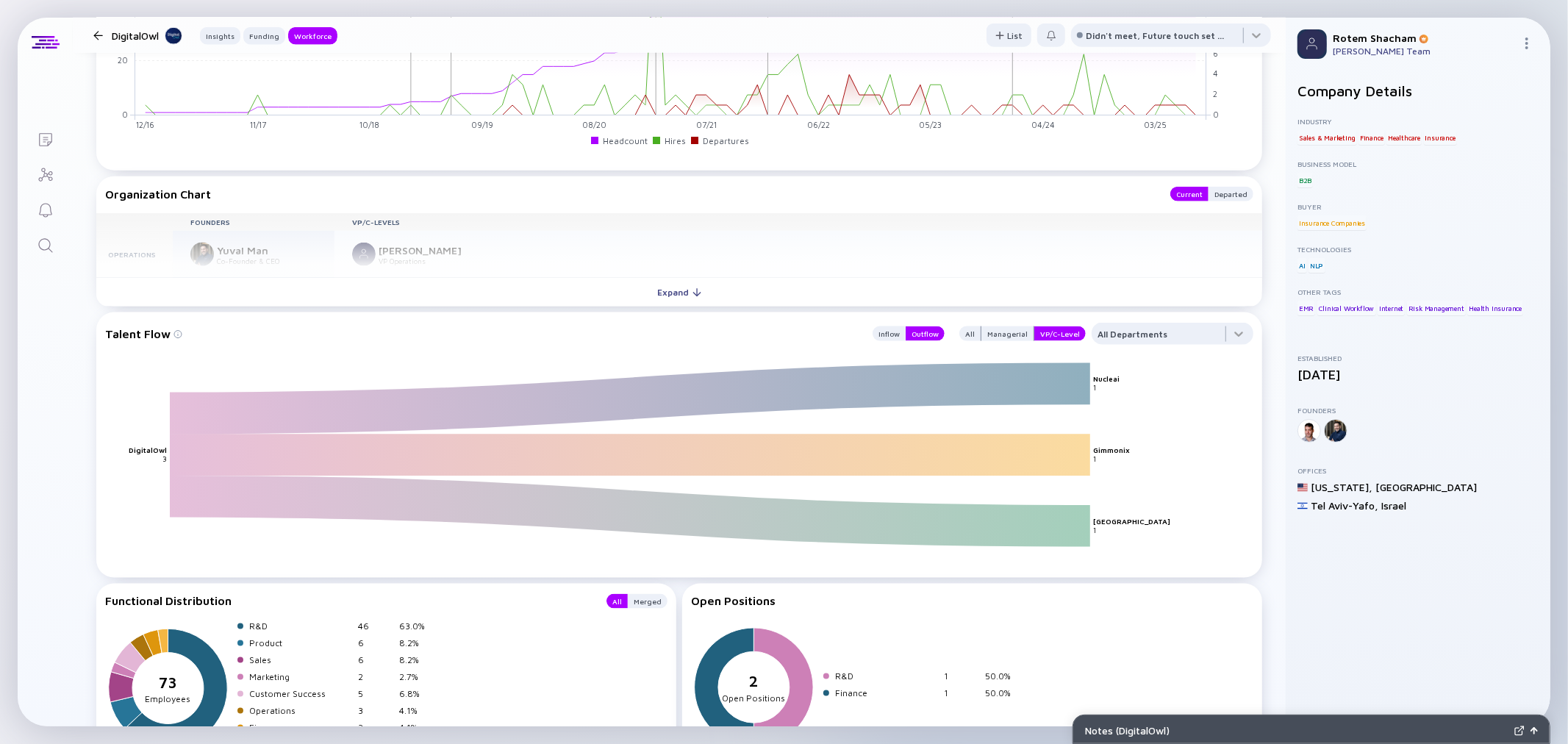
click at [1110, 383] on text "Nucleai" at bounding box center [1106, 379] width 26 height 9
copy text "Nucleai"
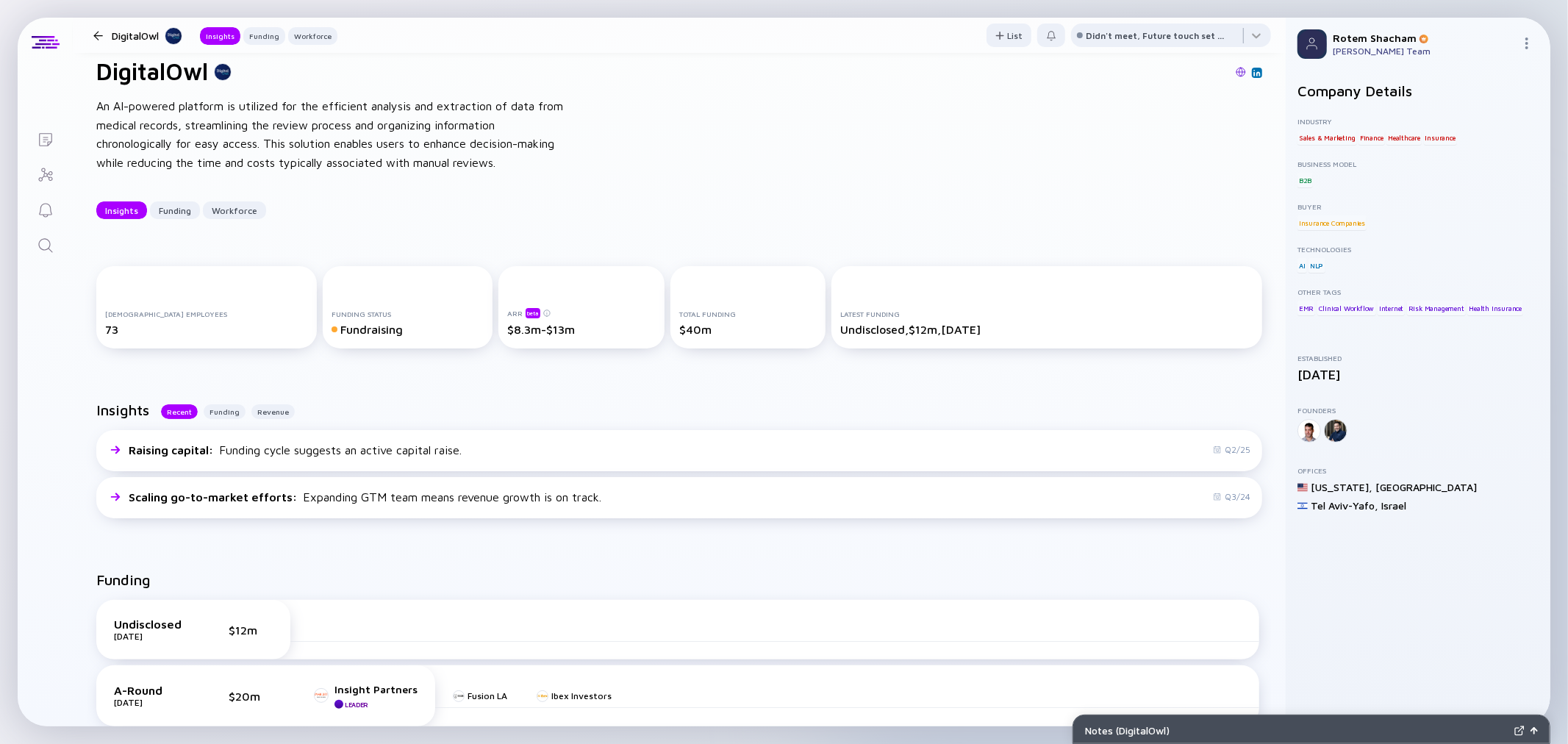
scroll to position [0, 0]
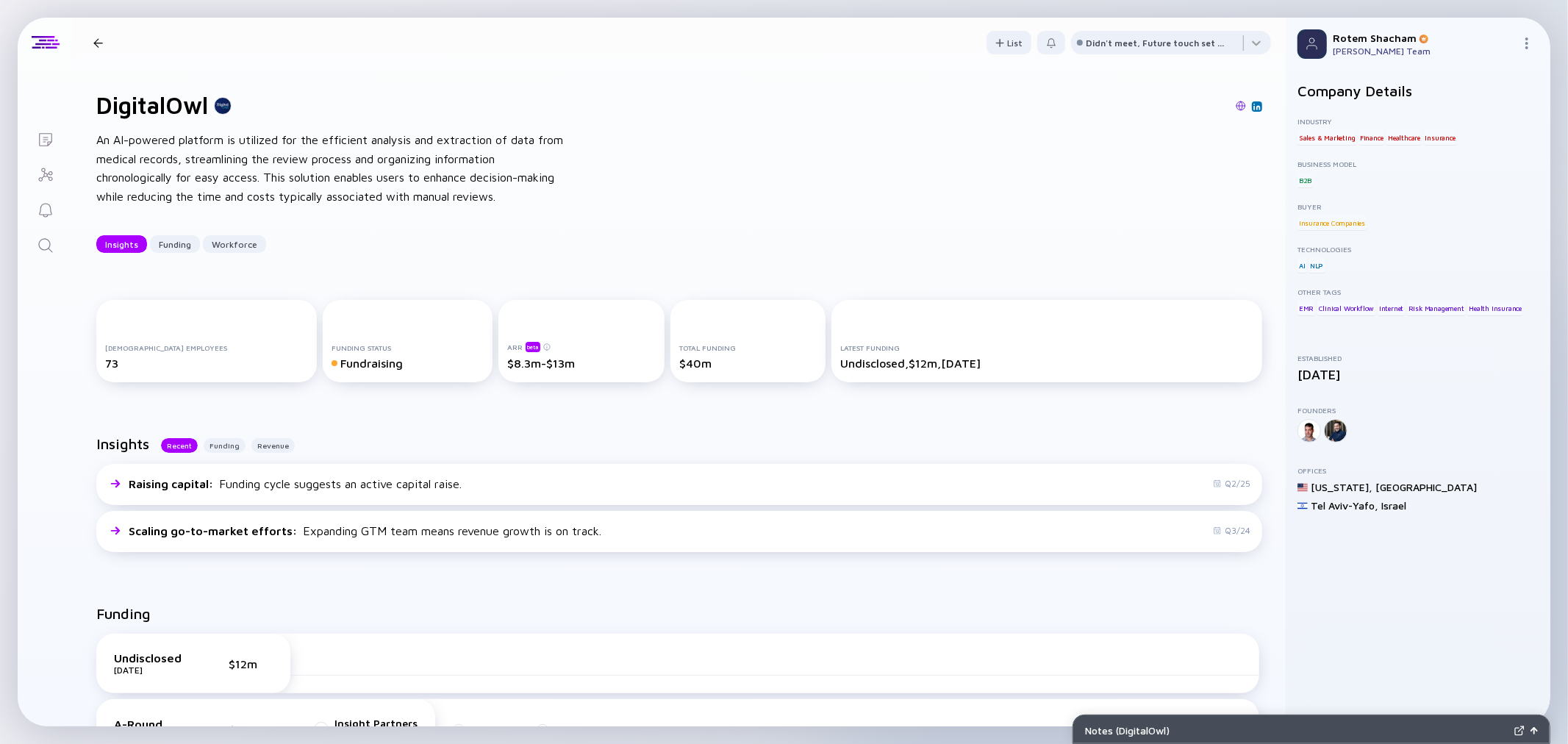
click at [55, 248] on link "Search" at bounding box center [46, 244] width 55 height 35
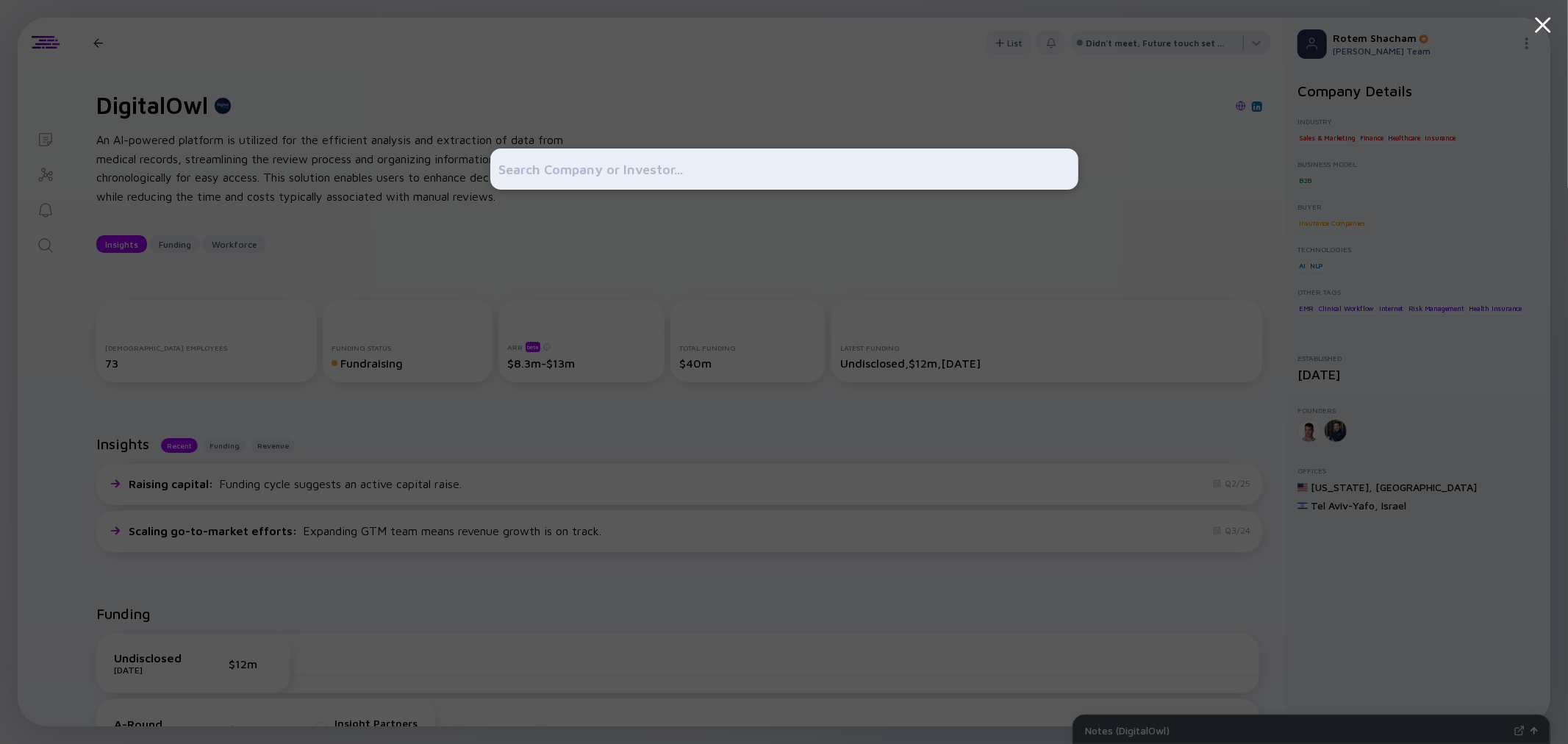
click at [527, 170] on input "text" at bounding box center [784, 168] width 571 height 26
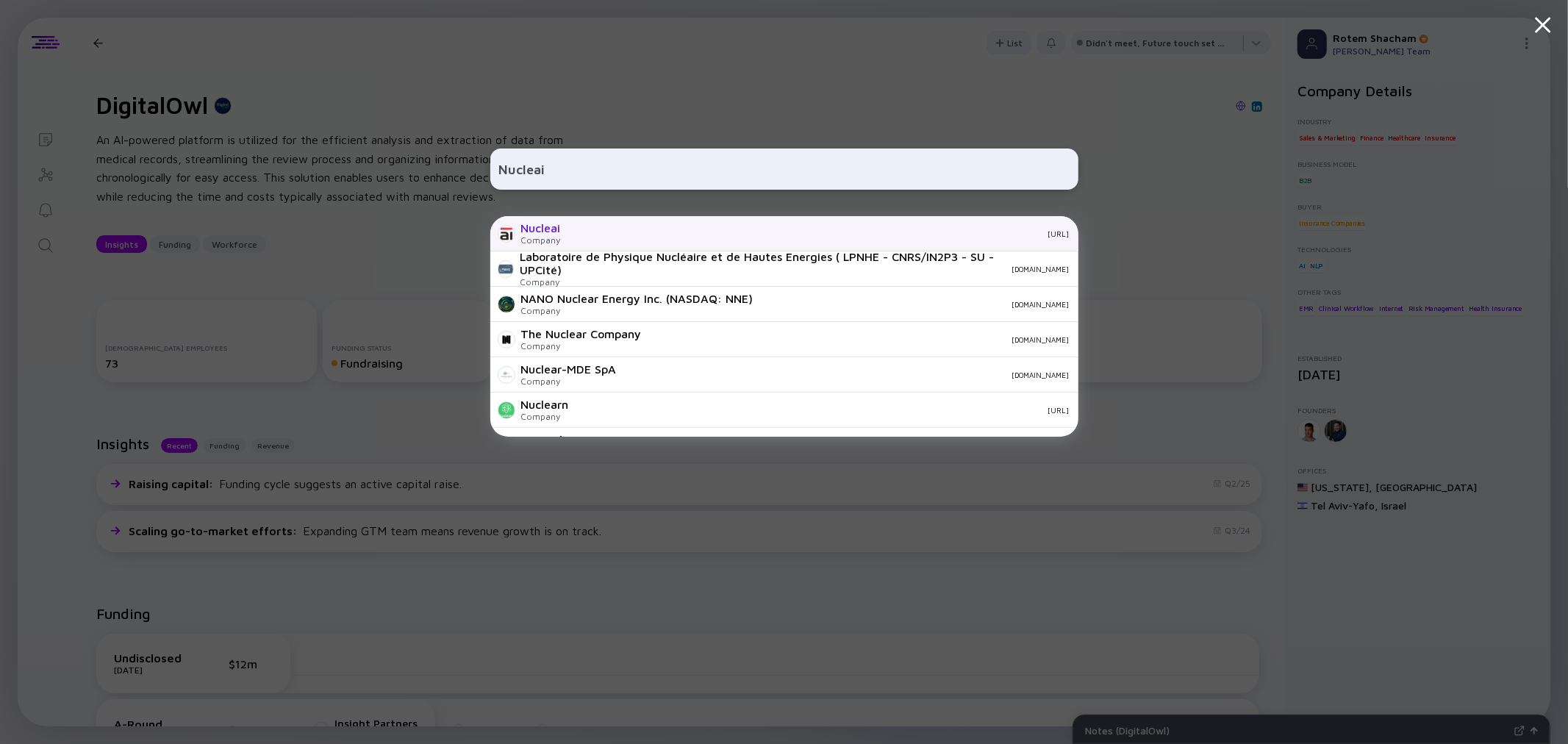
type input "Nucleai"
click at [559, 235] on div "Company" at bounding box center [541, 240] width 40 height 11
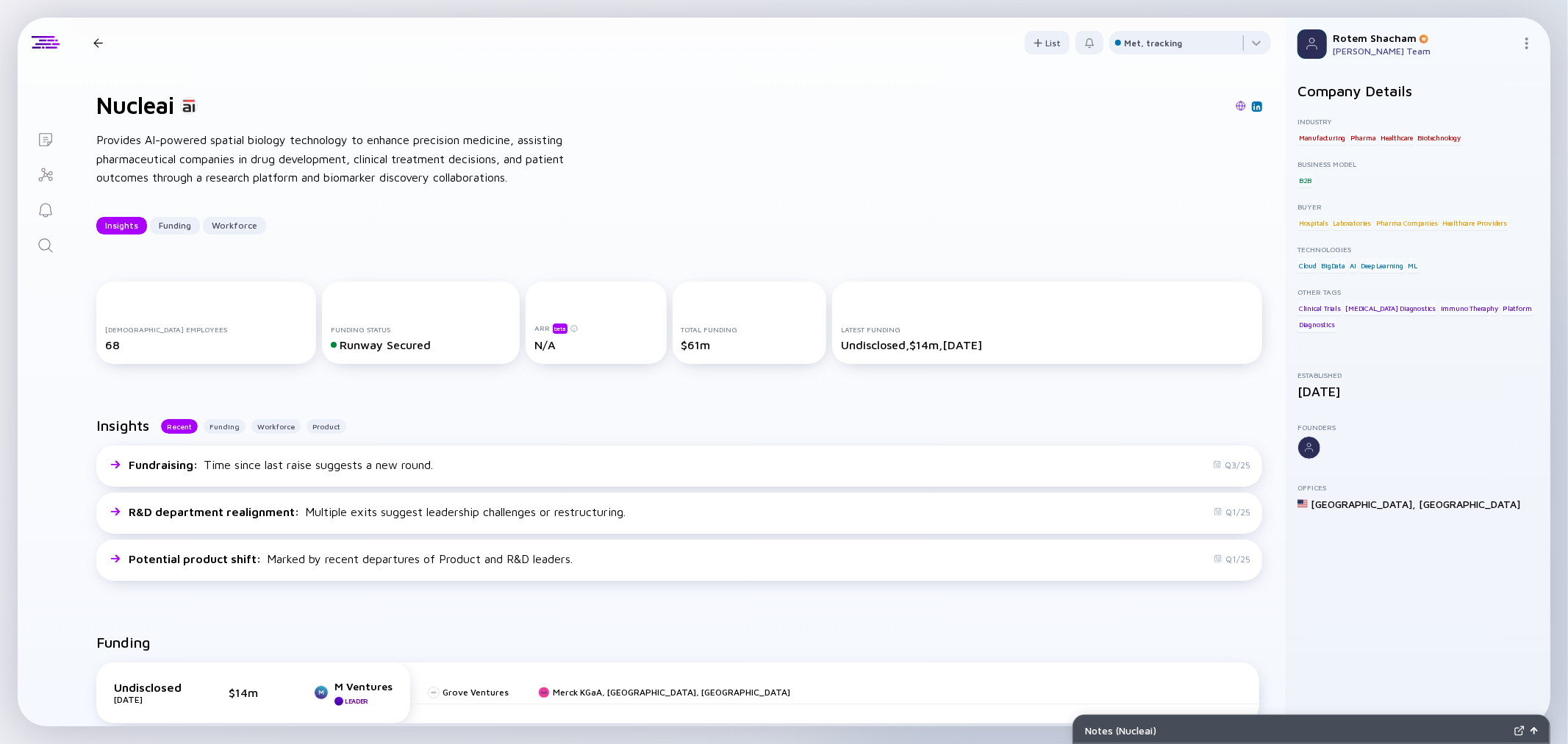
click at [94, 38] on div at bounding box center [98, 43] width 10 height 10
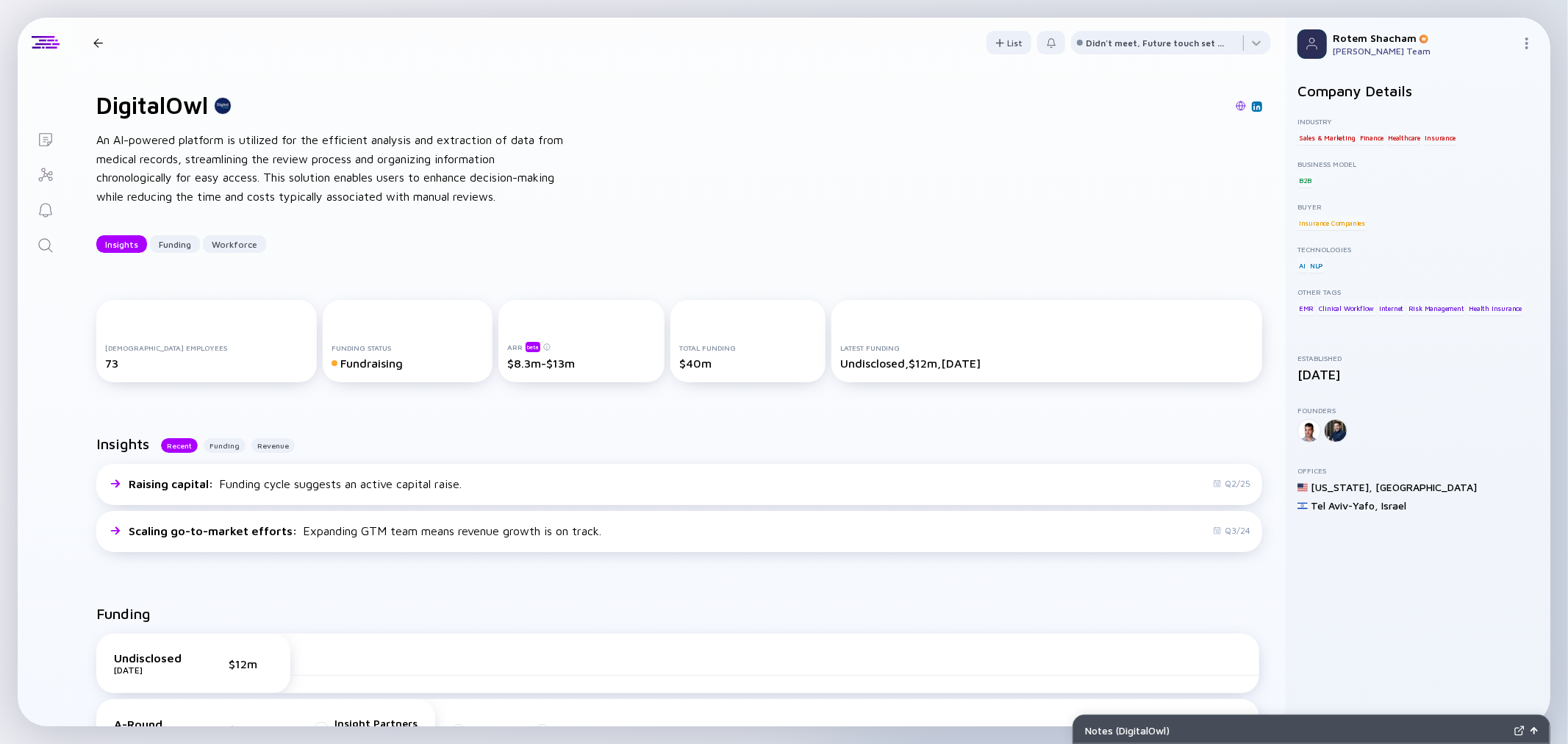
click at [94, 38] on div at bounding box center [98, 43] width 10 height 10
click at [99, 39] on div at bounding box center [98, 43] width 10 height 10
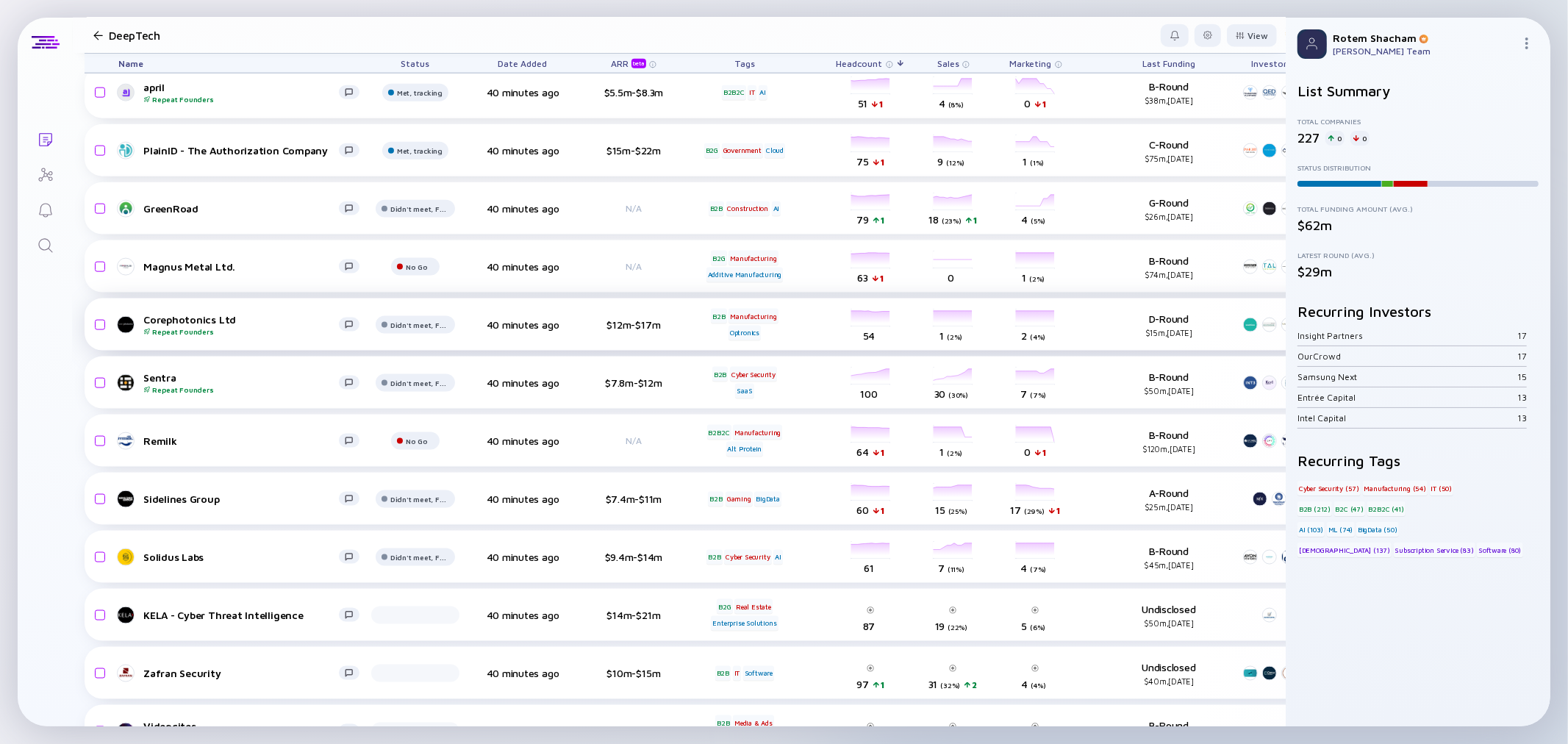
scroll to position [6292, 0]
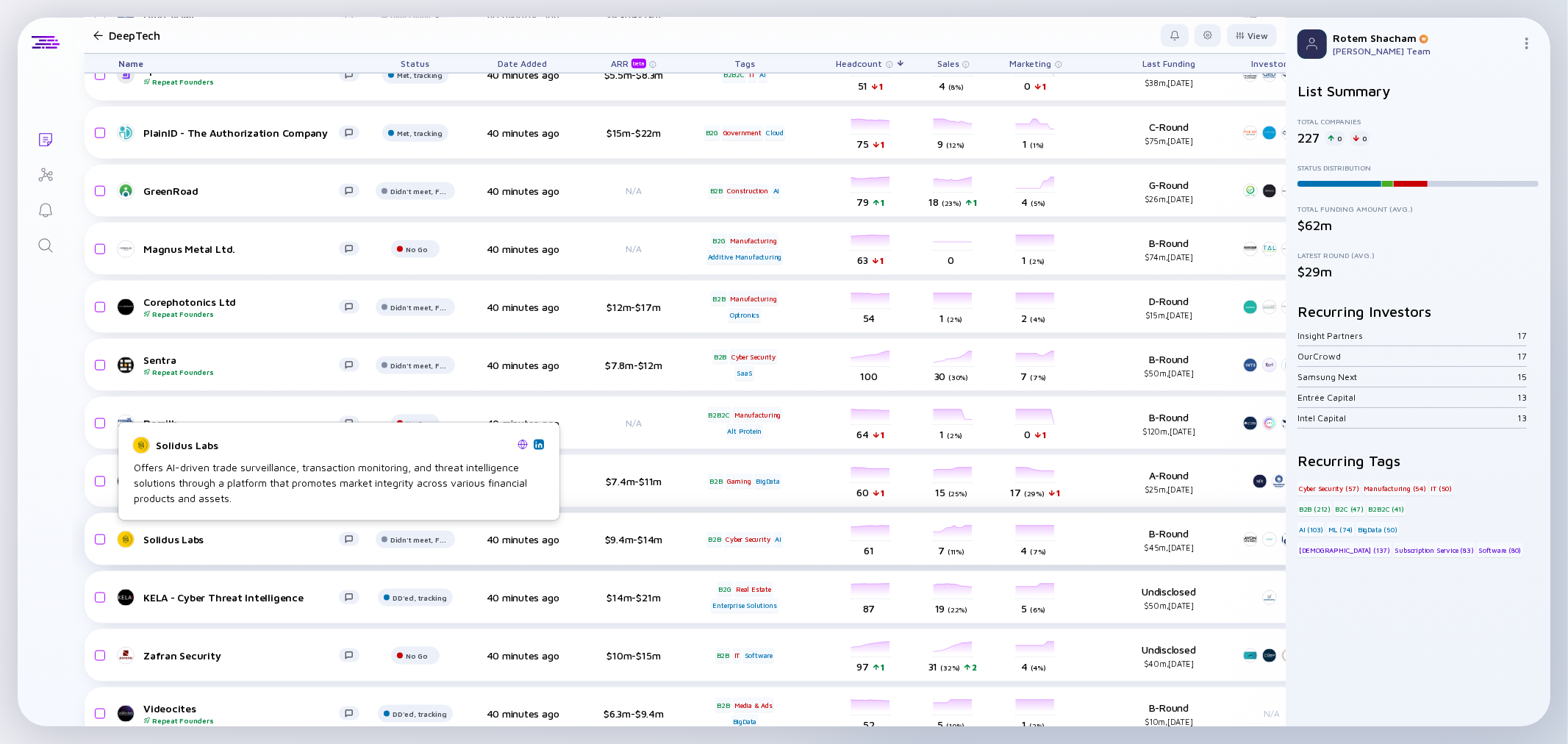
click at [168, 533] on div "Solidus Labs" at bounding box center [241, 539] width 195 height 13
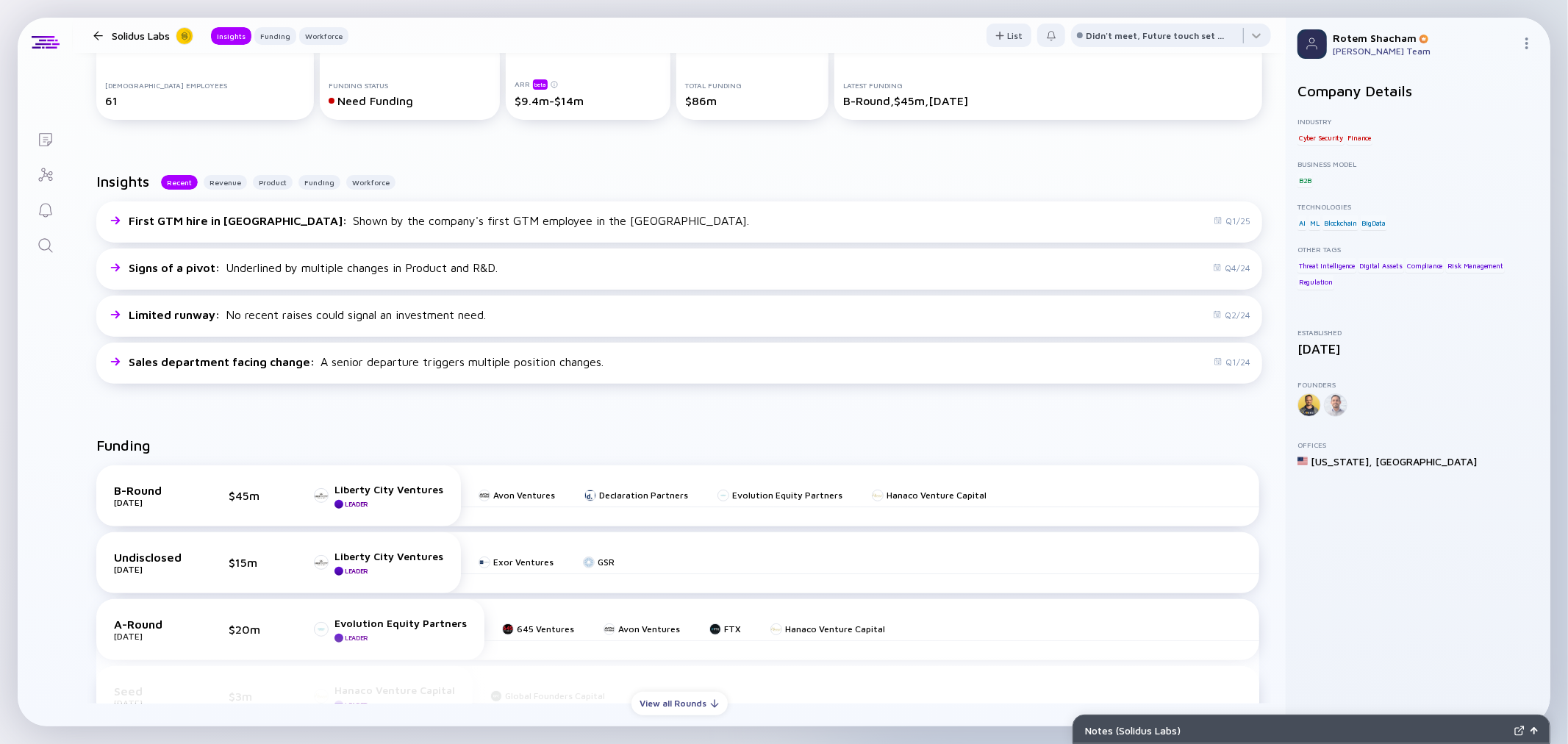
scroll to position [326, 0]
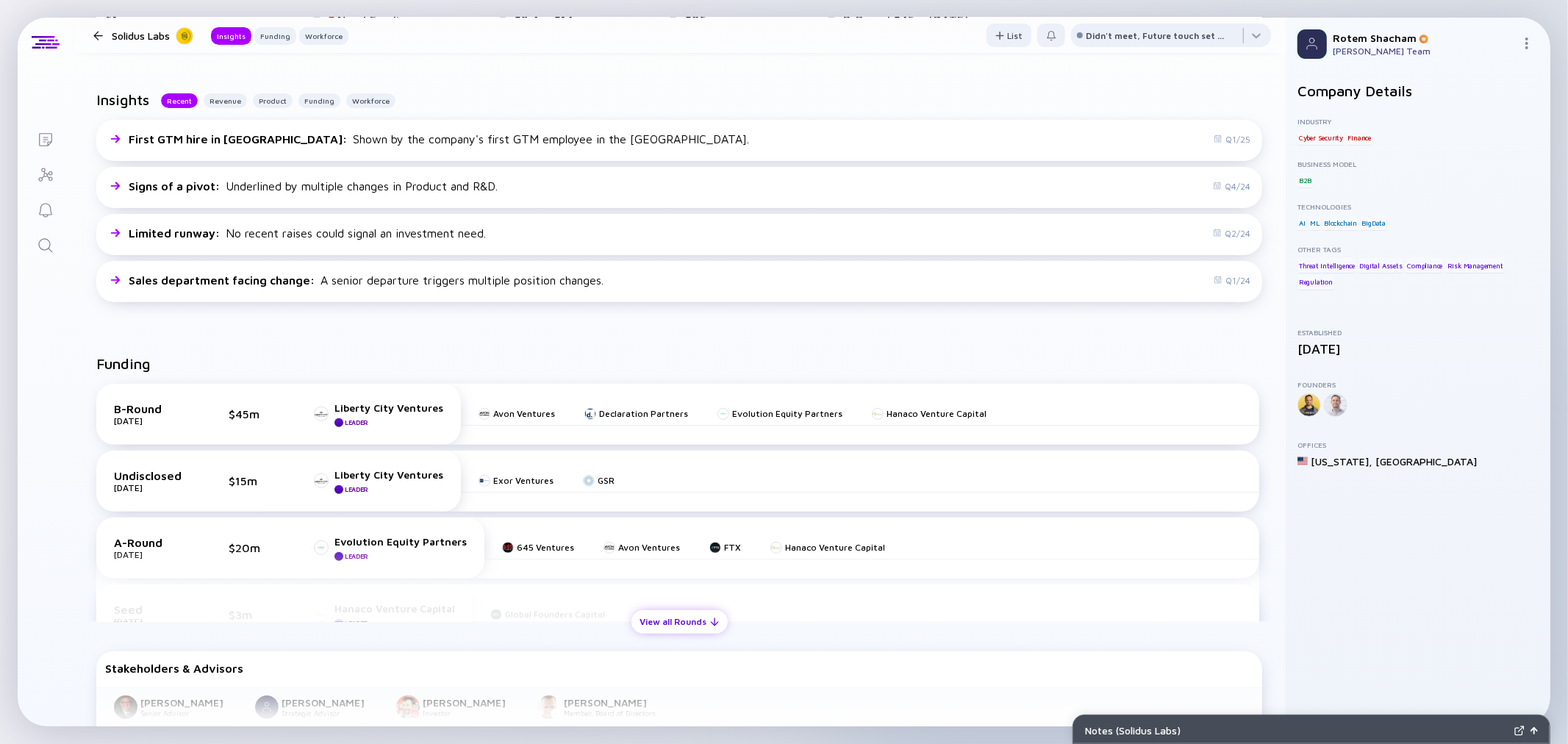
click at [700, 616] on div "View all Rounds" at bounding box center [679, 622] width 97 height 22
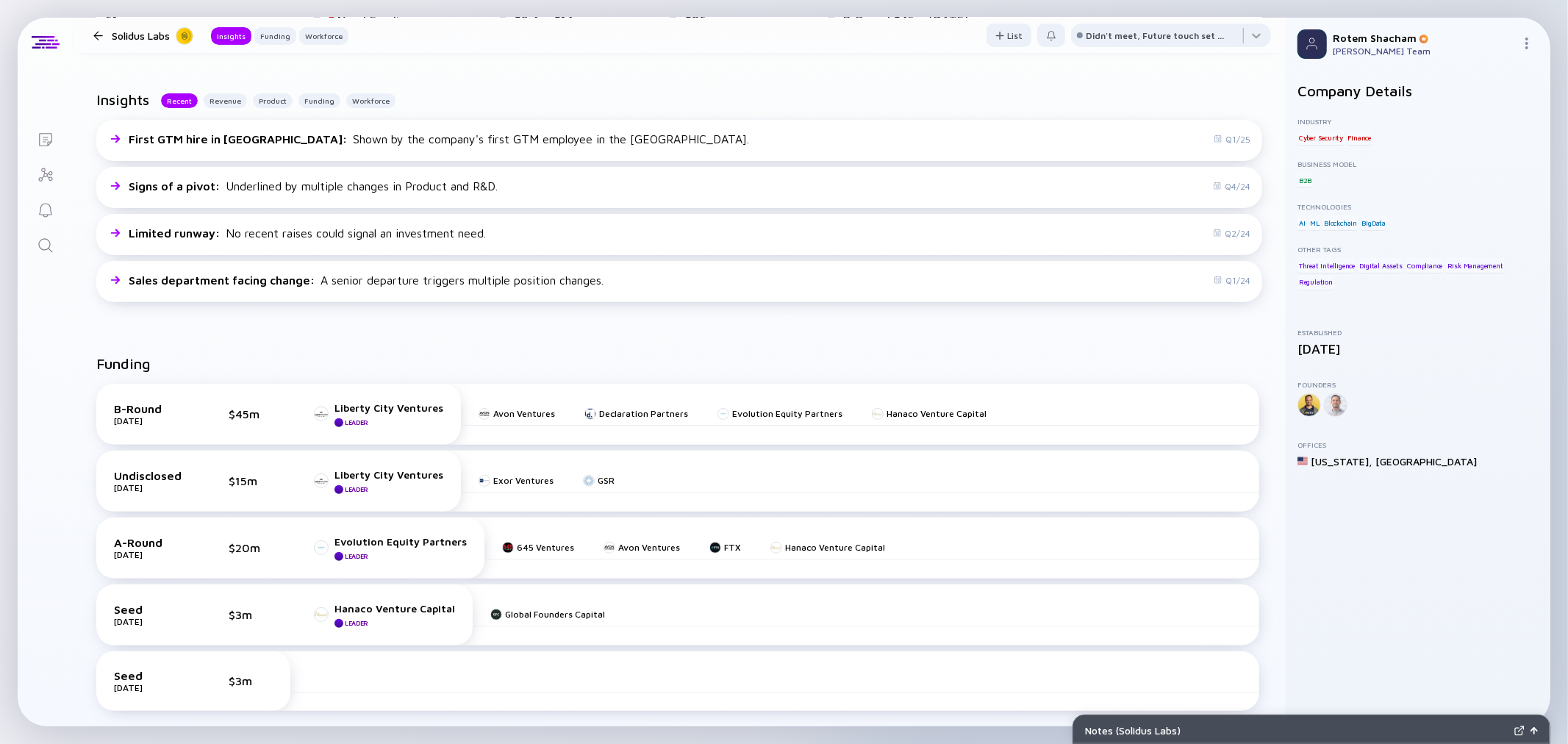
click at [97, 34] on div at bounding box center [98, 35] width 10 height 10
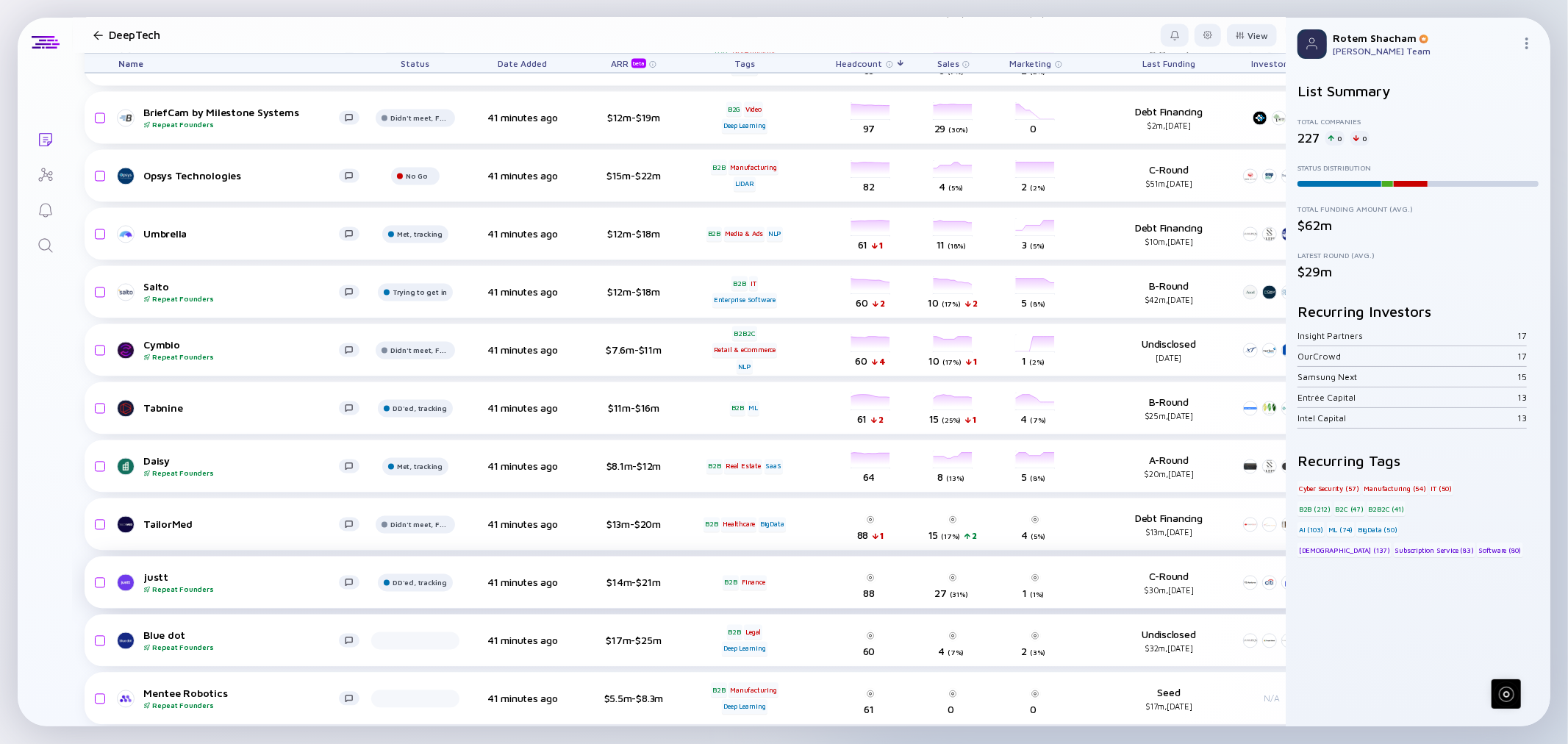
scroll to position [7028, 0]
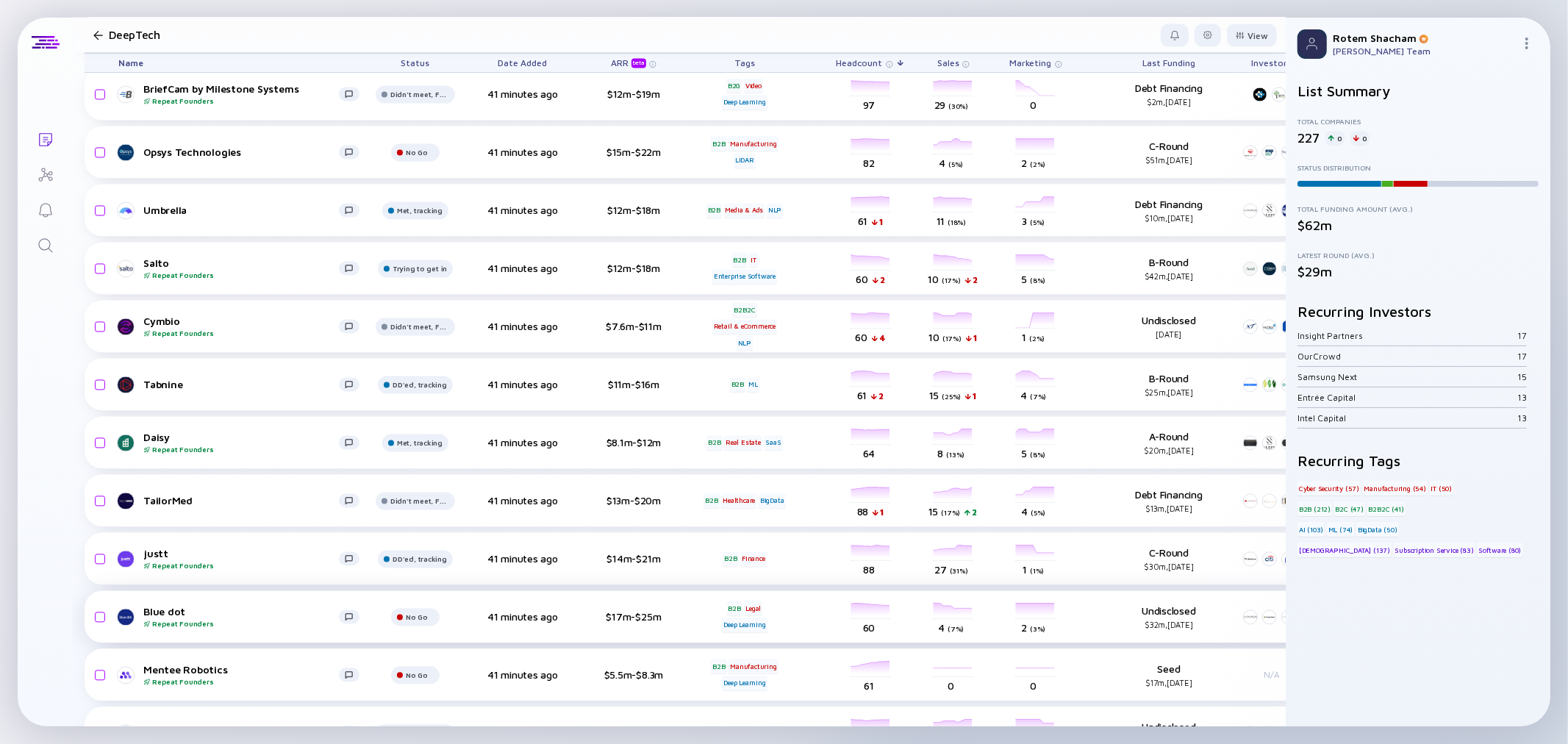
click at [151, 613] on div "Blue dot Repeat Founders" at bounding box center [241, 618] width 195 height 22
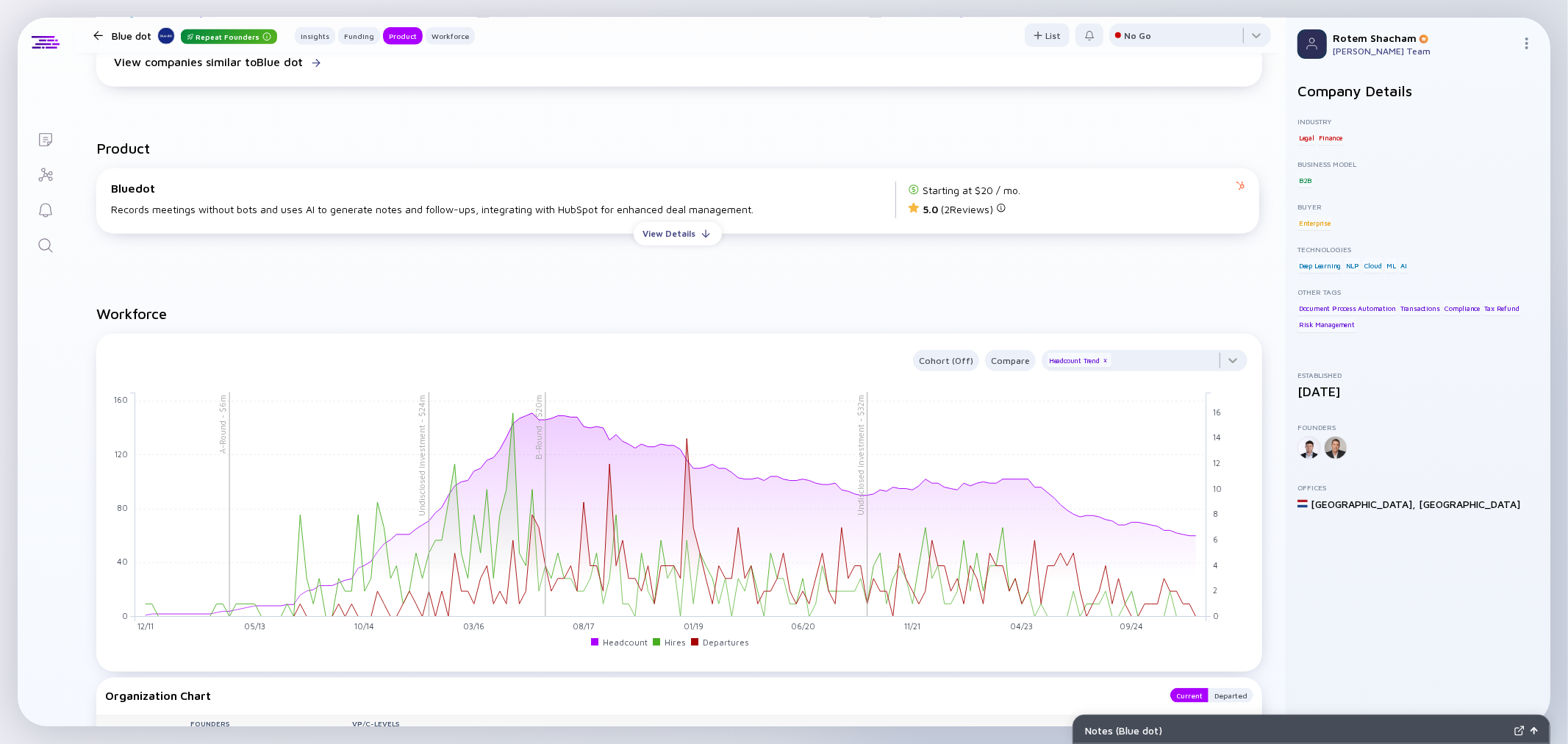
scroll to position [1225, 0]
click at [89, 31] on div at bounding box center [98, 35] width 21 height 10
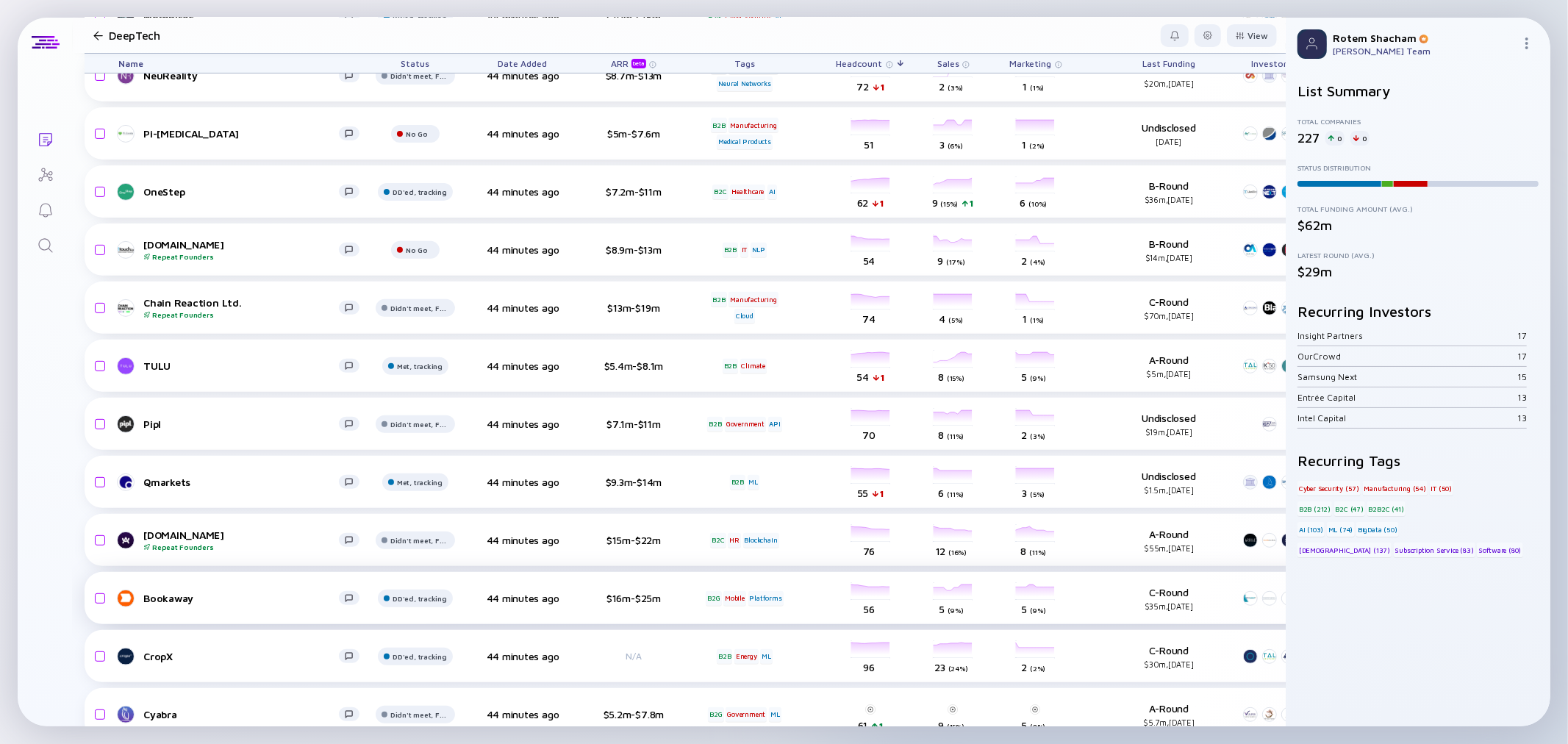
scroll to position [9806, 0]
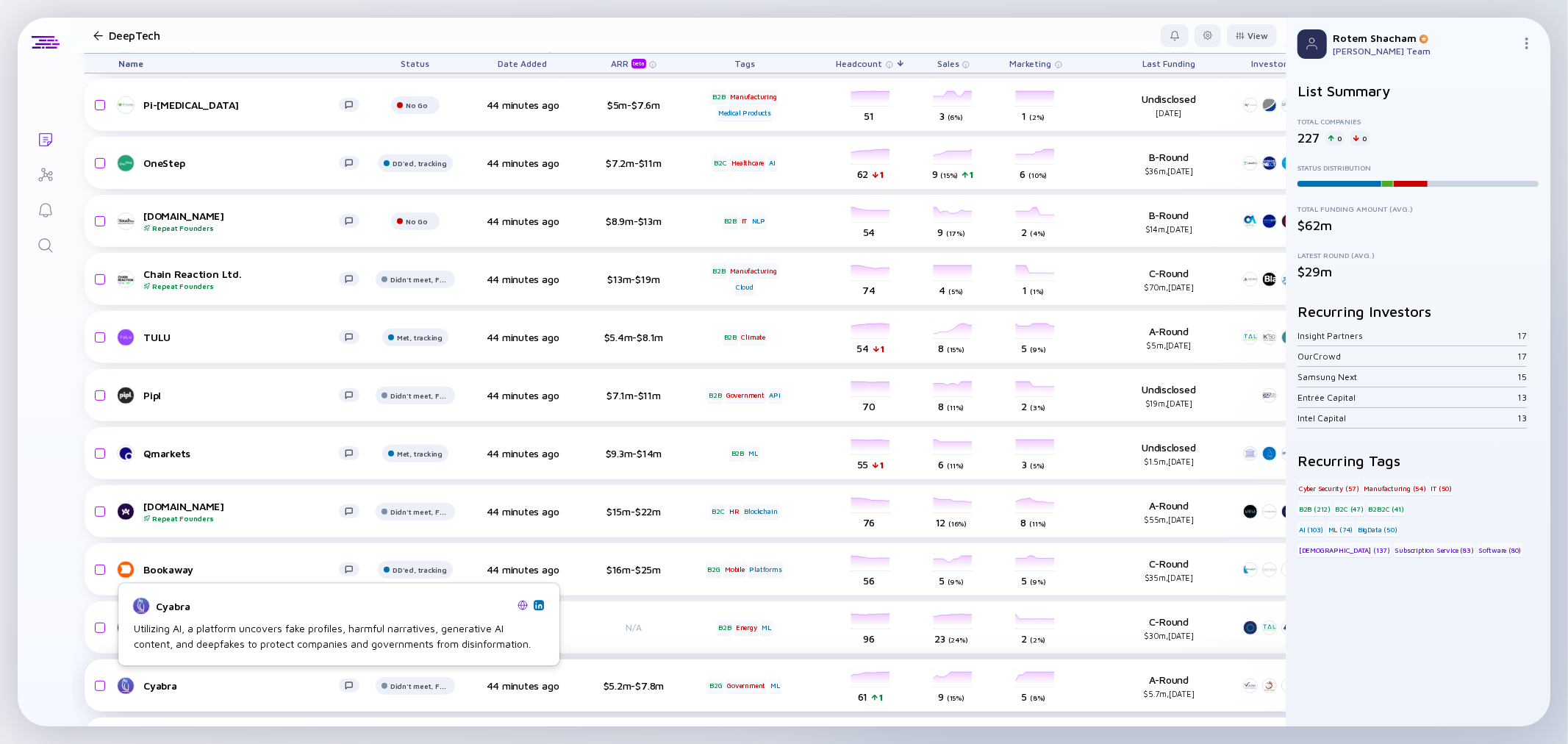
click at [144, 677] on link "Cyabra" at bounding box center [245, 686] width 253 height 18
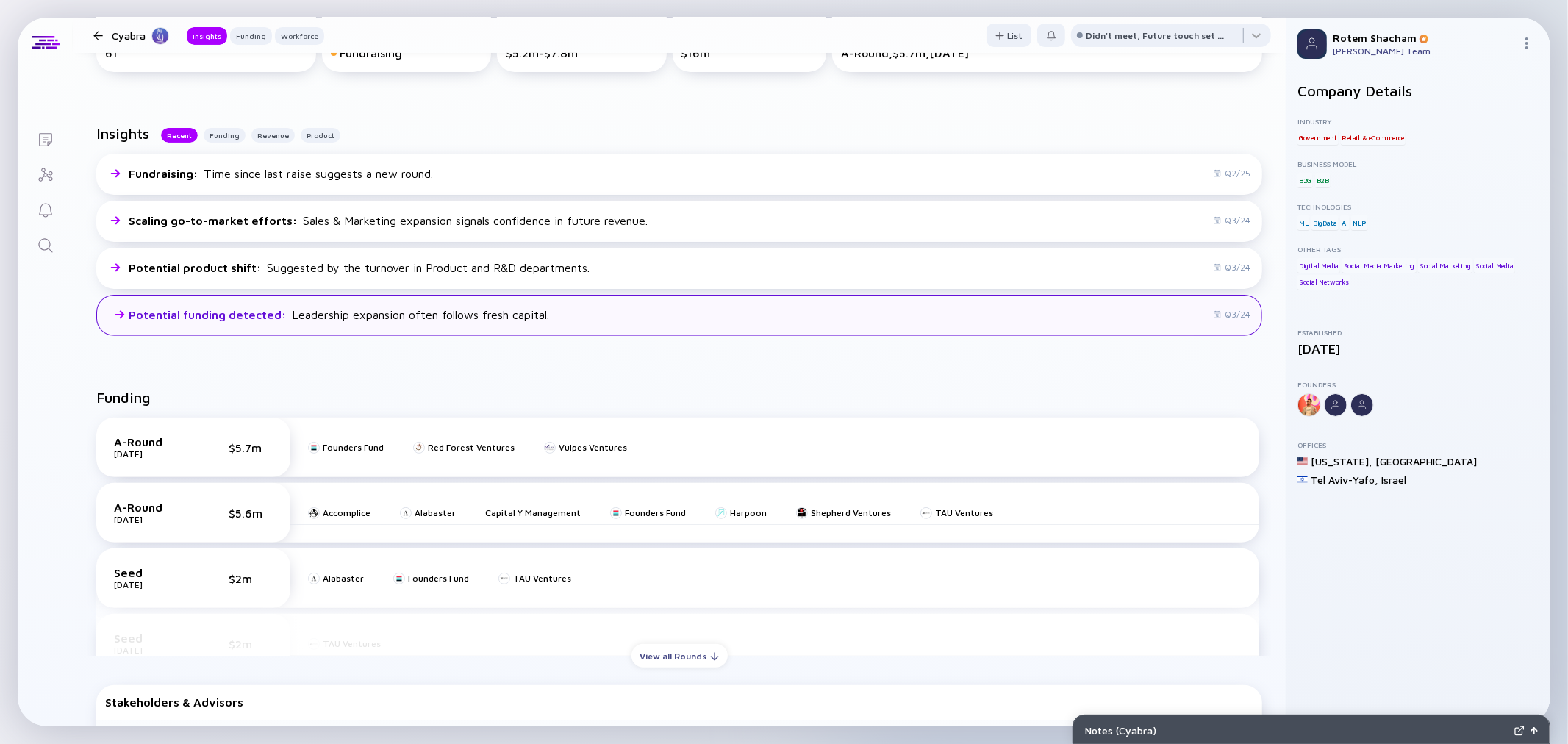
scroll to position [326, 0]
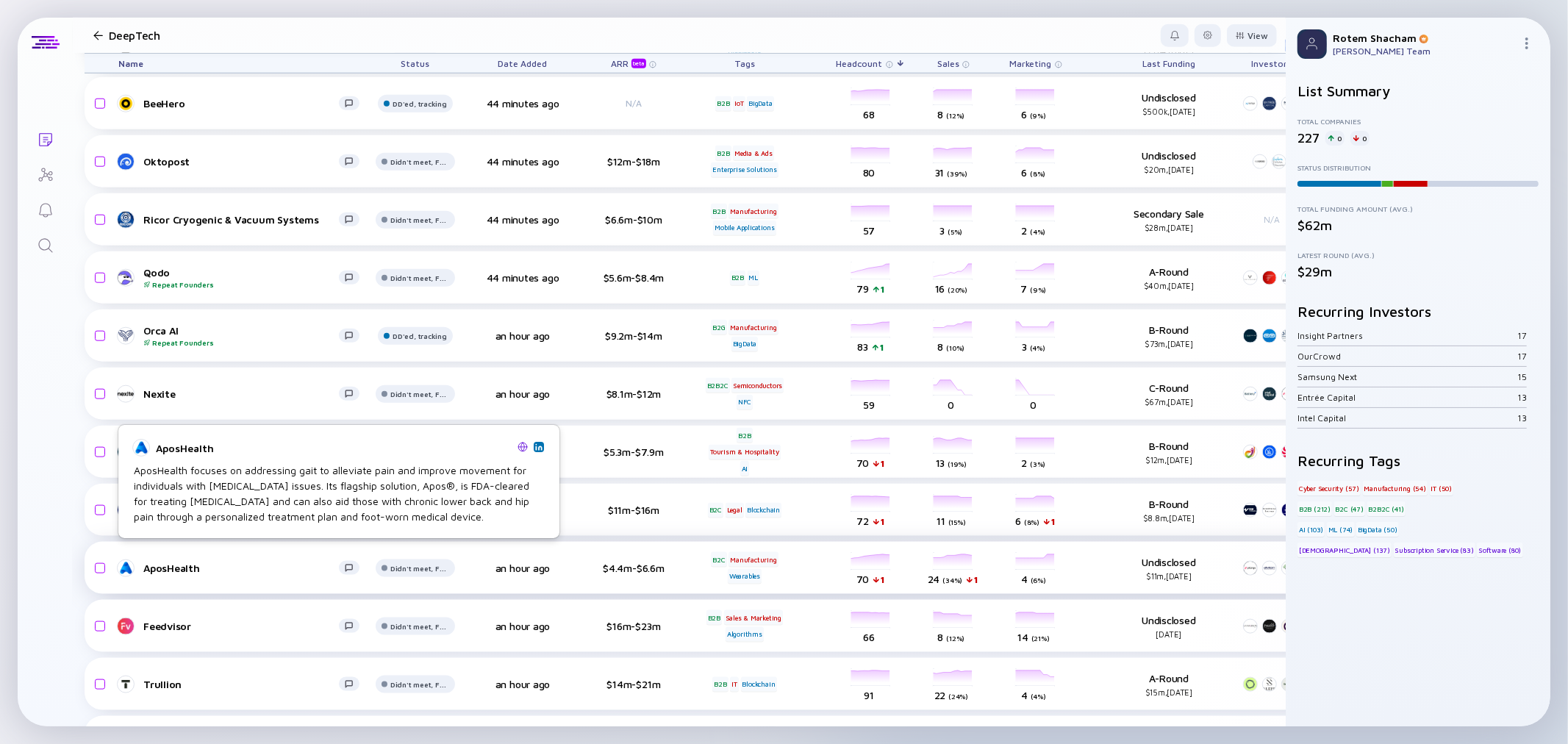
scroll to position [10705, 0]
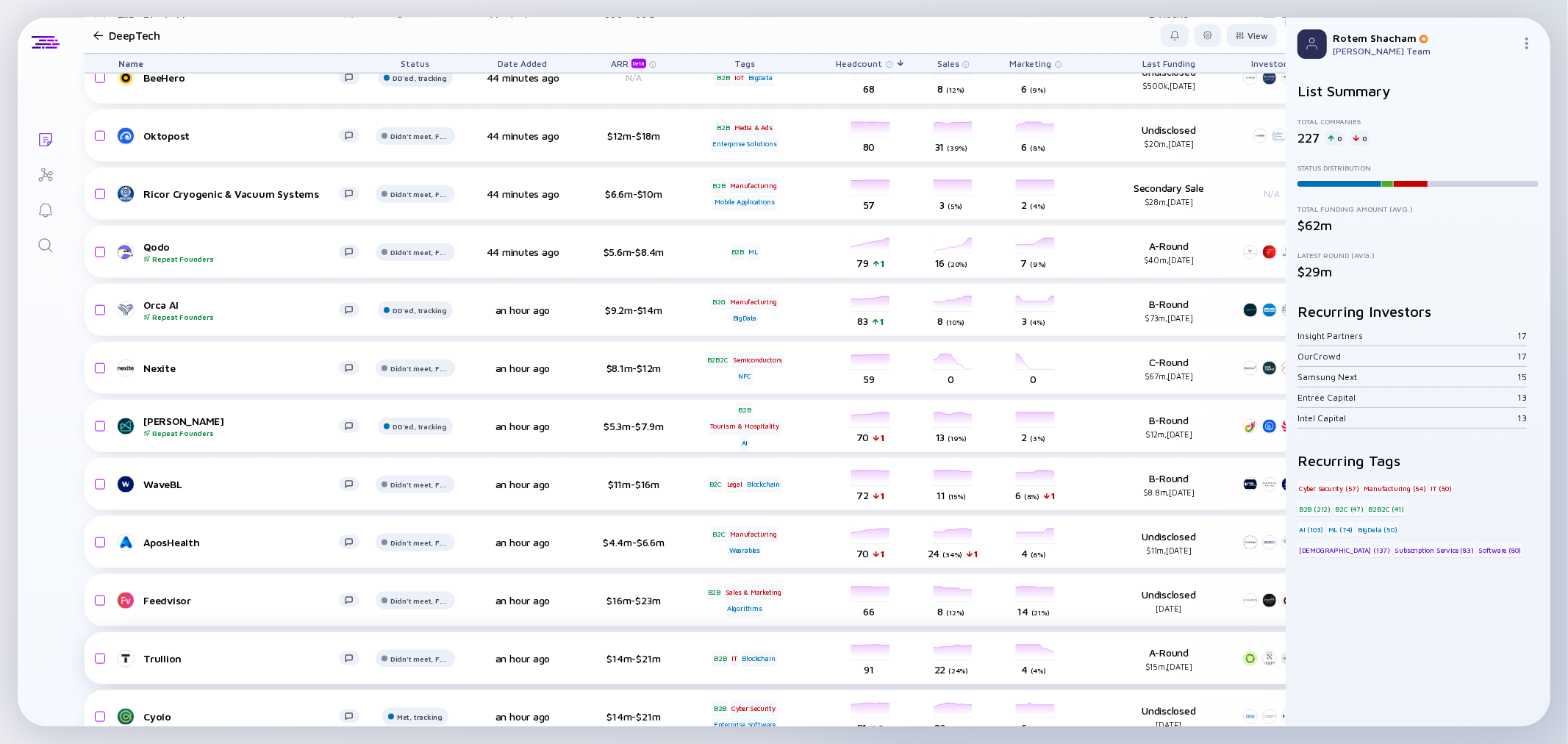
click at [172, 653] on div "Trullion" at bounding box center [241, 659] width 195 height 13
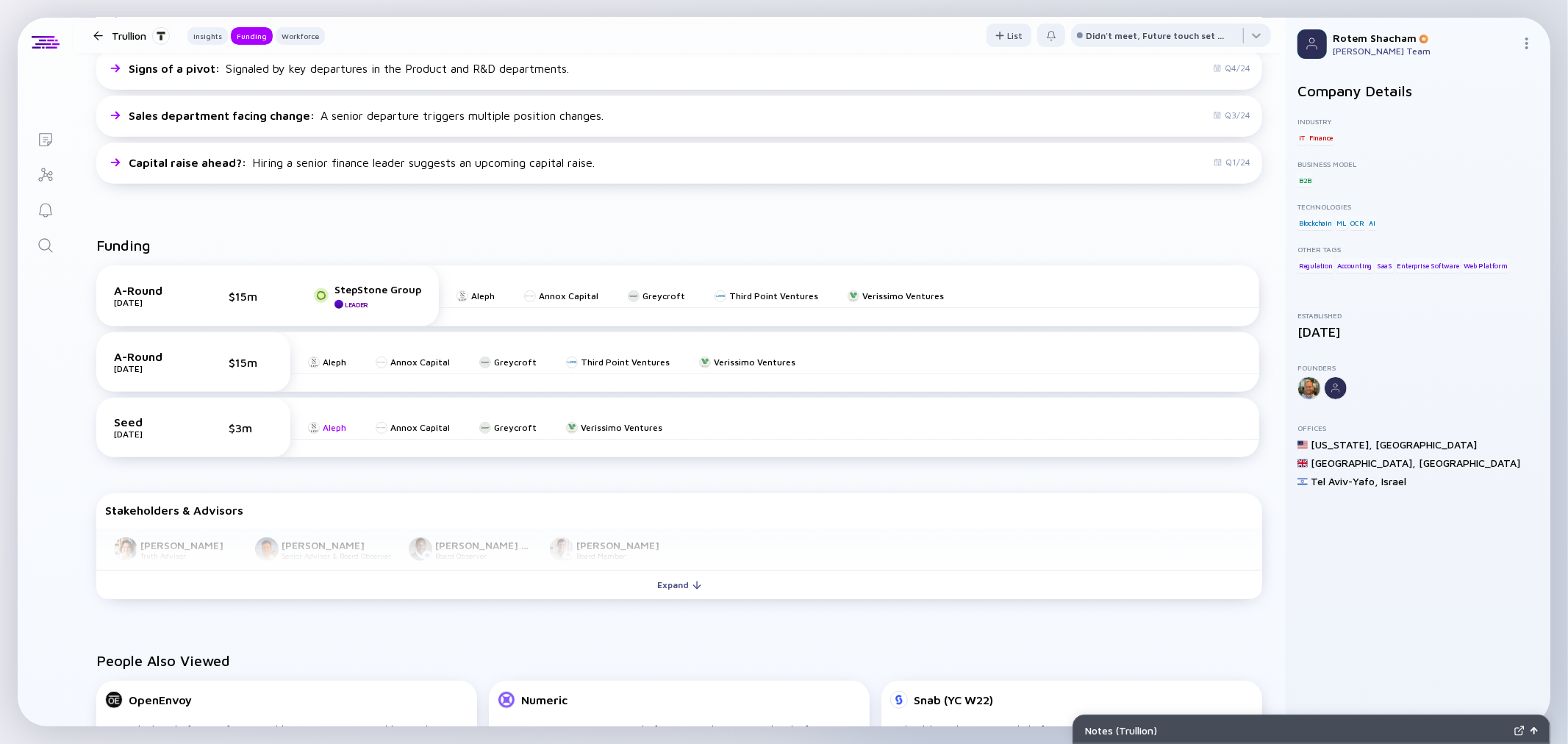
scroll to position [571, 0]
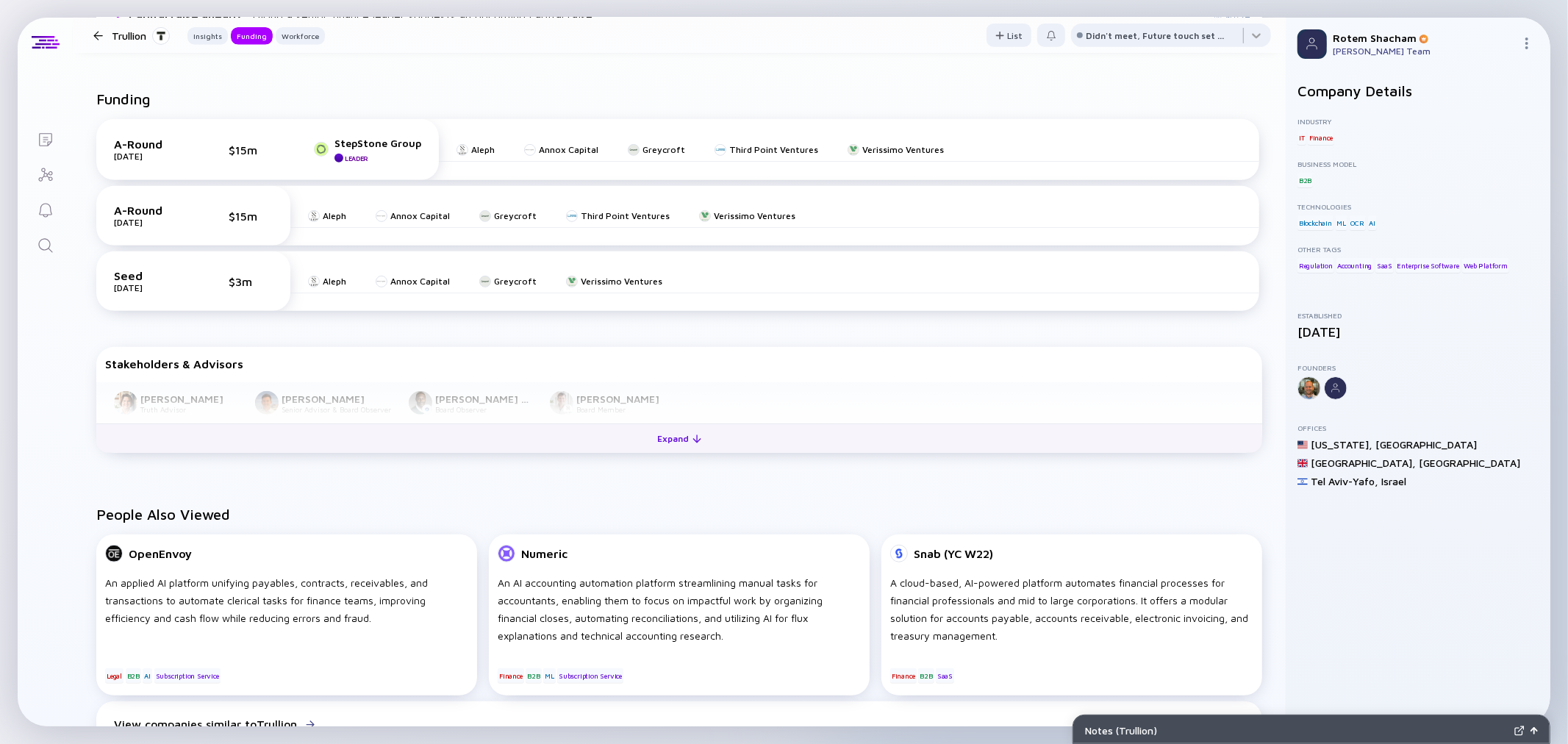
click at [632, 446] on button "Expand" at bounding box center [679, 438] width 1166 height 29
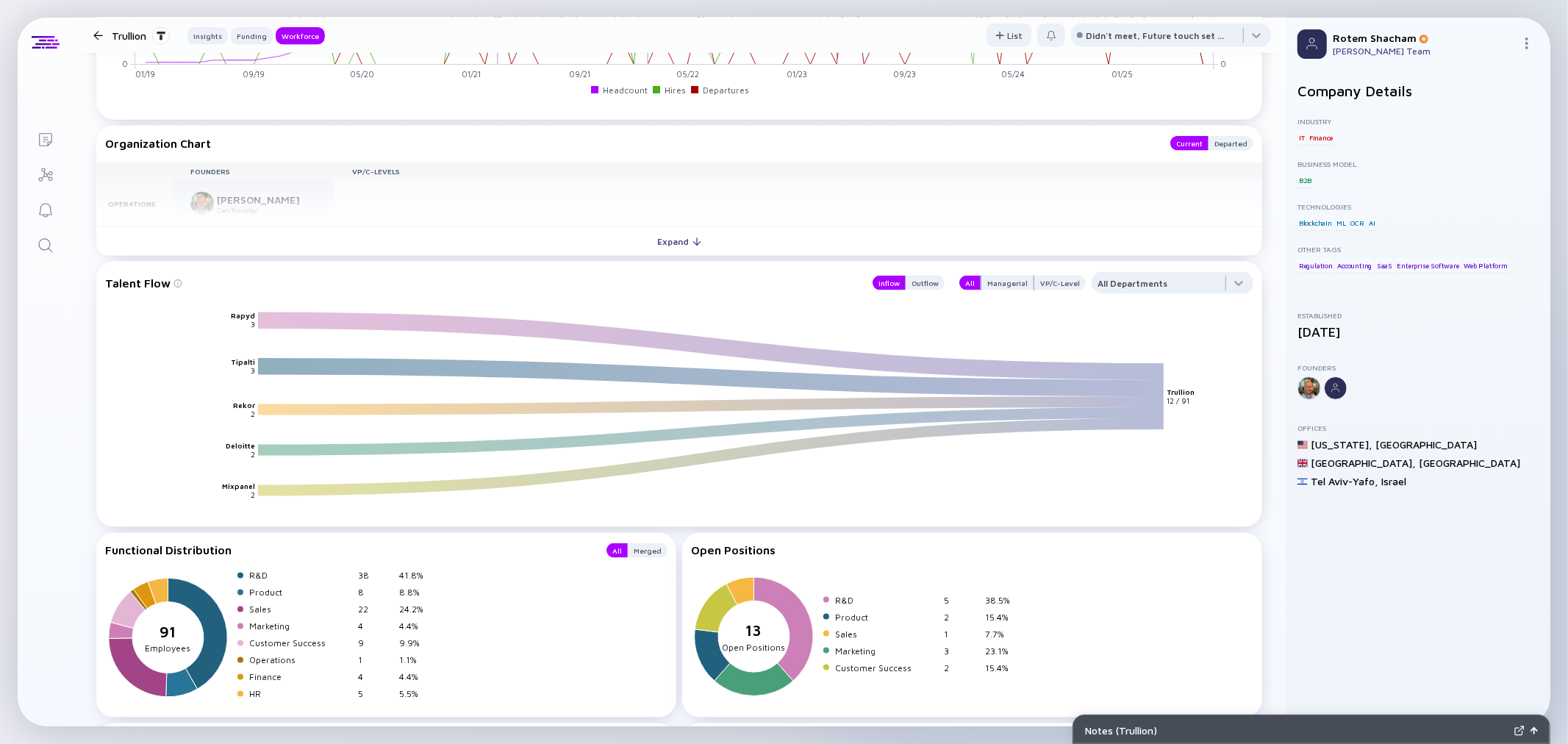
scroll to position [1634, 0]
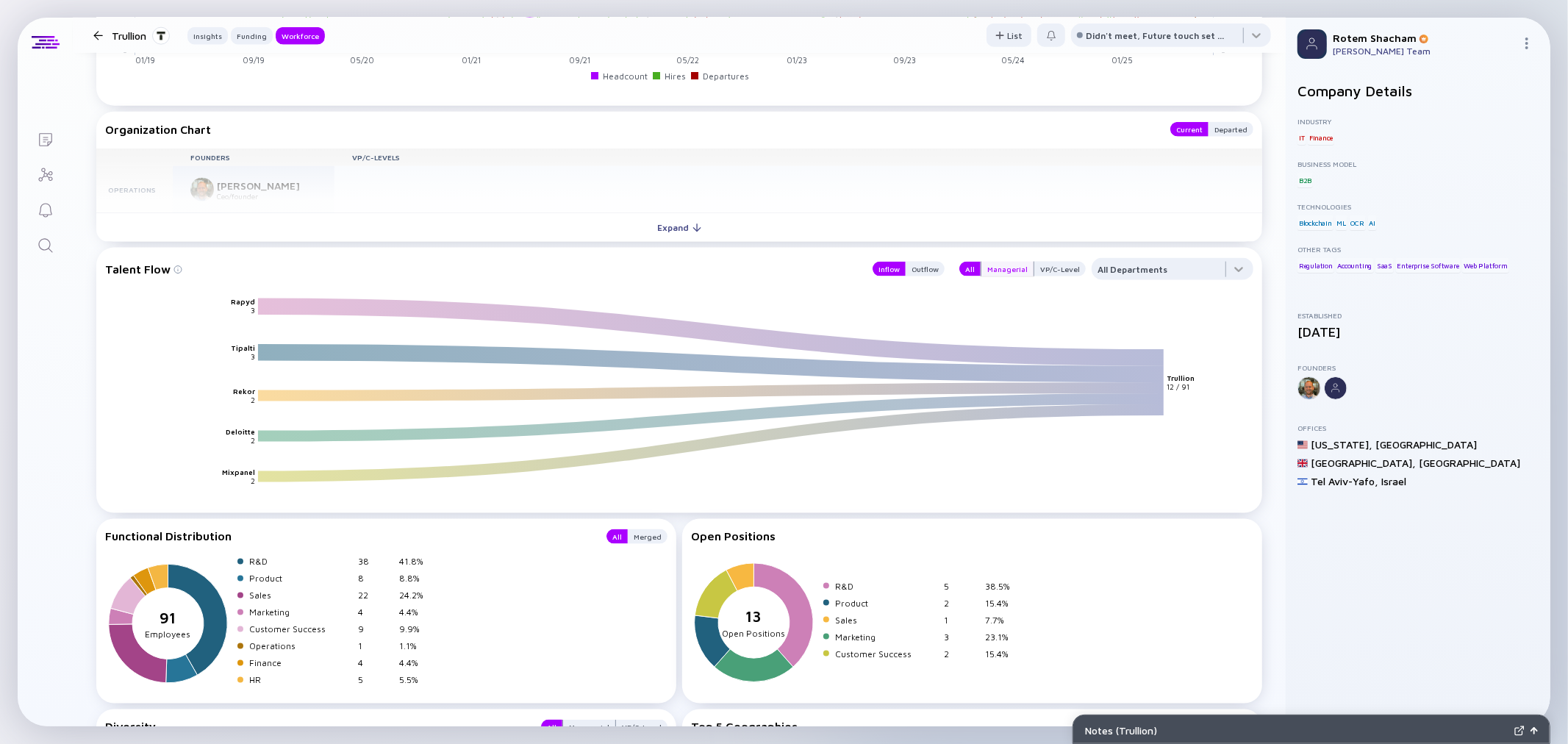
click at [1005, 269] on div "Managerial" at bounding box center [1008, 269] width 52 height 15
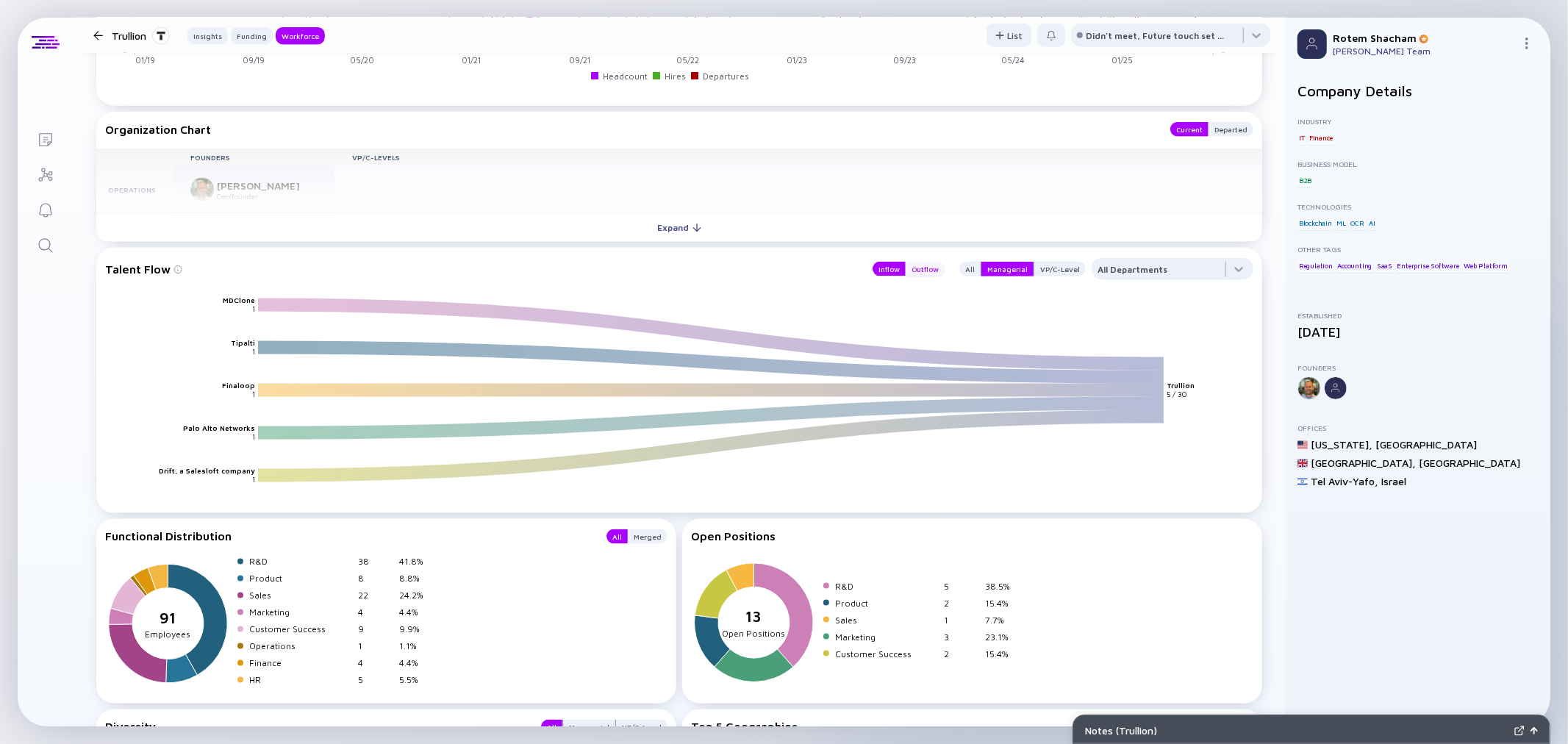
click at [920, 274] on div "Outflow" at bounding box center [925, 269] width 39 height 15
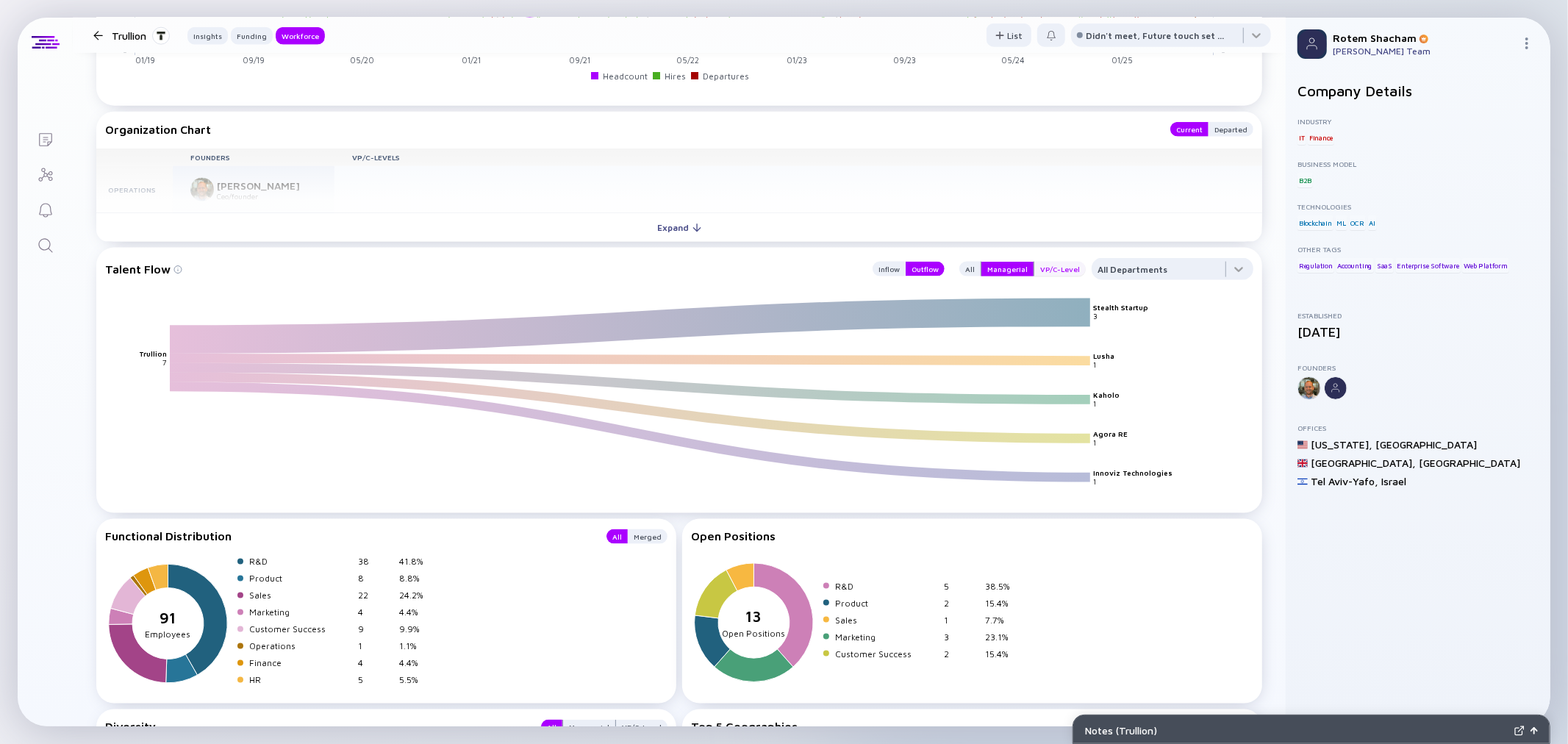
click at [1048, 271] on div "VP/C-Level" at bounding box center [1060, 269] width 52 height 15
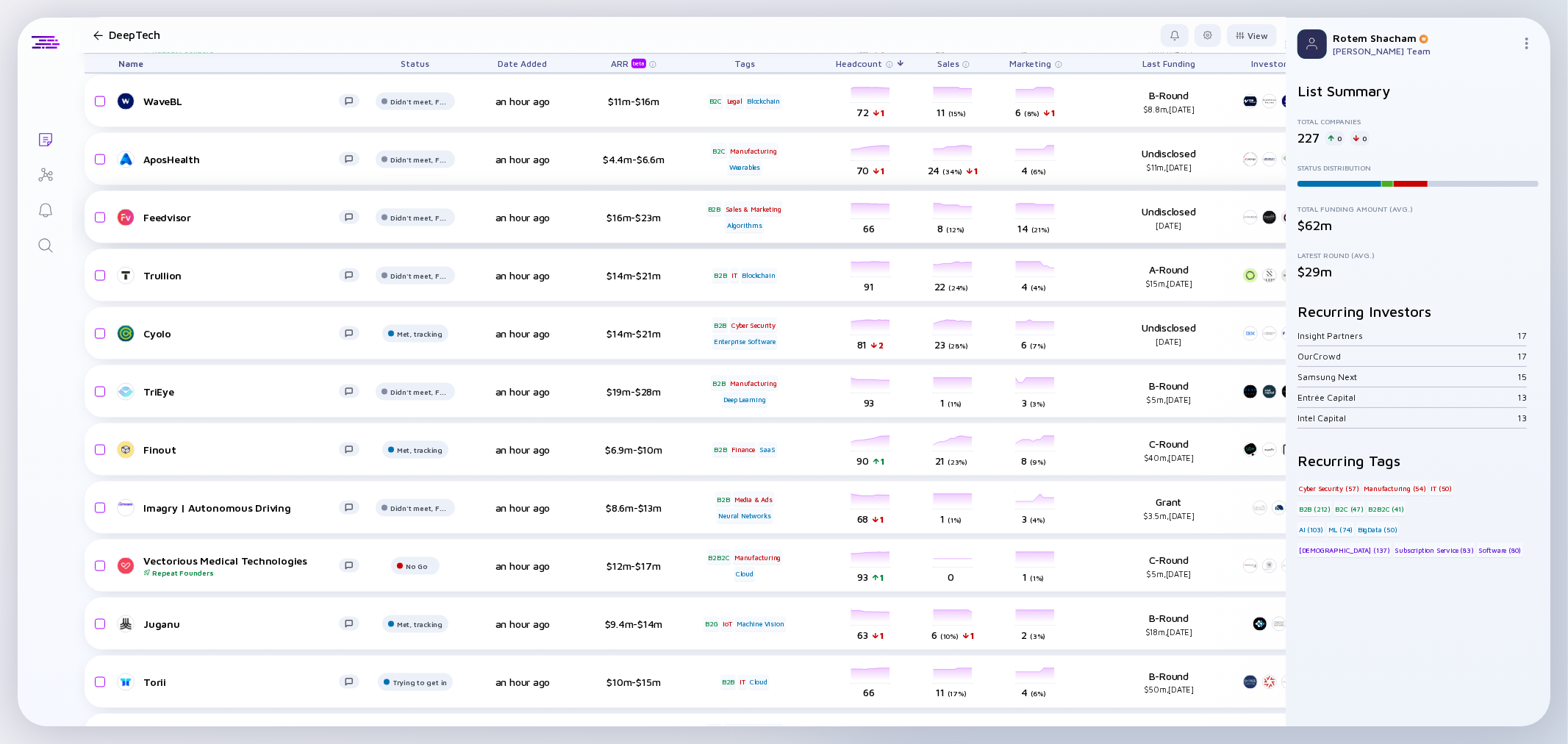
scroll to position [11114, 0]
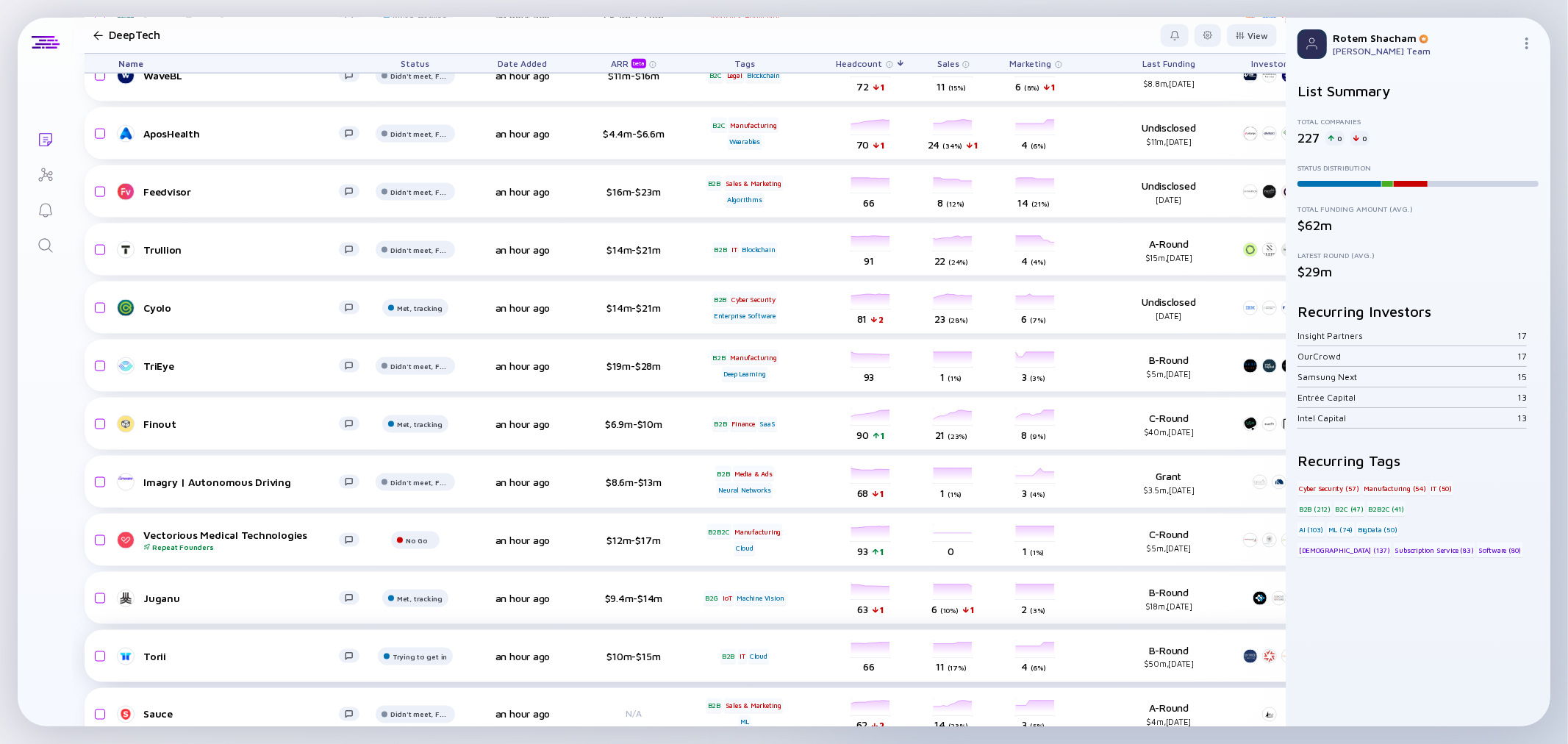
click at [144, 655] on link "Torii" at bounding box center [245, 657] width 253 height 18
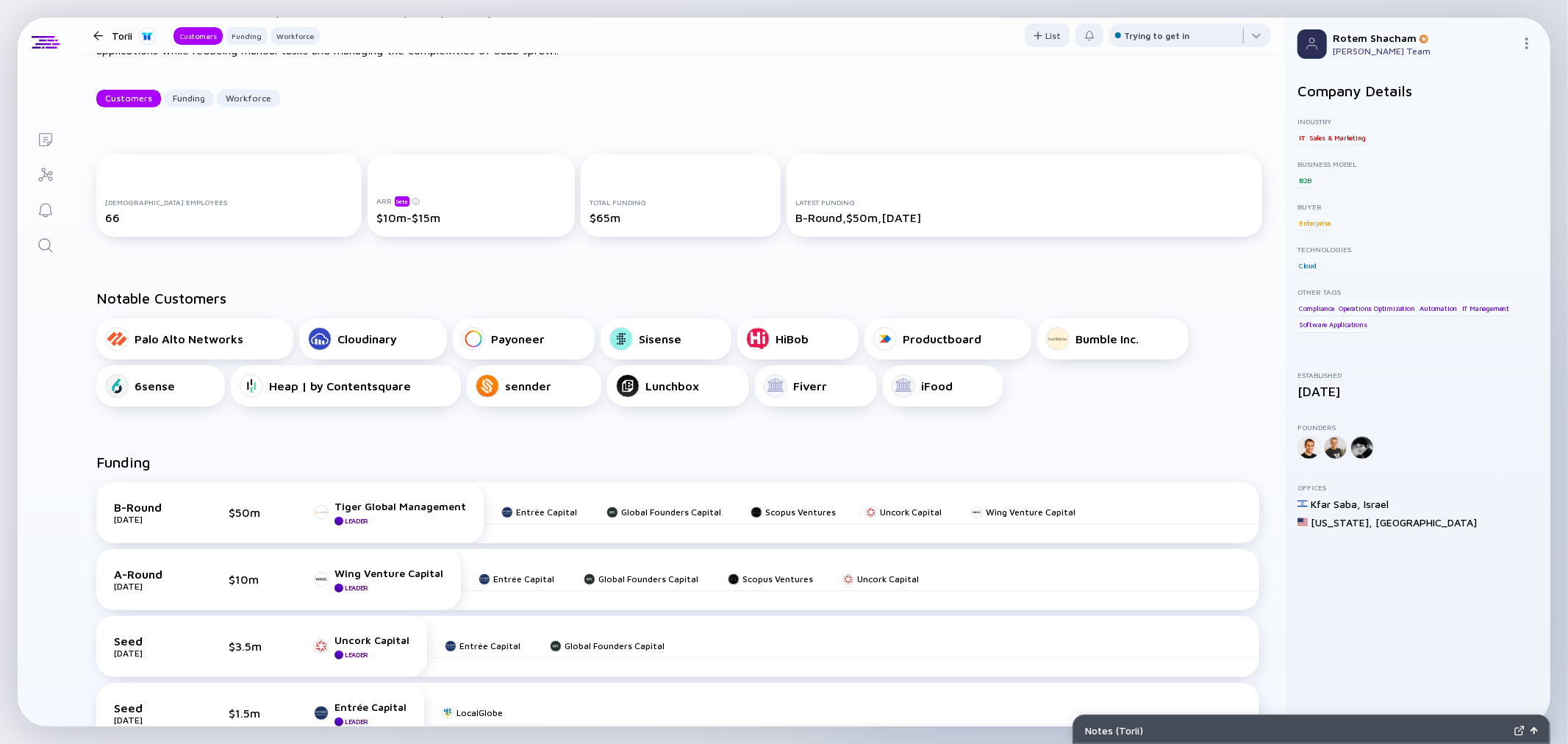
scroll to position [163, 0]
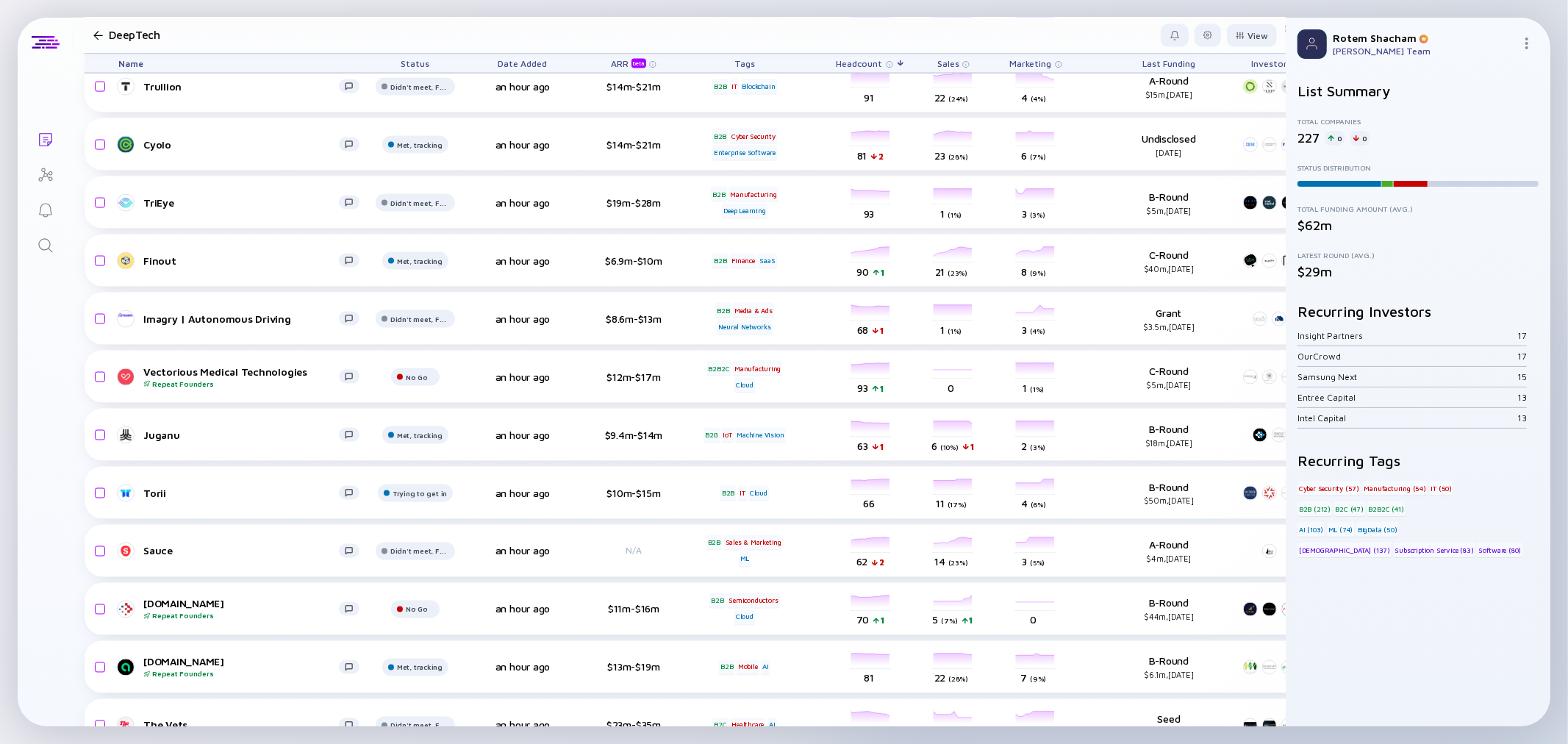
scroll to position [11358, 0]
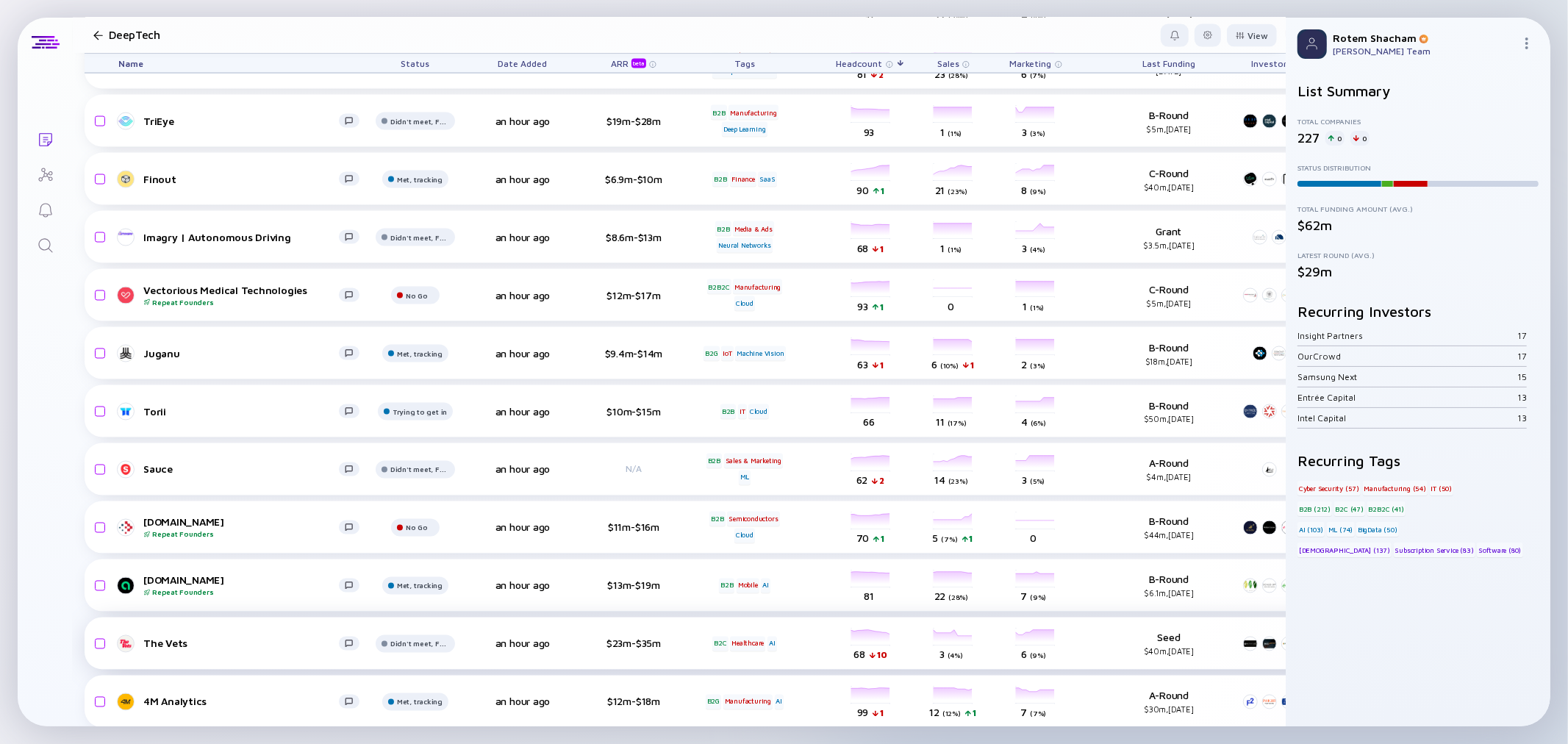
click at [180, 638] on div "The Vets" at bounding box center [241, 644] width 195 height 13
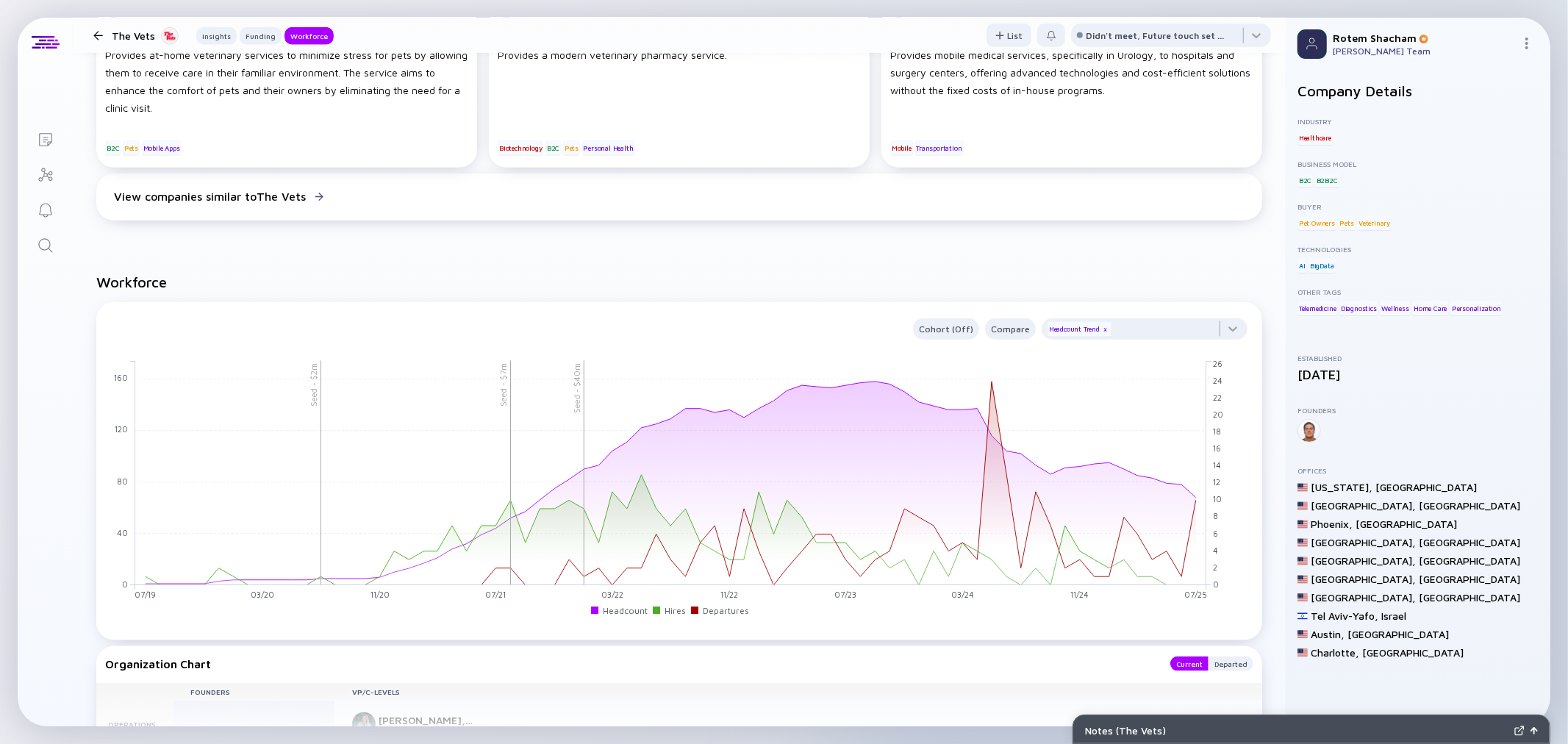
scroll to position [1062, 0]
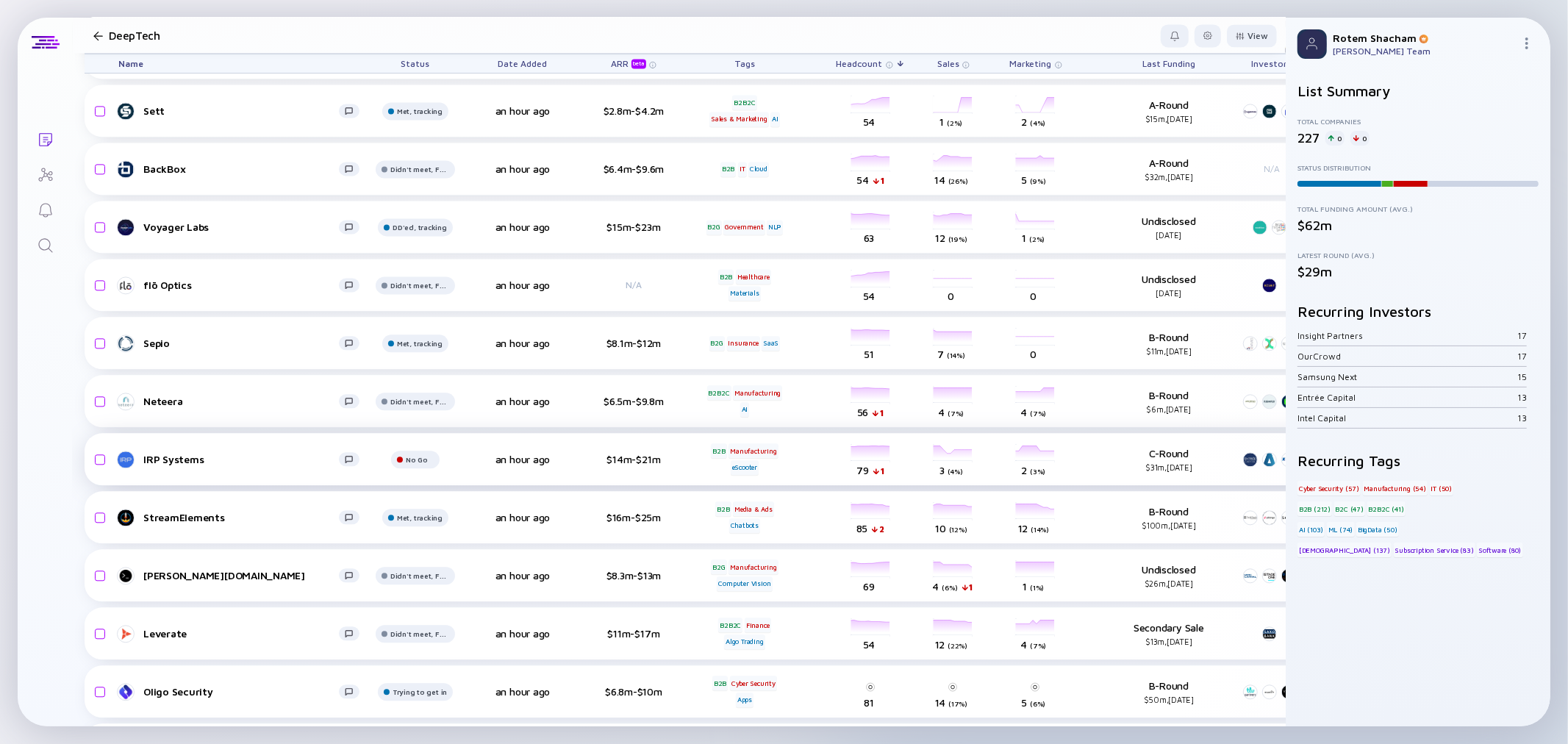
scroll to position [12094, 0]
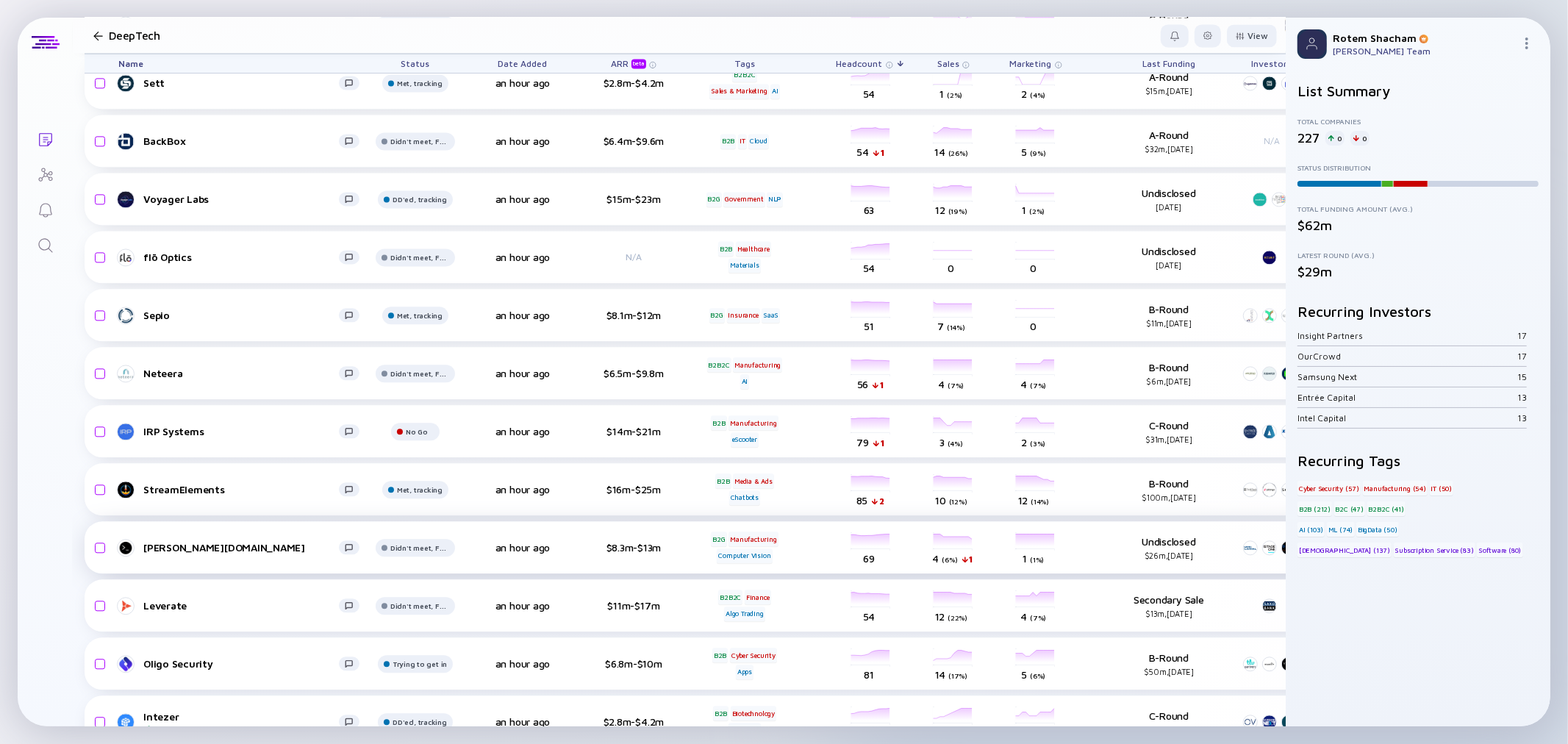
click at [195, 543] on div "[PERSON_NAME][DOMAIN_NAME]" at bounding box center [241, 547] width 195 height 13
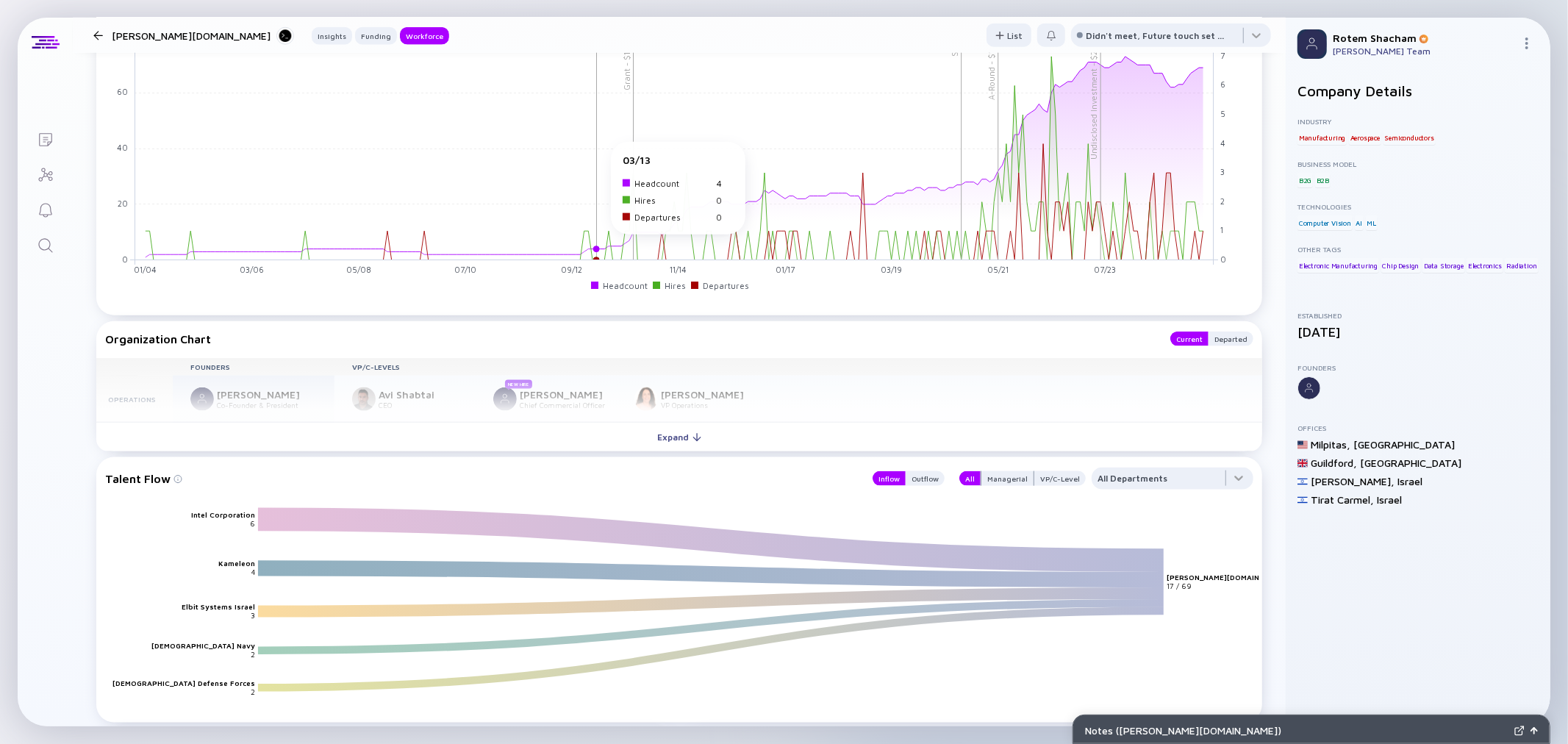
scroll to position [1472, 0]
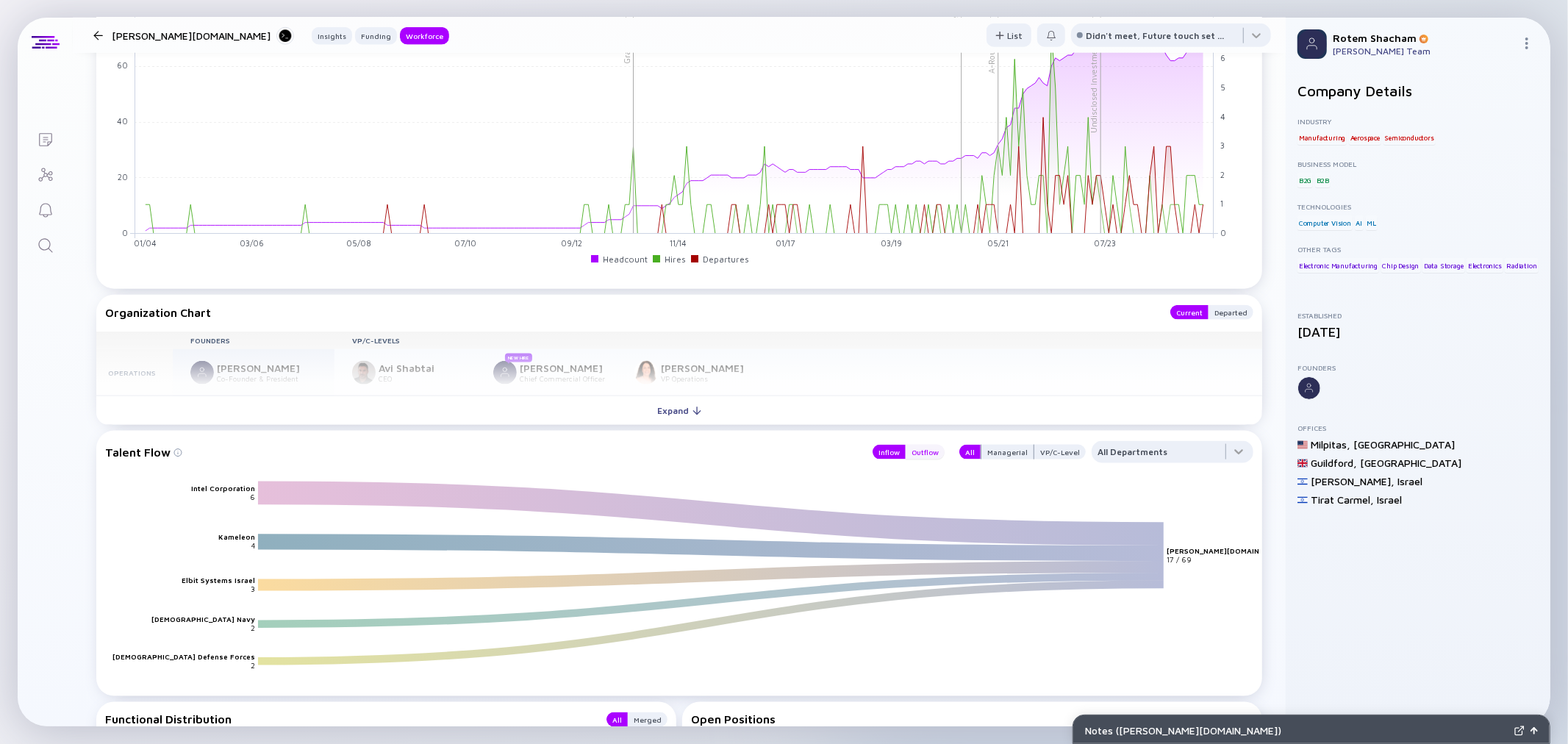
click at [930, 451] on div "Outflow" at bounding box center [925, 452] width 39 height 15
